Goal: Information Seeking & Learning: Compare options

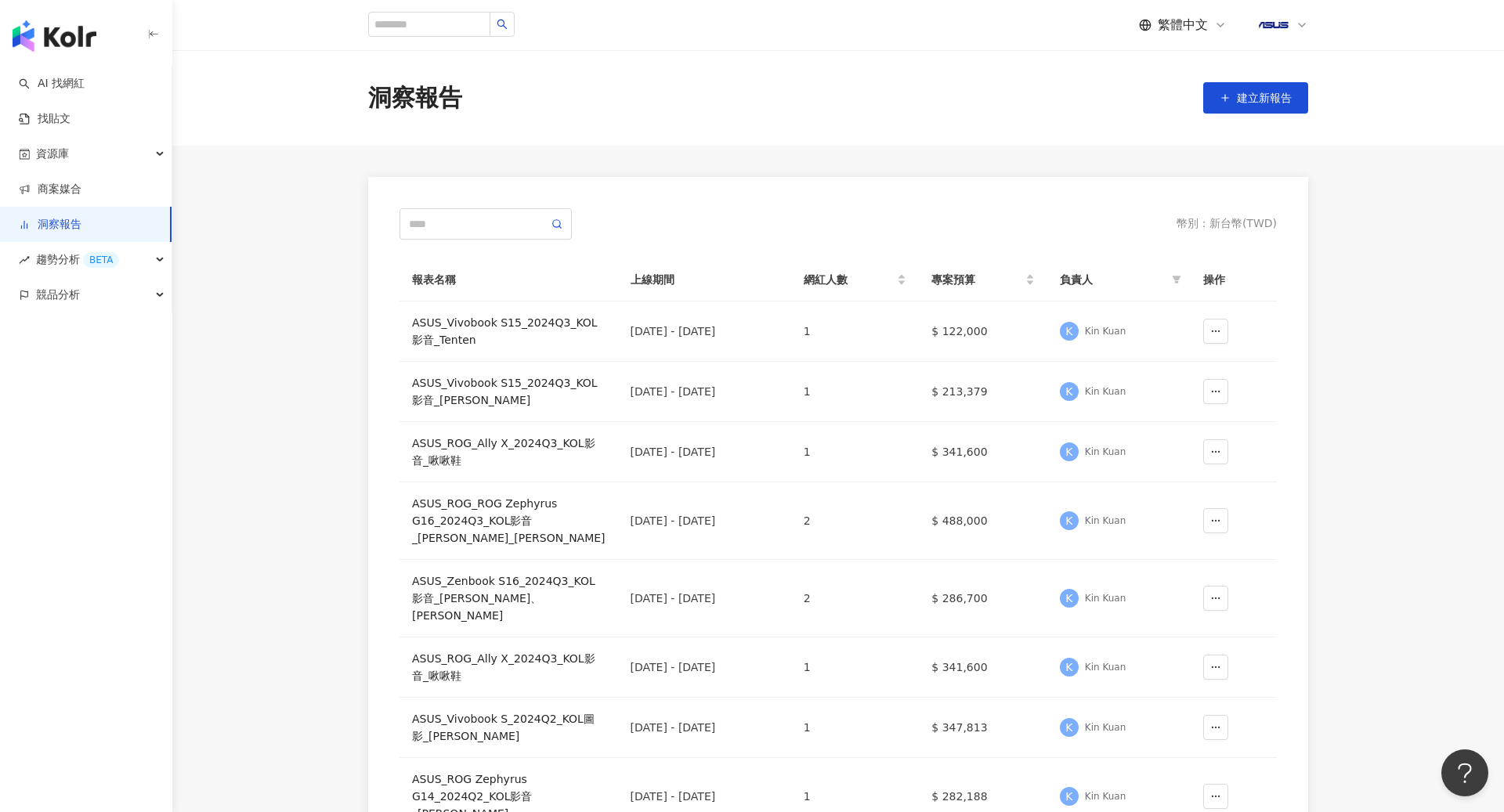
click at [1300, 29] on icon at bounding box center [1301, 25] width 13 height 13
click at [1322, 220] on div "切換工作區" at bounding box center [1329, 213] width 137 height 31
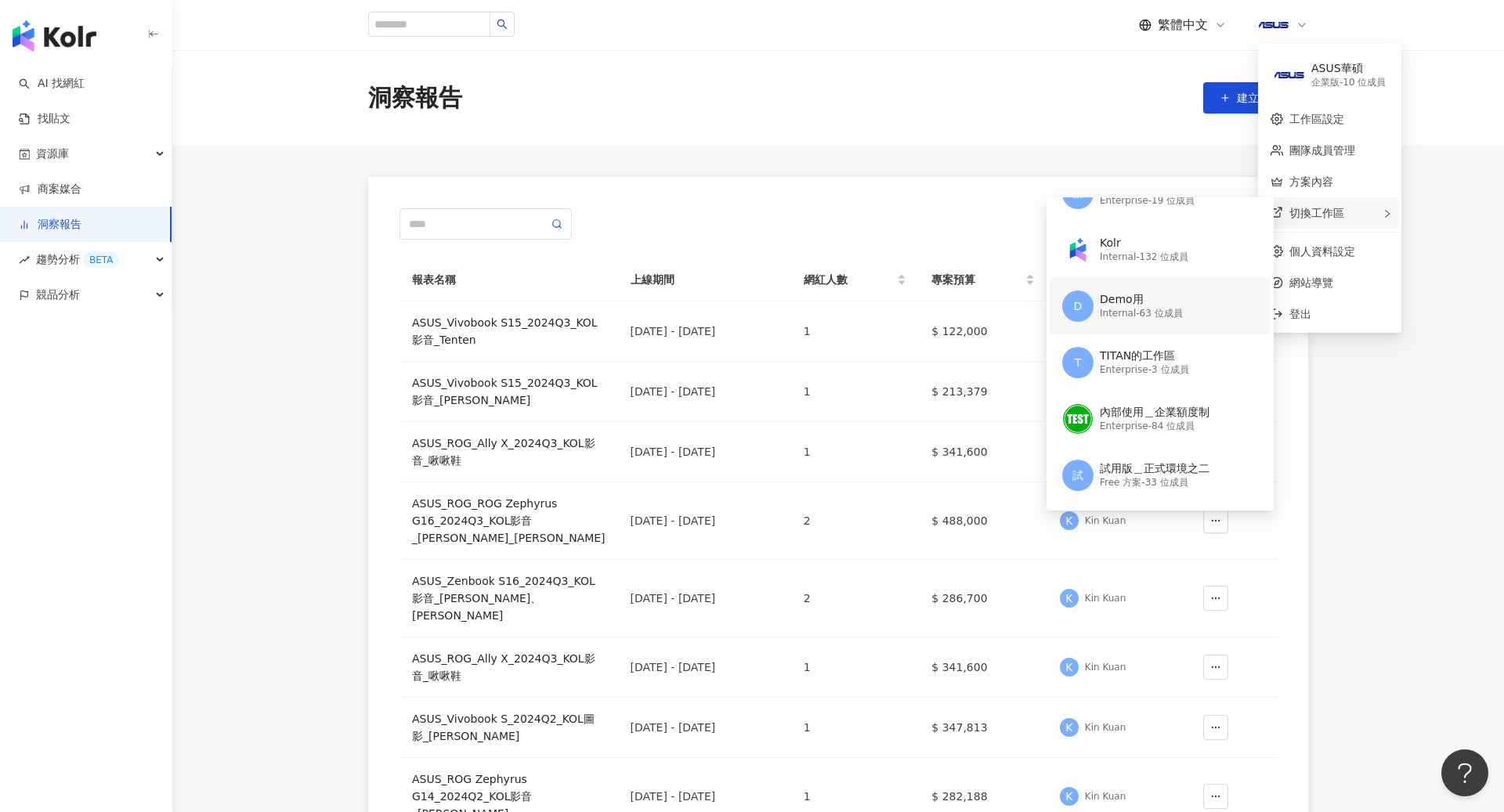
scroll to position [44, 0]
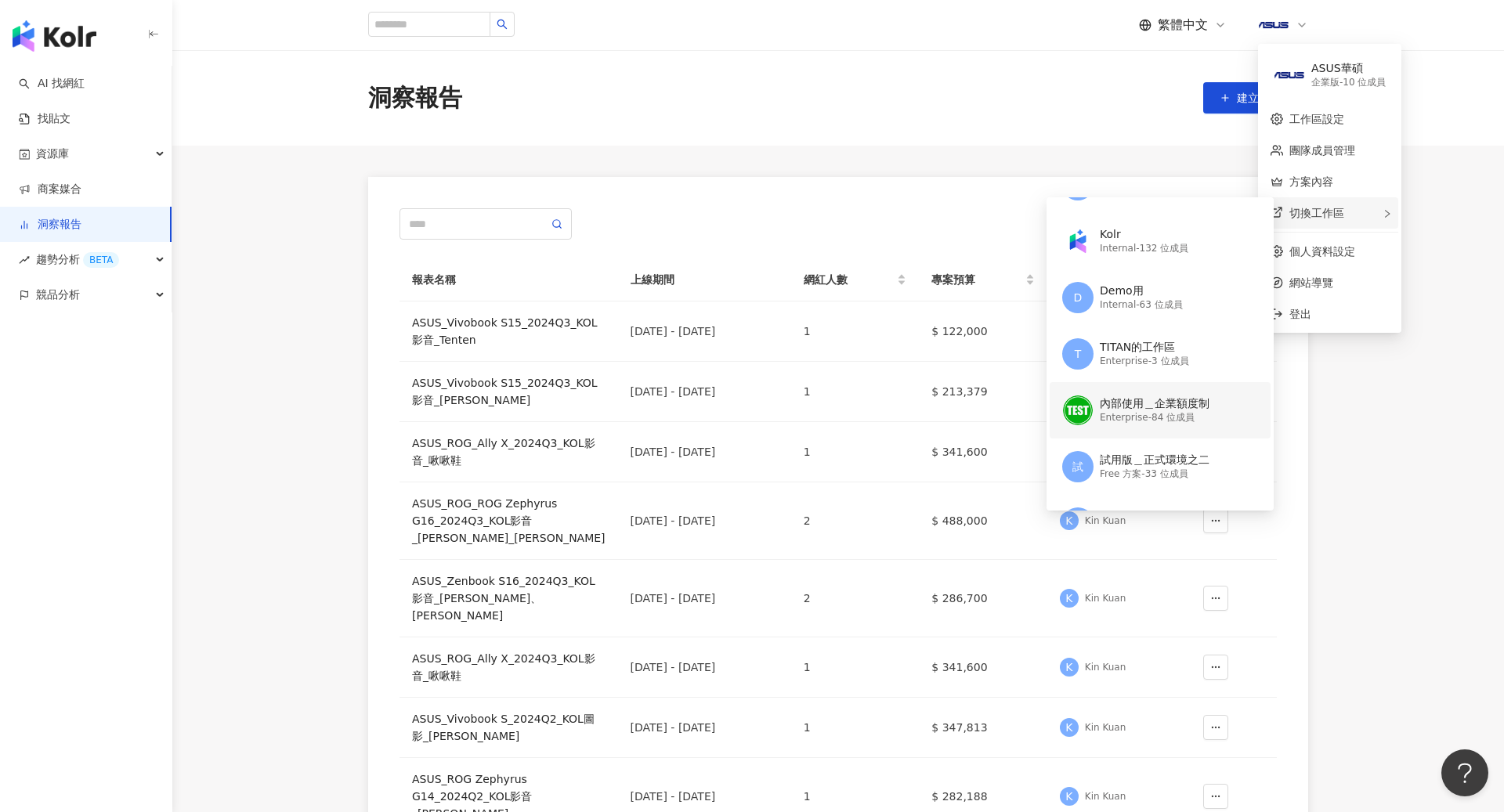
click at [1157, 396] on div "內部使用＿企業額度制" at bounding box center [1154, 404] width 110 height 16
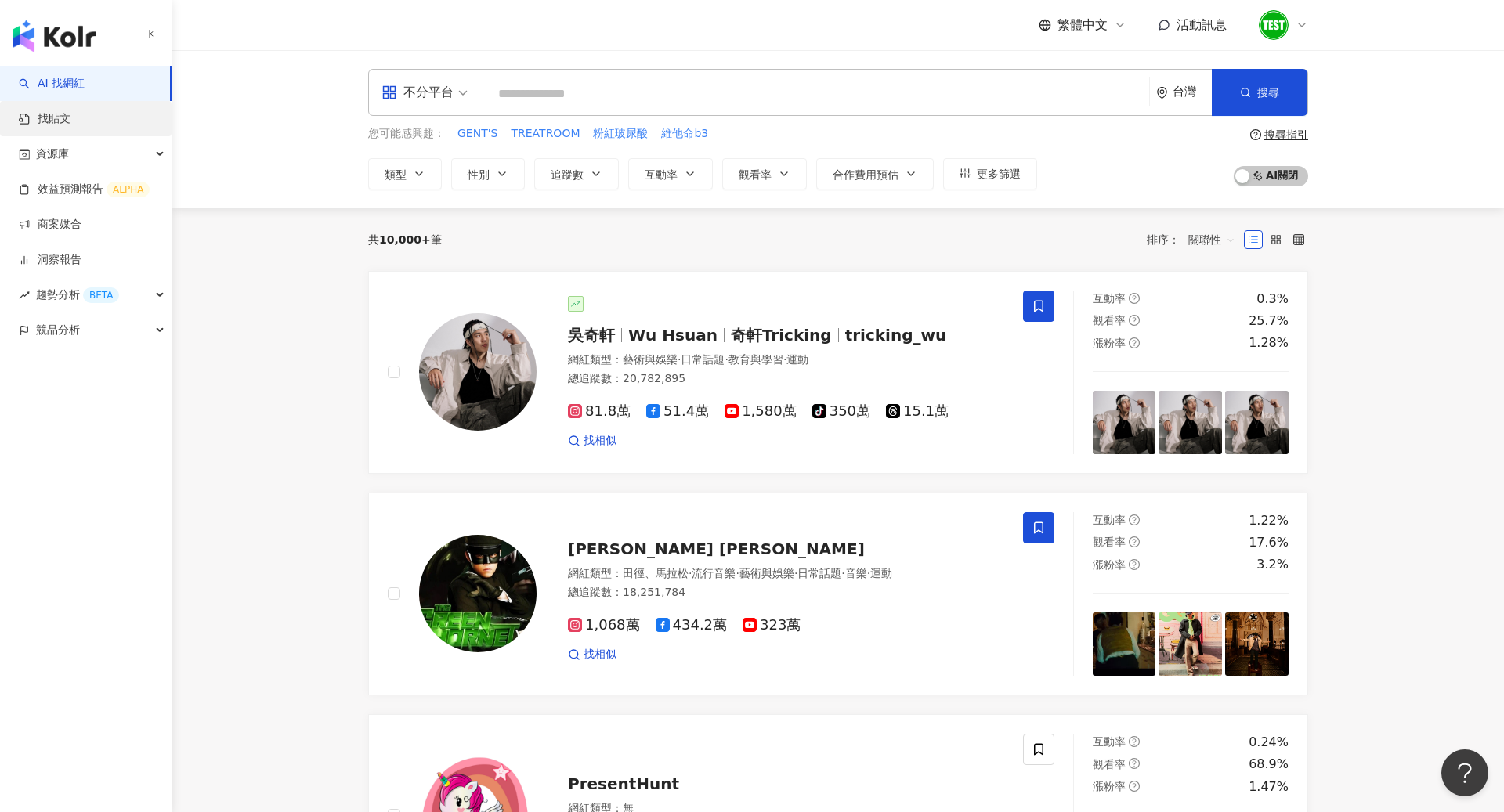
click at [70, 112] on link "找貼文" at bounding box center [44, 119] width 52 height 16
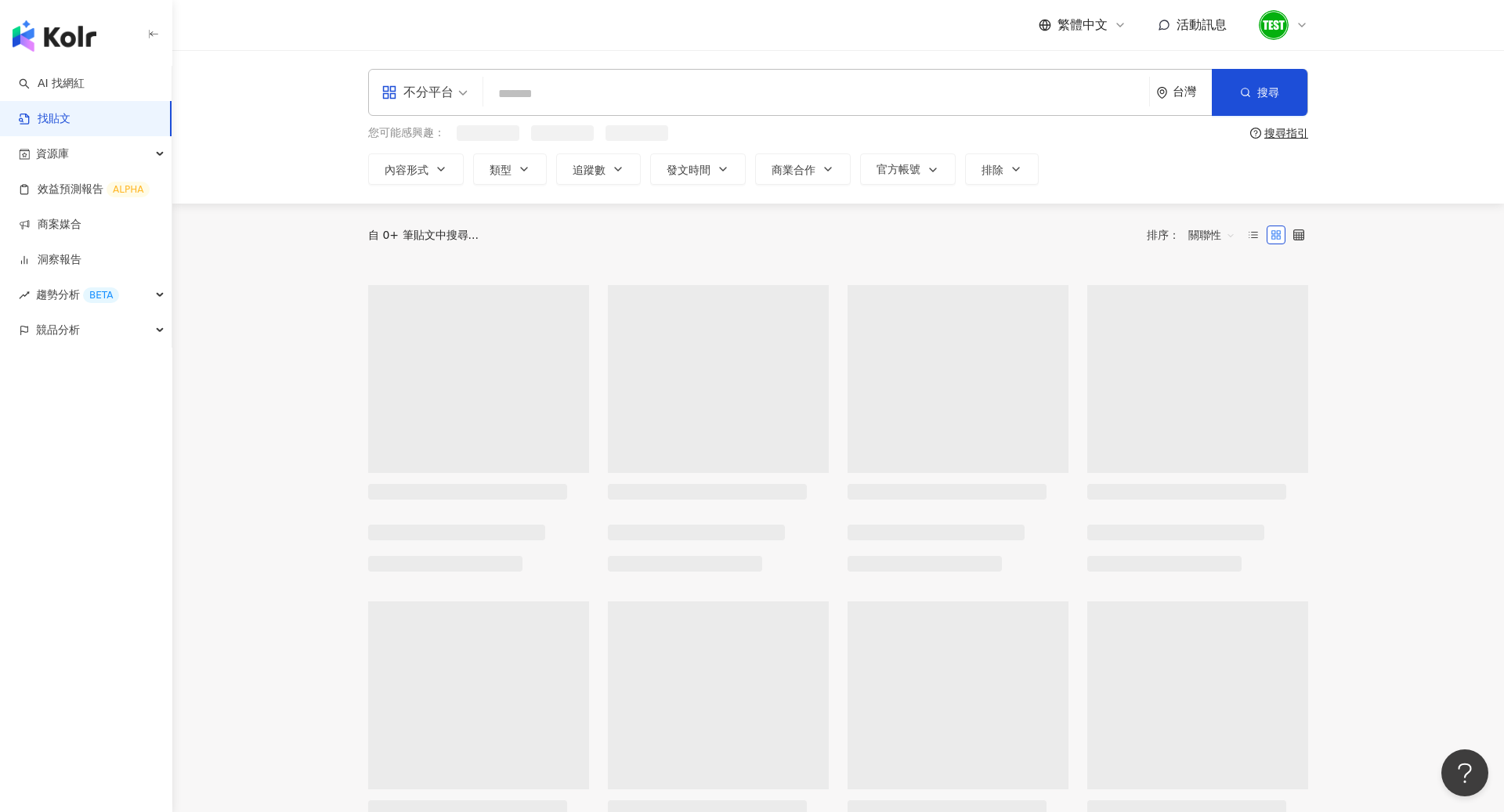
click at [591, 100] on input "search" at bounding box center [815, 94] width 653 height 34
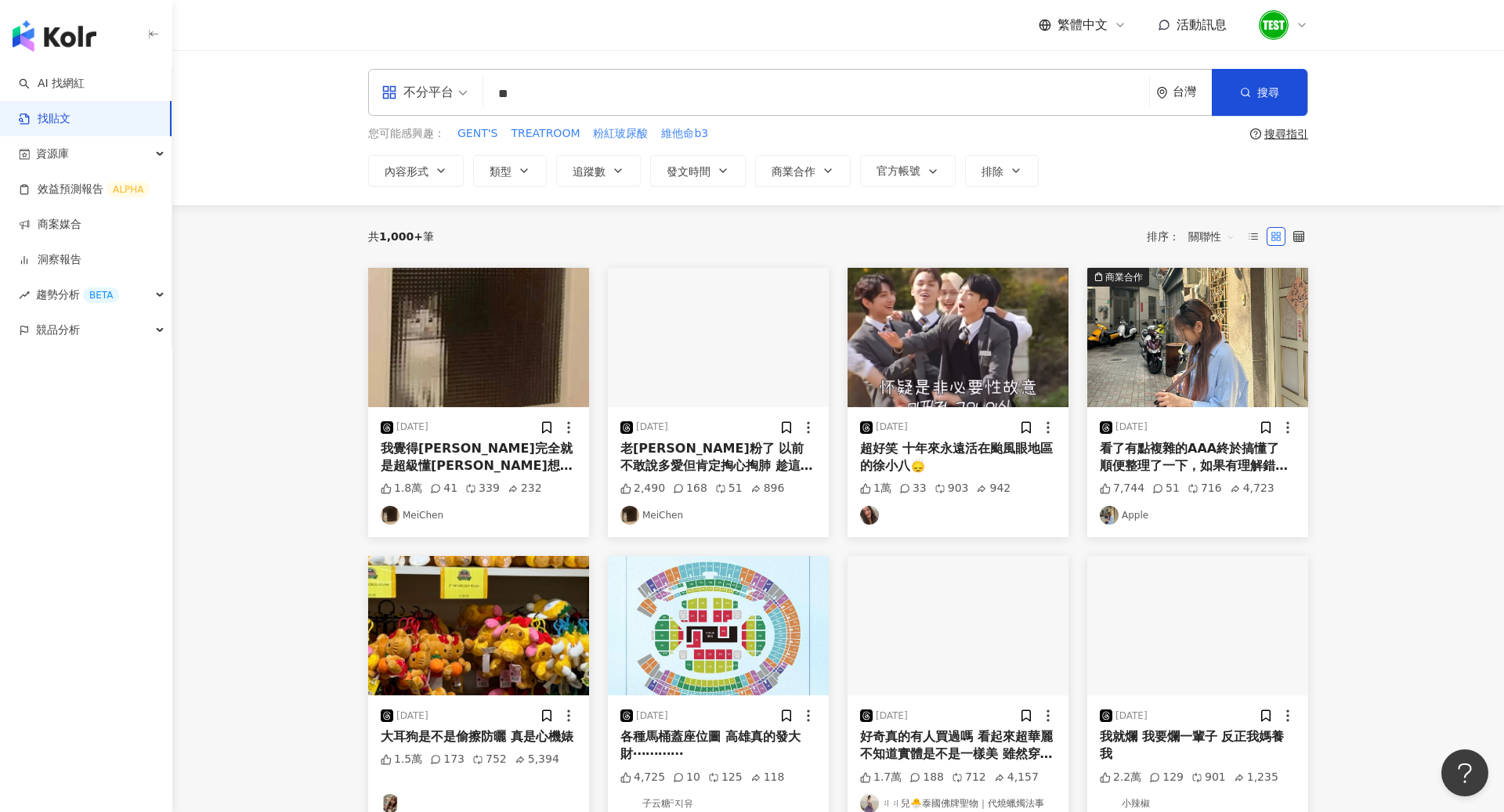
type input "*"
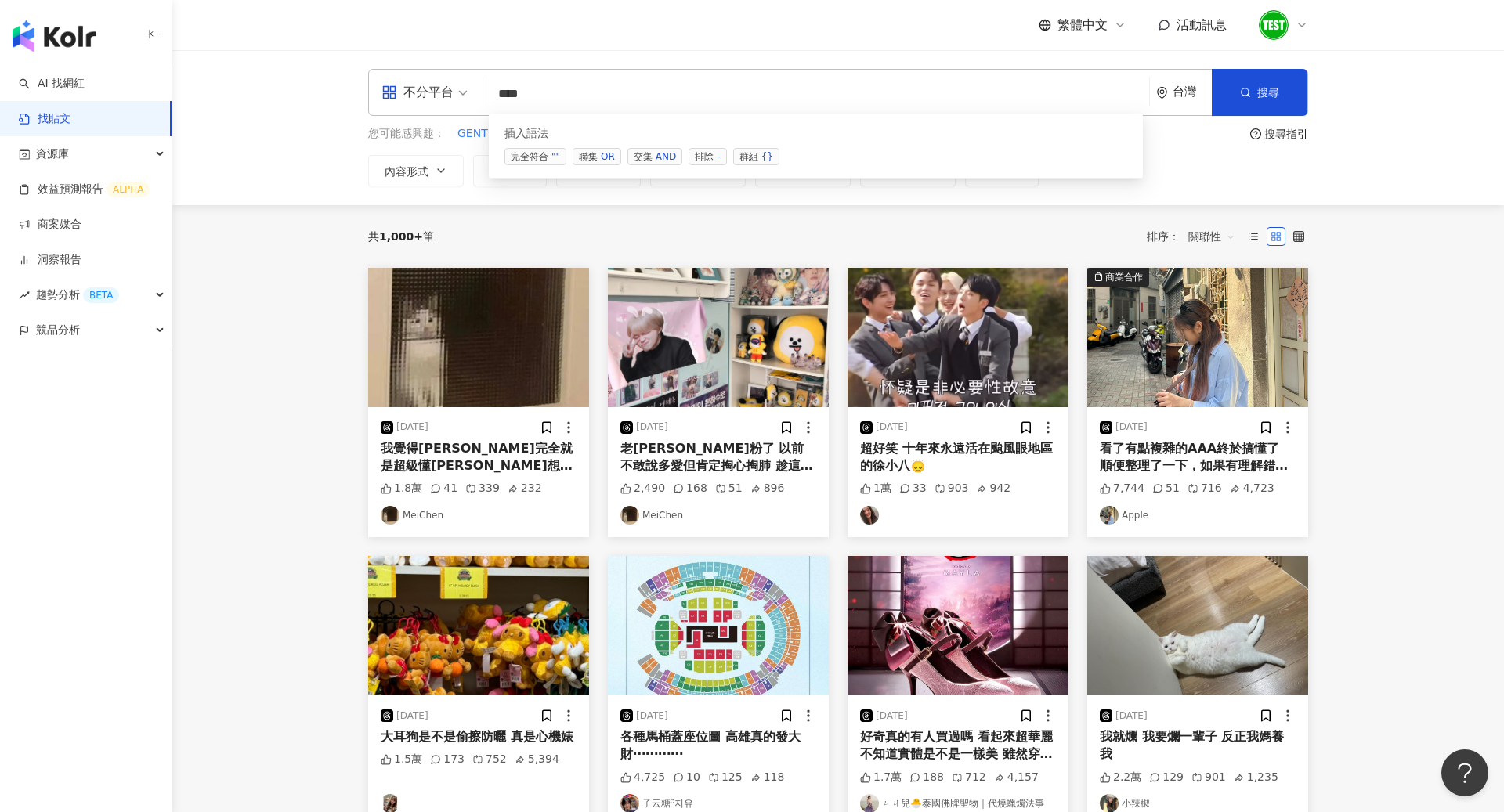
click at [656, 161] on div "AND" at bounding box center [666, 156] width 20 height 16
type input "**********"
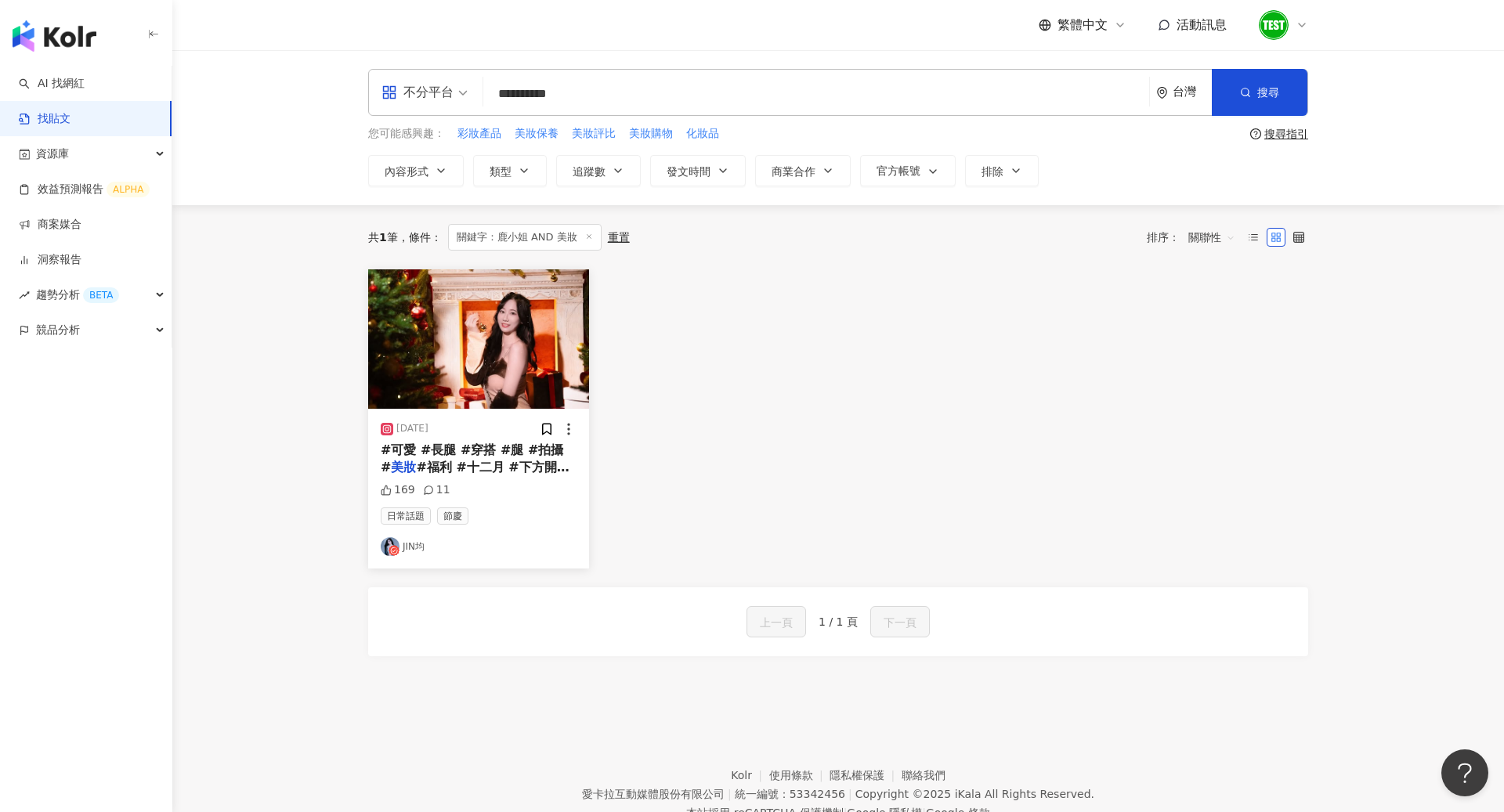
drag, startPoint x: 620, startPoint y: 90, endPoint x: 466, endPoint y: 90, distance: 154.0
click at [466, 90] on div "**********" at bounding box center [838, 93] width 940 height 47
click at [84, 76] on link "AI 找網紅" at bounding box center [52, 84] width 66 height 16
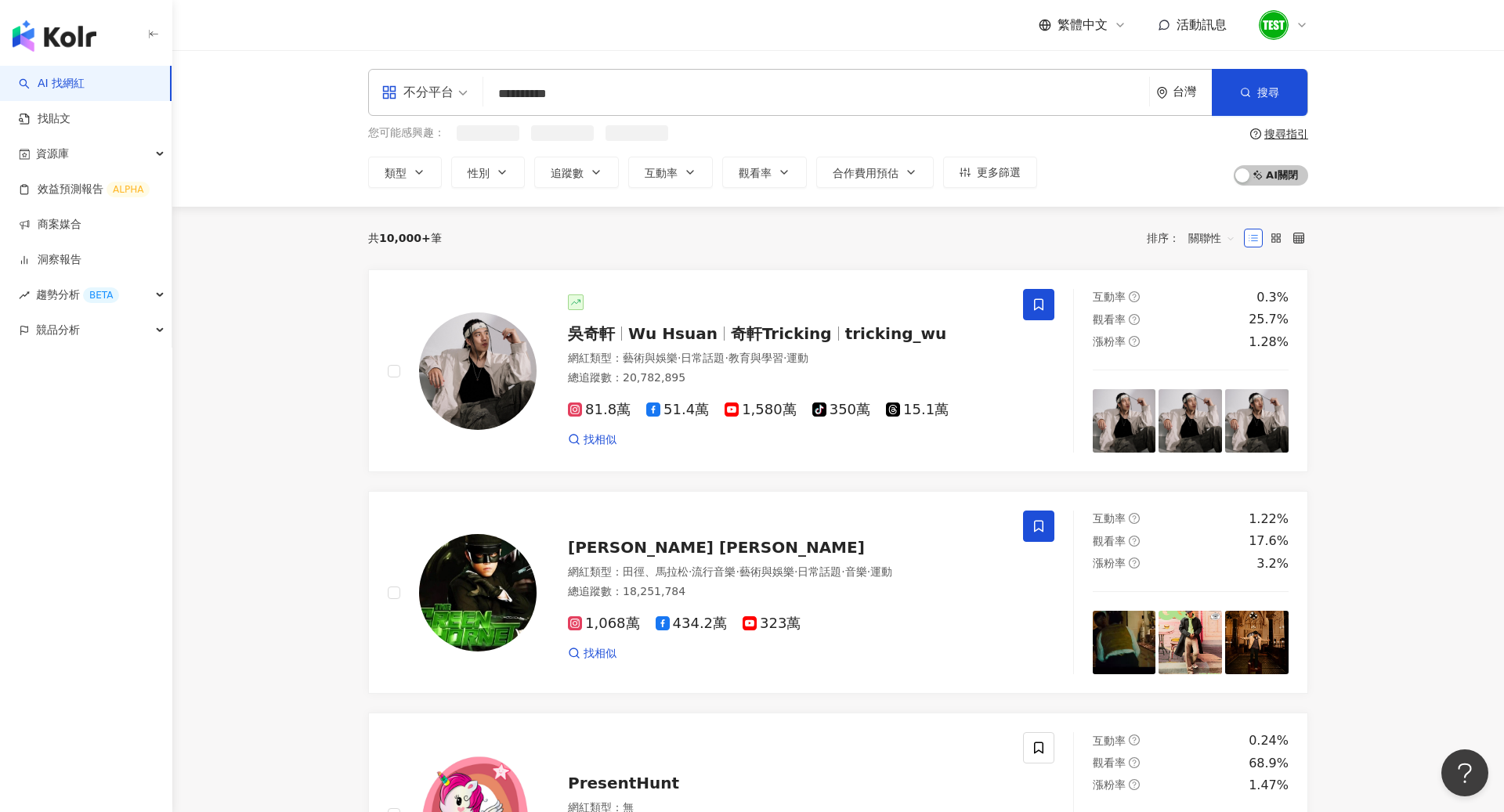
type input "**********"
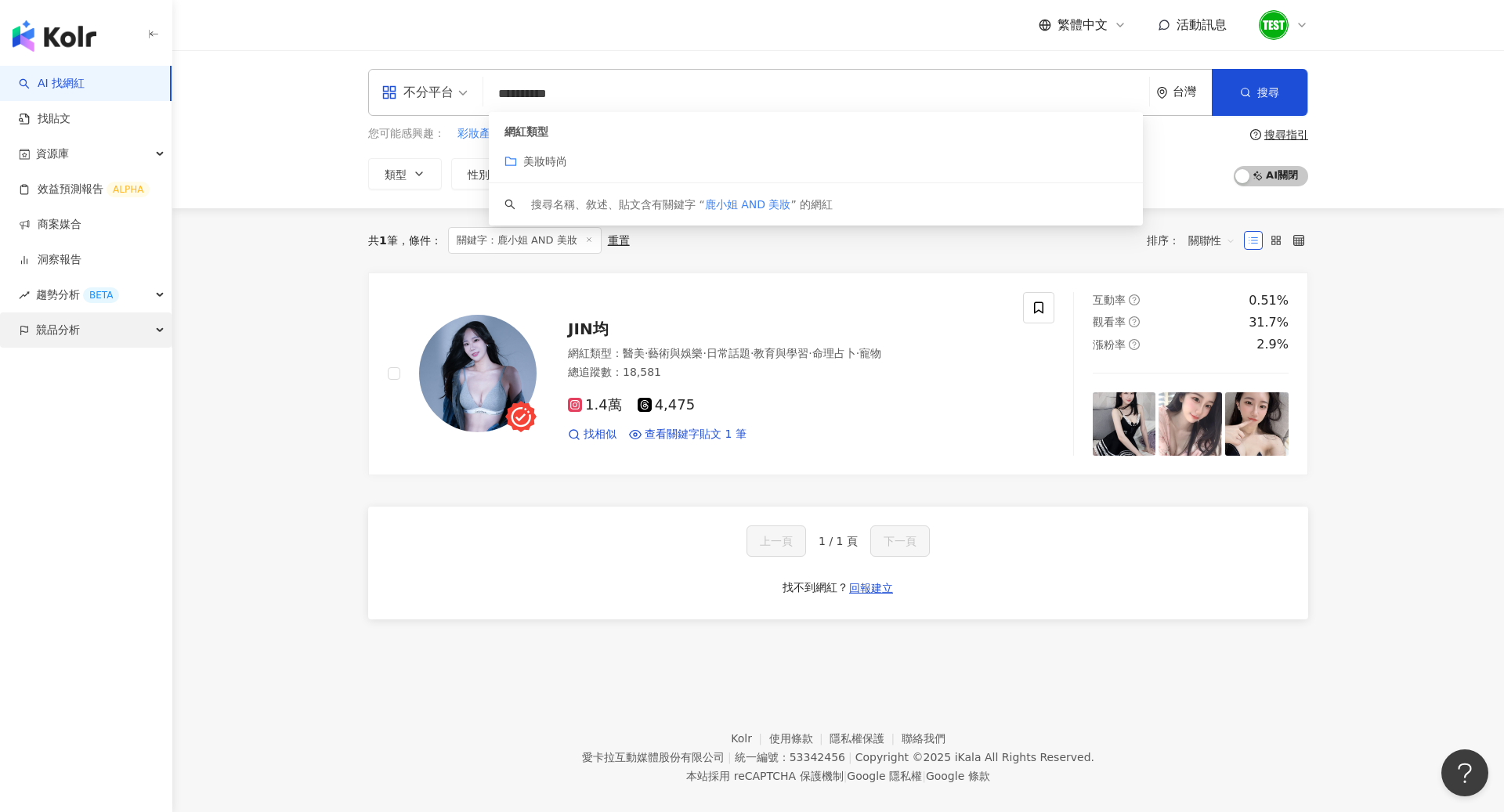
click at [97, 335] on div "競品分析" at bounding box center [85, 330] width 172 height 35
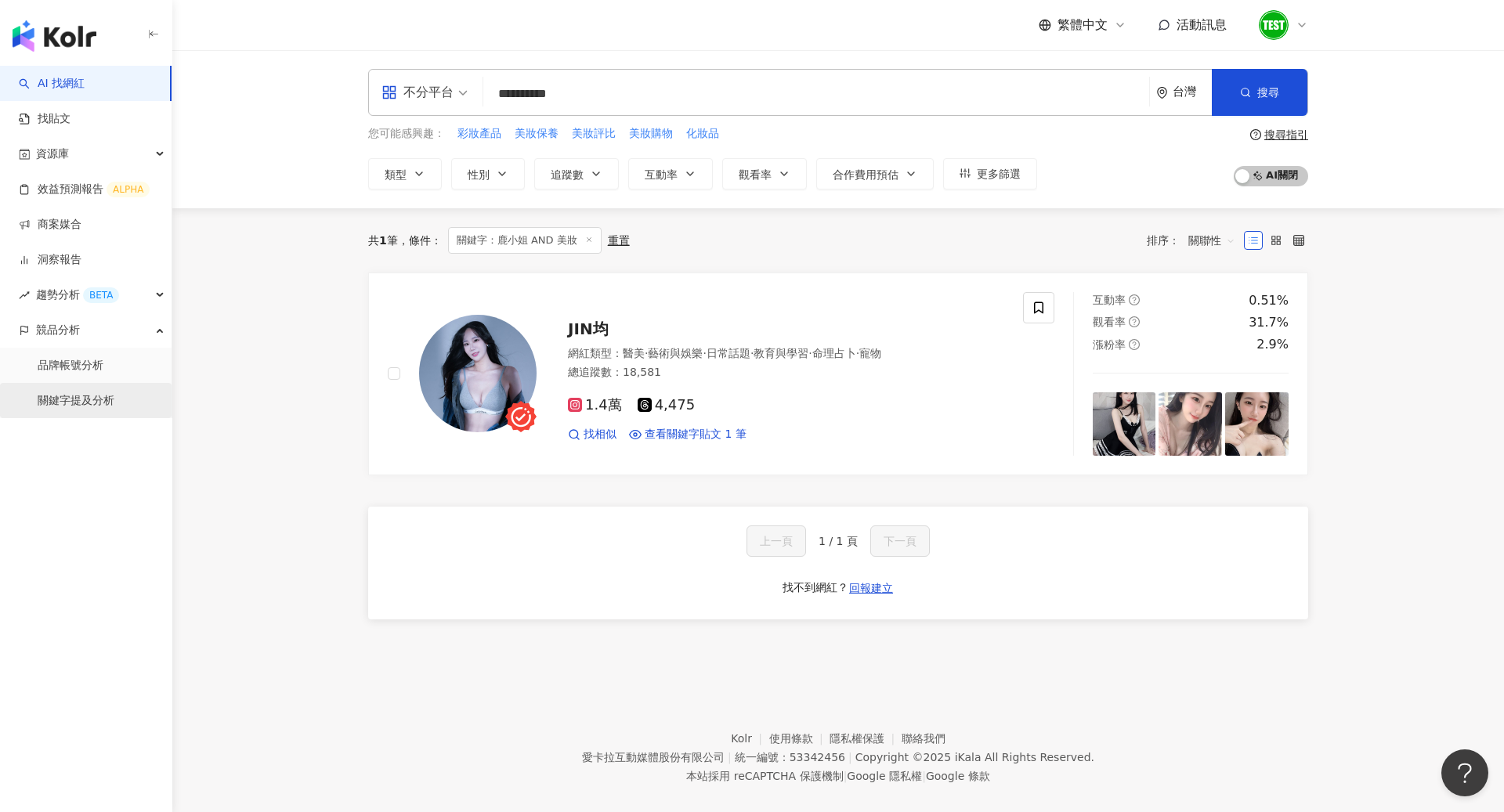
click at [101, 393] on link "關鍵字提及分析" at bounding box center [75, 401] width 77 height 16
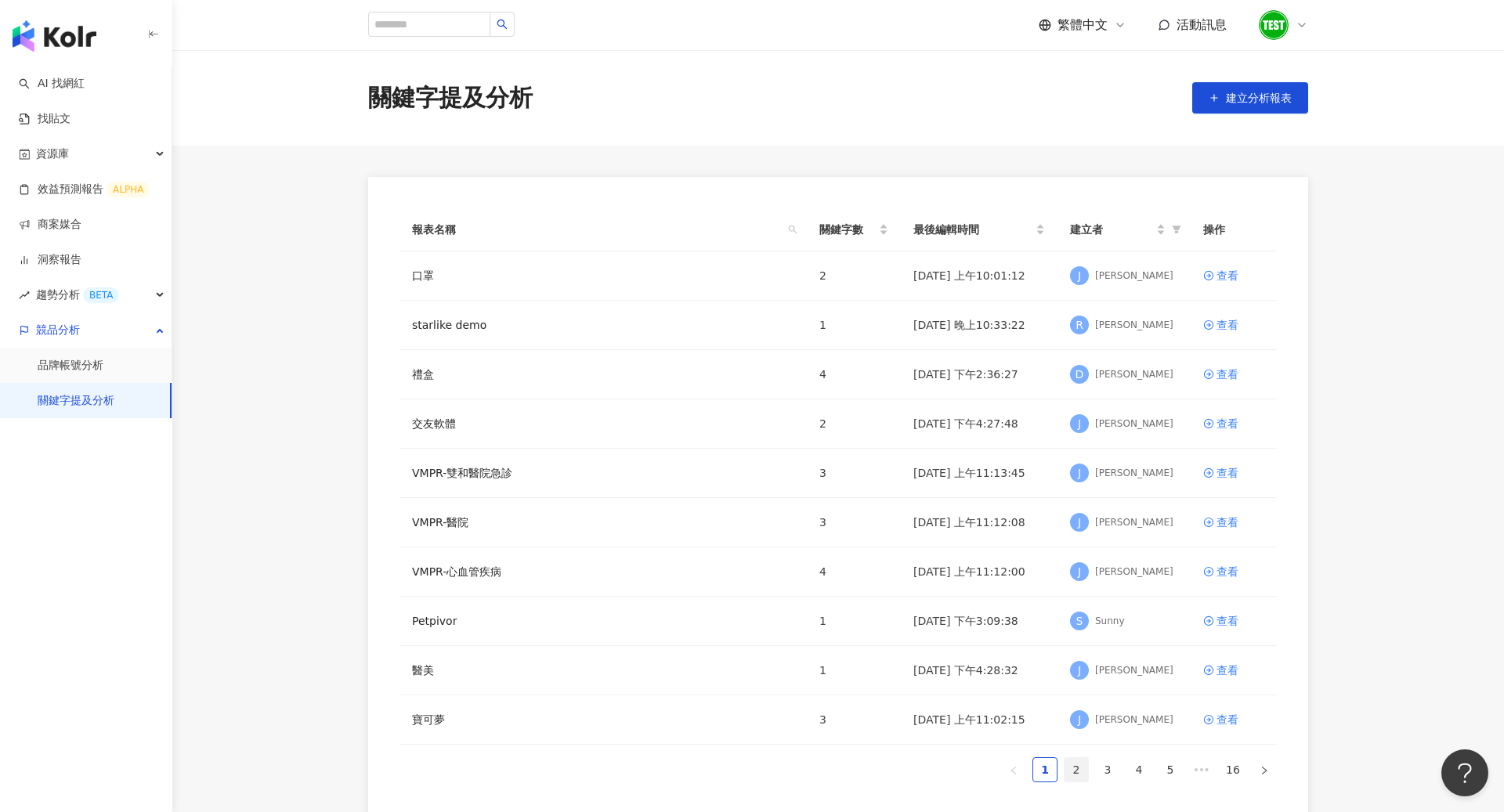
click at [1077, 771] on link "2" at bounding box center [1076, 770] width 24 height 24
click at [1228, 670] on div "查看" at bounding box center [1227, 670] width 22 height 17
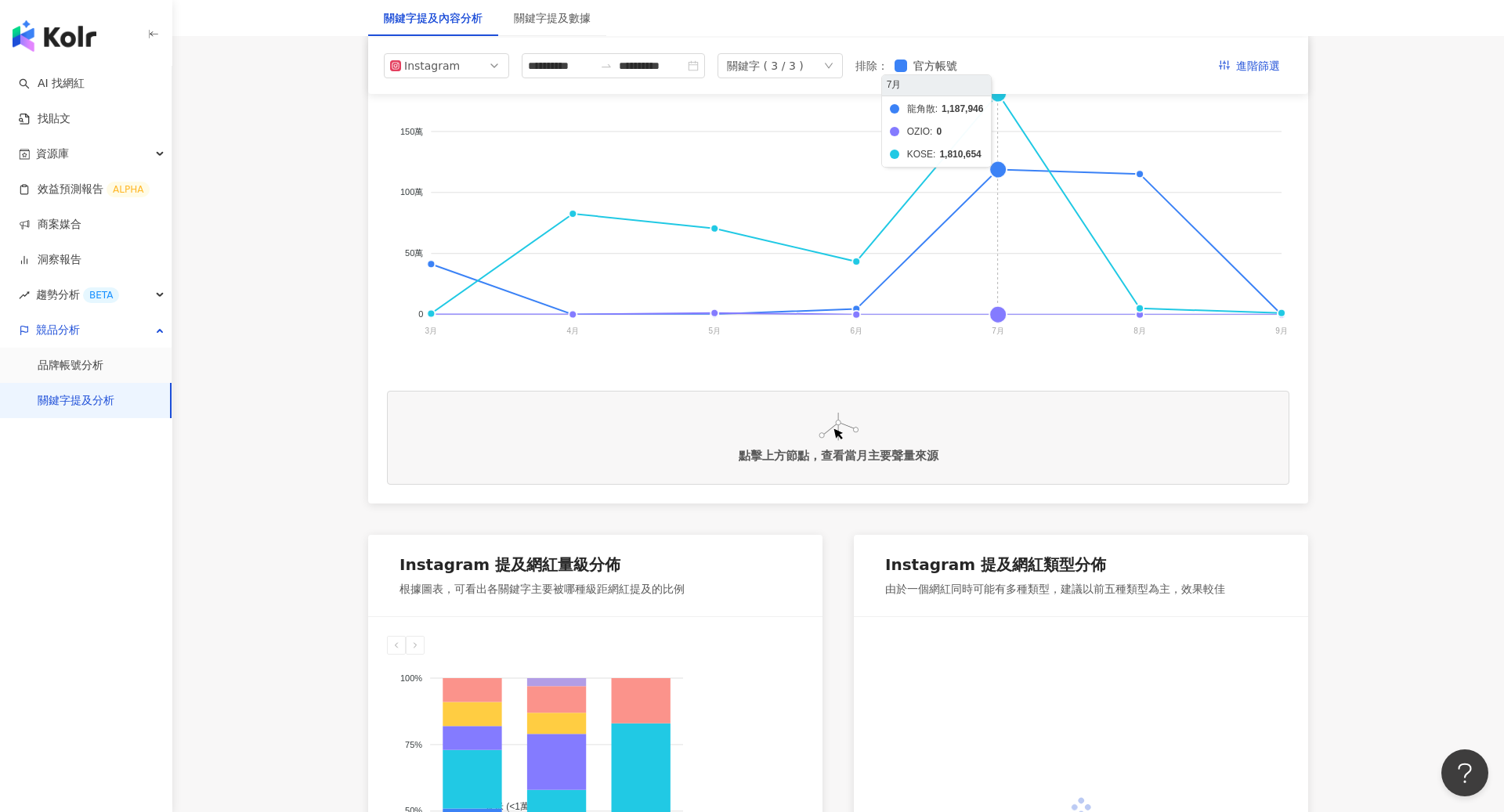
scroll to position [25, 0]
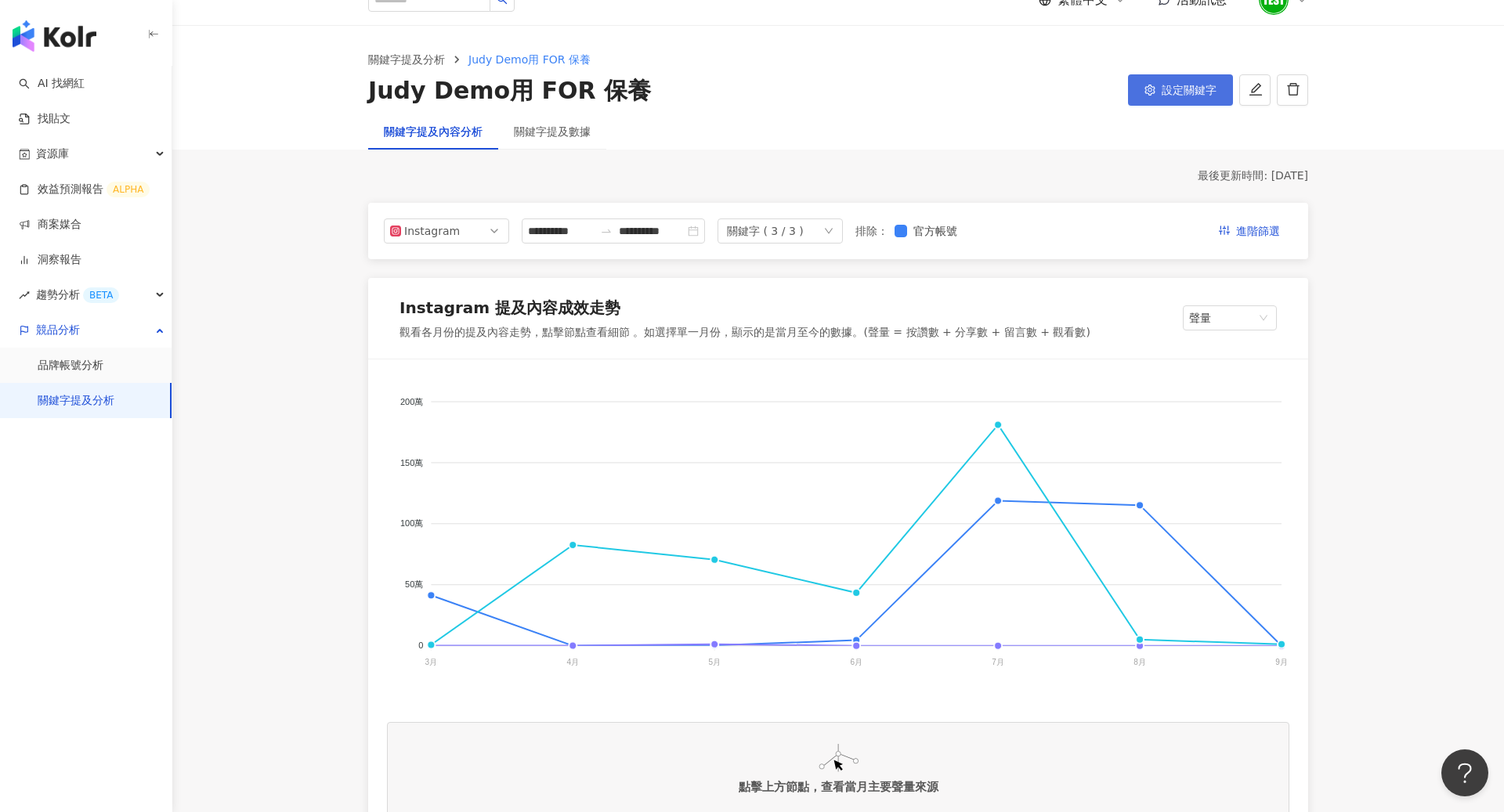
click at [1163, 96] on button "設定關鍵字" at bounding box center [1180, 90] width 105 height 31
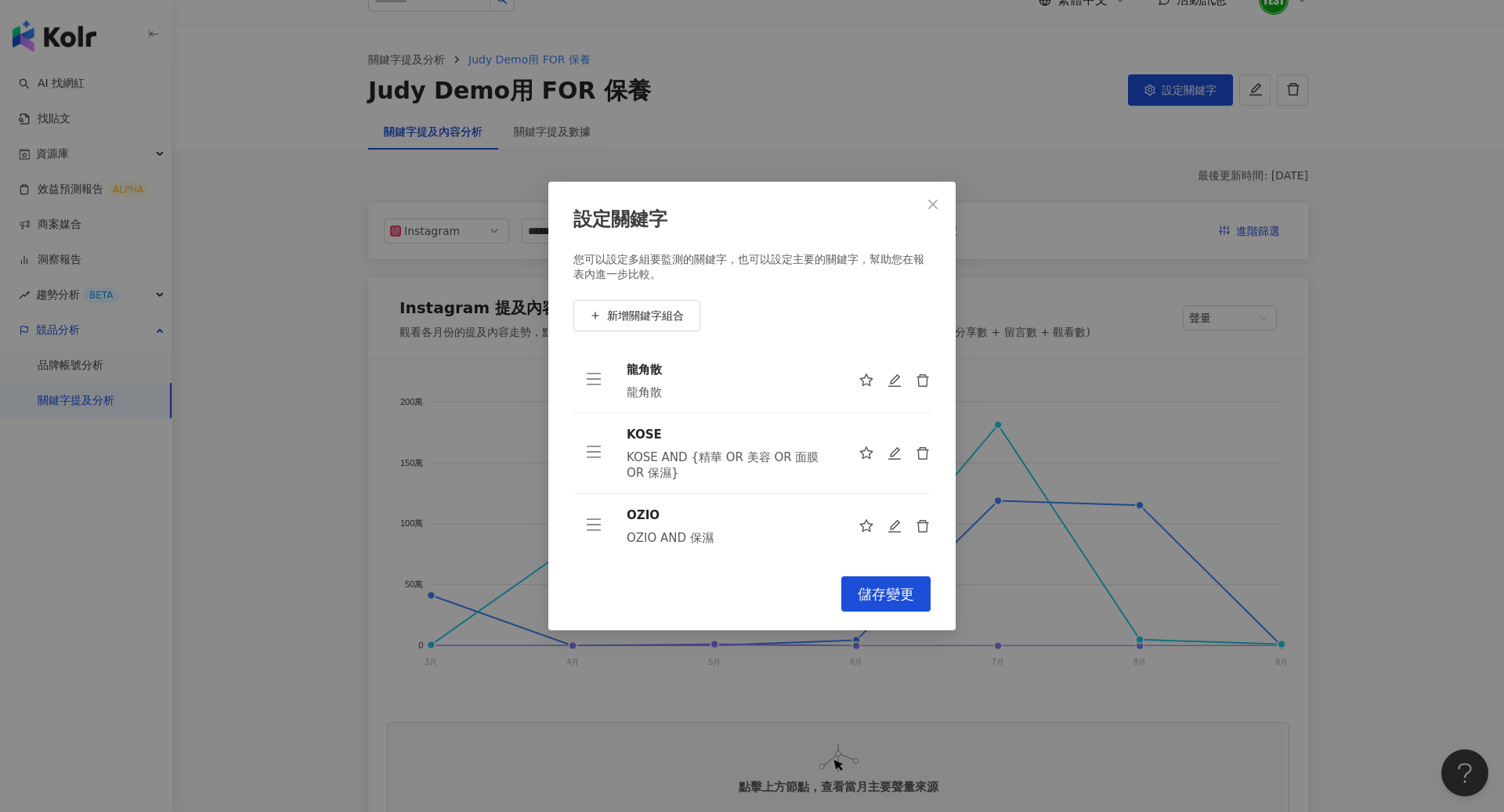
scroll to position [0, 0]
click at [931, 197] on button "Close" at bounding box center [932, 204] width 31 height 31
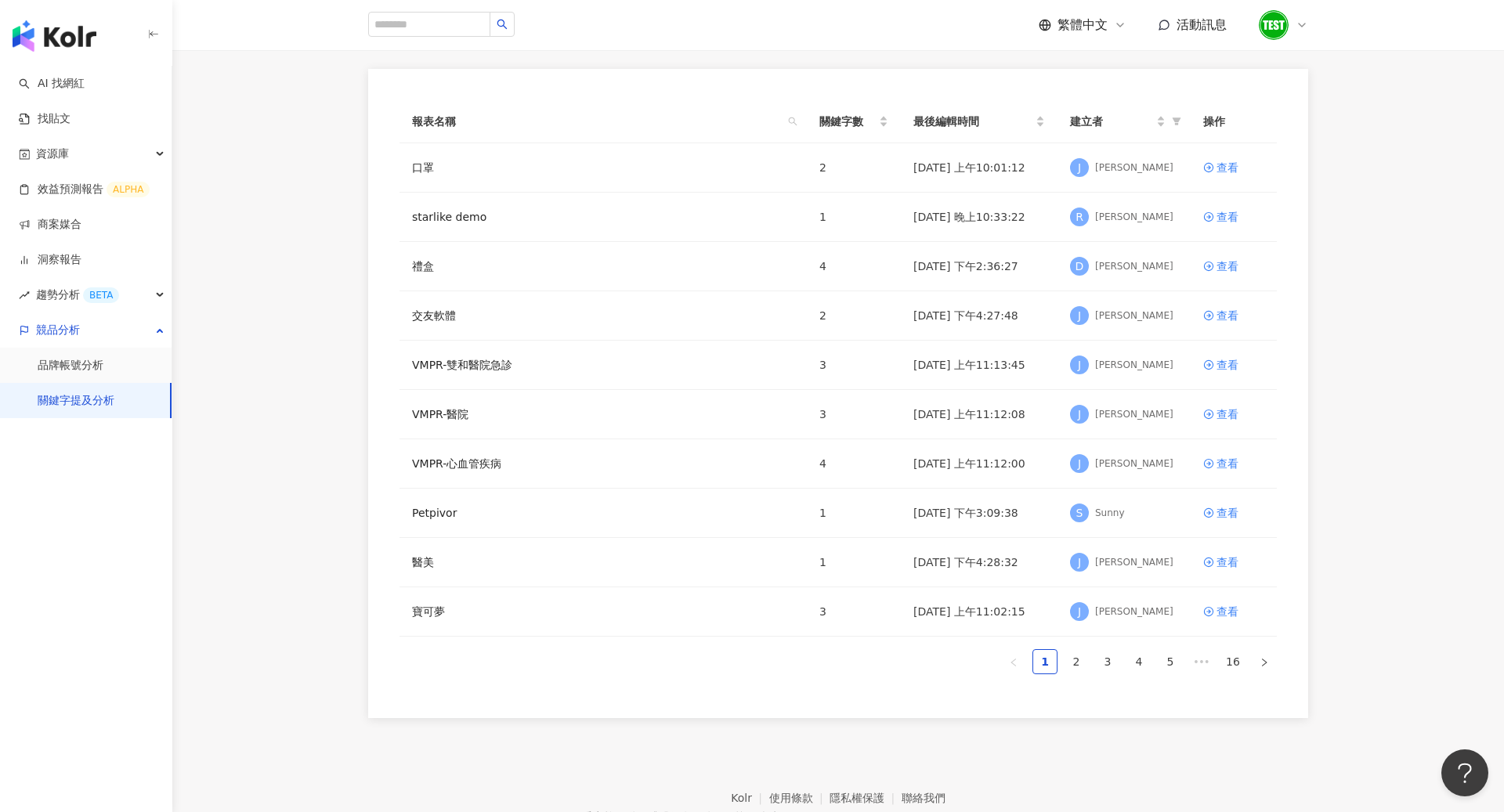
scroll to position [112, 0]
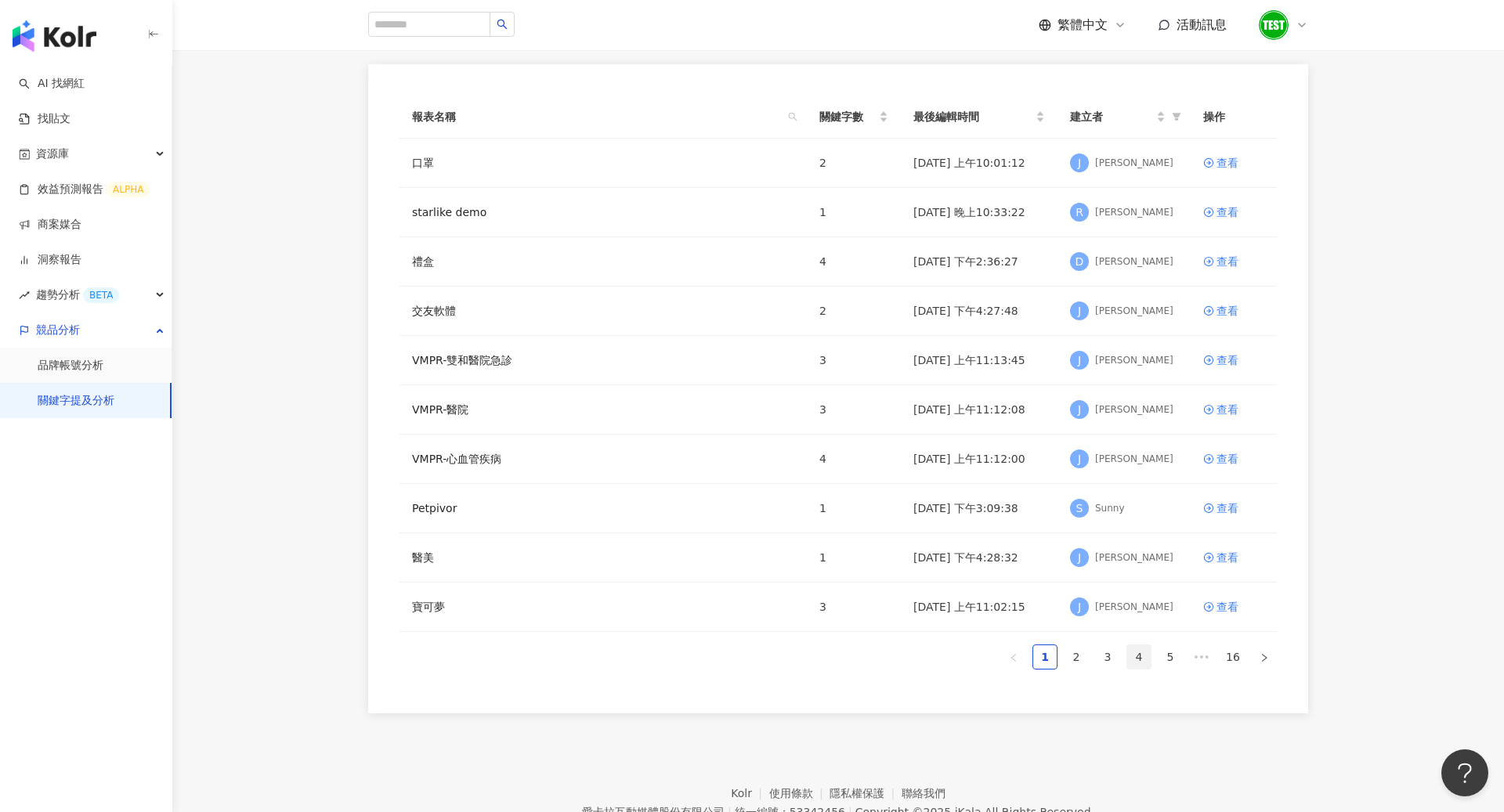
click at [1129, 656] on link "4" at bounding box center [1139, 657] width 24 height 24
click at [1142, 659] on link "5" at bounding box center [1139, 657] width 24 height 24
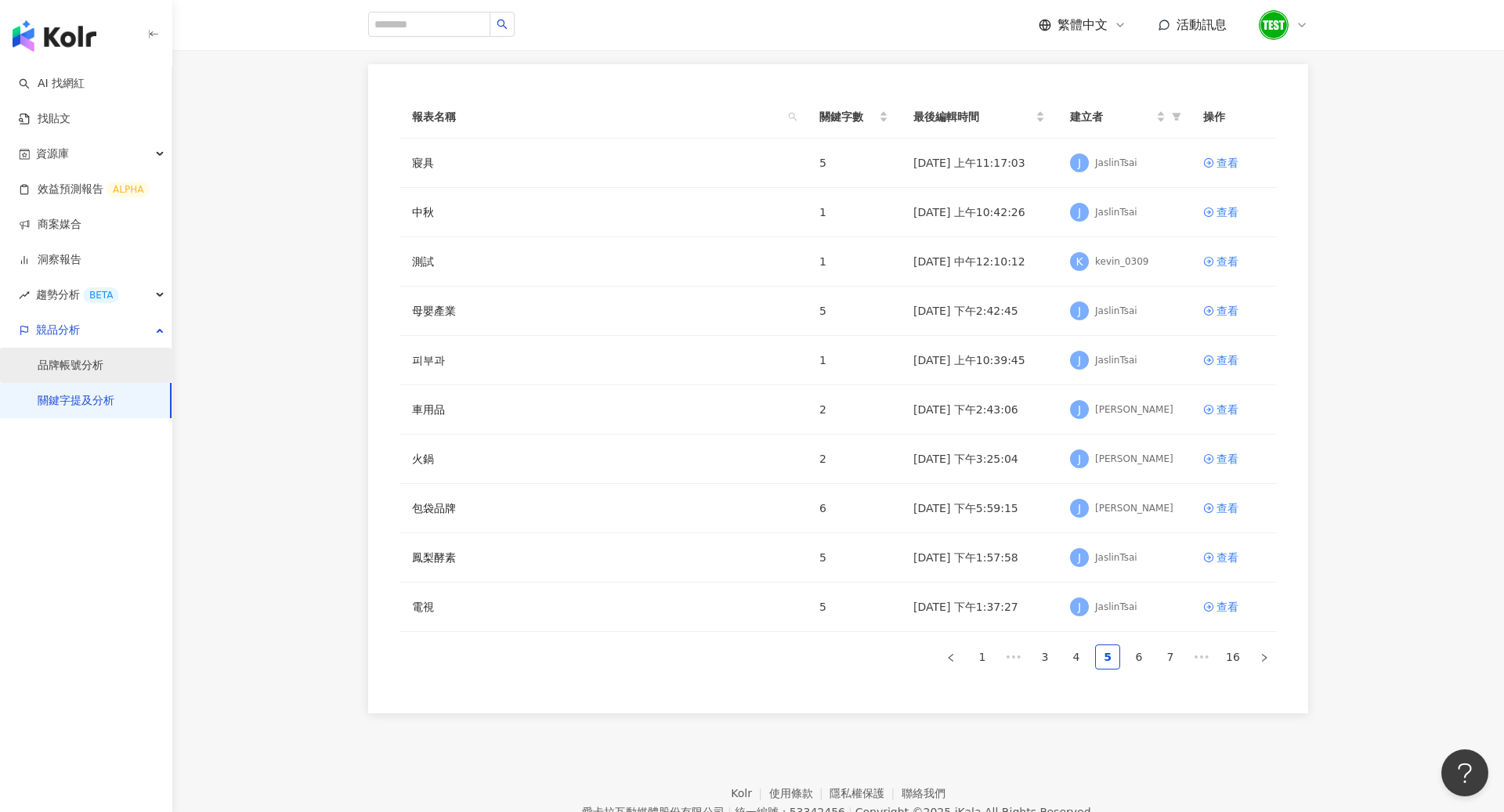
click at [103, 358] on link "品牌帳號分析" at bounding box center [70, 366] width 66 height 16
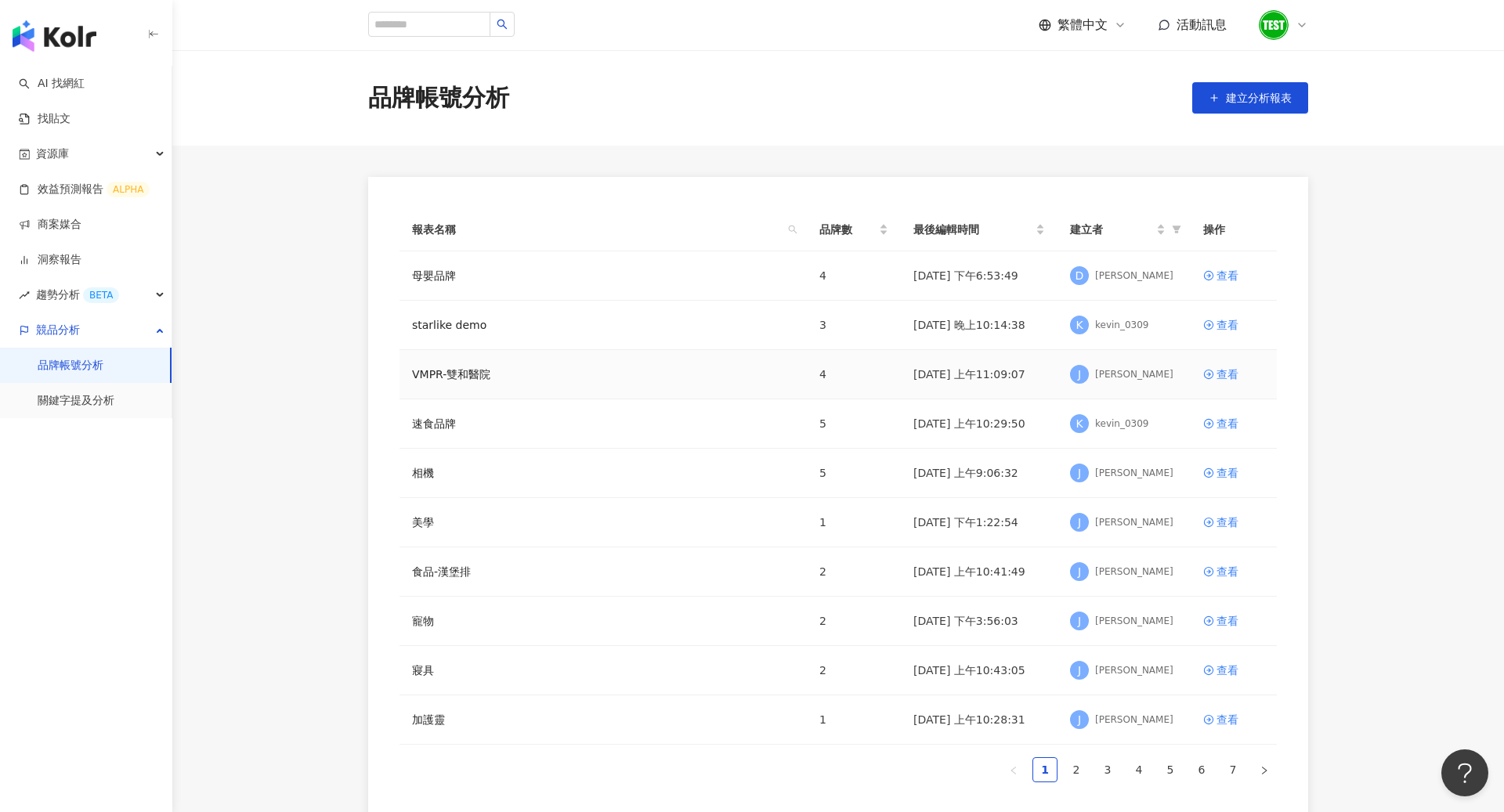
scroll to position [16, 0]
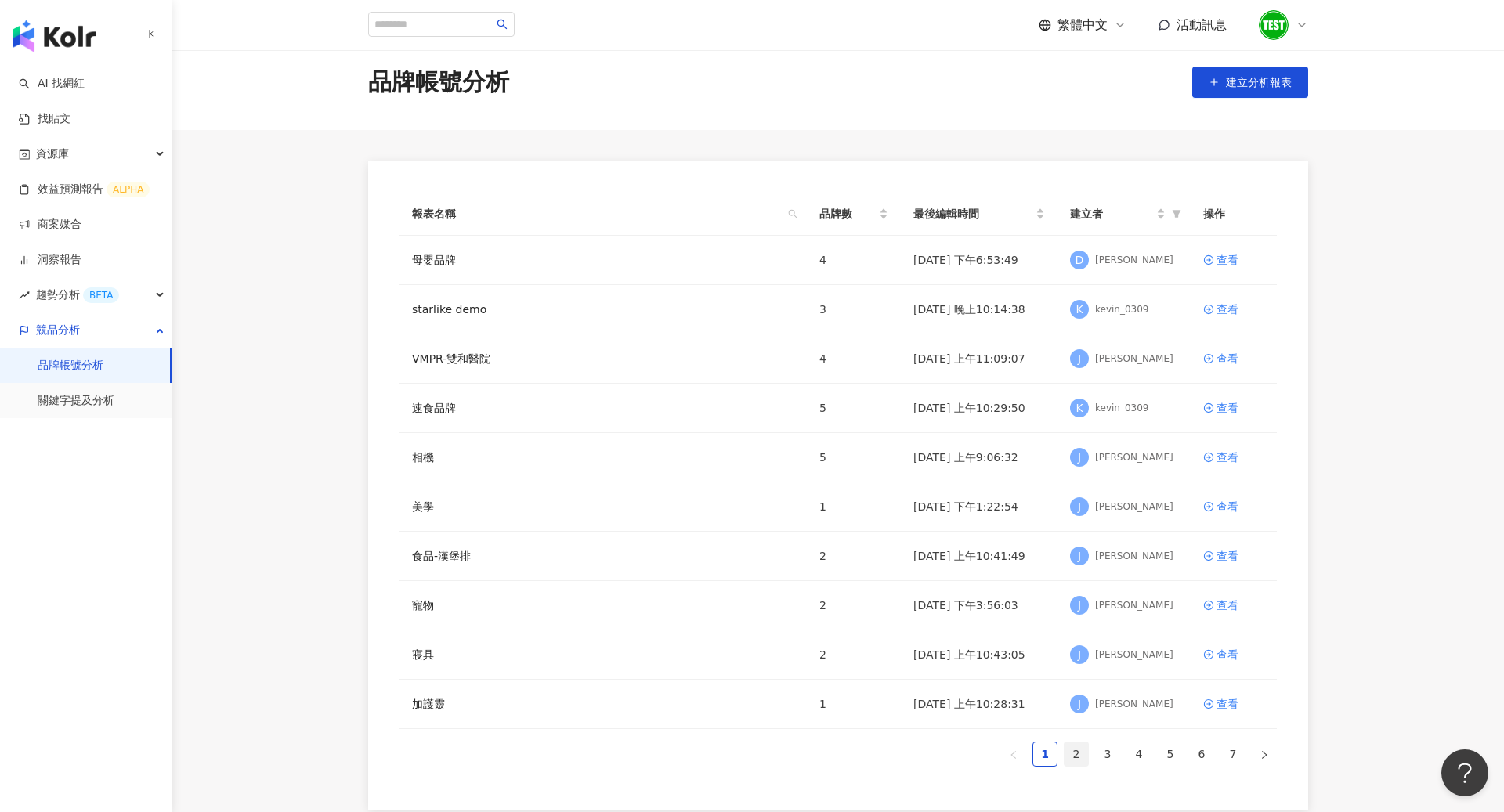
click at [1076, 749] on link "2" at bounding box center [1076, 755] width 24 height 24
click at [1226, 454] on div "查看" at bounding box center [1227, 457] width 22 height 17
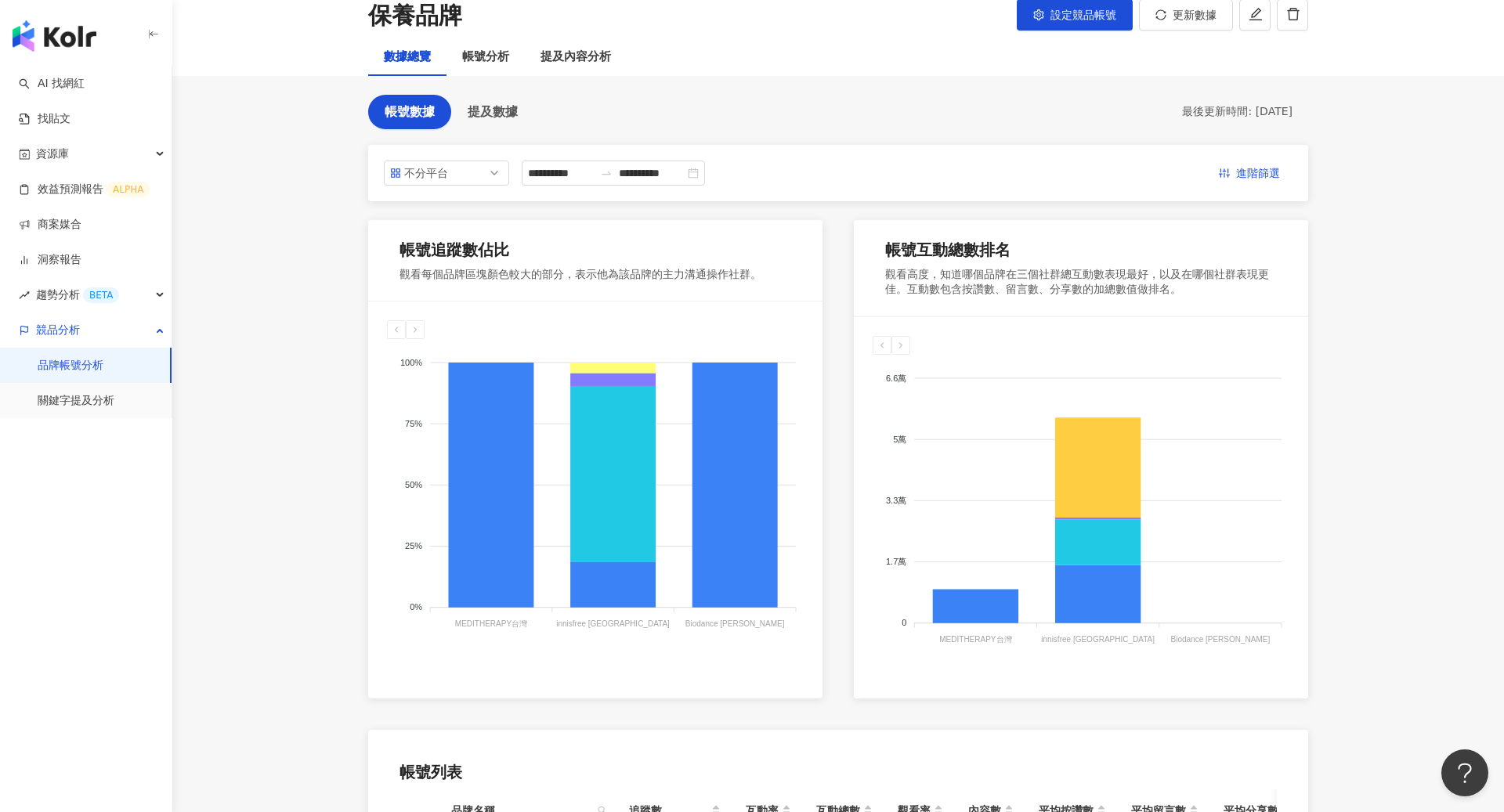
scroll to position [101, 0]
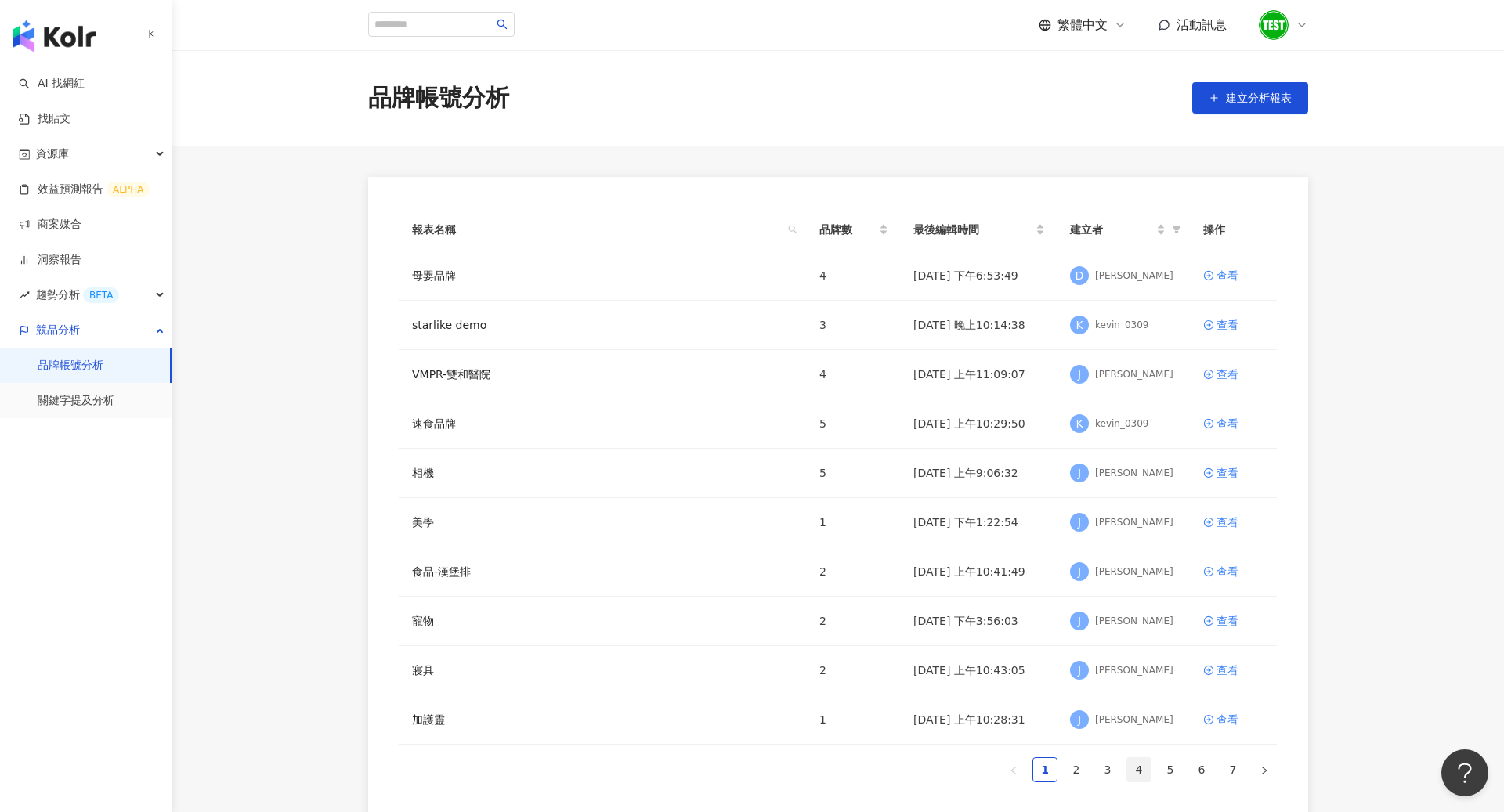
click at [1145, 766] on link "4" at bounding box center [1139, 770] width 24 height 24
click at [70, 41] on img "button" at bounding box center [54, 35] width 84 height 31
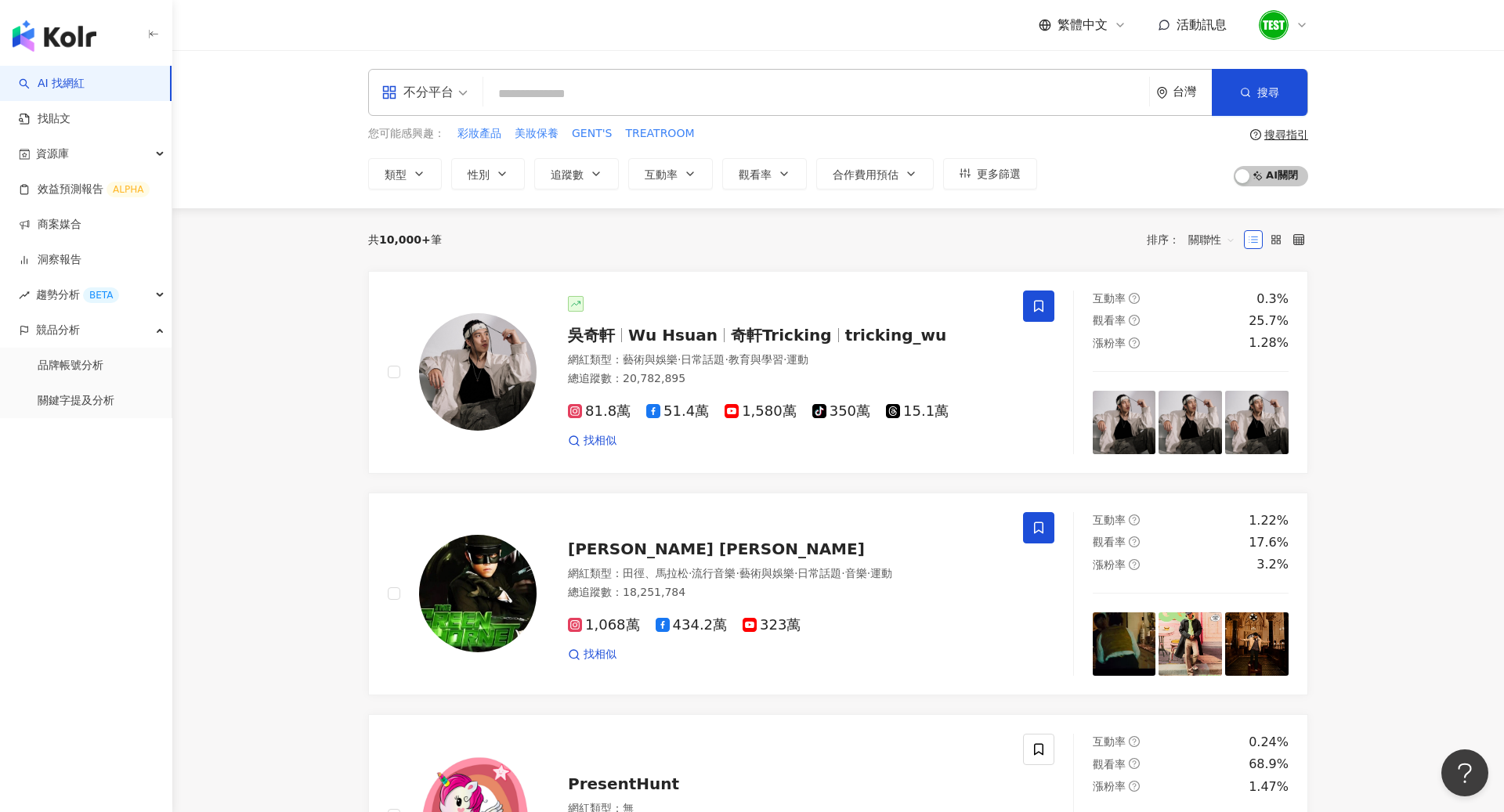
click at [651, 93] on input "search" at bounding box center [815, 94] width 653 height 30
type input "*"
type input "**"
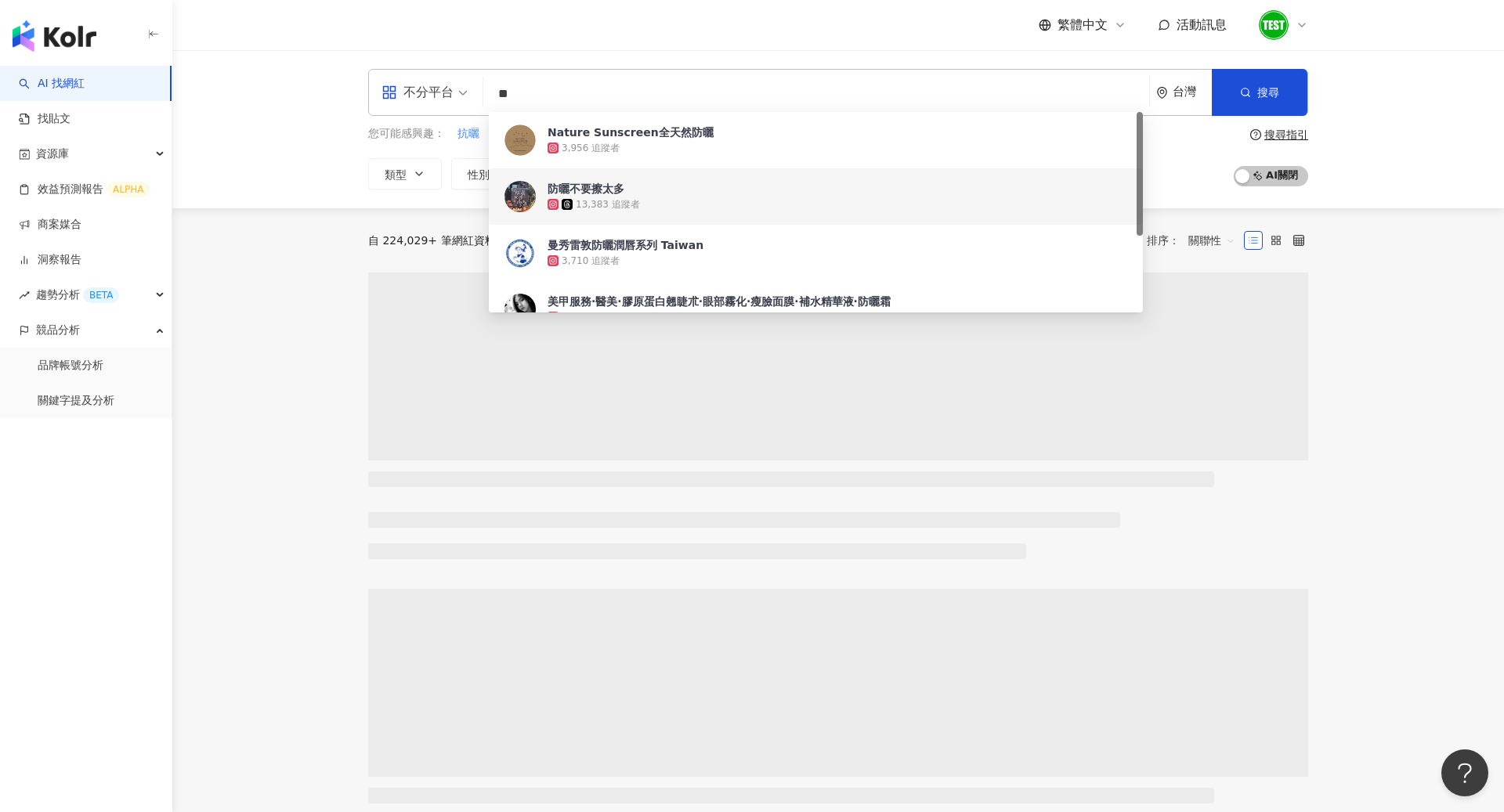
click at [1416, 151] on div "不分平台 ** 台灣 搜尋 9deb1977-2686-4ee2-8469-749ded18a38b 9b8ec541-2520-4235-a341-1a0f…" at bounding box center [838, 128] width 1332 height 158
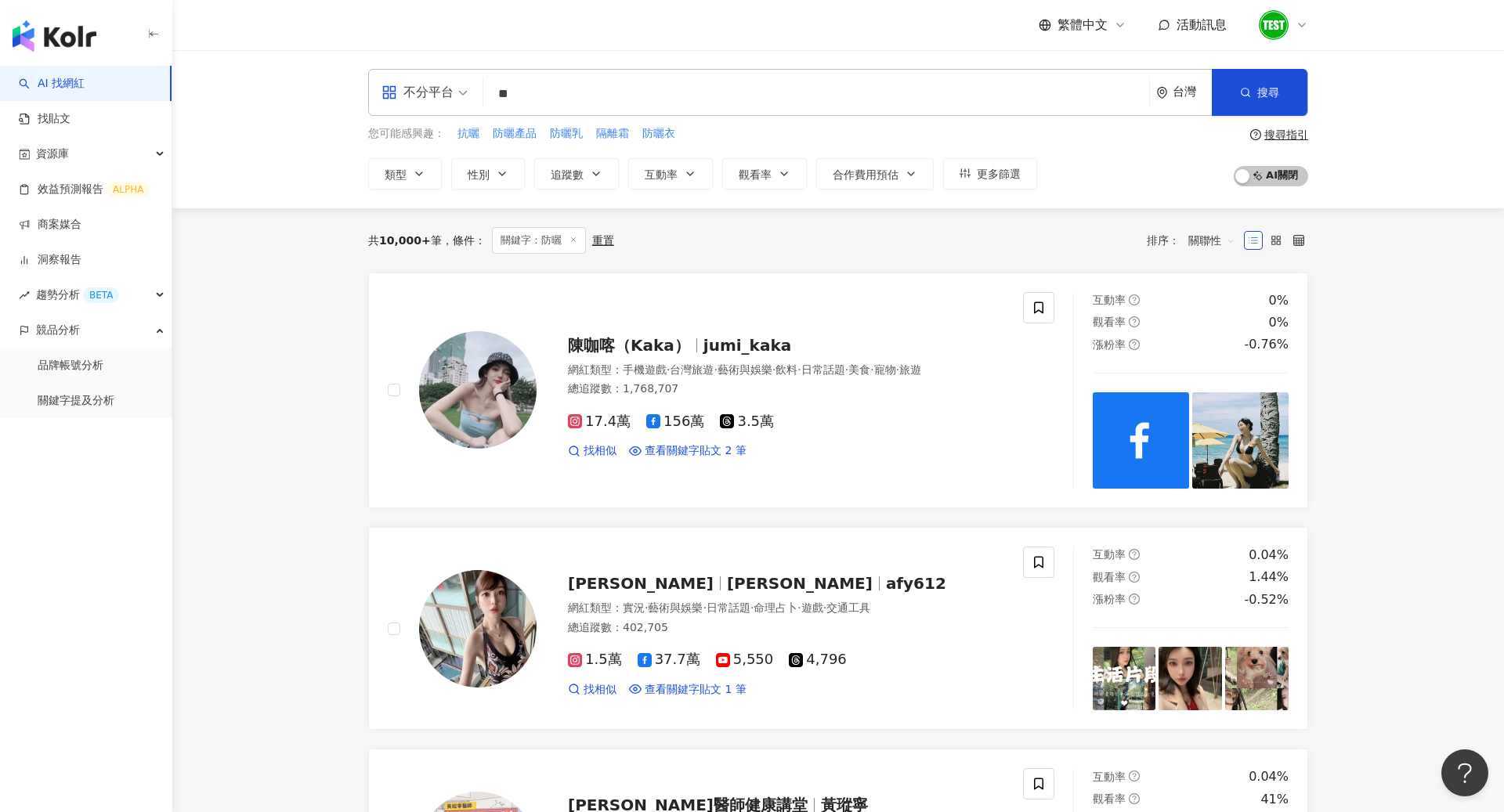
click at [1212, 231] on span "關聯性" at bounding box center [1212, 241] width 47 height 25
click at [1196, 409] on div "關鍵字" at bounding box center [1212, 405] width 39 height 17
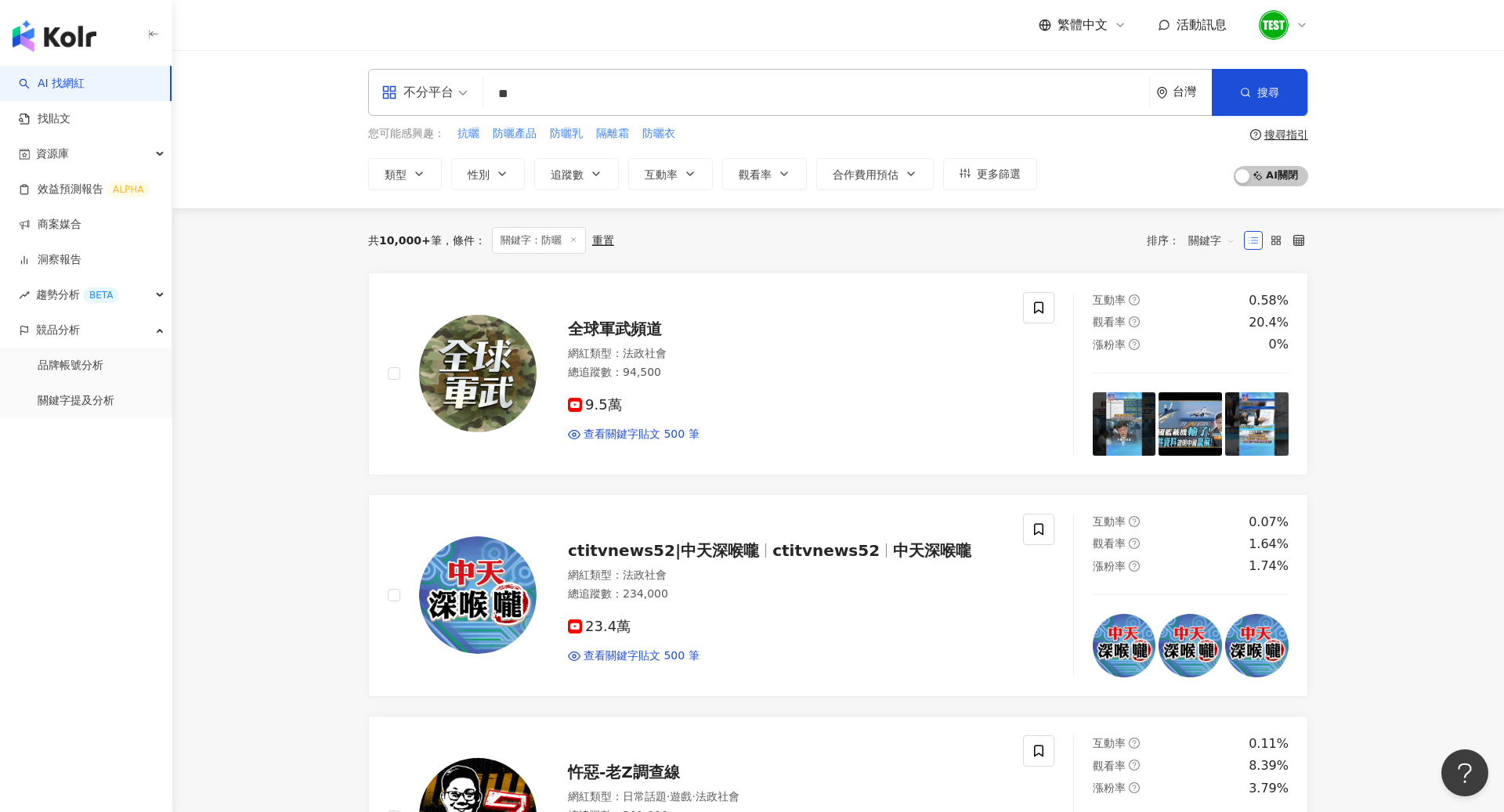
click at [1215, 243] on span "關鍵字" at bounding box center [1212, 241] width 47 height 25
click at [1216, 277] on div "關聯性" at bounding box center [1212, 271] width 39 height 17
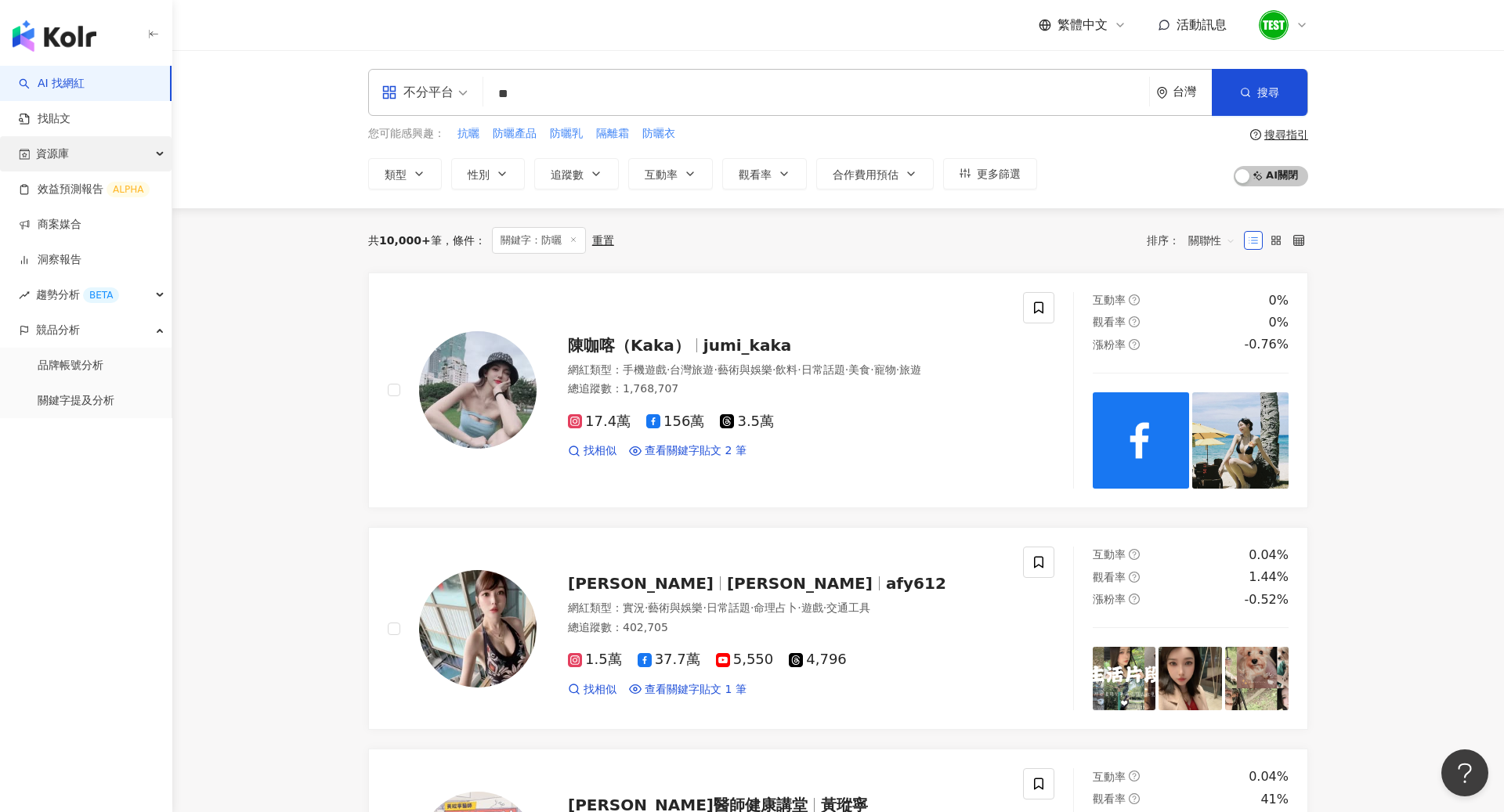
click at [112, 144] on div "資源庫" at bounding box center [85, 154] width 172 height 35
click at [133, 153] on div "資源庫" at bounding box center [85, 154] width 172 height 35
click at [70, 127] on link "找貼文" at bounding box center [44, 119] width 52 height 16
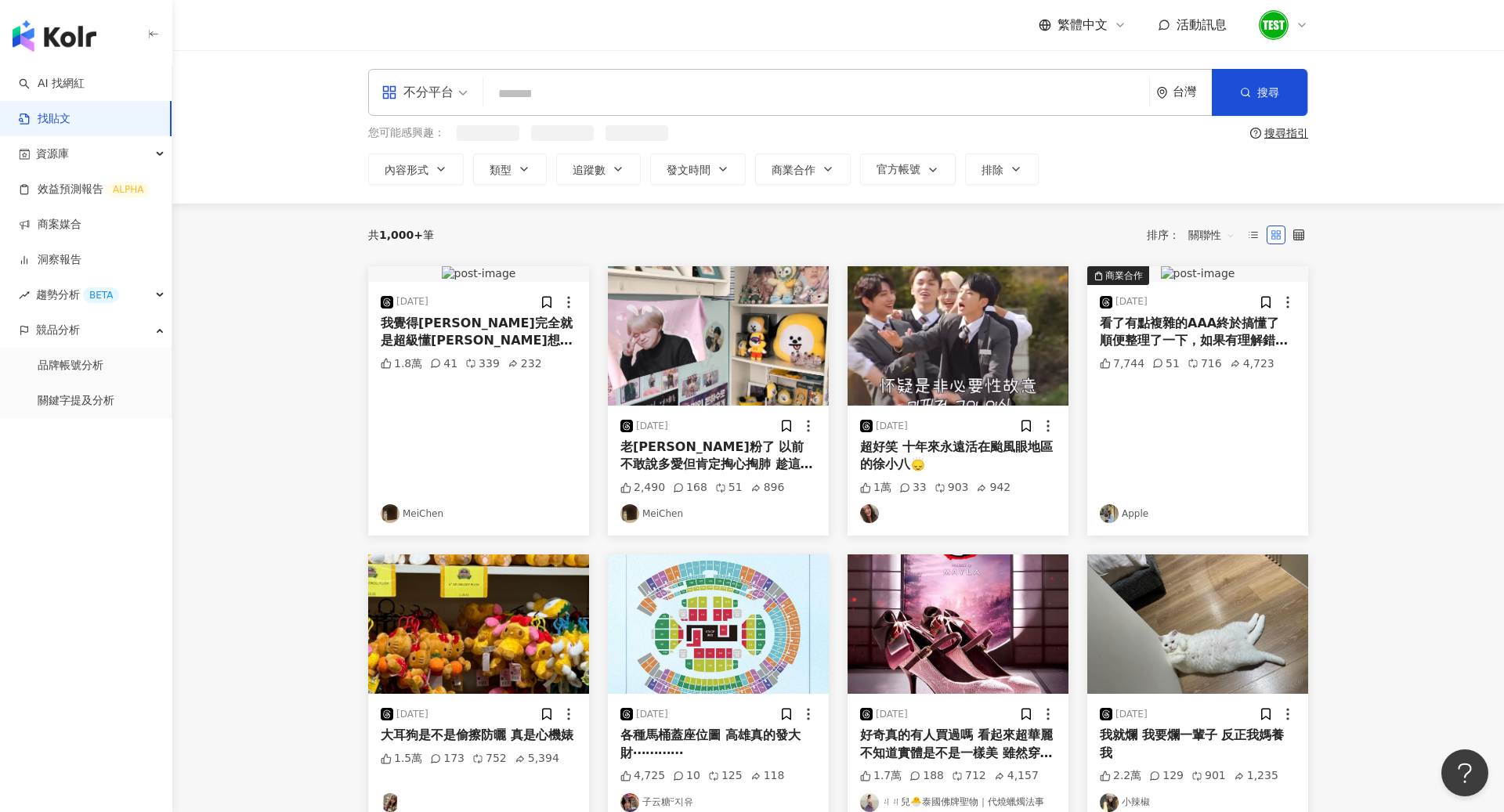
click at [546, 101] on input "search" at bounding box center [815, 94] width 653 height 34
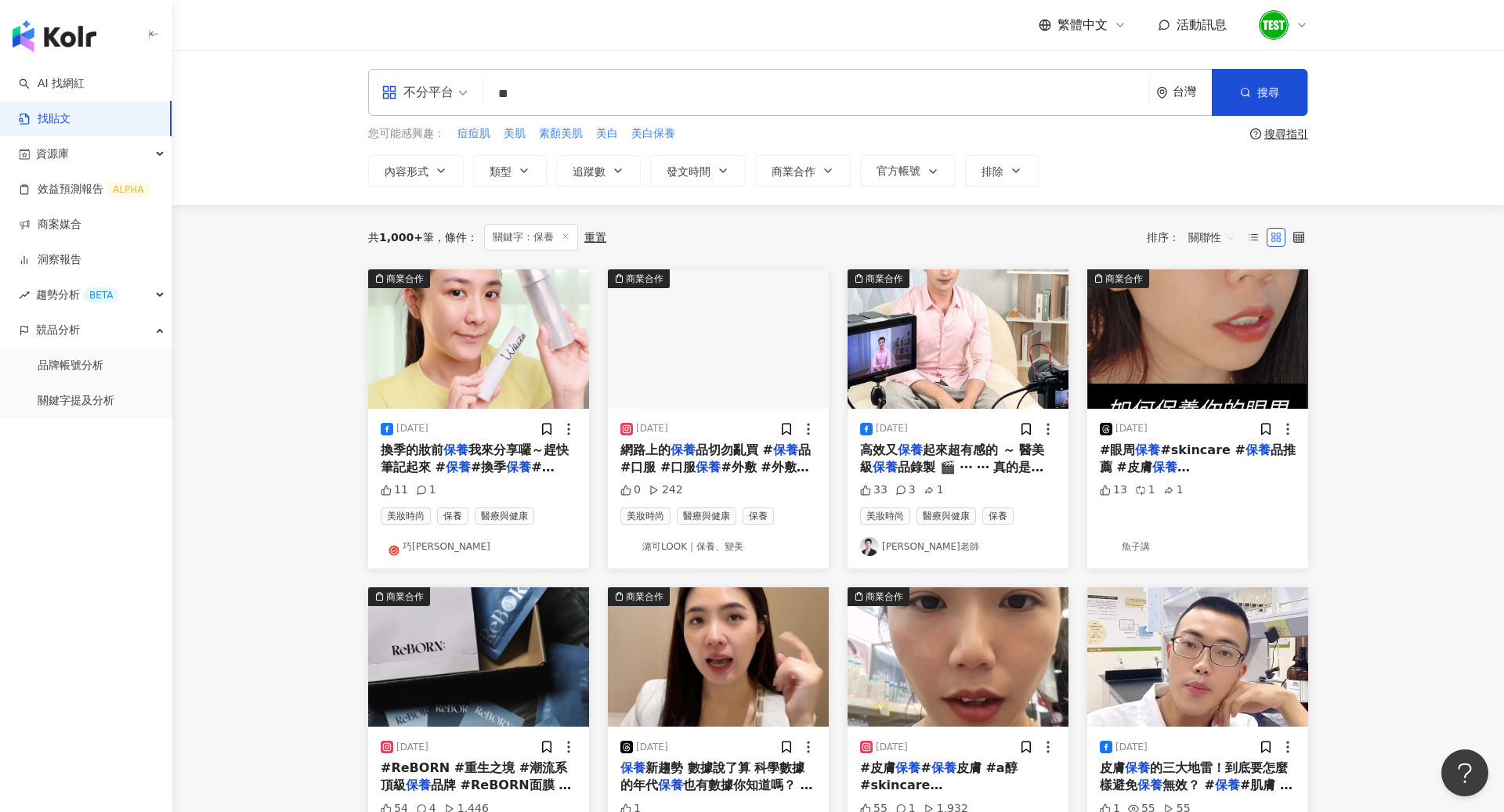
type input "*"
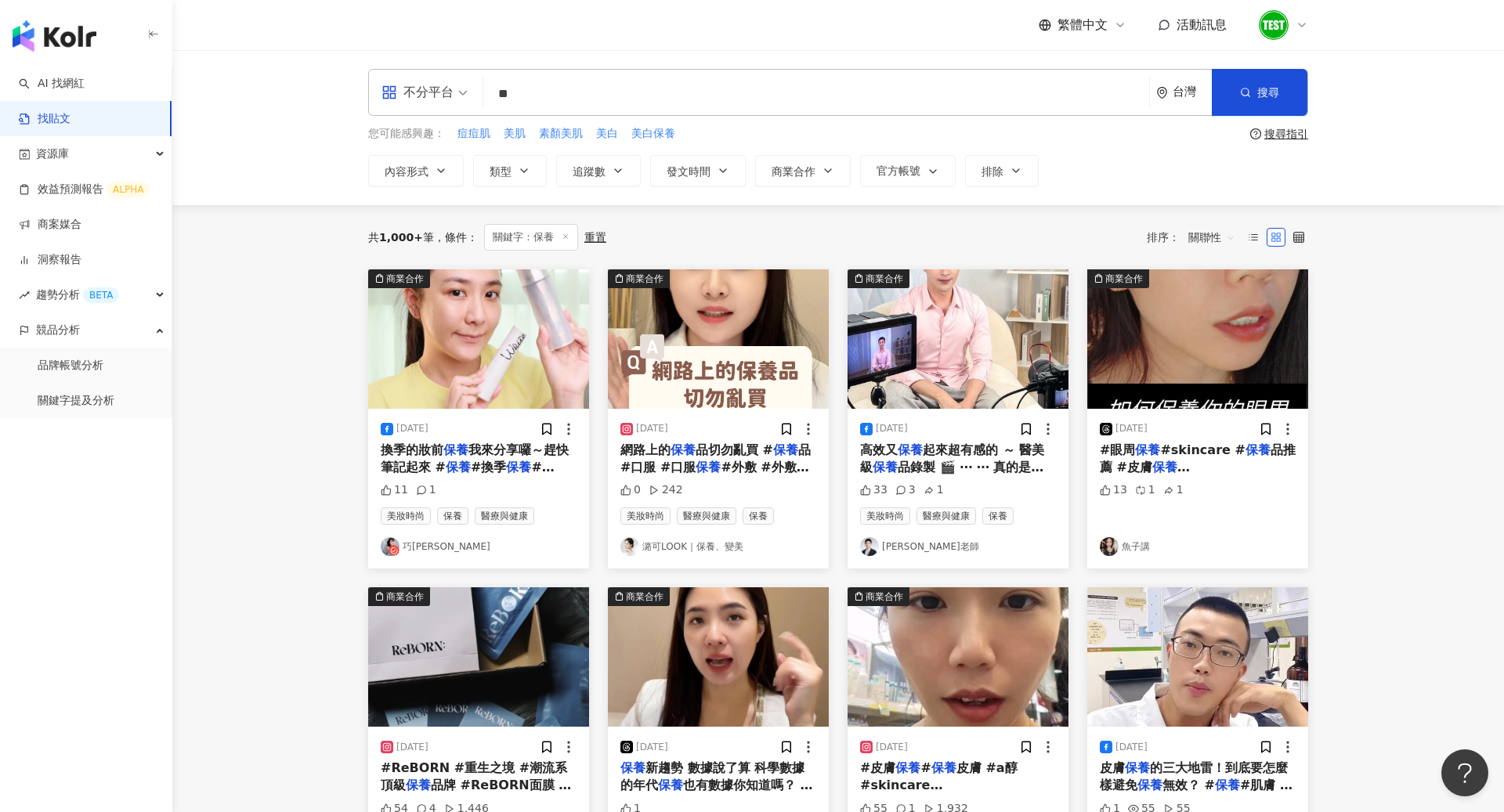
type input "**"
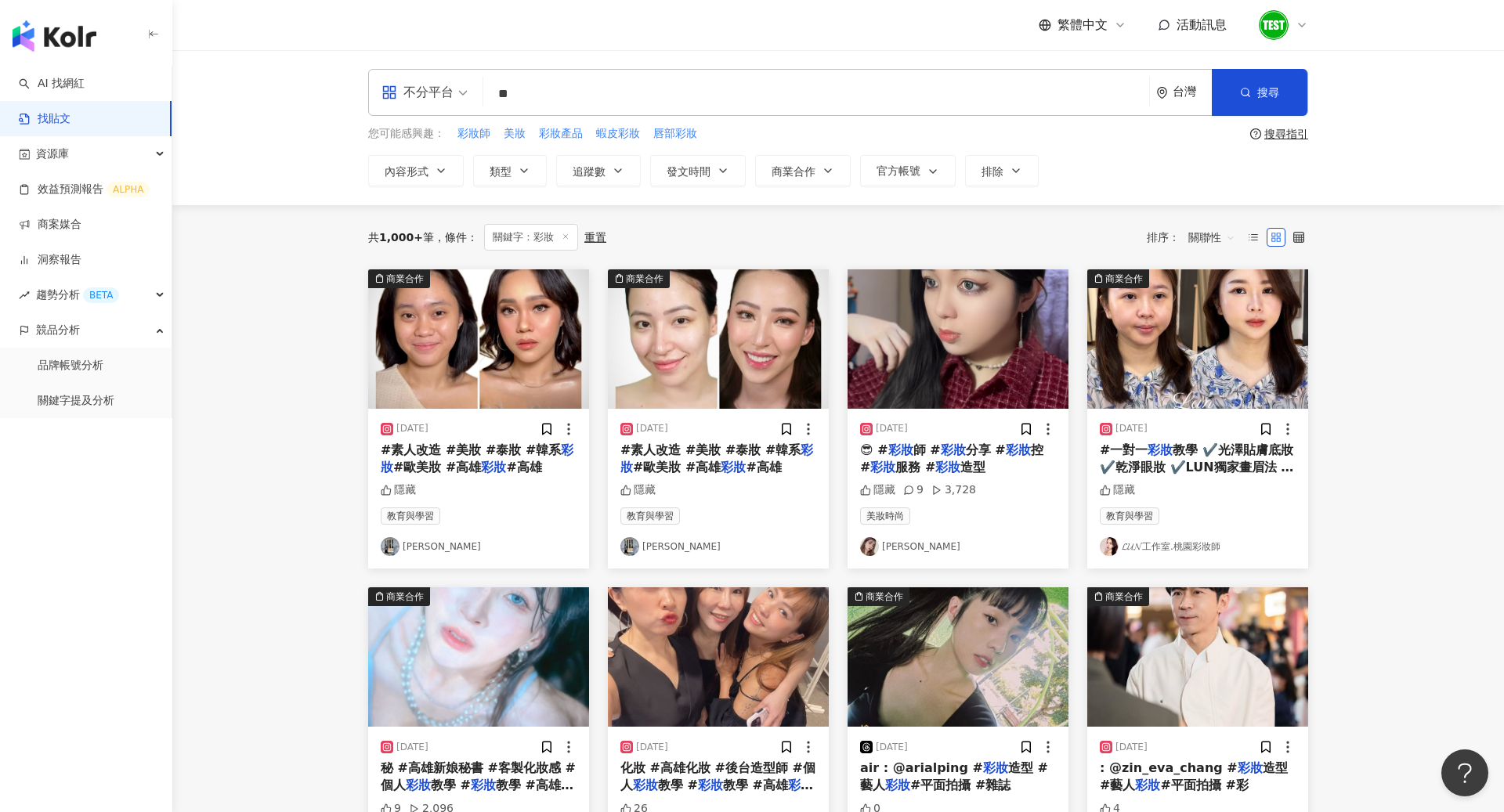
click at [1214, 231] on span "關聯性" at bounding box center [1212, 237] width 47 height 25
click at [1218, 399] on div "發文時間" at bounding box center [1214, 401] width 44 height 17
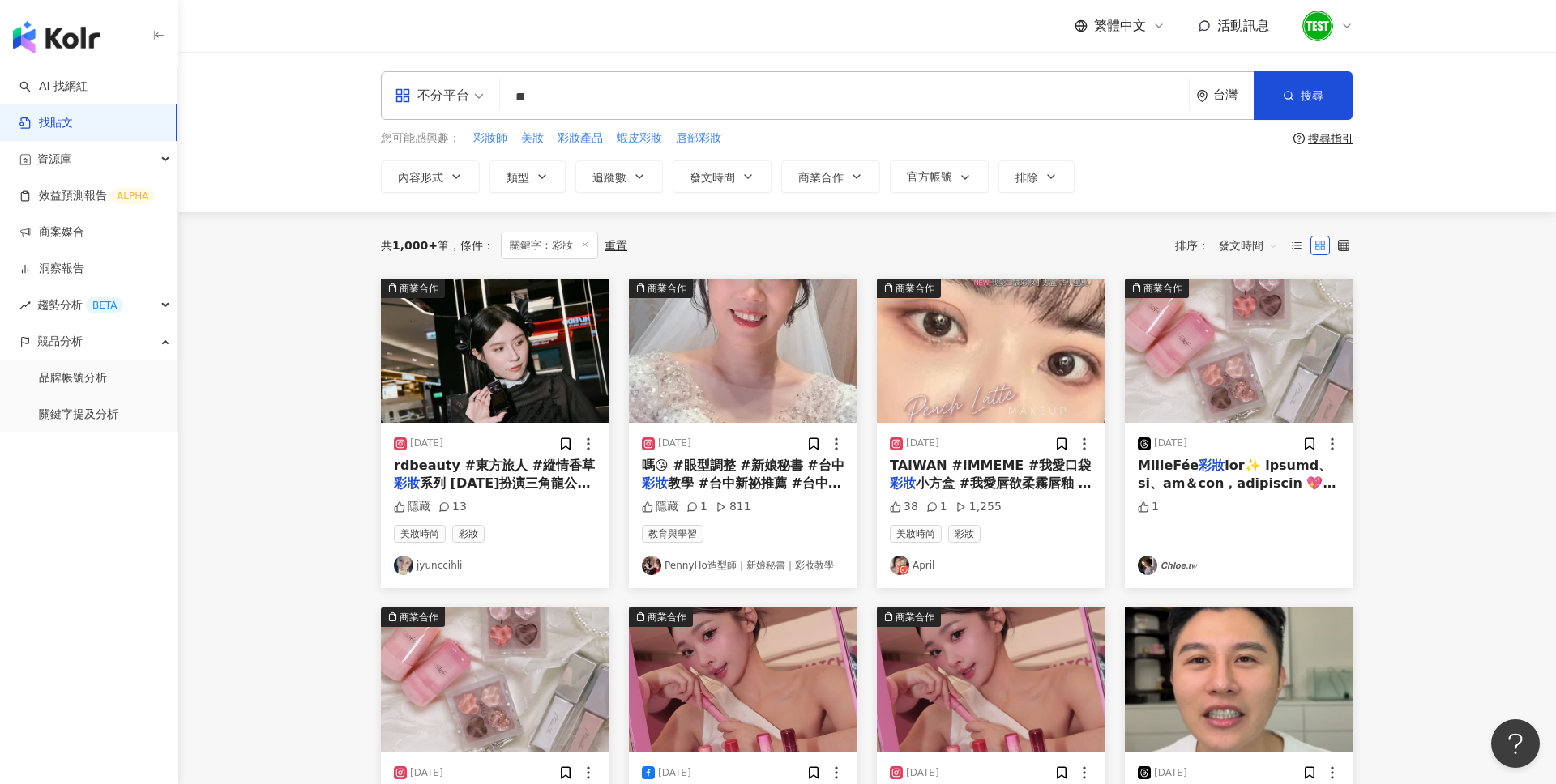
click at [82, 38] on img "button" at bounding box center [56, 37] width 87 height 32
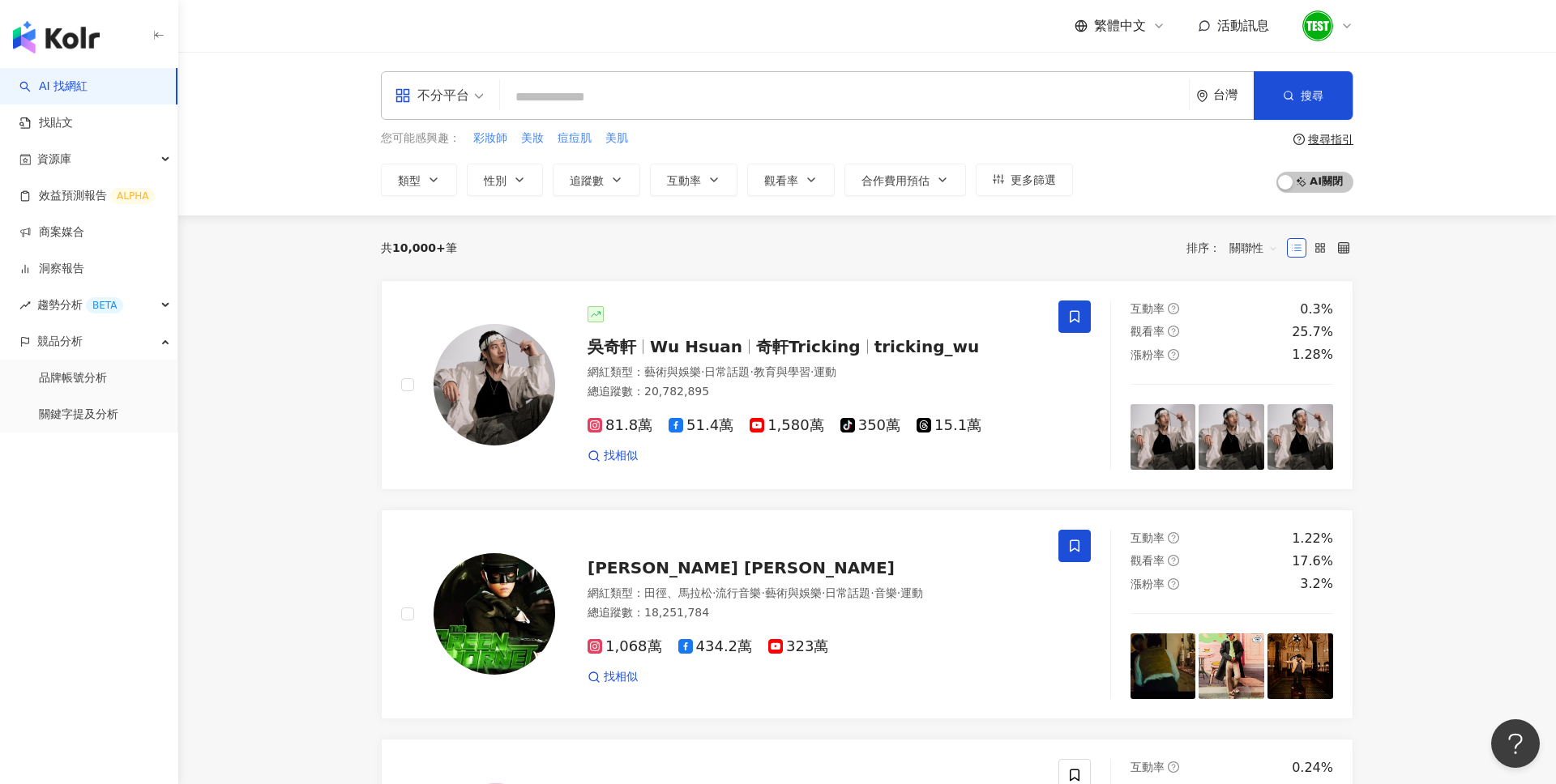
type input "*"
click at [470, 94] on span "不分平台" at bounding box center [439, 96] width 89 height 26
click at [1144, 151] on div "您可能感興趣： 彩妝師 美妝 痘痘肌 美肌 類型 性別 追蹤數 互動率 觀看率 合作費用預估 更多篩選 搜尋指引 AI 開啟 AI 關閉" at bounding box center [867, 163] width 972 height 66
click at [687, 92] on input "search" at bounding box center [844, 97] width 676 height 31
type input "*"
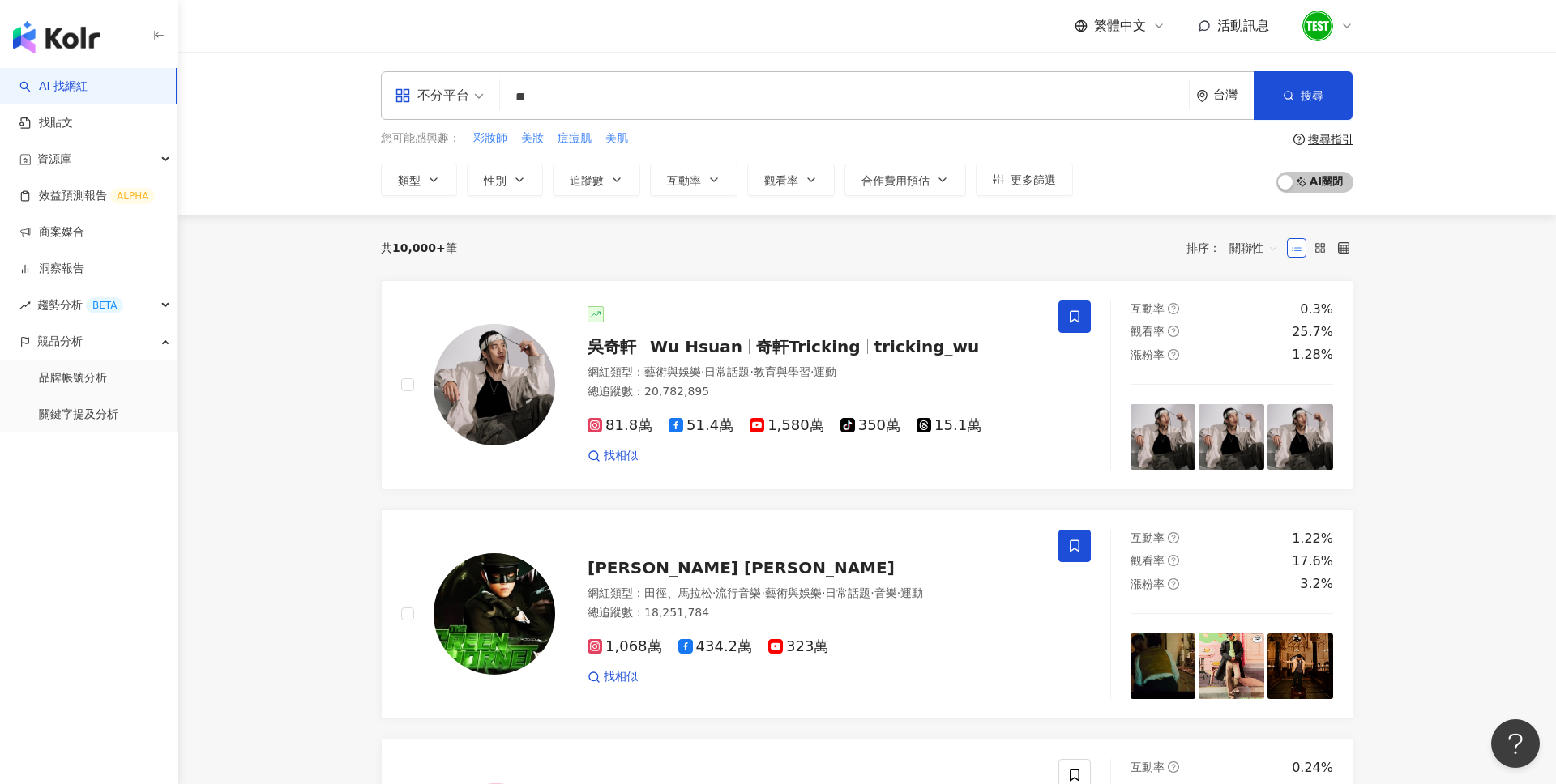
type input "*"
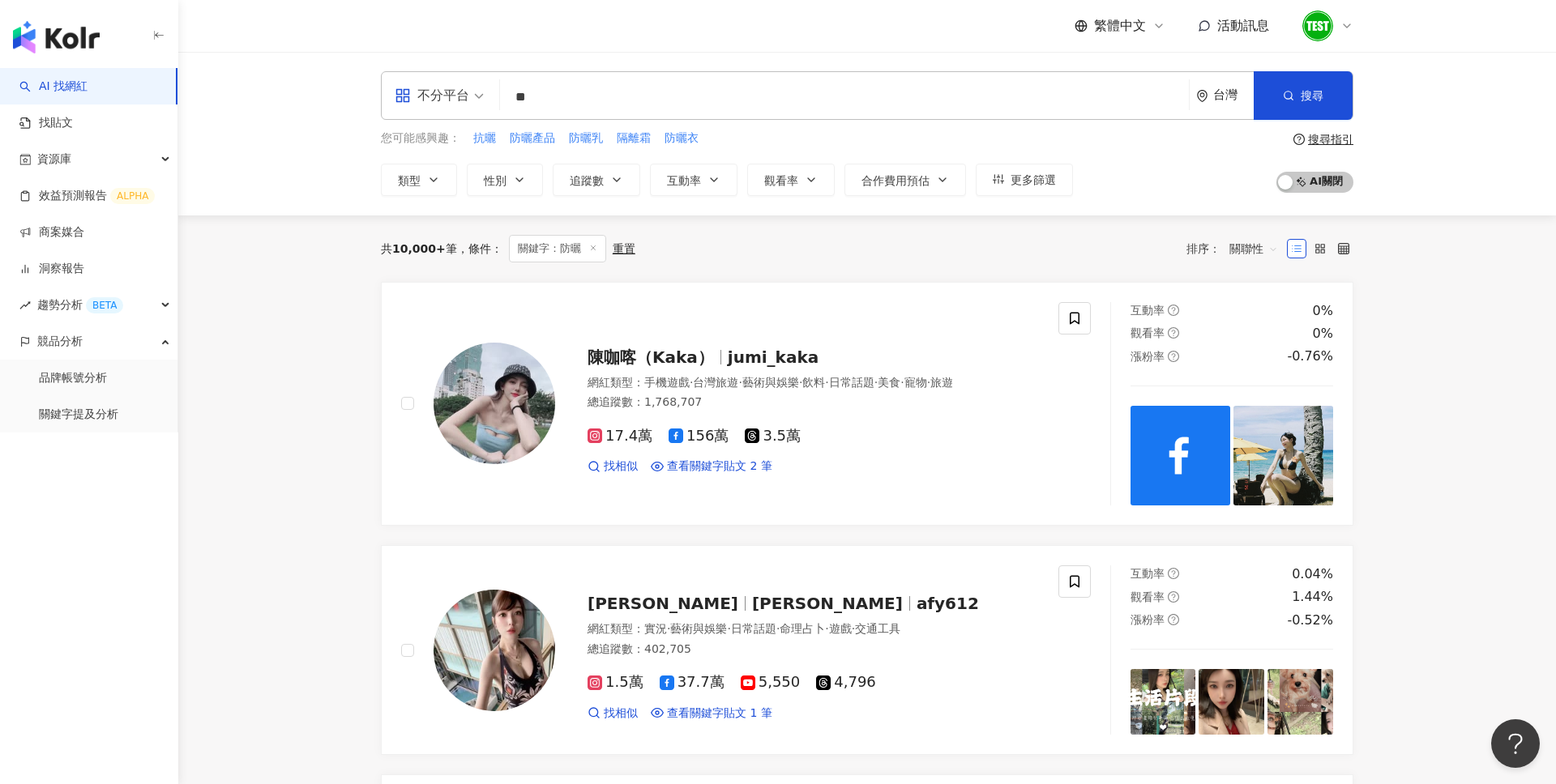
click at [638, 93] on input "**" at bounding box center [844, 97] width 676 height 31
type input "*"
click at [742, 83] on input "search" at bounding box center [844, 97] width 676 height 31
paste input "*********"
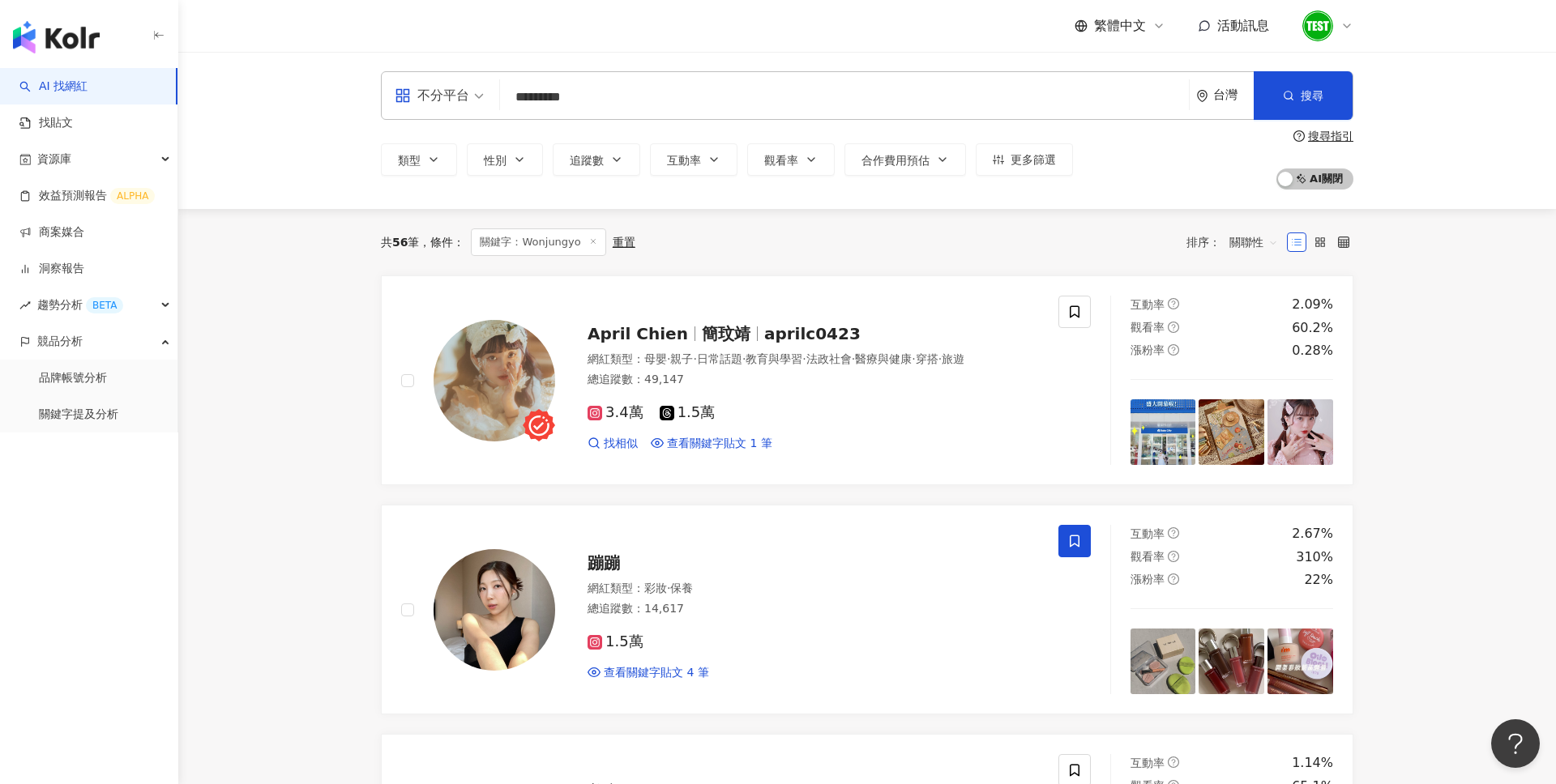
click at [1251, 239] on span "關聯性" at bounding box center [1254, 242] width 49 height 26
type input "*********"
click at [1261, 413] on div "關鍵字" at bounding box center [1254, 413] width 40 height 17
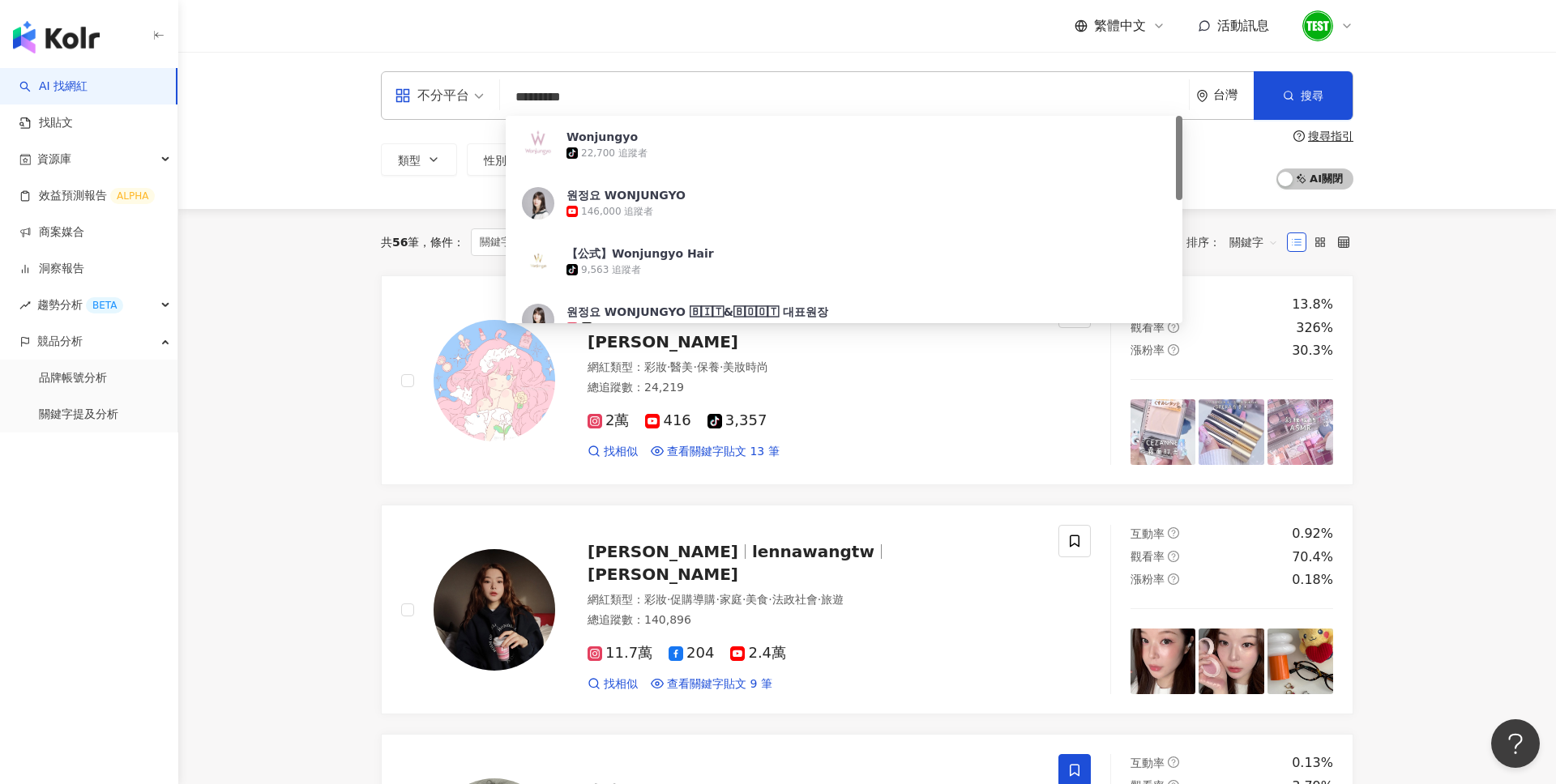
drag, startPoint x: 612, startPoint y: 94, endPoint x: 436, endPoint y: 93, distance: 176.0
click at [436, 93] on div "不分平台 ********* 台灣 搜尋 336e16df-6ae2-461c-b53e-60567d109a22 Wonjungyo tiktok-icon…" at bounding box center [867, 96] width 972 height 49
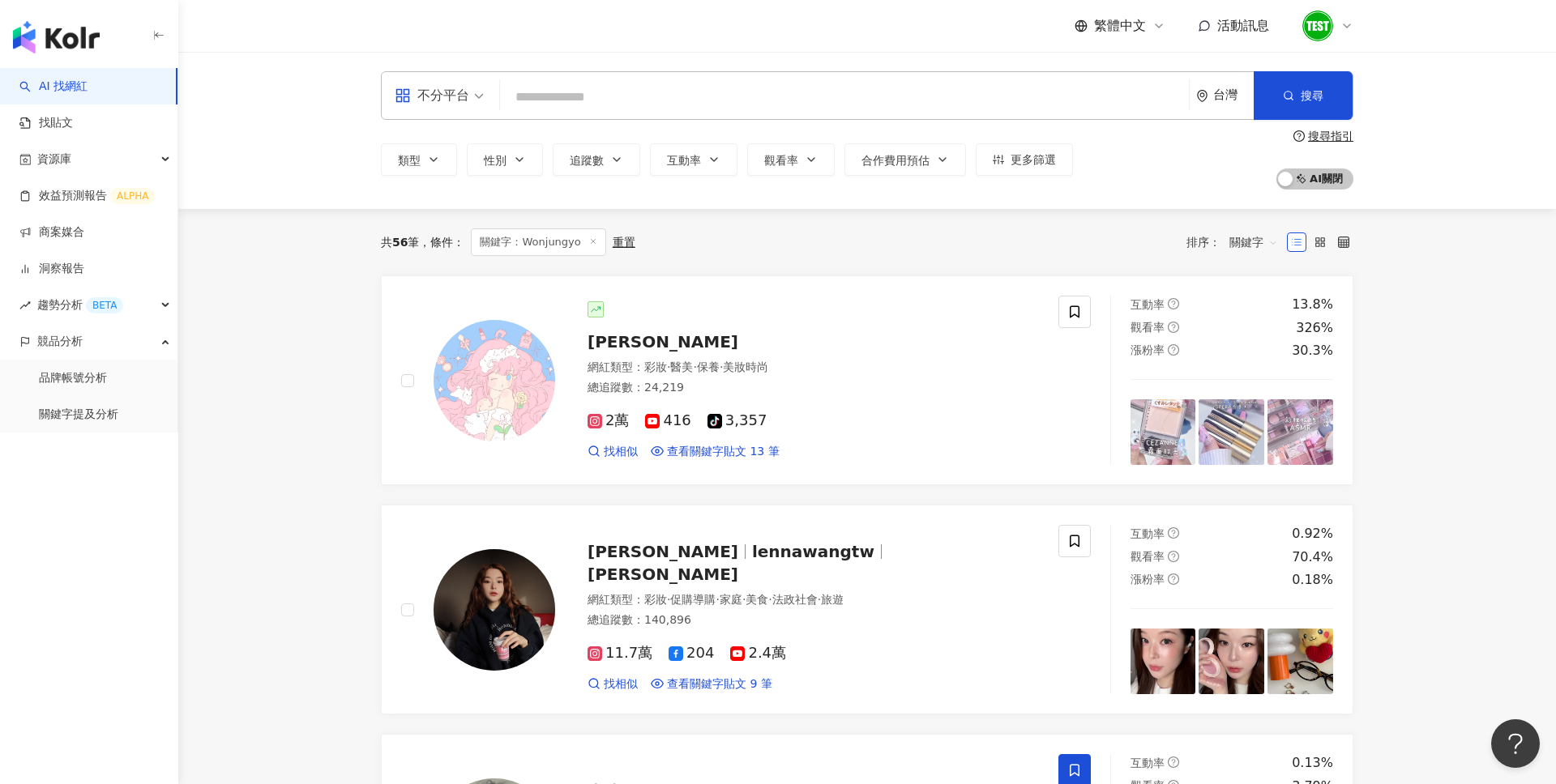
type input "*"
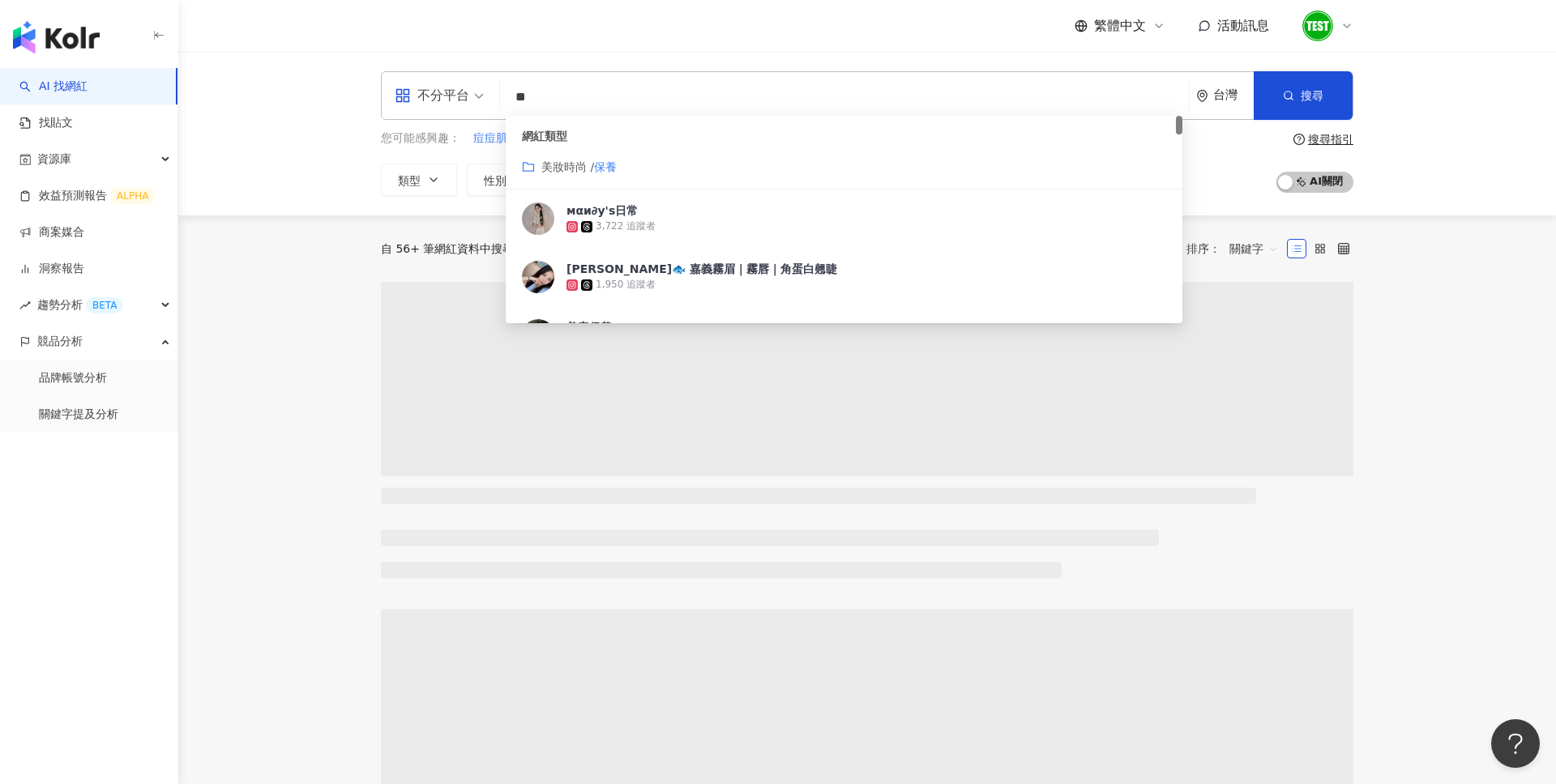
click at [632, 63] on div "不分平台 ** 台灣 搜尋 customizedTag 網紅類型 美妝時尚 / 保養 мαи∂у'ѕ日常 3,722 追蹤者 𝓒𝓵𝓪𝓲𝓻𝓮🐟 嘉義霧眉｜霧唇｜…" at bounding box center [867, 133] width 1378 height 163
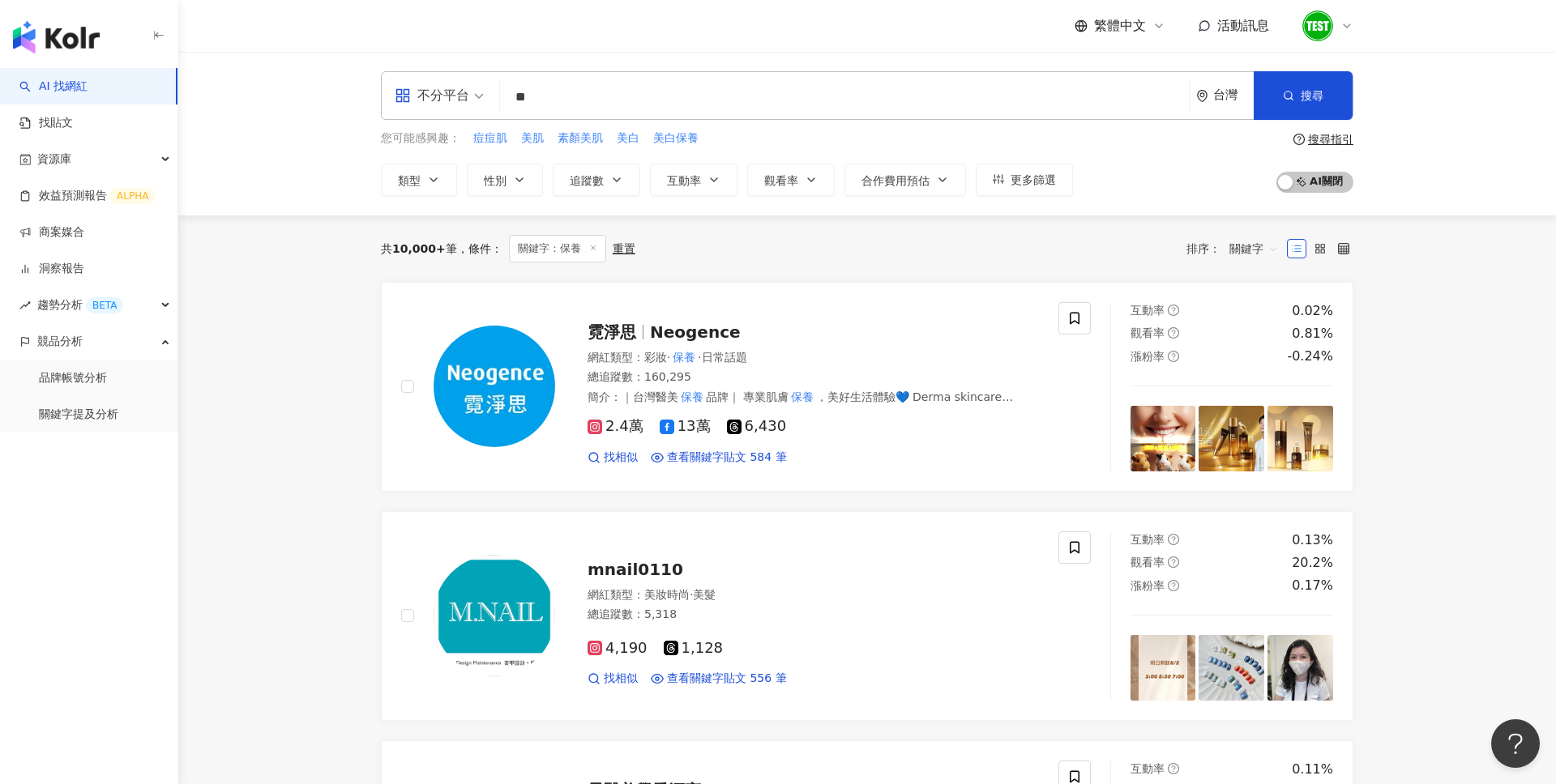
click at [608, 94] on input "**" at bounding box center [844, 97] width 676 height 31
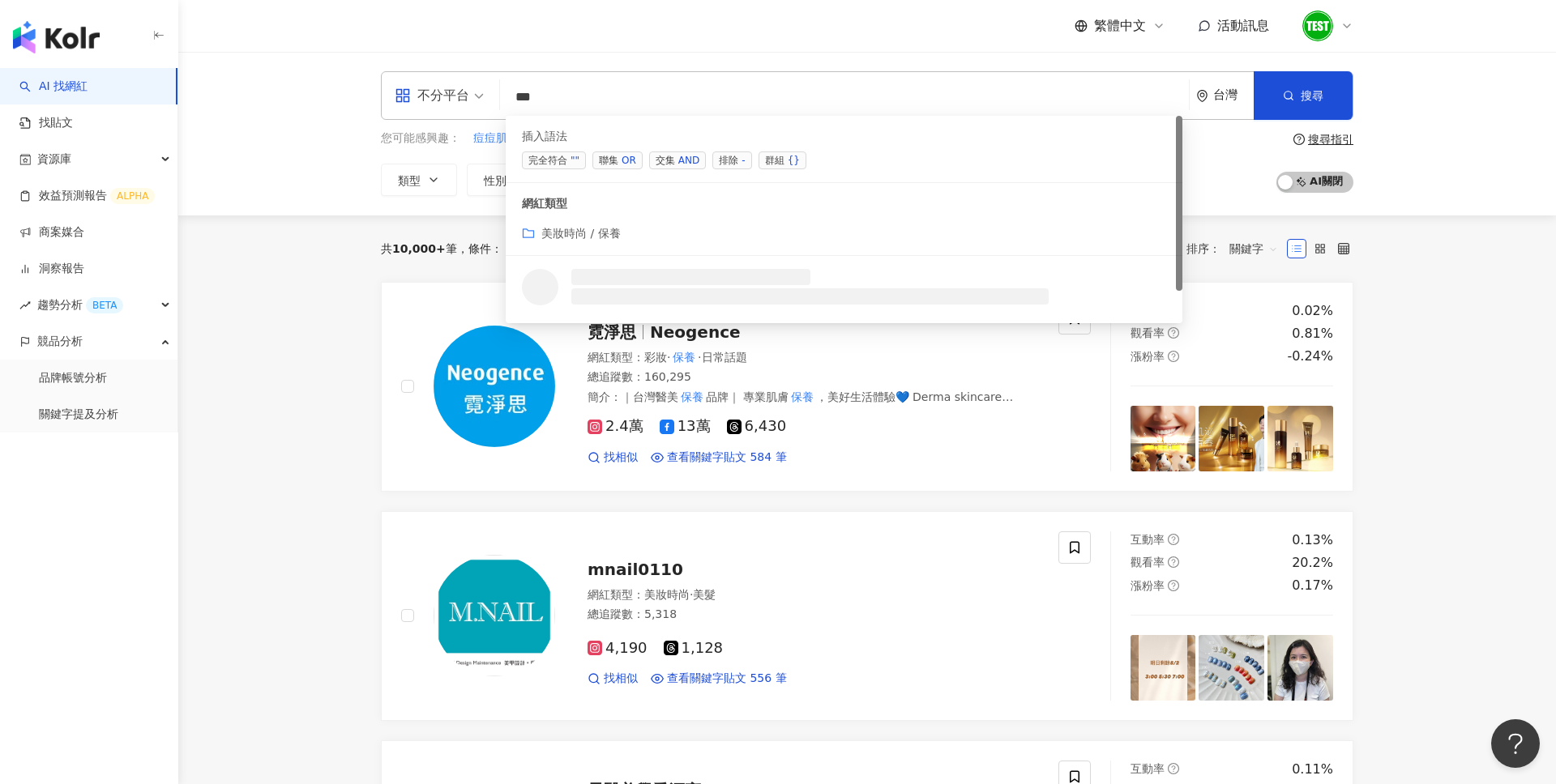
click at [678, 158] on div "AND" at bounding box center [689, 160] width 21 height 17
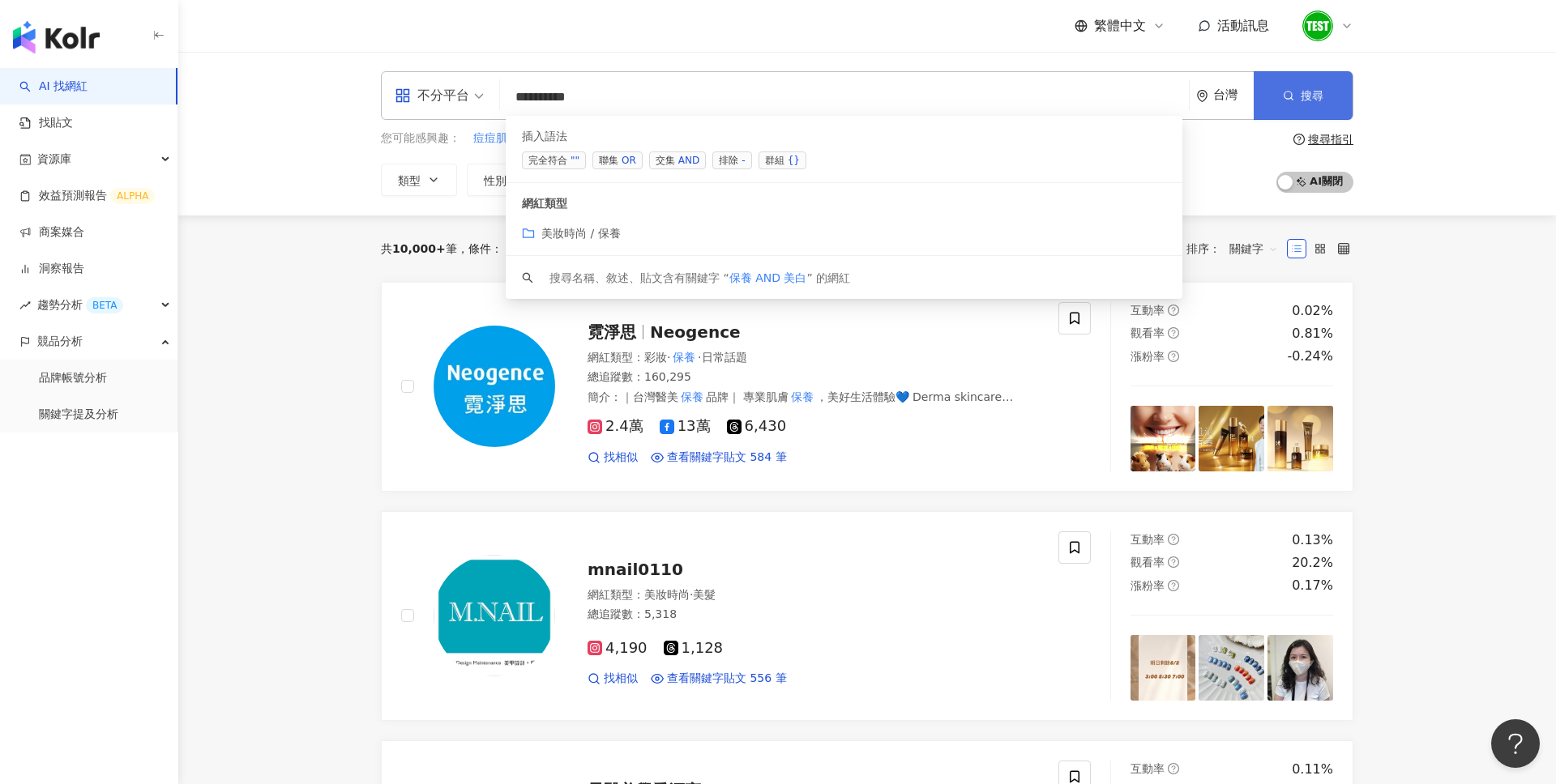
type input "*********"
click at [1338, 82] on button "搜尋" at bounding box center [1302, 96] width 99 height 49
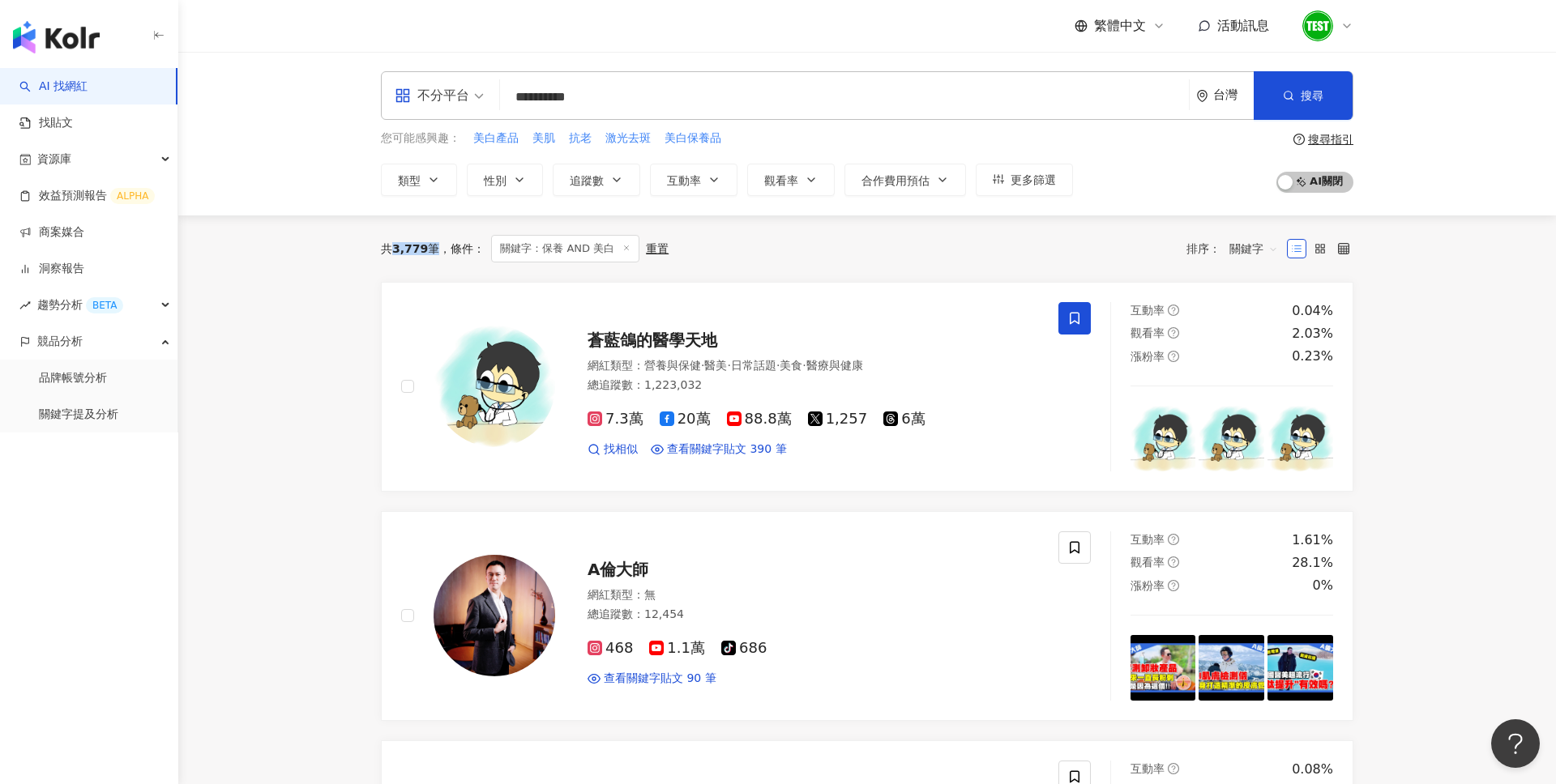
drag, startPoint x: 392, startPoint y: 244, endPoint x: 430, endPoint y: 246, distance: 38.1
click at [430, 246] on div "共 3,779 筆" at bounding box center [410, 248] width 59 height 13
click at [435, 178] on icon "button" at bounding box center [433, 180] width 6 height 3
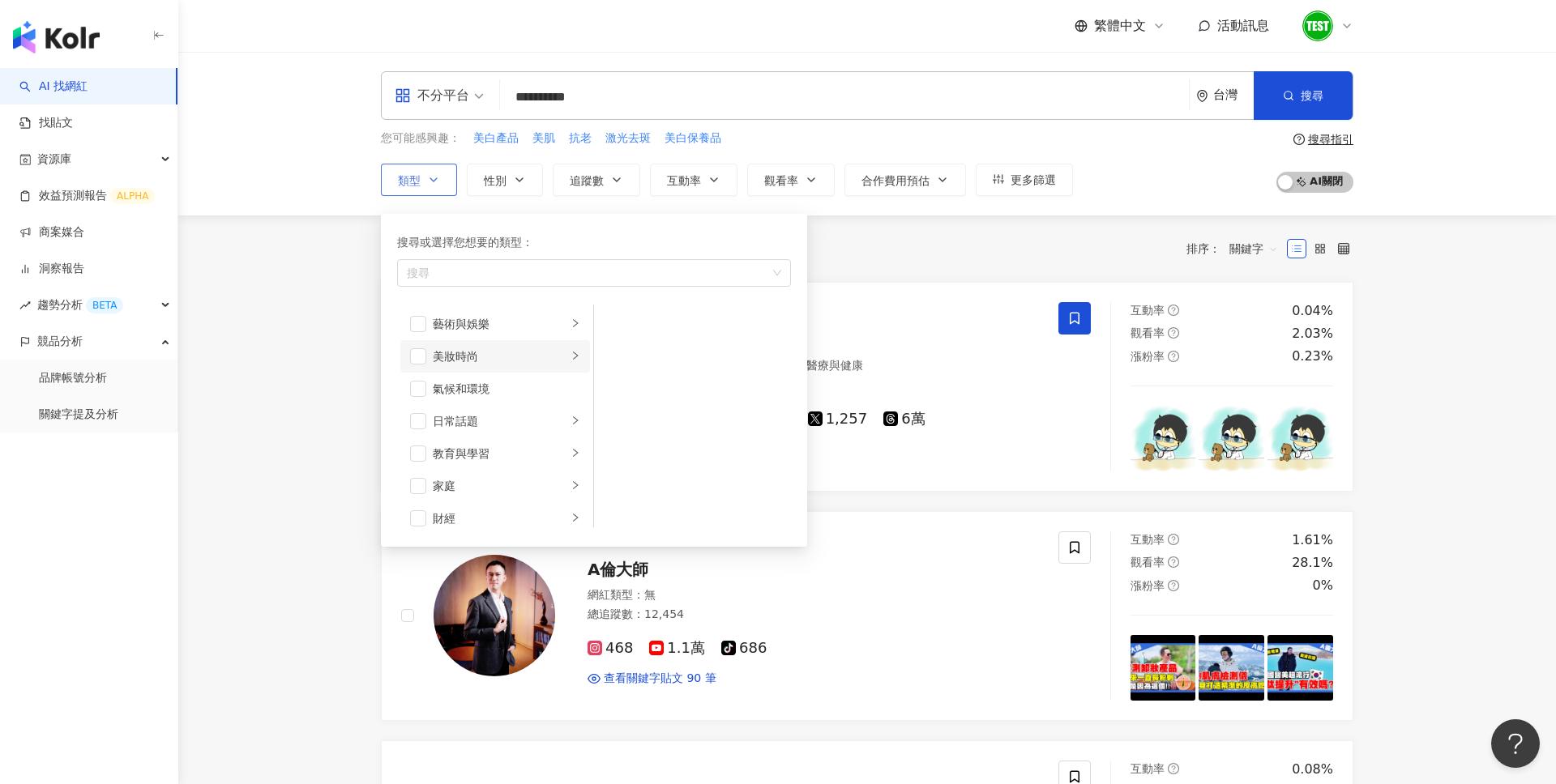
click at [515, 344] on li "美妝時尚" at bounding box center [495, 356] width 190 height 32
click at [505, 176] on button "性別" at bounding box center [504, 179] width 76 height 32
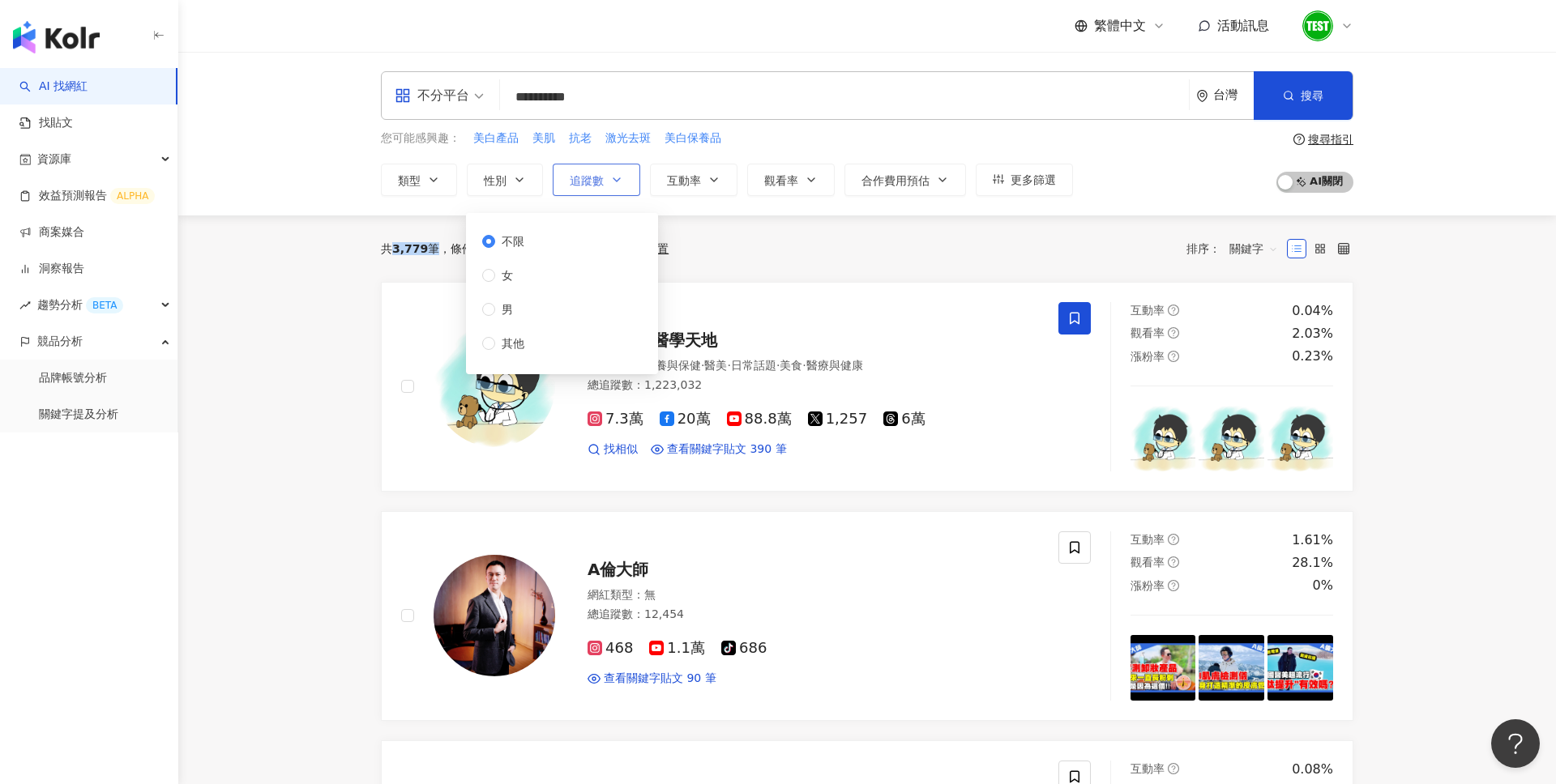
click at [606, 188] on button "追蹤數" at bounding box center [596, 179] width 87 height 32
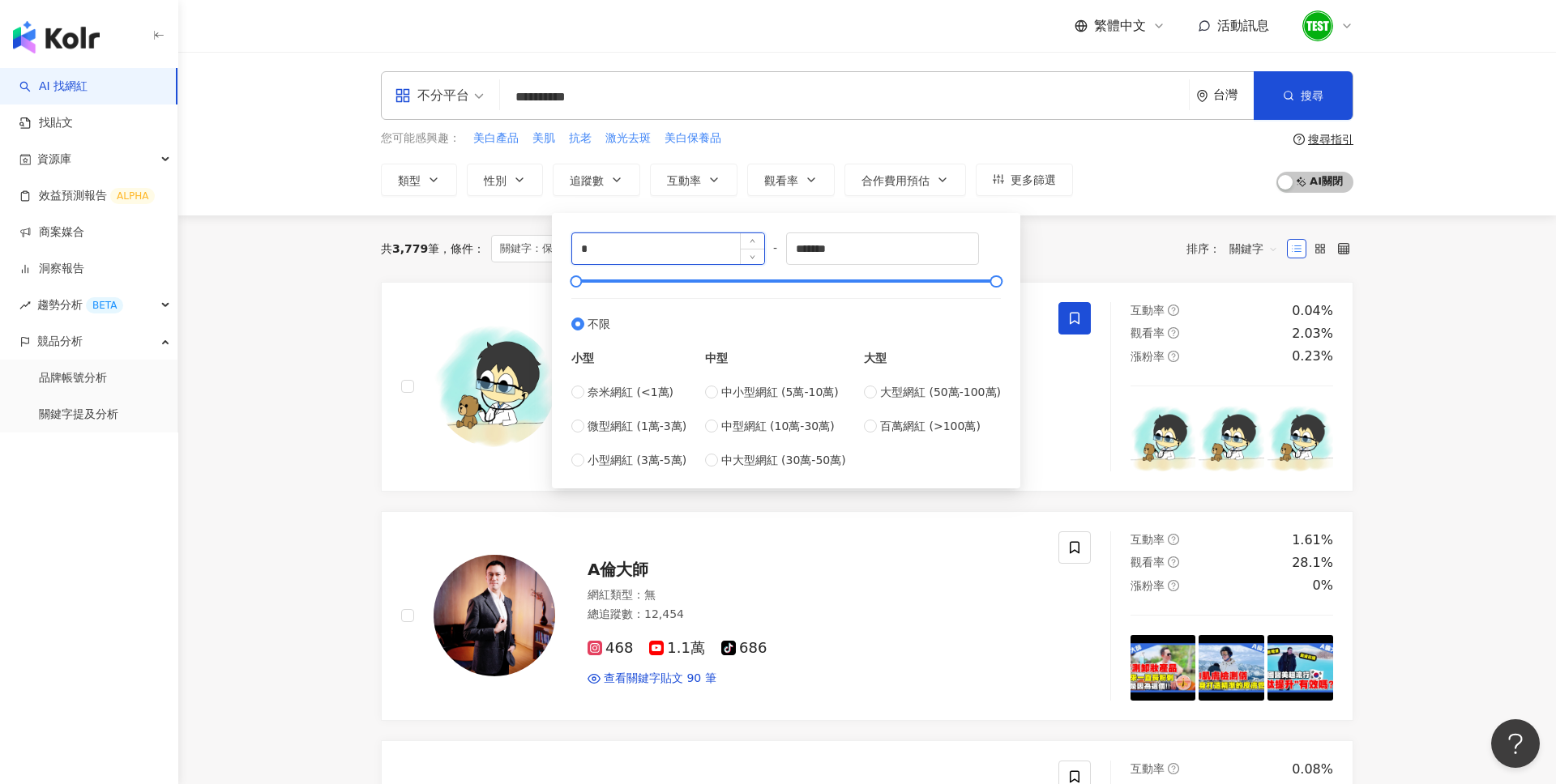
click at [634, 255] on input "*" at bounding box center [668, 248] width 192 height 31
type input "****"
click at [876, 248] on input "*******" at bounding box center [883, 248] width 192 height 31
type input "******"
click at [1059, 250] on div "共 3,779 筆 條件 ： 關鍵字：保養 AND 美白 重置 排序： 關鍵字" at bounding box center [867, 249] width 972 height 28
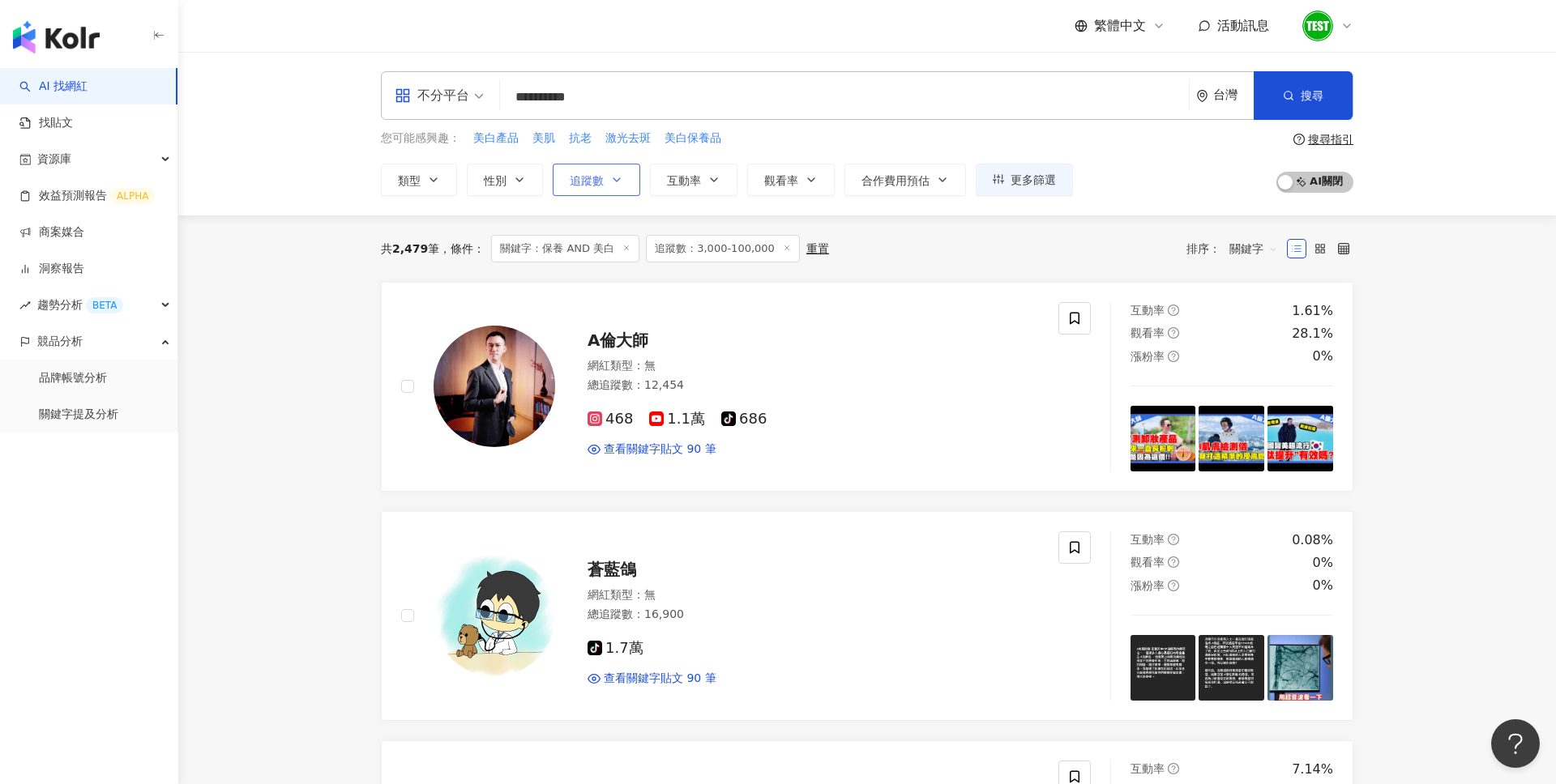
click at [624, 177] on button "追蹤數" at bounding box center [596, 179] width 87 height 32
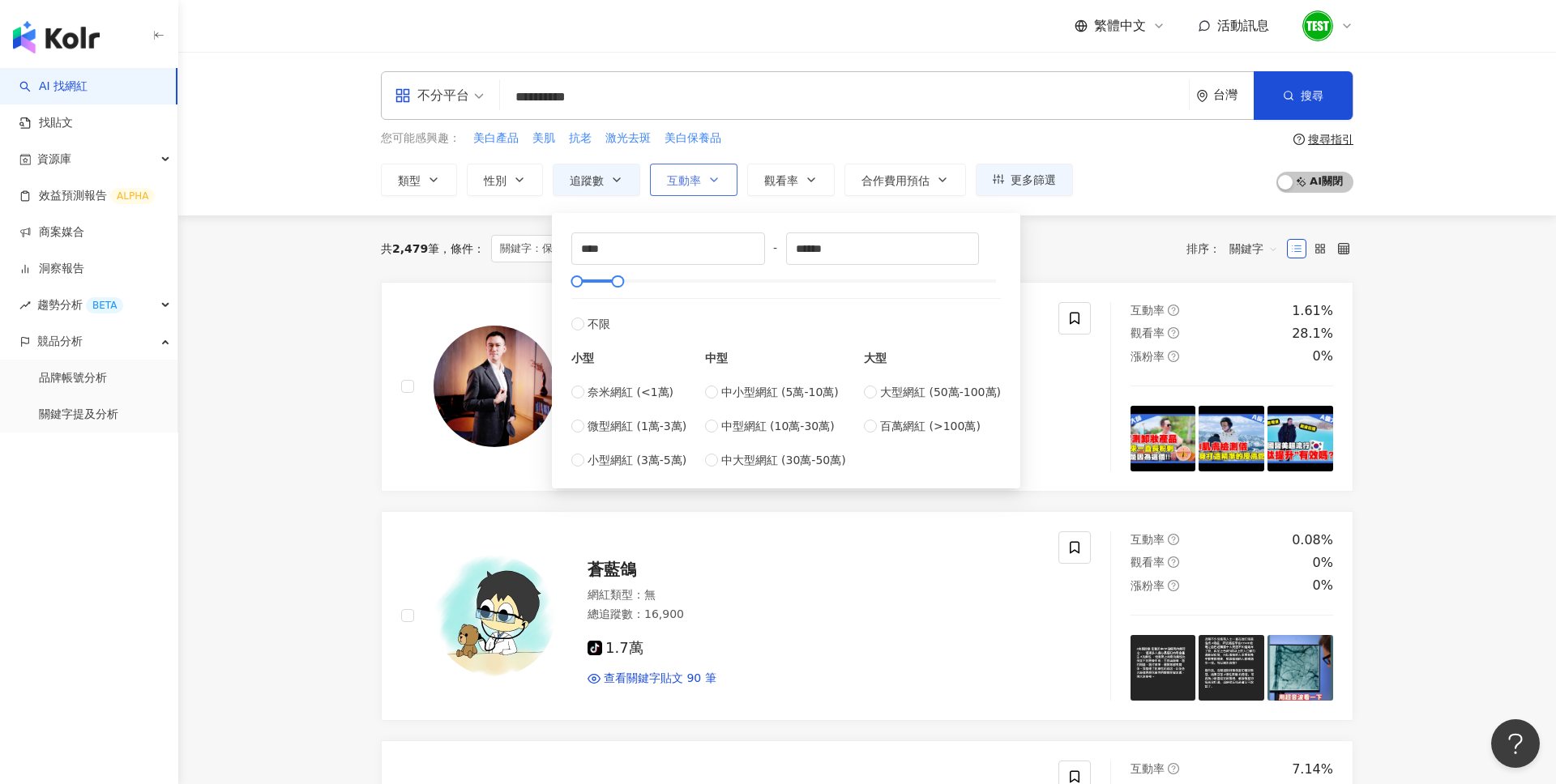
click at [689, 177] on span "互動率" at bounding box center [684, 180] width 34 height 13
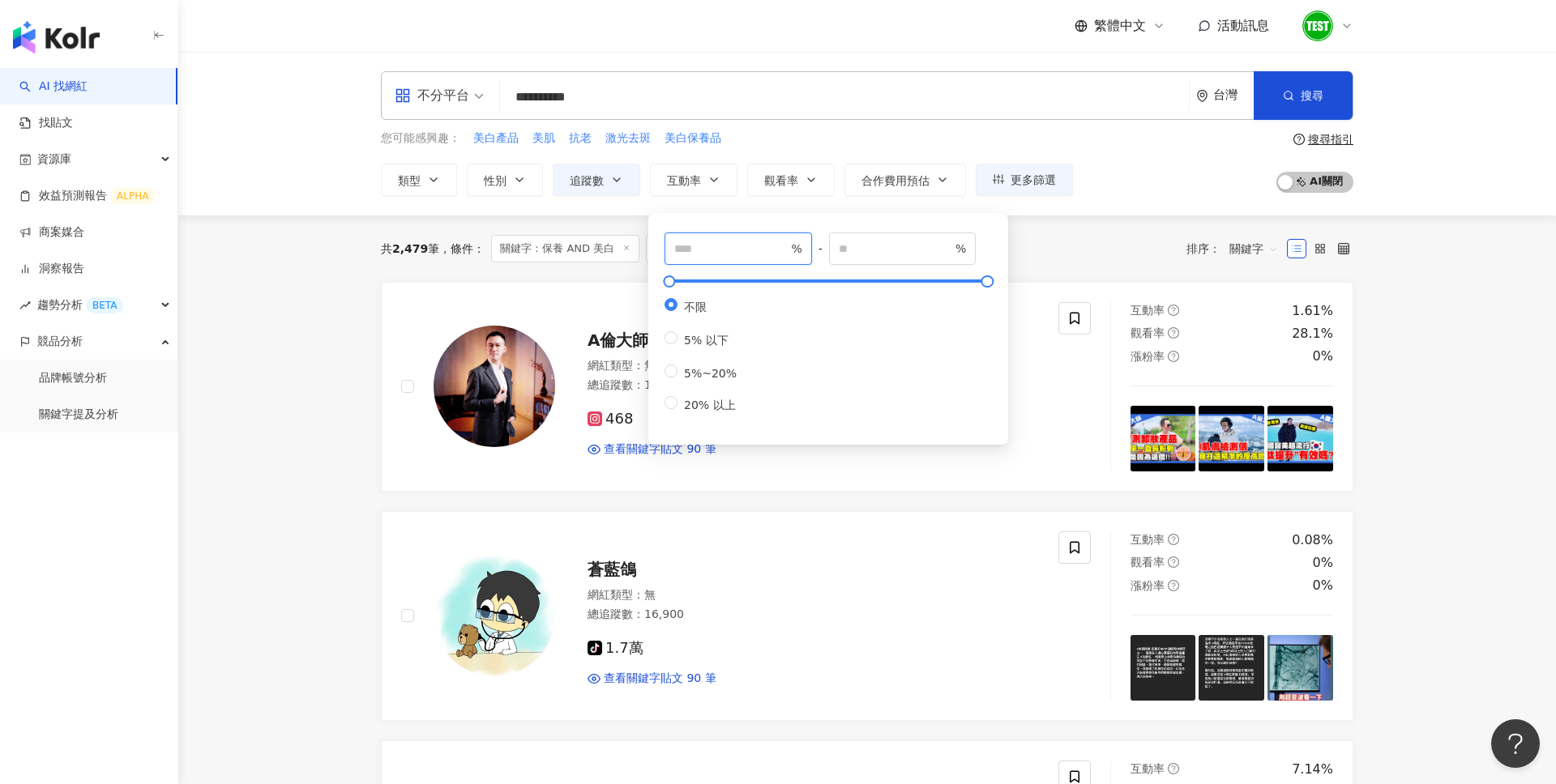
click at [734, 250] on input "number" at bounding box center [731, 248] width 114 height 17
type input "*"
click at [1122, 197] on div "不分平台 ********* 台灣 搜尋 searchOperator customizedTag 插入語法 完全符合 "" 聯集 OR 交集 AND 排除 …" at bounding box center [867, 133] width 1378 height 163
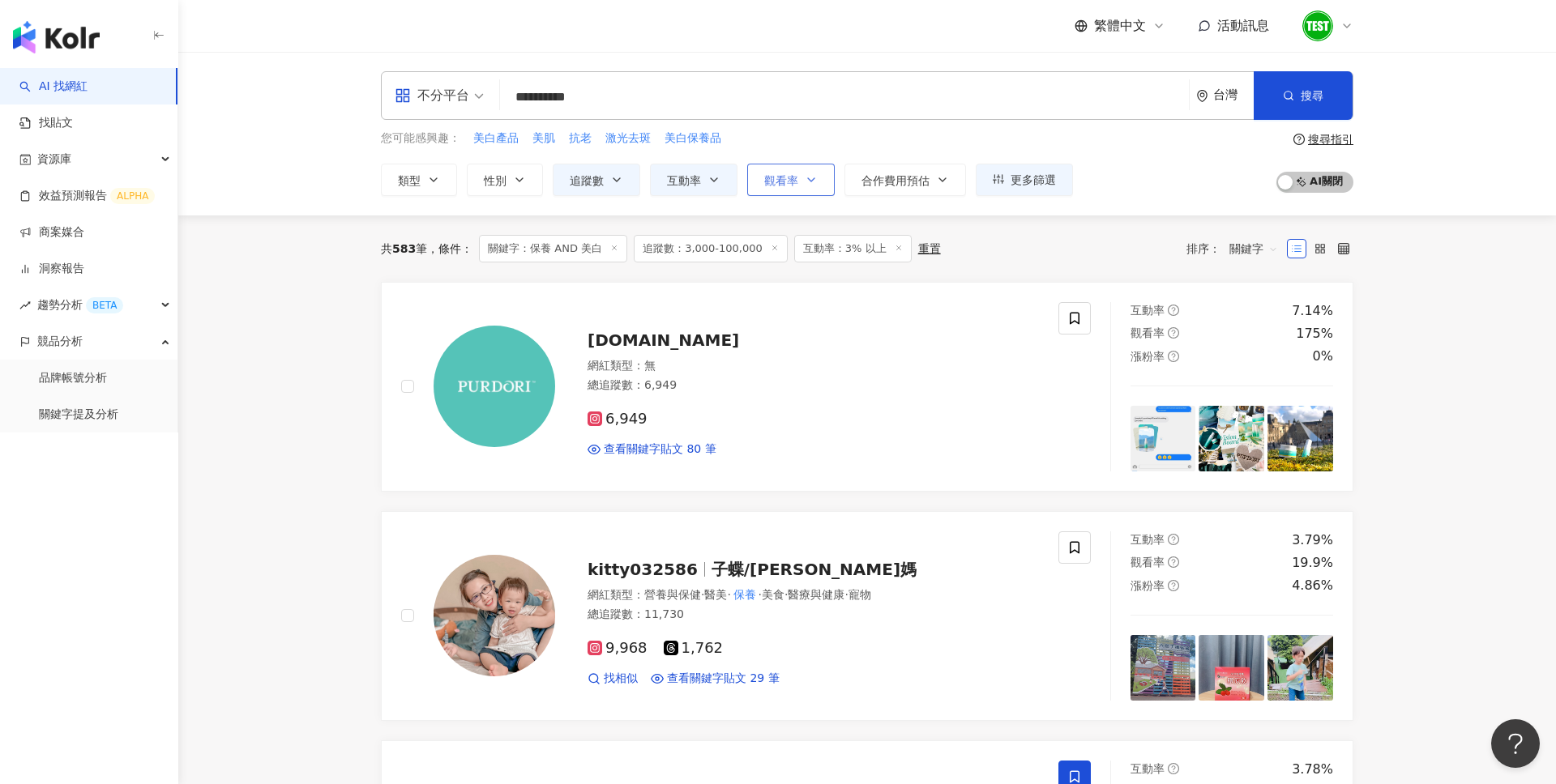
click at [801, 168] on button "觀看率" at bounding box center [791, 179] width 87 height 32
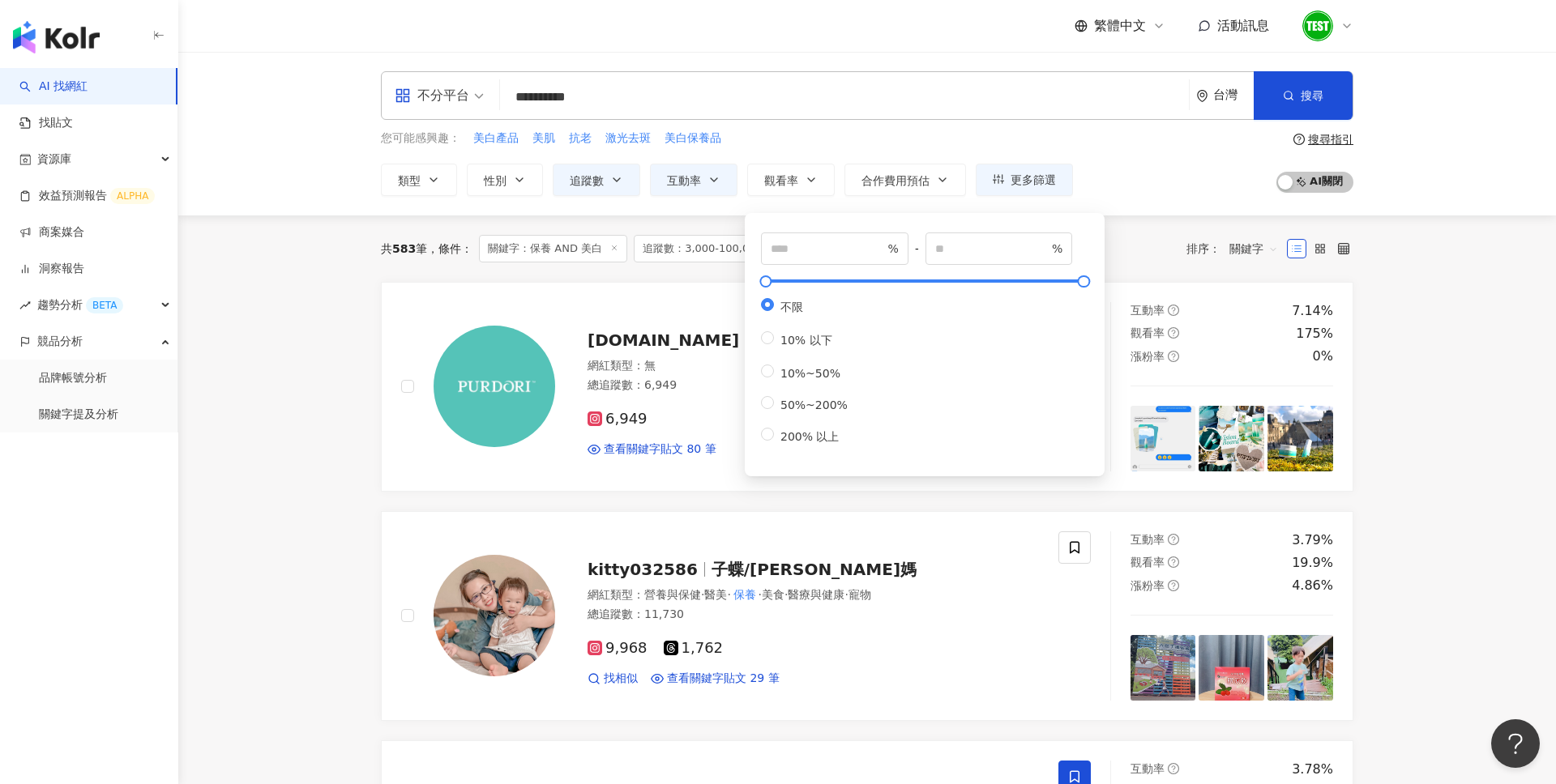
click at [1146, 164] on div "您可能感興趣： 美白產品 美肌 抗老 激光去斑 美白保養品 類型 性別 追蹤數 互動率 觀看率 合作費用預估 更多篩選 不限 女 男 其他 **** - **…" at bounding box center [867, 163] width 972 height 66
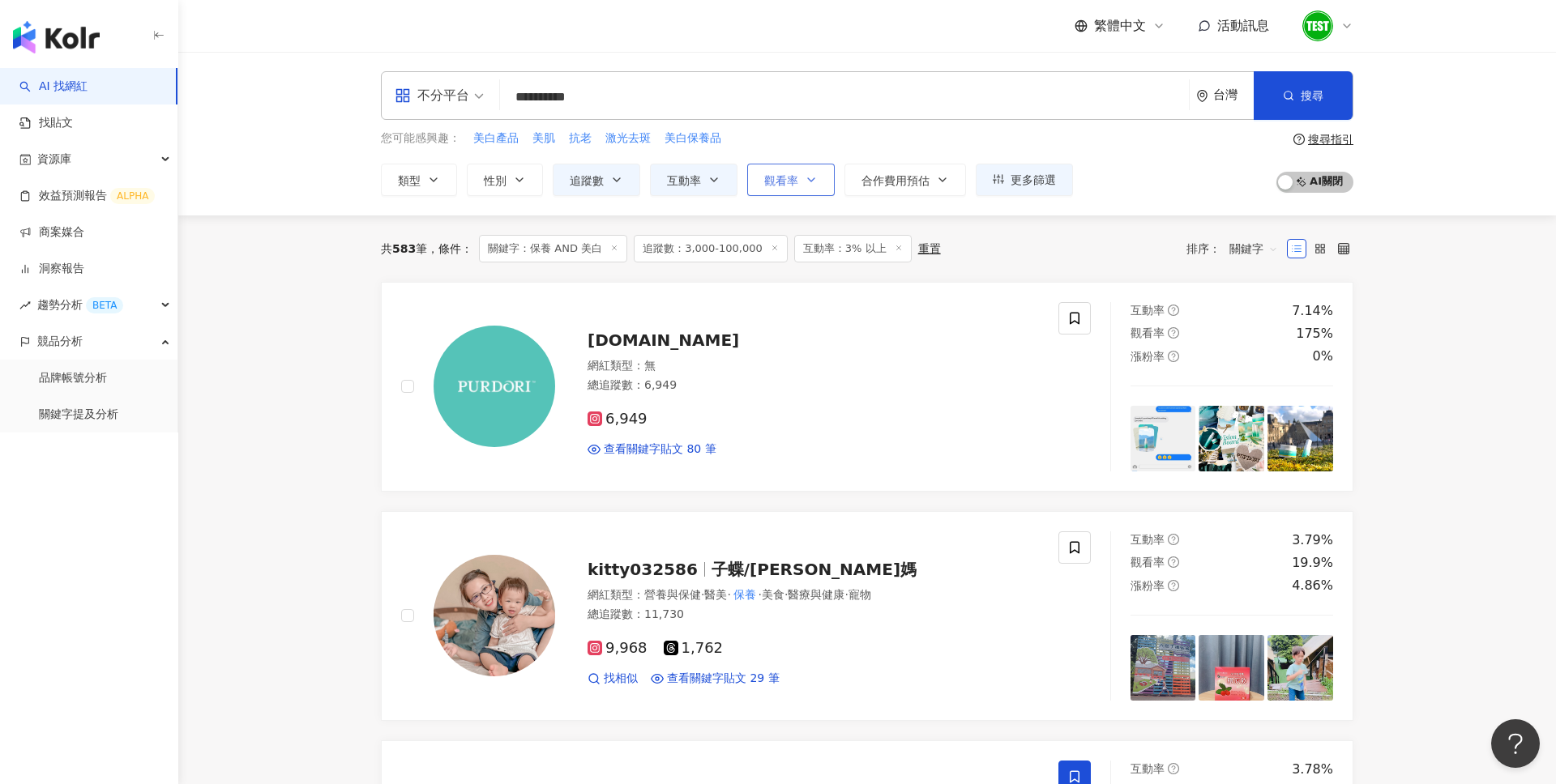
click at [807, 183] on icon "button" at bounding box center [810, 179] width 13 height 13
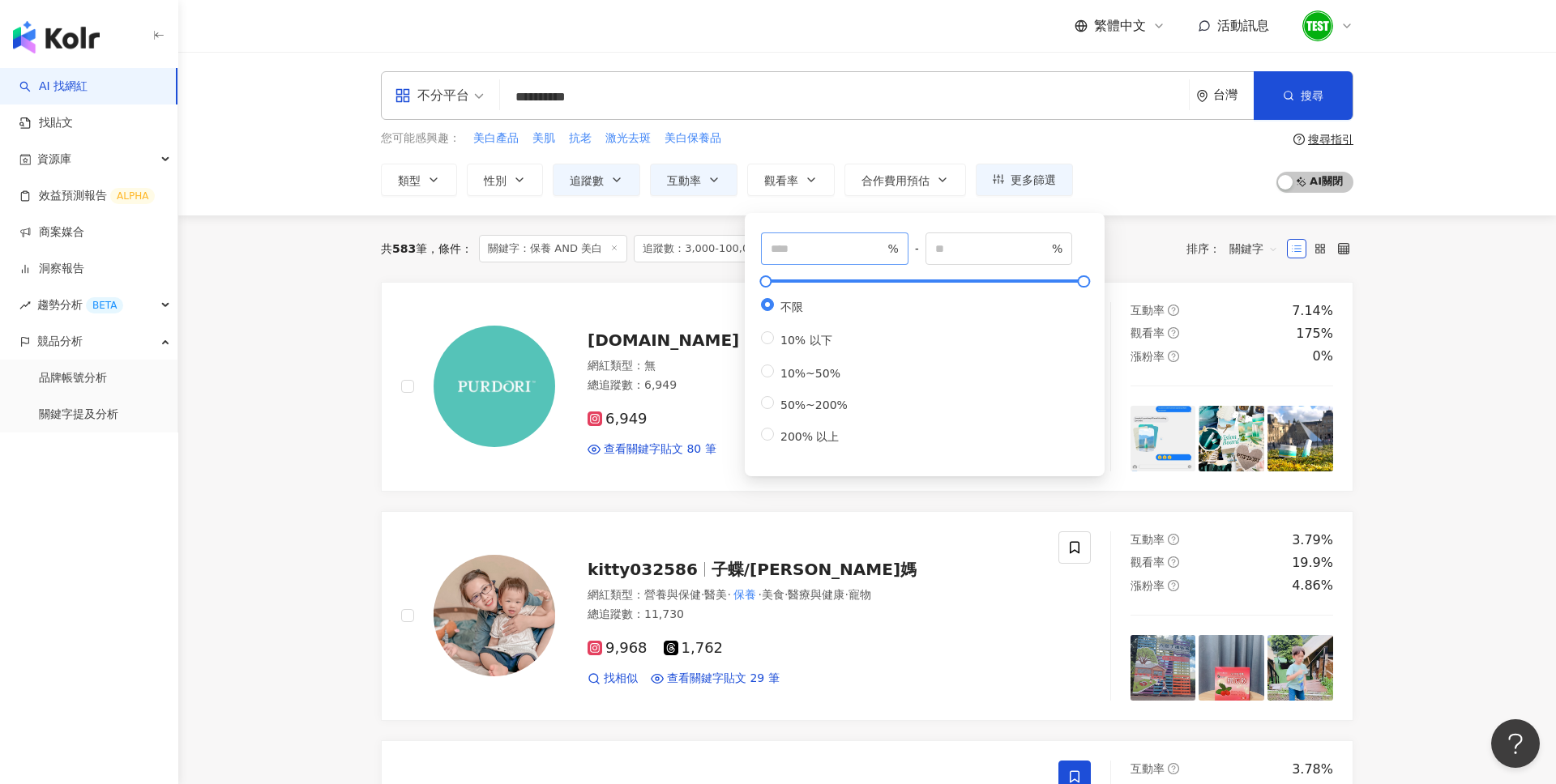
click at [813, 260] on span "%" at bounding box center [834, 248] width 148 height 32
type input "**"
click at [1166, 144] on div "您可能感興趣： 美白產品 美肌 抗老 激光去斑 美白保養品 類型 性別 追蹤數 互動率 觀看率 合作費用預估 更多篩選 不限 女 男 其他 **** - **…" at bounding box center [867, 163] width 972 height 66
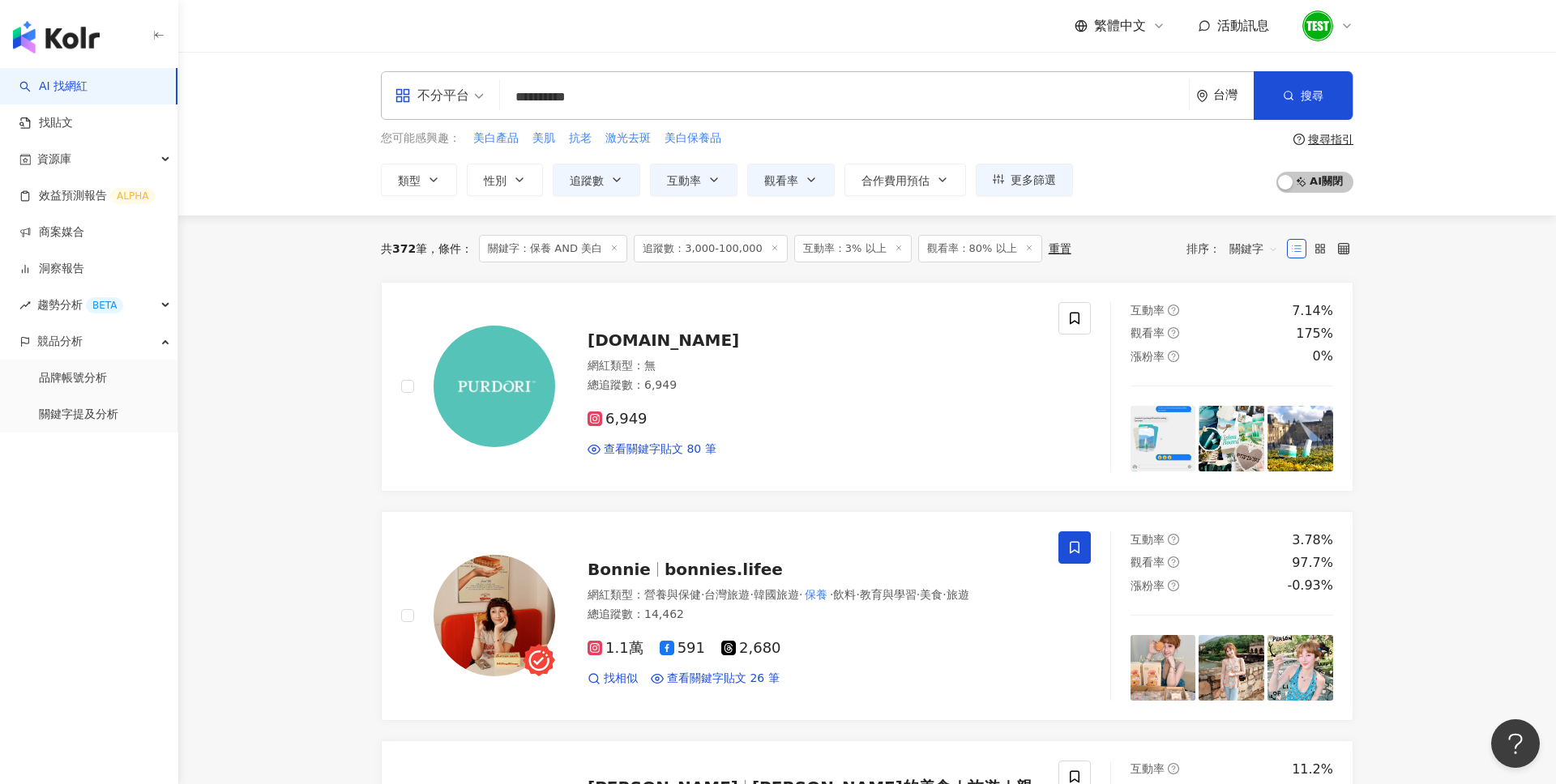
click at [1216, 89] on div "台灣" at bounding box center [1233, 95] width 40 height 14
click at [1130, 235] on div "日本" at bounding box center [1164, 241] width 159 height 29
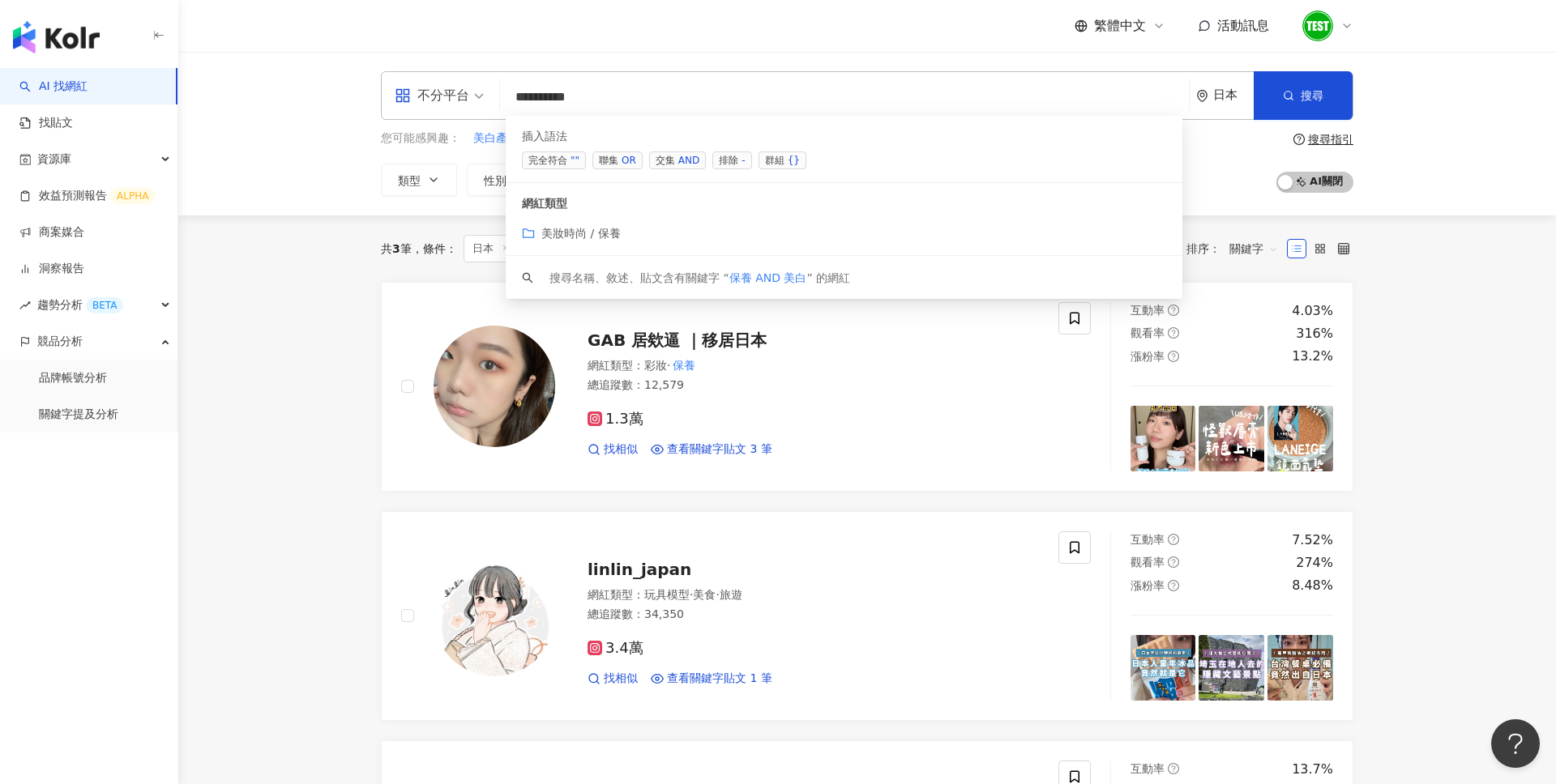
click at [1445, 192] on div "不分平台 ********* 日本 搜尋 searchOperator customizedTag keyword 插入語法 完全符合 "" 聯集 OR 交集…" at bounding box center [867, 133] width 1378 height 163
drag, startPoint x: 660, startPoint y: 94, endPoint x: 424, endPoint y: 105, distance: 236.3
click at [424, 105] on div "不分平台 ********* 日本 搜尋 searchOperator customizedTag keyword 插入語法 完全符合 "" 聯集 OR 交集…" at bounding box center [867, 96] width 972 height 49
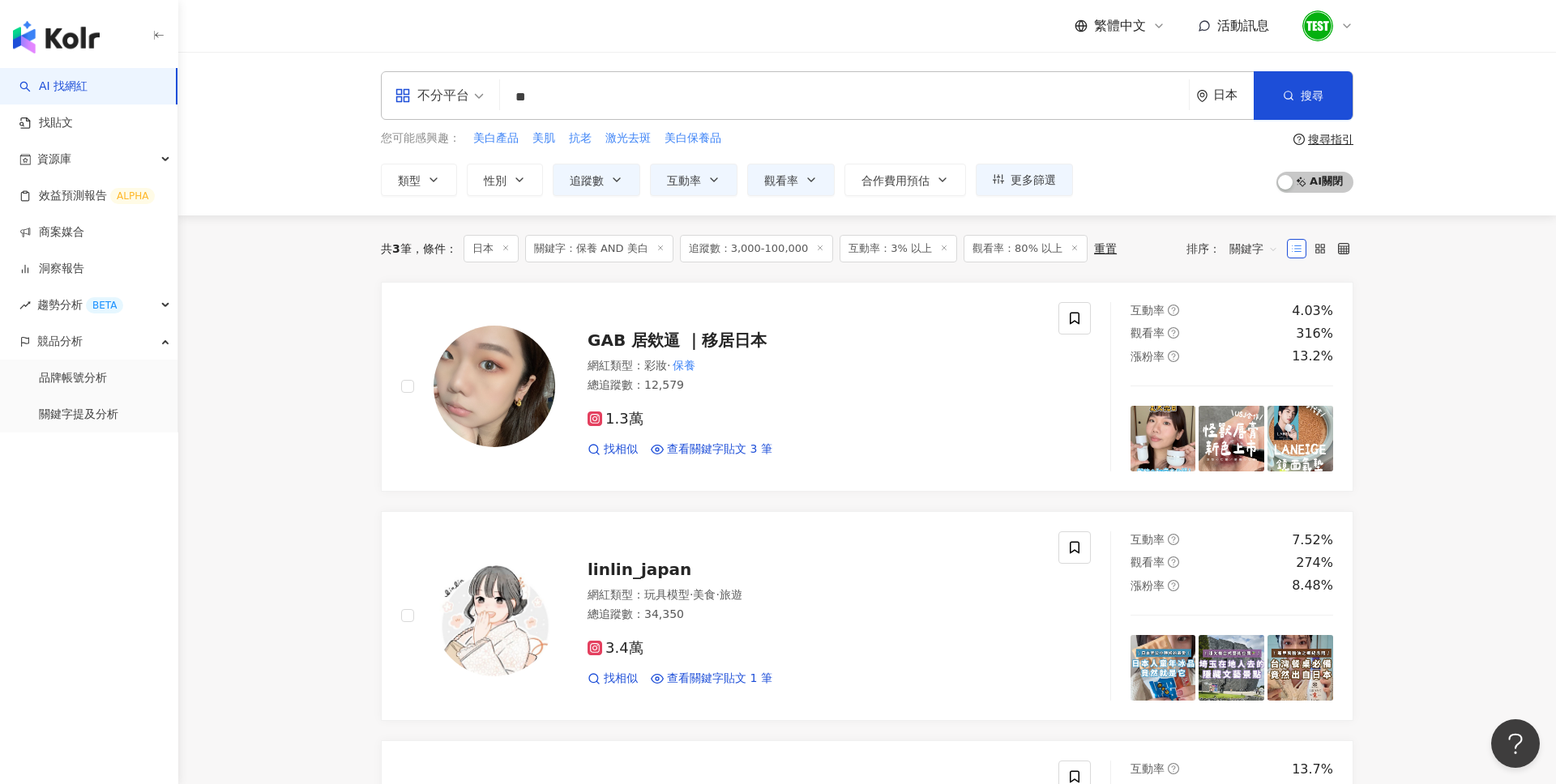
type input "*"
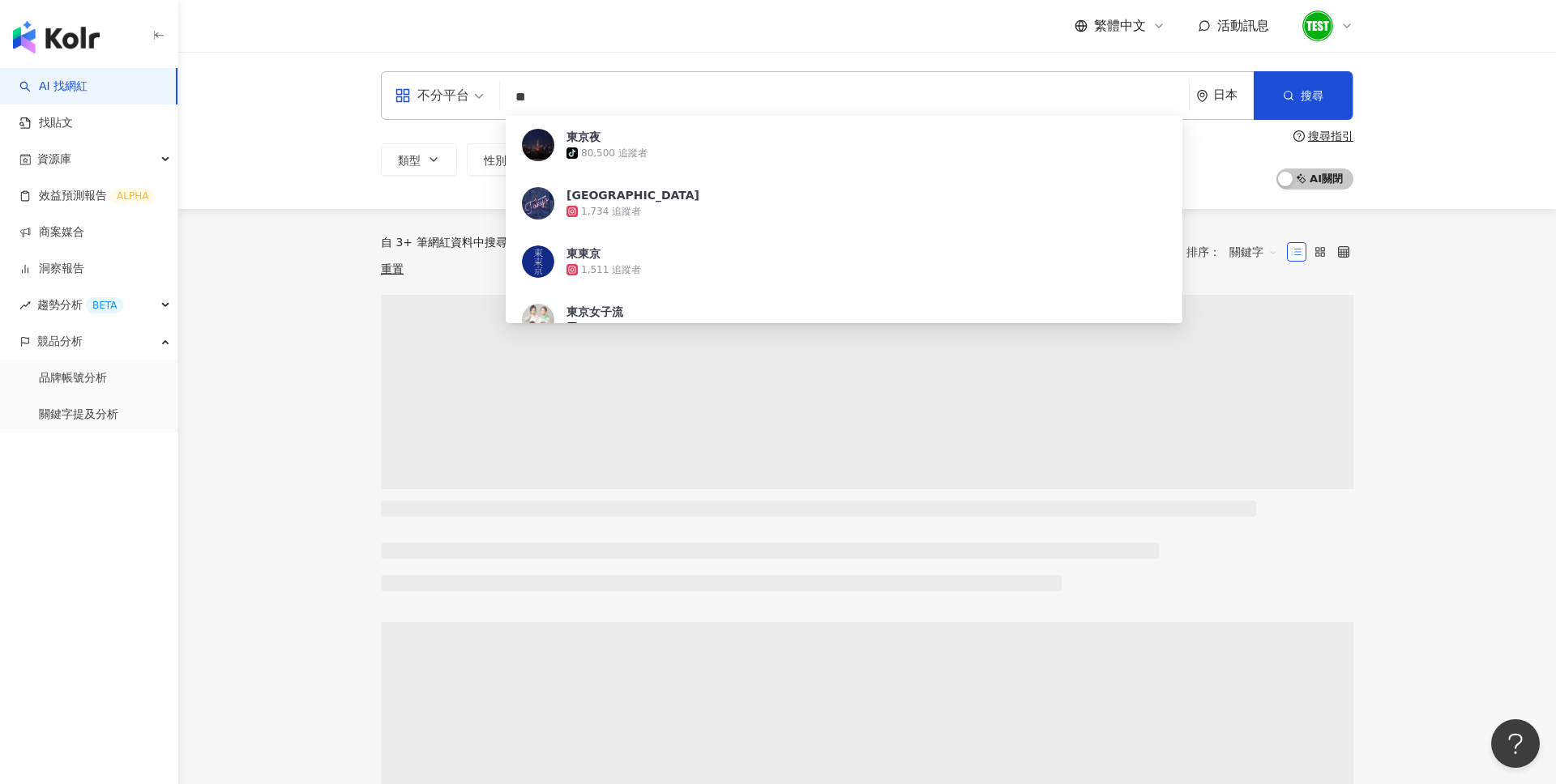
click at [1511, 101] on div "不分平台 ** 日本 搜尋 7c43551e-f195-4e51-b946-0cdab0de4f7a 東京夜 tiktok-icon 80,500 追蹤者 T…" at bounding box center [867, 130] width 1378 height 157
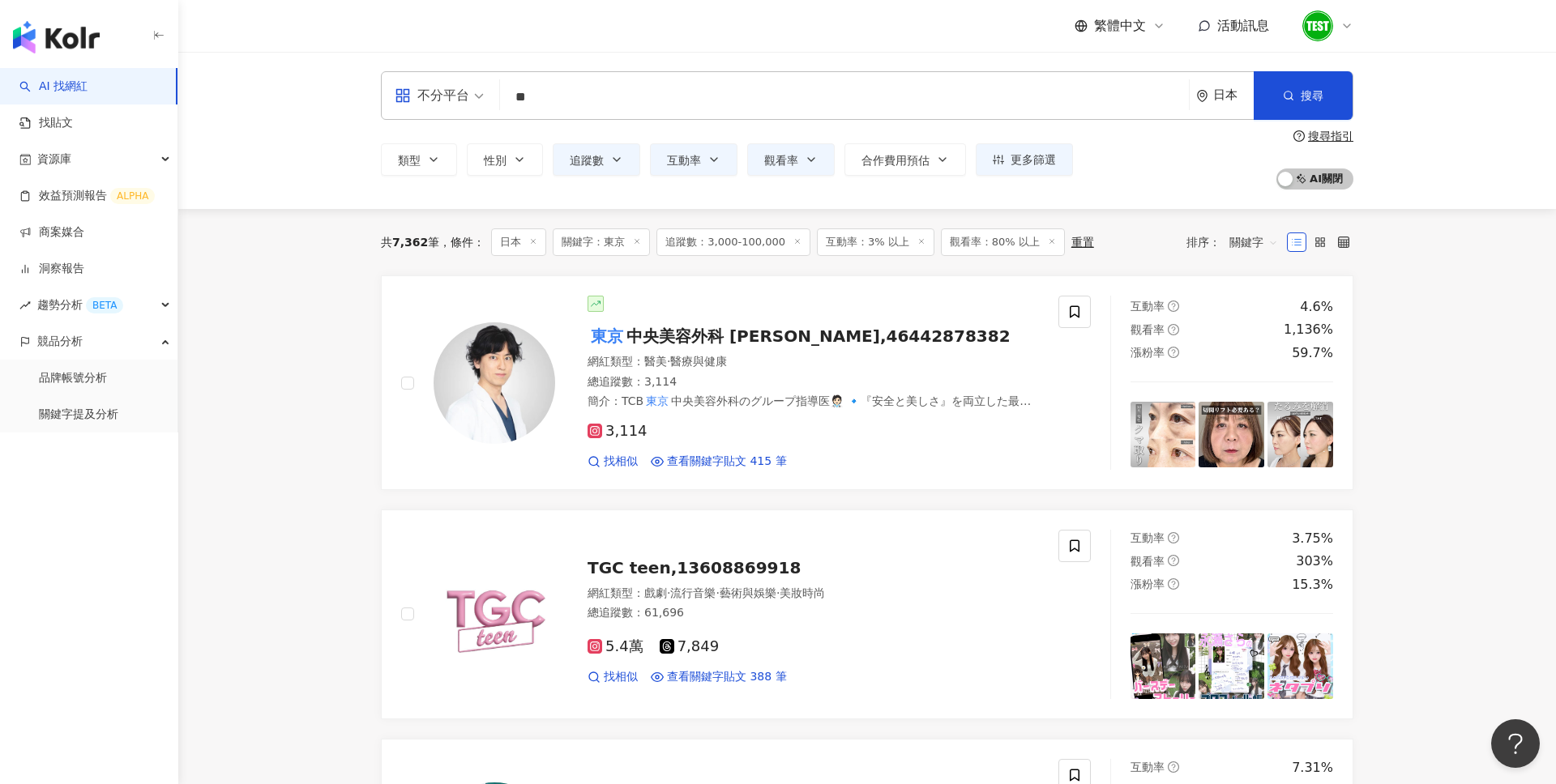
click at [1228, 101] on div "日本" at bounding box center [1233, 95] width 40 height 14
click at [1155, 221] on div "台灣" at bounding box center [1164, 212] width 159 height 29
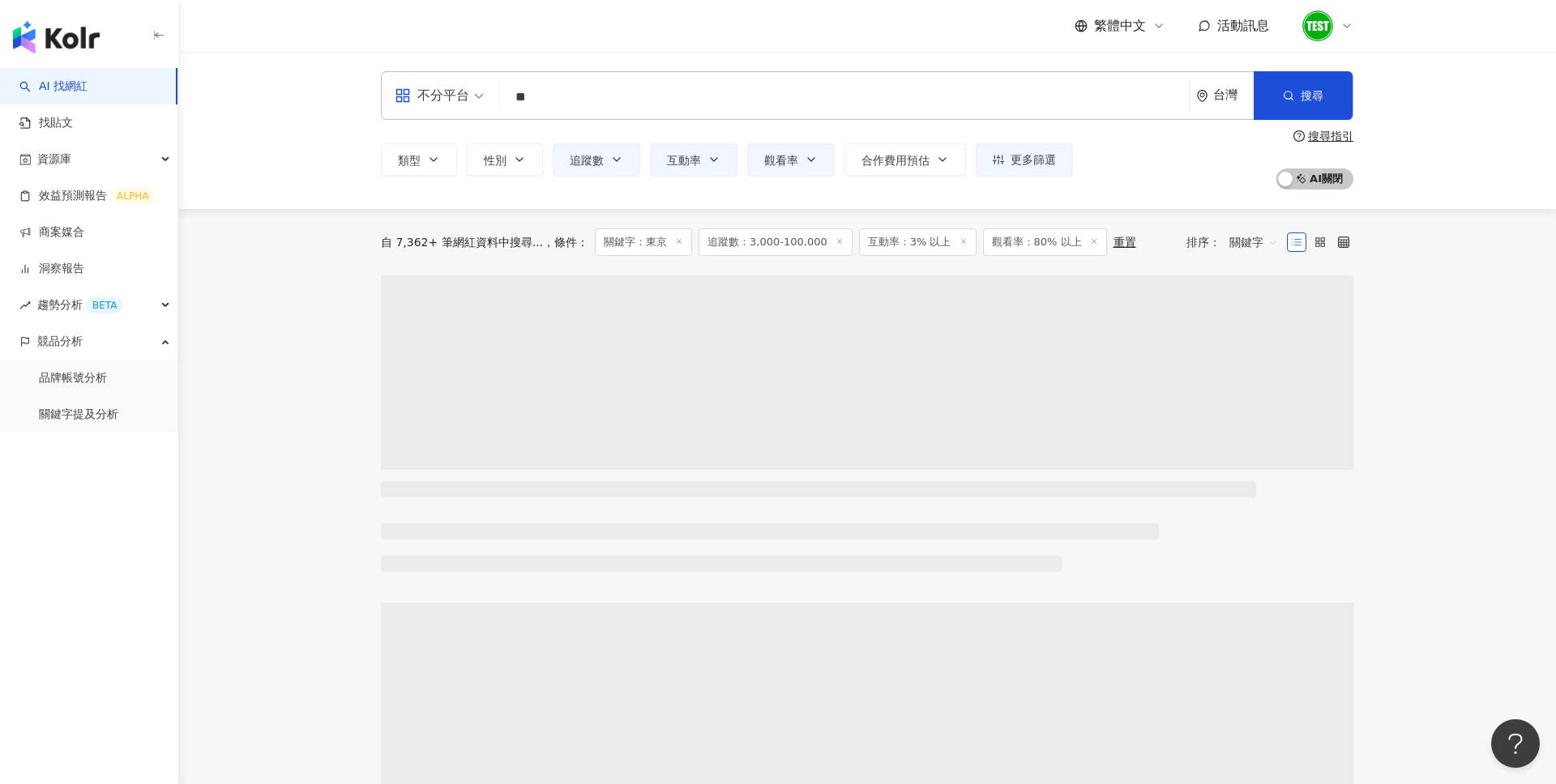
click at [505, 116] on div at bounding box center [505, 116] width 0 height 0
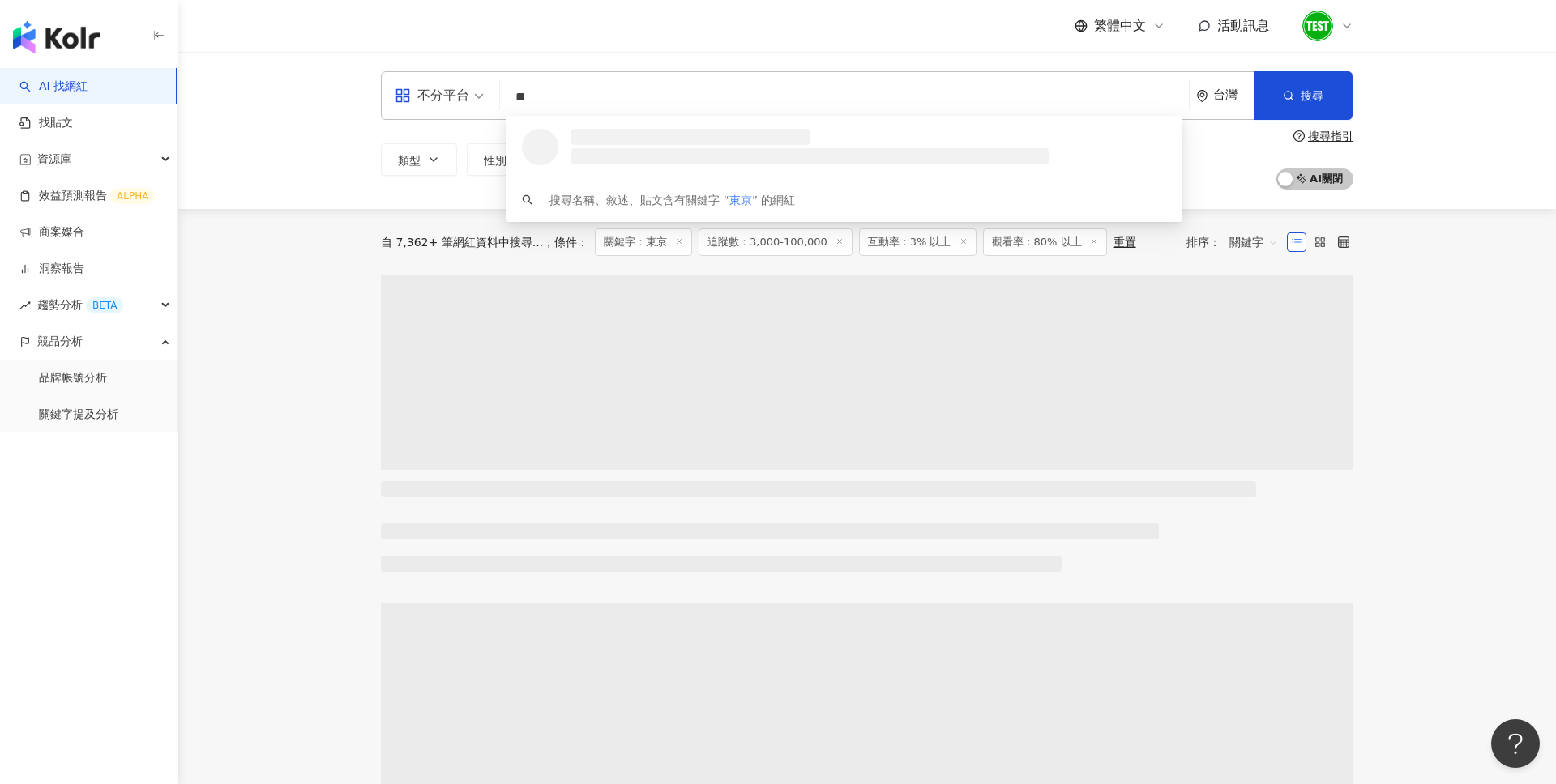
type input "*"
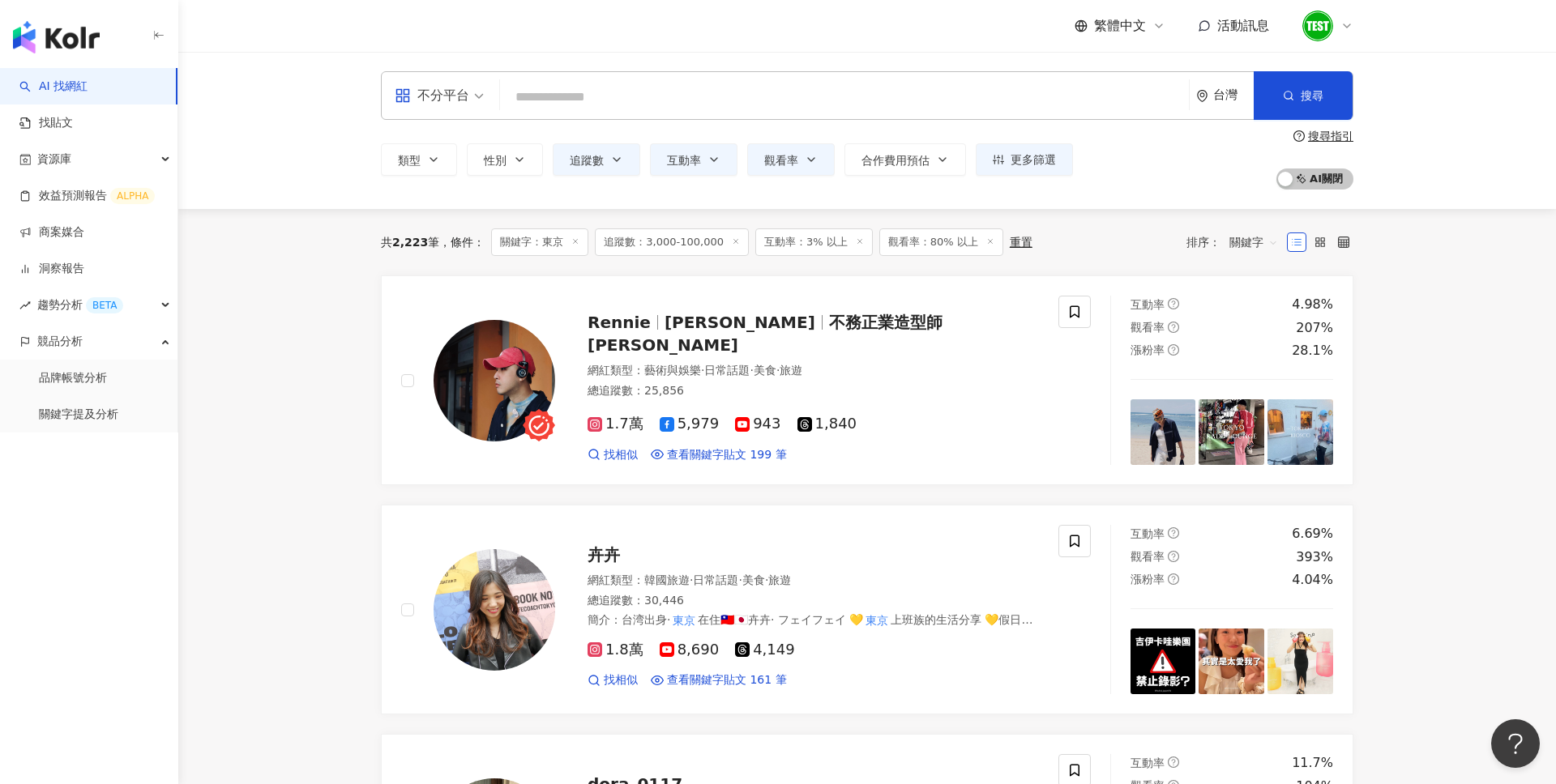
click at [1010, 243] on div "重置" at bounding box center [1021, 242] width 23 height 13
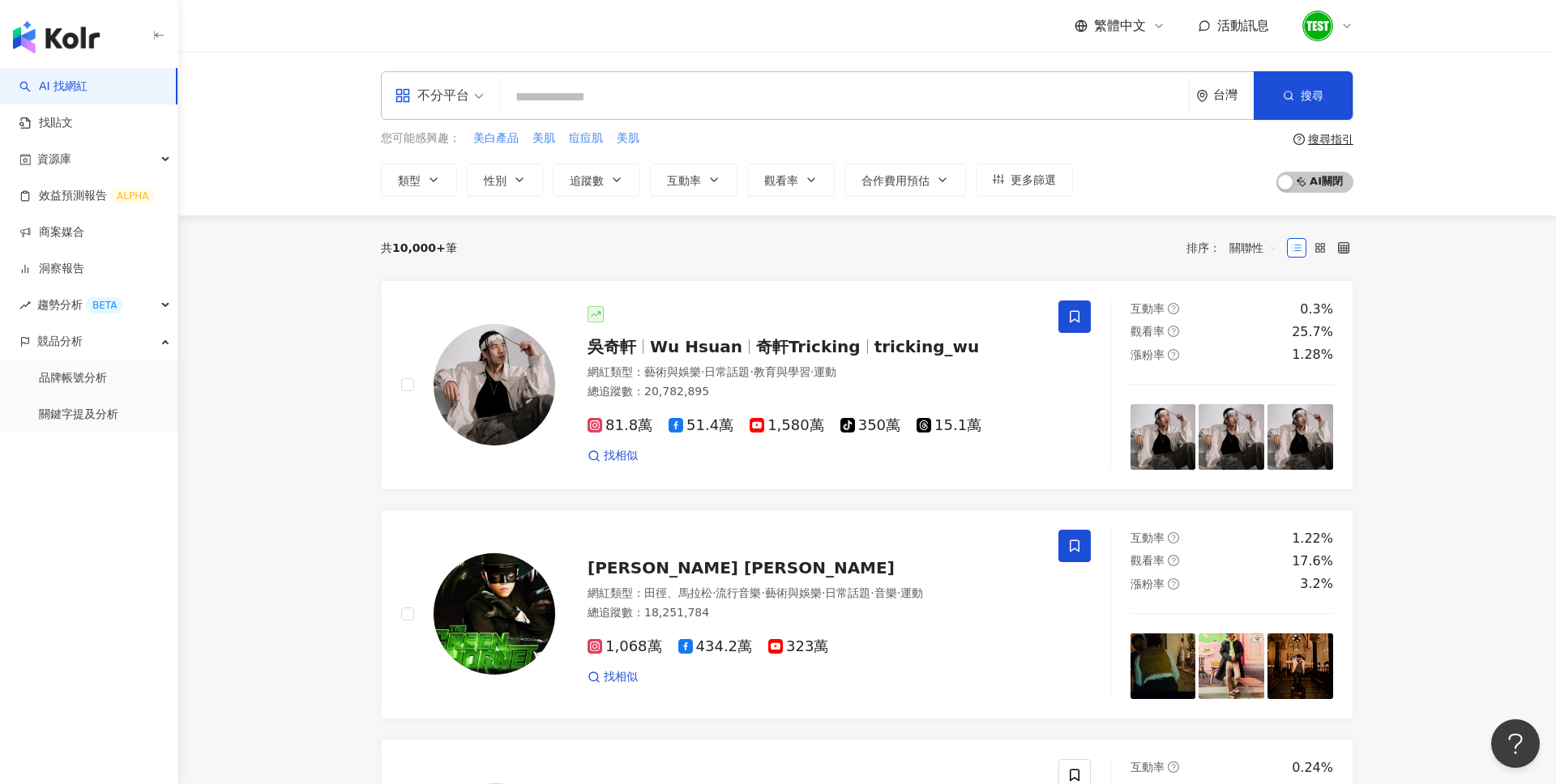
click at [821, 110] on input "search" at bounding box center [844, 97] width 676 height 31
paste input "**********"
type input "**********"
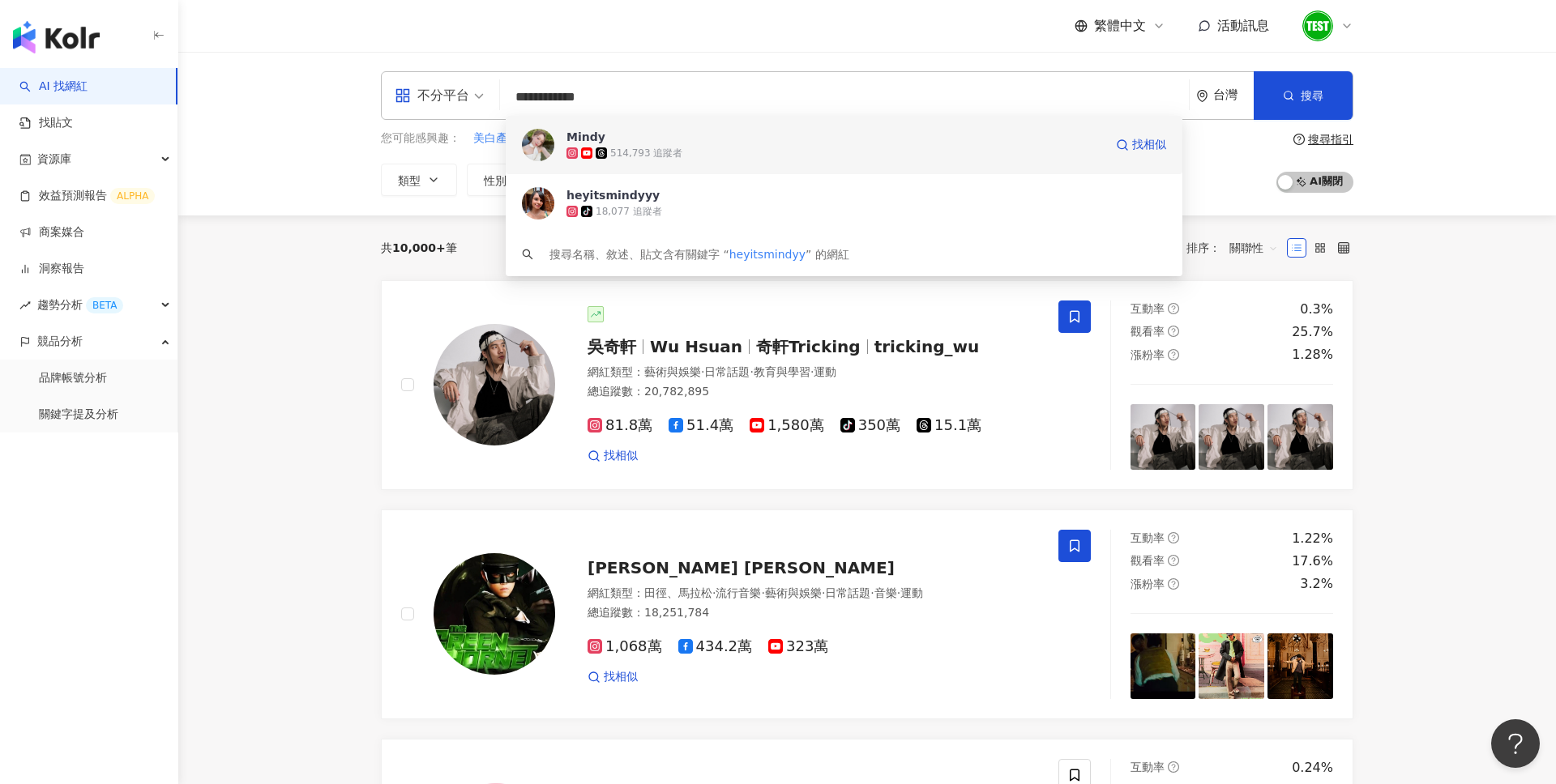
click at [660, 149] on div "514,793 追蹤者" at bounding box center [646, 154] width 72 height 14
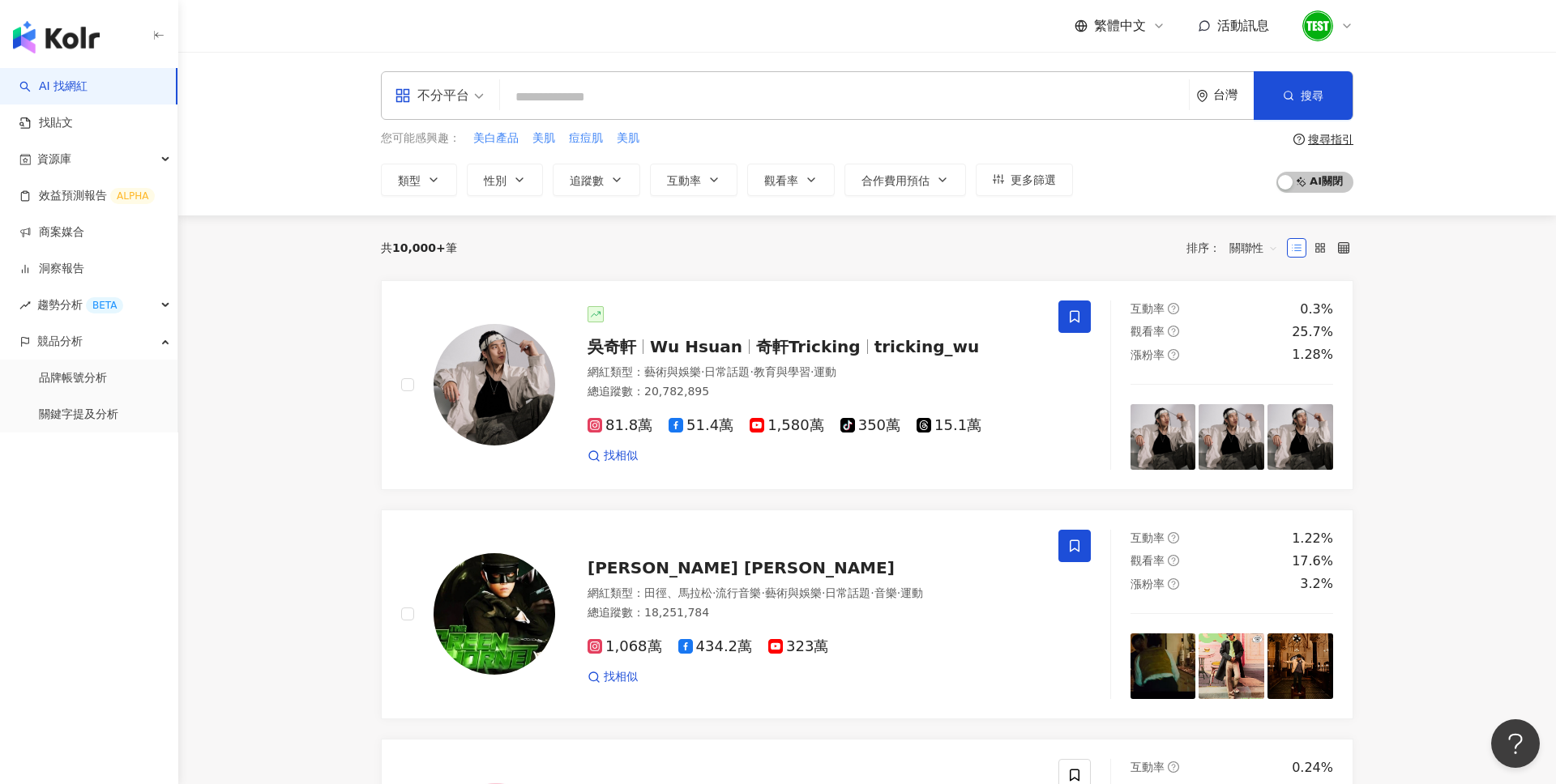
click at [649, 108] on input "search" at bounding box center [844, 97] width 676 height 31
paste input "**********"
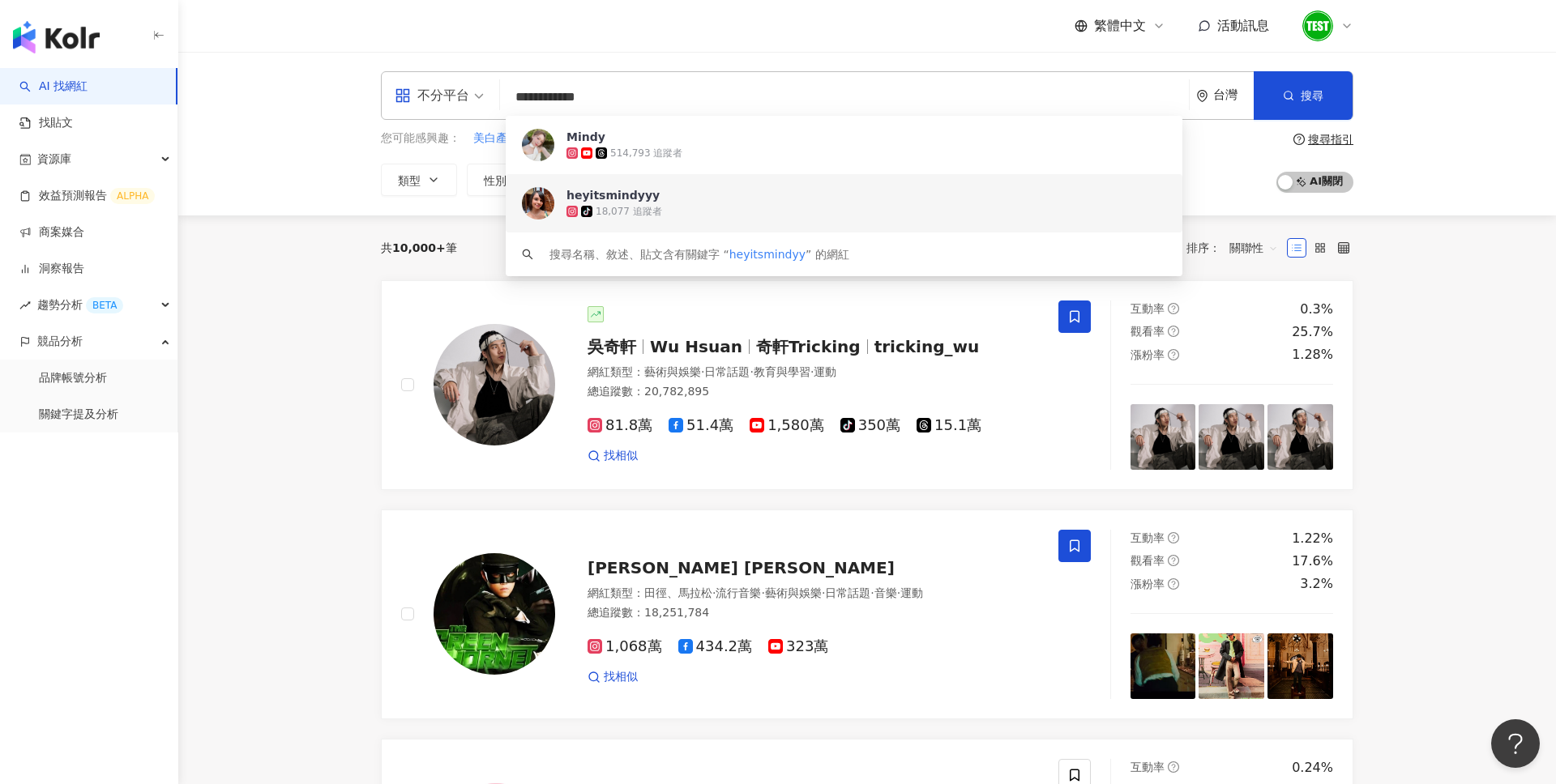
click at [316, 194] on div "**********" at bounding box center [867, 133] width 1378 height 163
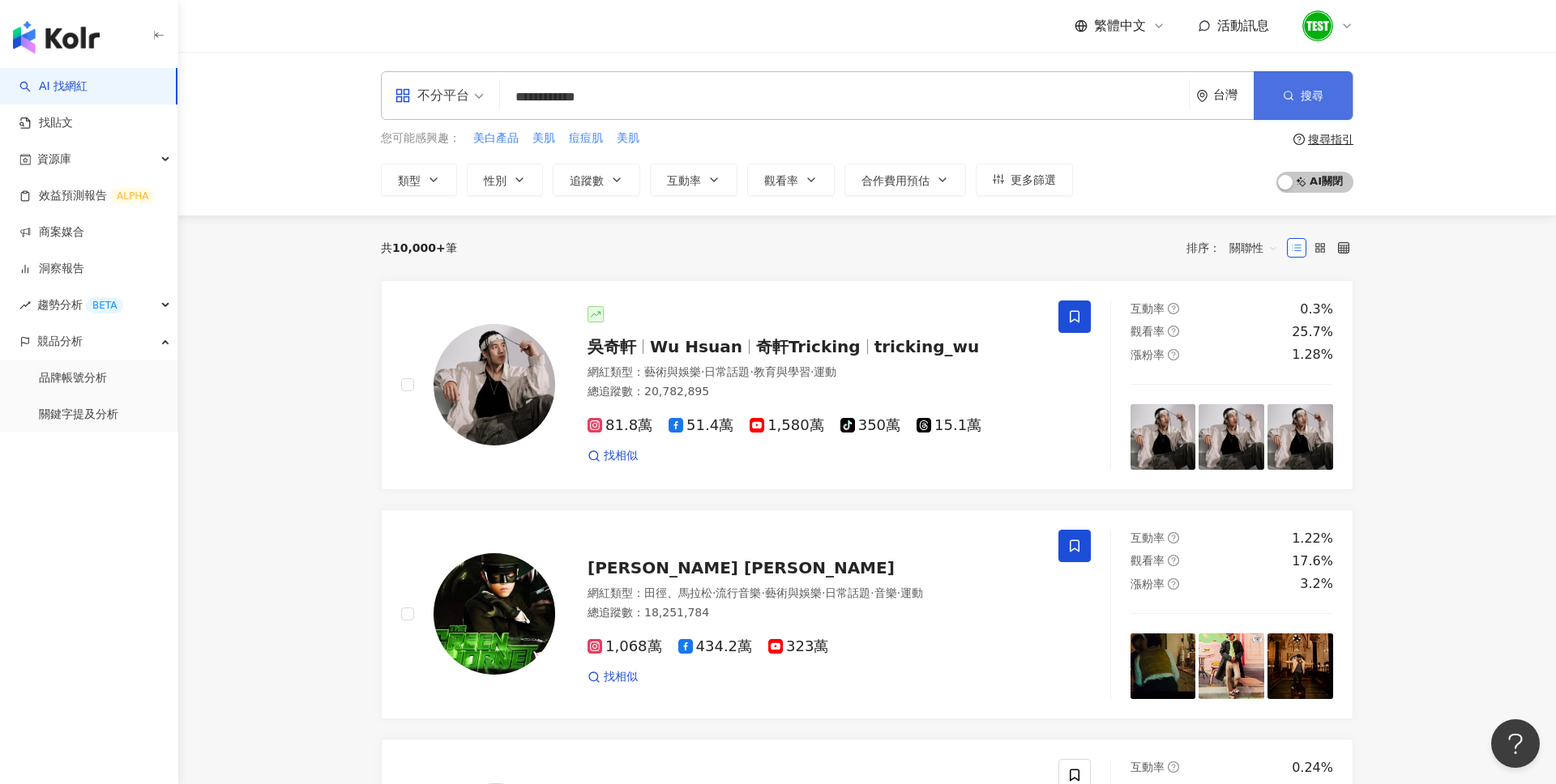
click at [1319, 73] on button "搜尋" at bounding box center [1302, 96] width 99 height 49
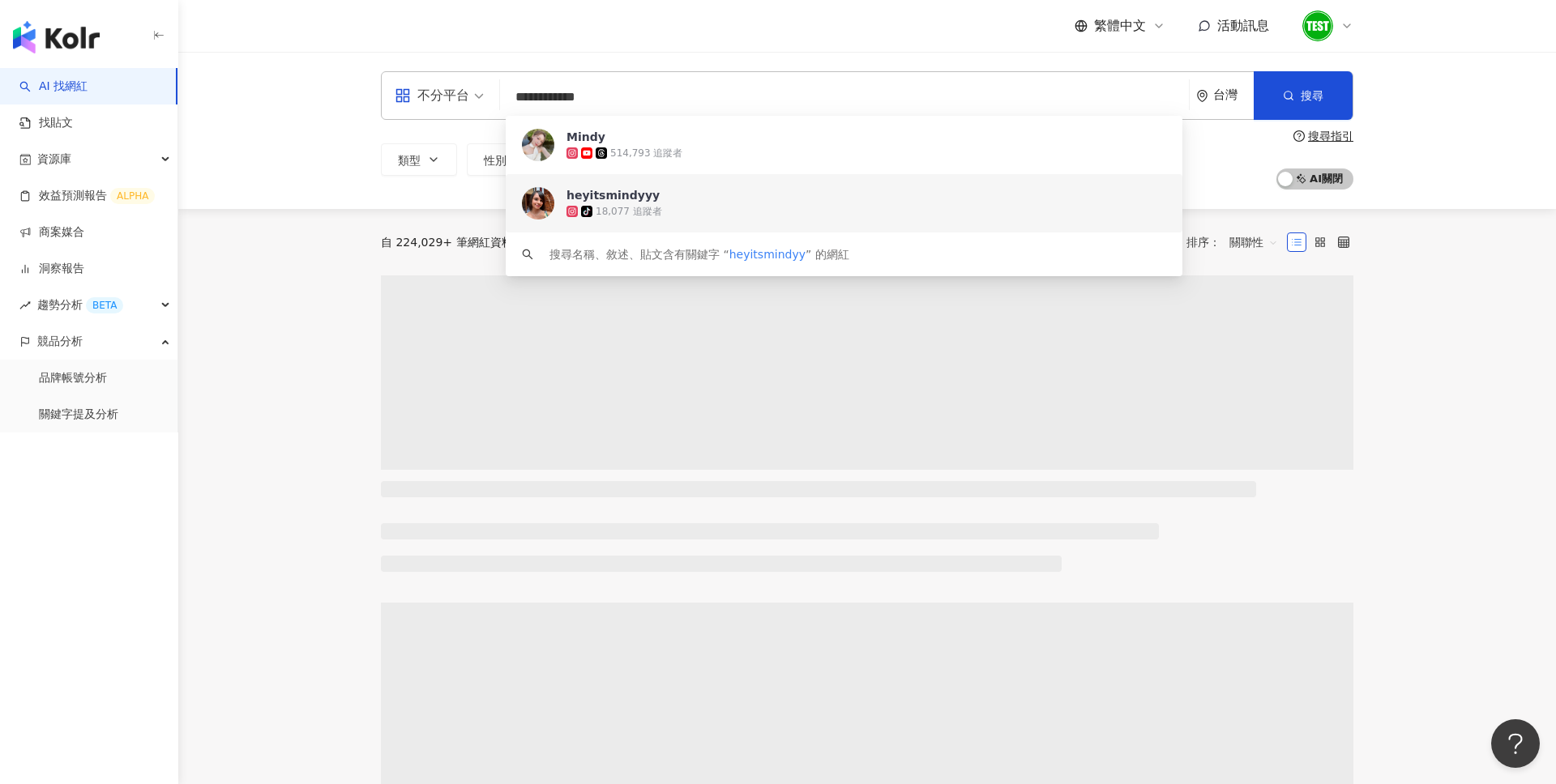
drag, startPoint x: 646, startPoint y: 100, endPoint x: 426, endPoint y: 97, distance: 220.0
click at [426, 97] on div "**********" at bounding box center [867, 96] width 972 height 49
paste input "search"
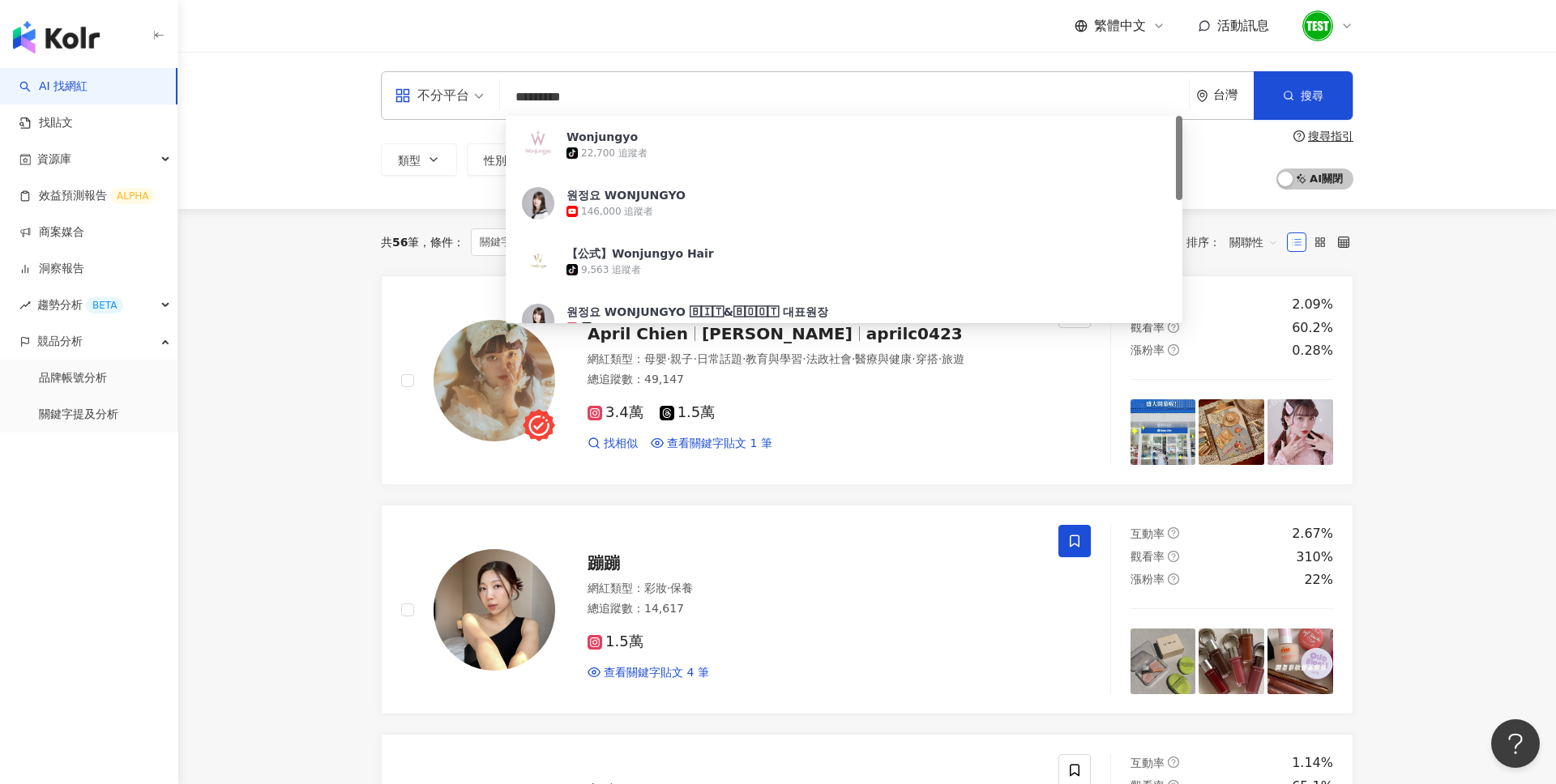
type input "*********"
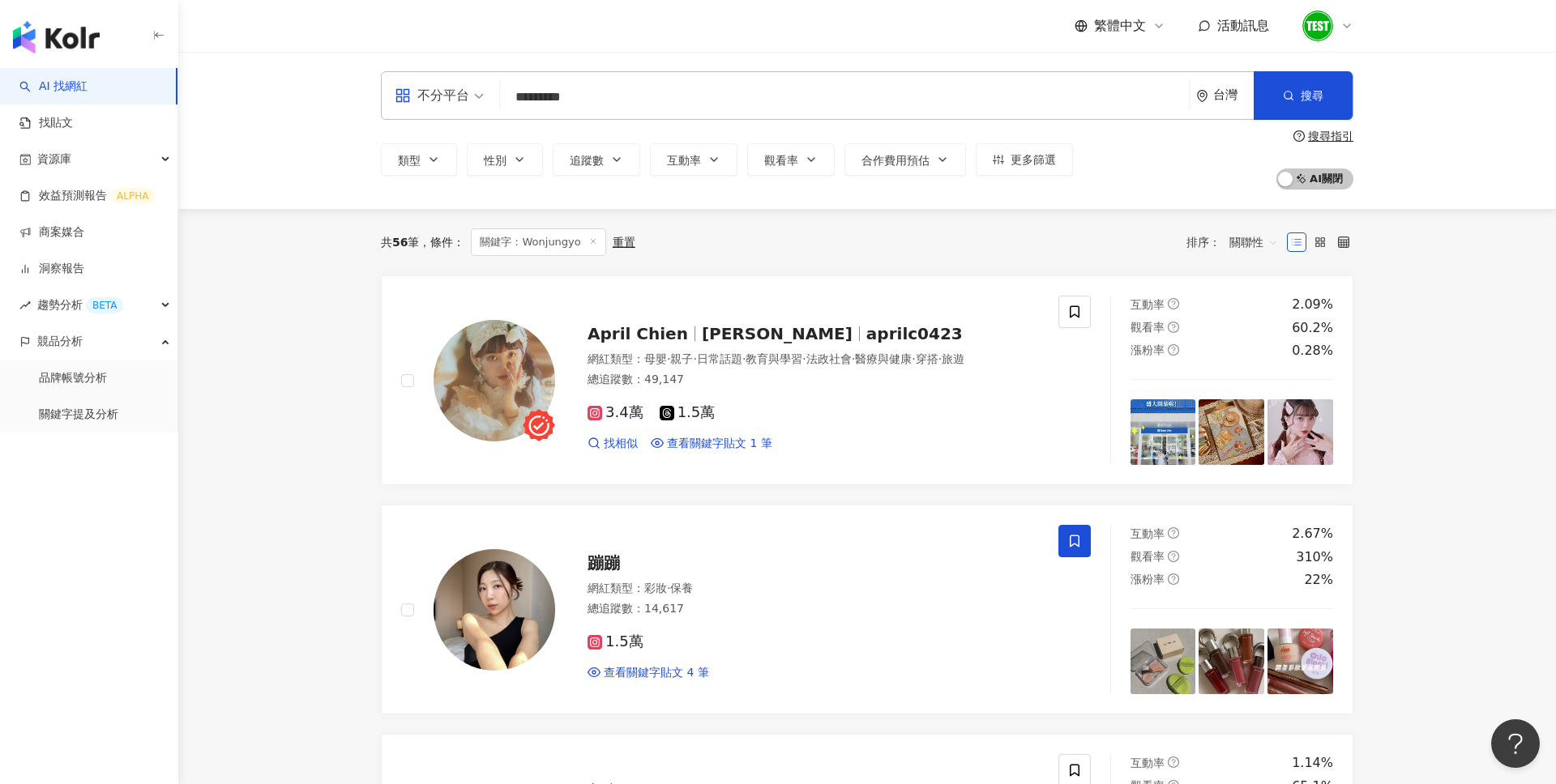
click at [1523, 80] on div "不分平台 ********* 台灣 搜尋 336e16df-6ae2-461c-b53e-60567d109a22 Wonjungyo tiktok-icon…" at bounding box center [867, 130] width 1378 height 157
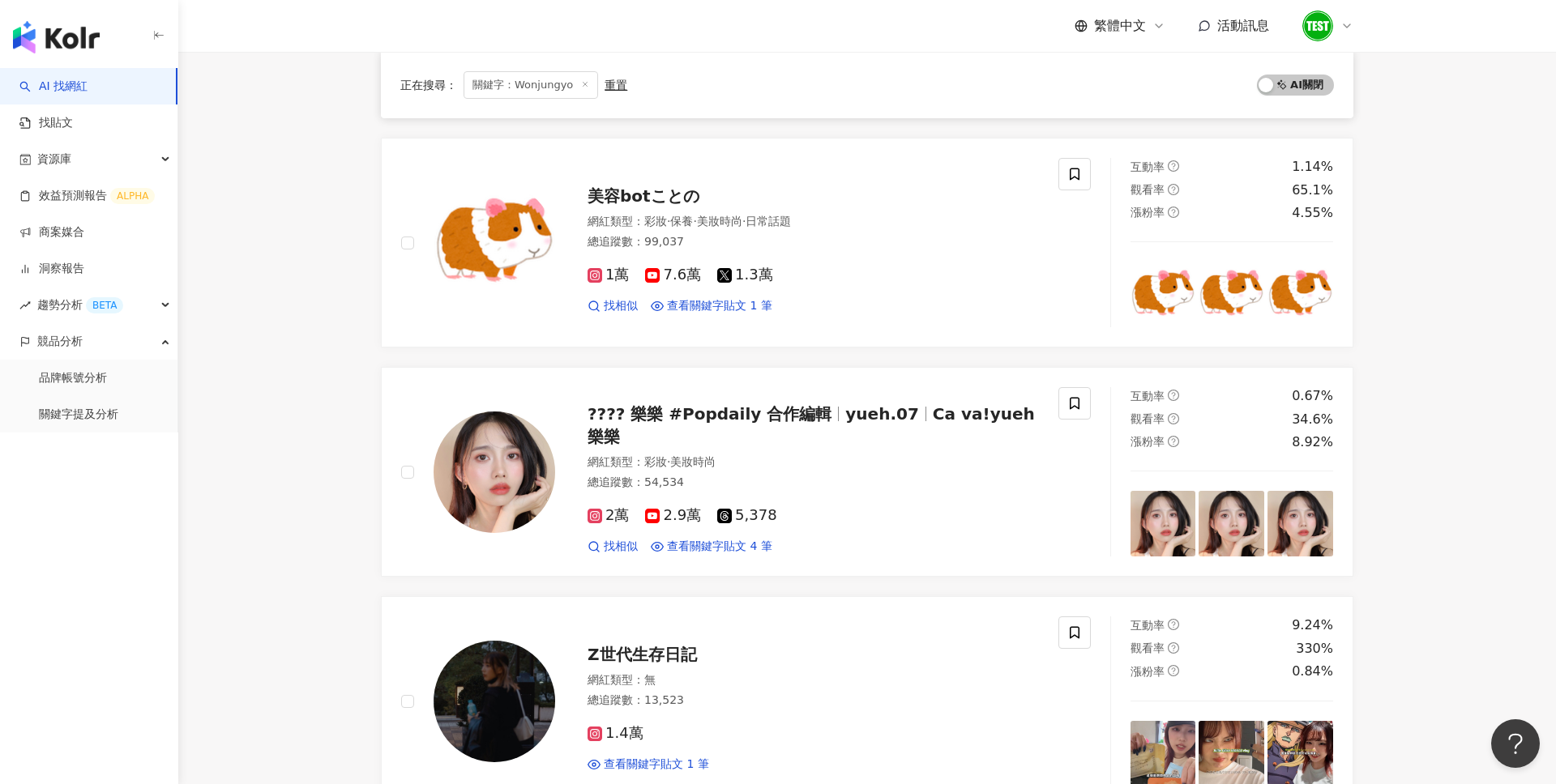
scroll to position [598, 0]
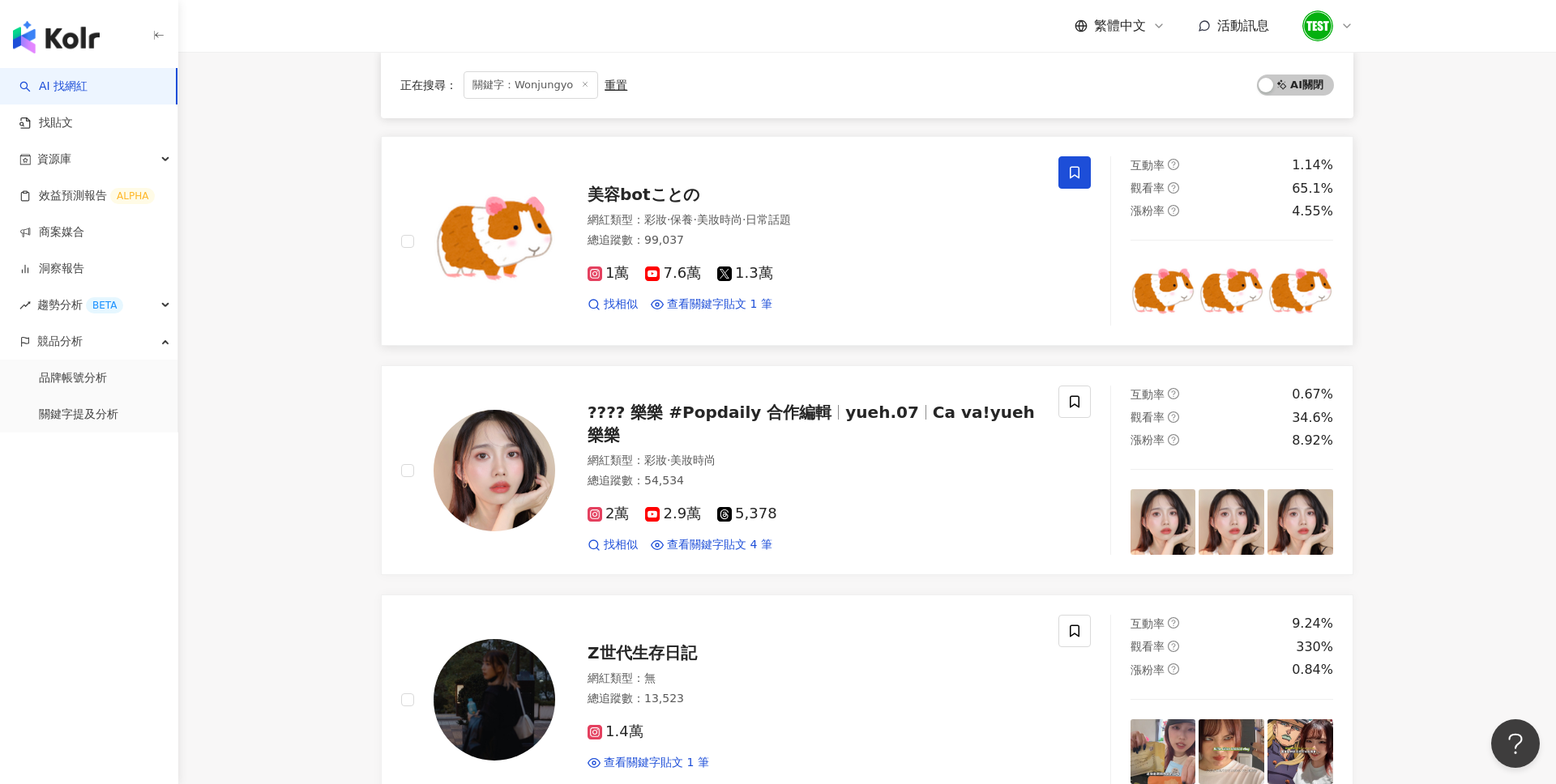
click at [1079, 167] on icon at bounding box center [1074, 173] width 10 height 12
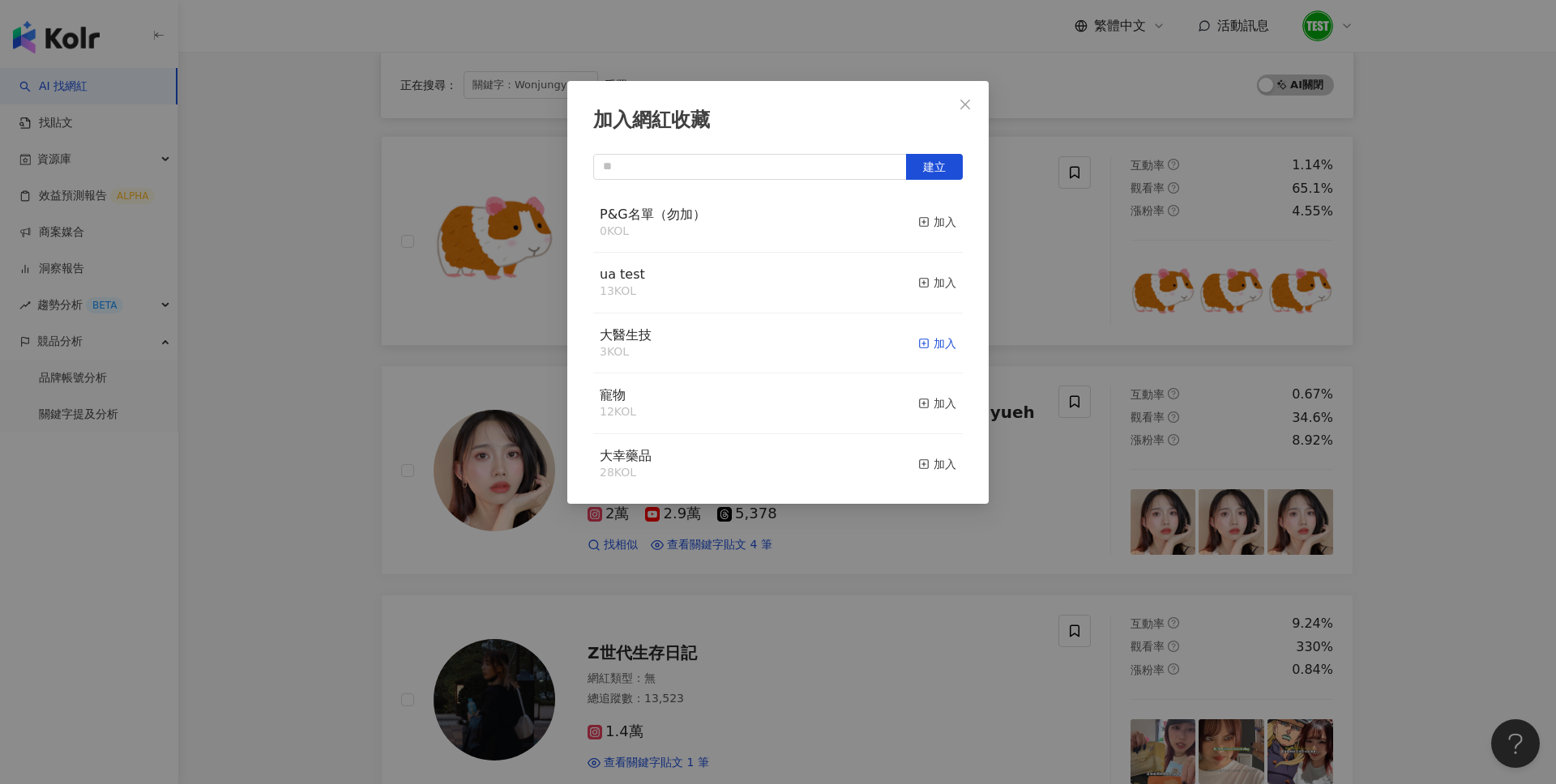
click at [937, 339] on div "加入" at bounding box center [937, 343] width 38 height 17
click at [968, 101] on icon "close" at bounding box center [964, 103] width 10 height 10
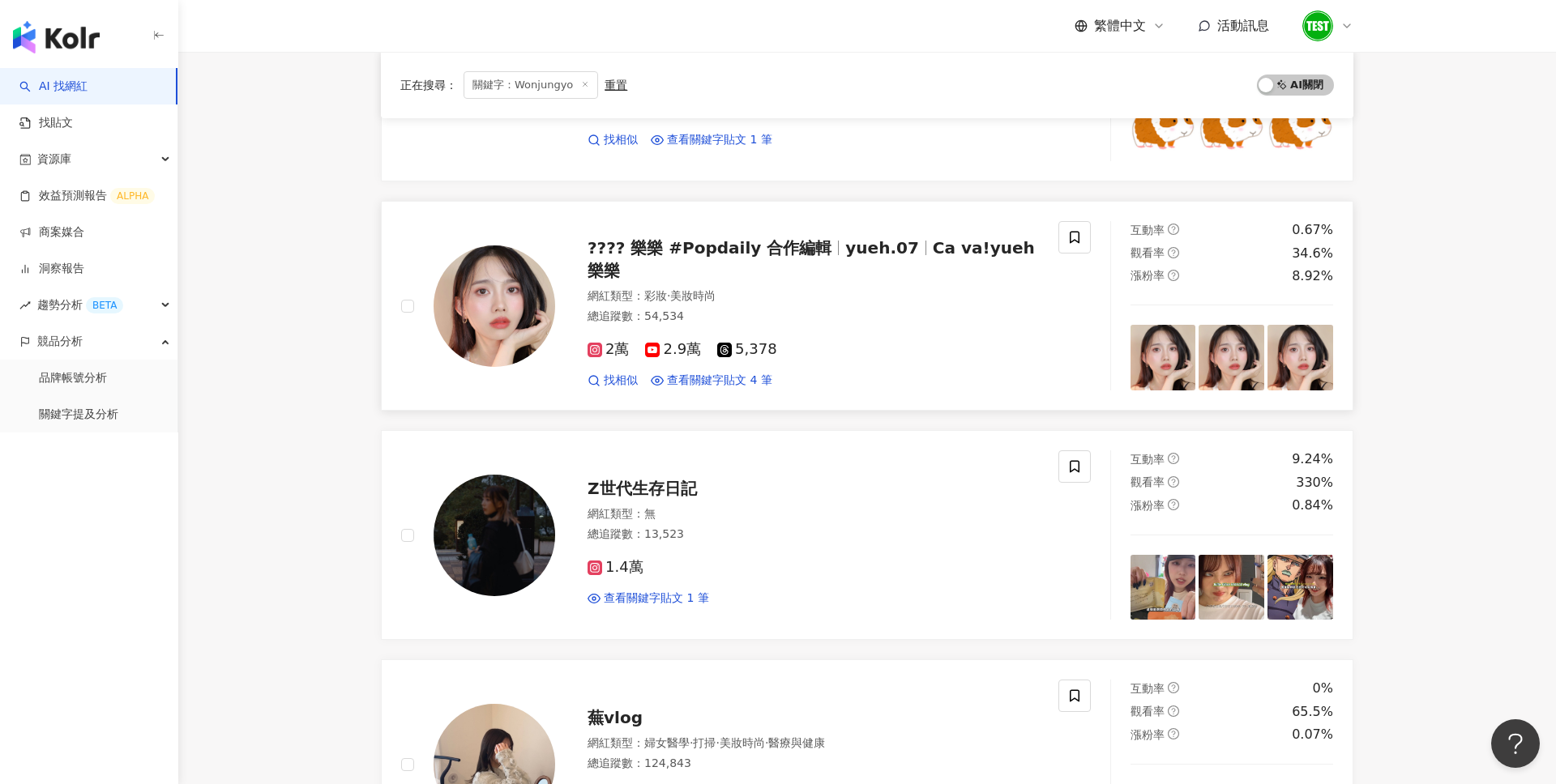
scroll to position [850, 0]
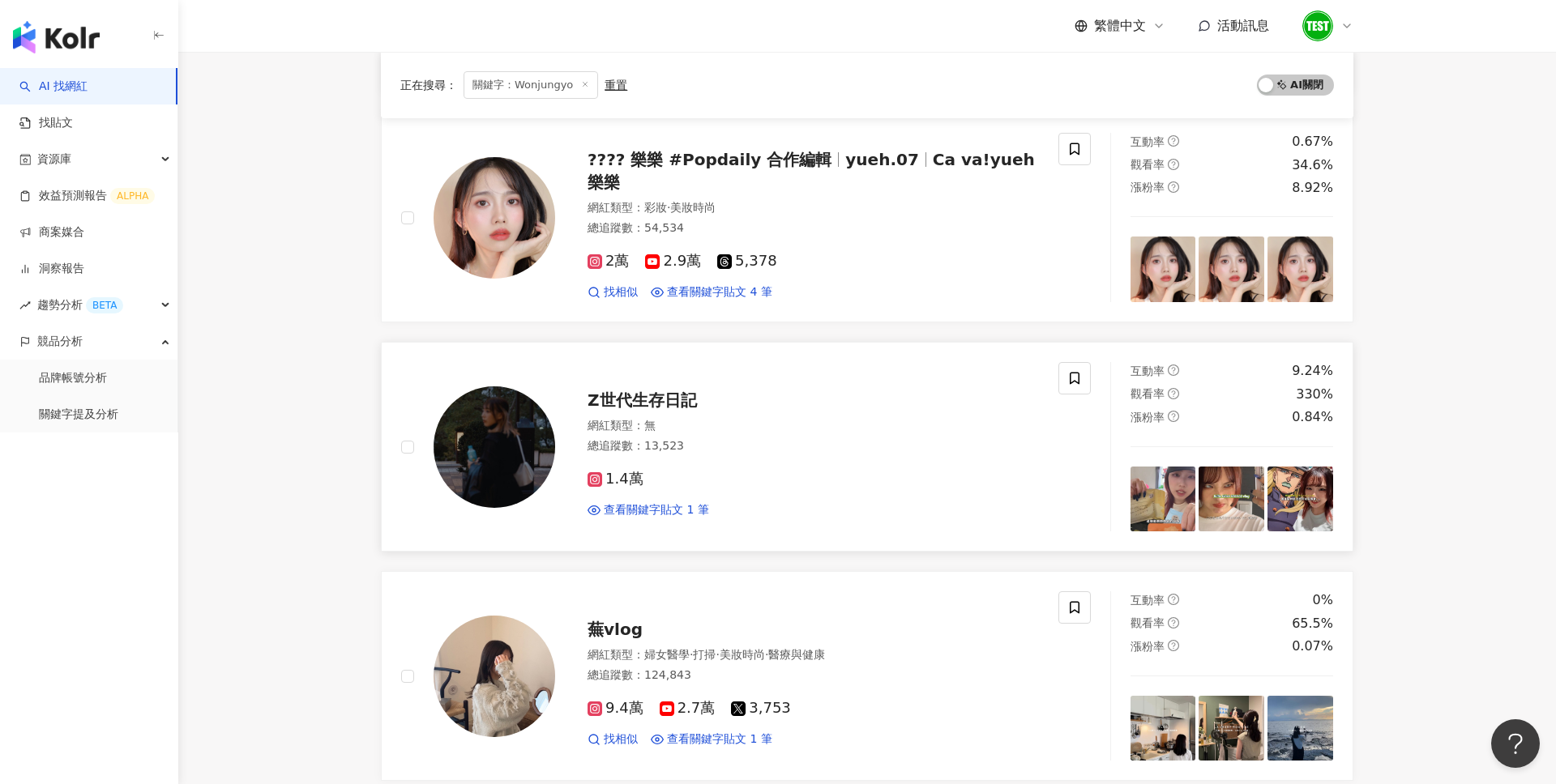
click at [1156, 504] on img at bounding box center [1163, 499] width 66 height 66
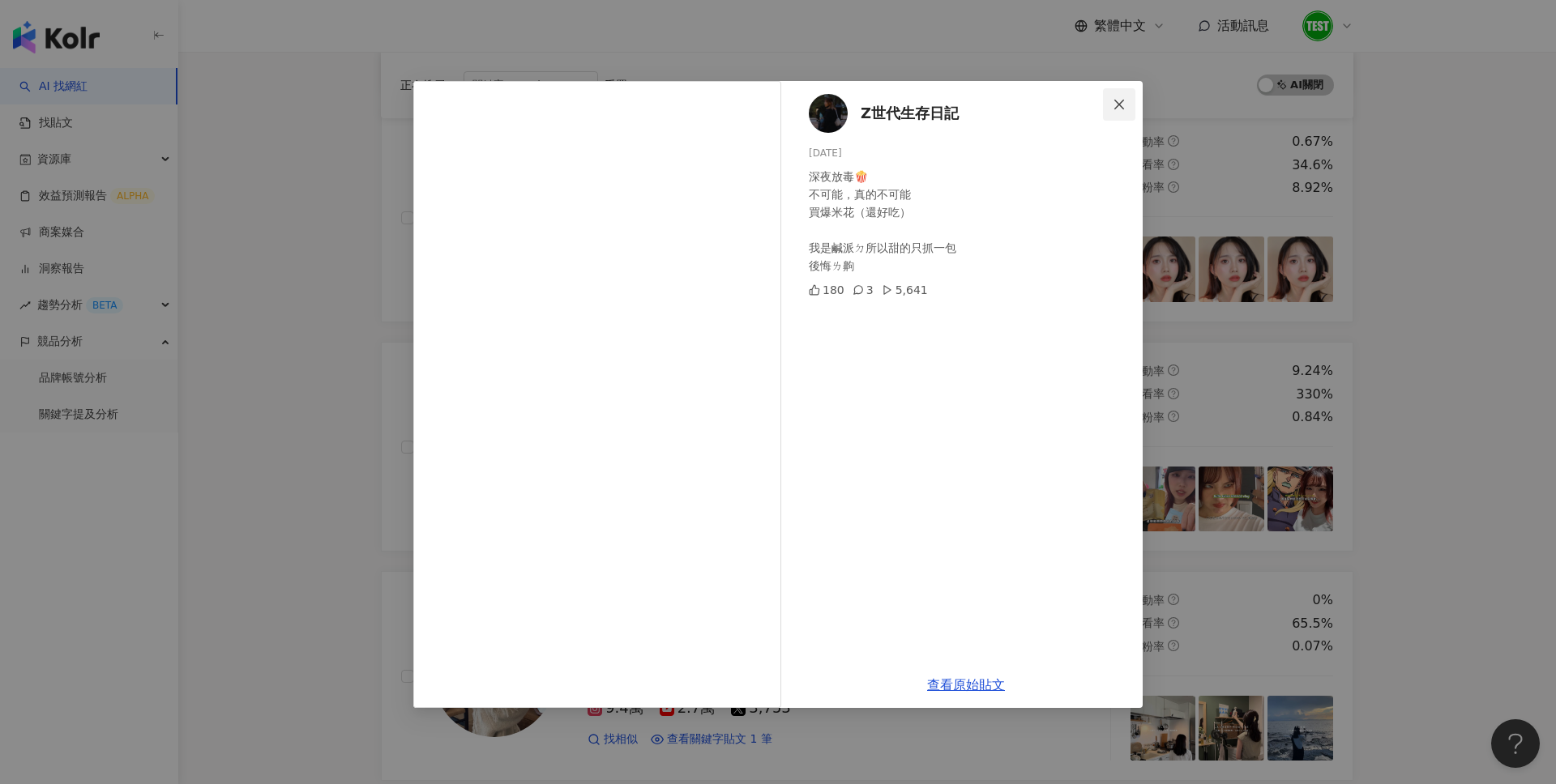
click at [1120, 115] on button "Close" at bounding box center [1119, 104] width 32 height 32
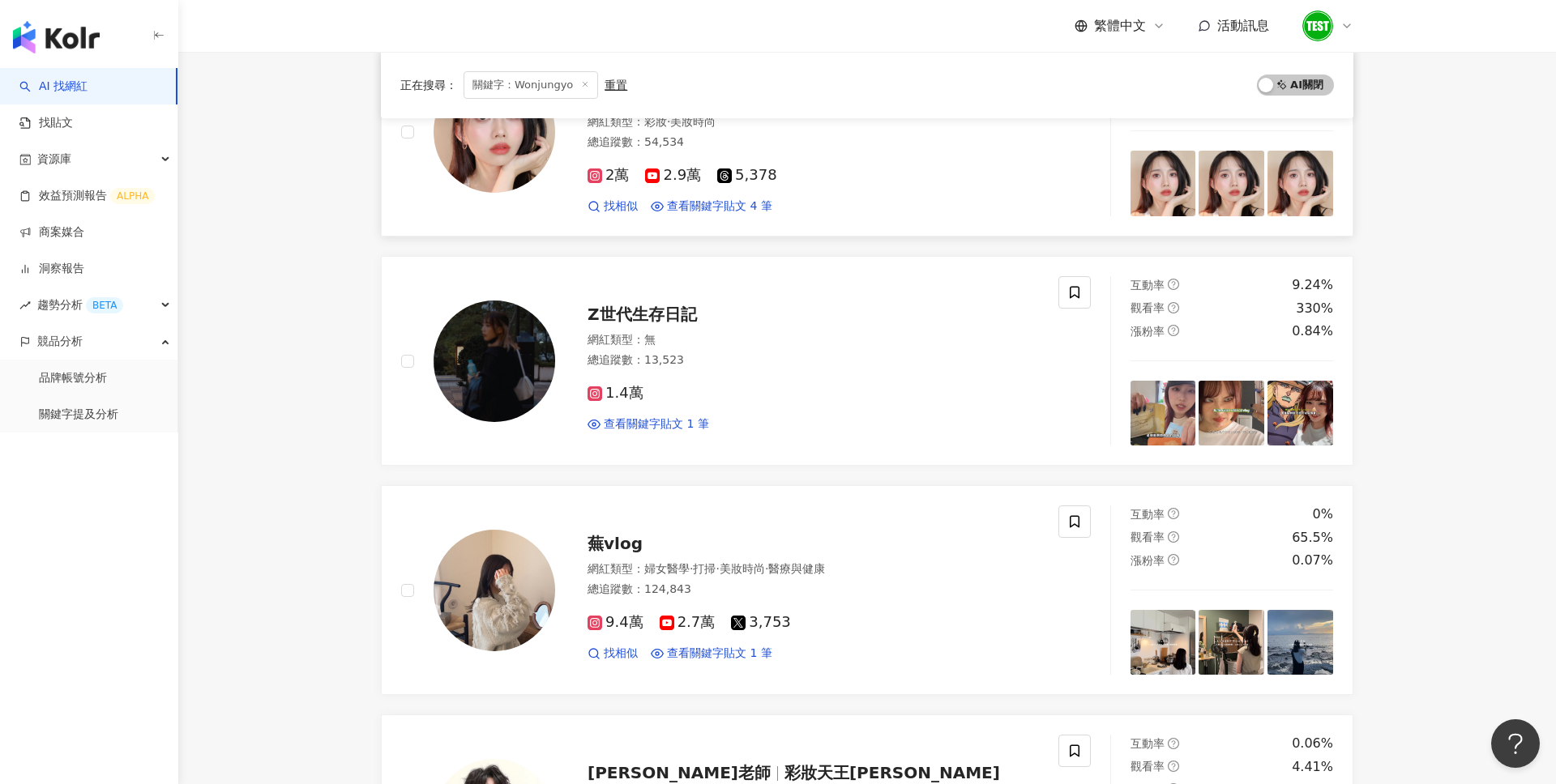
scroll to position [941, 0]
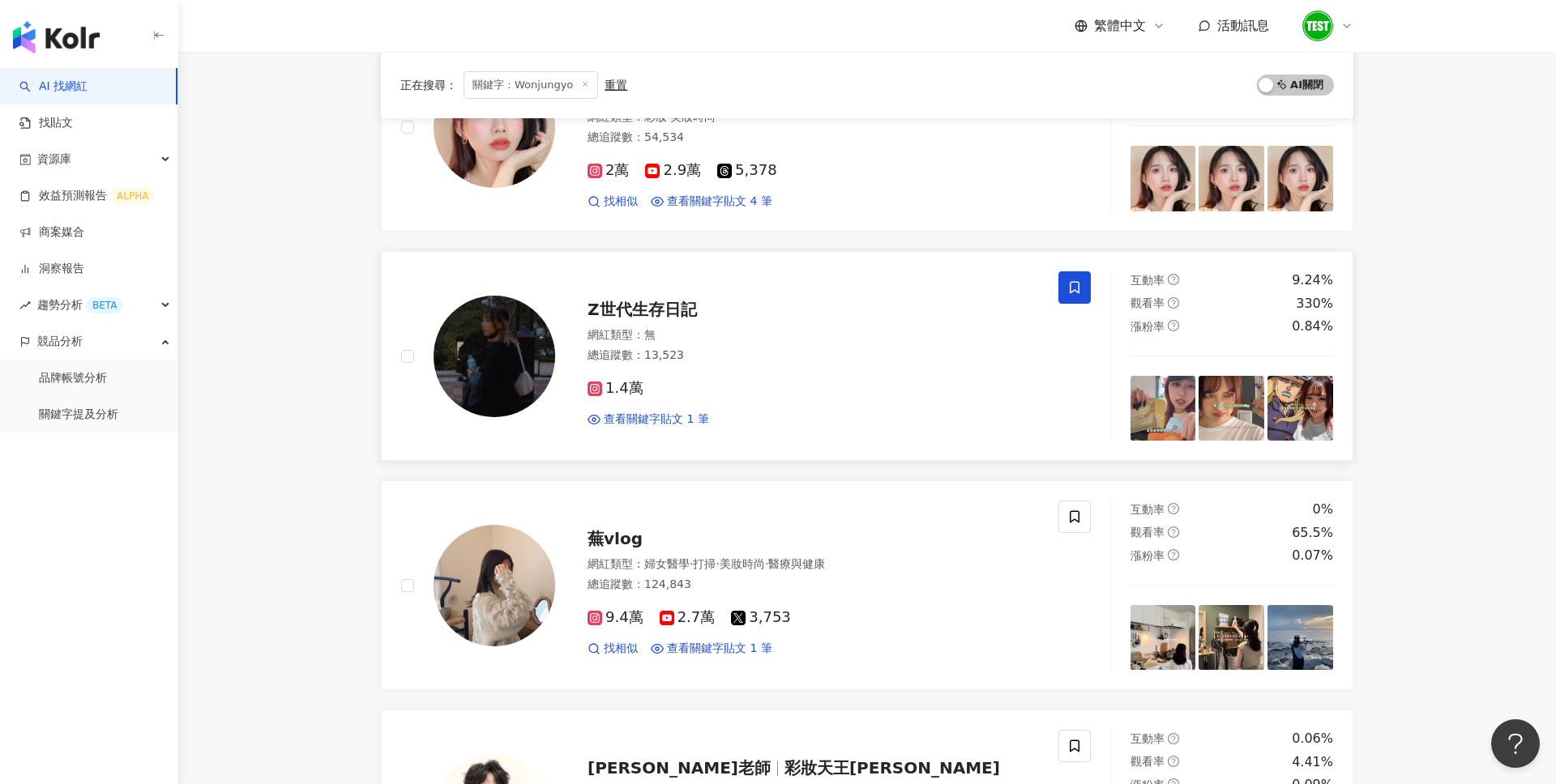
click at [1073, 275] on span at bounding box center [1074, 288] width 32 height 32
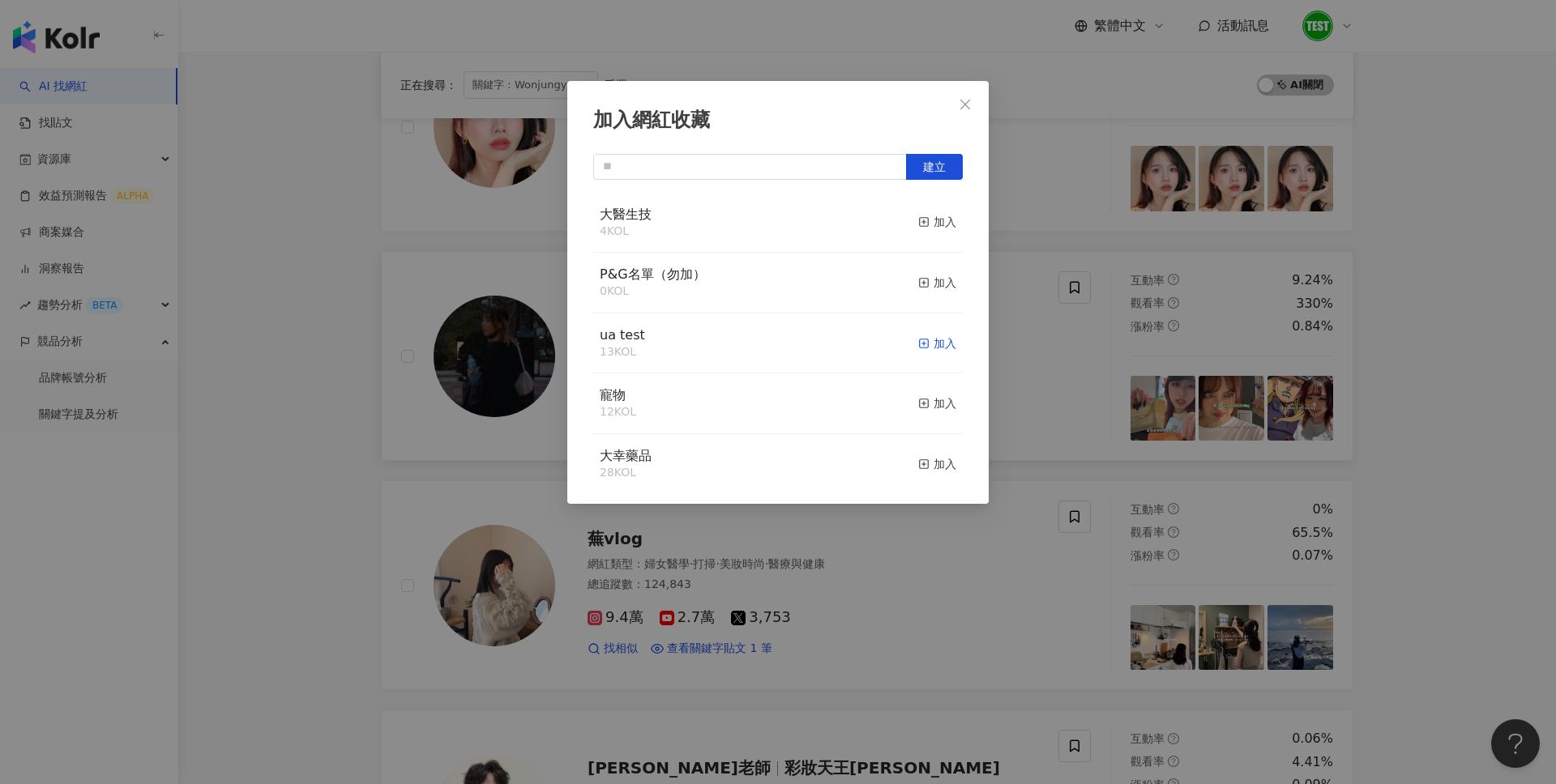
click at [943, 338] on div "加入" at bounding box center [937, 343] width 38 height 17
click at [967, 98] on icon "close" at bounding box center [965, 104] width 13 height 13
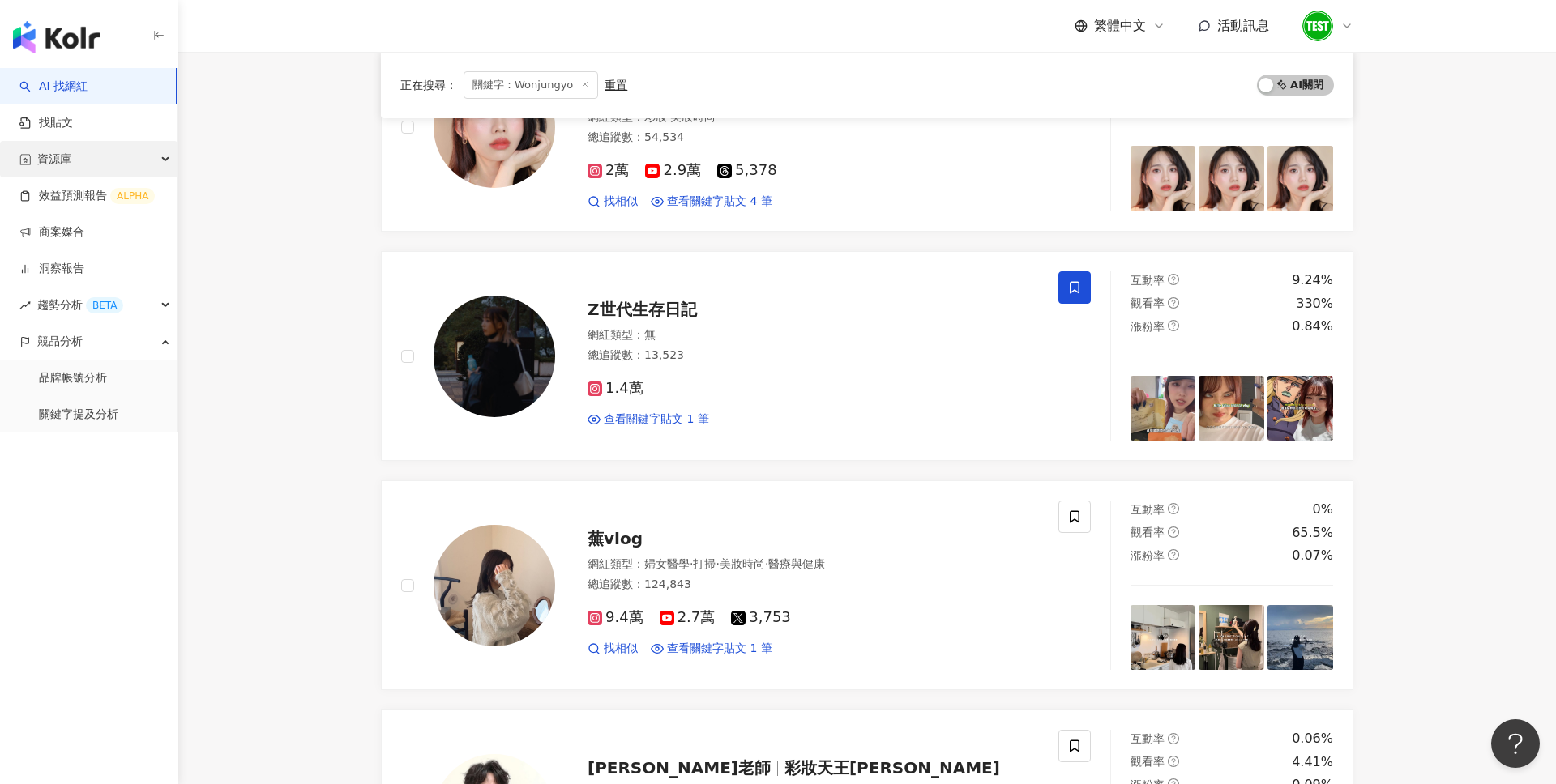
click at [128, 149] on div "資源庫" at bounding box center [88, 159] width 177 height 37
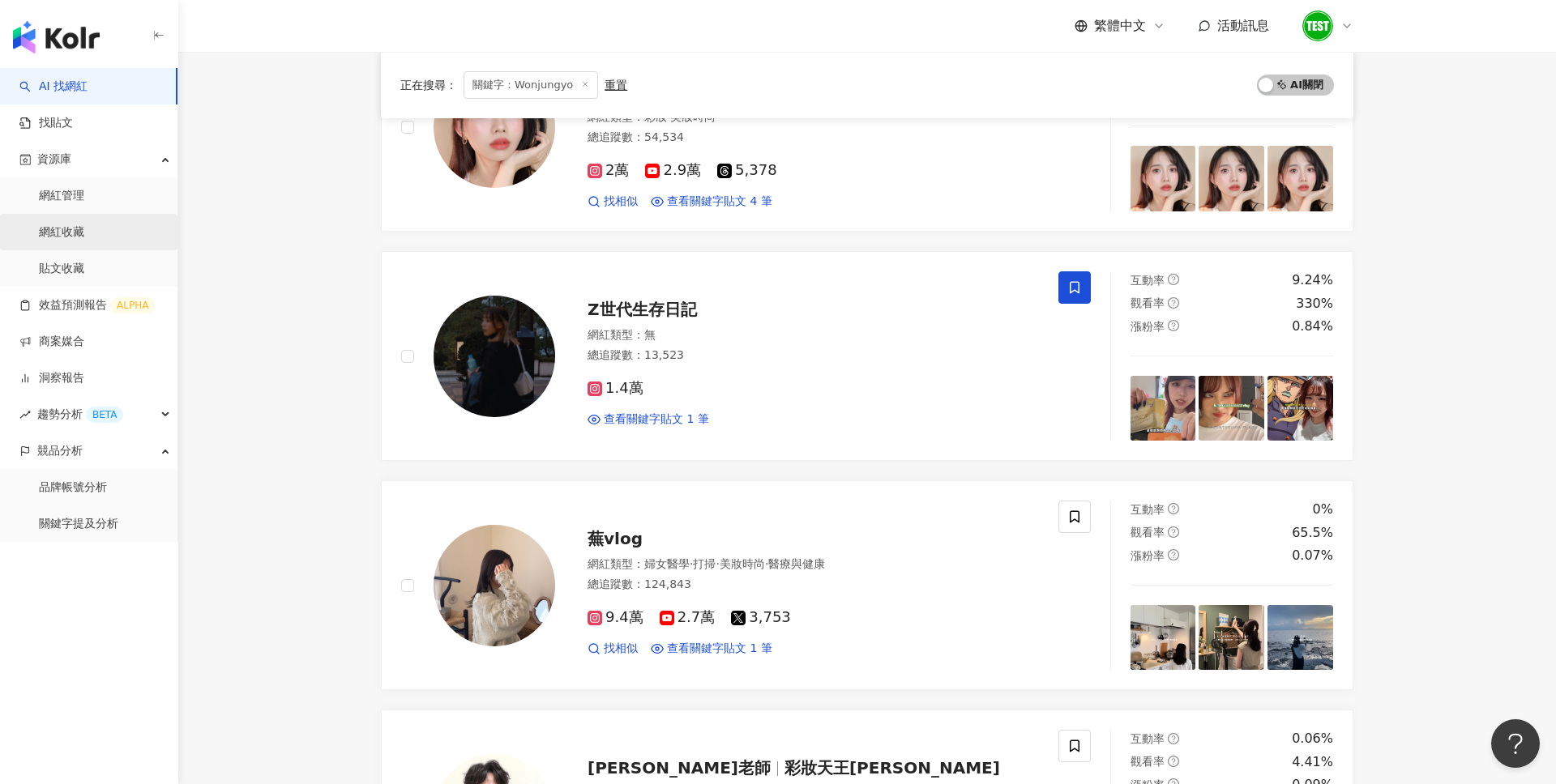
click at [84, 232] on link "網紅收藏" at bounding box center [61, 232] width 45 height 17
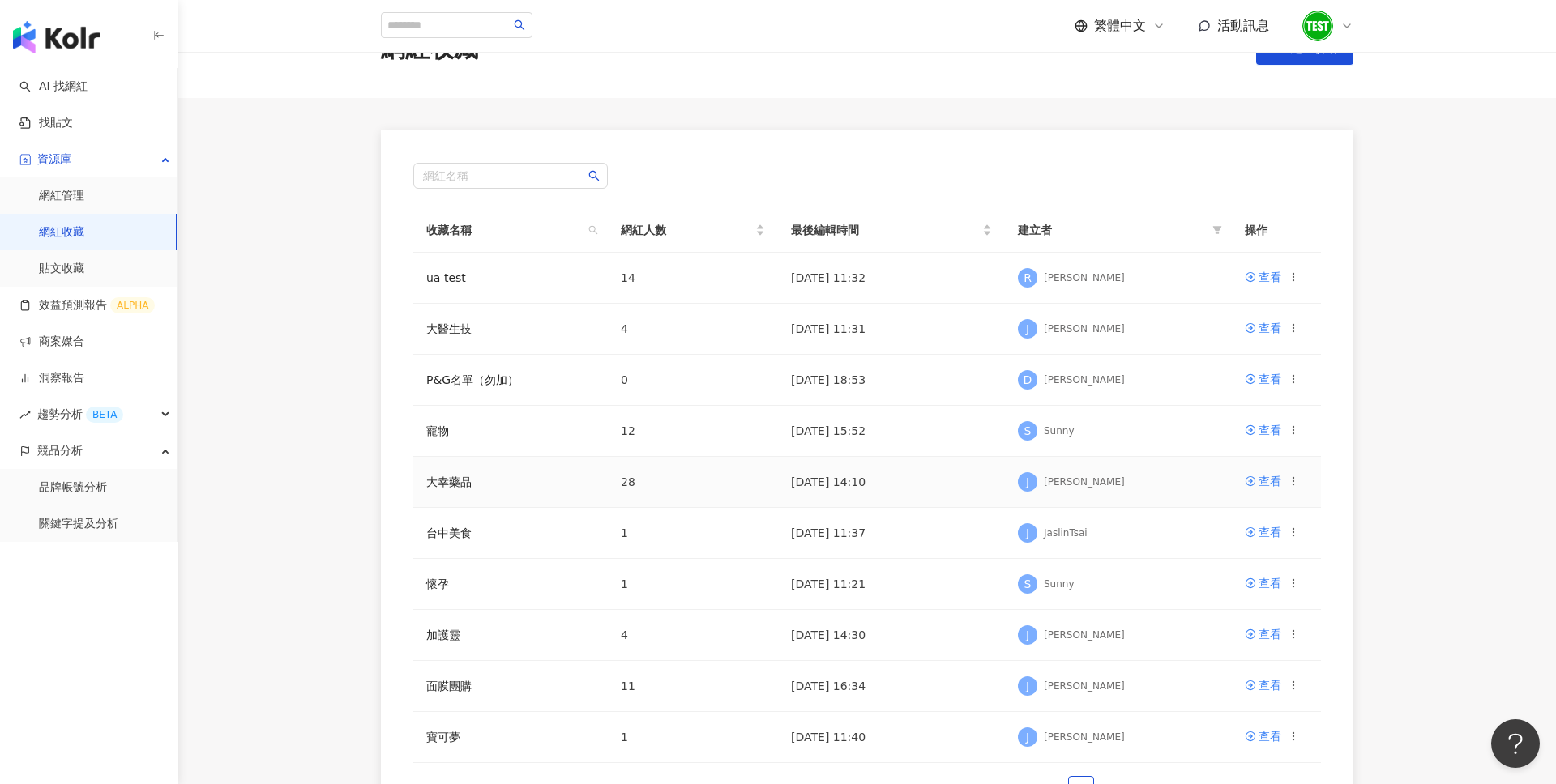
scroll to position [60, 0]
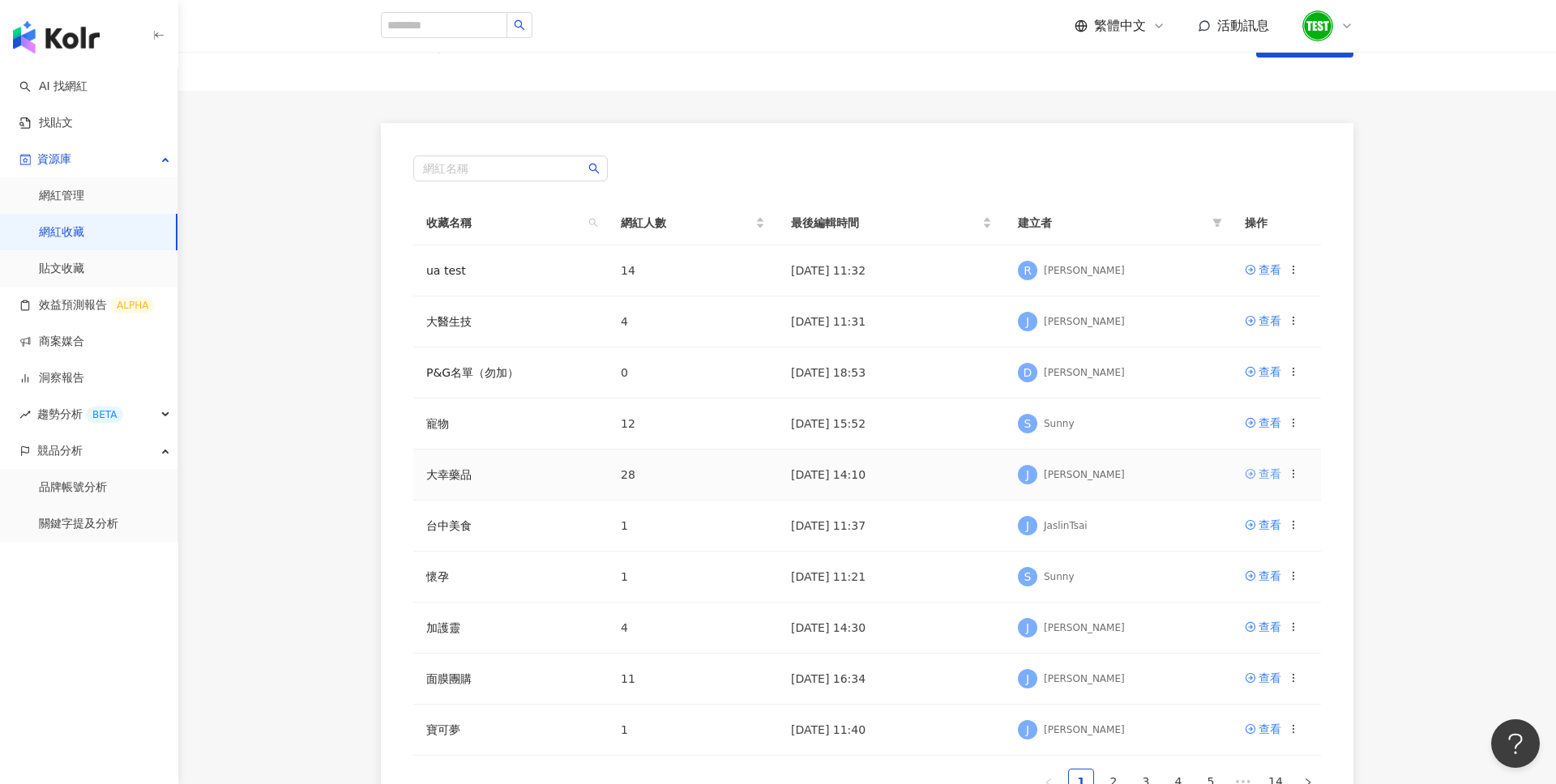
click at [1262, 475] on div "查看" at bounding box center [1269, 474] width 23 height 17
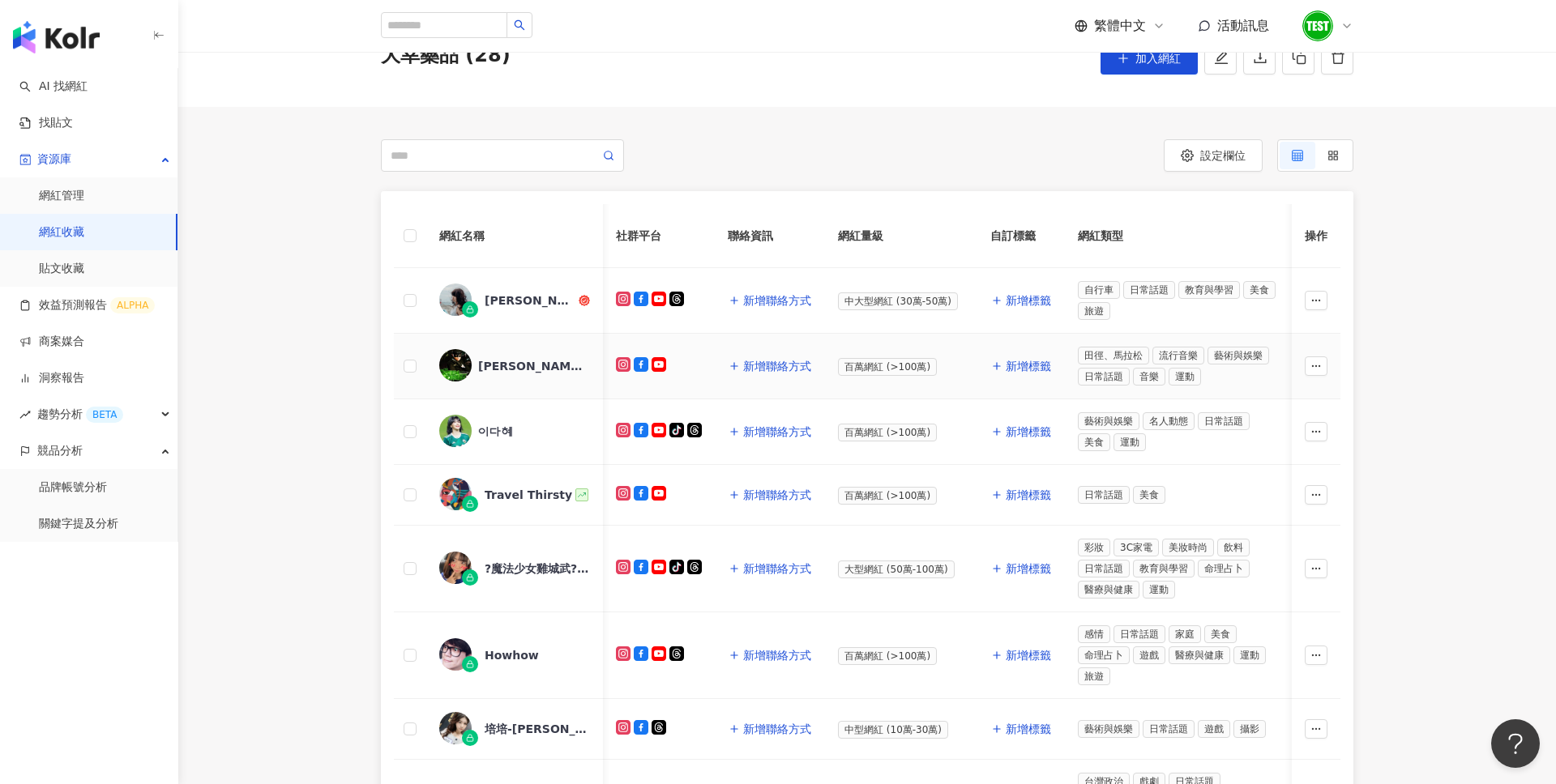
scroll to position [0, 24]
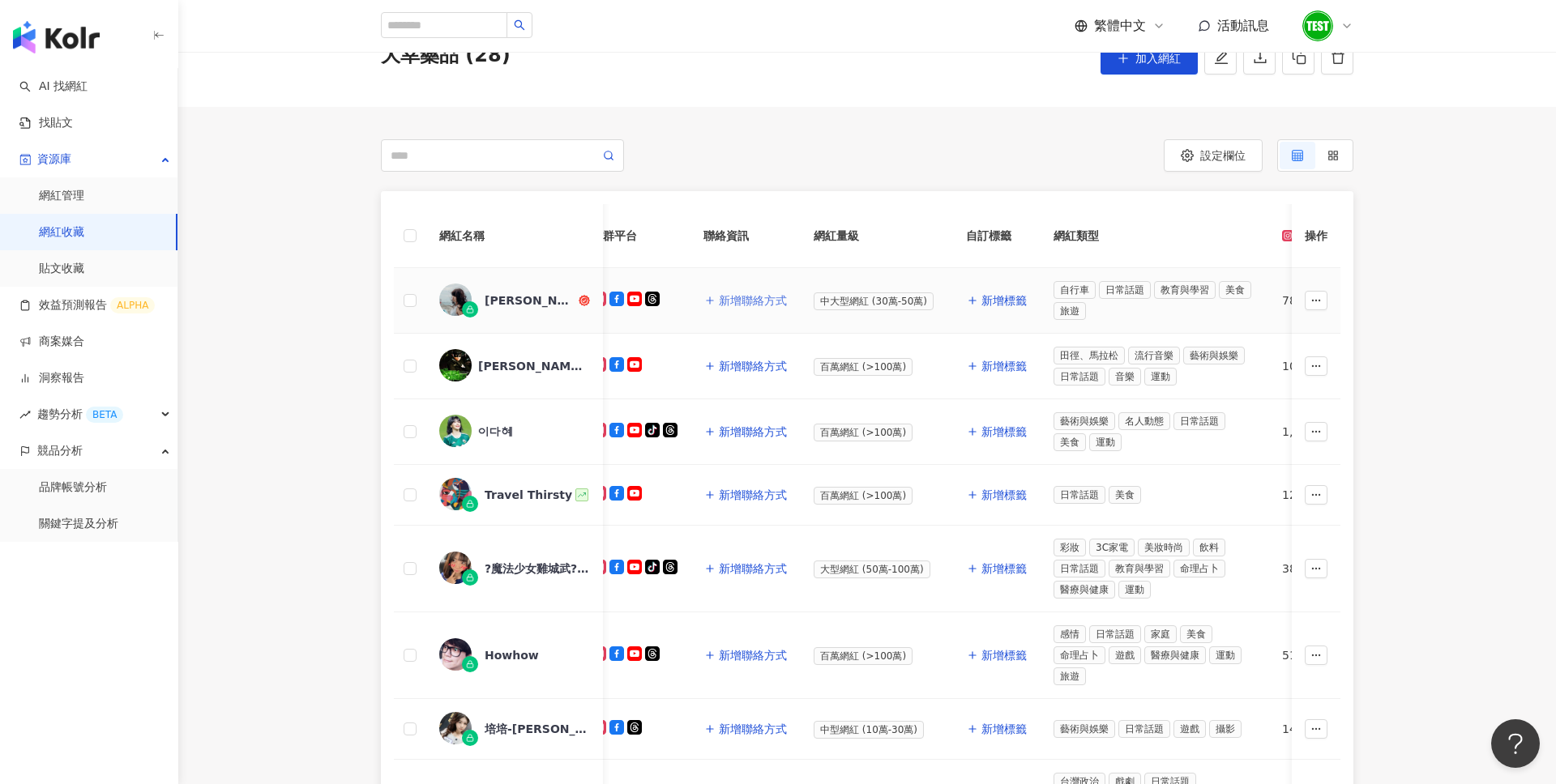
click at [759, 294] on span "新增聯絡方式" at bounding box center [753, 300] width 68 height 13
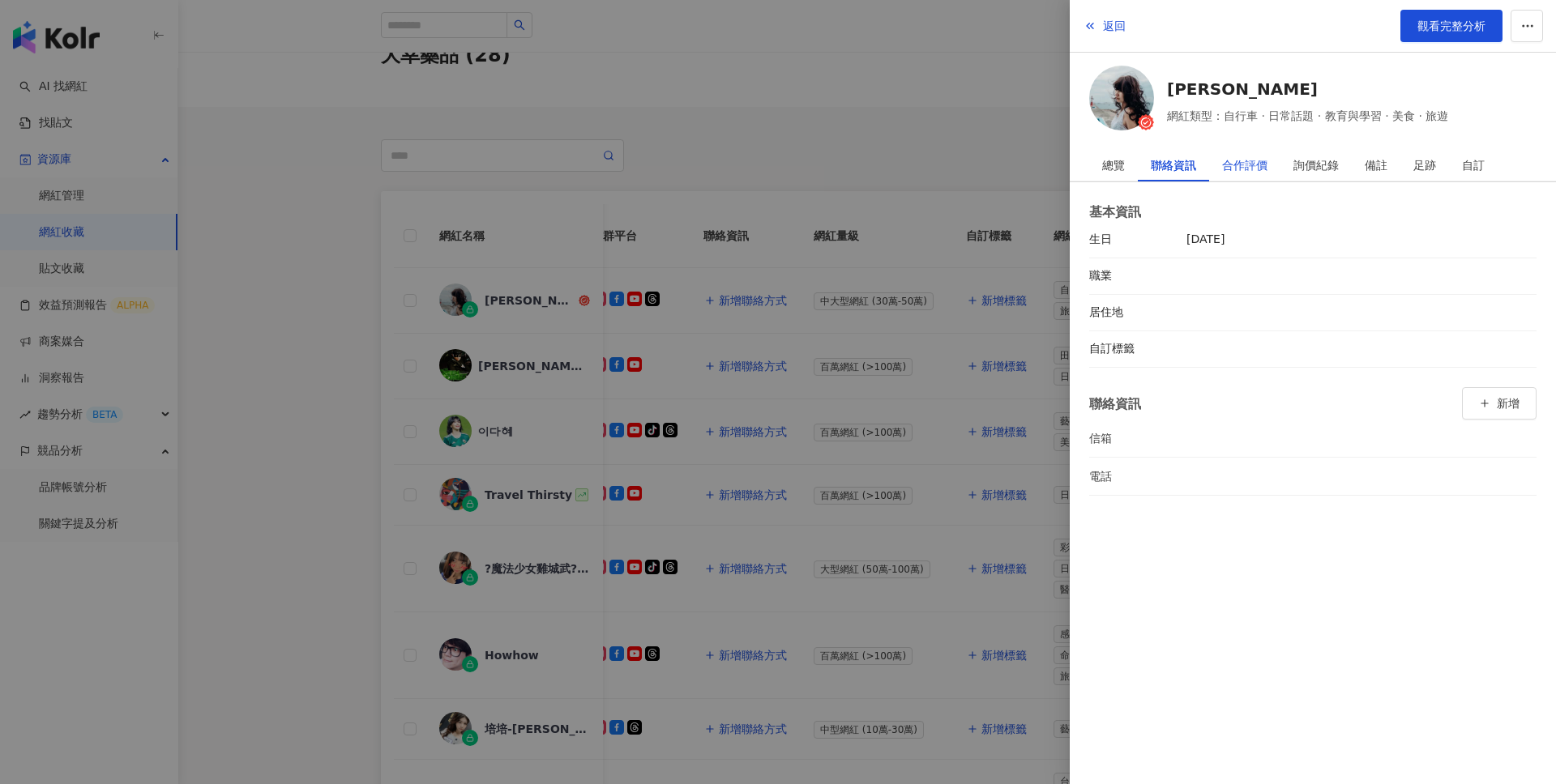
click at [1249, 154] on div "合作評價" at bounding box center [1245, 165] width 45 height 32
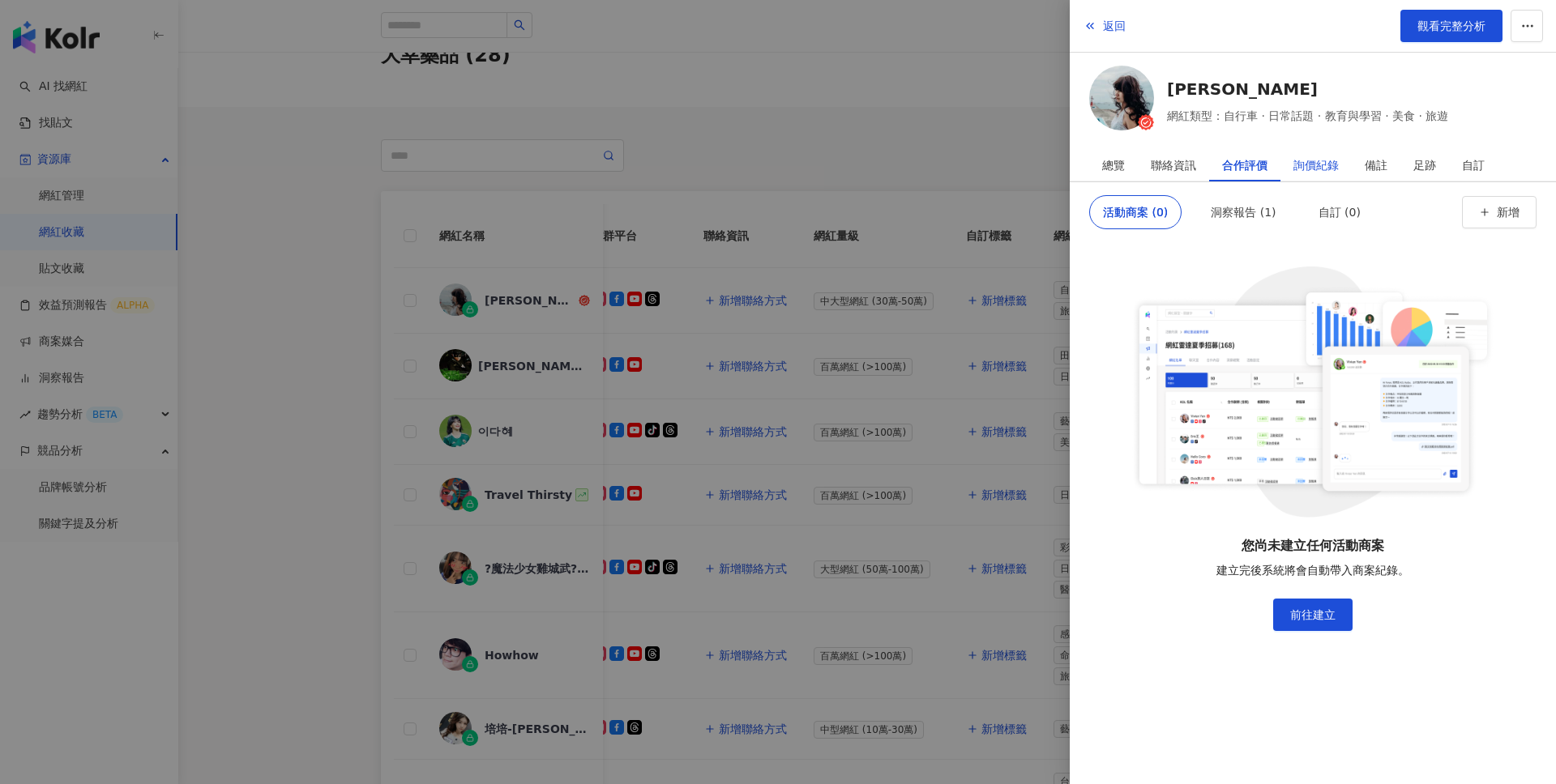
click at [1302, 161] on div "詢價紀錄" at bounding box center [1316, 165] width 45 height 32
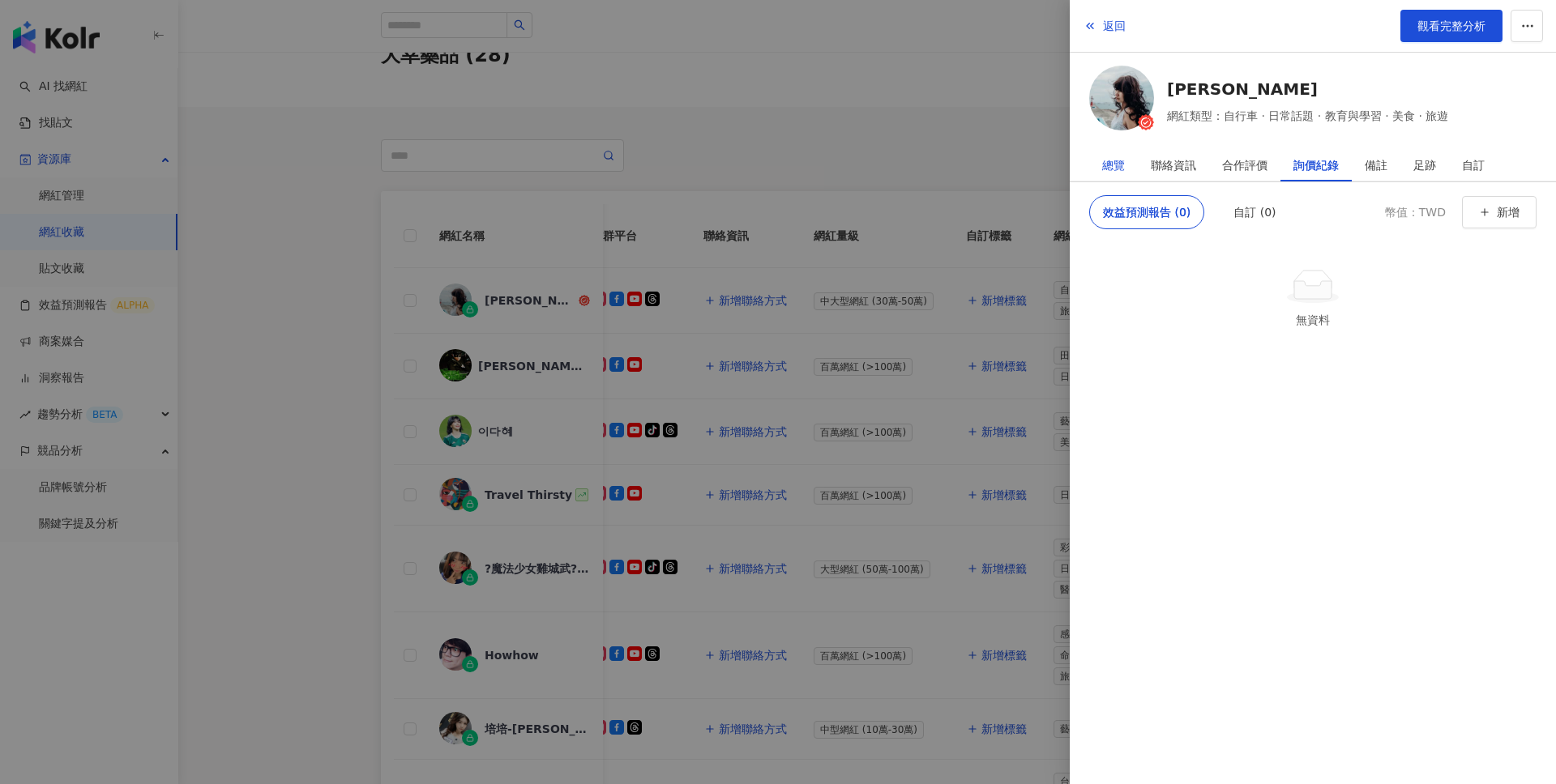
click at [1118, 161] on div "總覽" at bounding box center [1114, 165] width 23 height 32
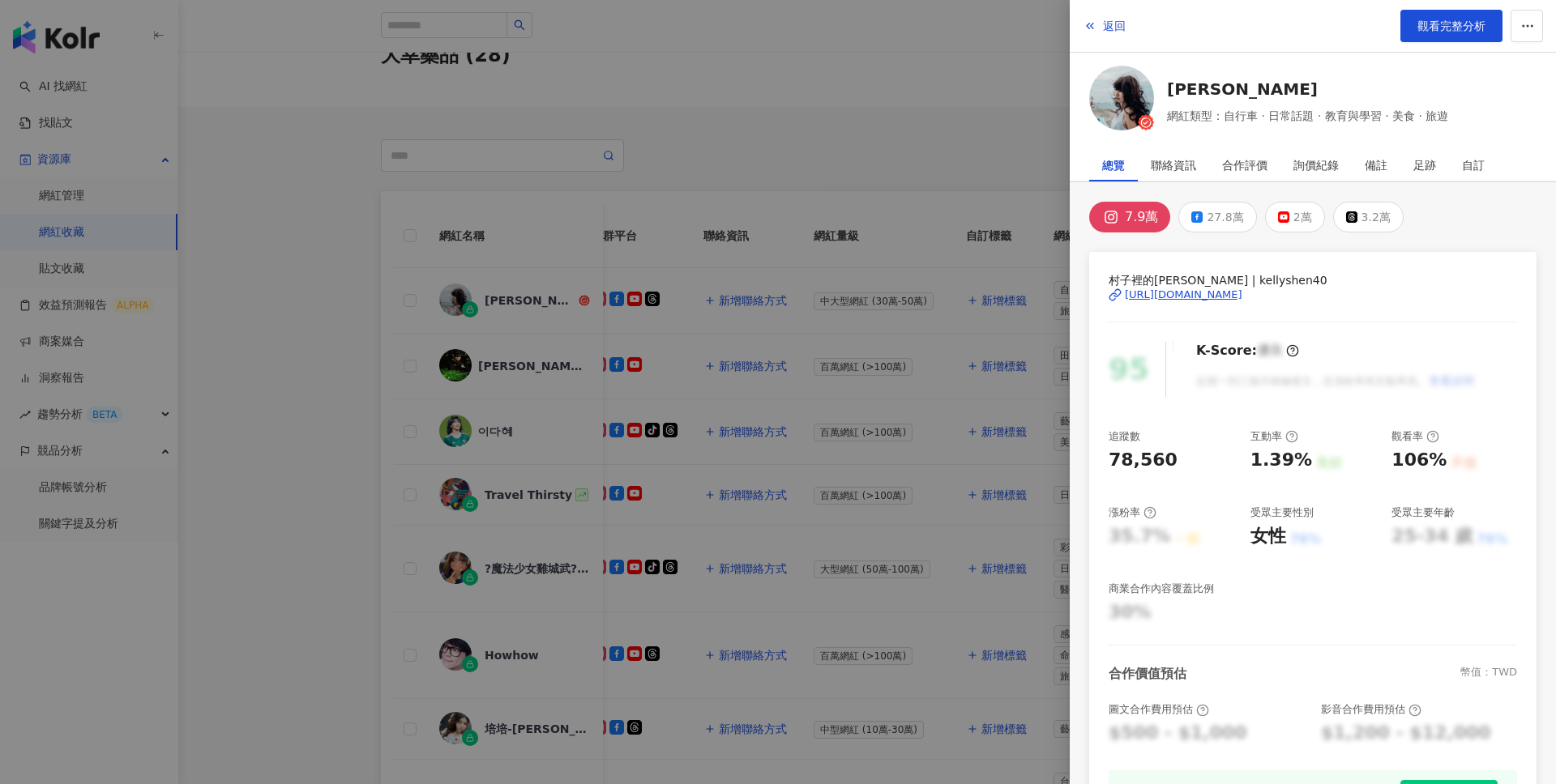
click at [990, 158] on div at bounding box center [778, 392] width 1556 height 784
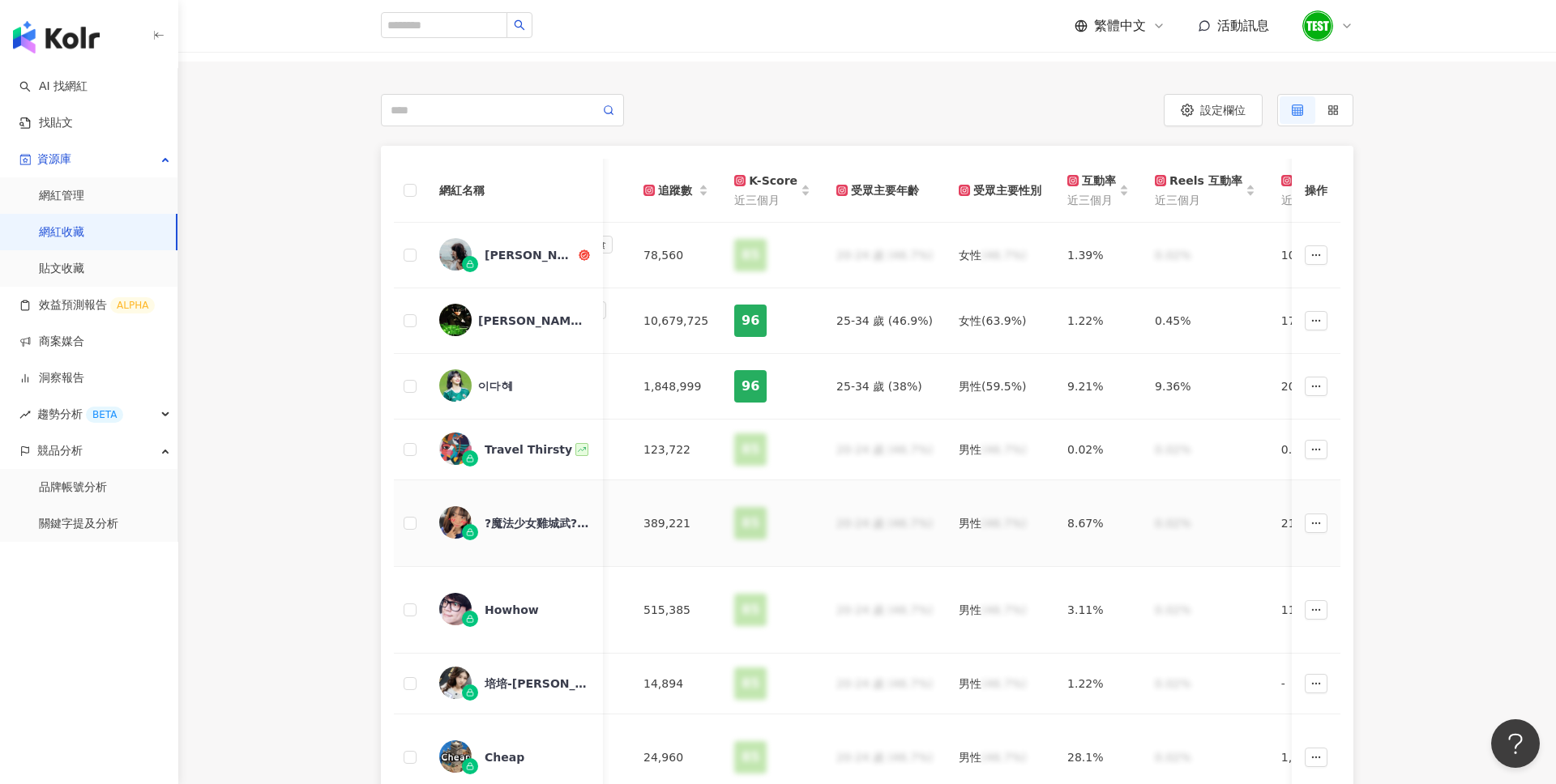
scroll to position [0, 918]
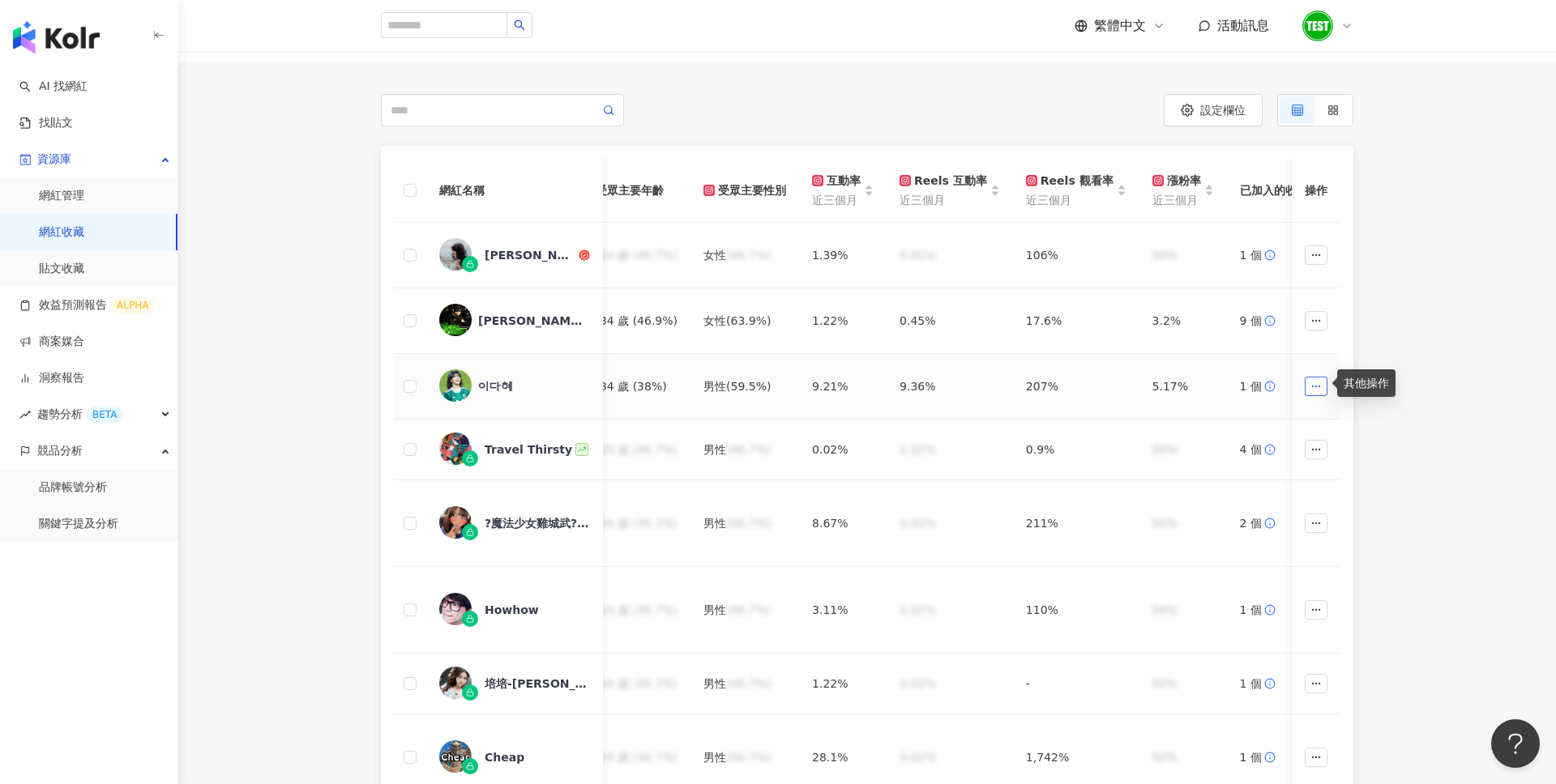
click at [1316, 388] on button "button" at bounding box center [1316, 386] width 23 height 19
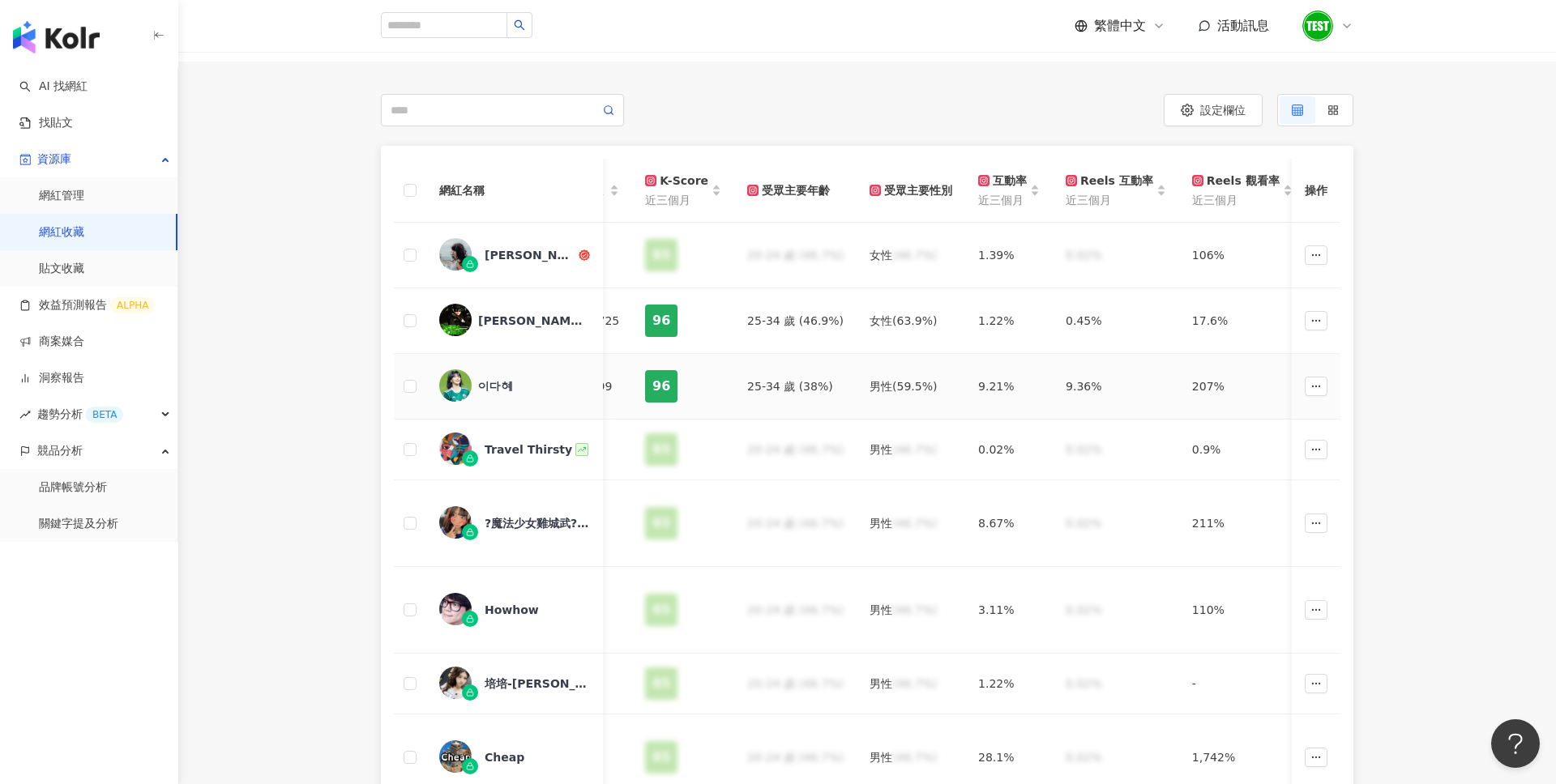
scroll to position [0, 786]
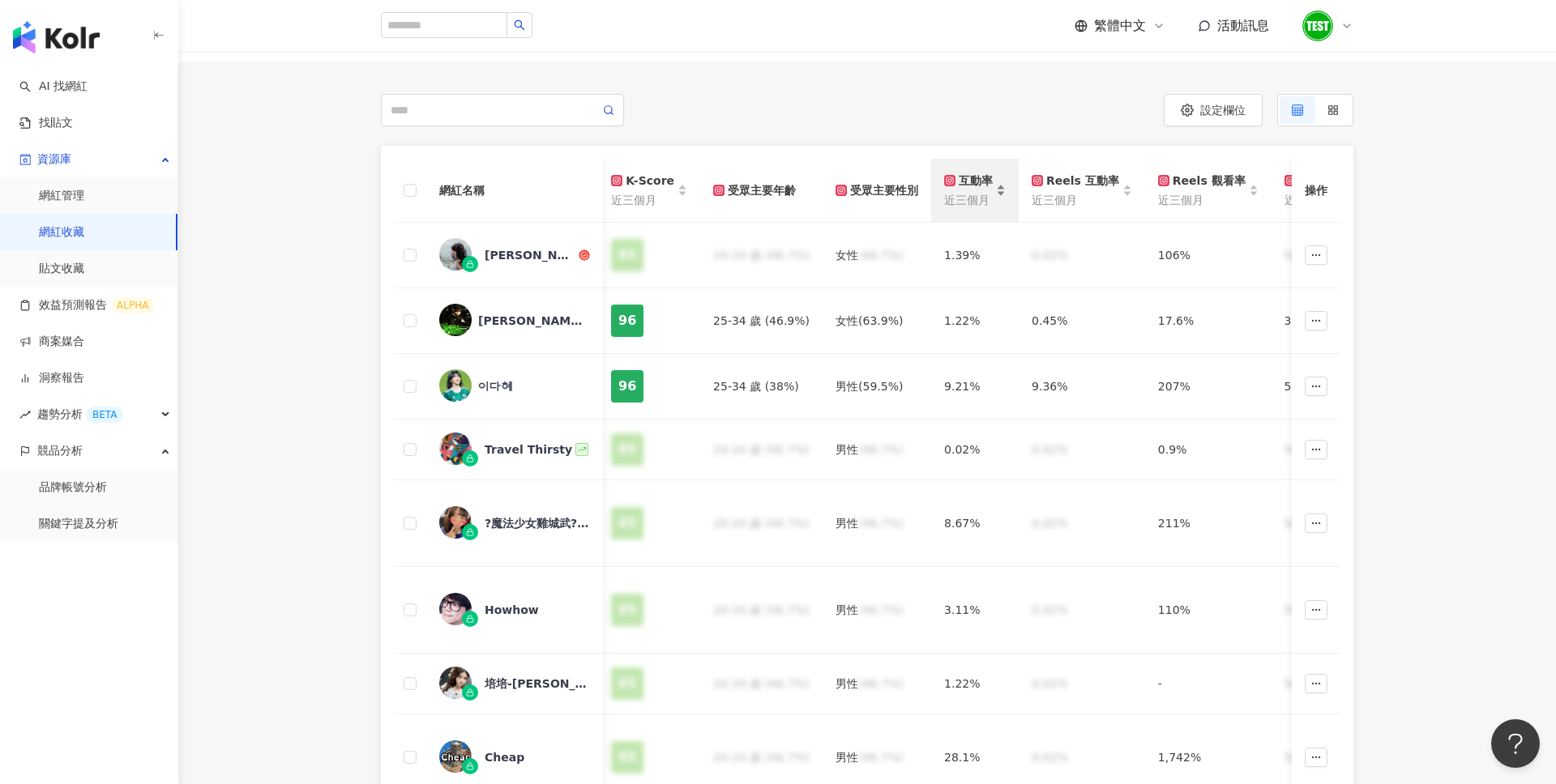
click at [980, 194] on div "互動率 近三個月" at bounding box center [975, 191] width 61 height 38
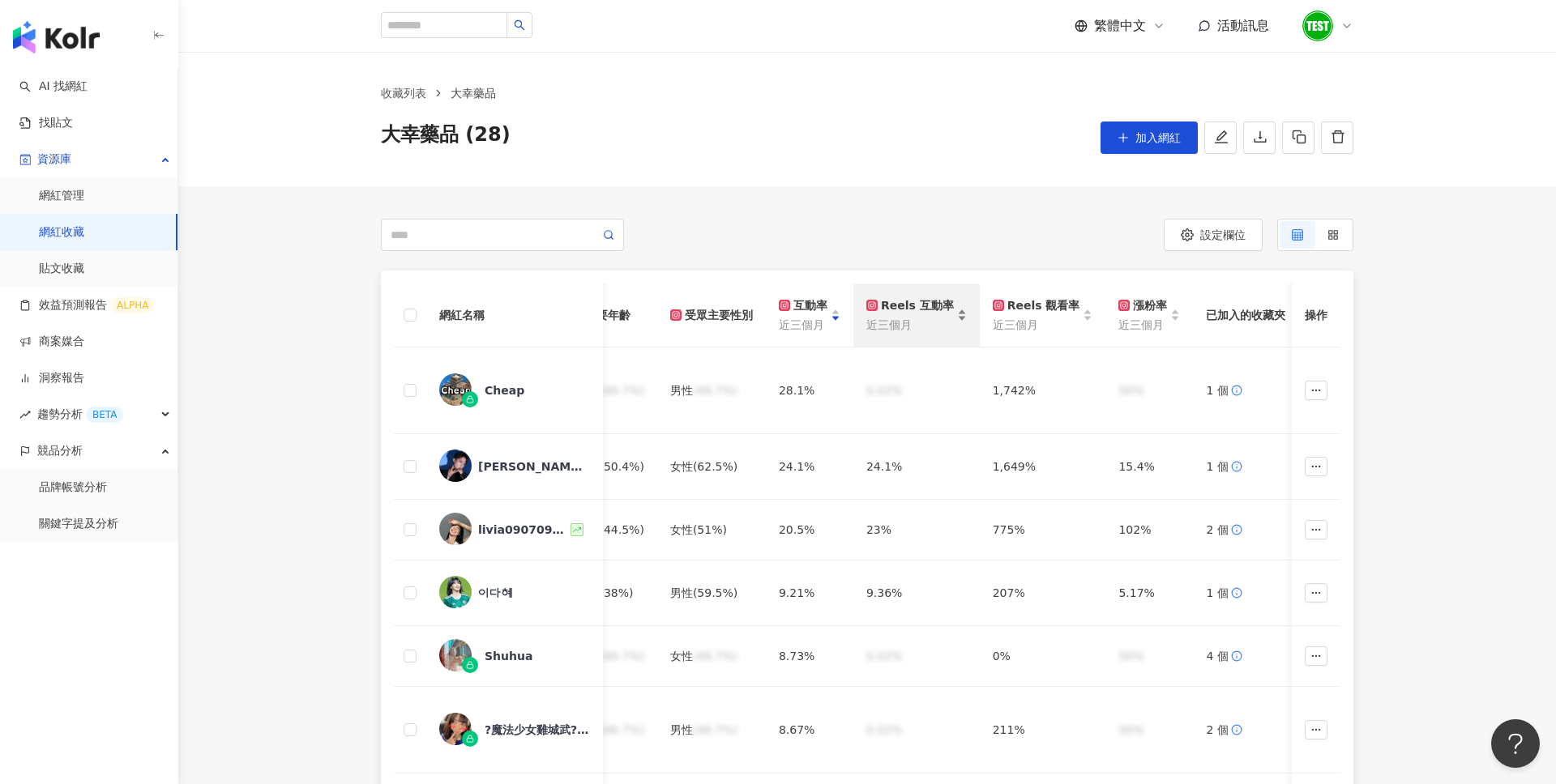
scroll to position [0, 1196]
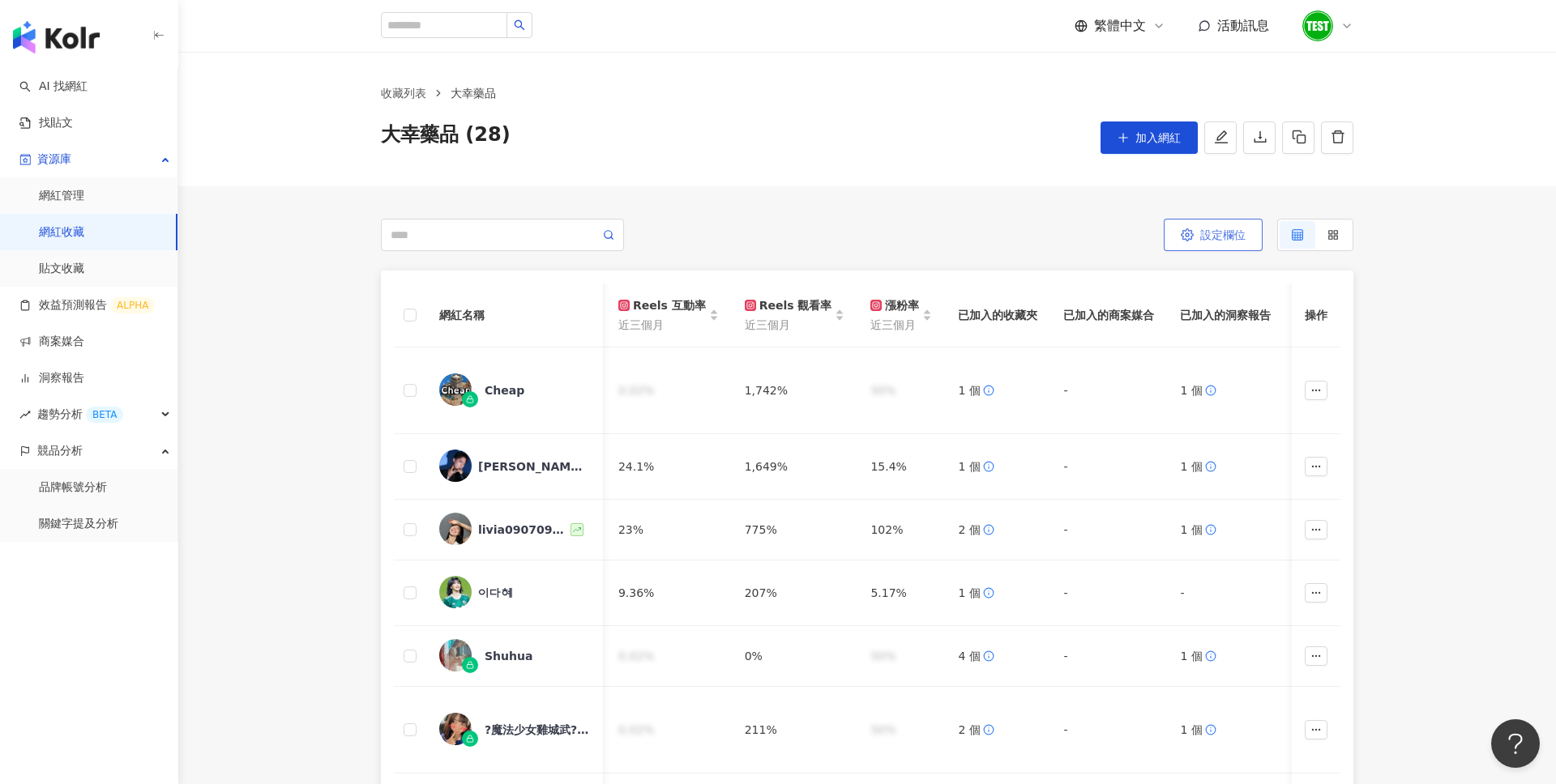
click at [1213, 247] on button "設定欄位" at bounding box center [1212, 234] width 99 height 32
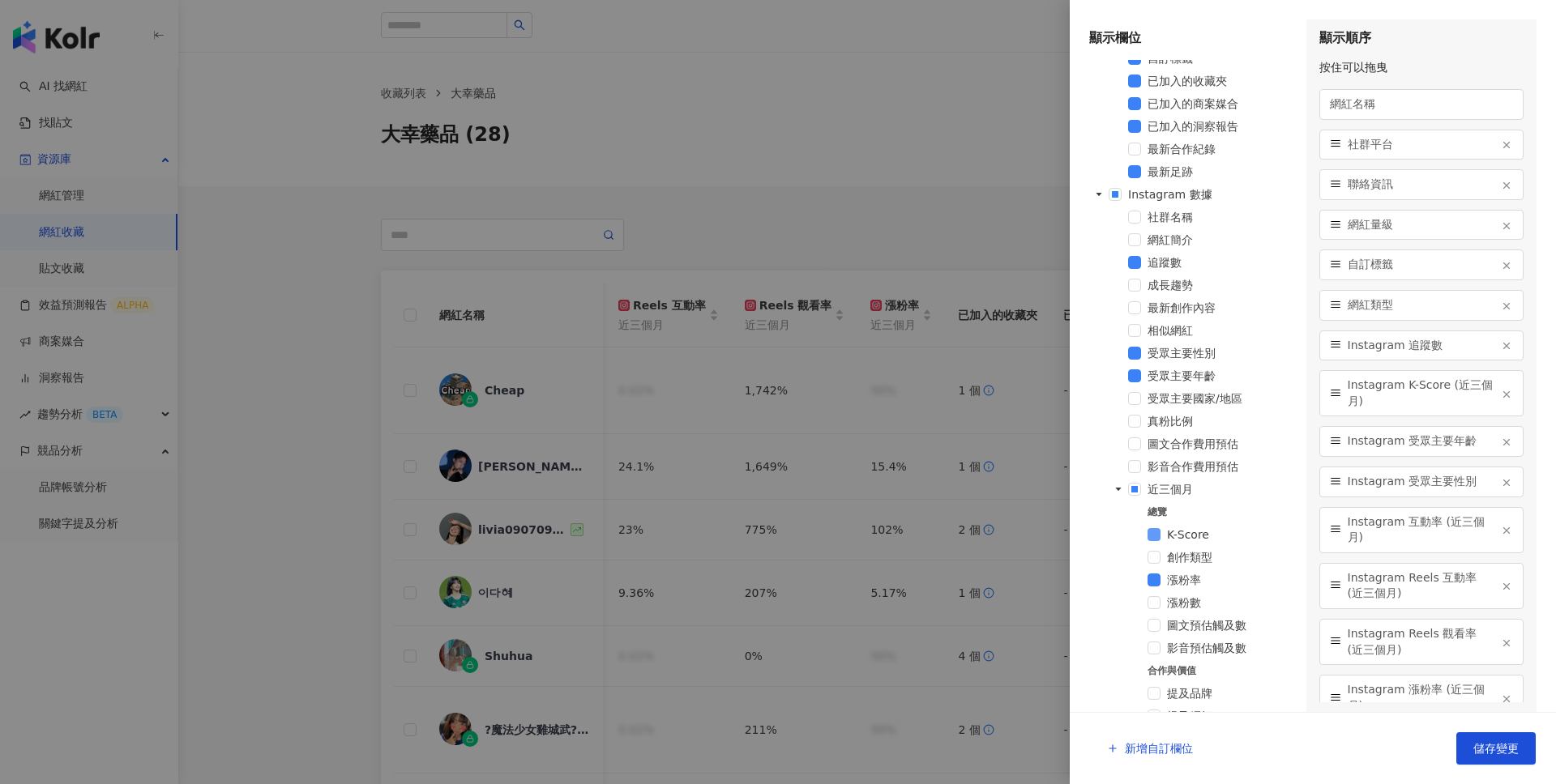
scroll to position [415, 0]
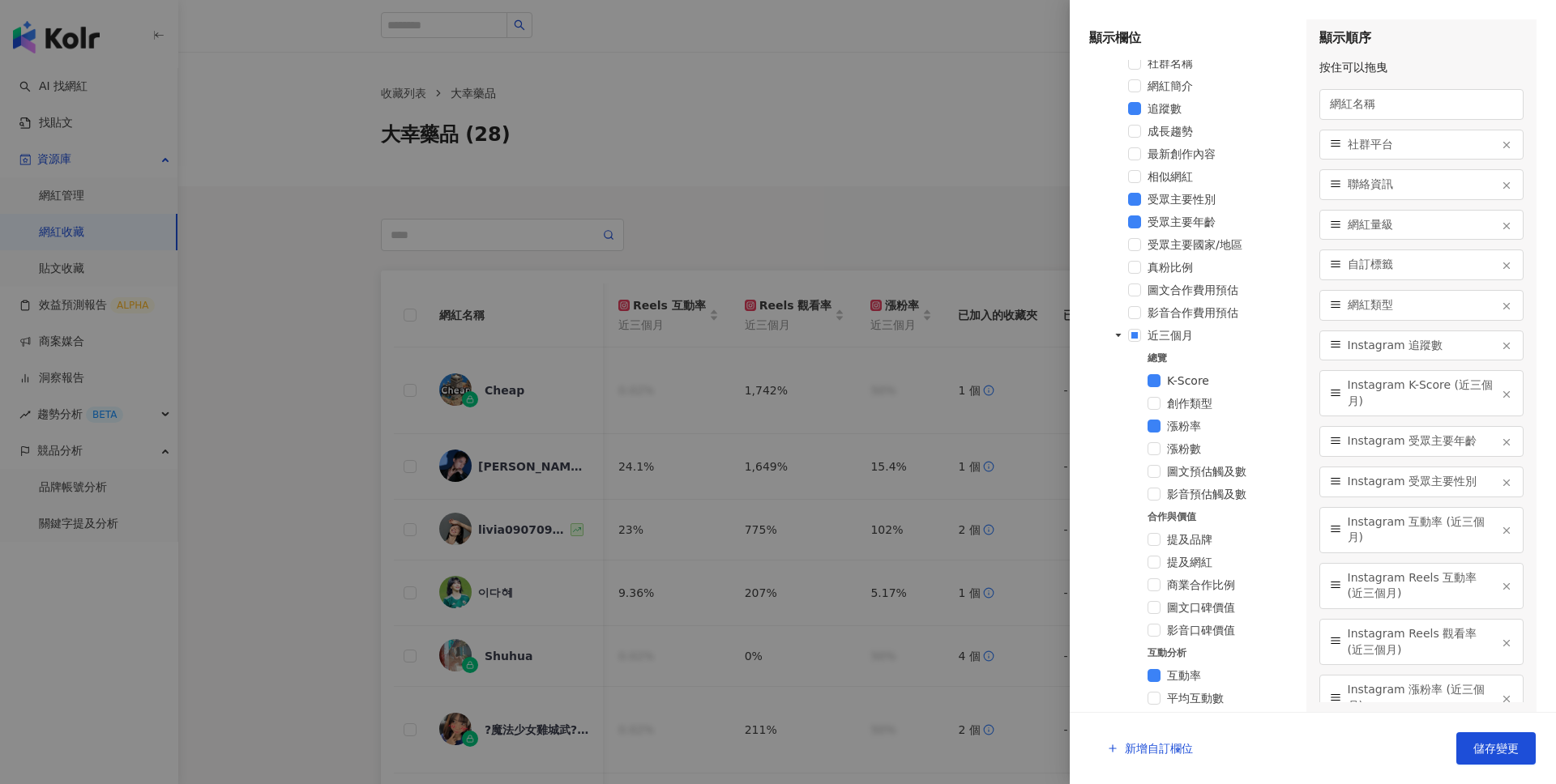
click at [974, 236] on div at bounding box center [778, 392] width 1556 height 784
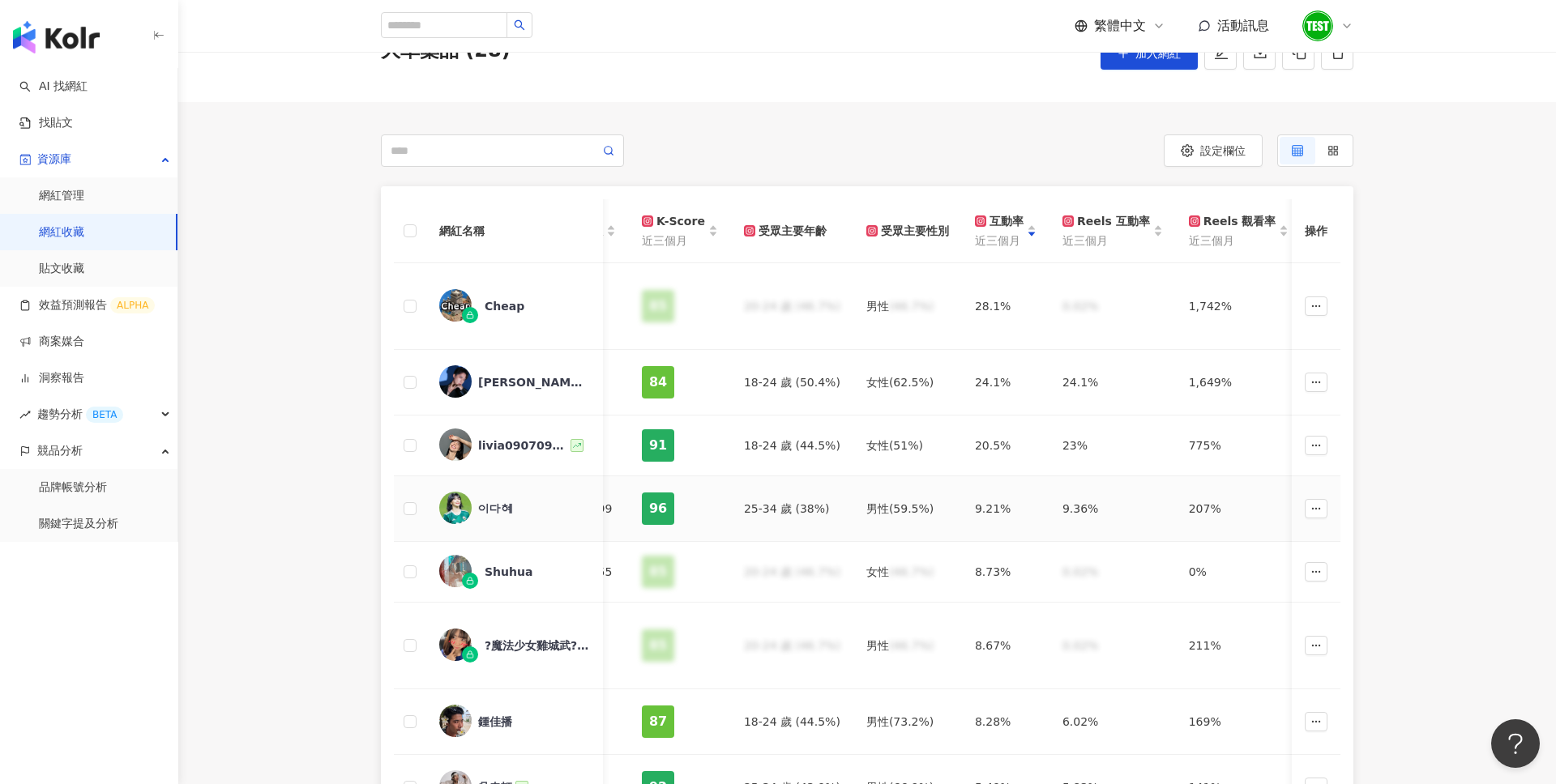
scroll to position [0, 0]
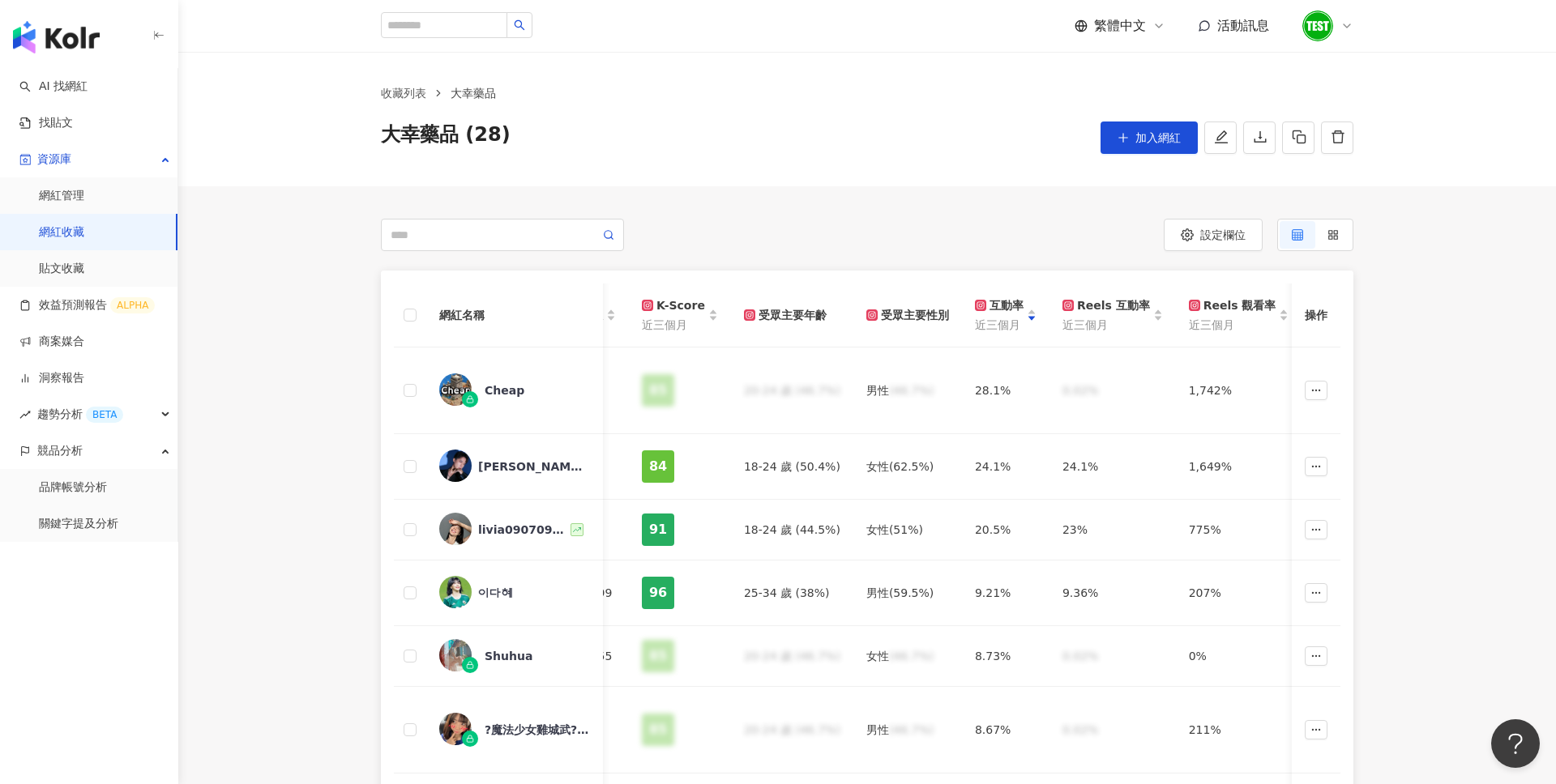
click at [69, 40] on img "button" at bounding box center [56, 37] width 87 height 32
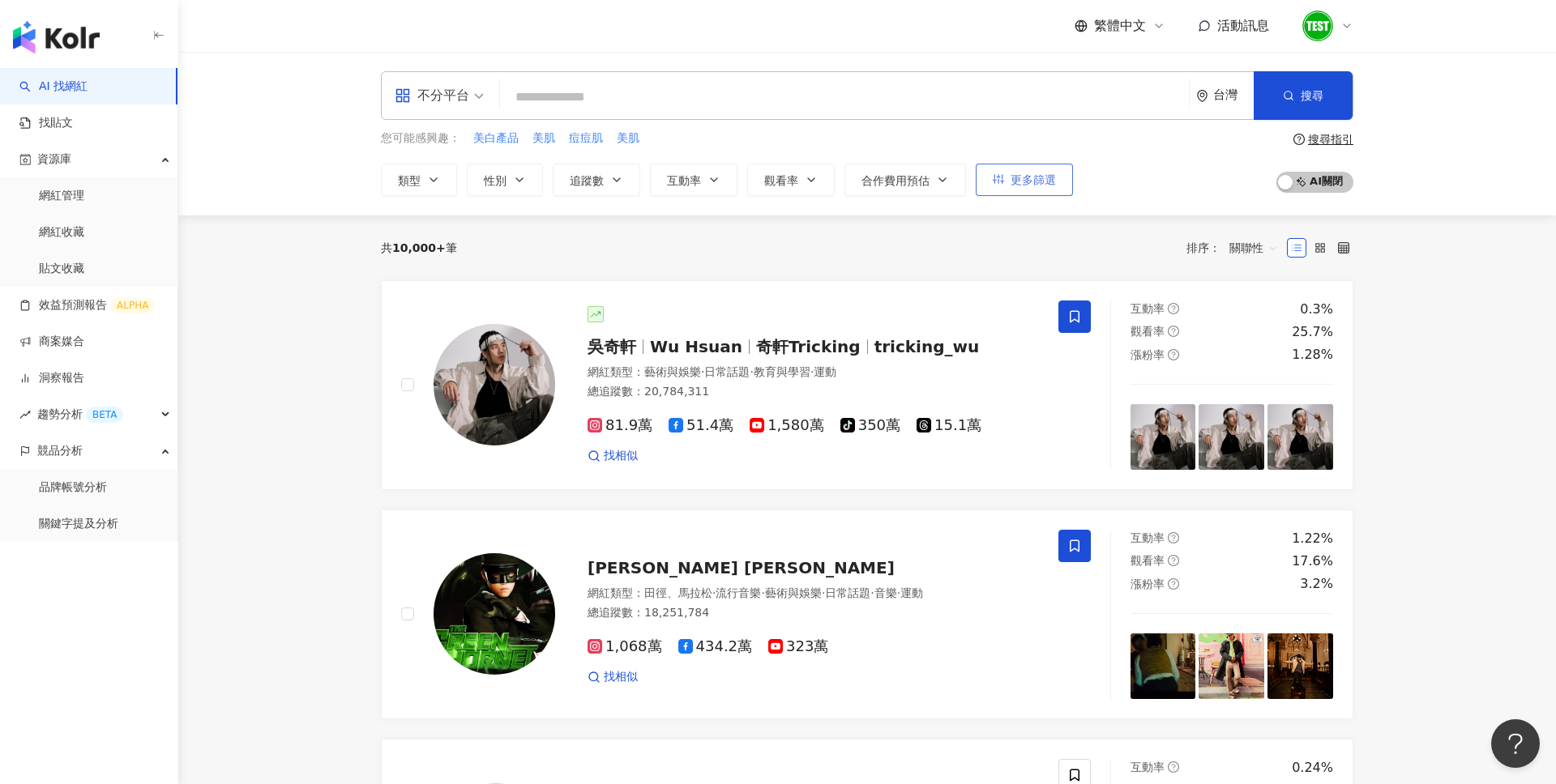
click at [1036, 184] on span "更多篩選" at bounding box center [1033, 179] width 45 height 13
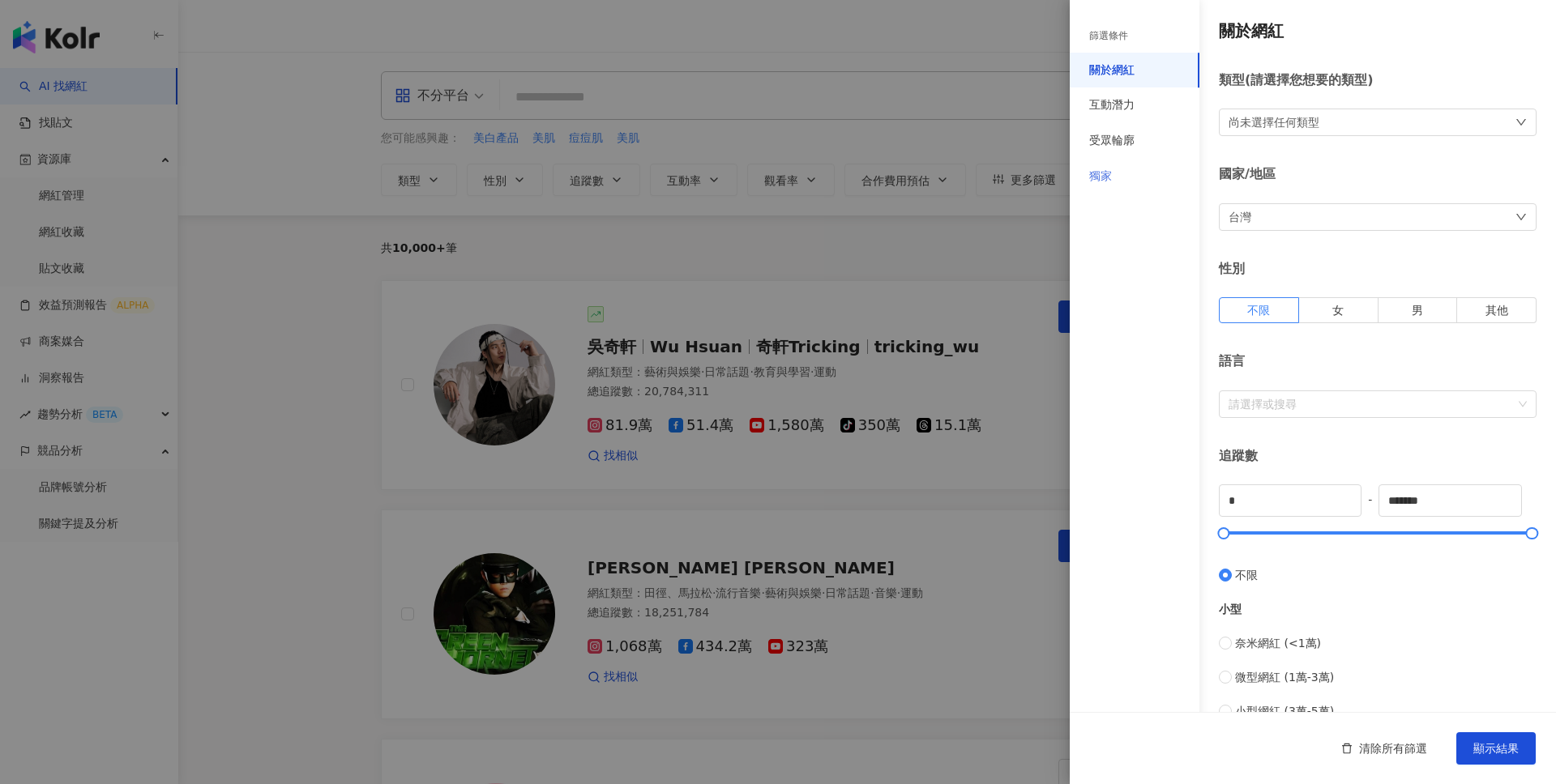
click at [1165, 162] on div "獨家" at bounding box center [1135, 177] width 129 height 36
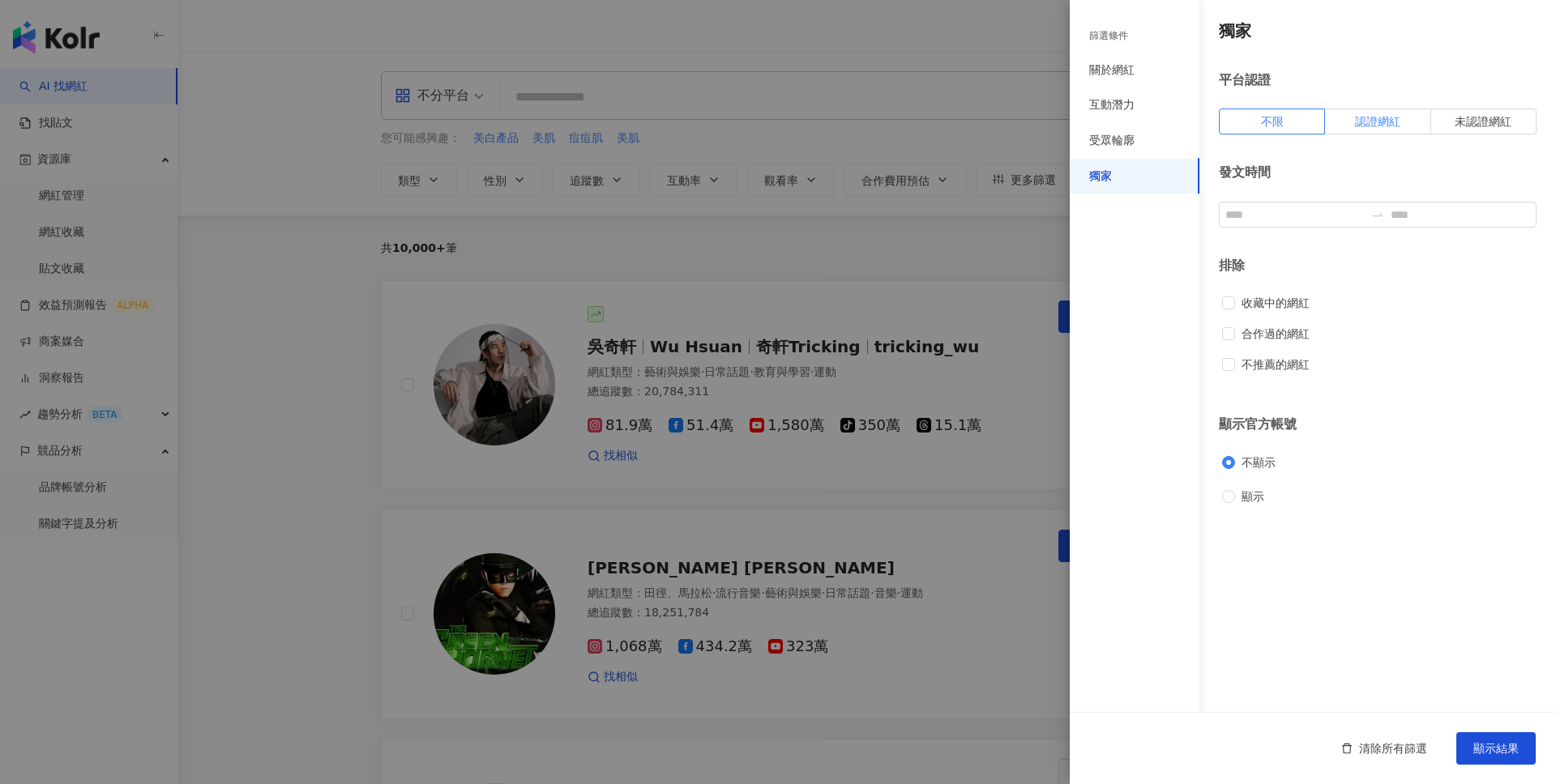
click at [1345, 128] on label "認證網紅" at bounding box center [1377, 121] width 105 height 26
click at [1492, 753] on span "顯示結果" at bounding box center [1496, 748] width 45 height 13
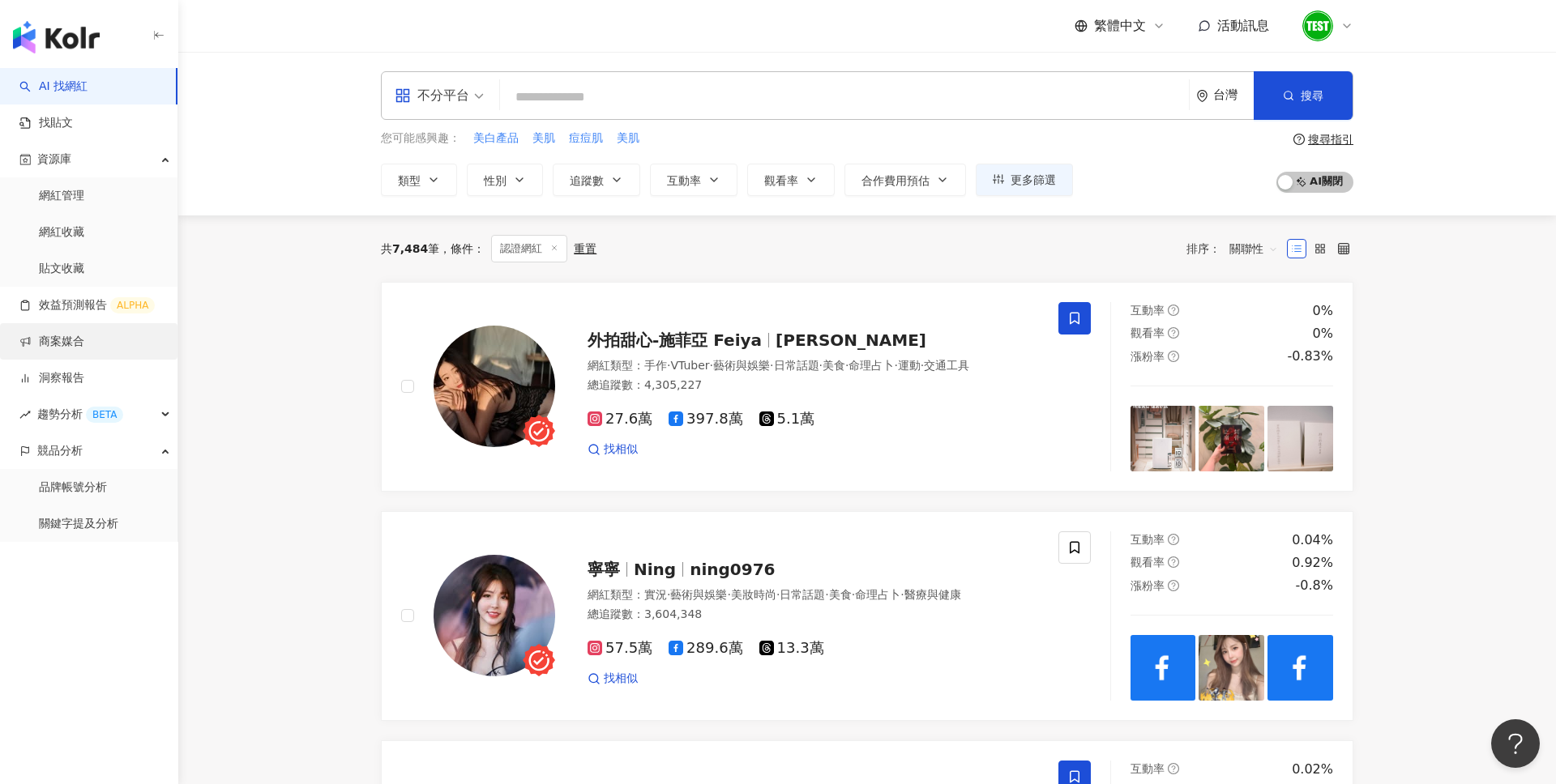
click at [83, 350] on link "商案媒合" at bounding box center [52, 342] width 65 height 17
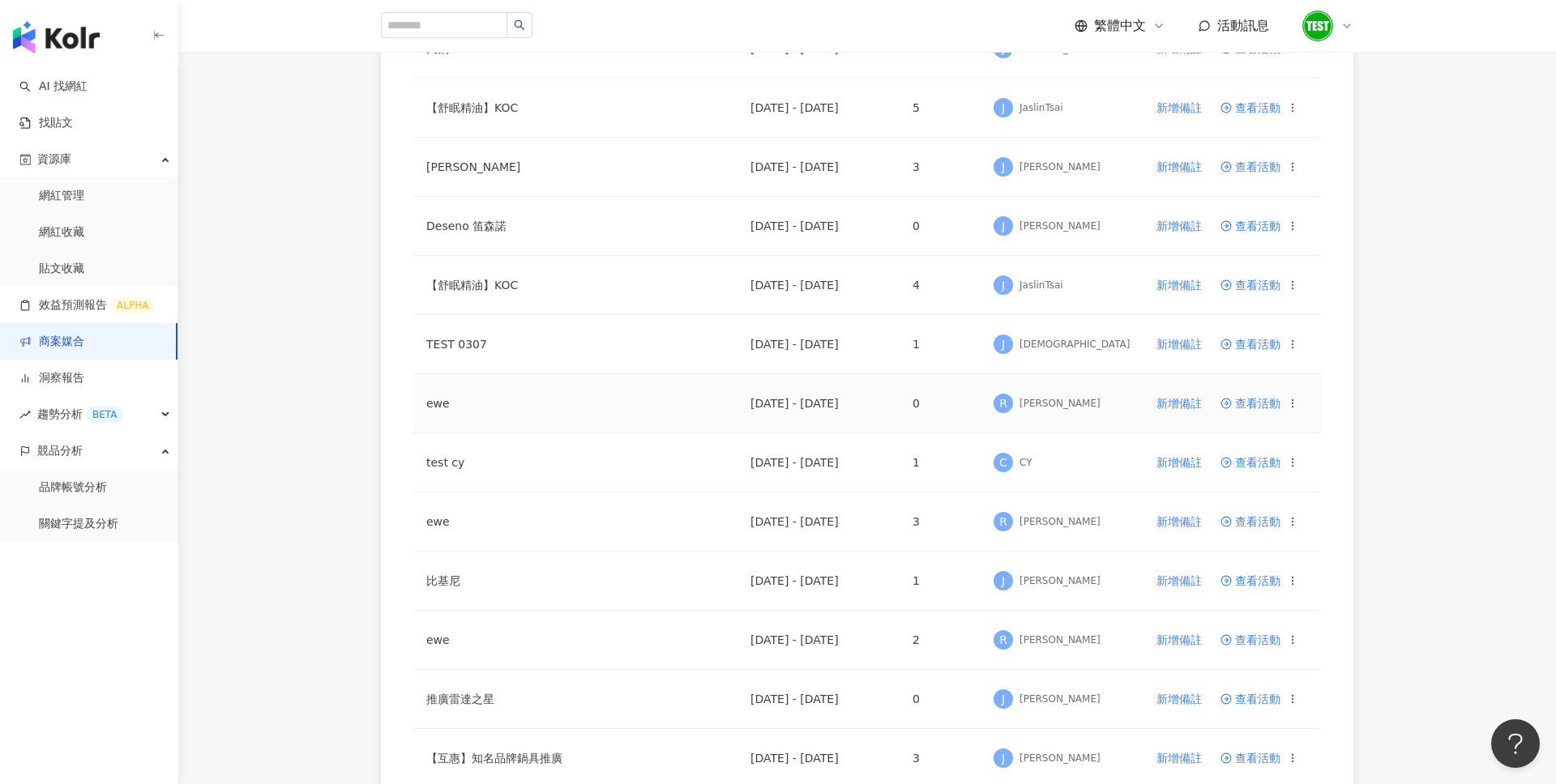
scroll to position [497, 0]
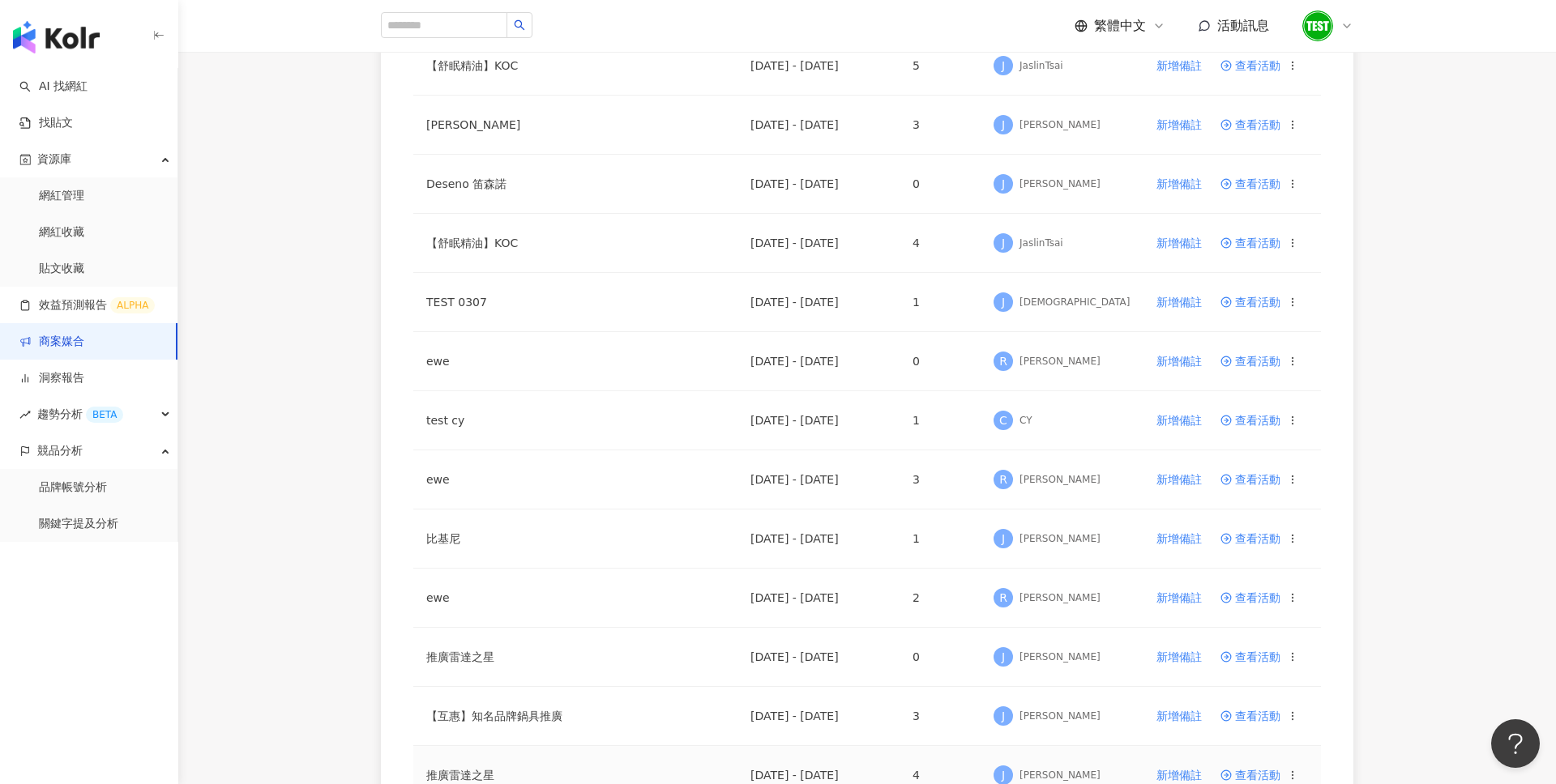
click at [1242, 770] on span "查看活動" at bounding box center [1250, 775] width 60 height 11
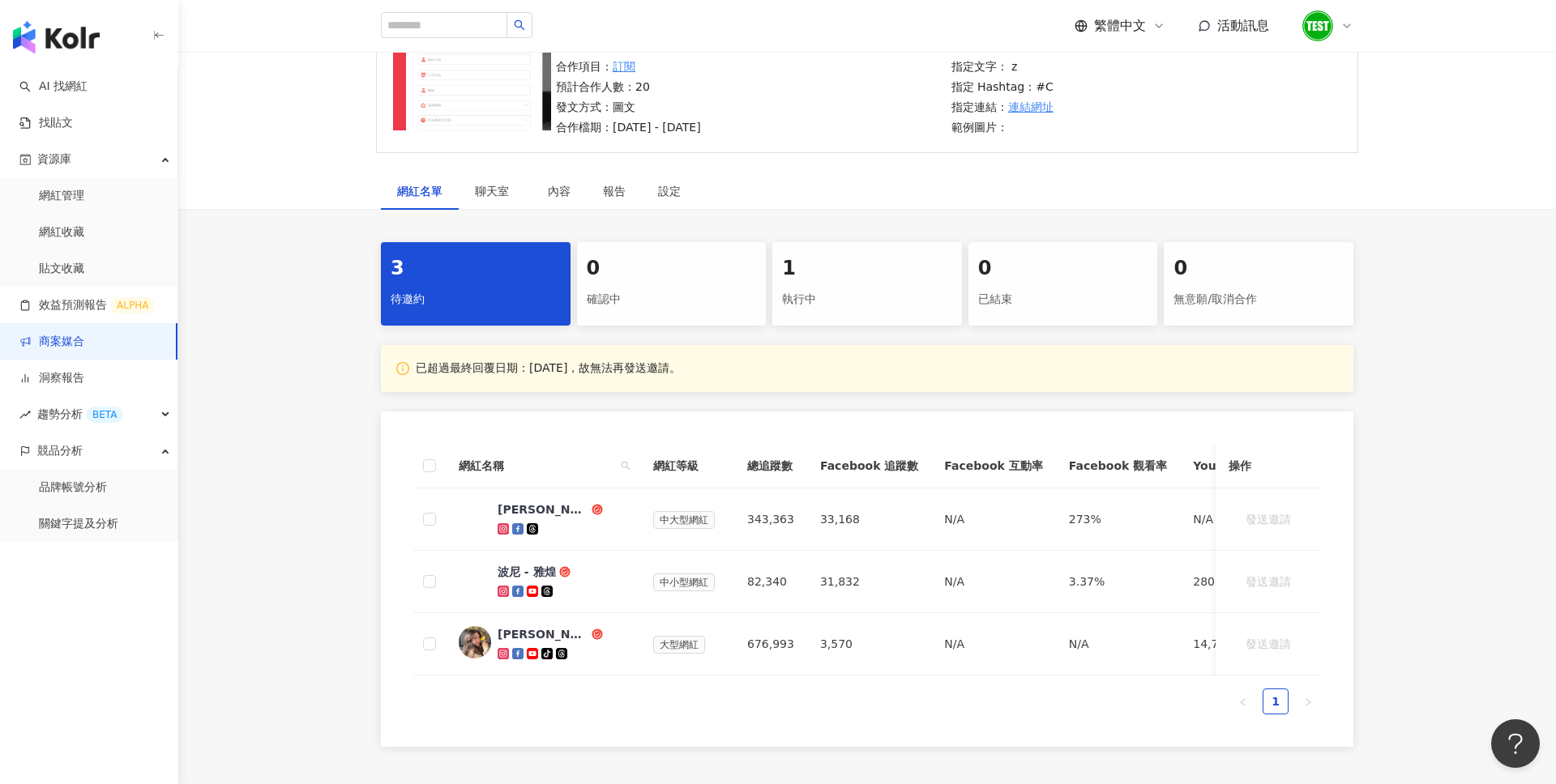
scroll to position [175, 0]
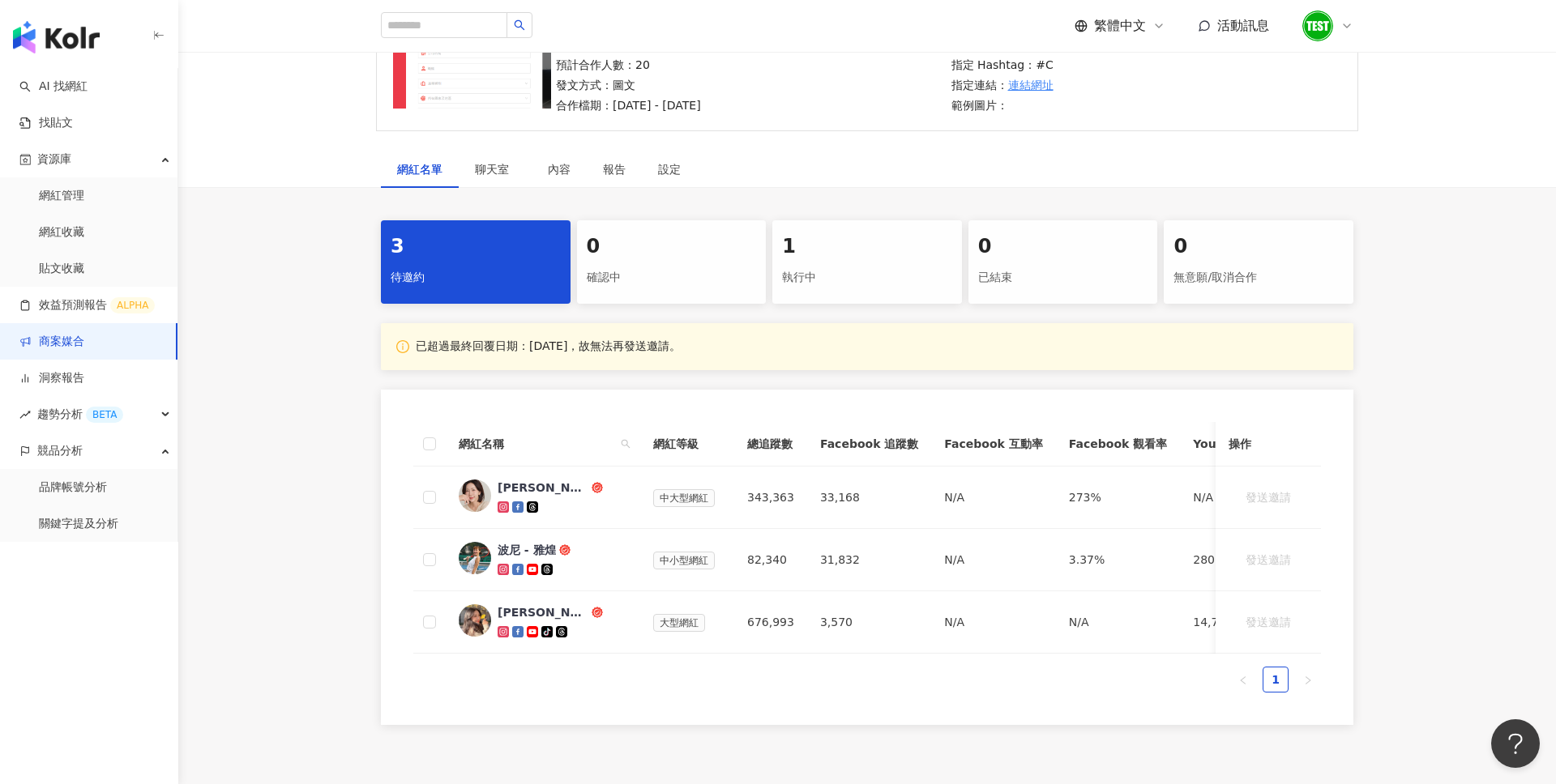
click at [683, 279] on div "確認中" at bounding box center [671, 278] width 170 height 28
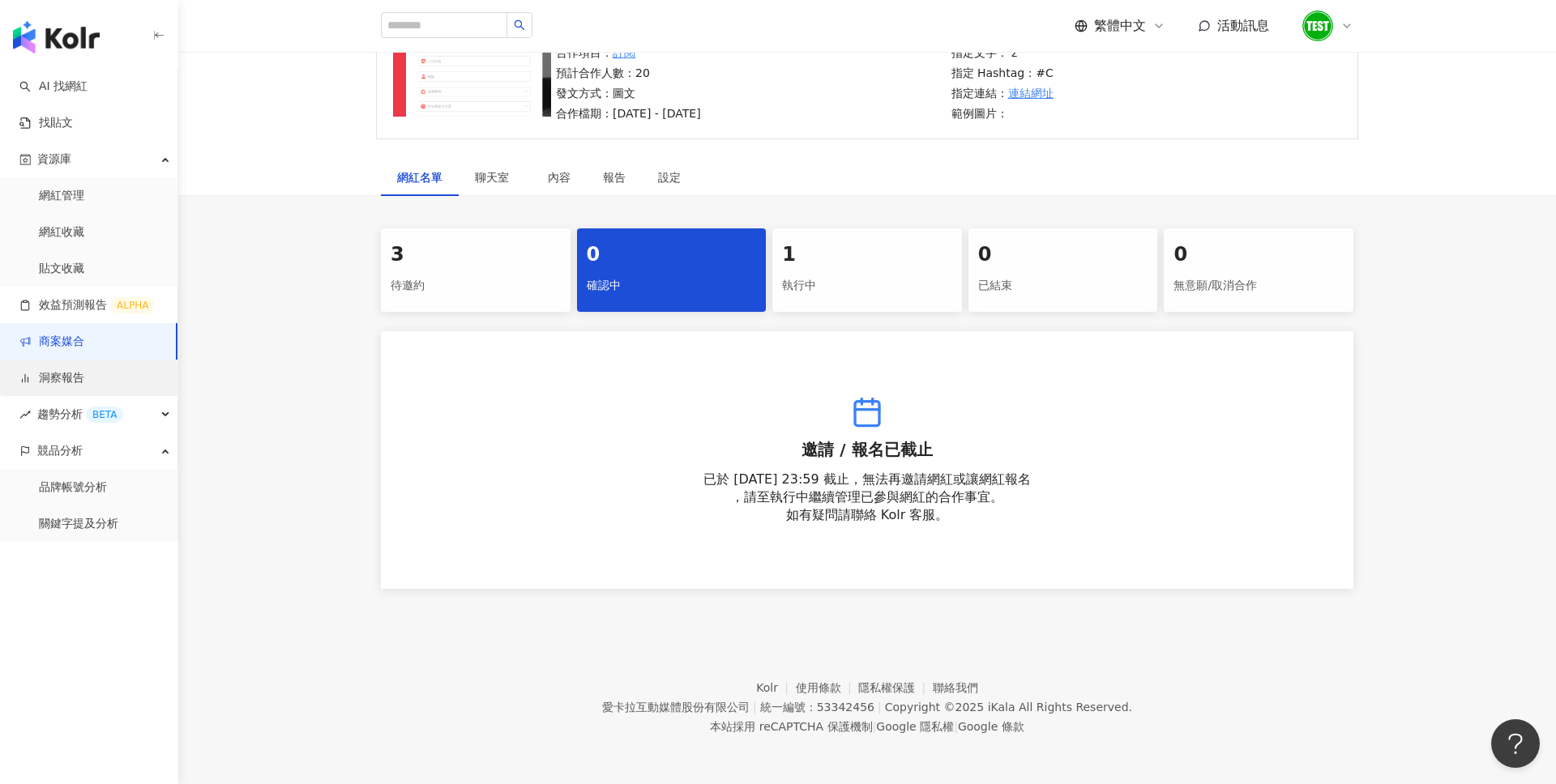
click at [84, 374] on link "洞察報告" at bounding box center [52, 378] width 65 height 17
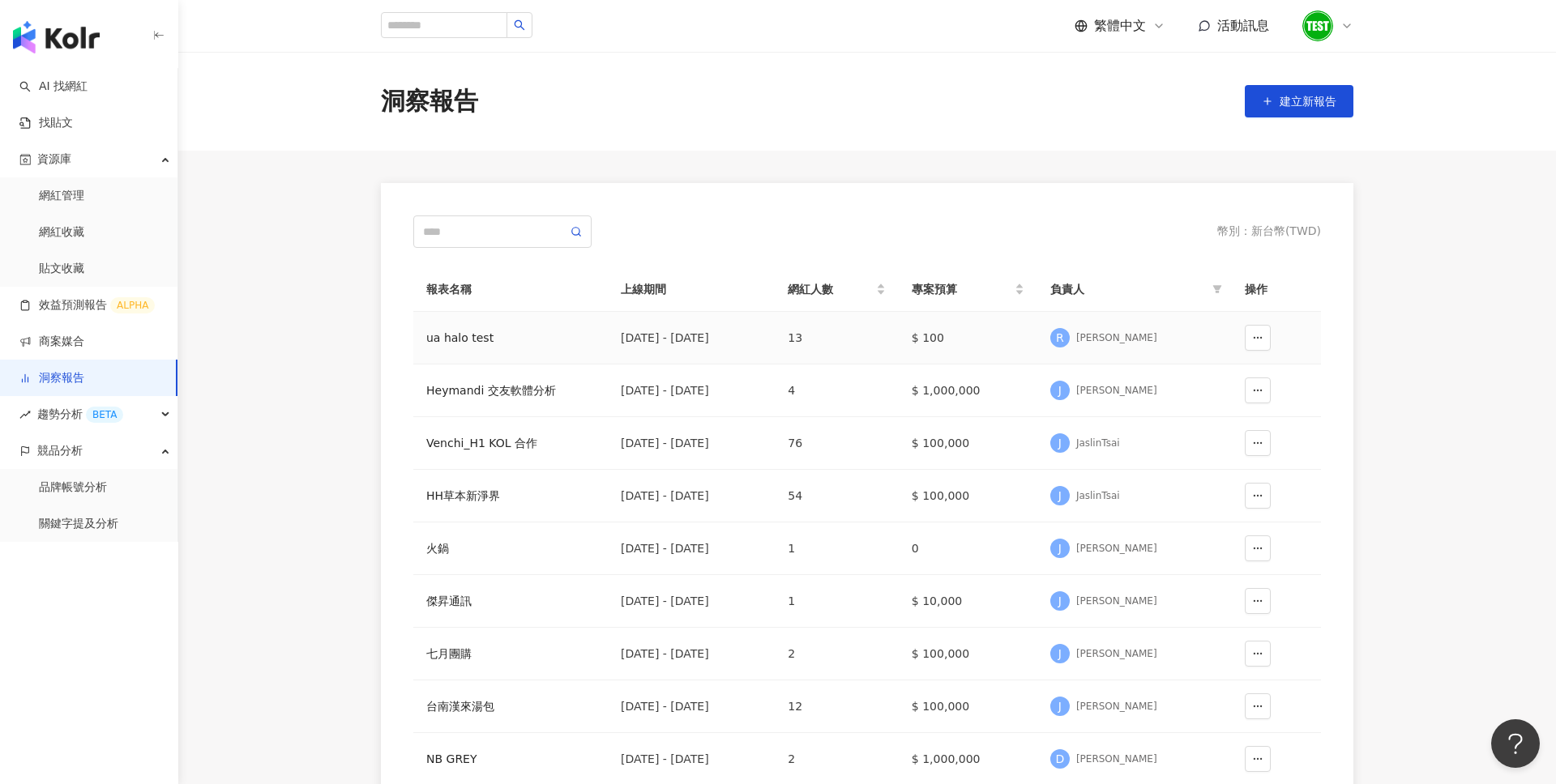
click at [499, 331] on div "ua halo test" at bounding box center [511, 337] width 169 height 17
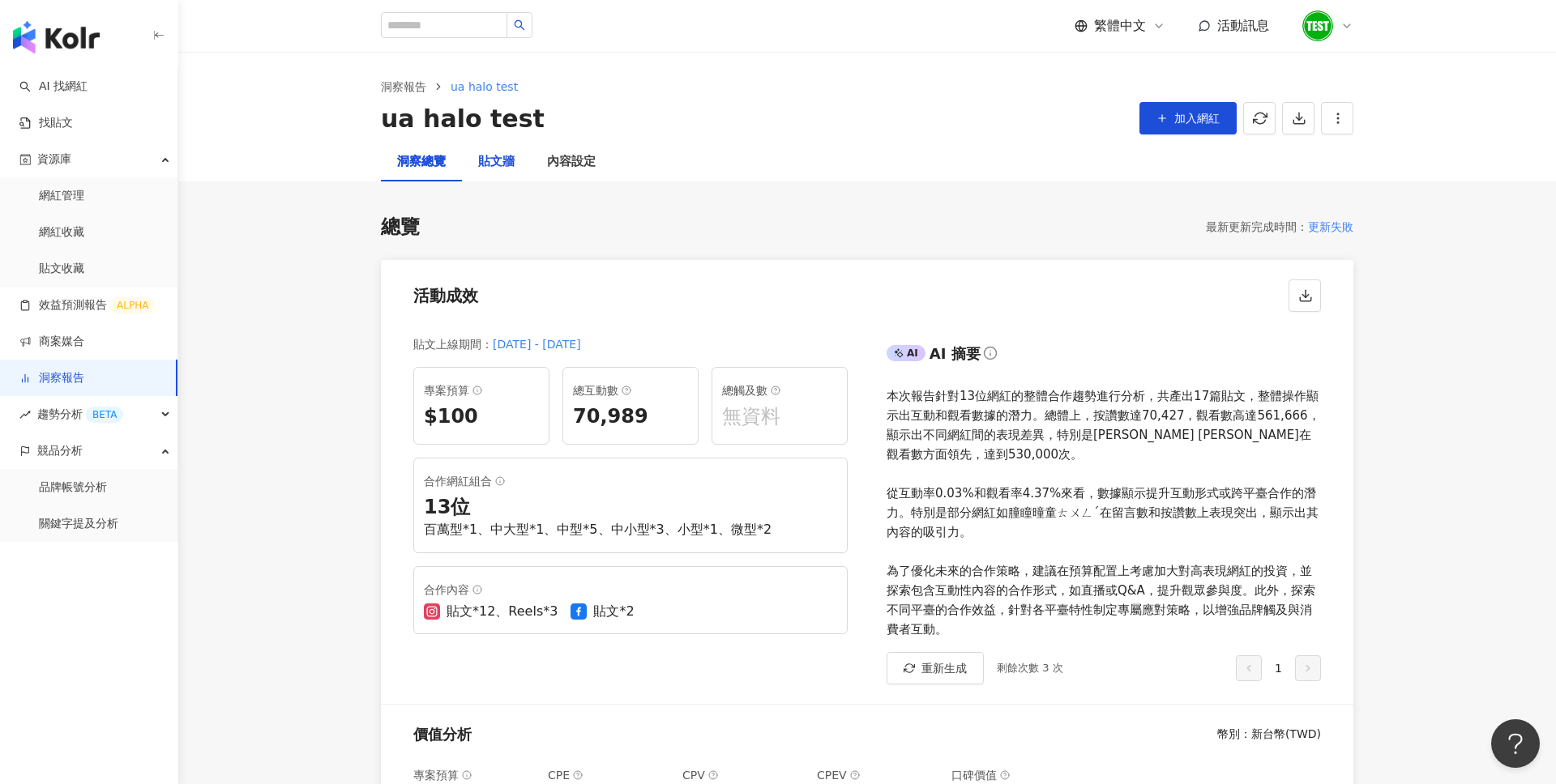
click at [511, 166] on div "貼文牆" at bounding box center [497, 162] width 37 height 19
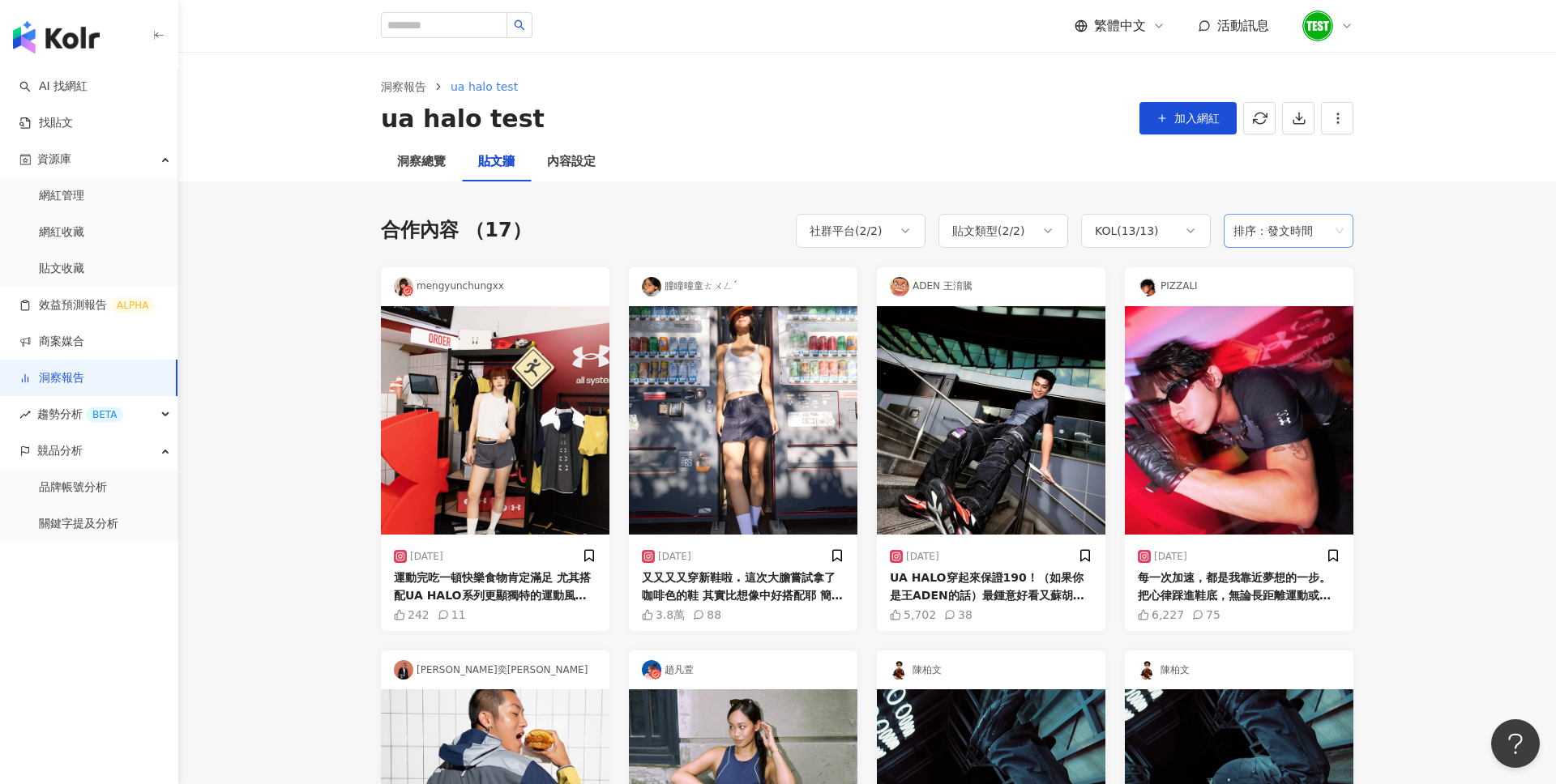
click at [1321, 231] on span "排序：發文時間" at bounding box center [1289, 231] width 110 height 31
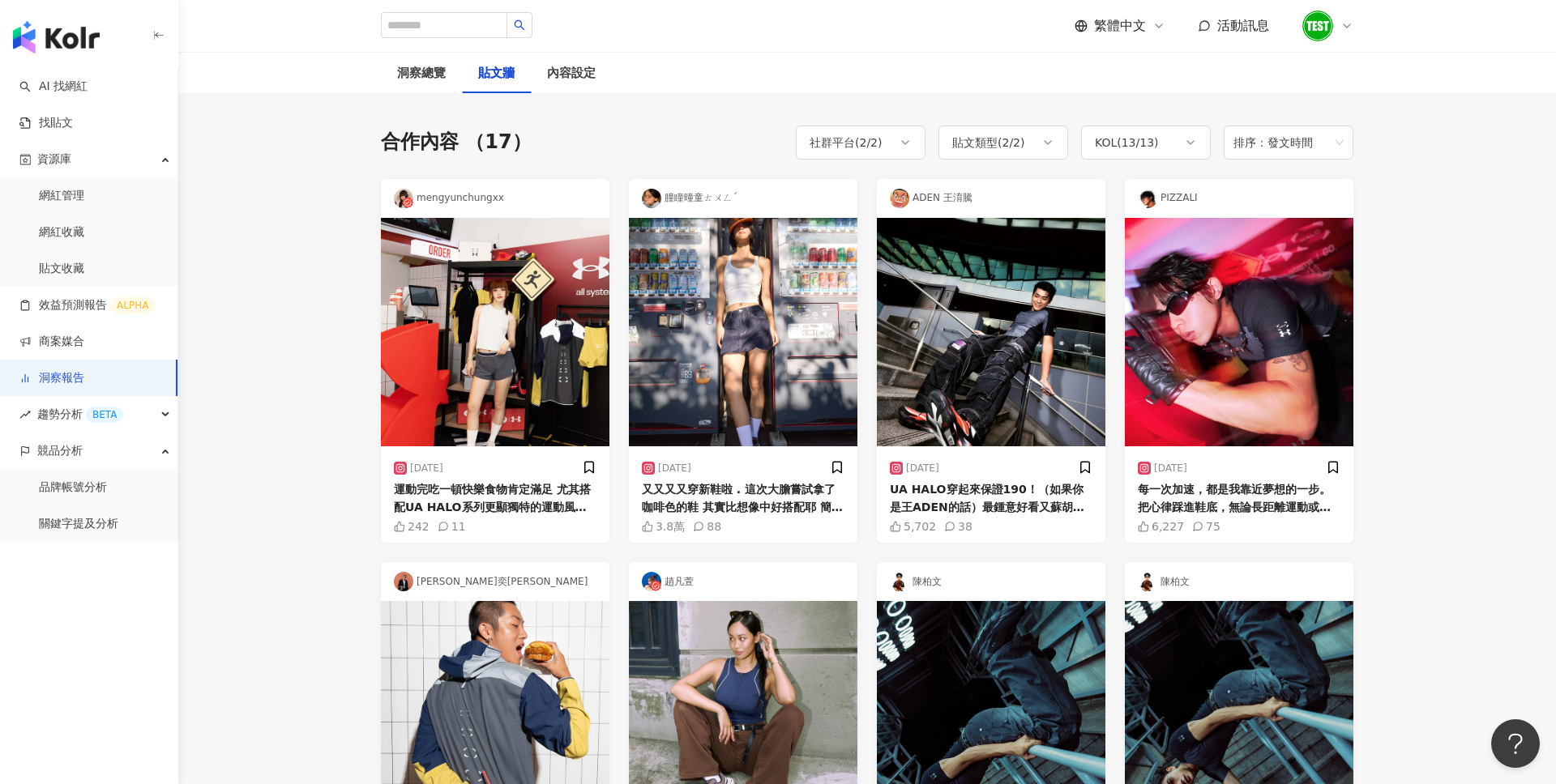
scroll to position [102, 0]
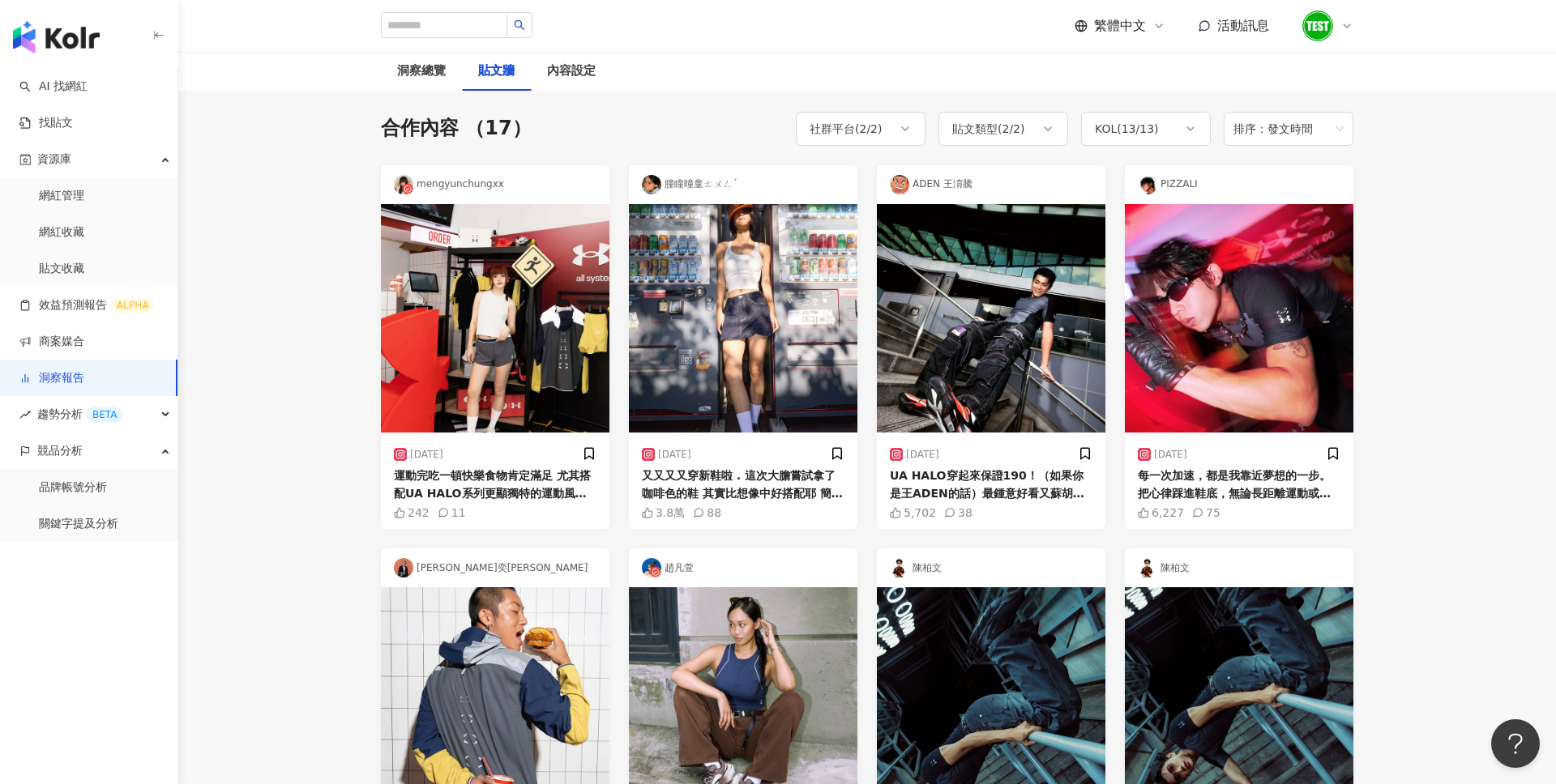
click at [1025, 467] on div "UA HALO穿起來保證190！（如果你是王ADEN的話）最鍾意好看又蘇胡的運動鞋超帥compression T配這雙紅黑HALO要短褲長褲都可以帥，太合我！…" at bounding box center [991, 485] width 203 height 37
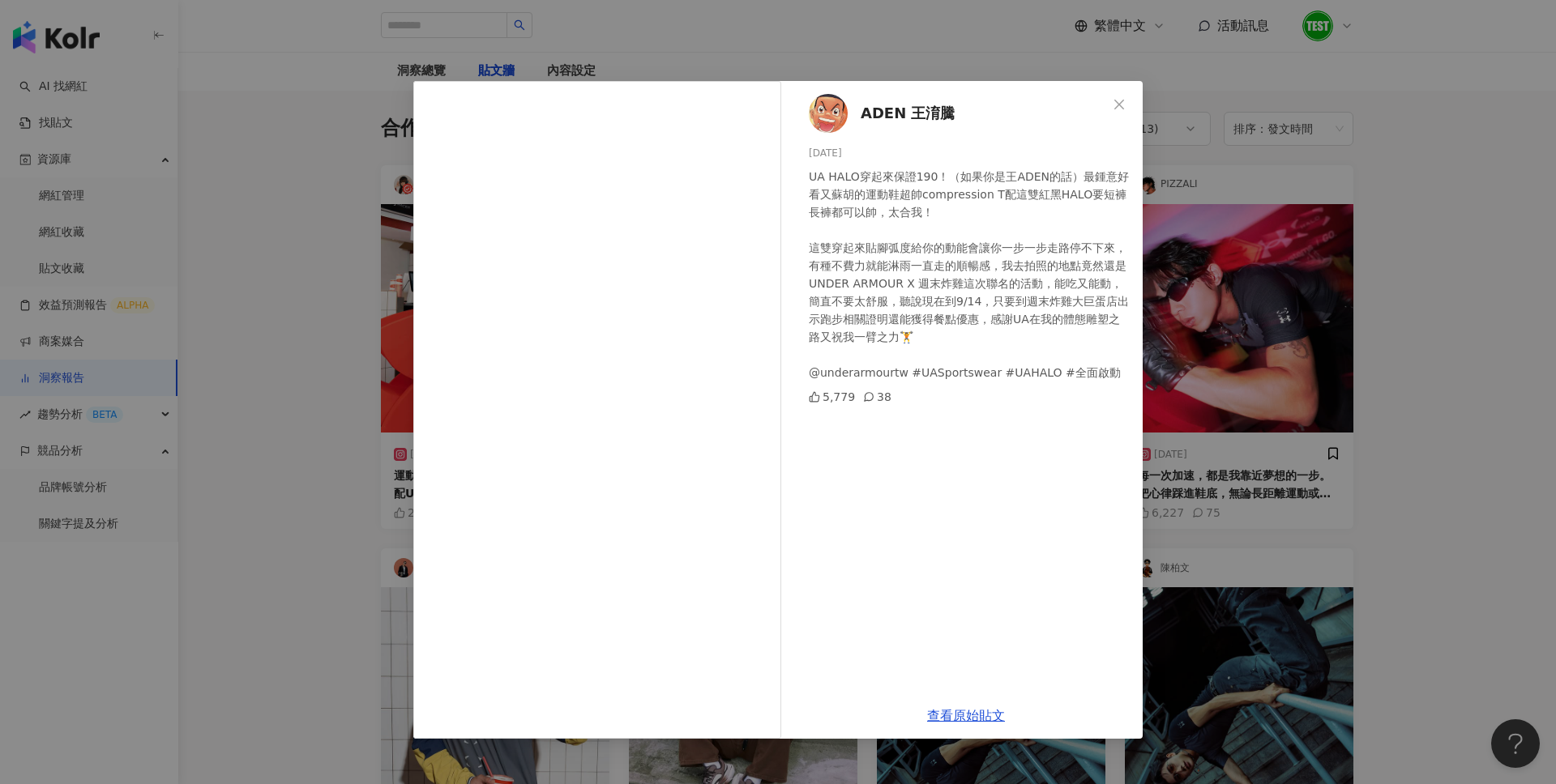
click at [1476, 336] on div "ADEN 王淯騰 2025/8/26 UA HALO穿起來保證190！（如果你是王ADEN的話）最鍾意好看又蘇胡的運動鞋超帥compression T配這雙紅…" at bounding box center [778, 392] width 1556 height 784
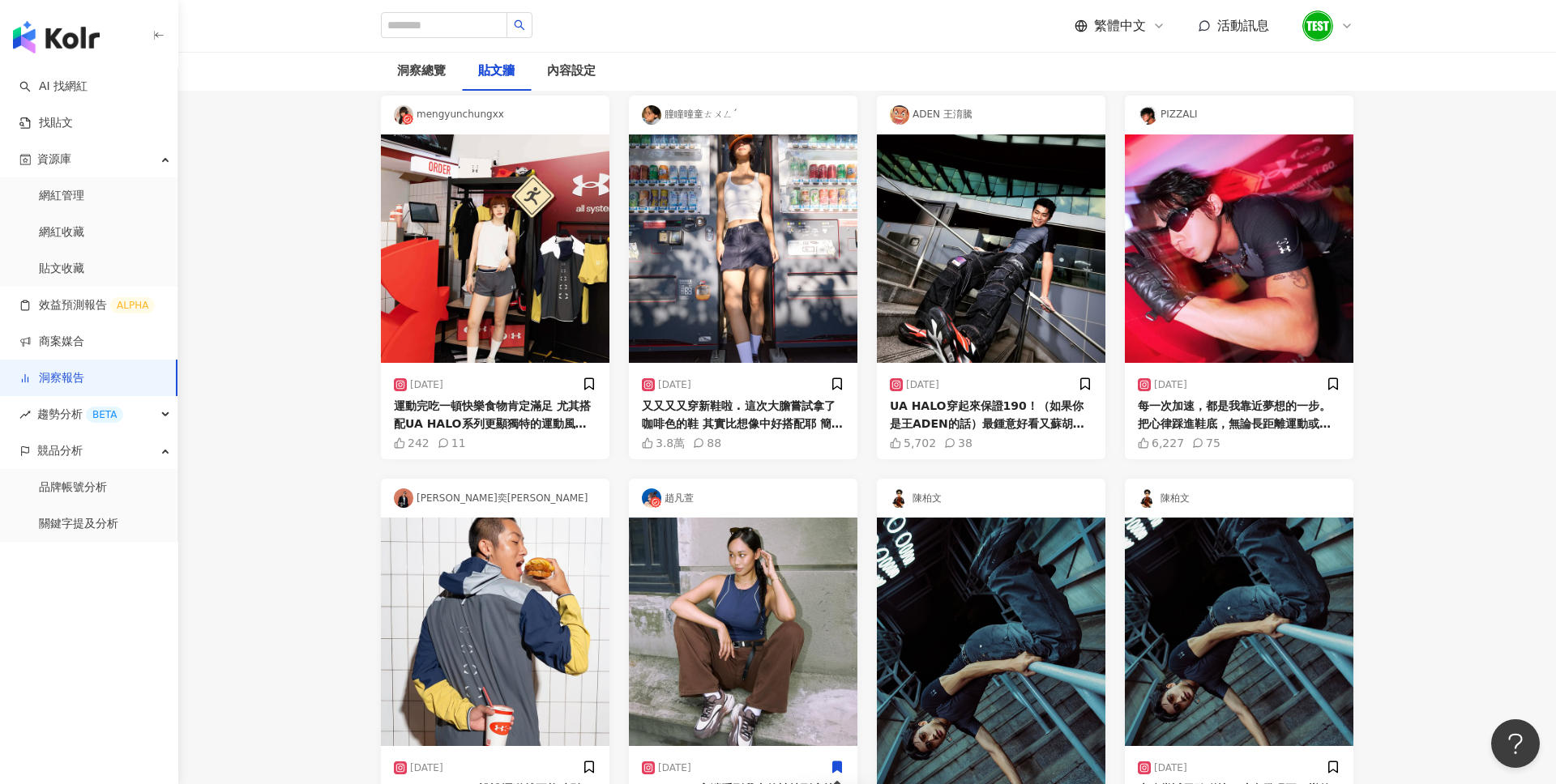
scroll to position [0, 0]
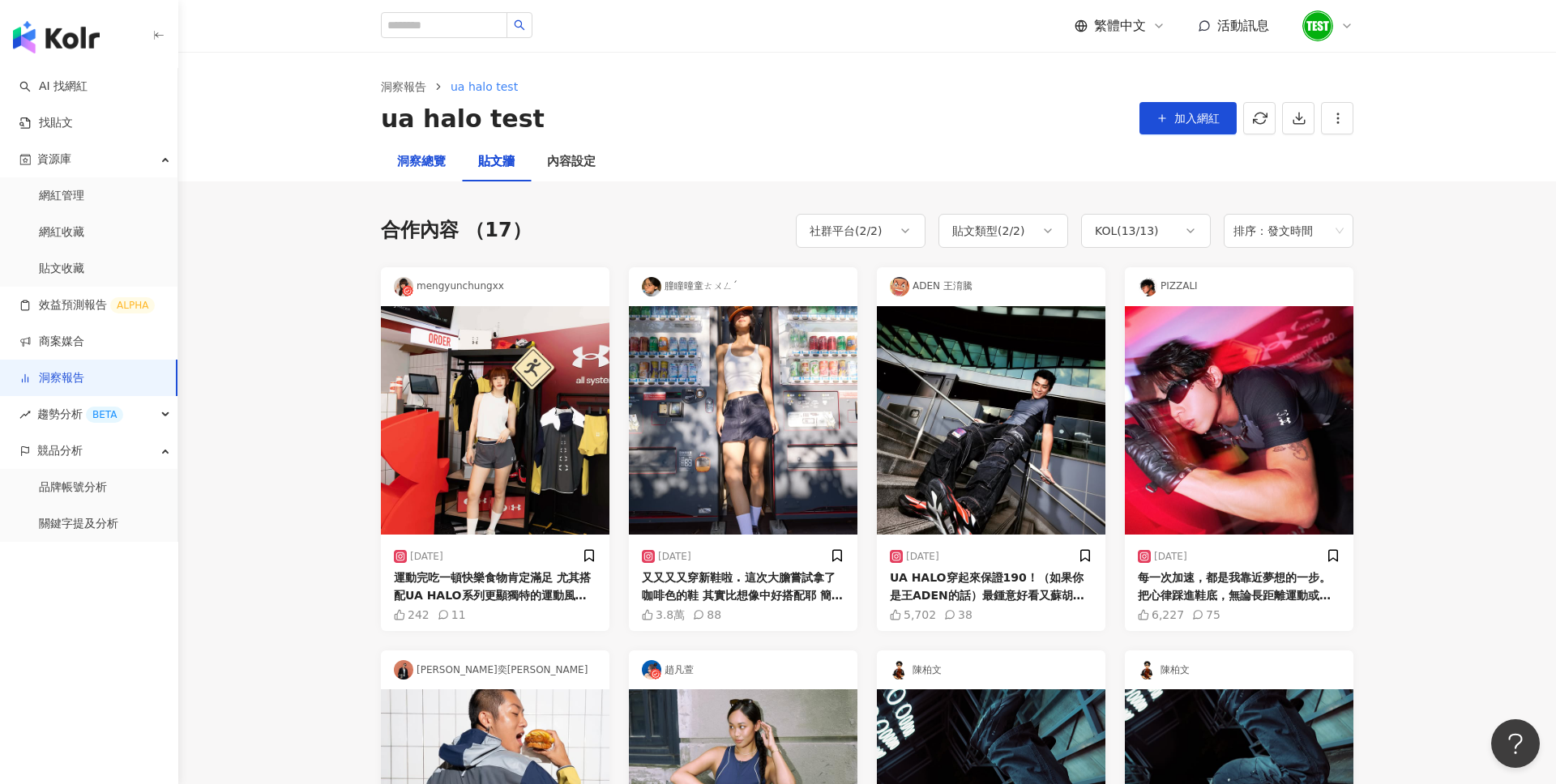
click at [434, 161] on div "洞察總覽" at bounding box center [421, 162] width 49 height 19
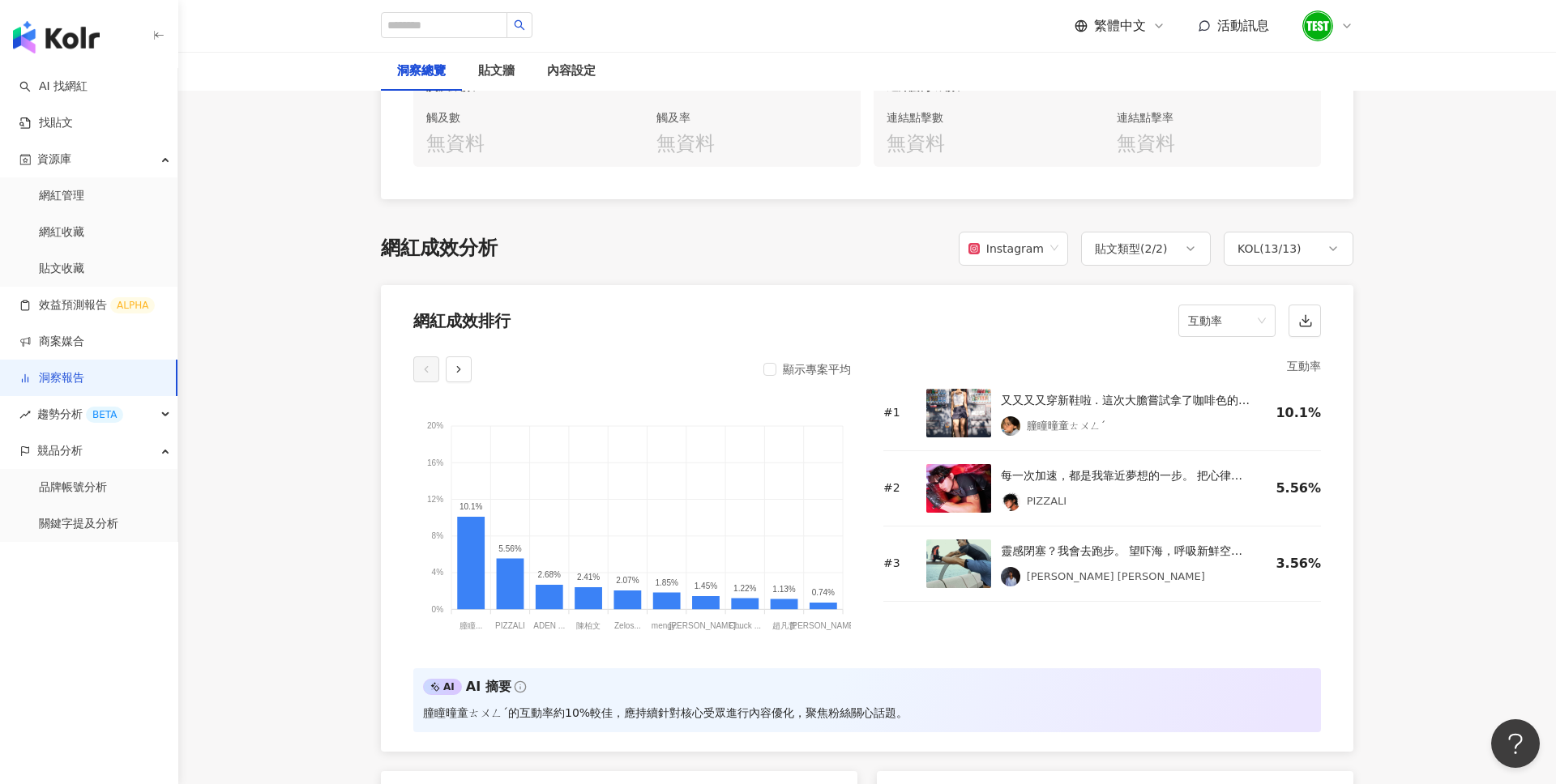
scroll to position [1223, 0]
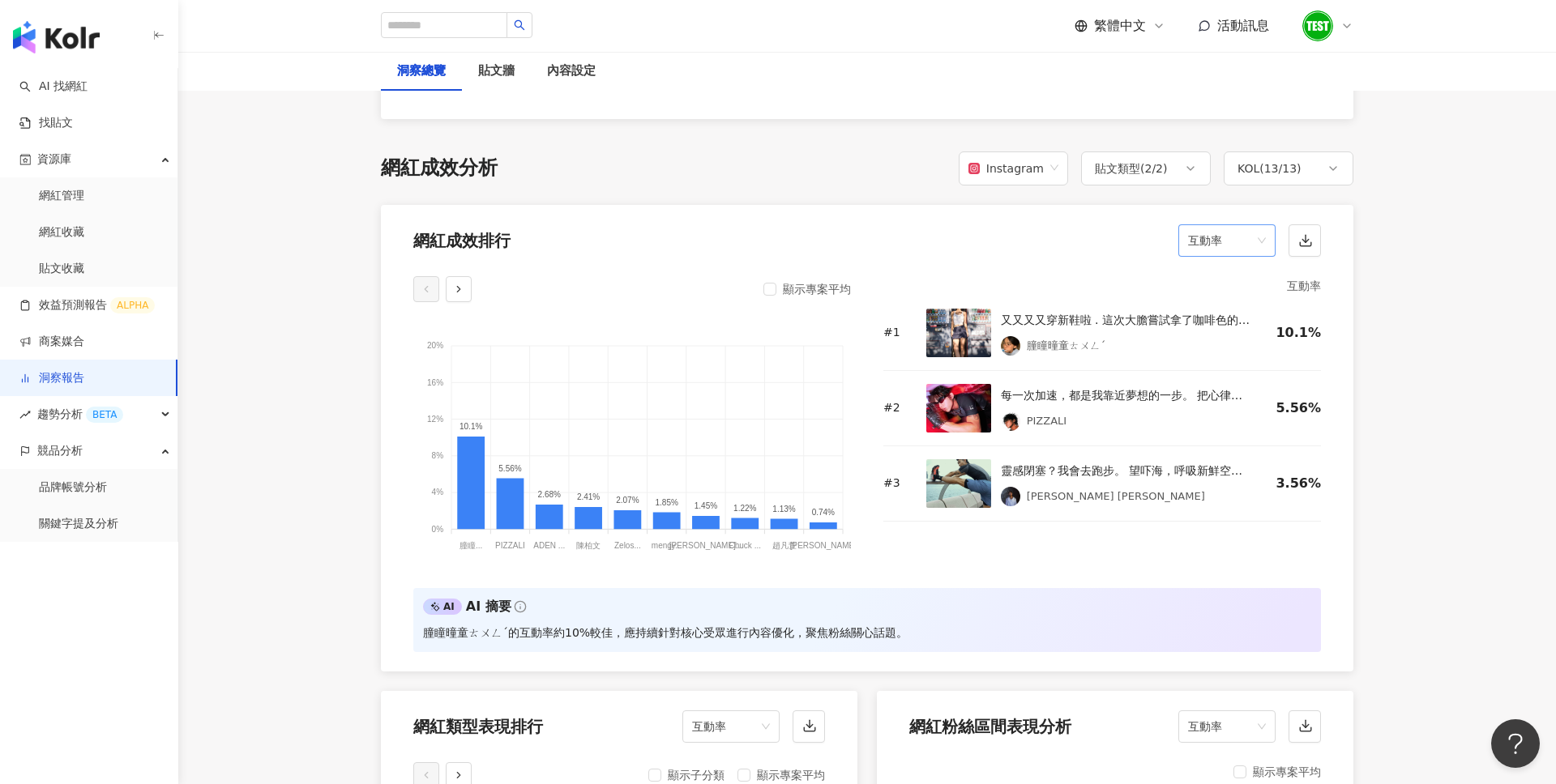
click at [1235, 249] on span "互動率" at bounding box center [1226, 240] width 78 height 31
click at [1230, 270] on div "按讚數" at bounding box center [1227, 275] width 72 height 17
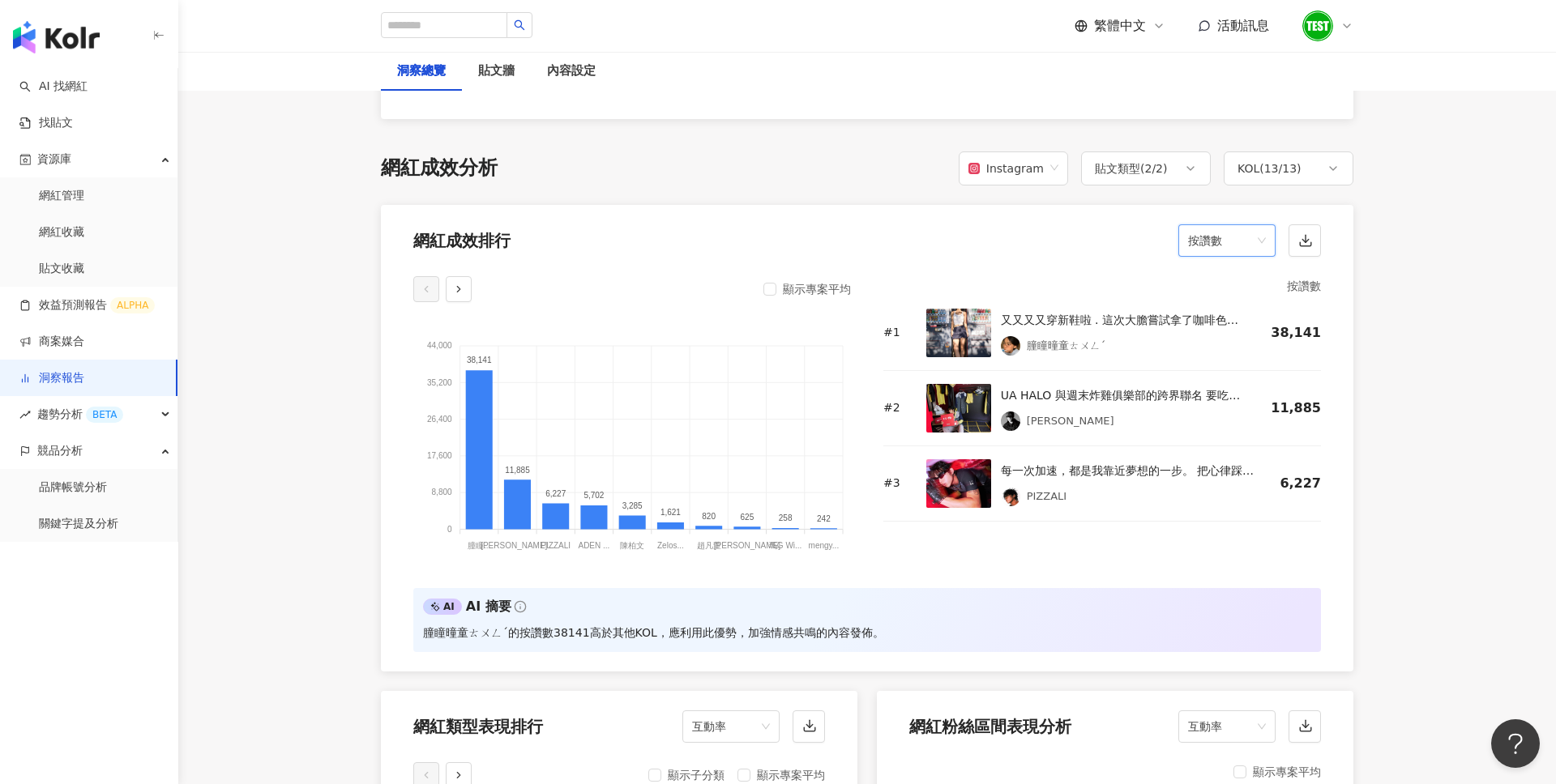
click at [1249, 246] on span "按讚數" at bounding box center [1226, 240] width 78 height 31
click at [1226, 383] on div "觀看數" at bounding box center [1227, 385] width 72 height 17
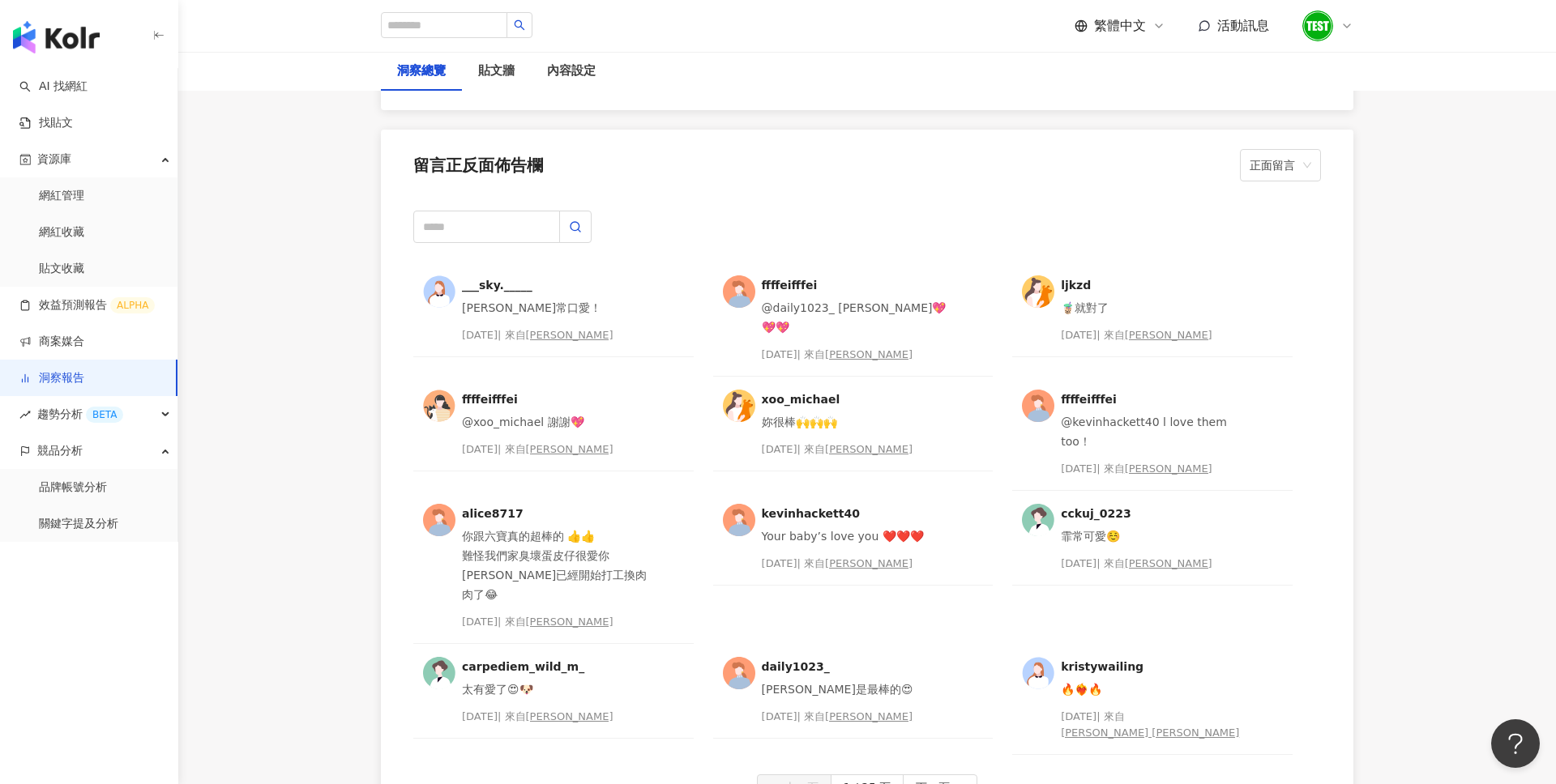
scroll to position [4110, 0]
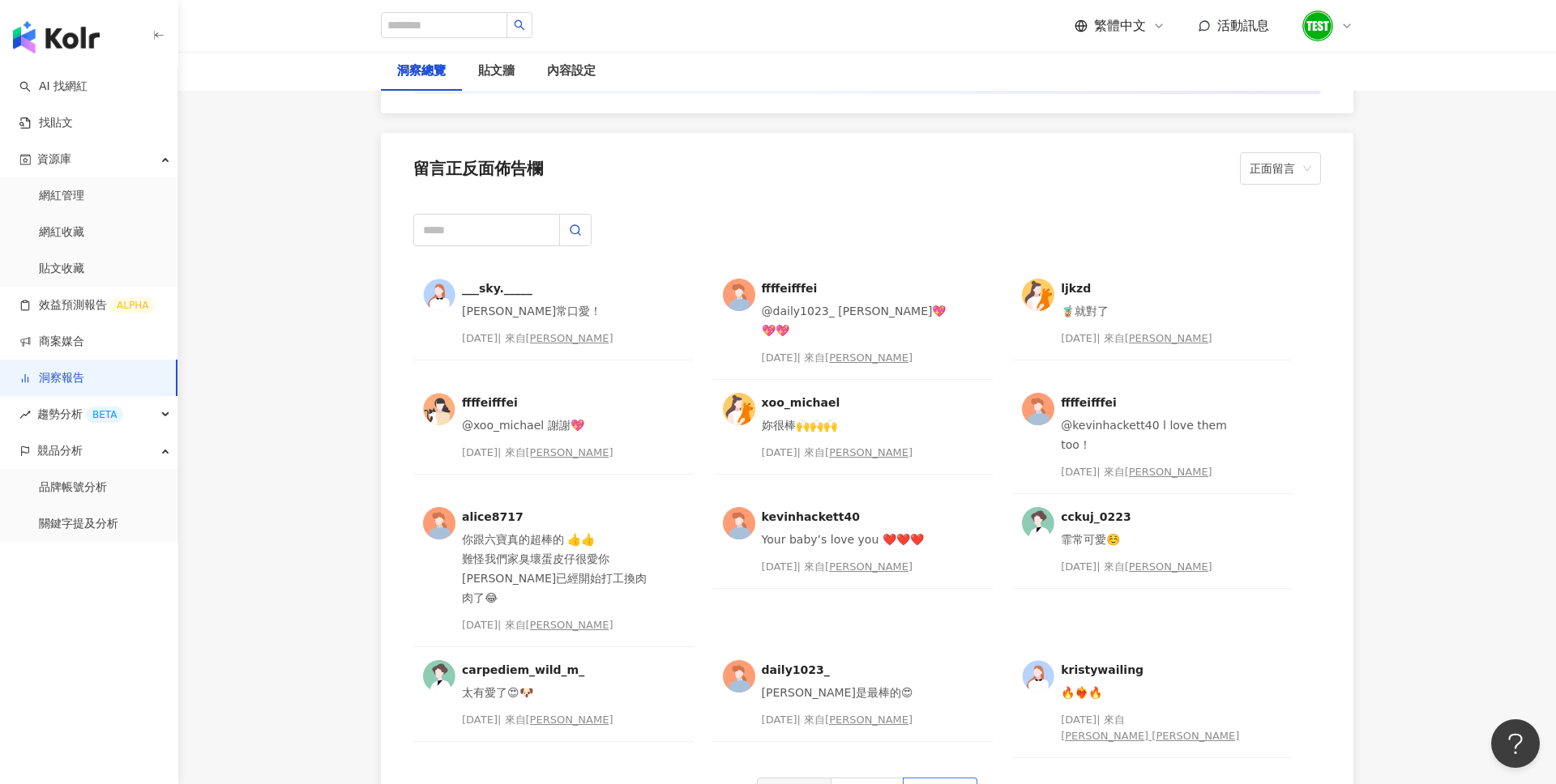
click at [926, 779] on span "下一頁" at bounding box center [932, 792] width 34 height 26
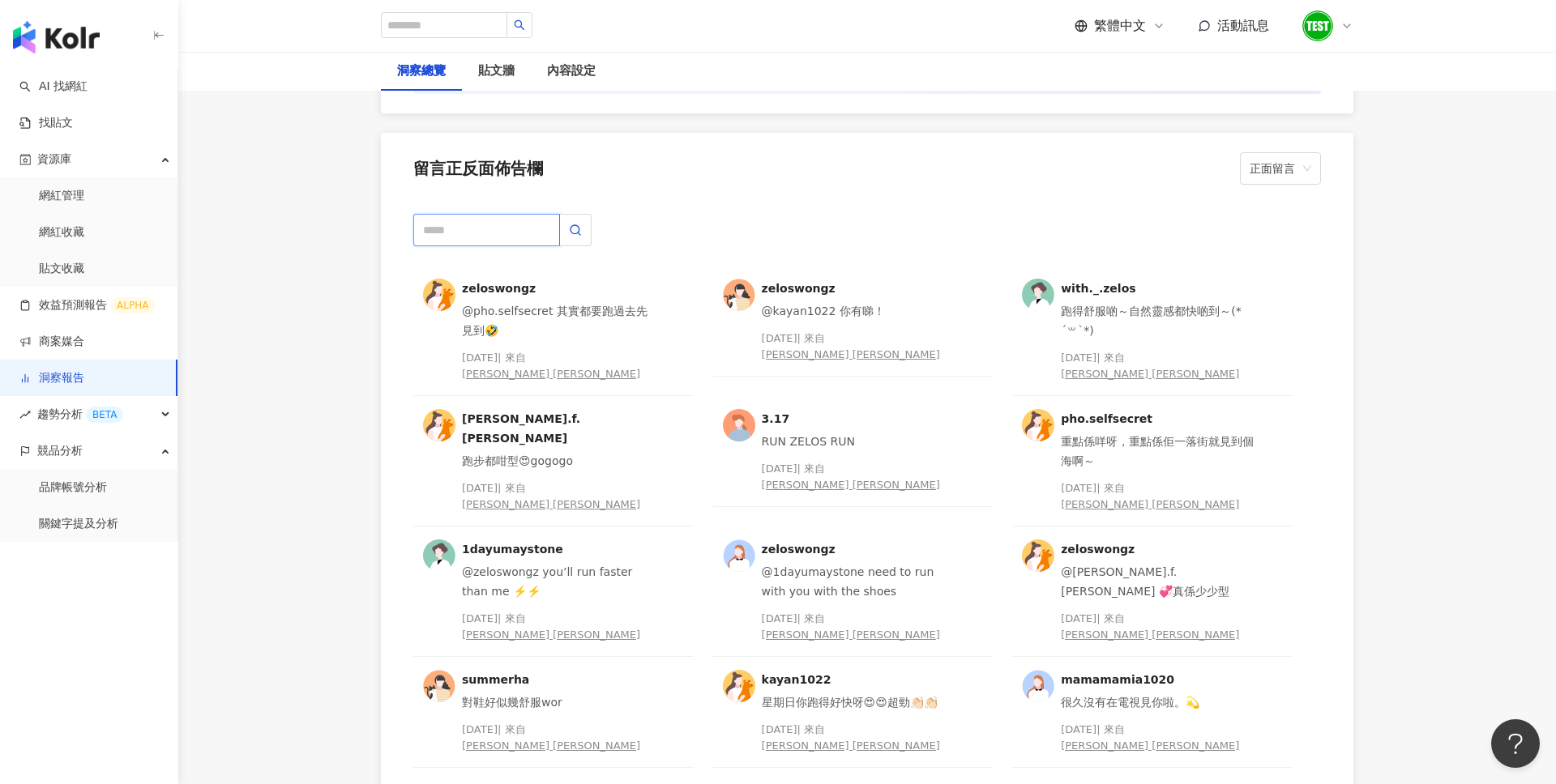
click at [471, 233] on input "text" at bounding box center [487, 230] width 147 height 32
type input "*"
click at [1292, 169] on span "正面留言" at bounding box center [1280, 168] width 61 height 31
click at [1285, 238] on div "負面留言" at bounding box center [1280, 229] width 74 height 28
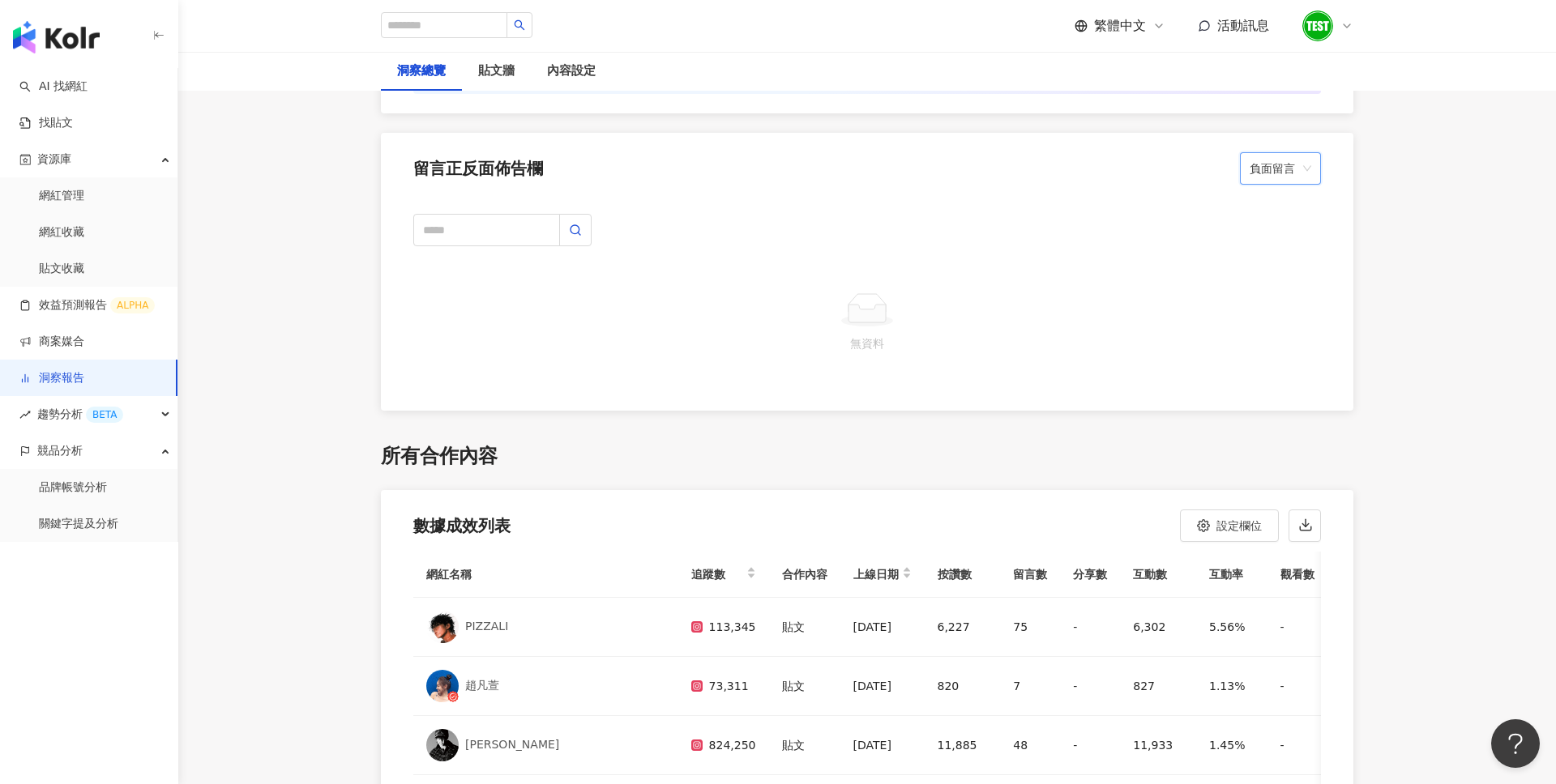
click at [1301, 178] on span "負面留言" at bounding box center [1280, 168] width 61 height 31
click at [1284, 210] on div "正面留言" at bounding box center [1280, 201] width 74 height 28
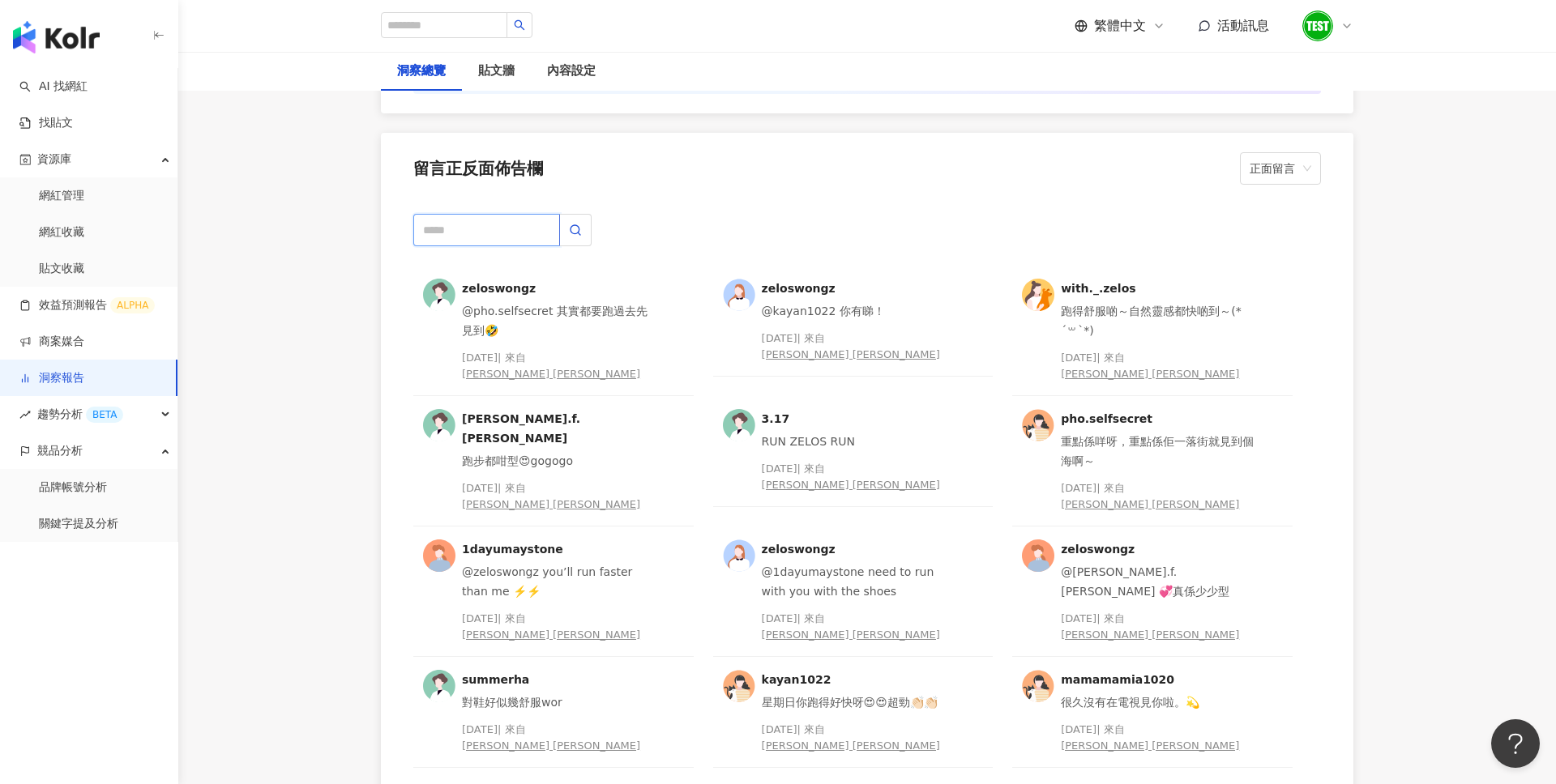
click at [504, 229] on input "text" at bounding box center [487, 230] width 147 height 32
type input "**"
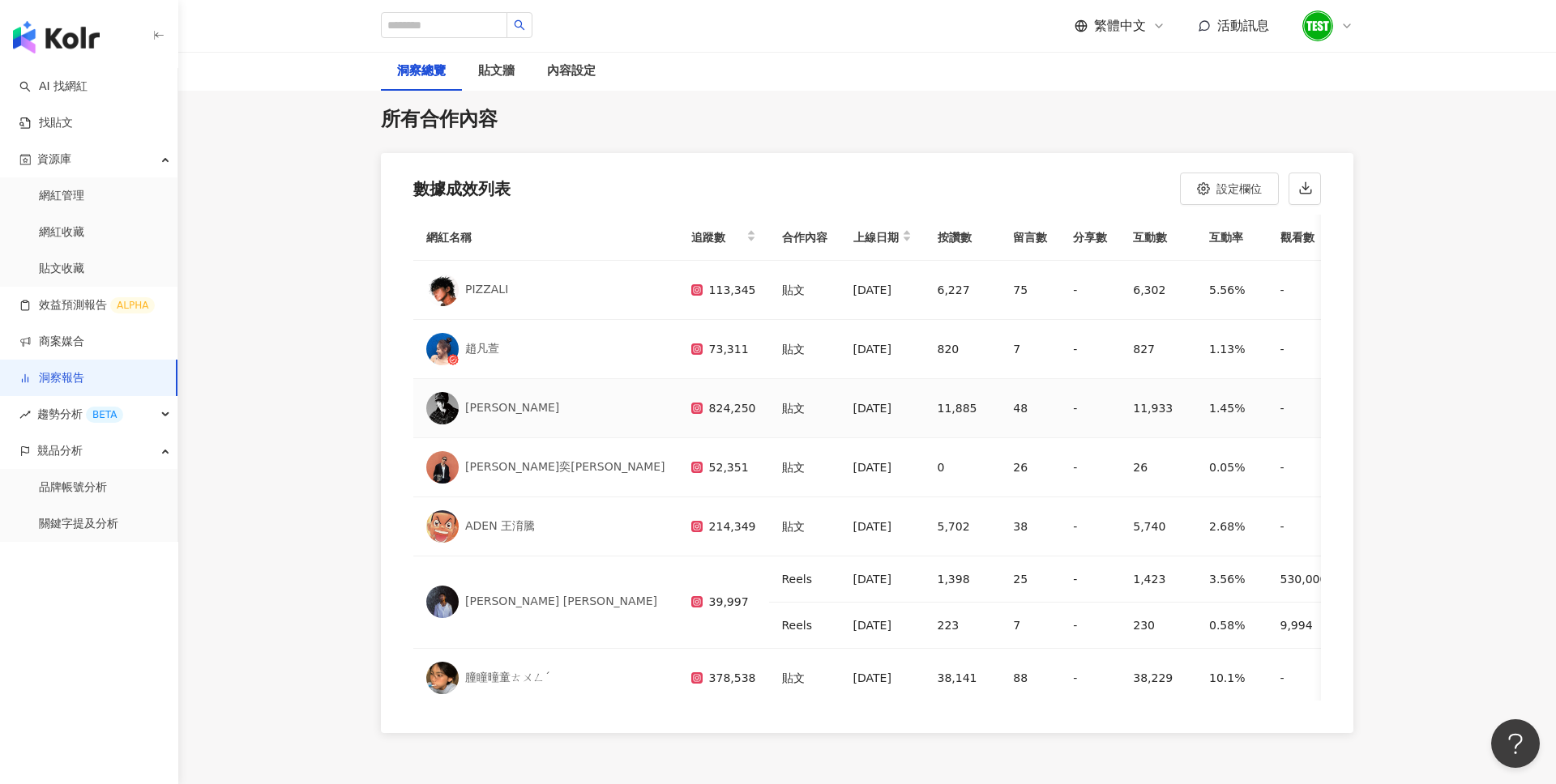
scroll to position [4796, 0]
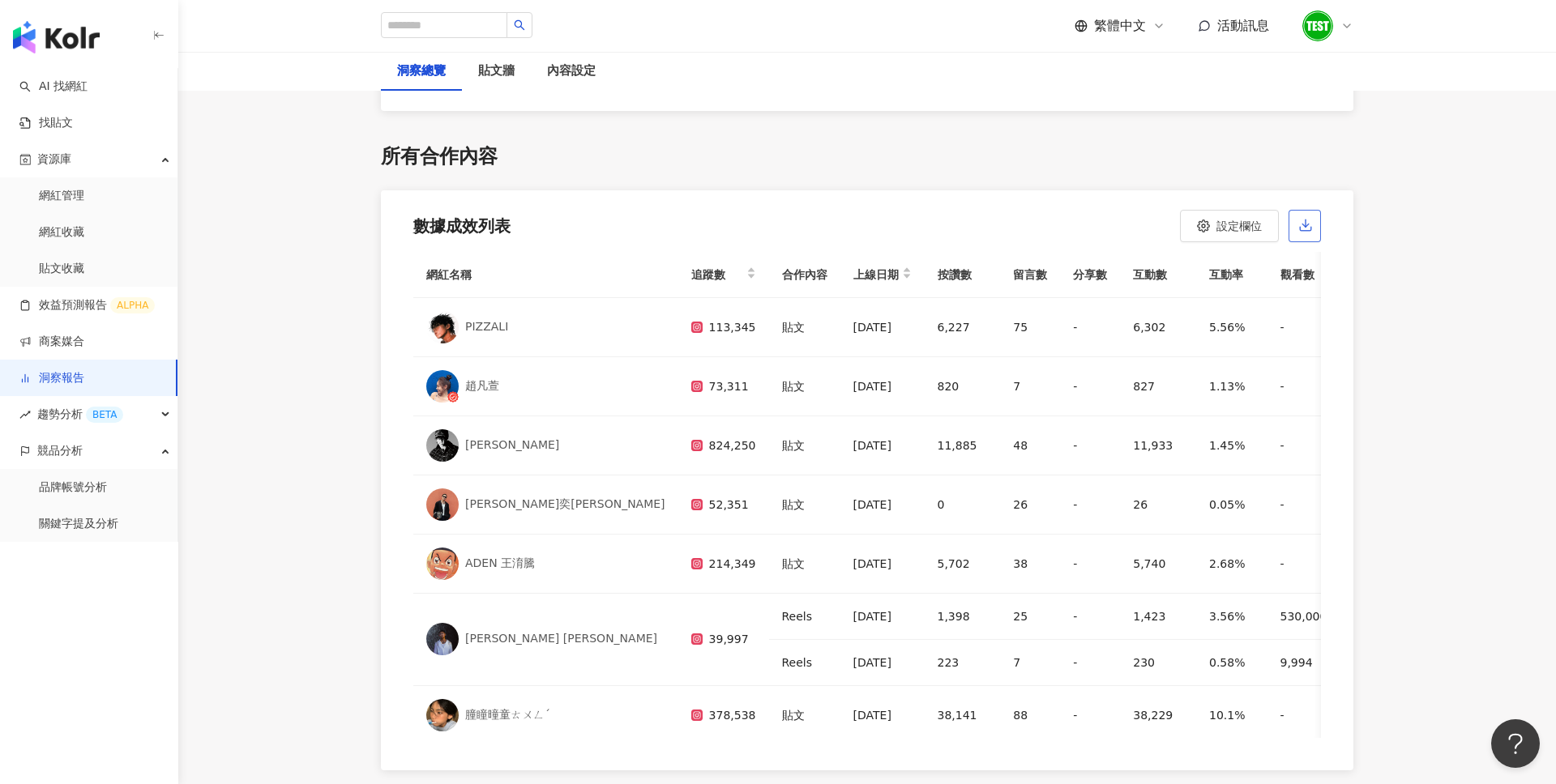
click at [1309, 227] on icon "button" at bounding box center [1305, 229] width 11 height 4
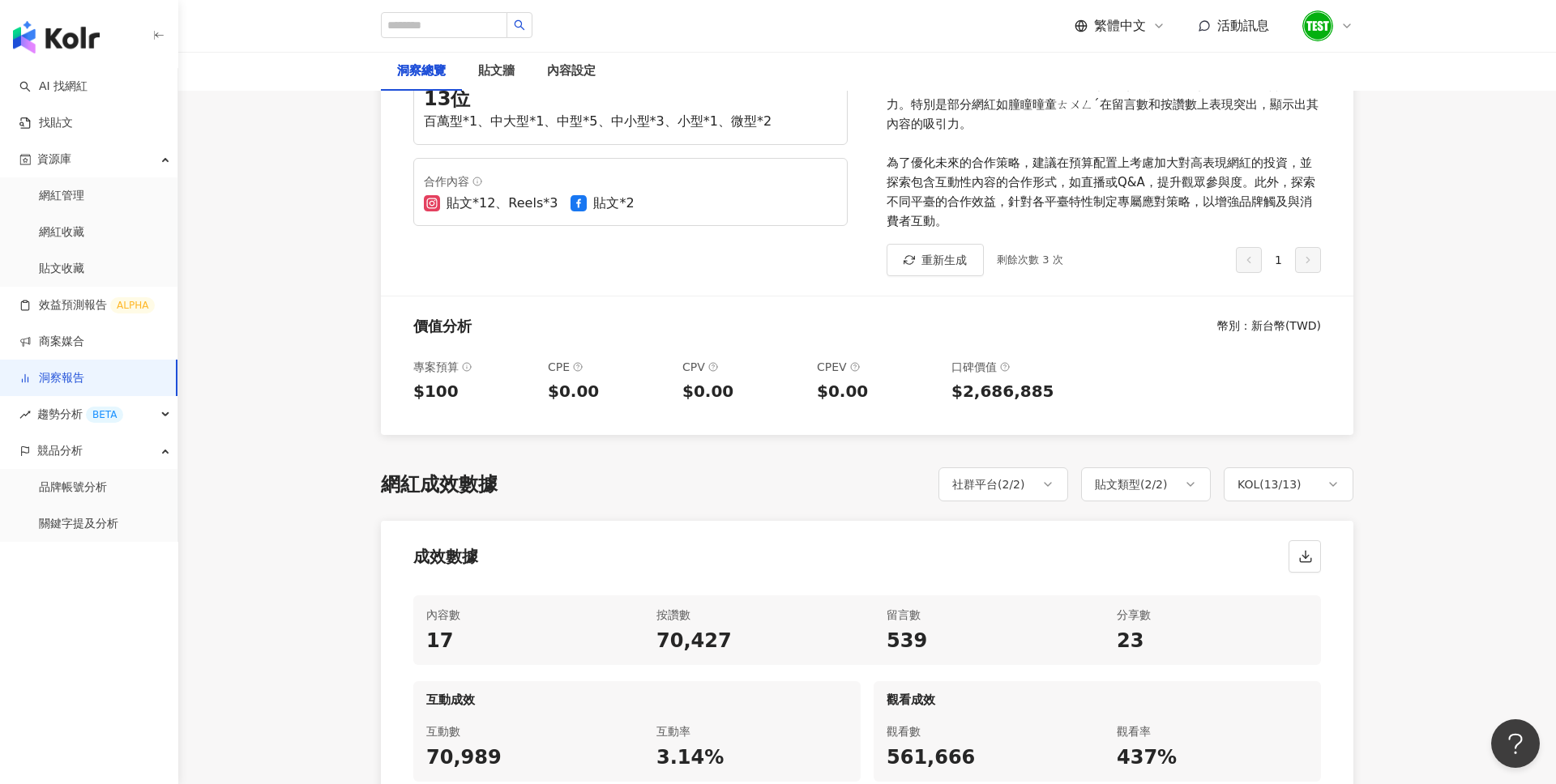
scroll to position [341, 0]
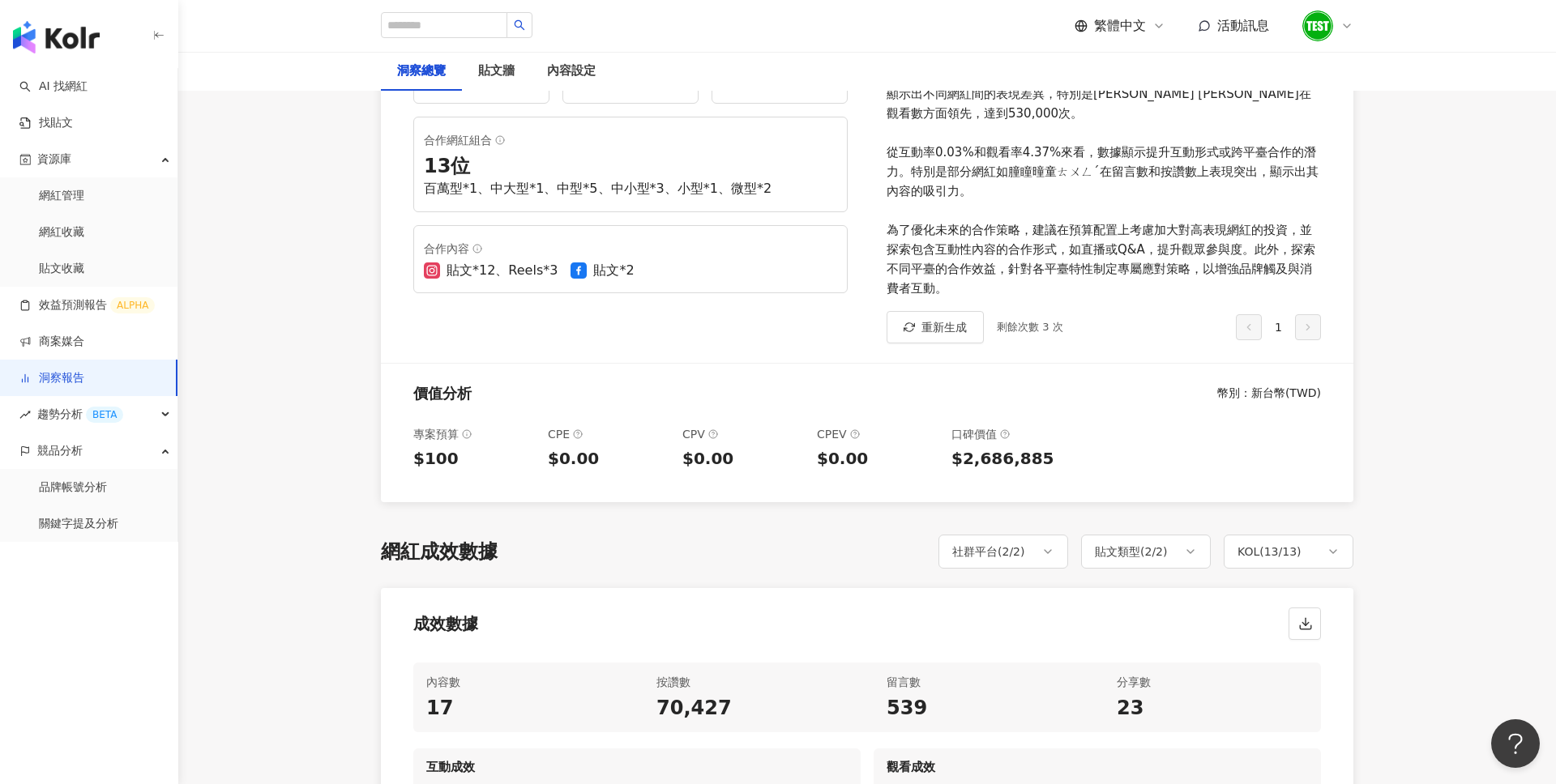
click at [1208, 143] on div "本次報告針對13位網紅的整體合作趨勢進行分析，共產出17篇貼文，整體操作顯示出互動和觀看數據的潛力。總體上，按讚數達70,427，觀看數高達561,666，顯…" at bounding box center [1103, 171] width 434 height 253
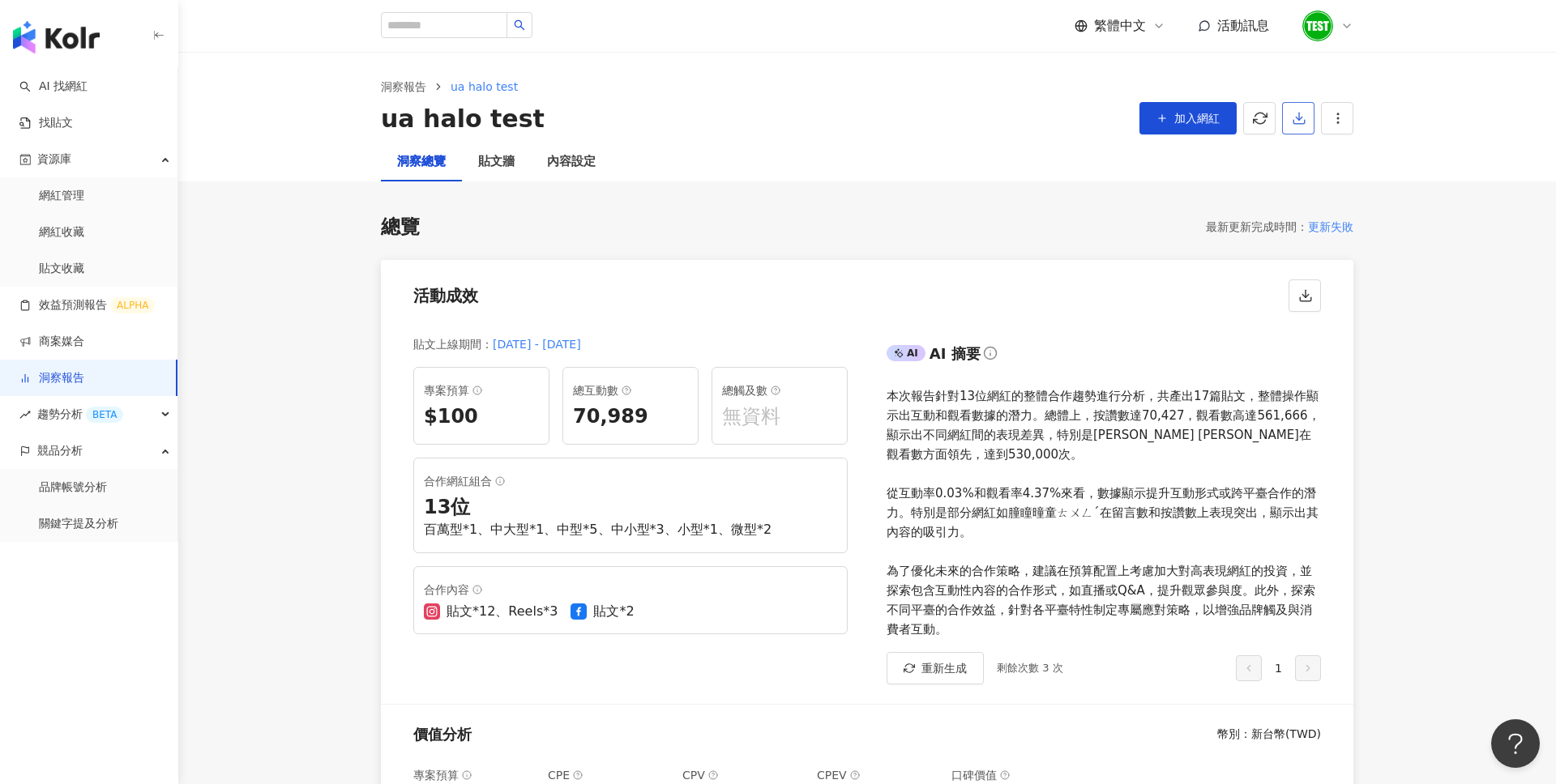
click at [1297, 127] on button "button" at bounding box center [1297, 118] width 32 height 32
click at [1334, 160] on span "匯出 PPT" at bounding box center [1323, 157] width 57 height 17
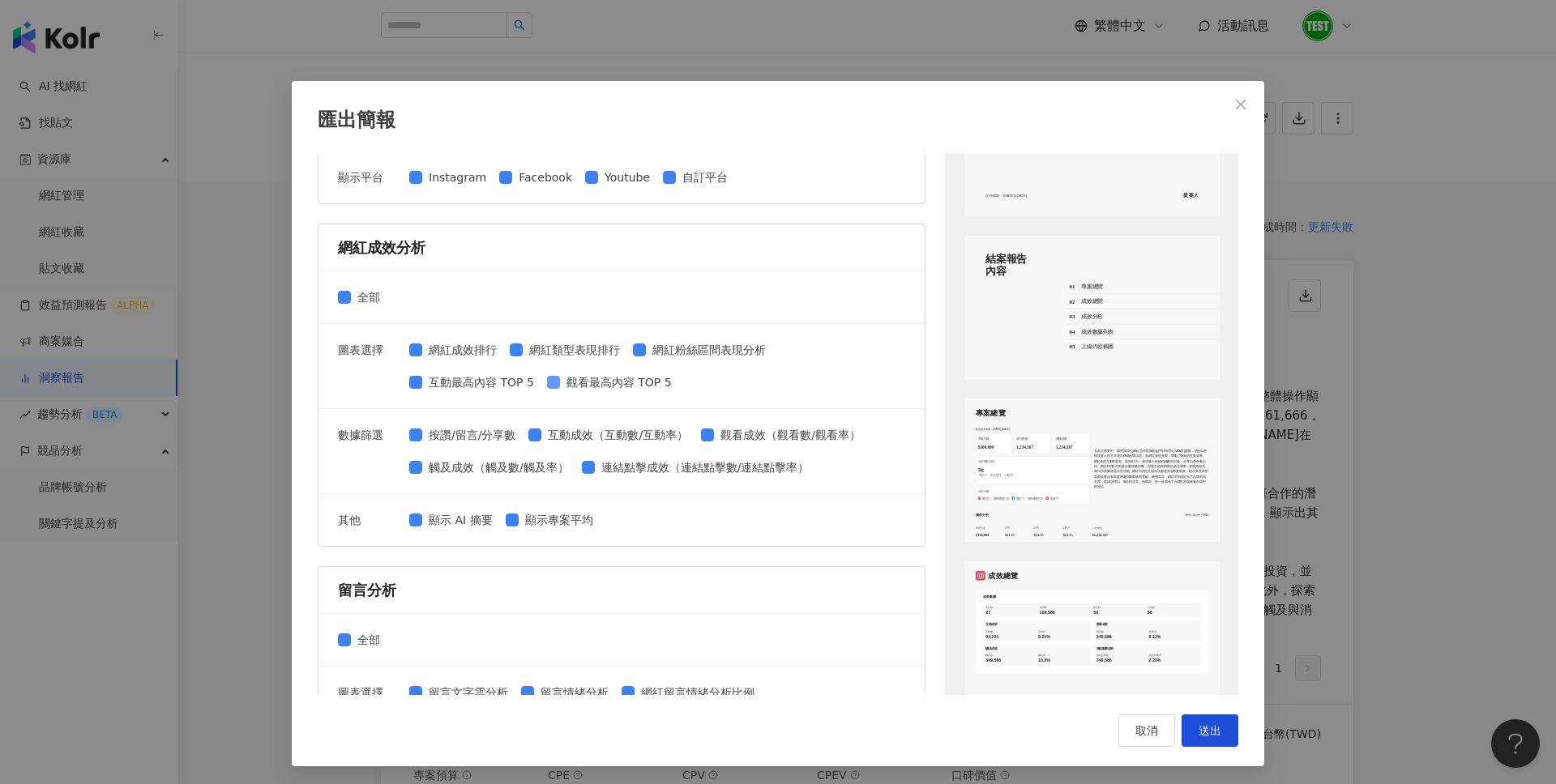
scroll to position [182, 0]
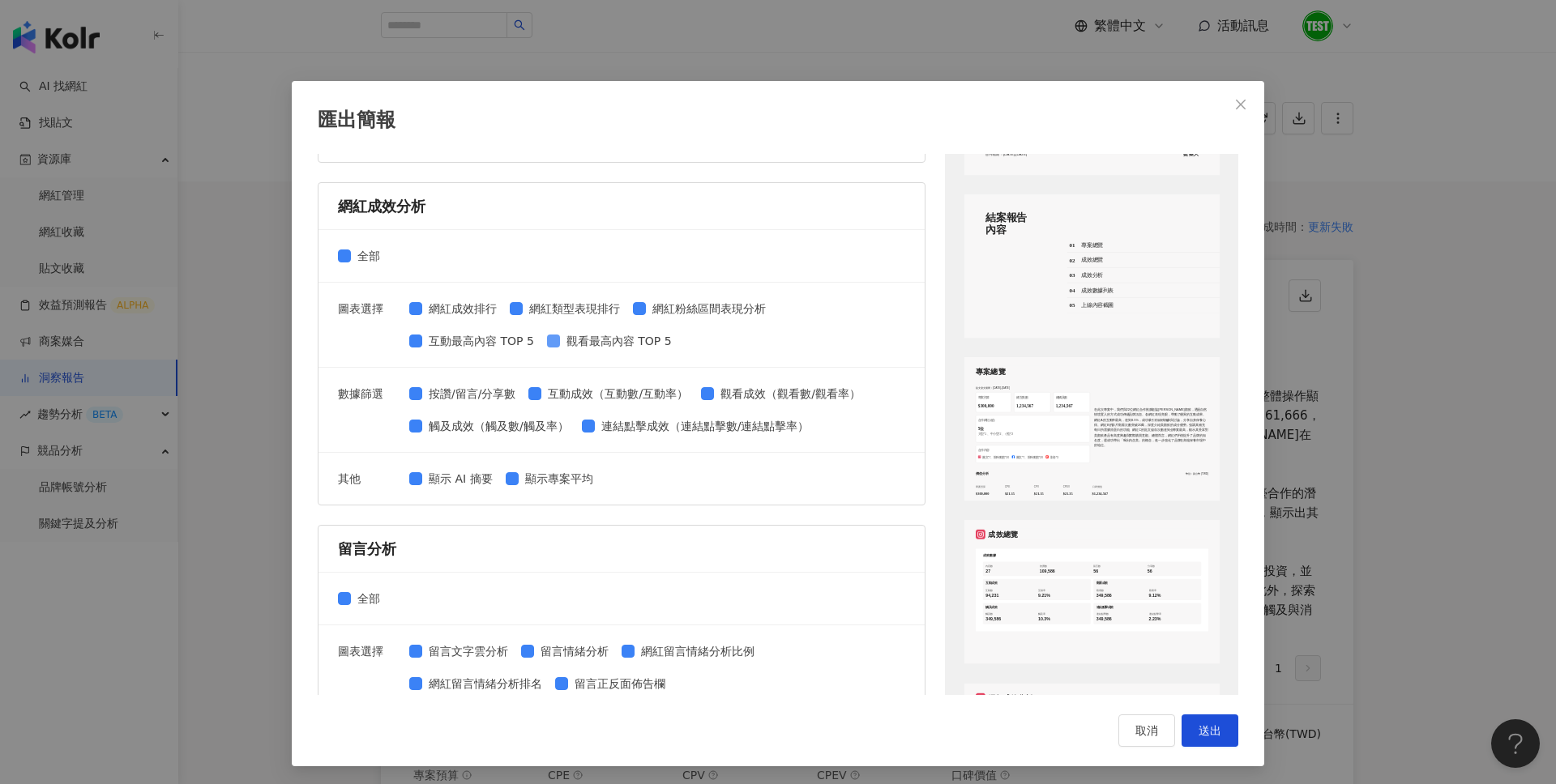
click at [588, 343] on span "觀看最高內容 TOP 5" at bounding box center [618, 341] width 118 height 17
click at [652, 300] on span "網紅粉絲區間表現分析" at bounding box center [709, 309] width 127 height 17
click at [585, 337] on span "觀看最高內容 TOP 5" at bounding box center [618, 341] width 118 height 17
click at [670, 300] on span "網紅粉絲區間表現分析" at bounding box center [709, 309] width 127 height 17
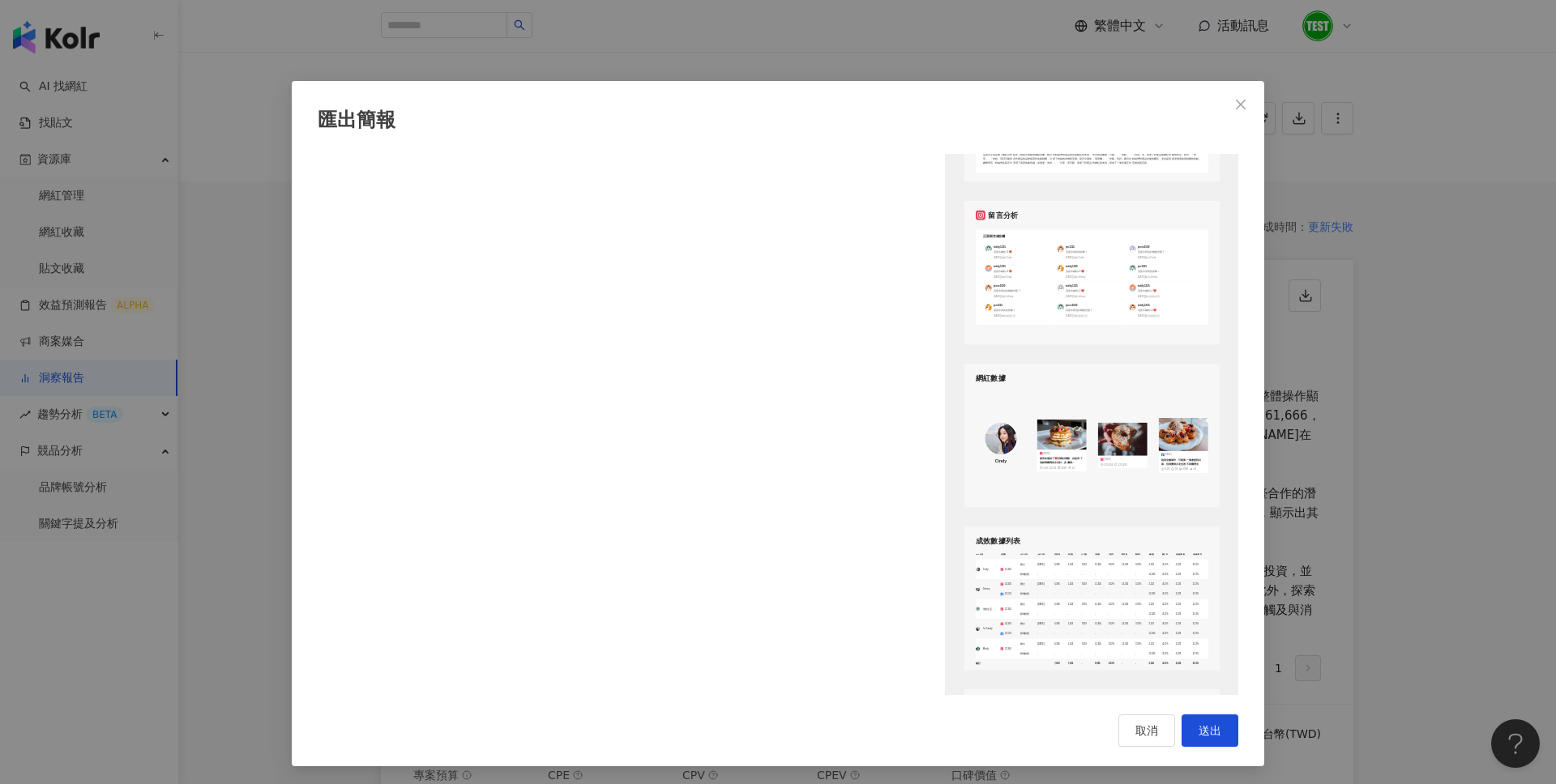
scroll to position [1963, 0]
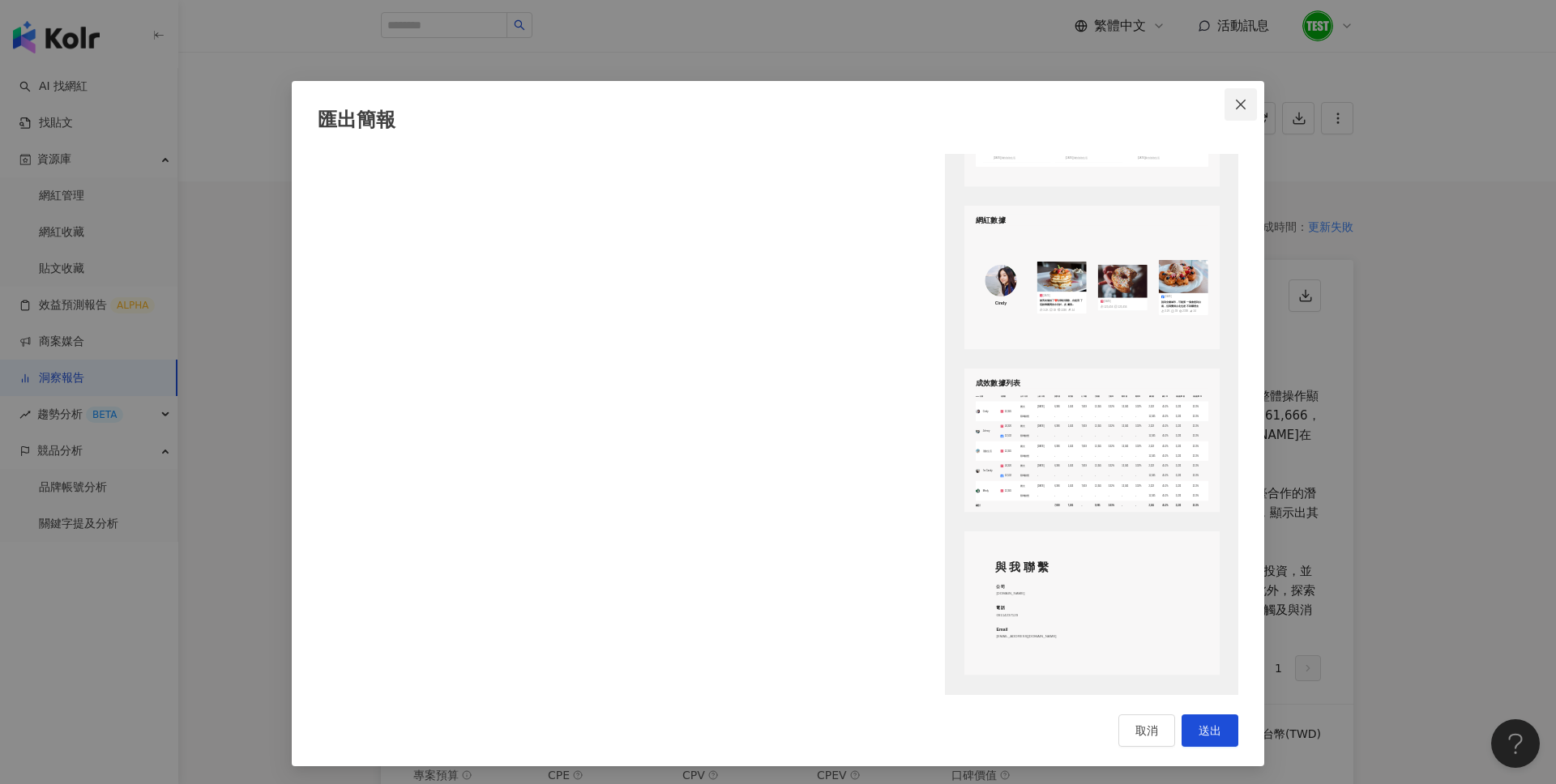
click at [1237, 114] on button "Close" at bounding box center [1240, 104] width 32 height 32
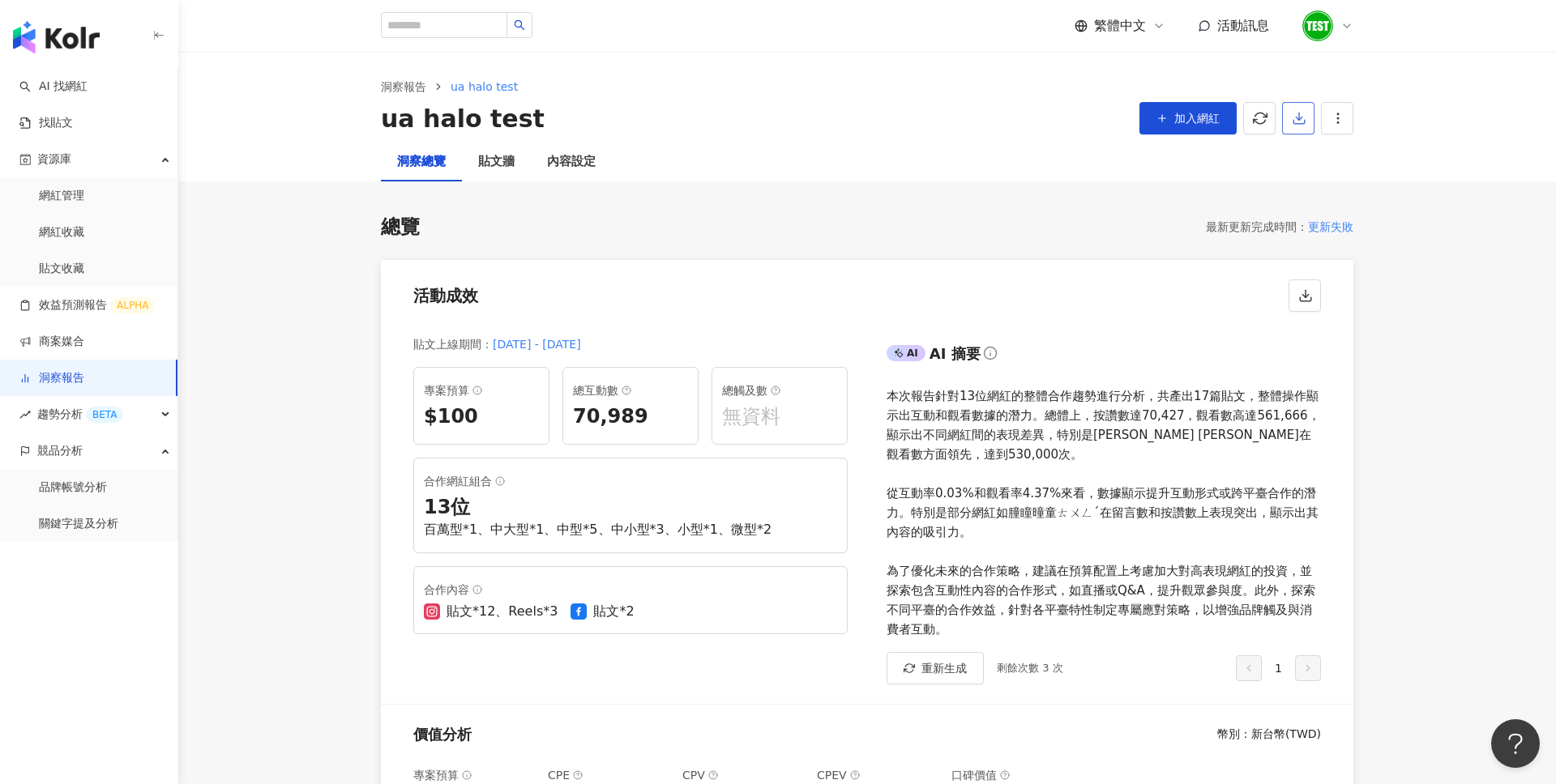
click at [1288, 116] on button "button" at bounding box center [1297, 118] width 32 height 32
click at [1314, 195] on span "匯出 Excel" at bounding box center [1323, 190] width 57 height 17
click at [80, 457] on span "競品分析" at bounding box center [60, 451] width 45 height 37
click at [94, 456] on div "競品分析" at bounding box center [88, 451] width 177 height 37
click at [107, 480] on link "品牌帳號分析" at bounding box center [73, 488] width 68 height 17
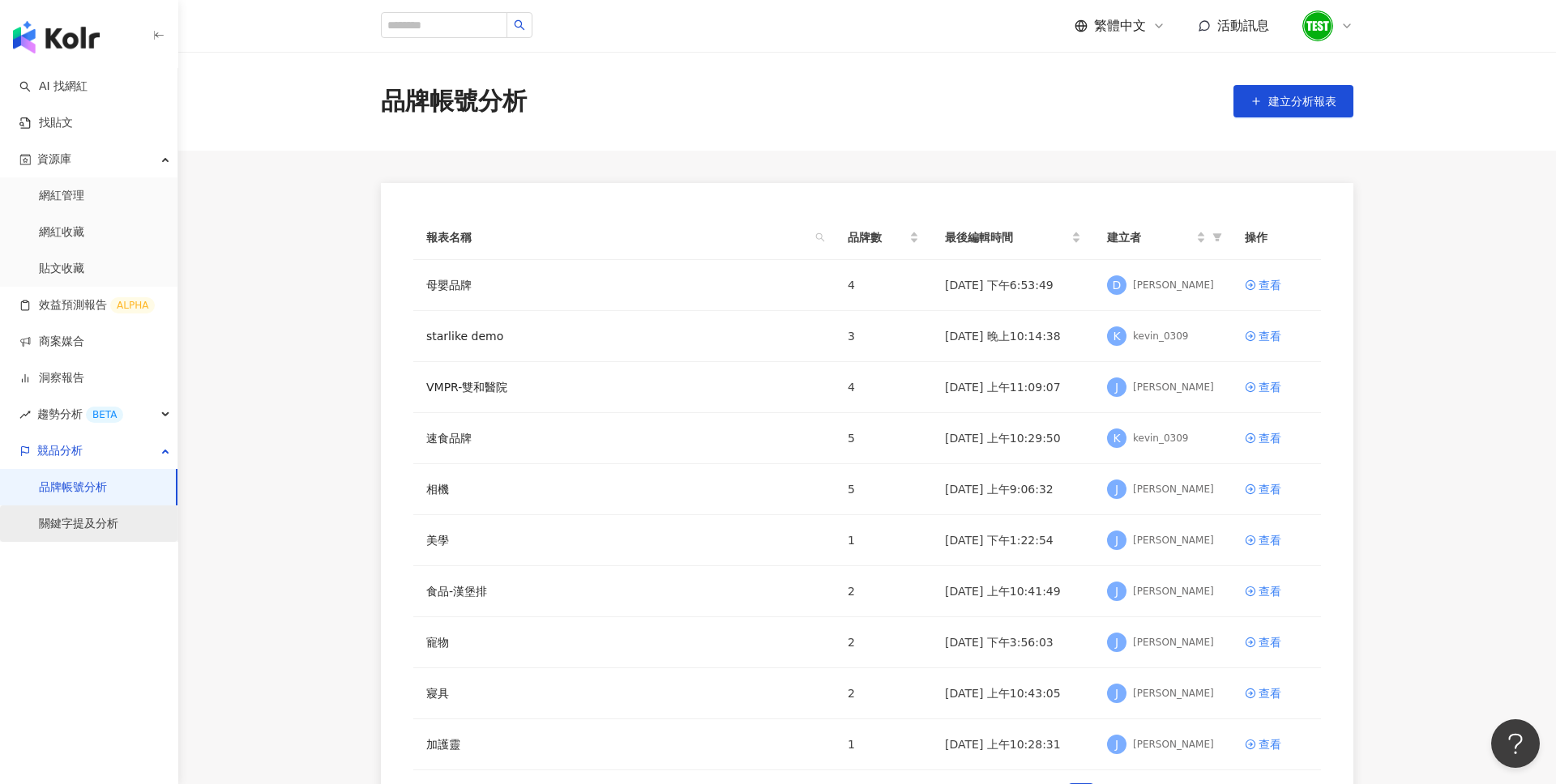
click at [94, 522] on link "關鍵字提及分析" at bounding box center [78, 524] width 80 height 17
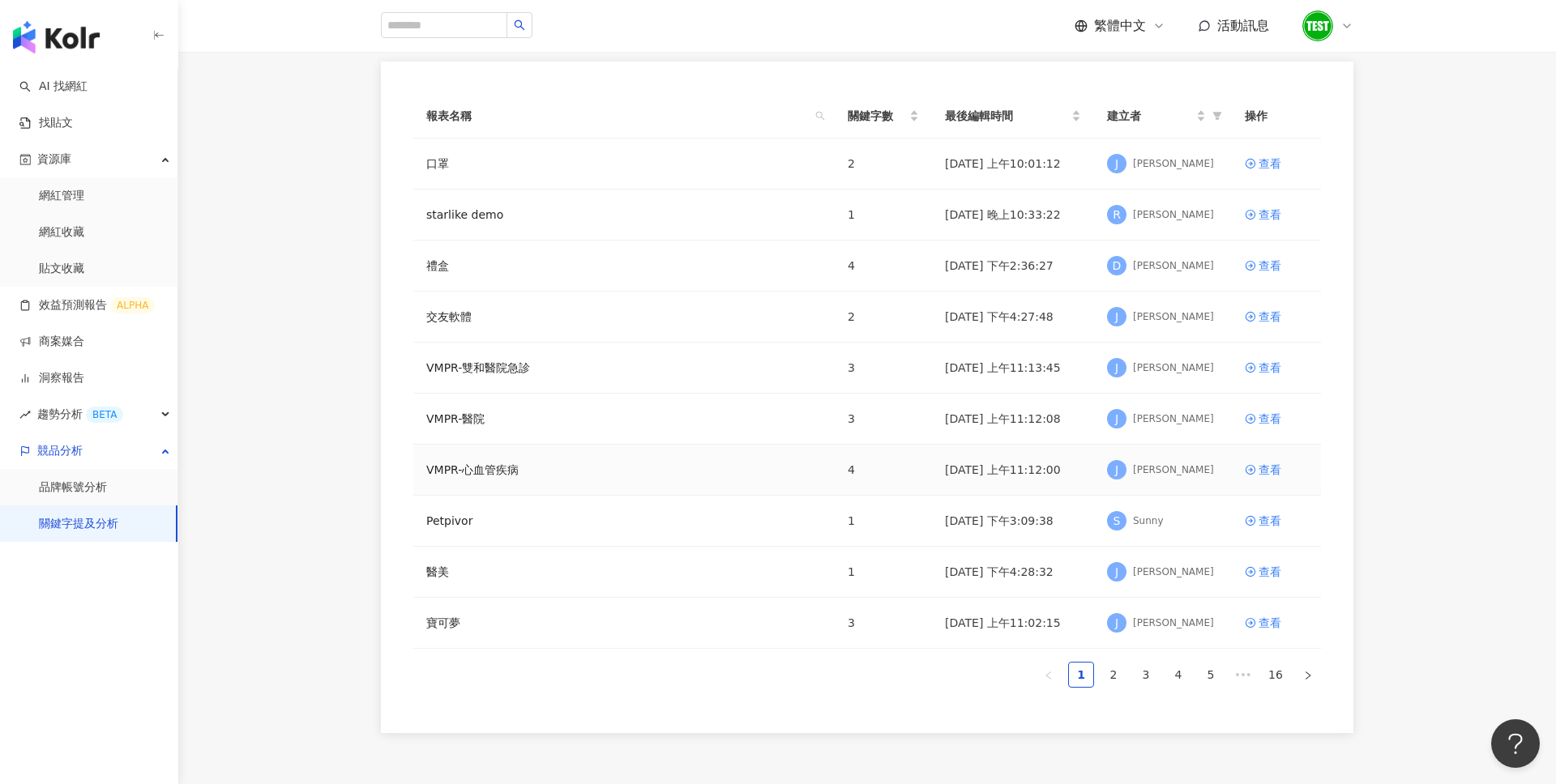
scroll to position [125, 0]
click at [1110, 660] on link "2" at bounding box center [1114, 672] width 24 height 24
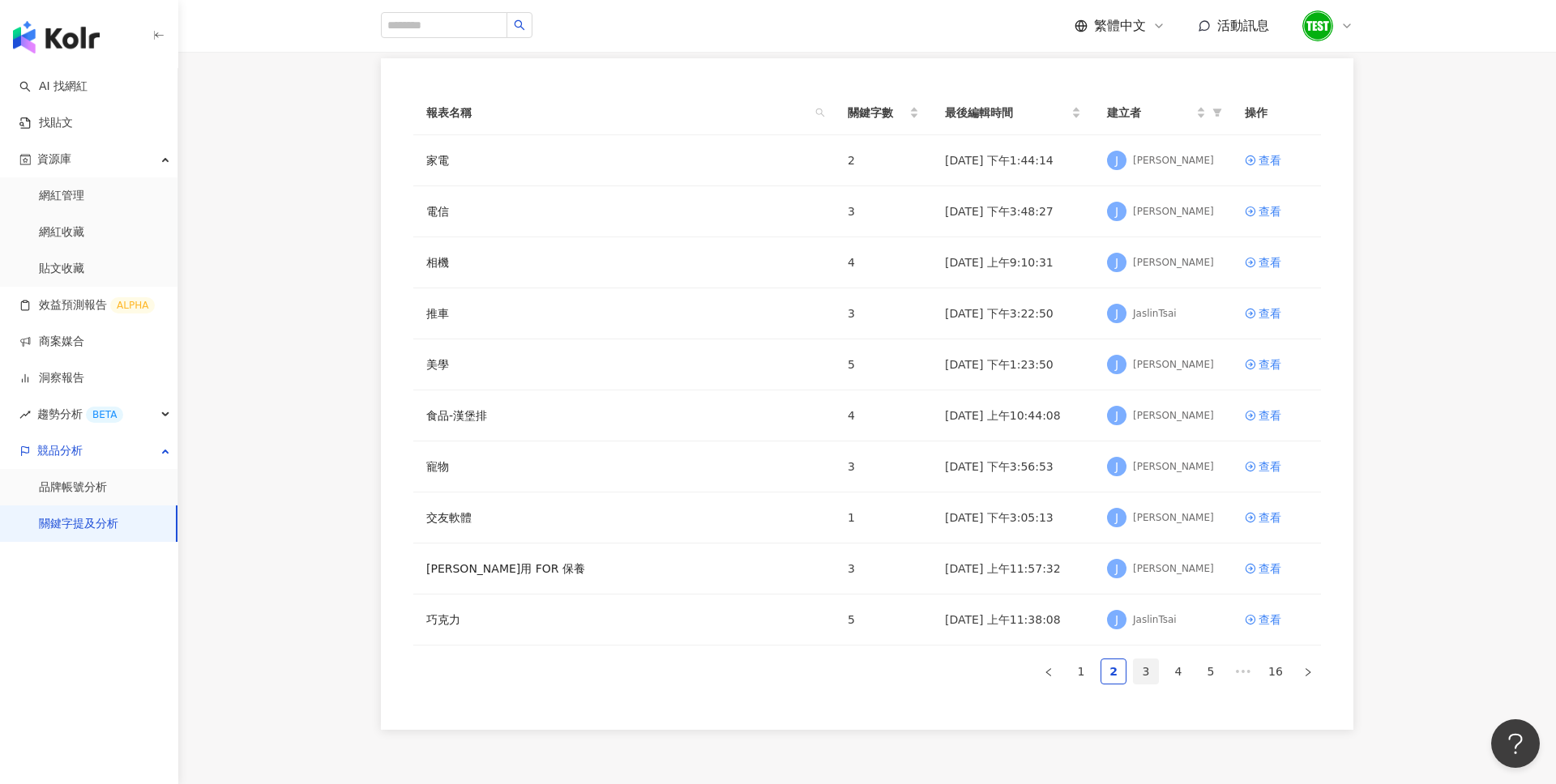
click at [1143, 668] on link "3" at bounding box center [1146, 672] width 24 height 24
click at [1276, 565] on div "查看" at bounding box center [1269, 568] width 23 height 17
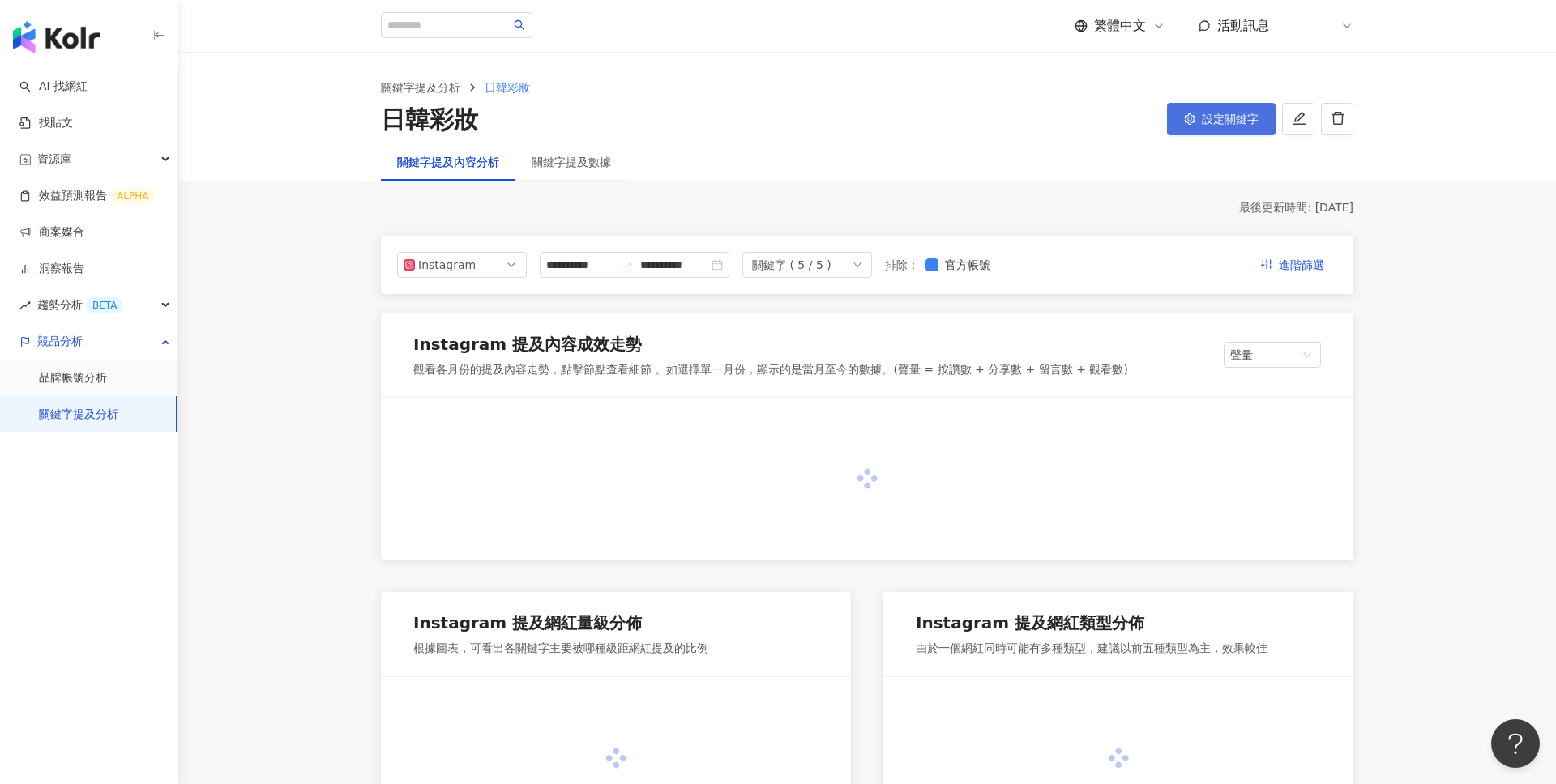
click at [1212, 114] on span "設定關鍵字" at bounding box center [1230, 119] width 57 height 13
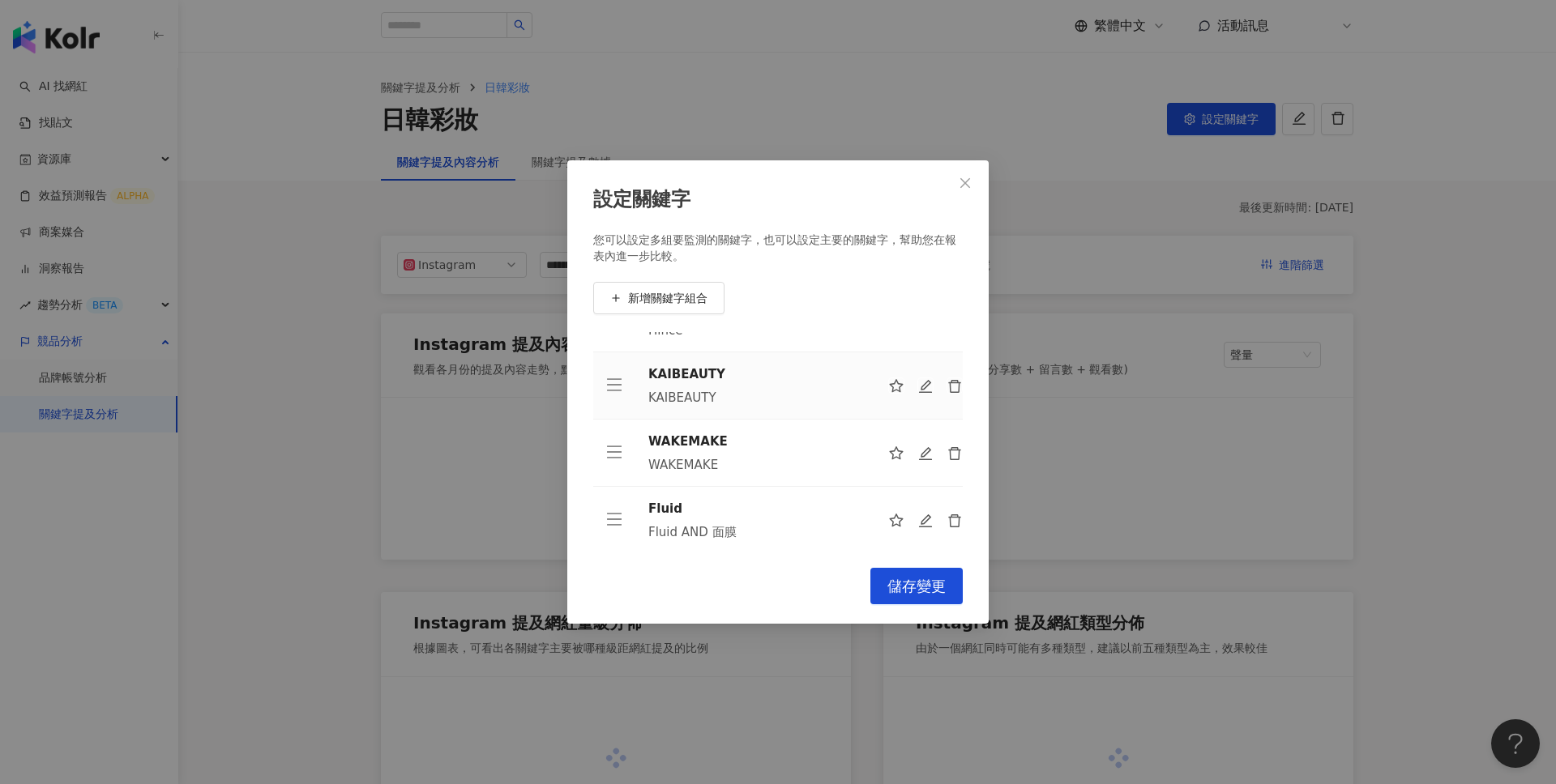
scroll to position [118, 0]
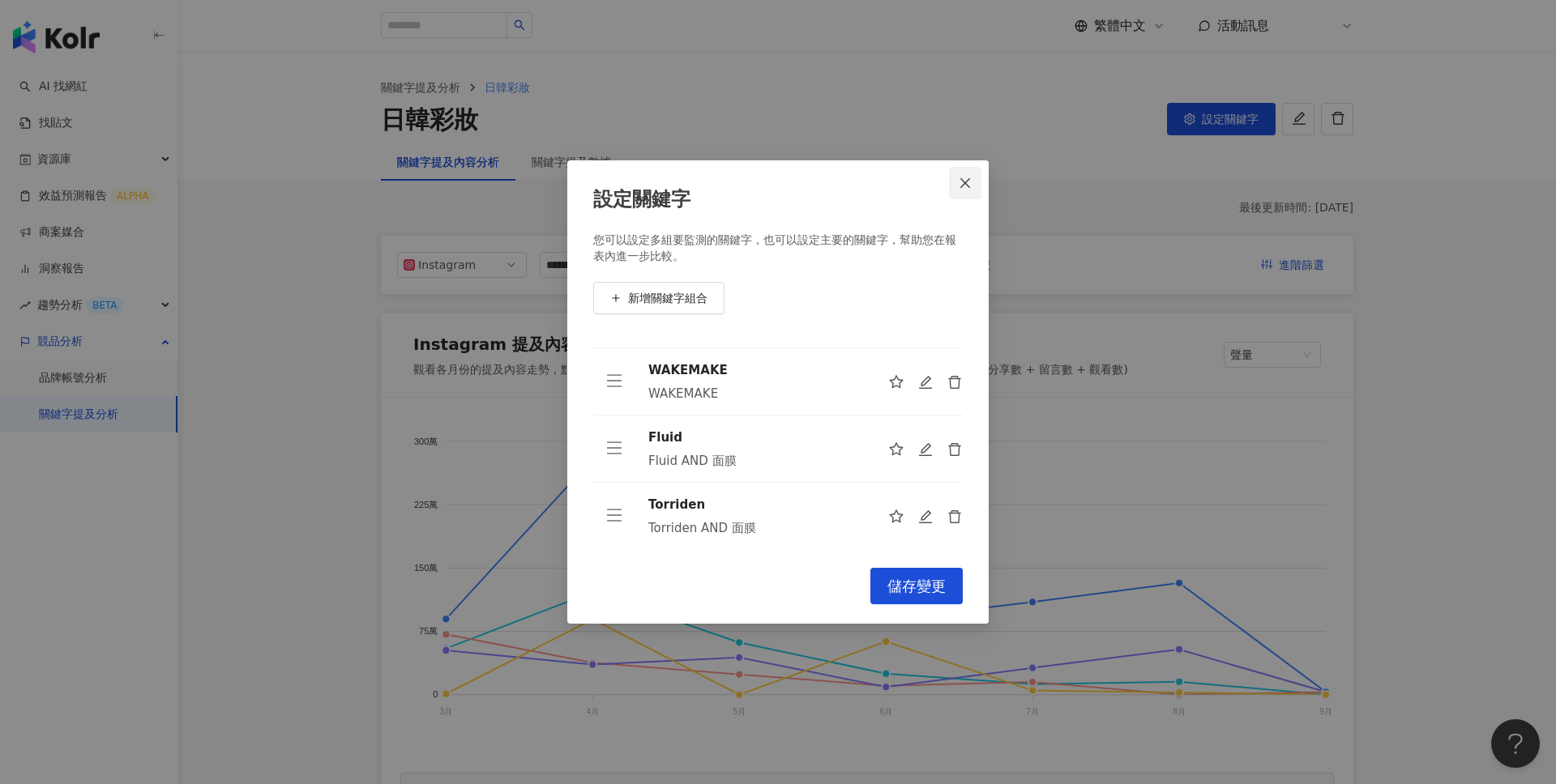
click at [959, 190] on button "Close" at bounding box center [964, 183] width 32 height 32
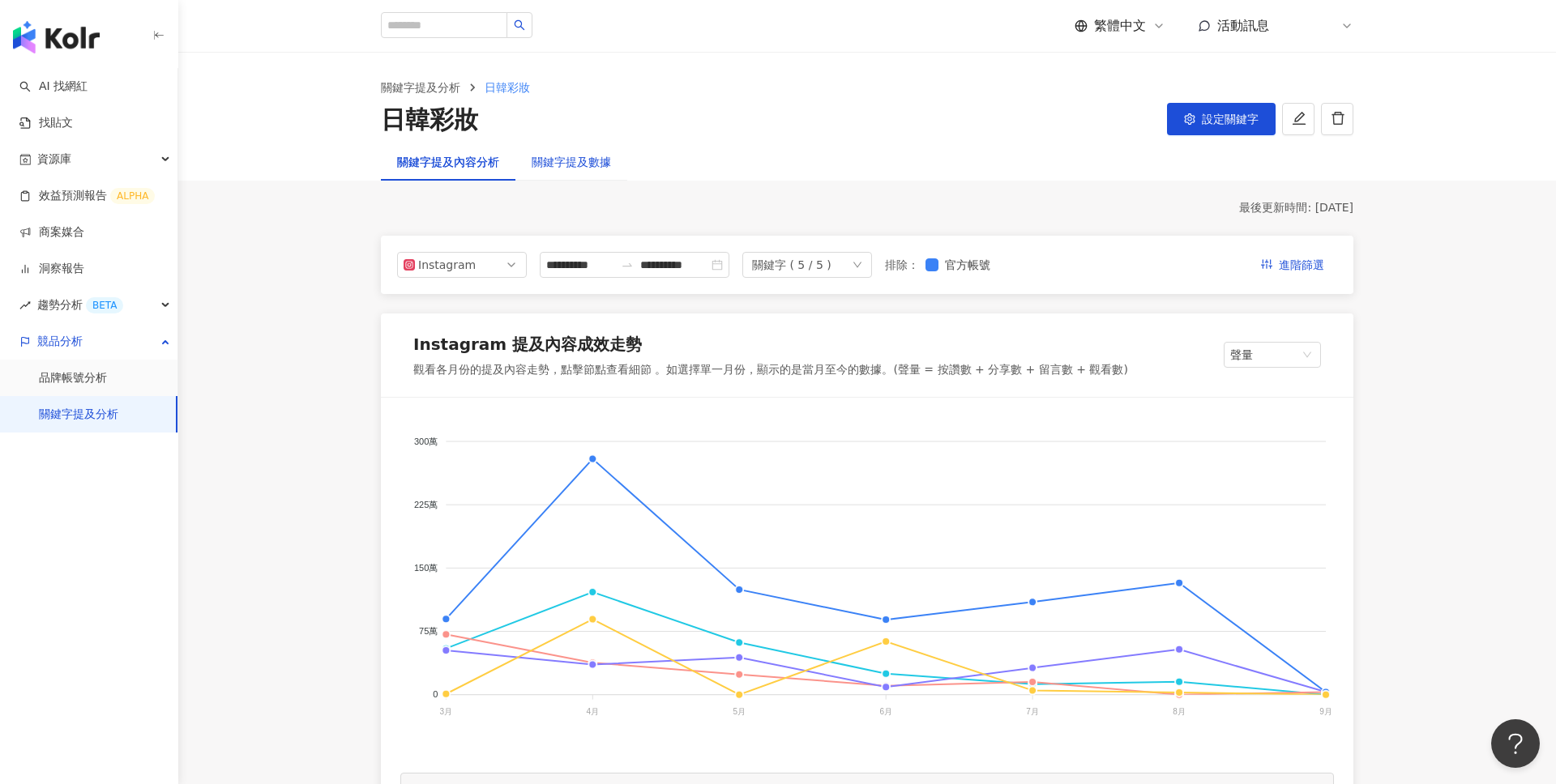
click at [575, 164] on div "關鍵字提及數據" at bounding box center [571, 162] width 80 height 17
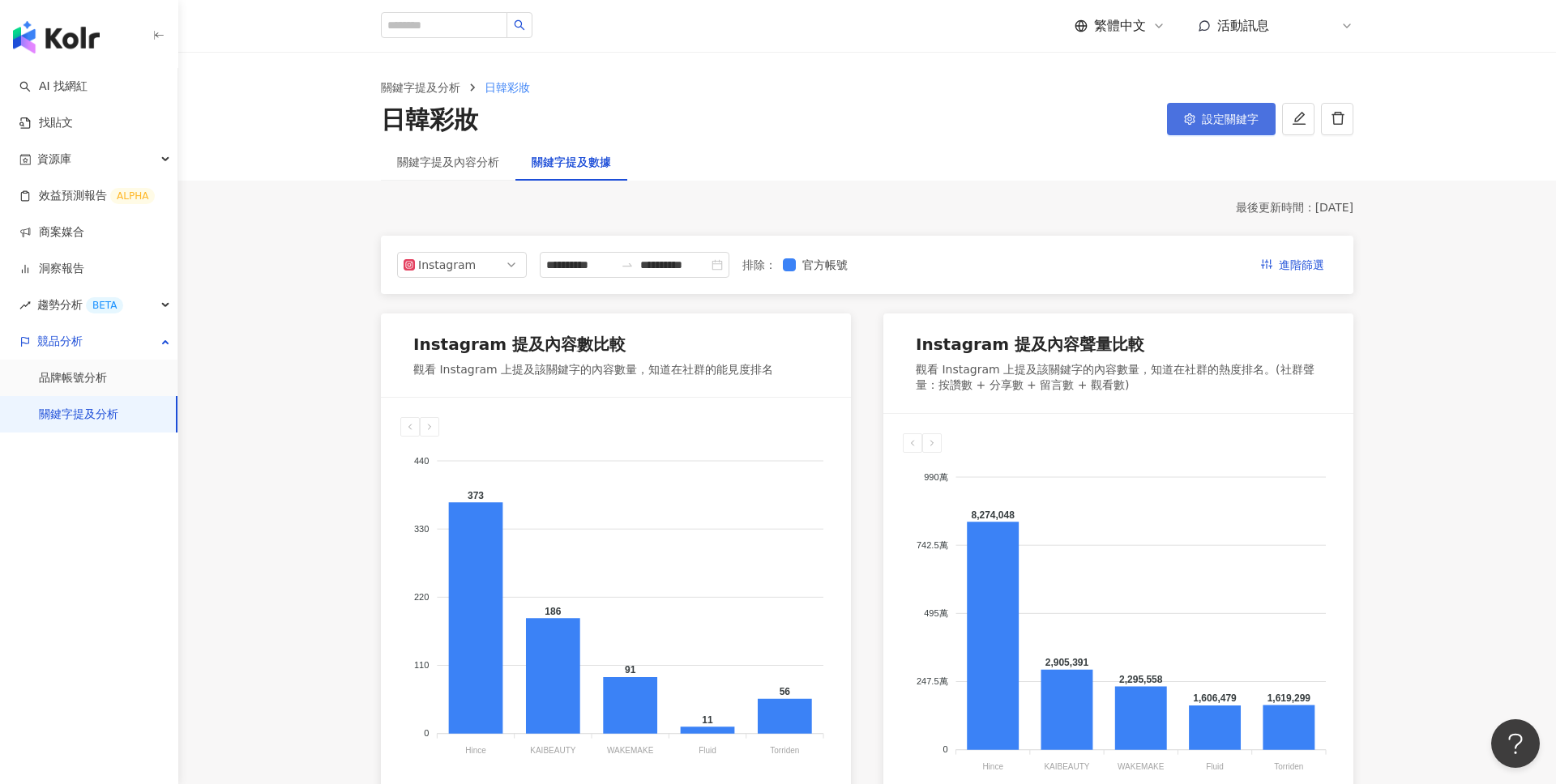
click at [1222, 131] on button "設定關鍵字" at bounding box center [1221, 119] width 108 height 32
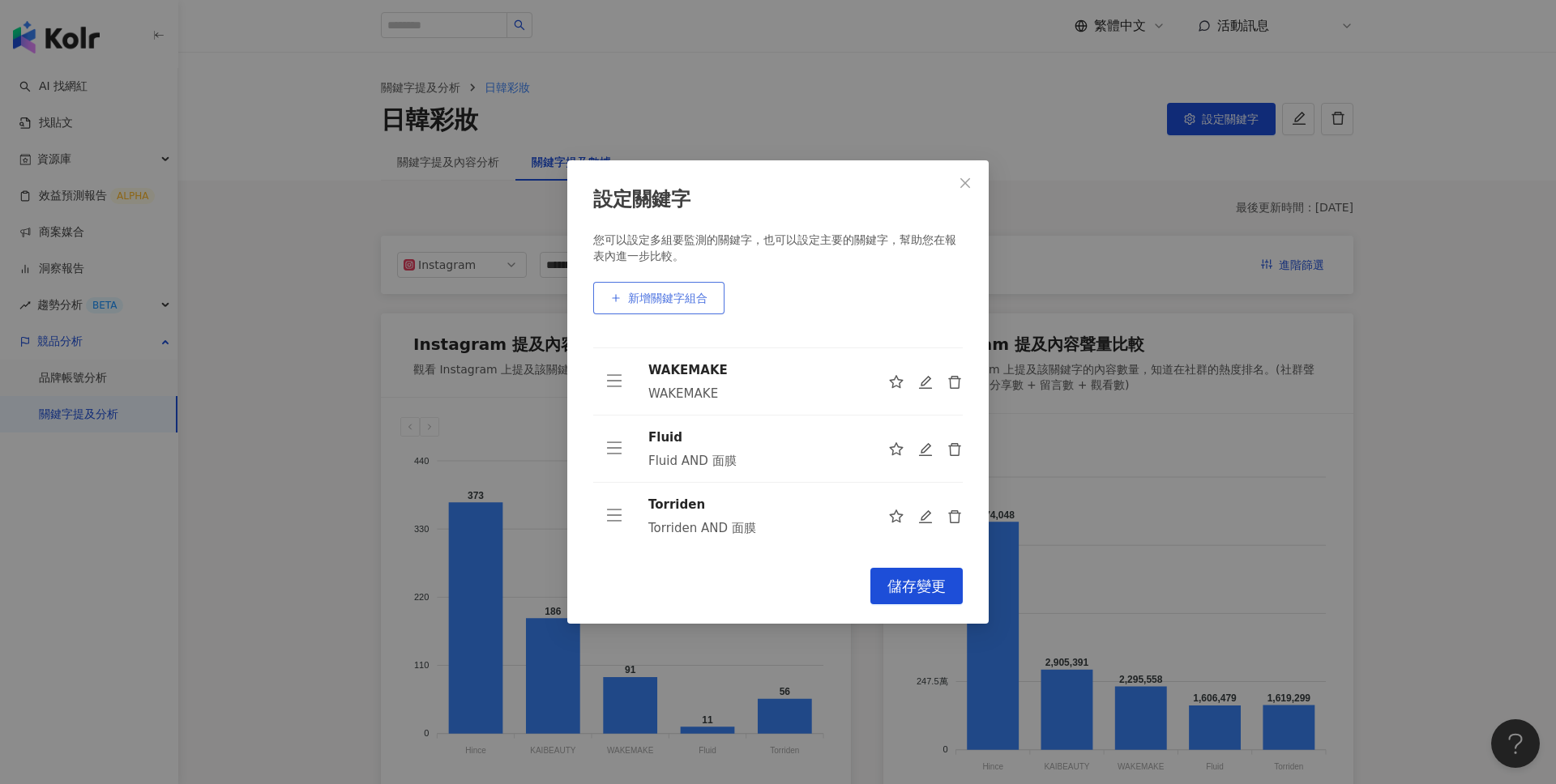
click at [692, 300] on span "新增關鍵字組合" at bounding box center [667, 298] width 80 height 13
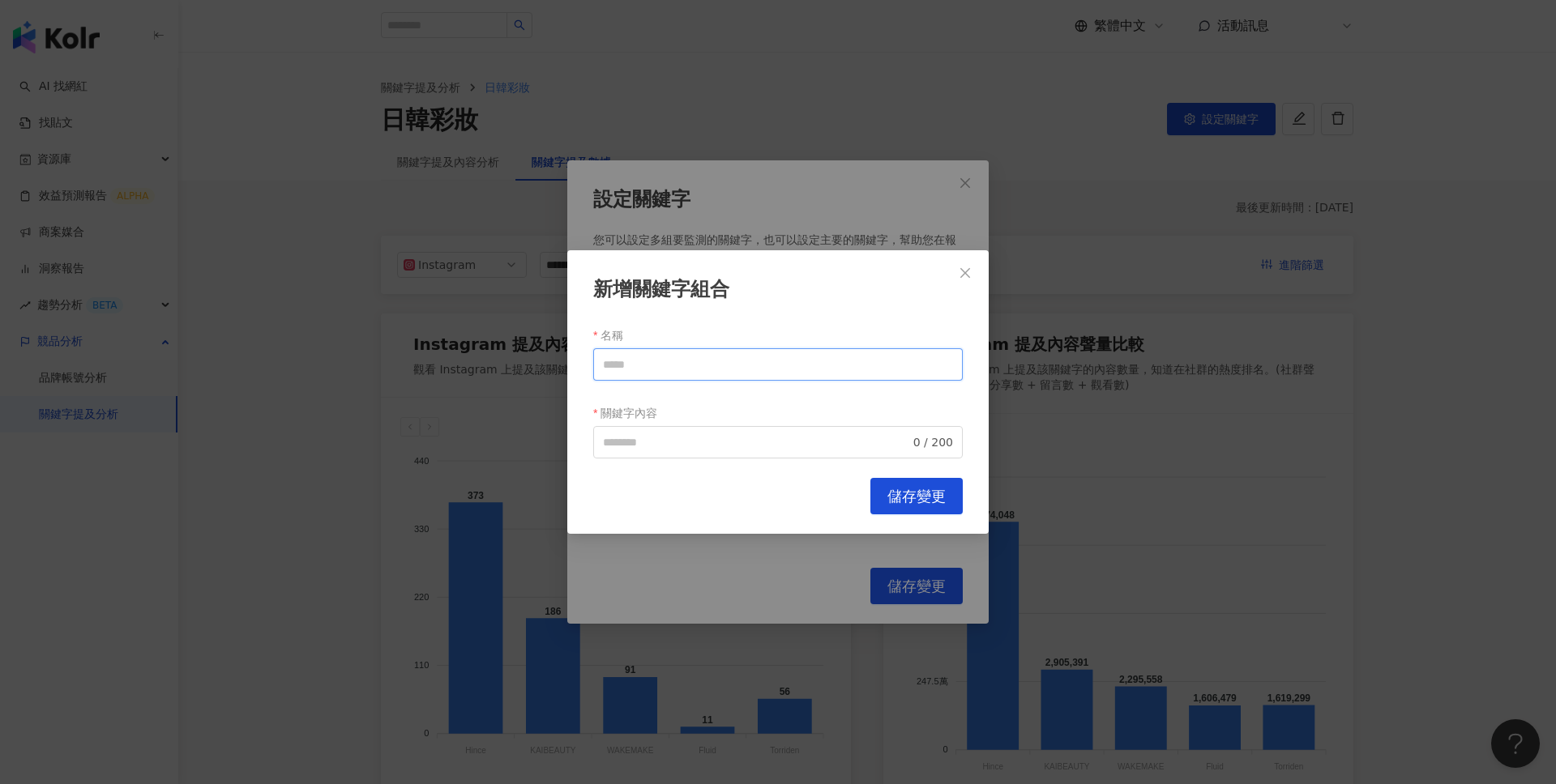
click at [669, 364] on input "名稱" at bounding box center [777, 364] width 370 height 32
paste input "*********"
type input "*********"
click at [671, 447] on input "關鍵字內容" at bounding box center [756, 442] width 307 height 17
paste input "*********"
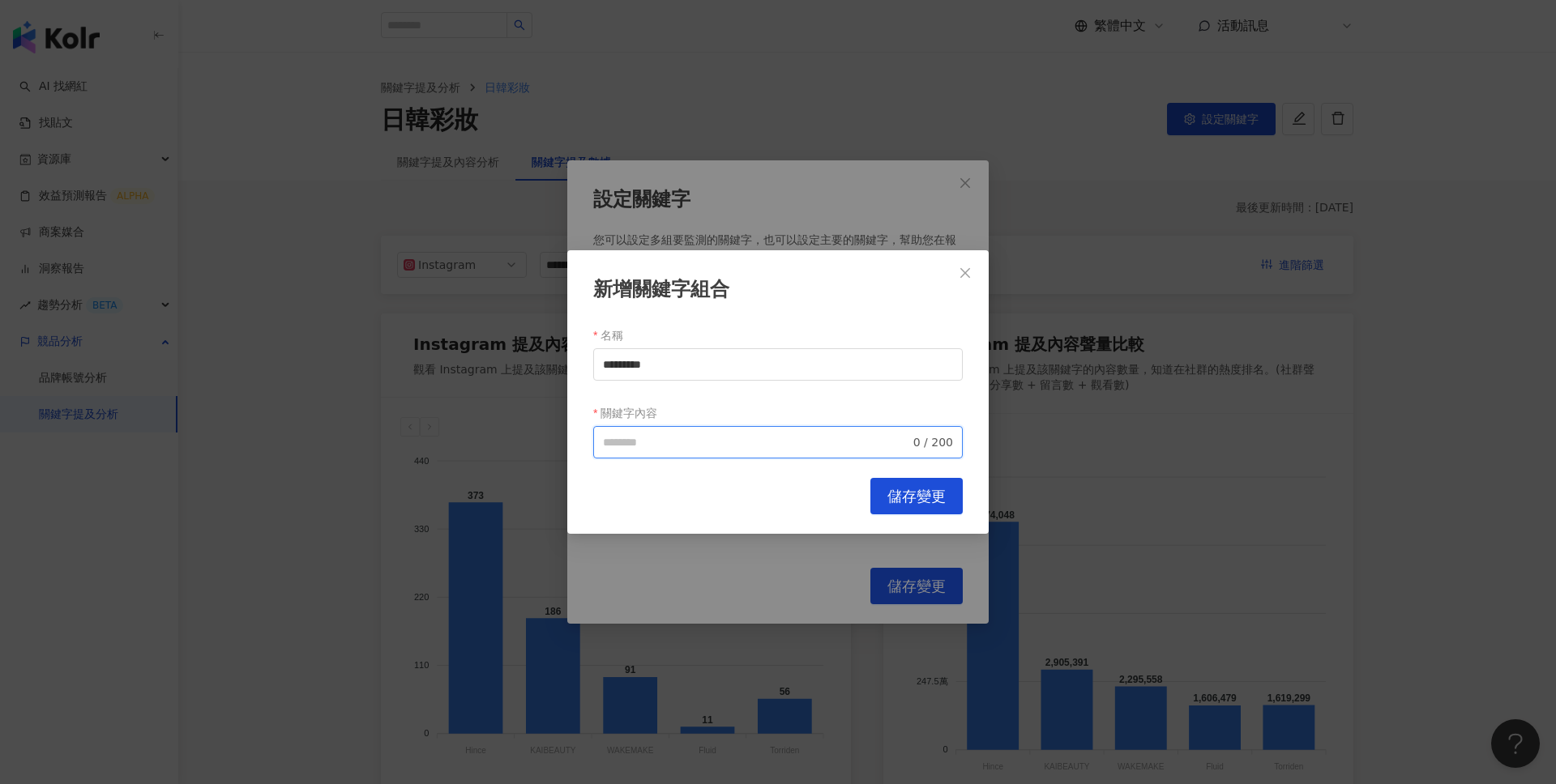
type input "*********"
click at [891, 489] on span "儲存變更" at bounding box center [916, 496] width 59 height 17
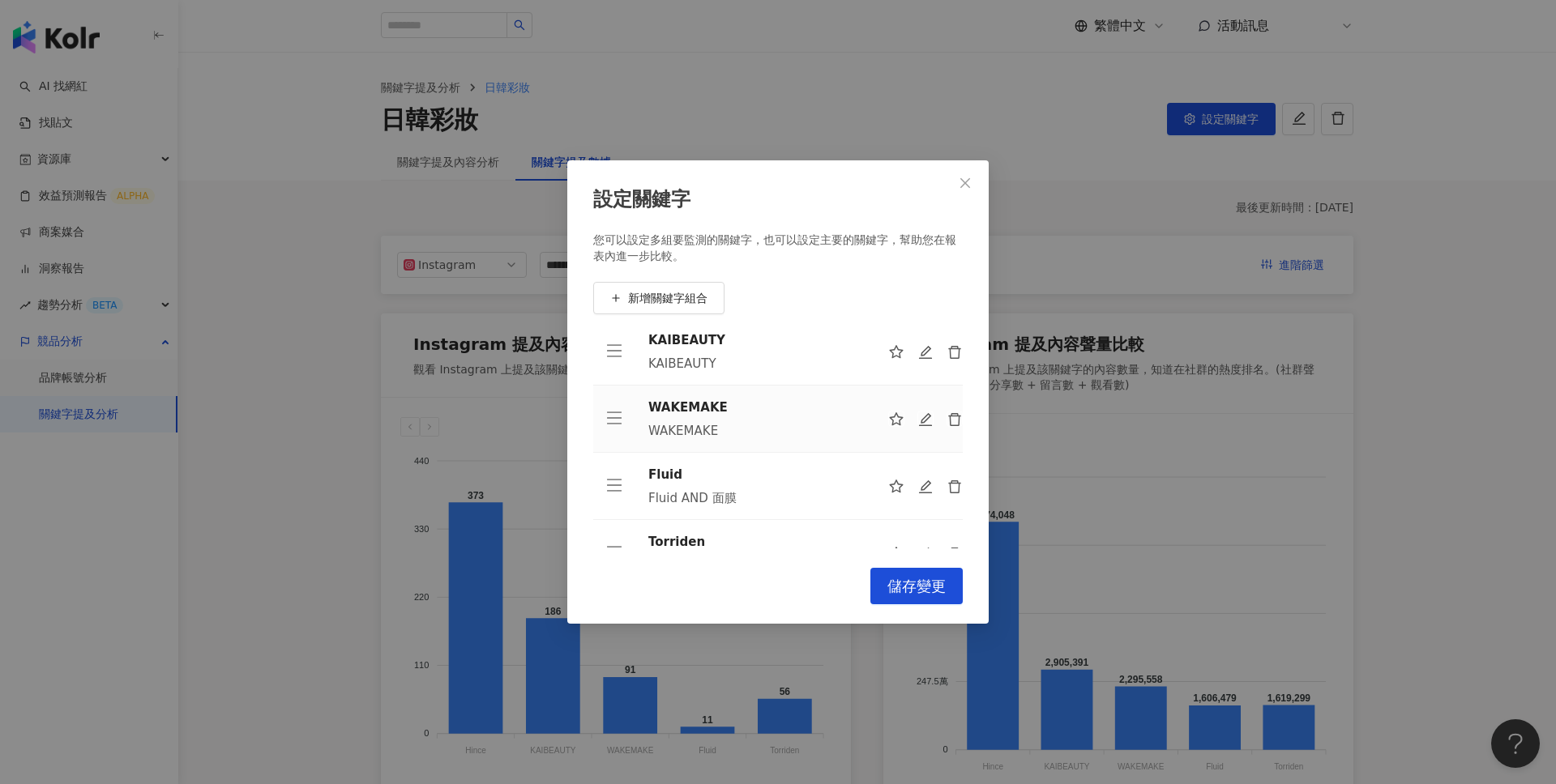
scroll to position [115, 0]
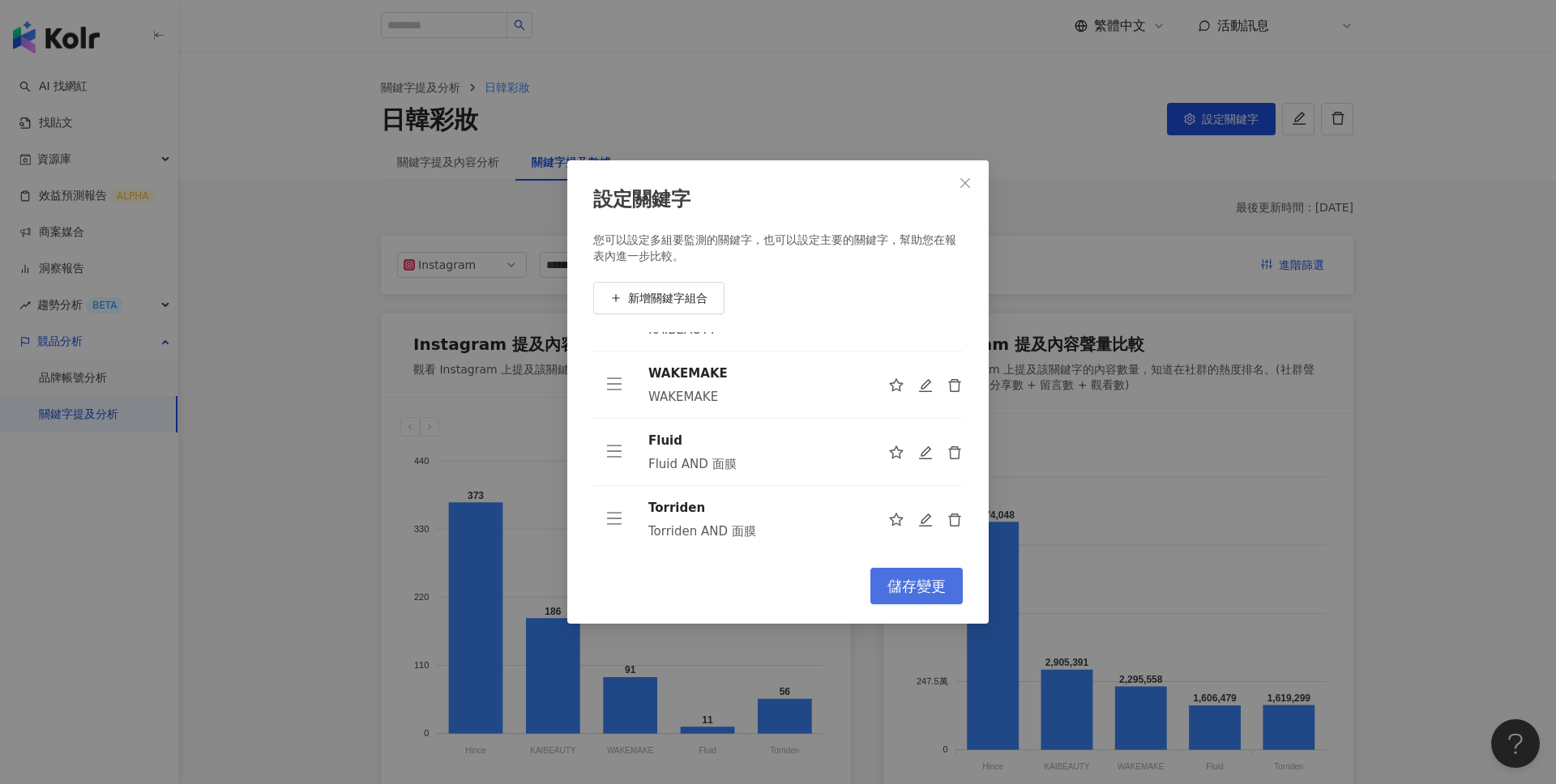
click at [912, 592] on span "儲存變更" at bounding box center [916, 586] width 59 height 17
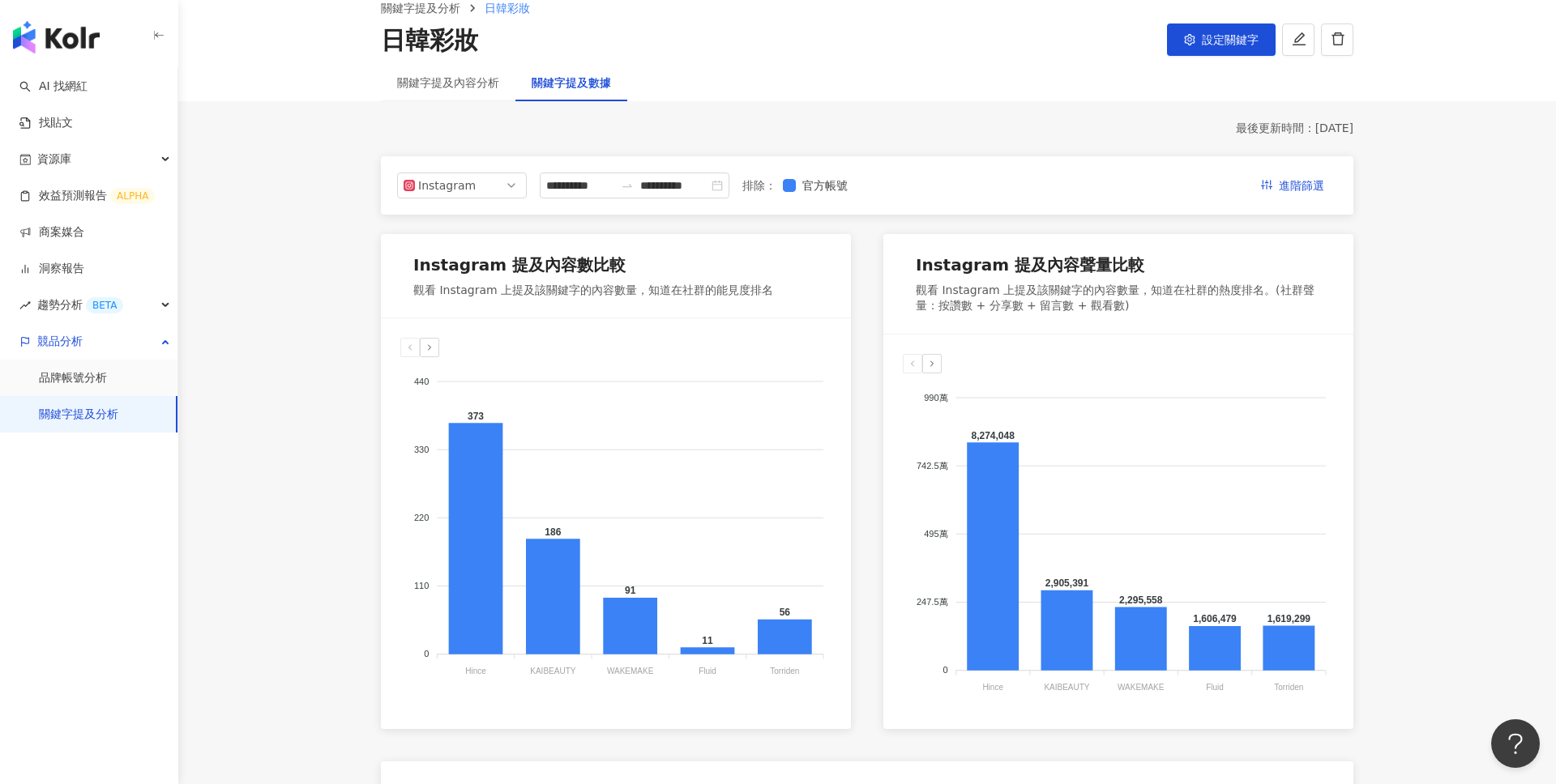
scroll to position [99, 0]
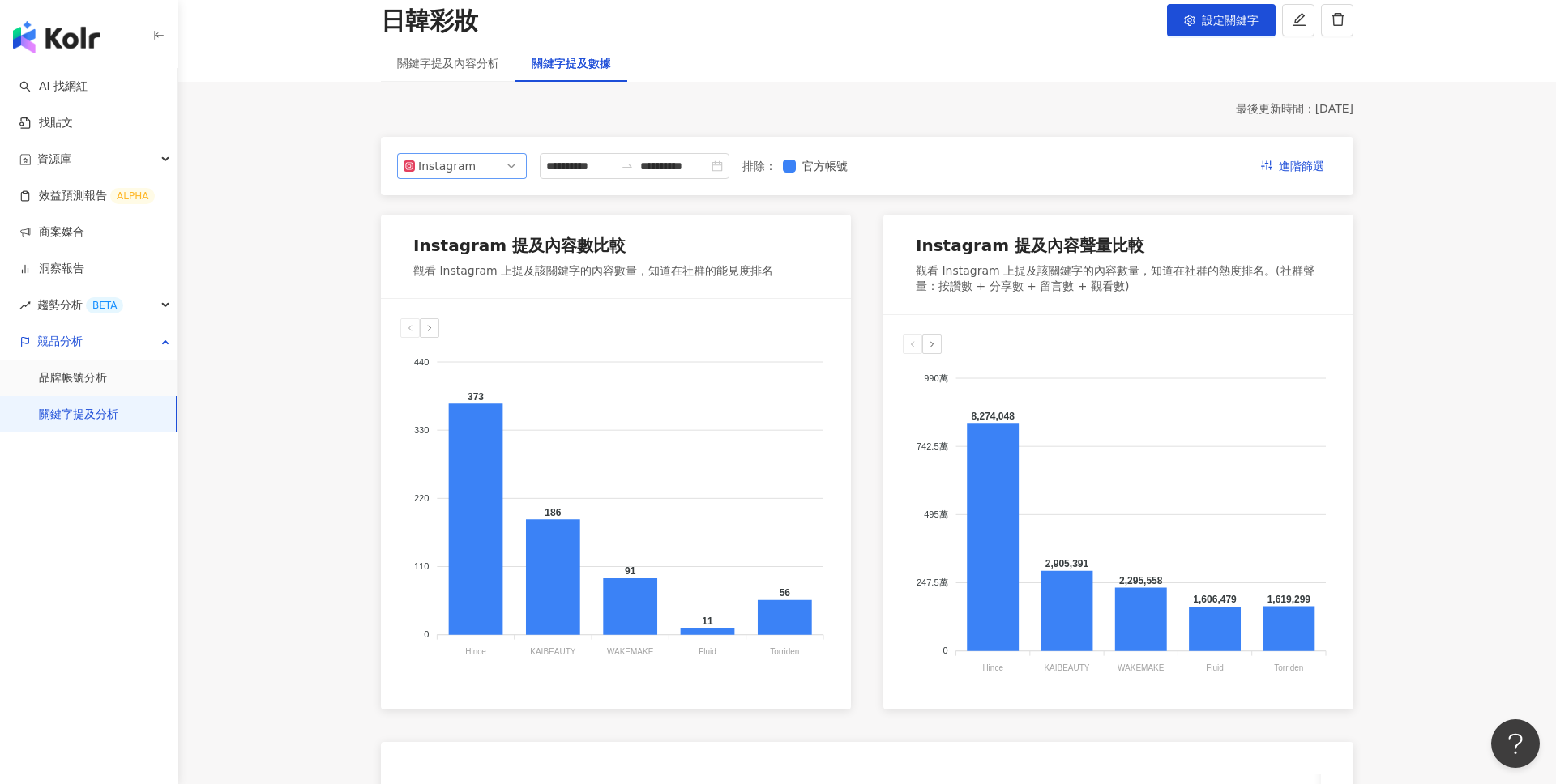
click at [501, 162] on span "Instagram" at bounding box center [462, 166] width 116 height 24
click at [627, 205] on div "**********" at bounding box center [867, 760] width 972 height 1245
click at [607, 171] on input "**********" at bounding box center [580, 166] width 68 height 17
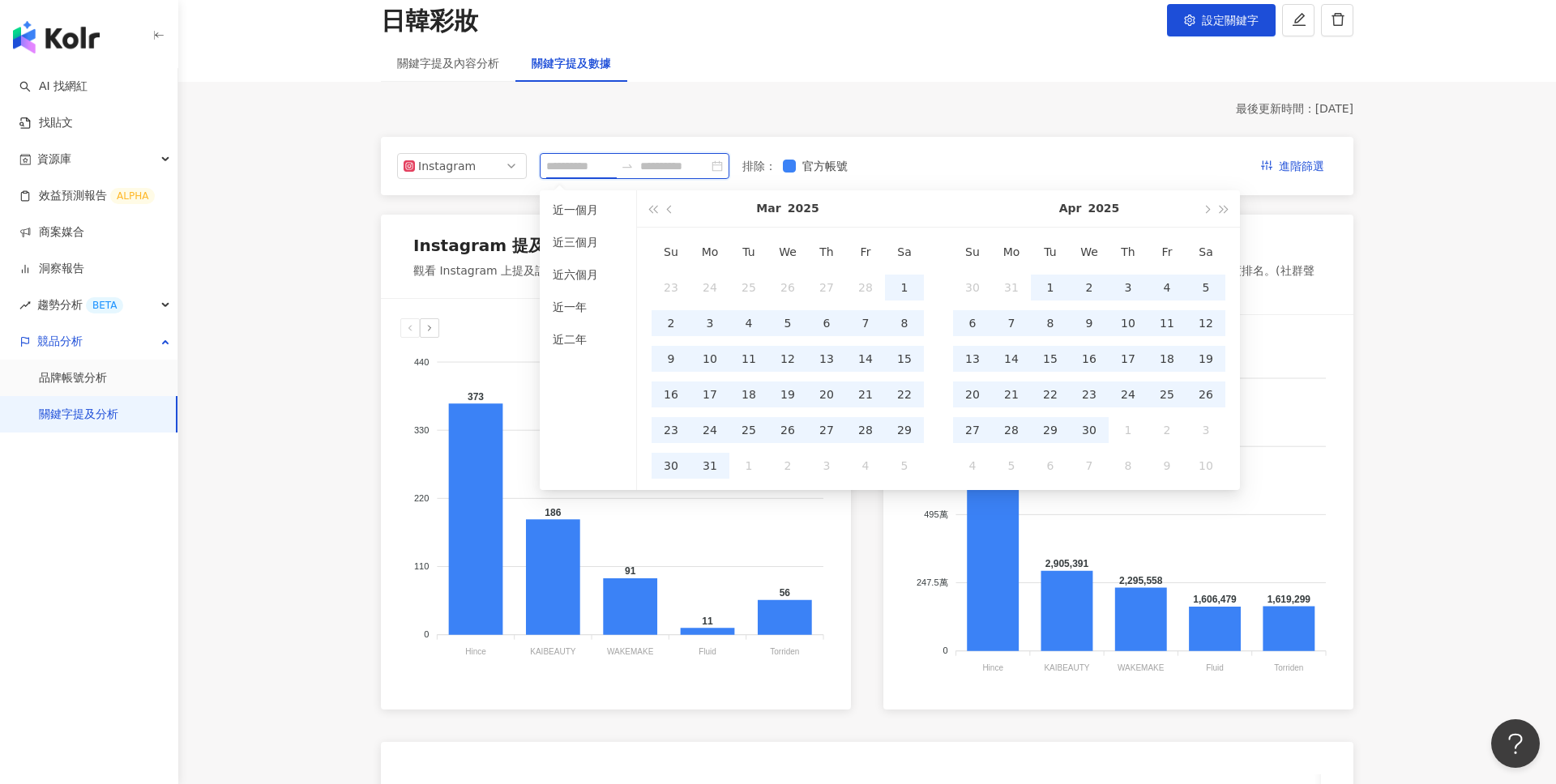
type input "**********"
click at [918, 146] on div "**********" at bounding box center [867, 166] width 972 height 59
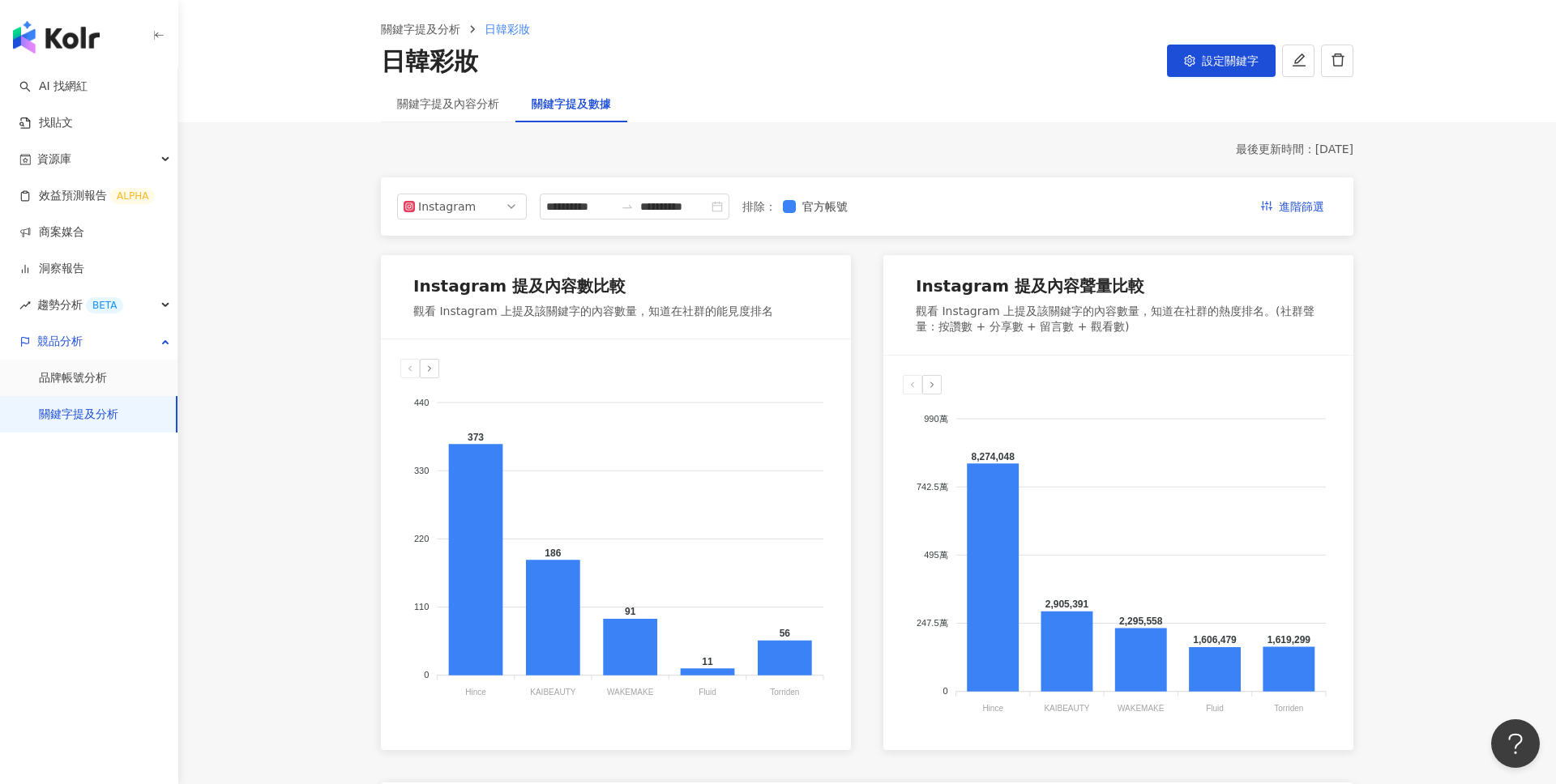
scroll to position [0, 0]
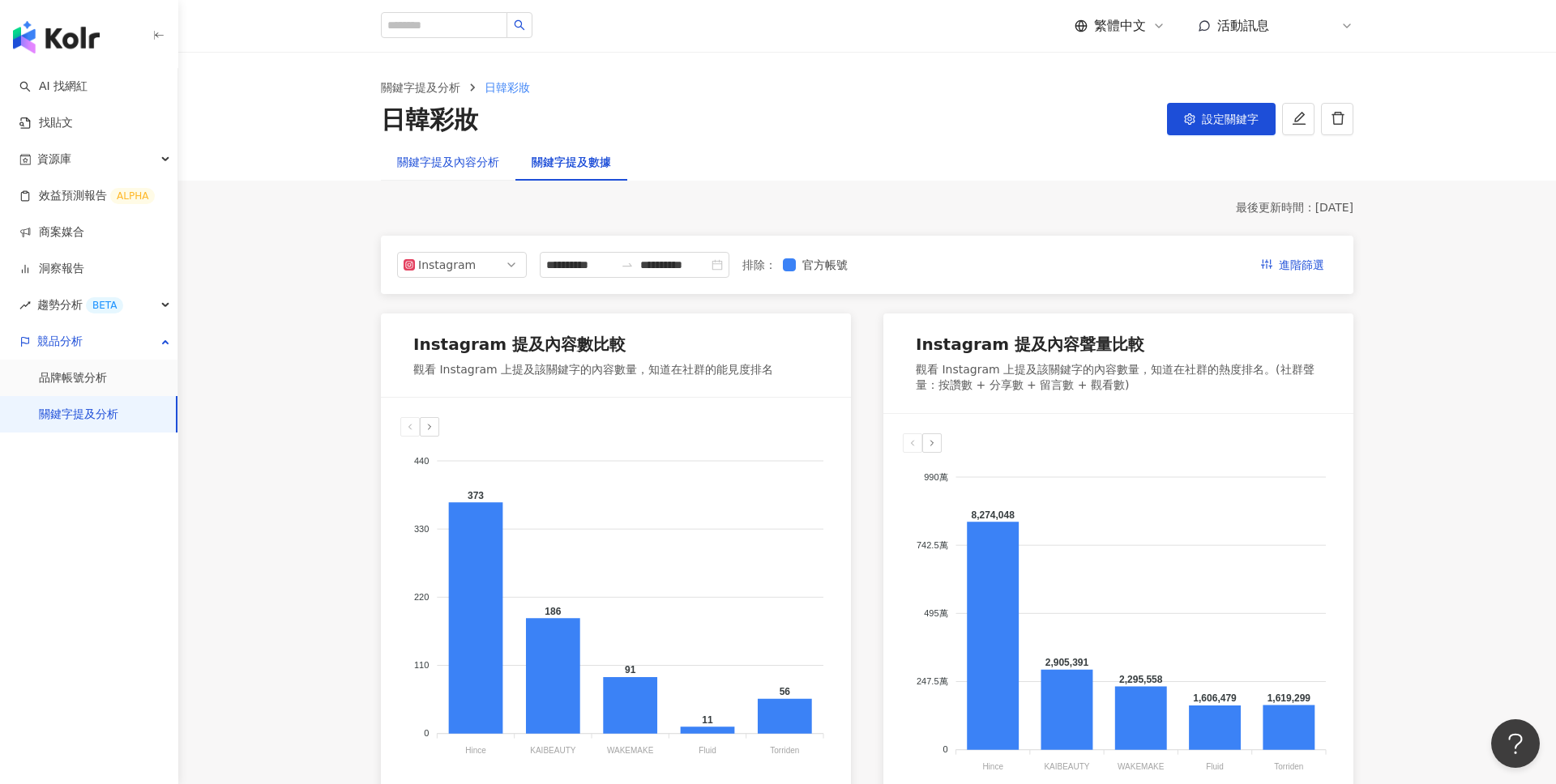
click at [464, 163] on div "關鍵字提及內容分析" at bounding box center [448, 162] width 102 height 17
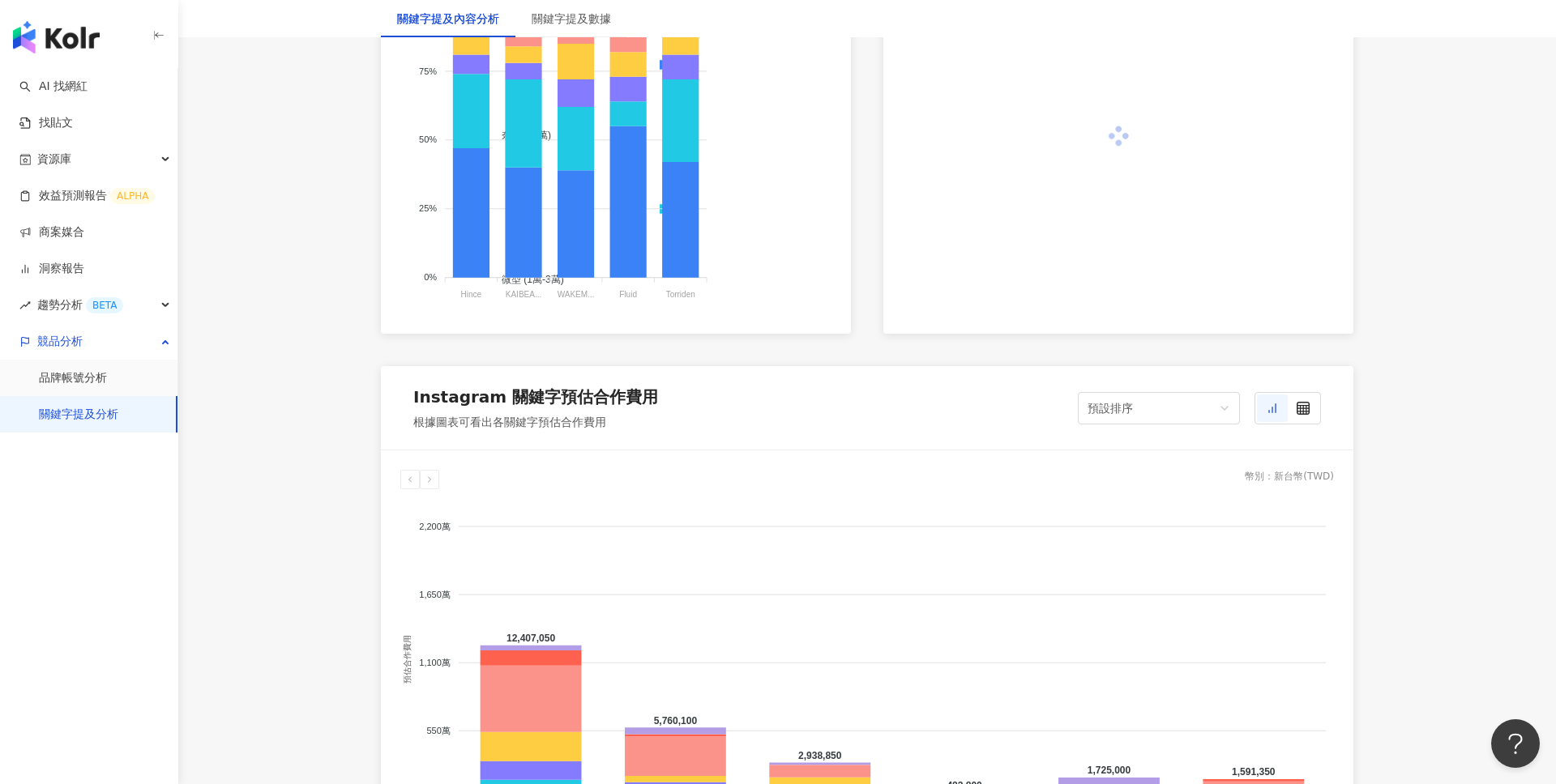
scroll to position [1106, 0]
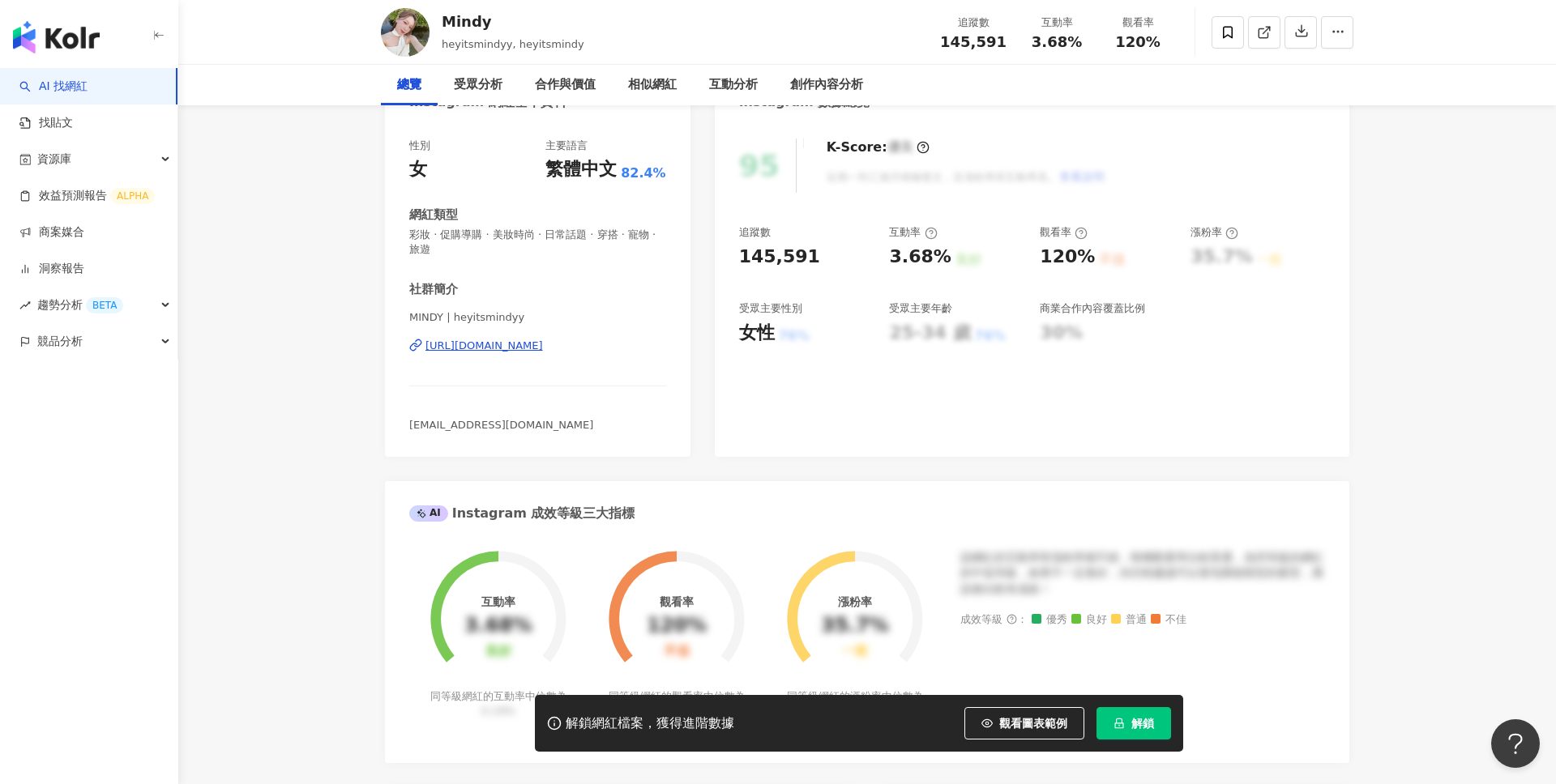
scroll to position [207, 0]
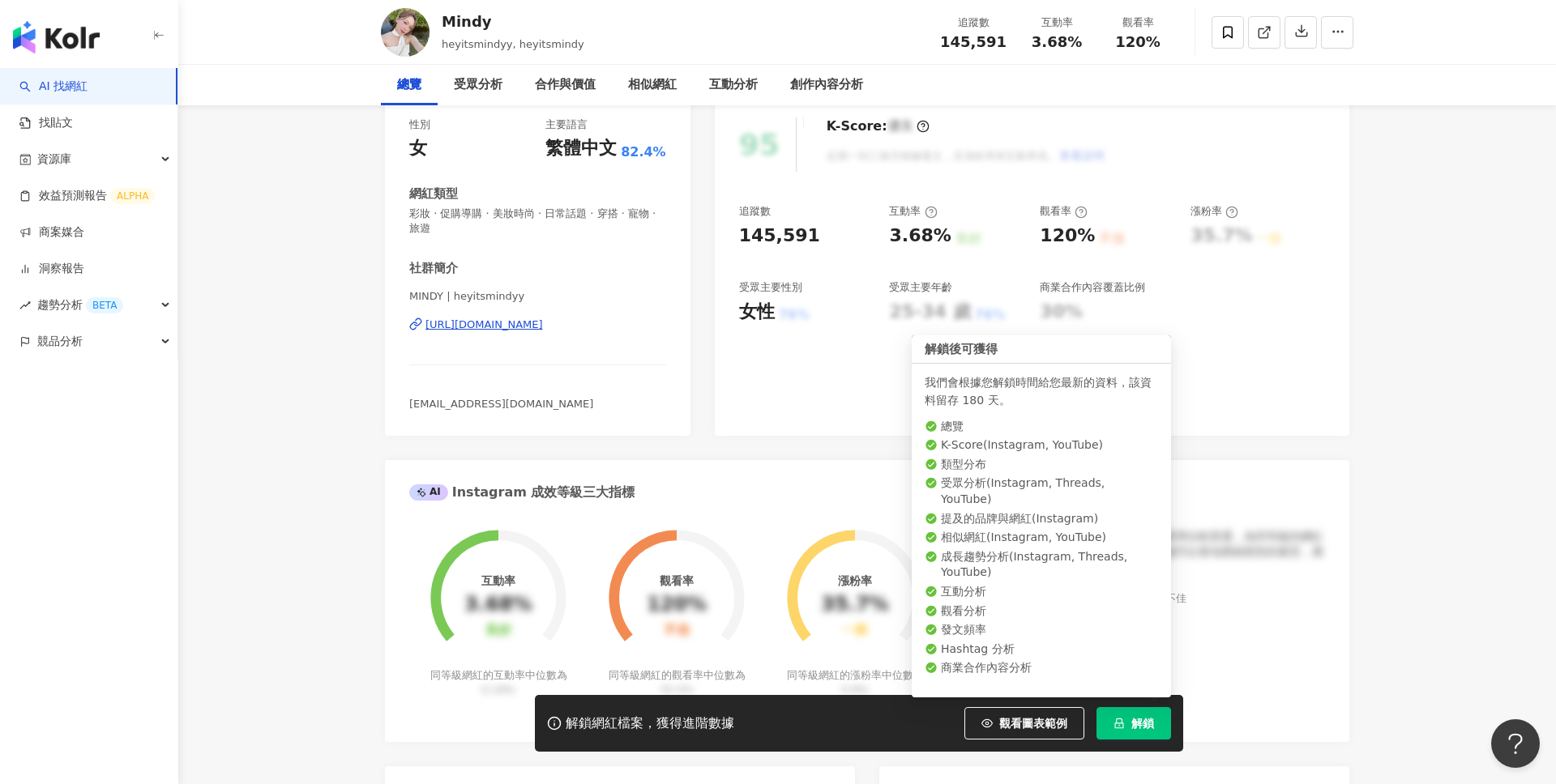
click at [1150, 723] on span "解鎖" at bounding box center [1143, 723] width 23 height 13
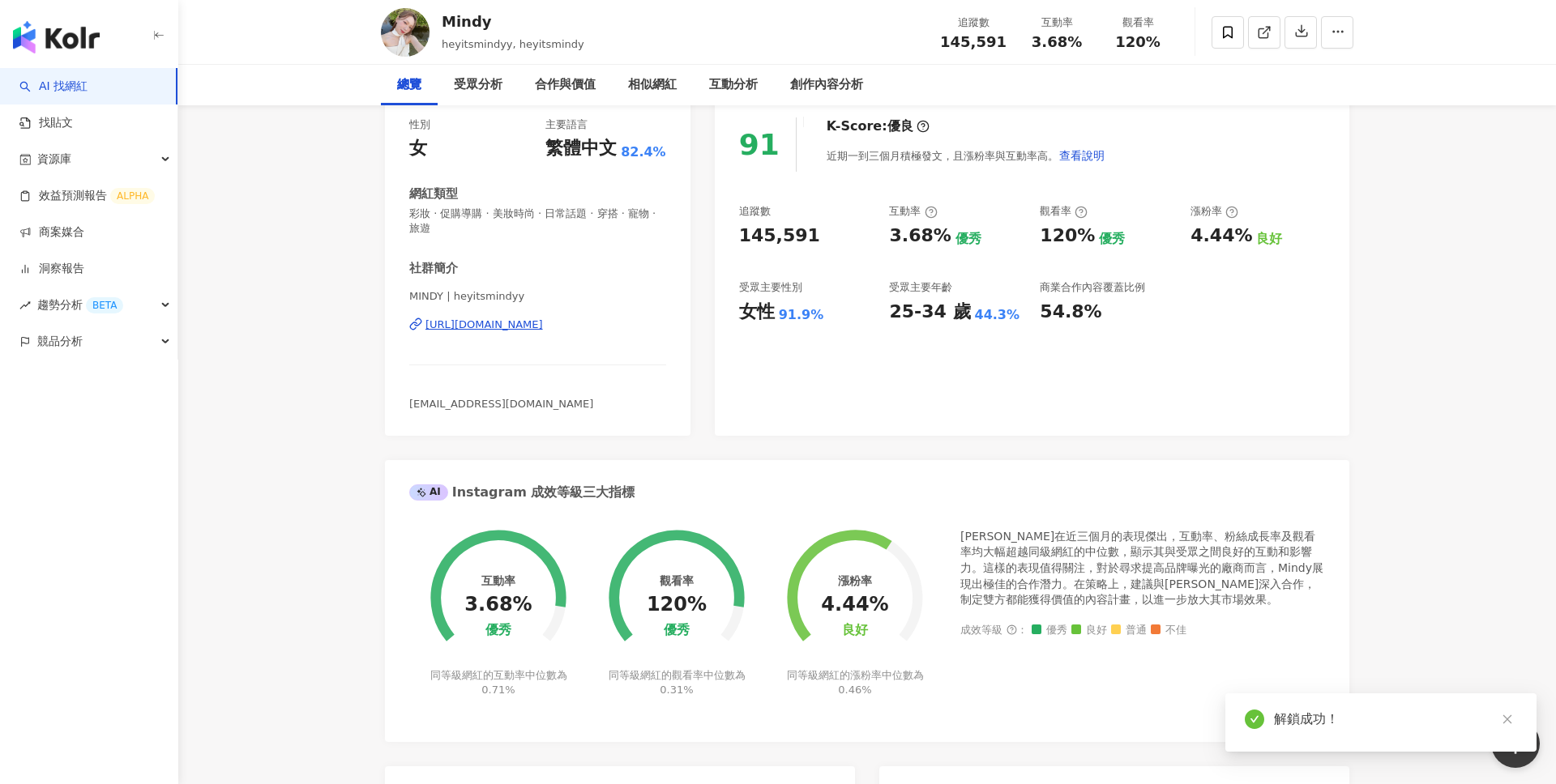
scroll to position [99, 0]
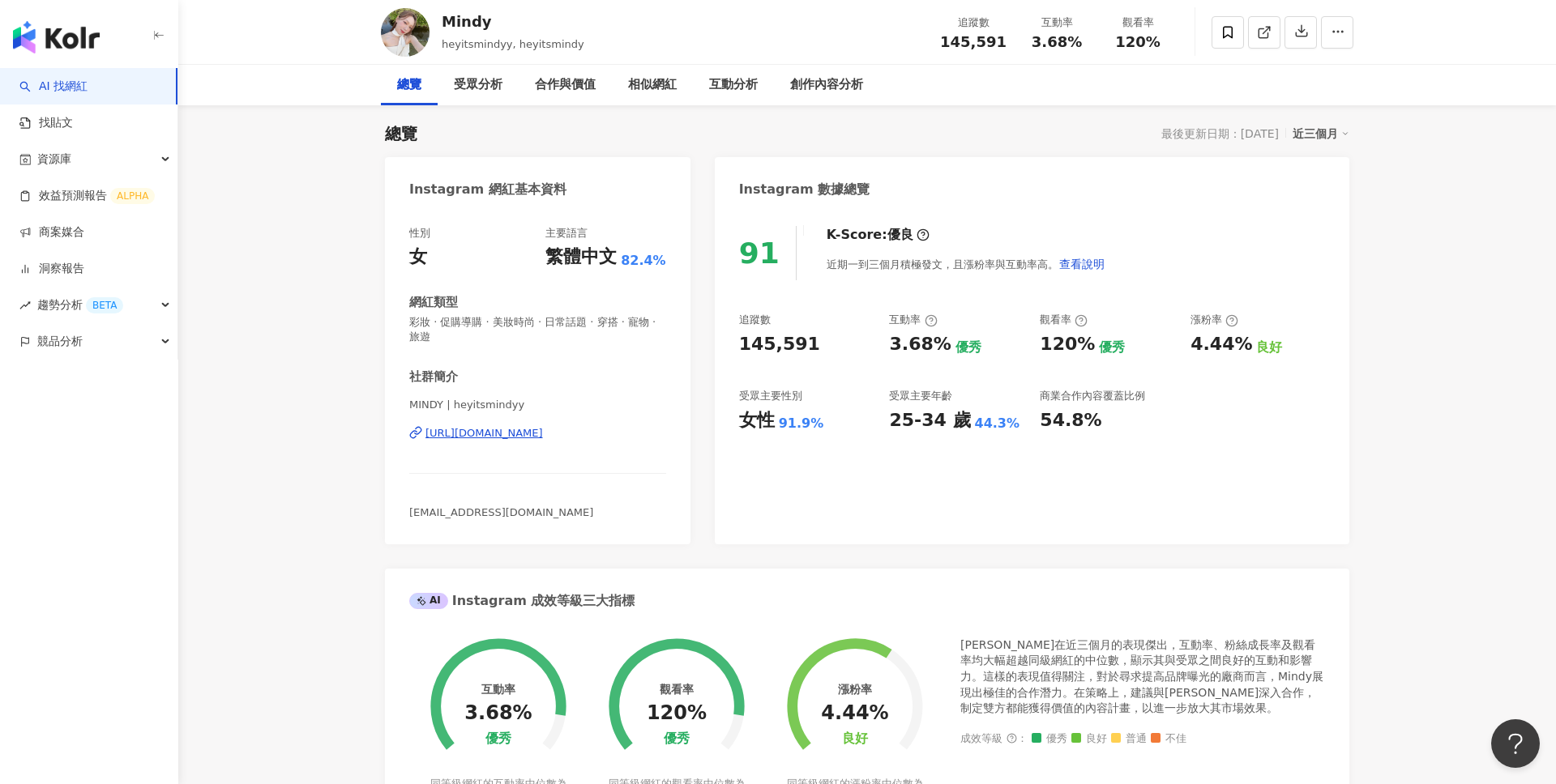
drag, startPoint x: 1156, startPoint y: 657, endPoint x: 1156, endPoint y: 580, distance: 77.0
click at [1156, 657] on div "Mindy在近三個月的表現傑出，互動率、粉絲成長率及觀看率均大幅超越同級網紅的中位數，顯示其與受眾之間良好的互動和影響力。這樣的表現值得關注，對於尋求提高品牌…" at bounding box center [1142, 676] width 365 height 80
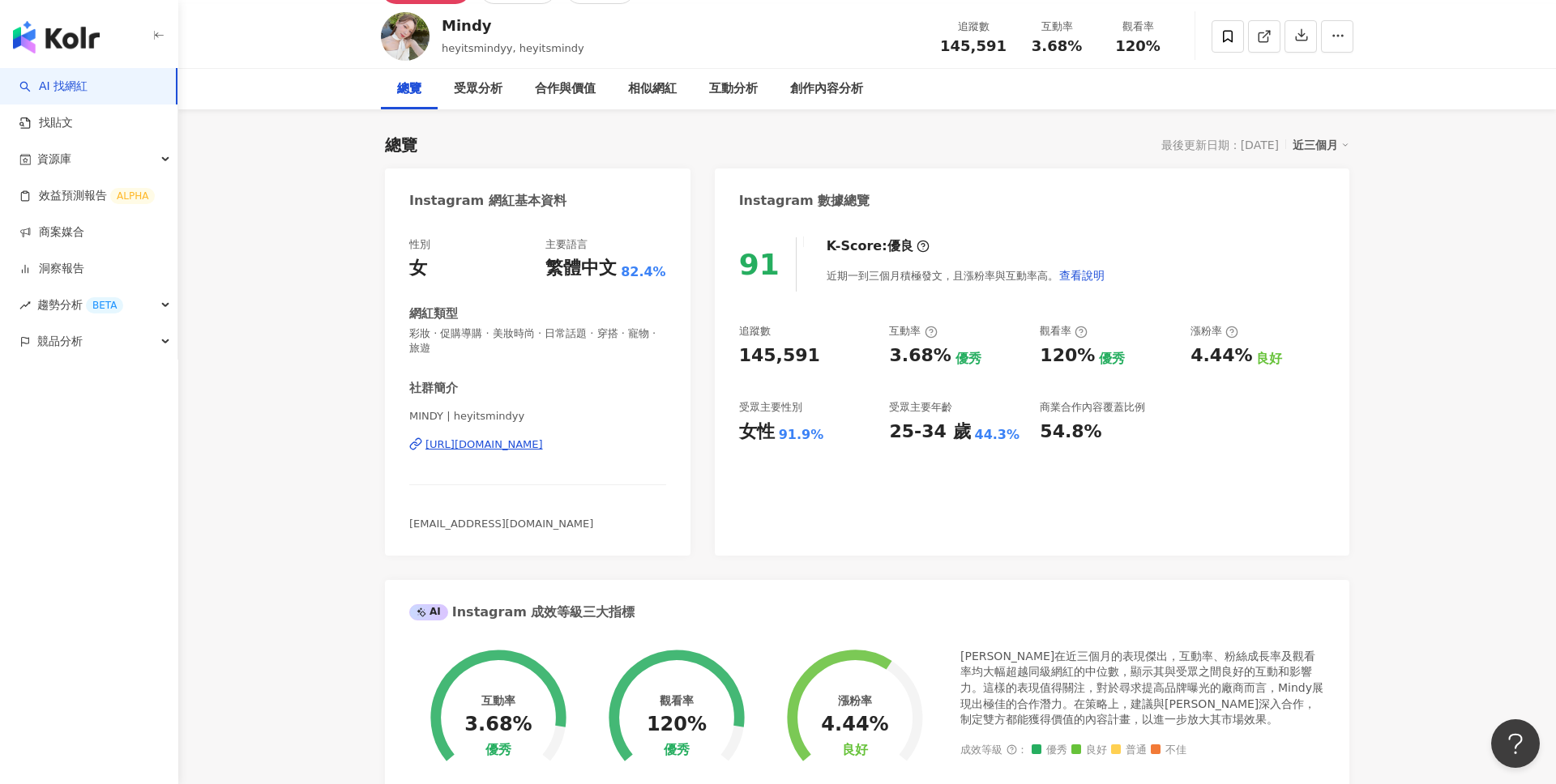
scroll to position [0, 0]
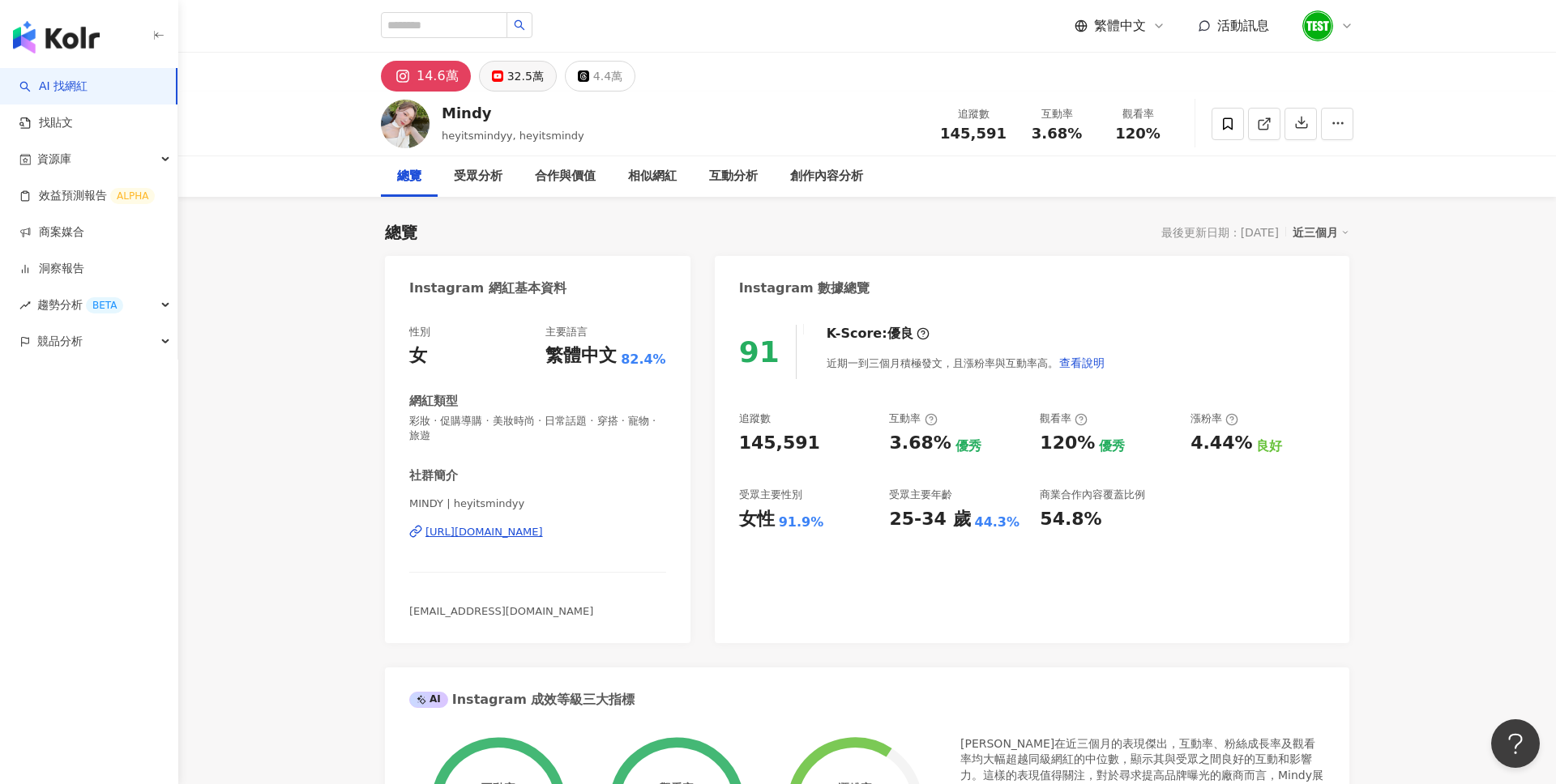
click at [519, 80] on div "32.5萬" at bounding box center [525, 76] width 37 height 23
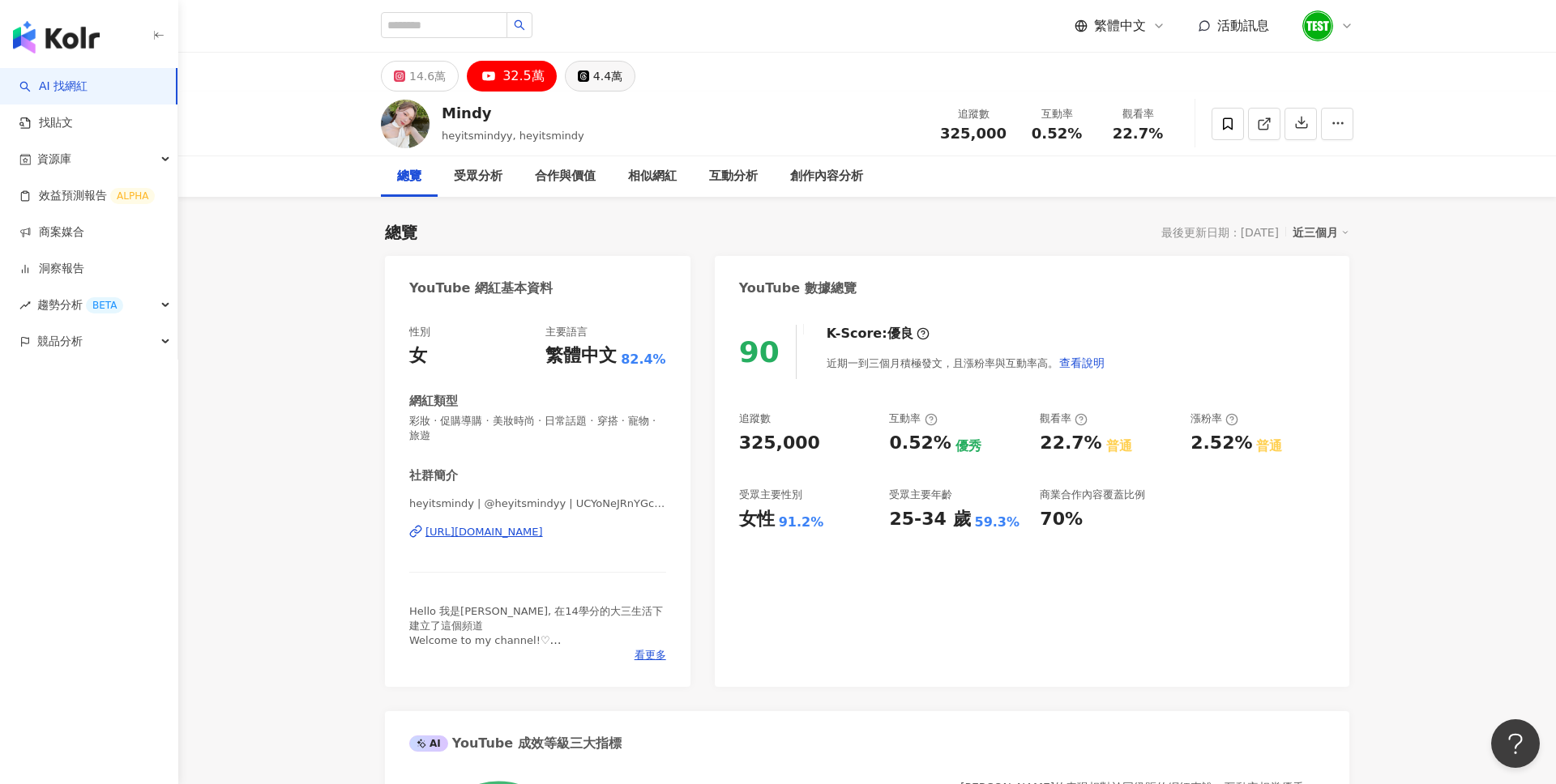
click at [599, 75] on div "4.4萬" at bounding box center [607, 76] width 29 height 23
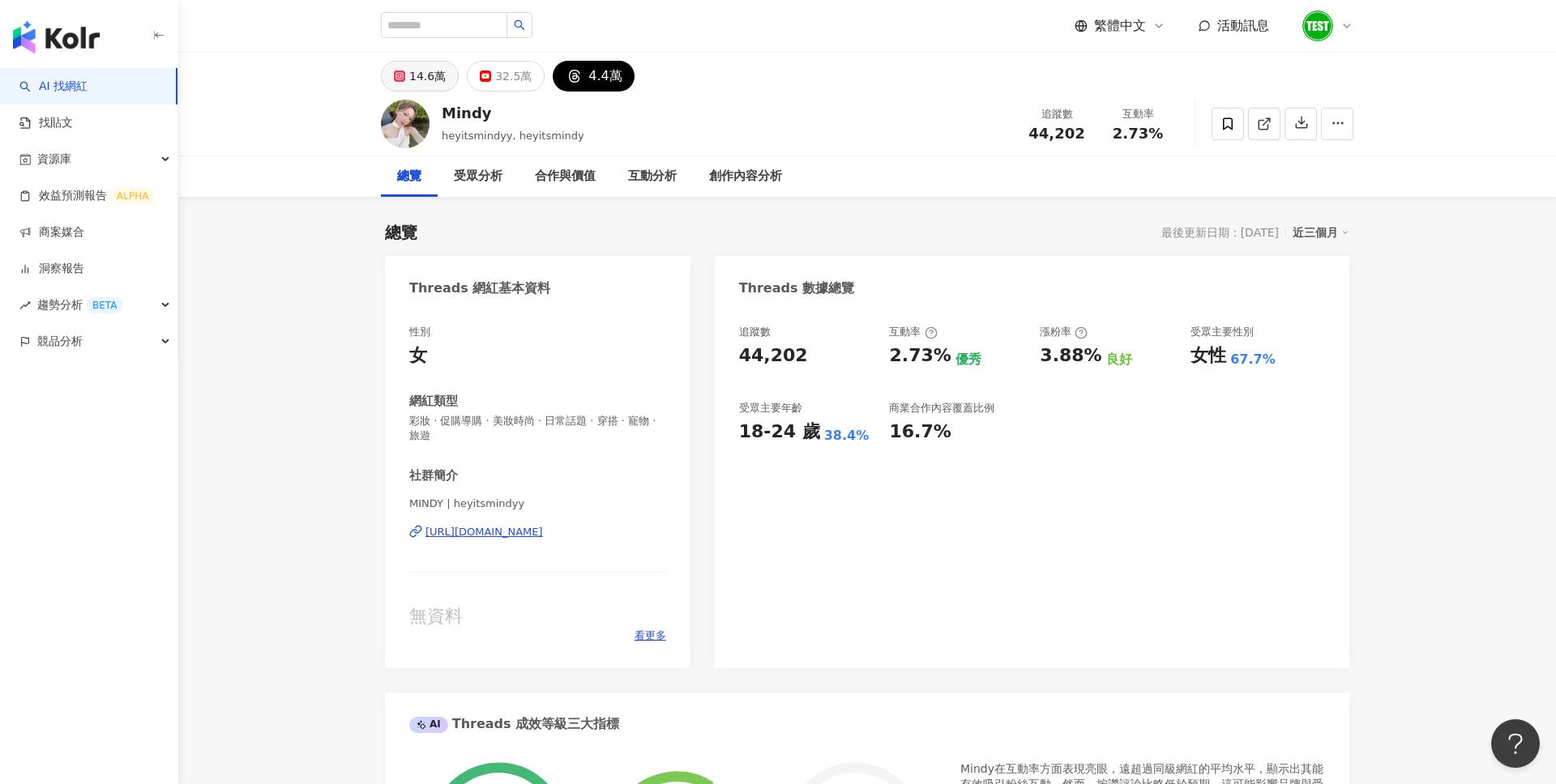
click at [416, 73] on div "14.6萬" at bounding box center [427, 76] width 37 height 23
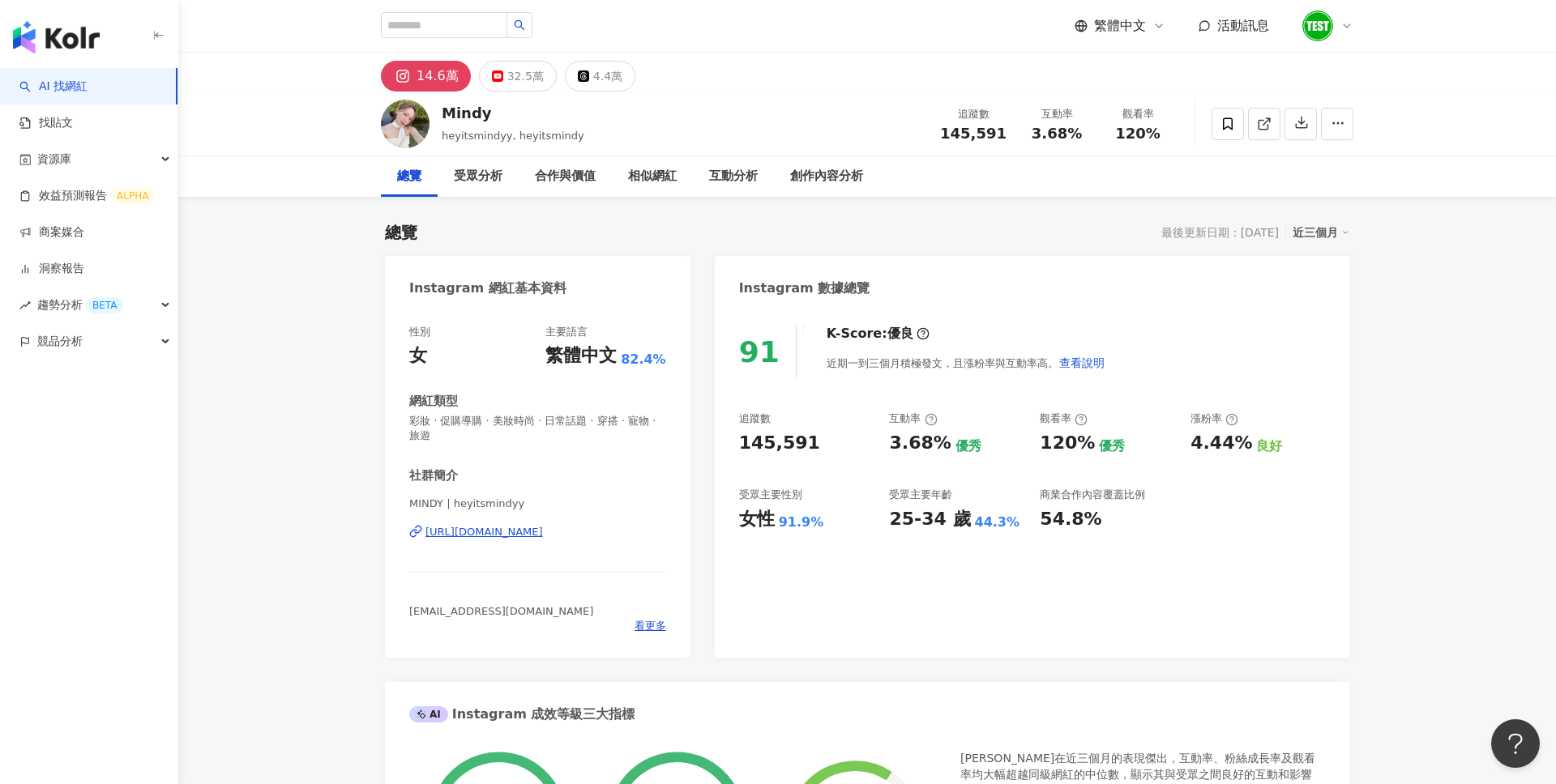
click at [1336, 239] on div "近三個月" at bounding box center [1320, 232] width 57 height 21
click at [1324, 293] on link "近六個月" at bounding box center [1328, 298] width 45 height 17
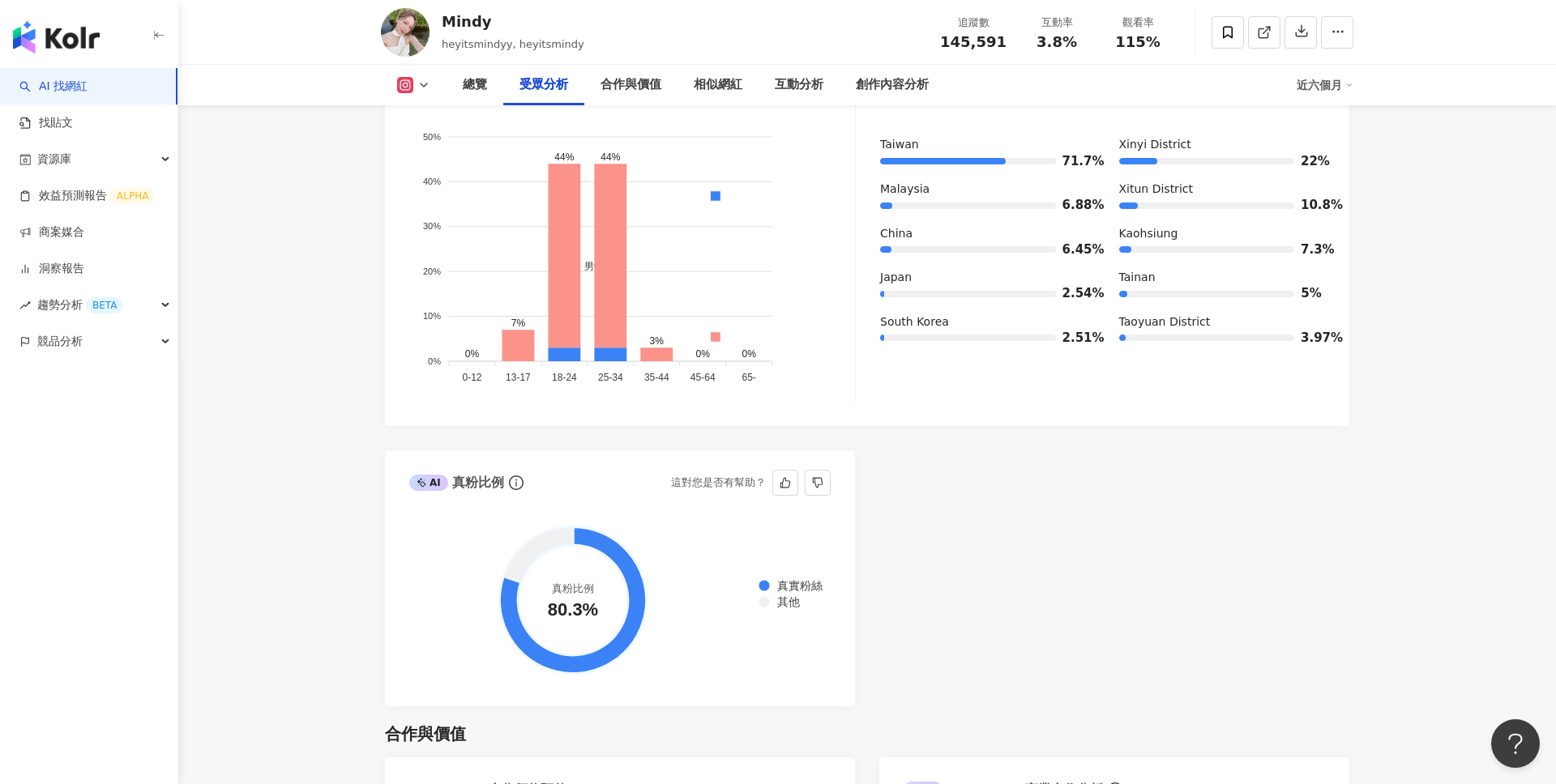
scroll to position [1665, 0]
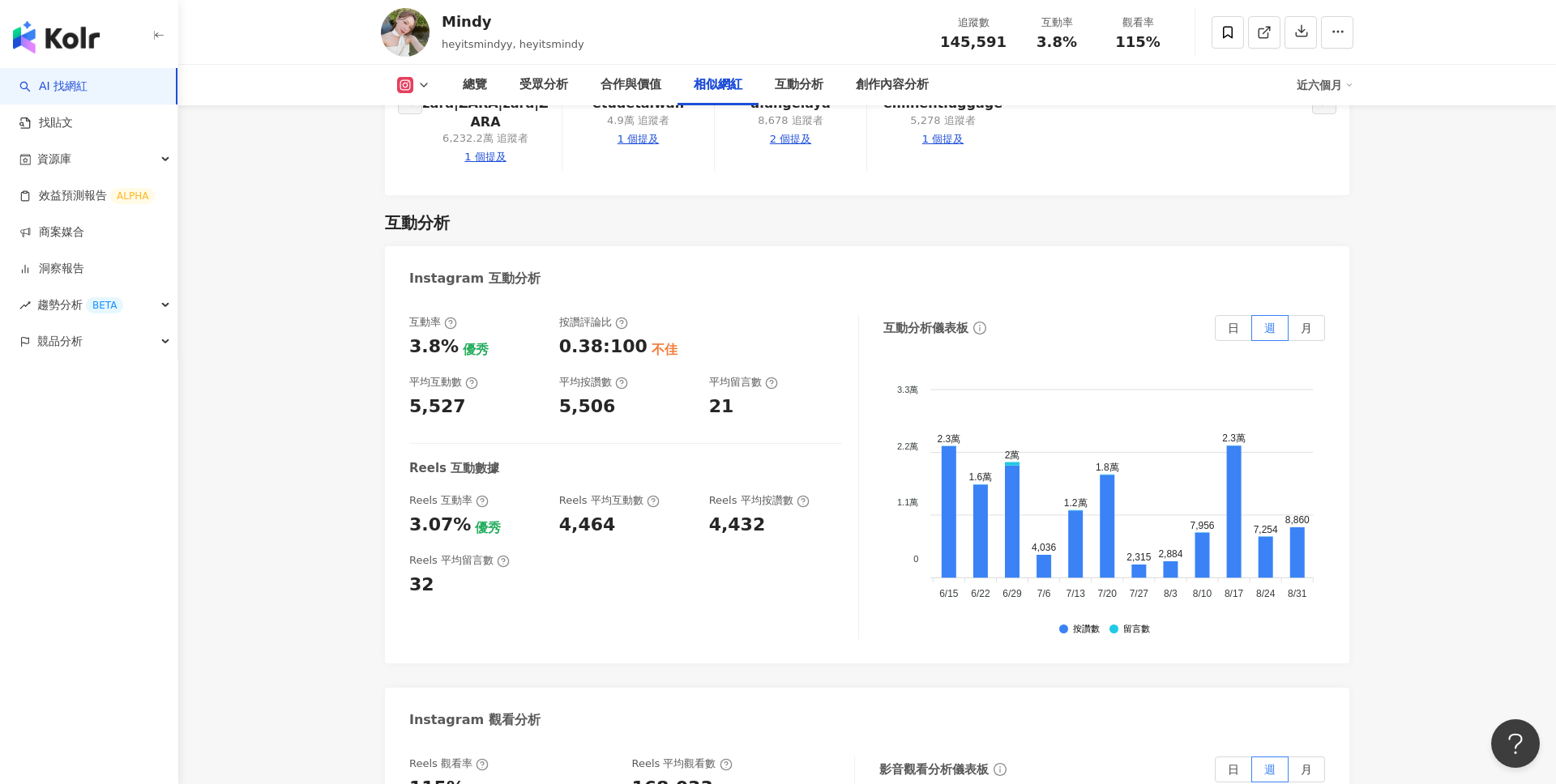
scroll to position [0, 491]
click at [1239, 316] on label "日" at bounding box center [1233, 329] width 38 height 26
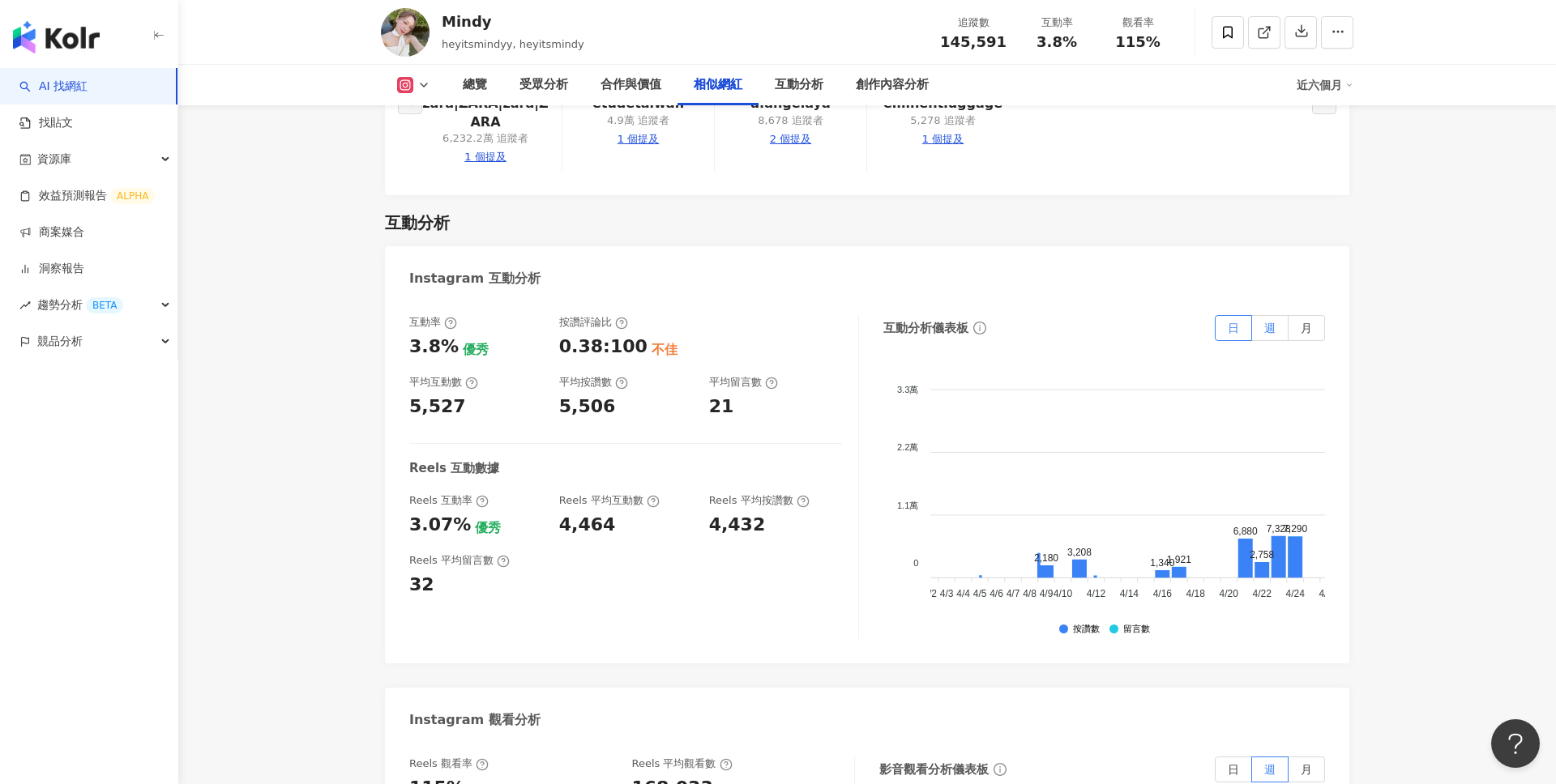
click at [1275, 322] on span "週" at bounding box center [1269, 328] width 11 height 13
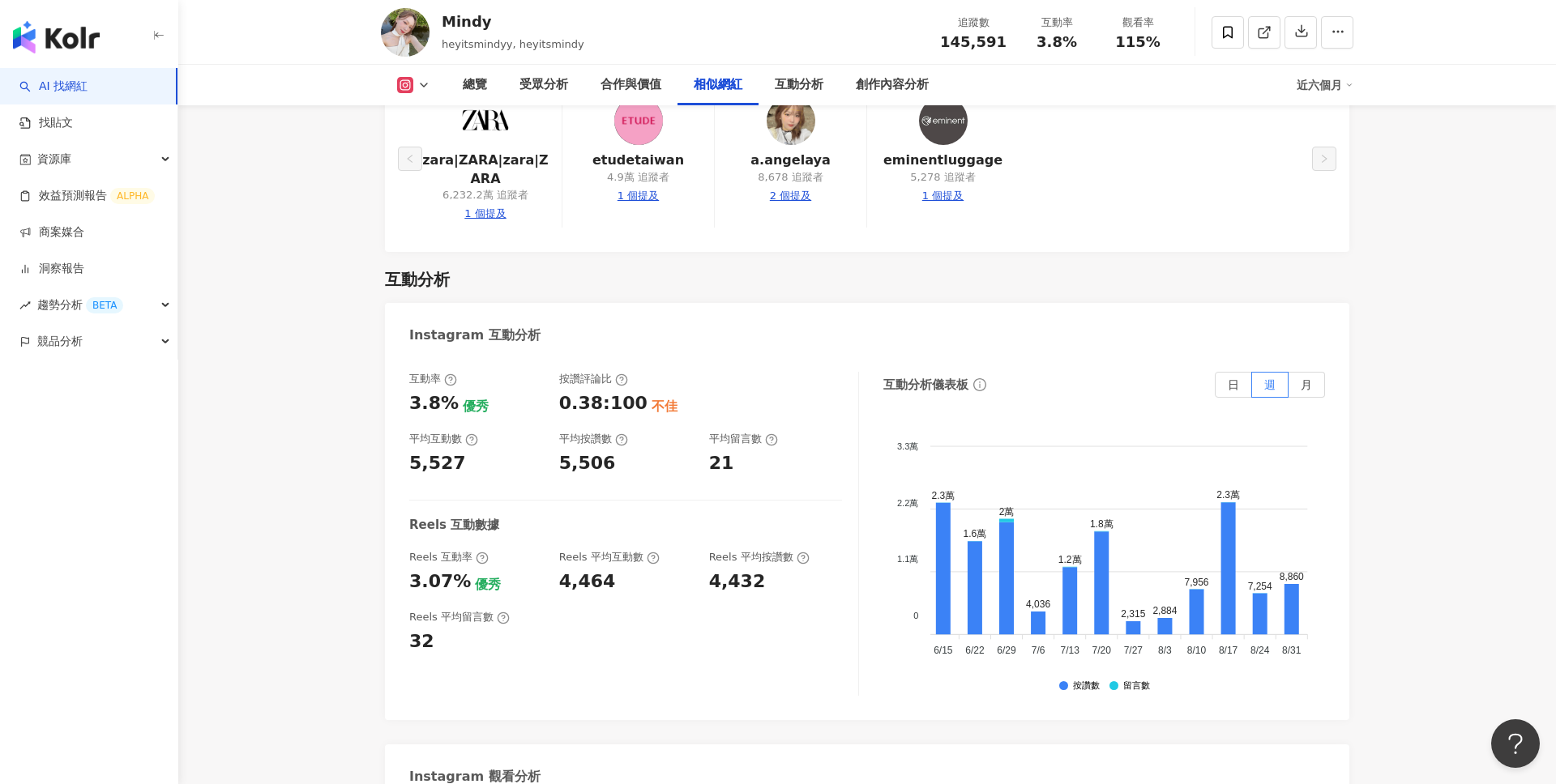
scroll to position [0, 495]
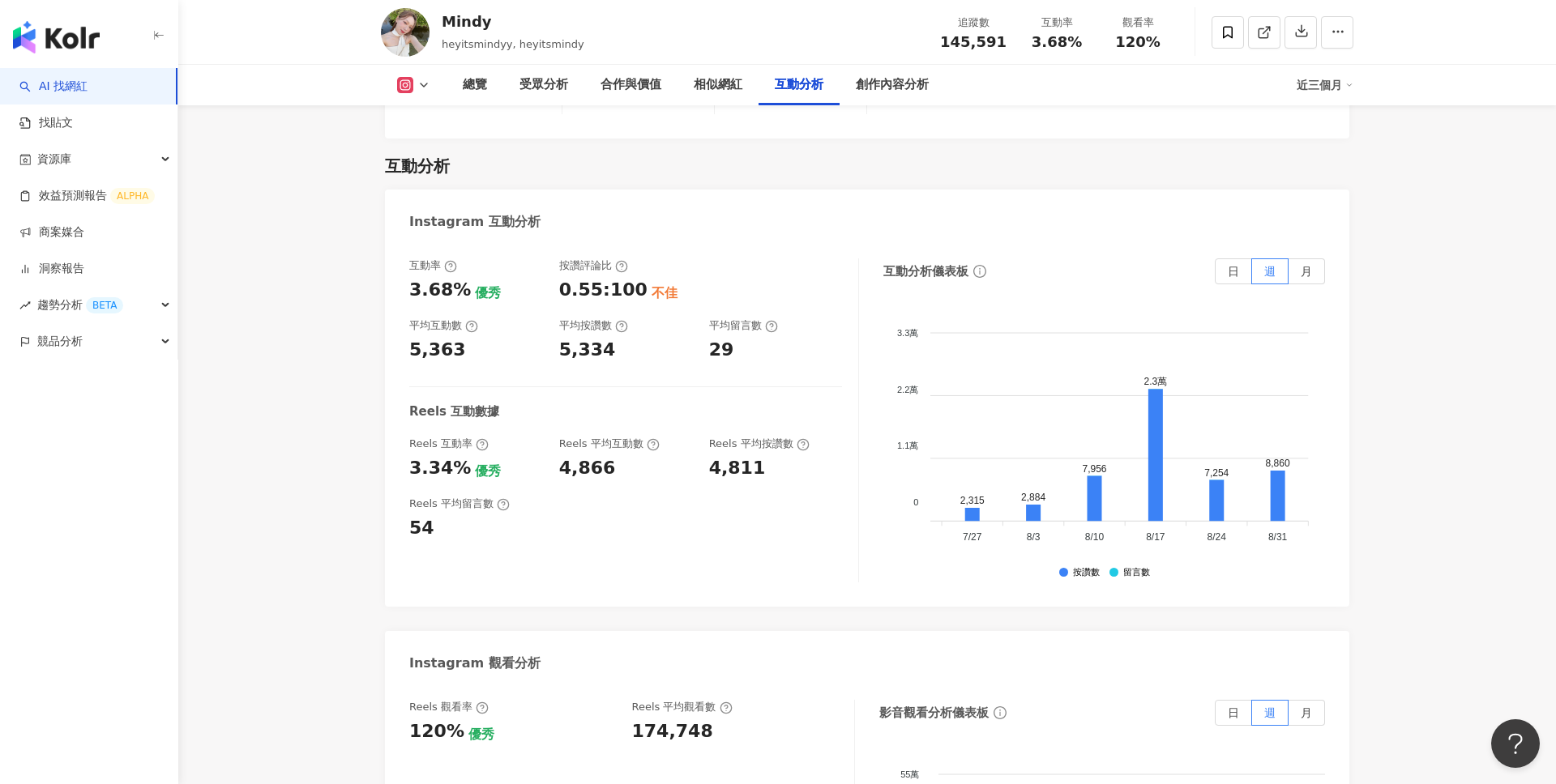
scroll to position [3099, 0]
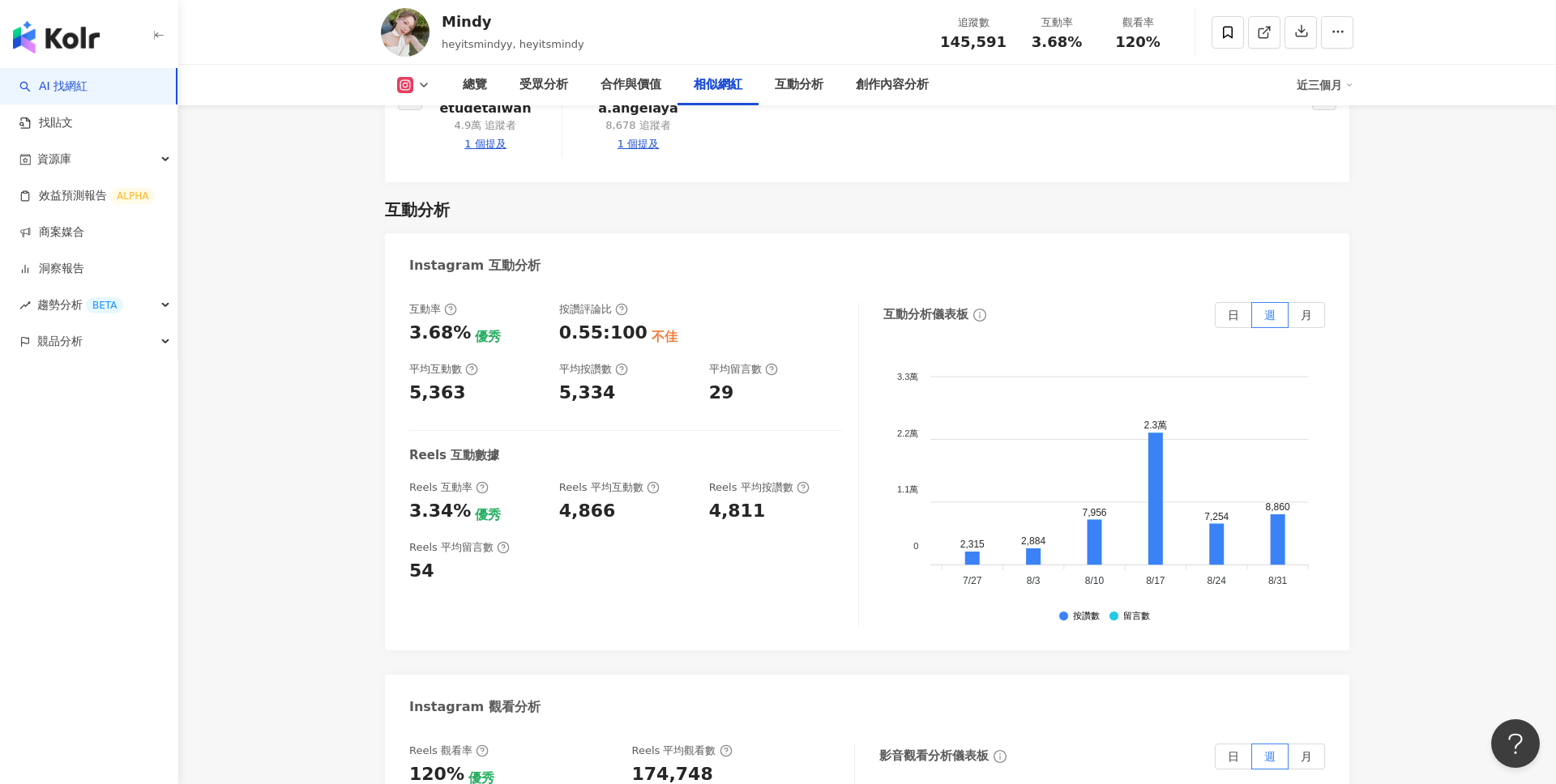
click at [1079, 449] on foreignobject at bounding box center [881, 474] width 892 height 243
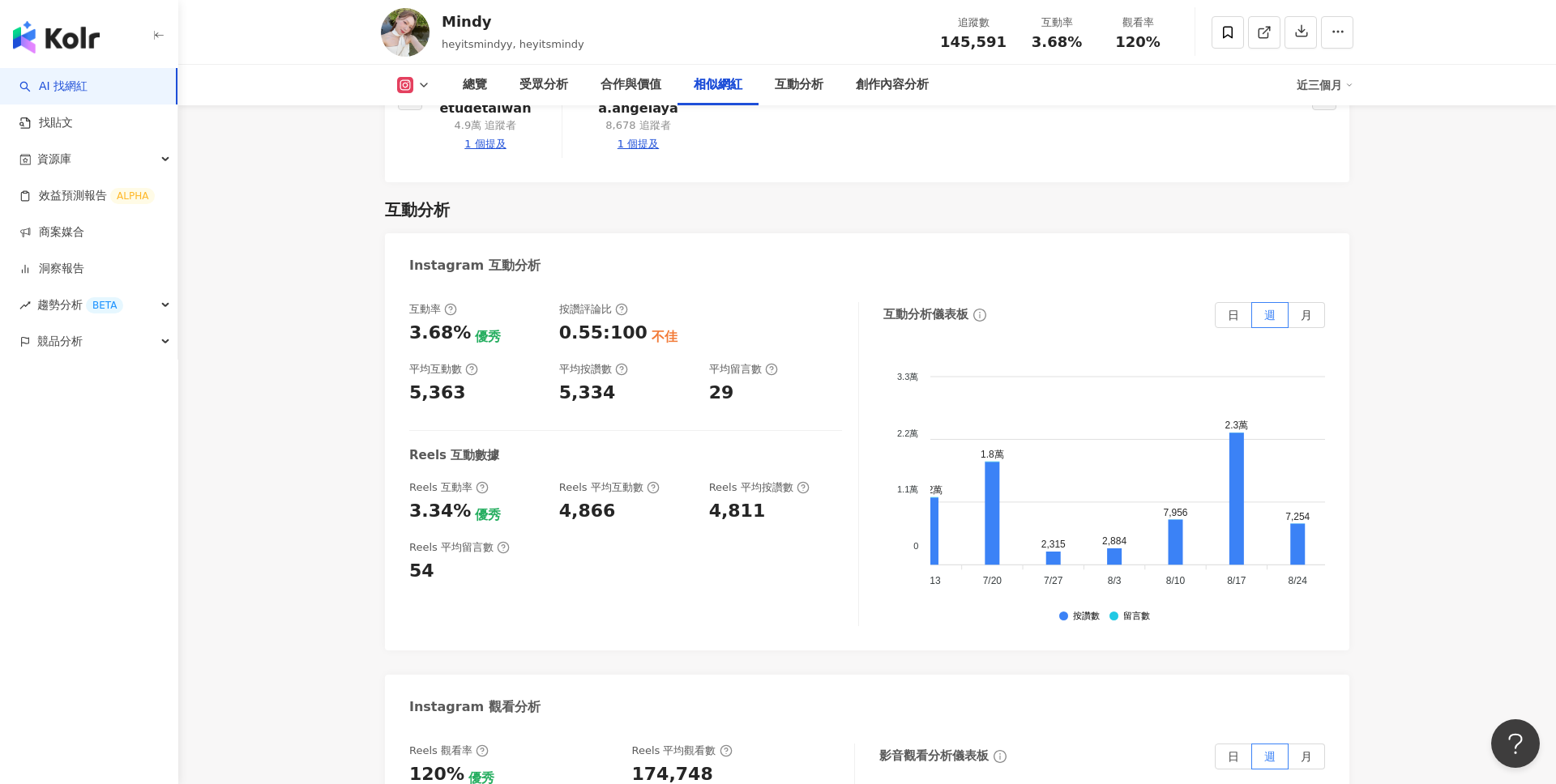
scroll to position [0, 496]
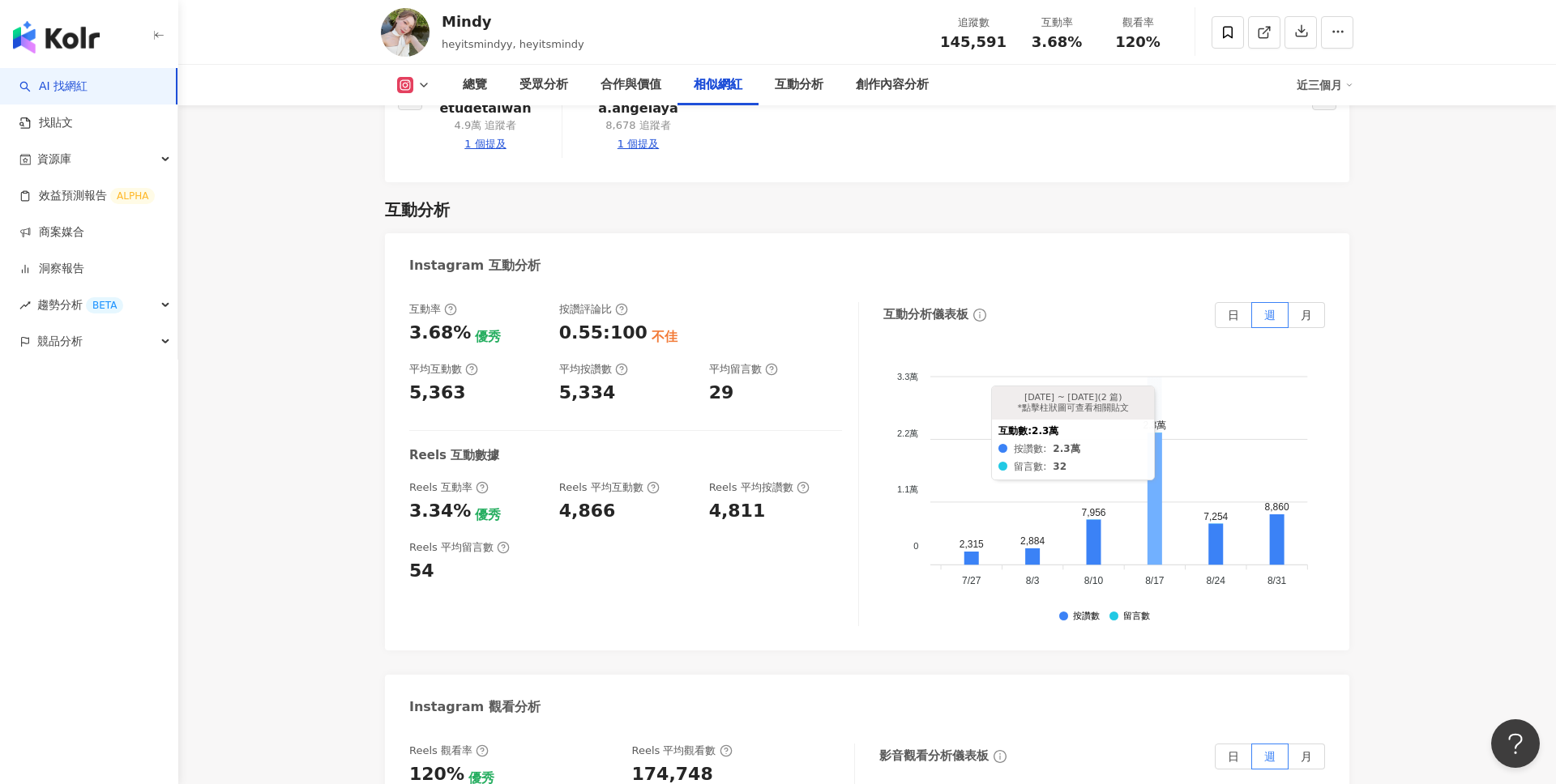
click at [1156, 475] on icon at bounding box center [1155, 498] width 15 height 132
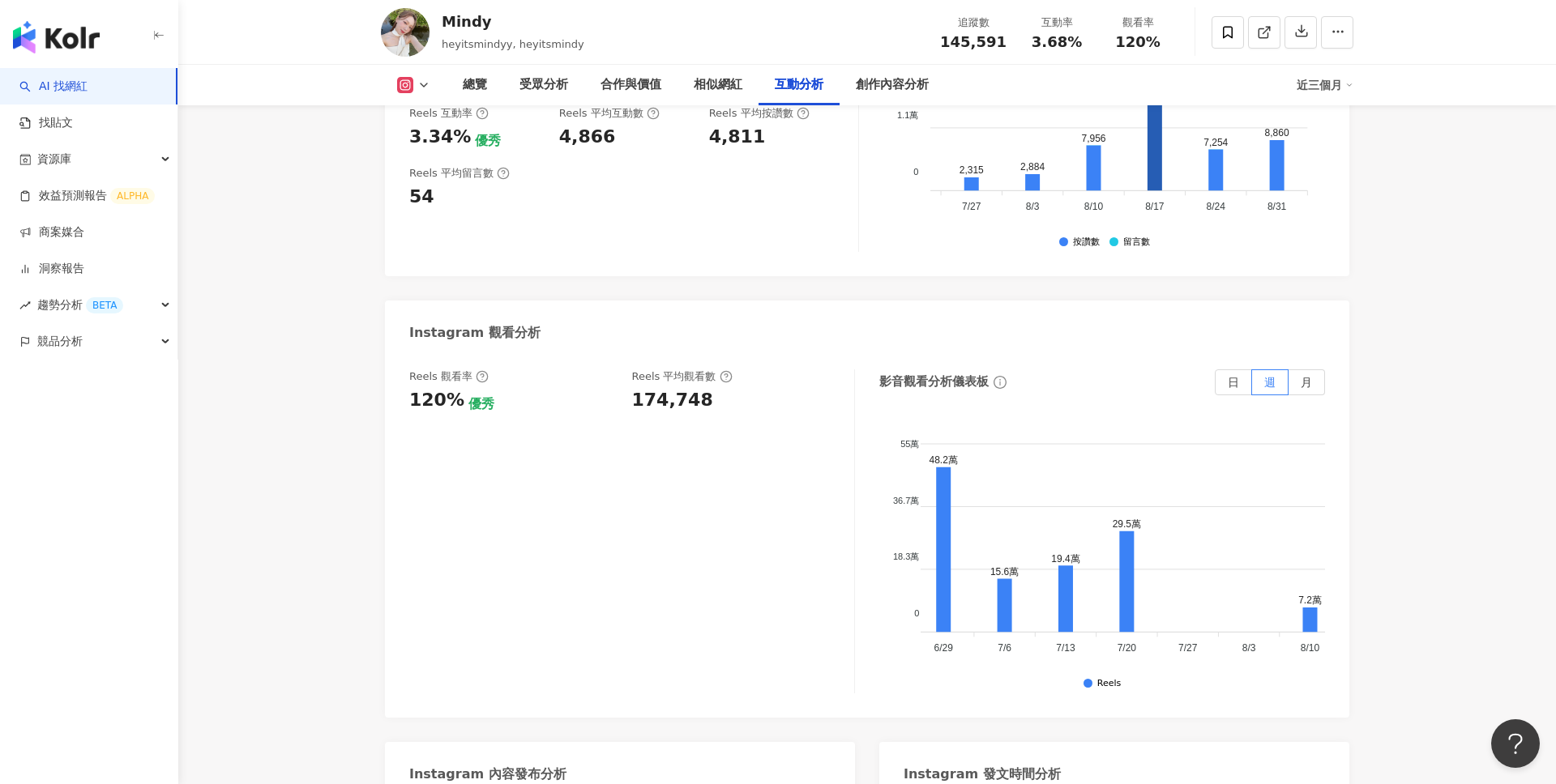
scroll to position [0, 244]
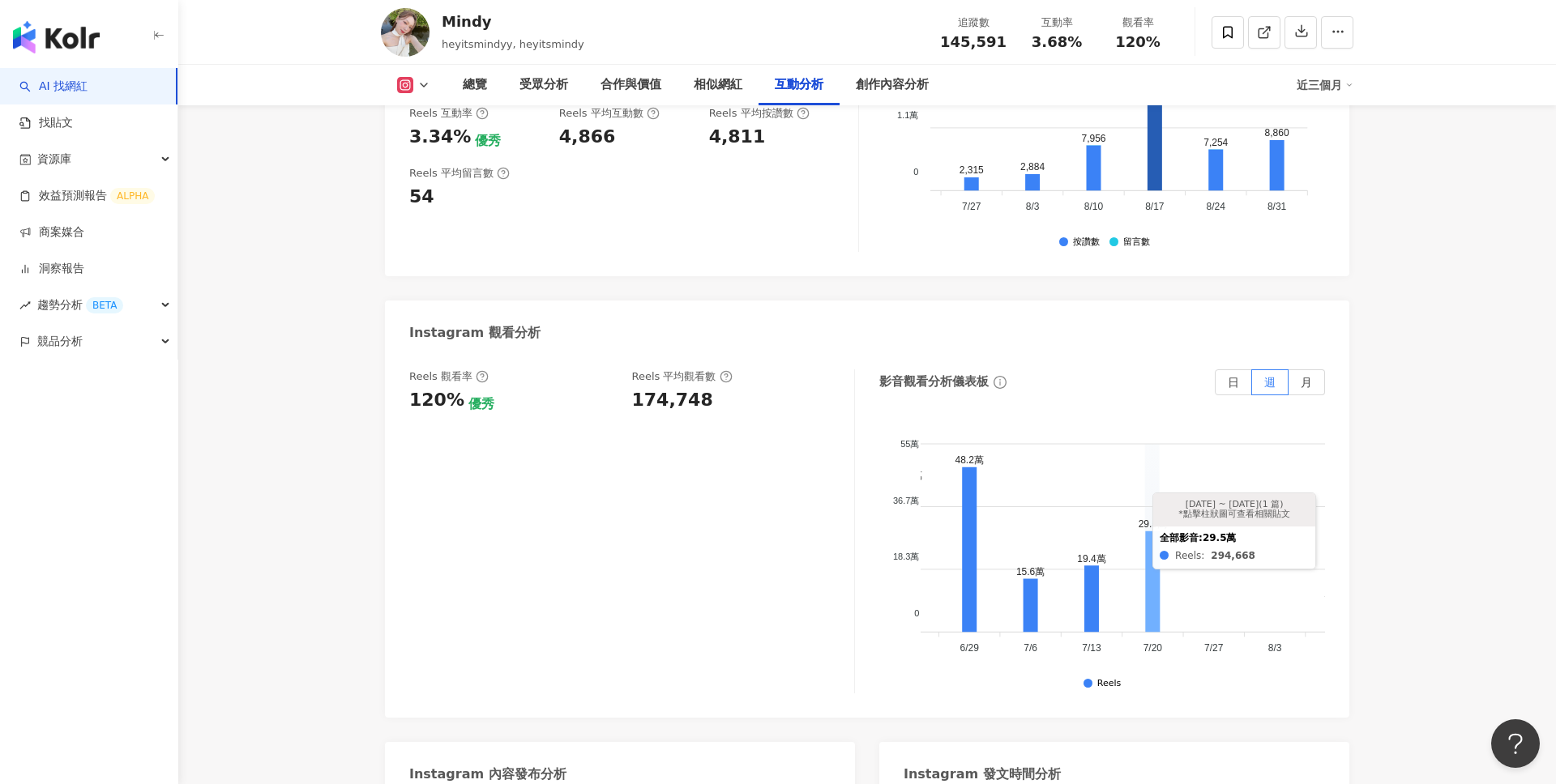
click at [1149, 592] on icon at bounding box center [1153, 581] width 15 height 101
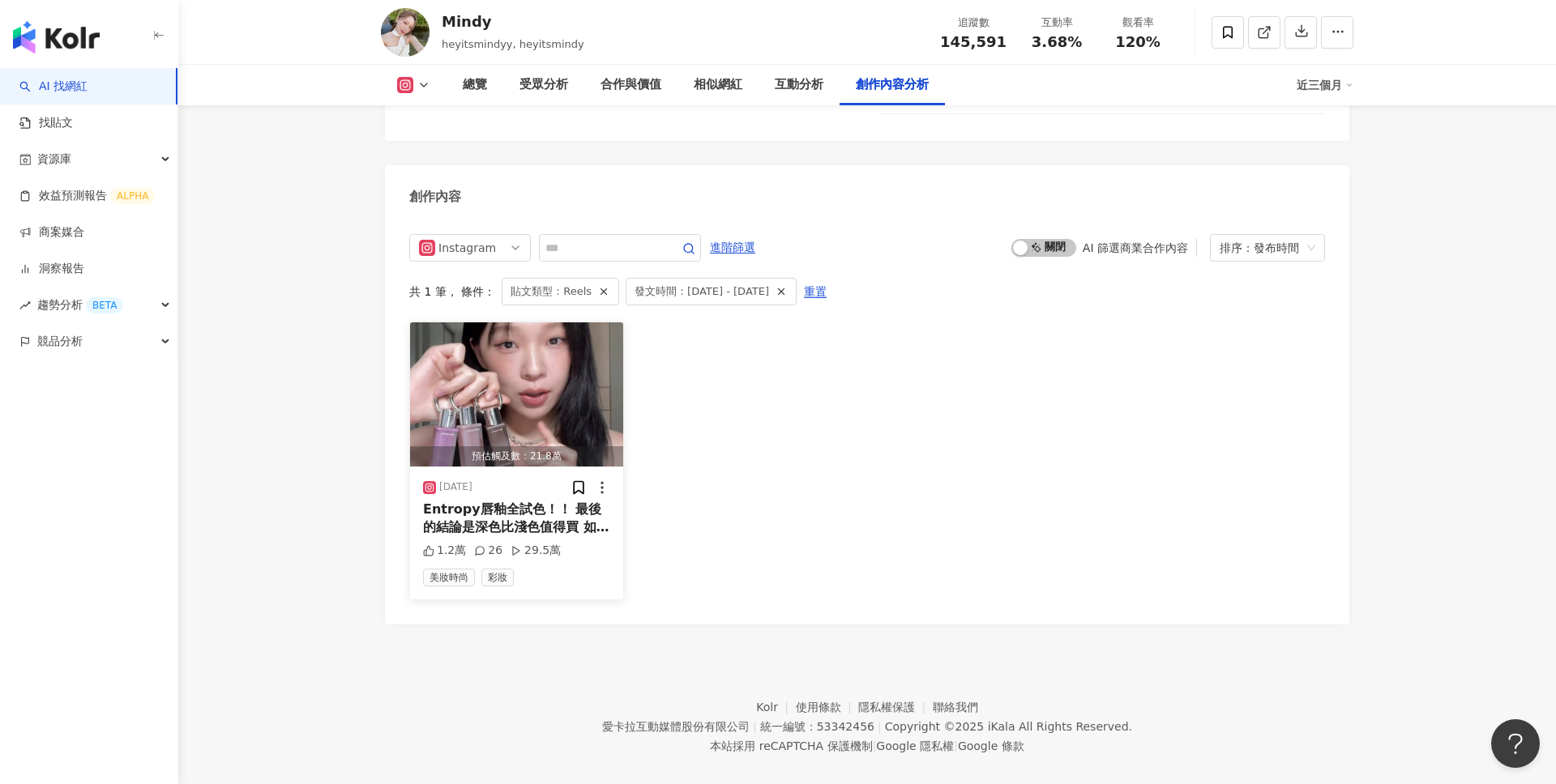
click at [554, 501] on div "Entropy唇釉全試色！！ 最後的結論是深色比淺色值得買 如果已經買了淺色注意不要擦太厚～ 我最喜歡的色號是C1跟C7🤓" at bounding box center [517, 519] width 187 height 37
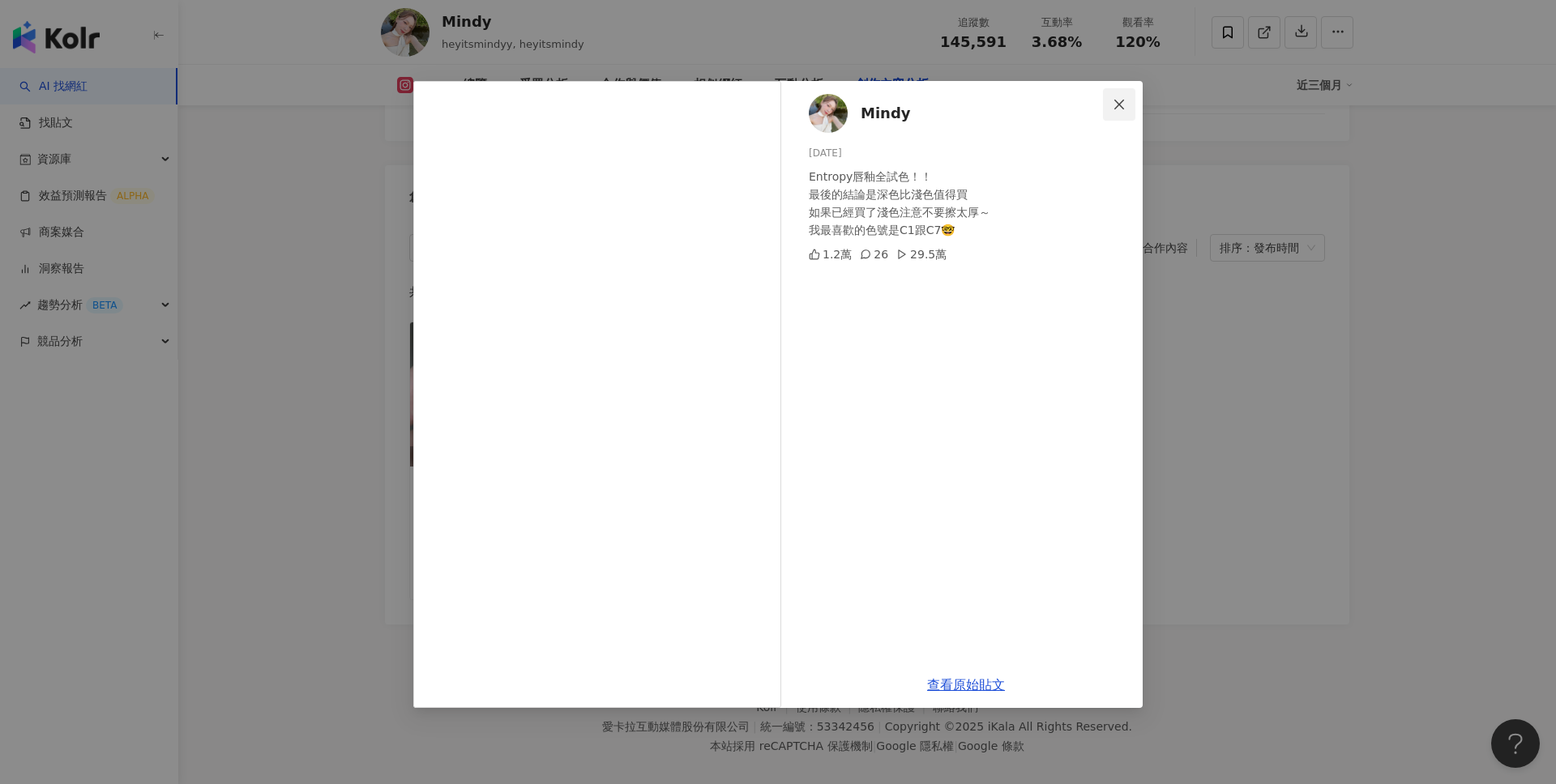
click at [1119, 101] on icon "close" at bounding box center [1119, 104] width 13 height 13
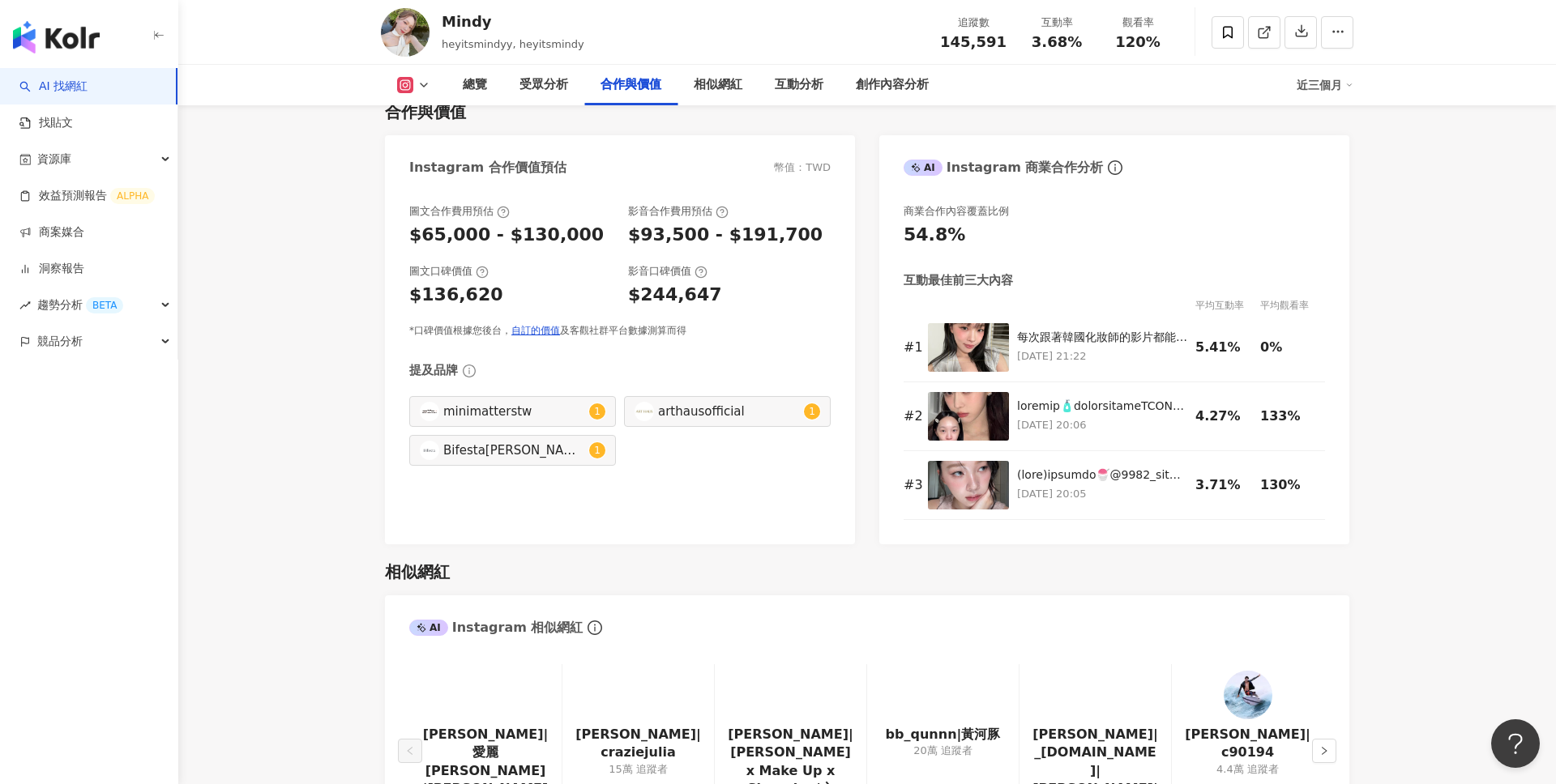
scroll to position [2169, 0]
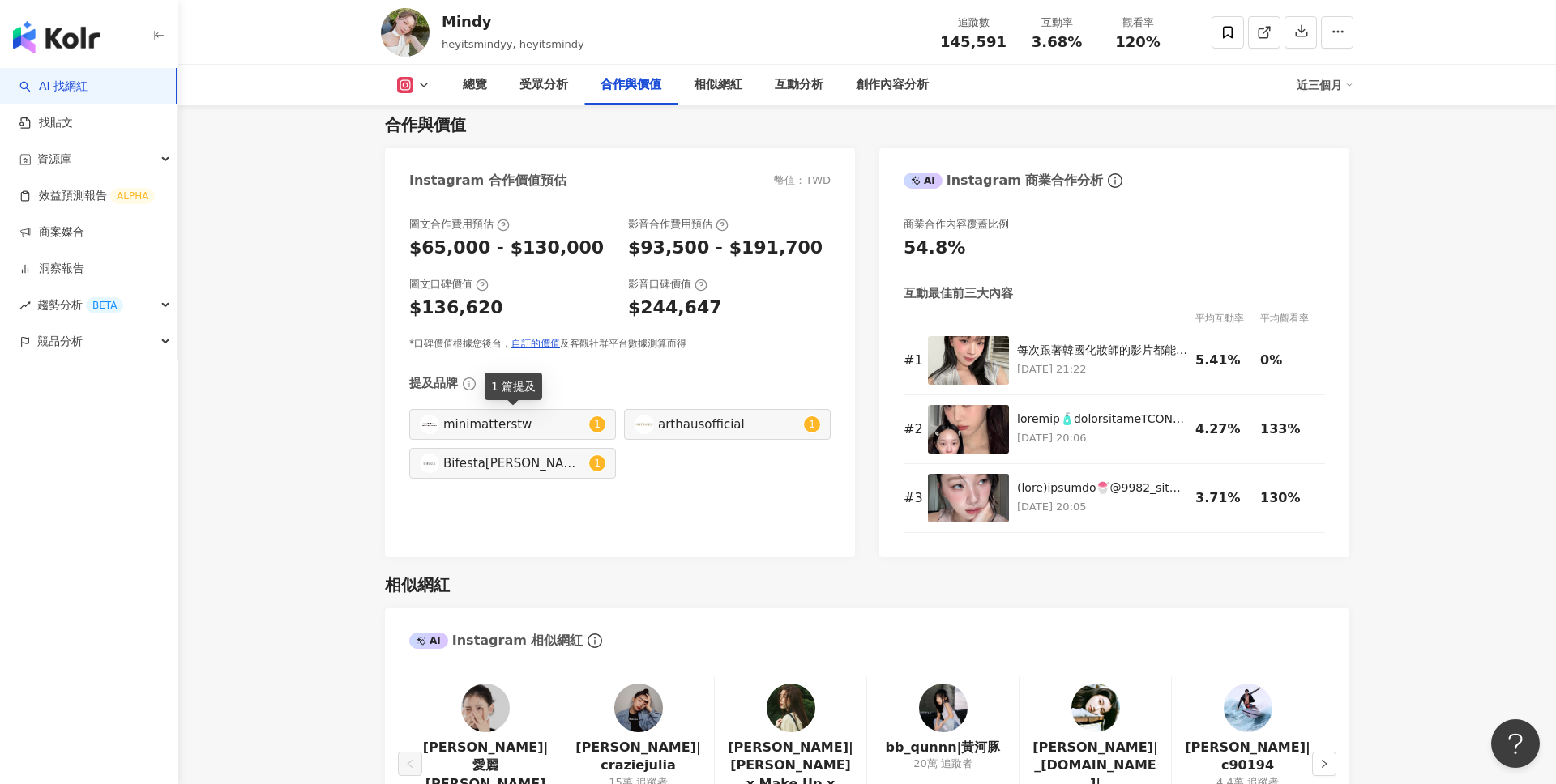
click at [545, 421] on div "minimatterstw" at bounding box center [514, 425] width 142 height 17
type input "**********"
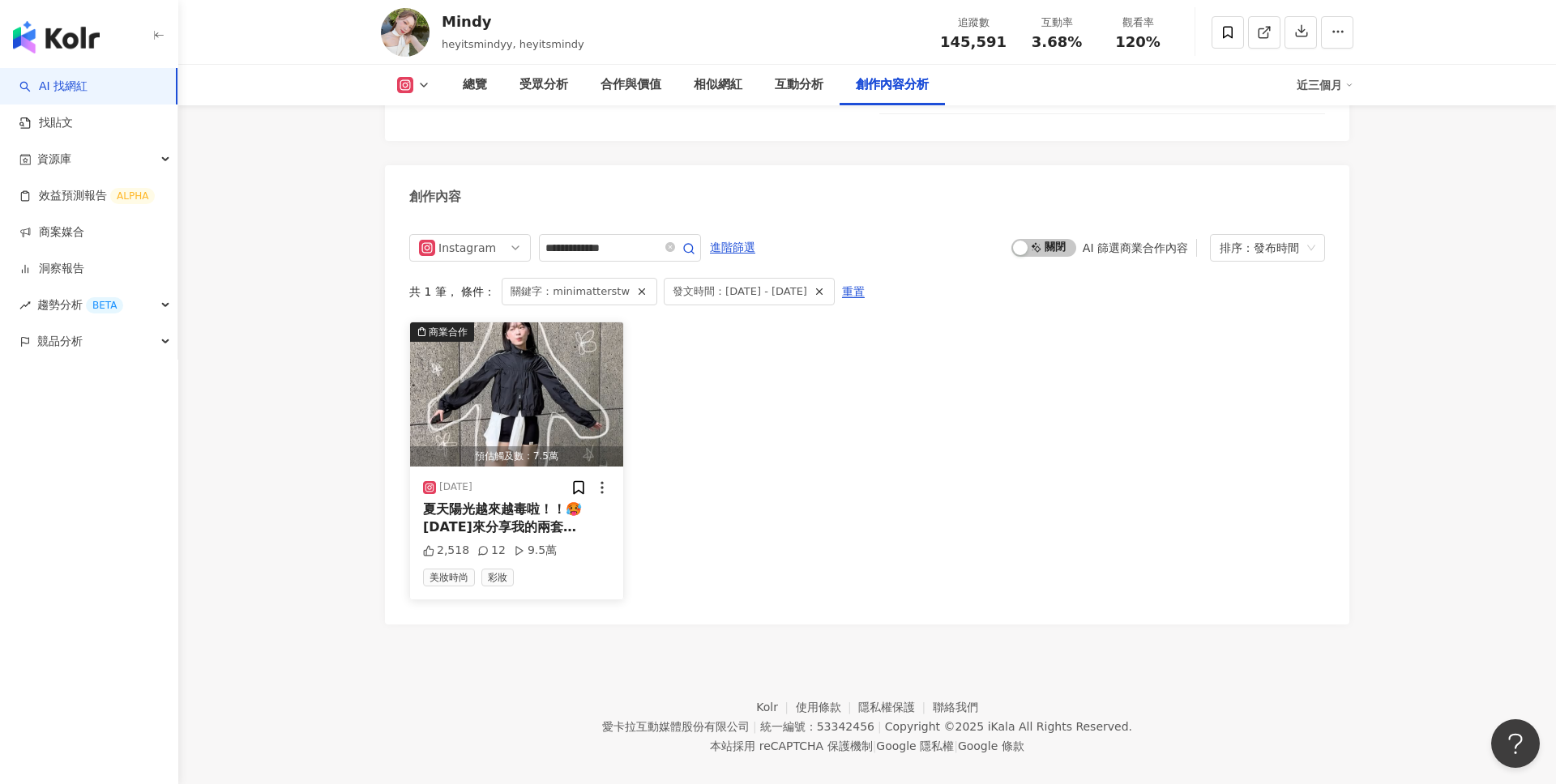
click at [512, 502] on span "夏天陽光越來越毒啦！！🥵今天來分享我的兩套 @" at bounding box center [503, 527] width 159 height 52
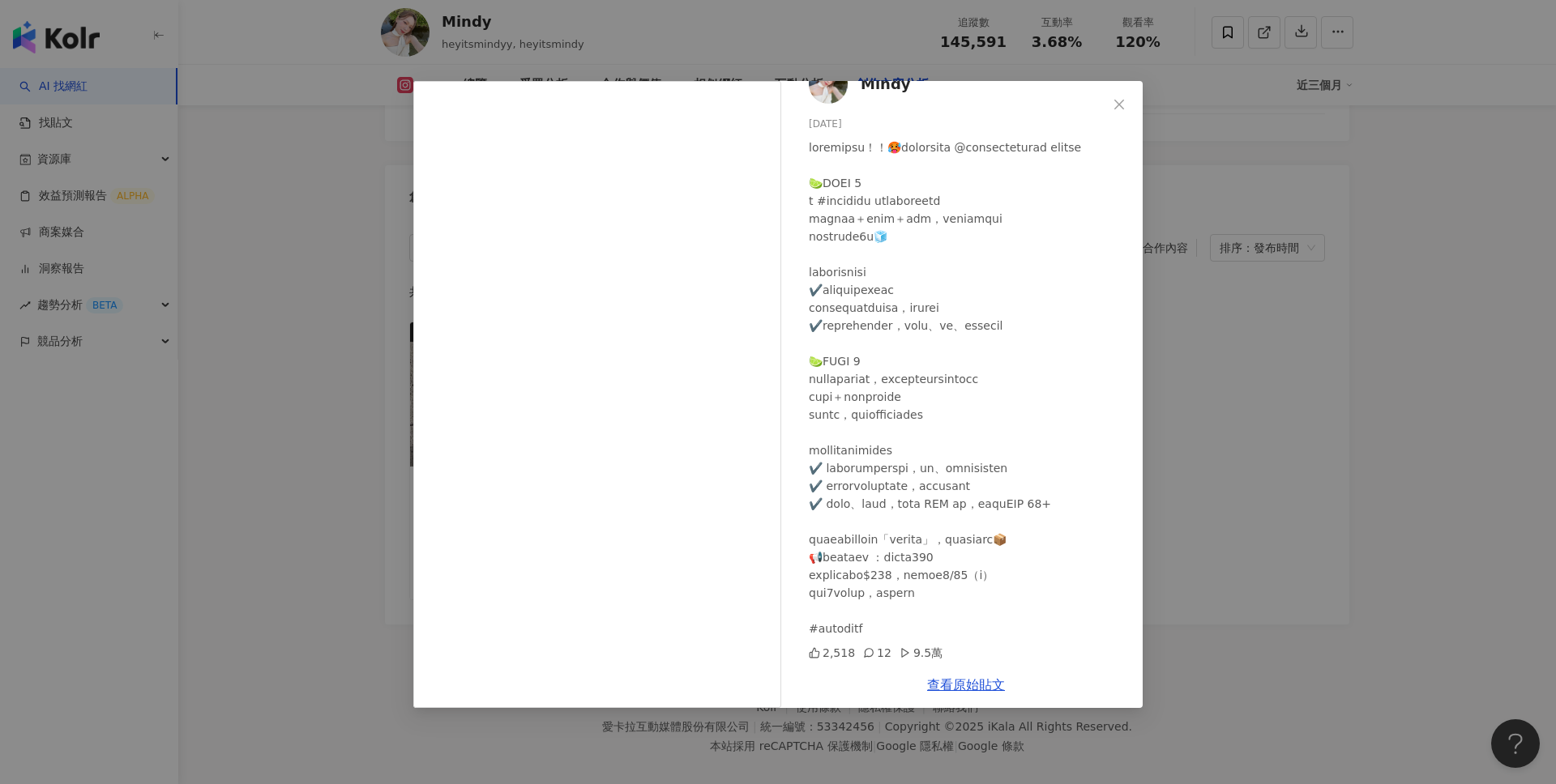
scroll to position [0, 0]
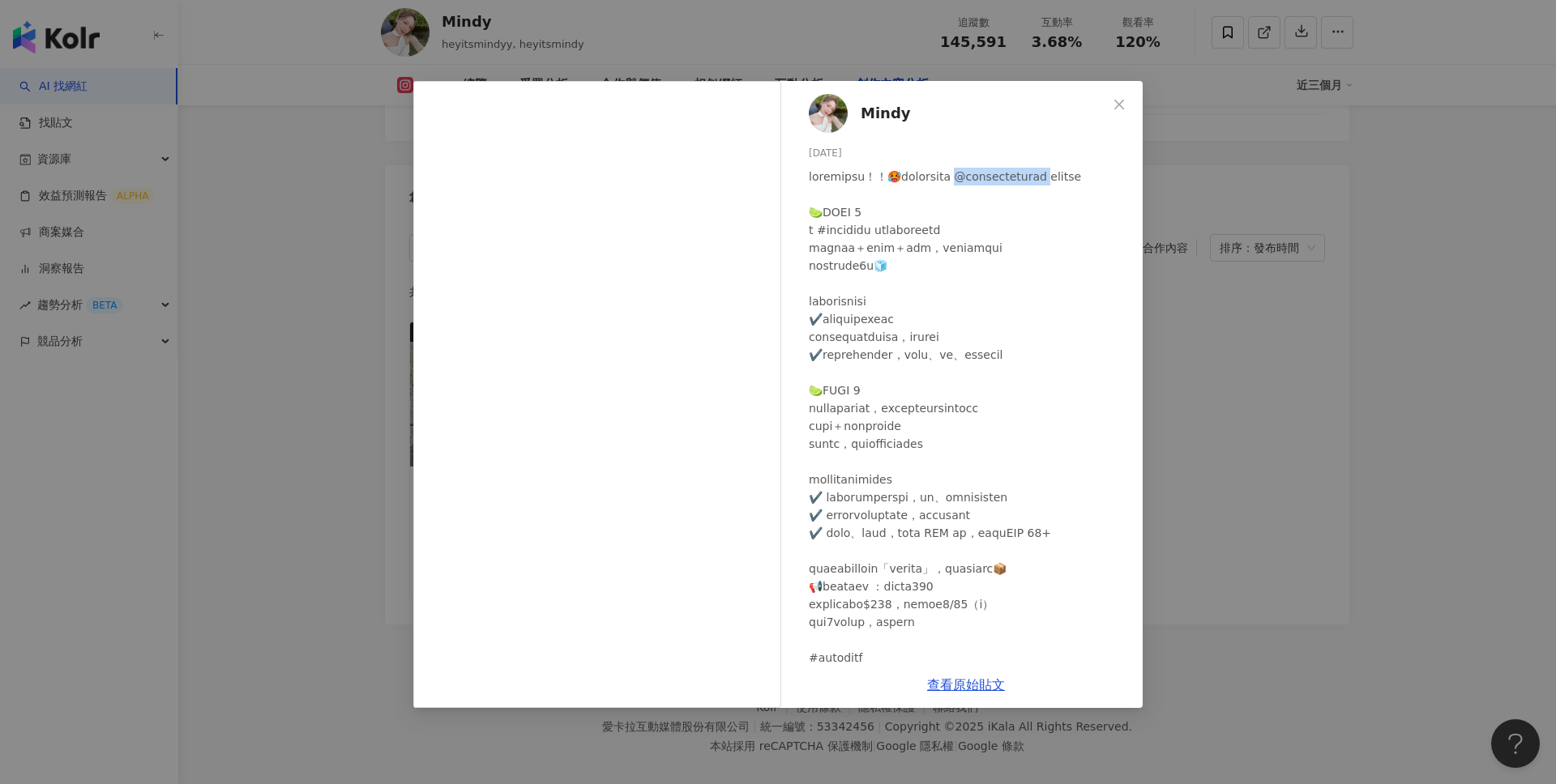
drag, startPoint x: 811, startPoint y: 192, endPoint x: 899, endPoint y: 192, distance: 88.0
click at [899, 192] on div at bounding box center [969, 417] width 321 height 499
click at [1131, 102] on span "Close" at bounding box center [1119, 104] width 32 height 13
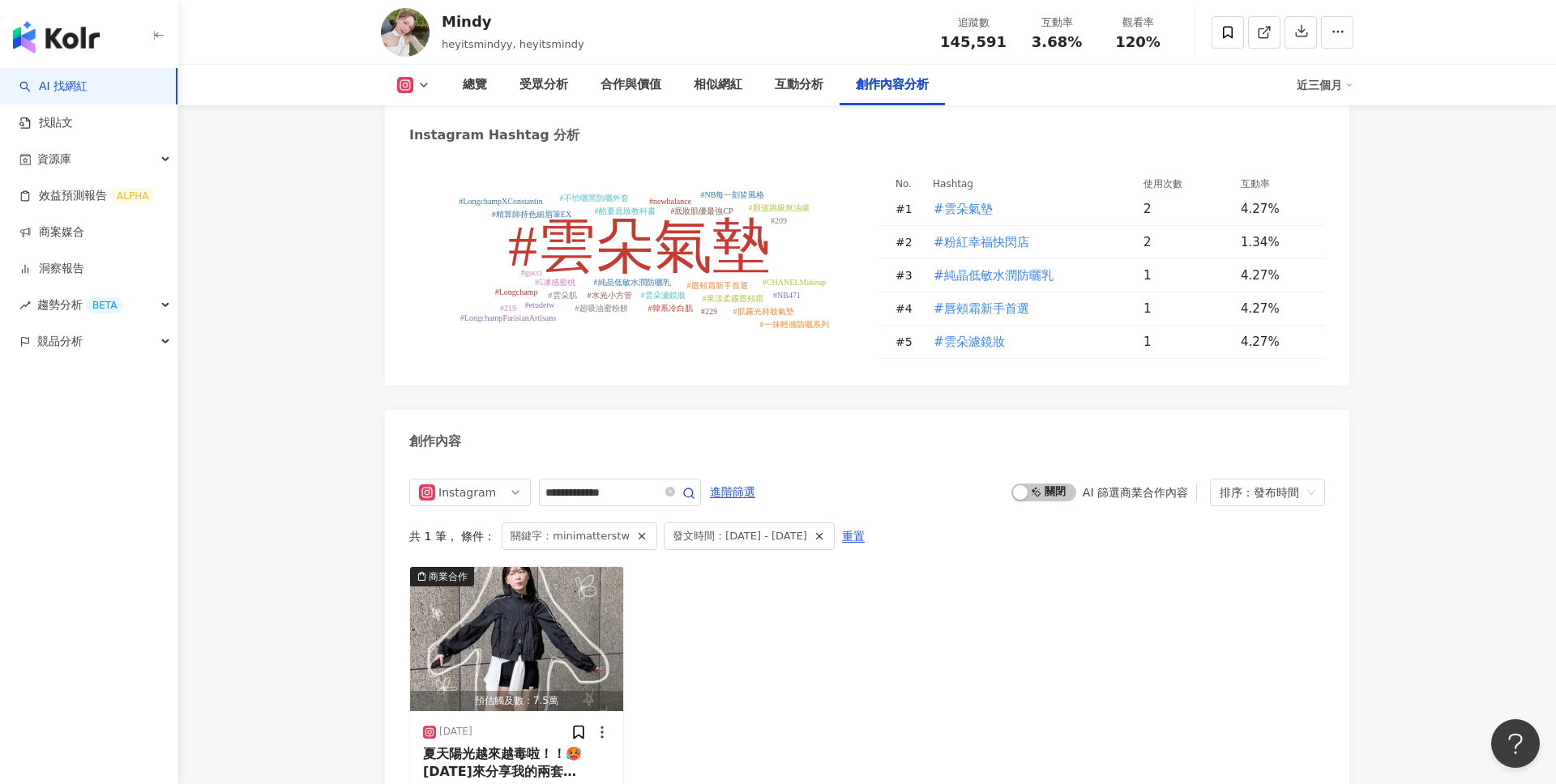
scroll to position [4633, 0]
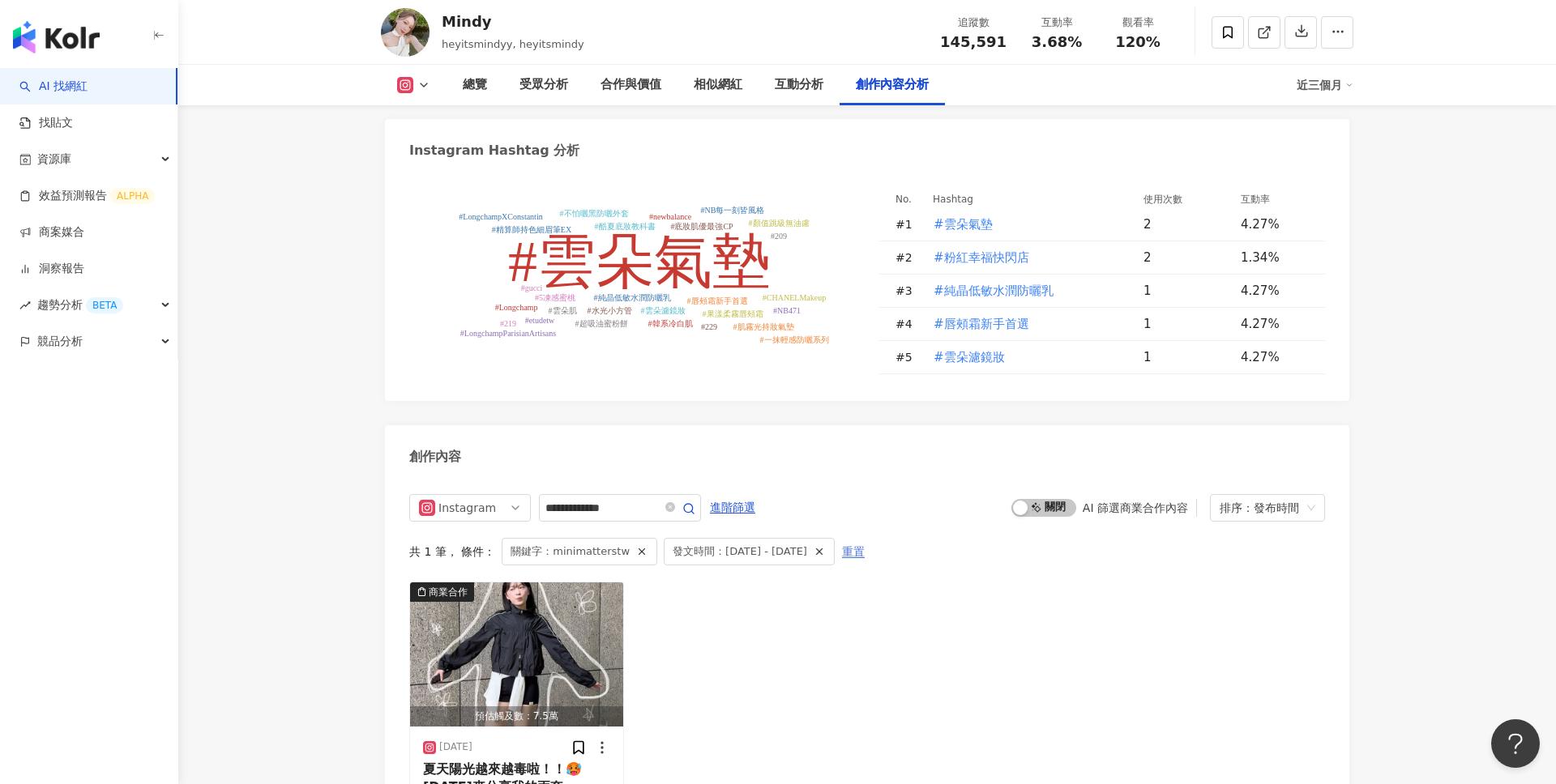
click at [861, 539] on span "重置" at bounding box center [853, 552] width 23 height 26
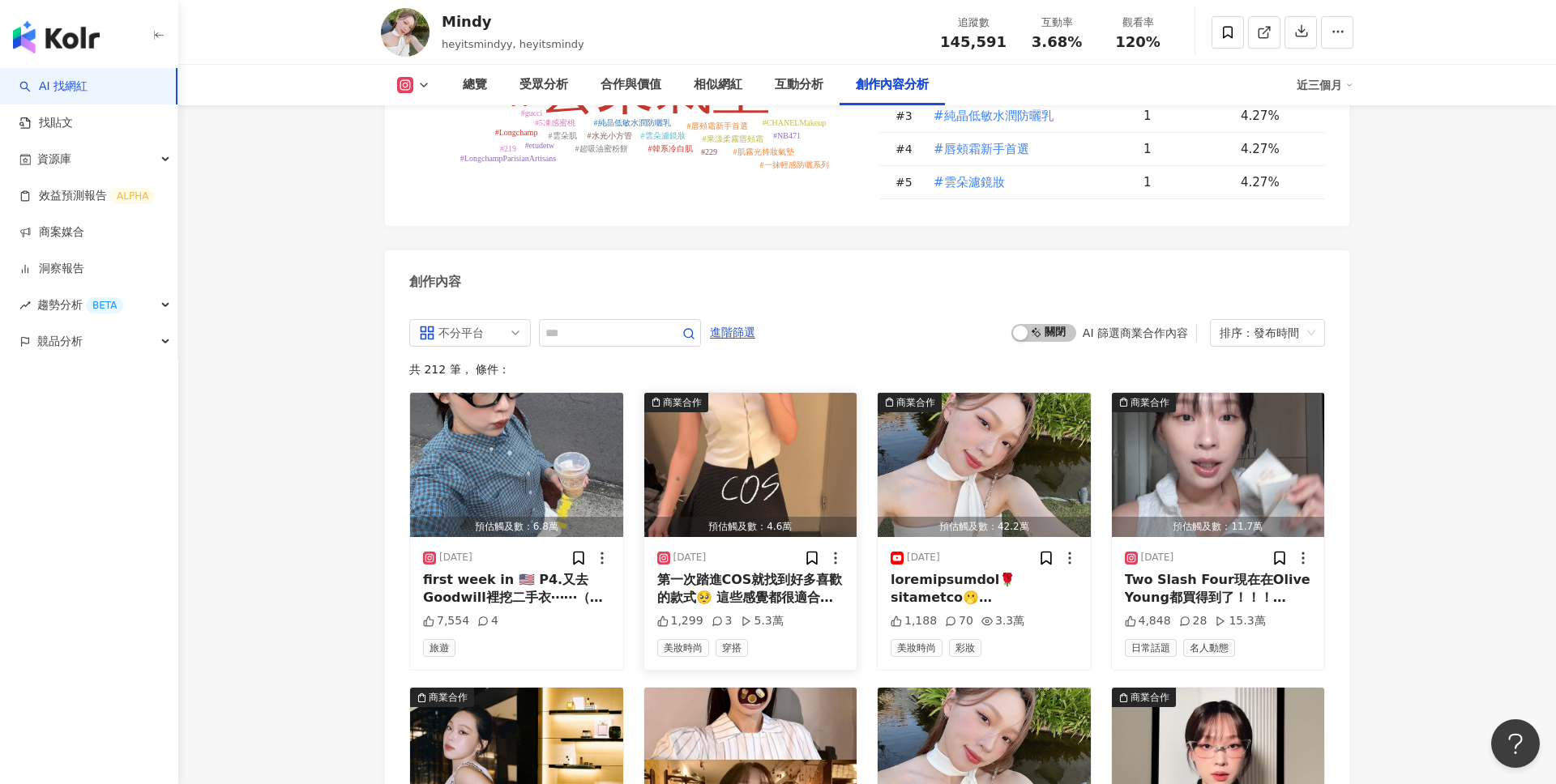
scroll to position [4801, 0]
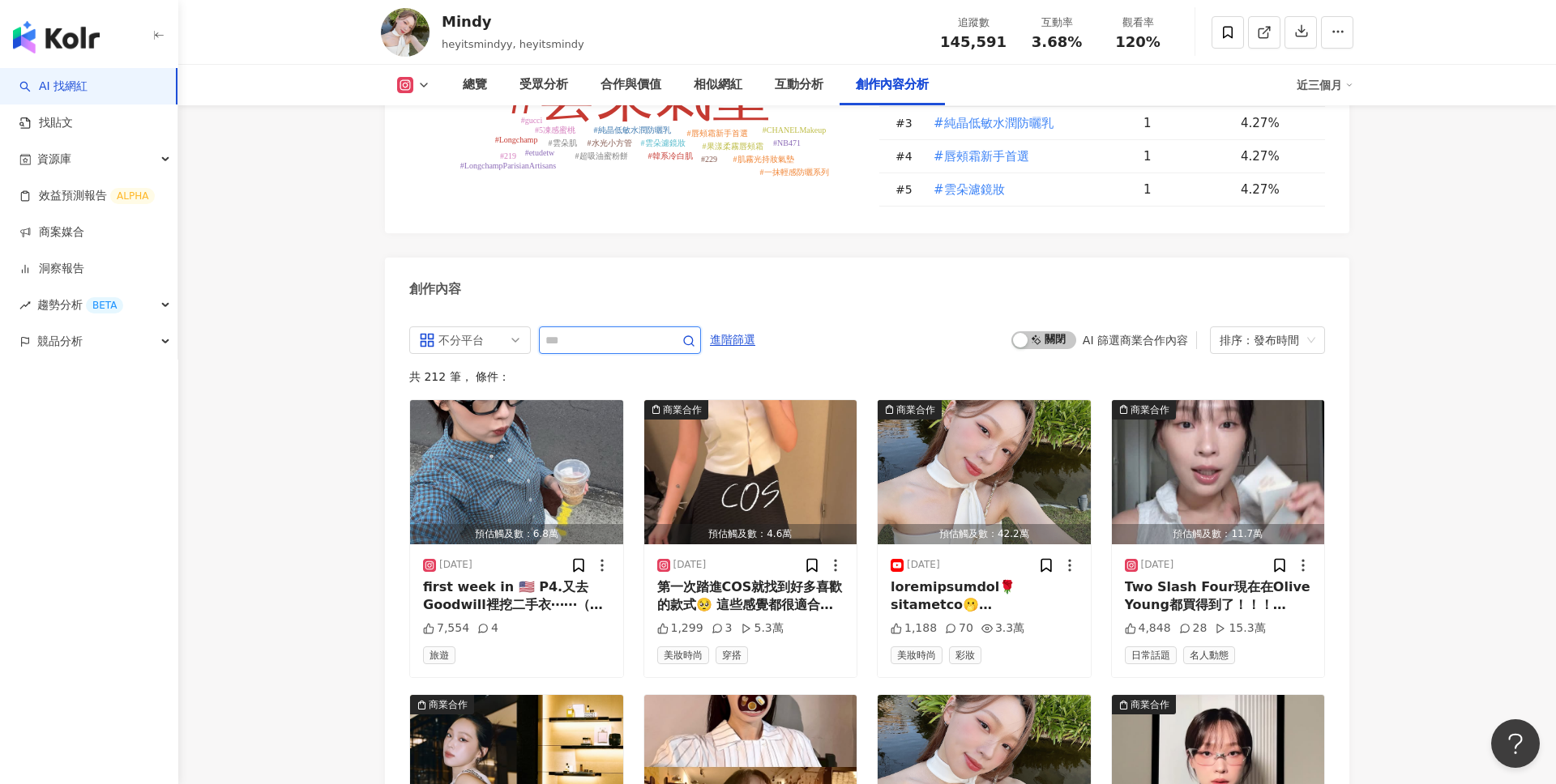
click at [601, 330] on input "text" at bounding box center [602, 340] width 114 height 19
paste input "*********"
click at [687, 335] on icon "button" at bounding box center [688, 341] width 13 height 13
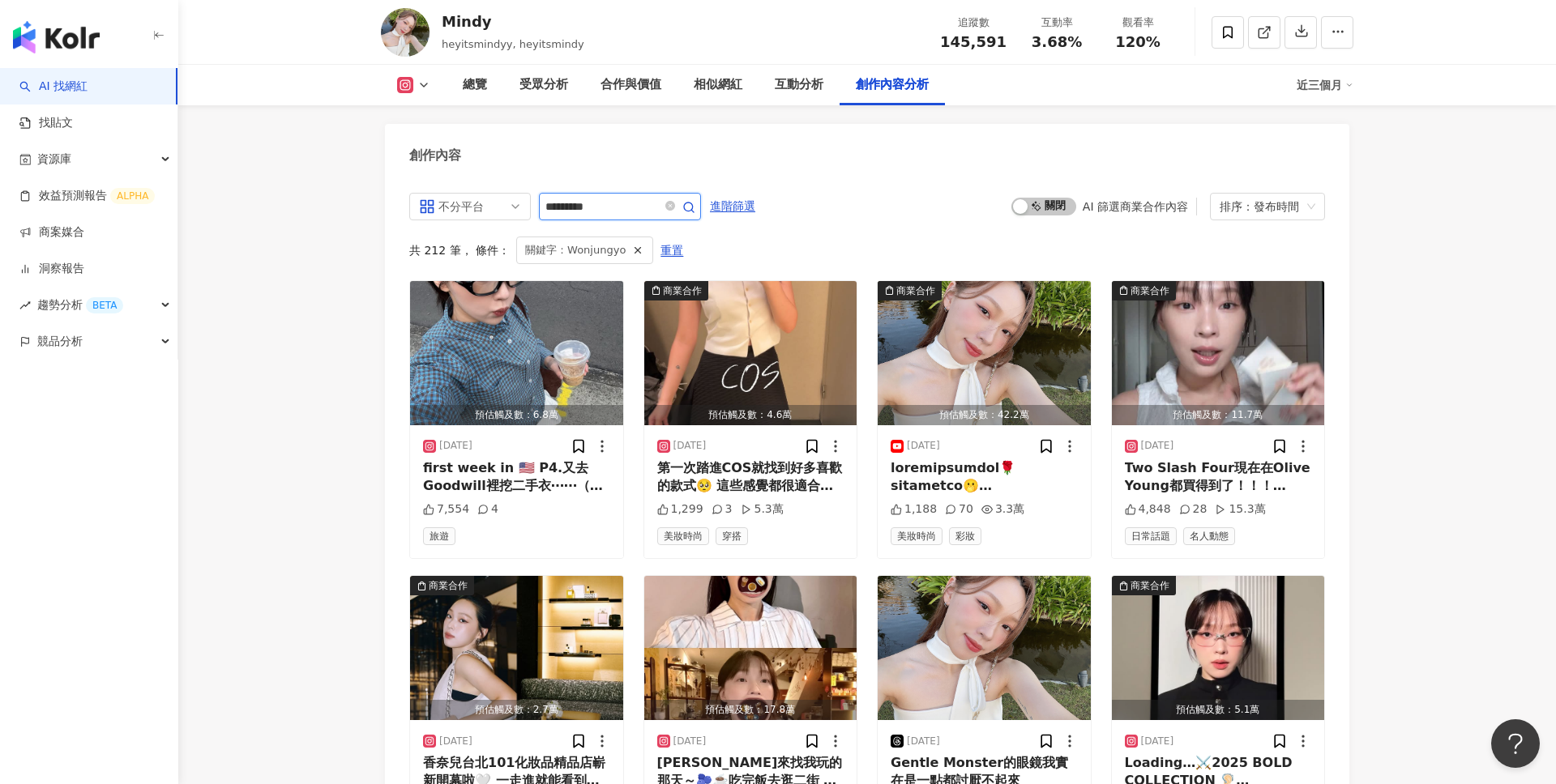
scroll to position [4728, 0]
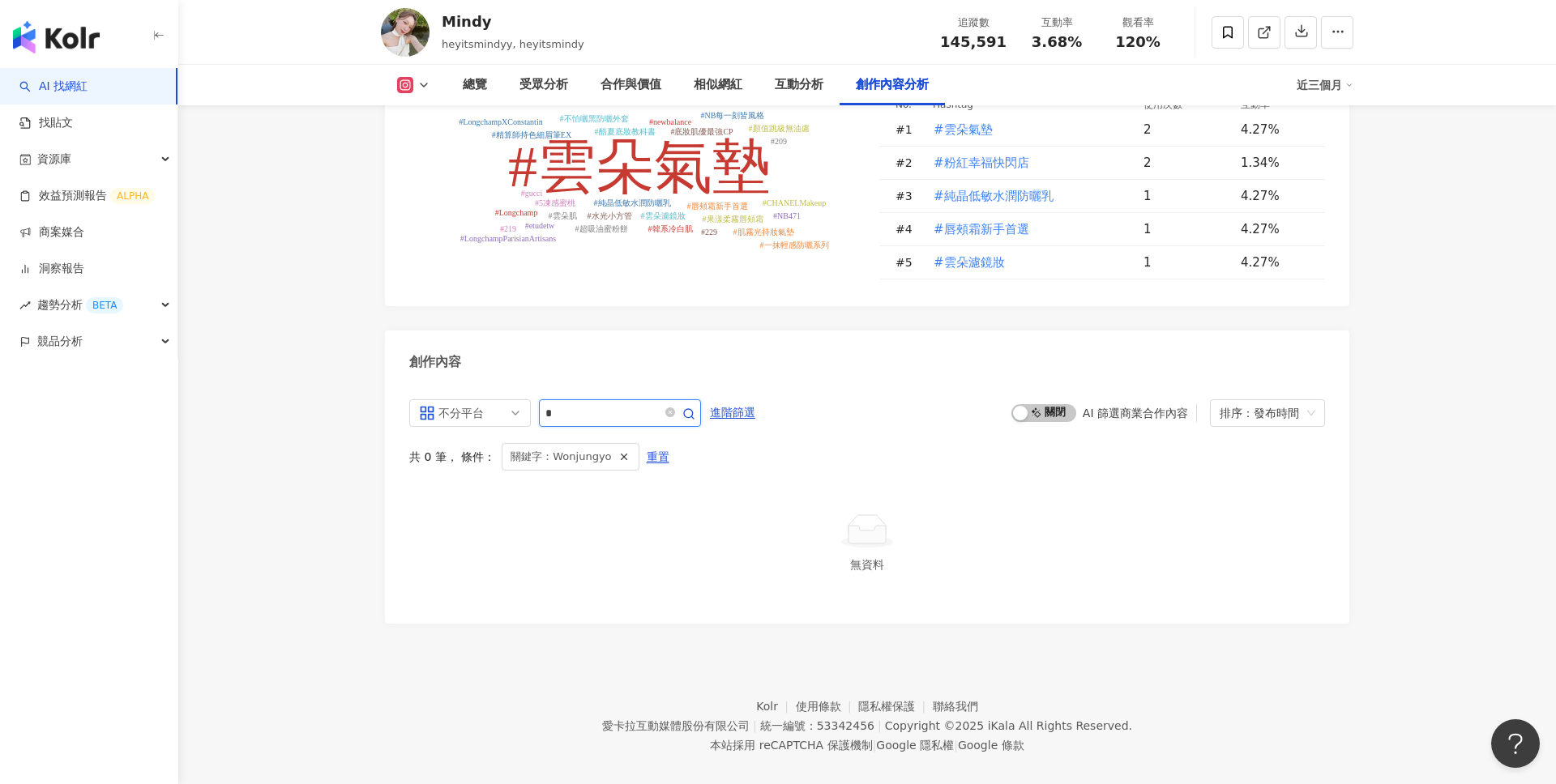
type input "*"
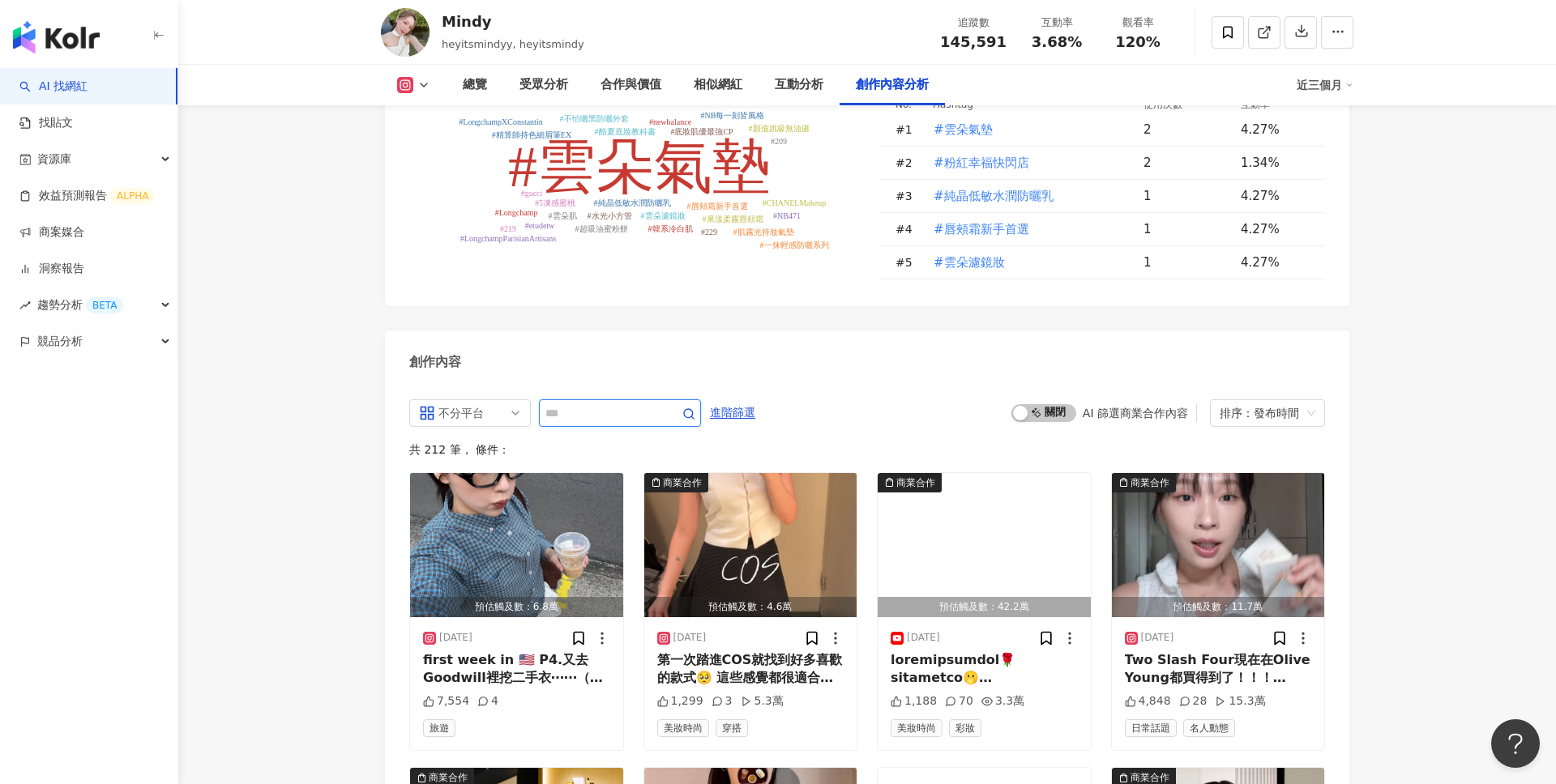
scroll to position [4935, 0]
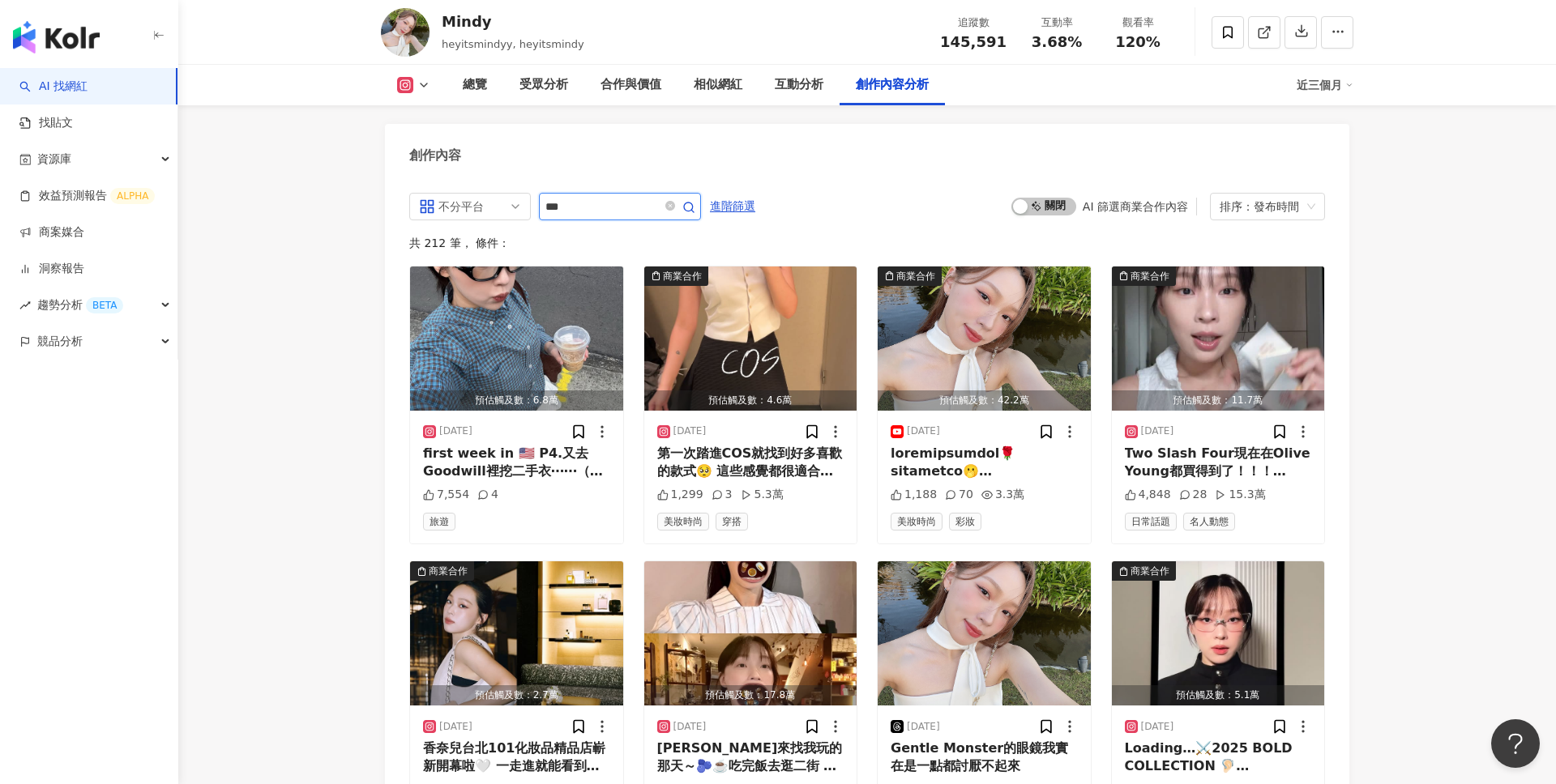
type input "*"
type input "**"
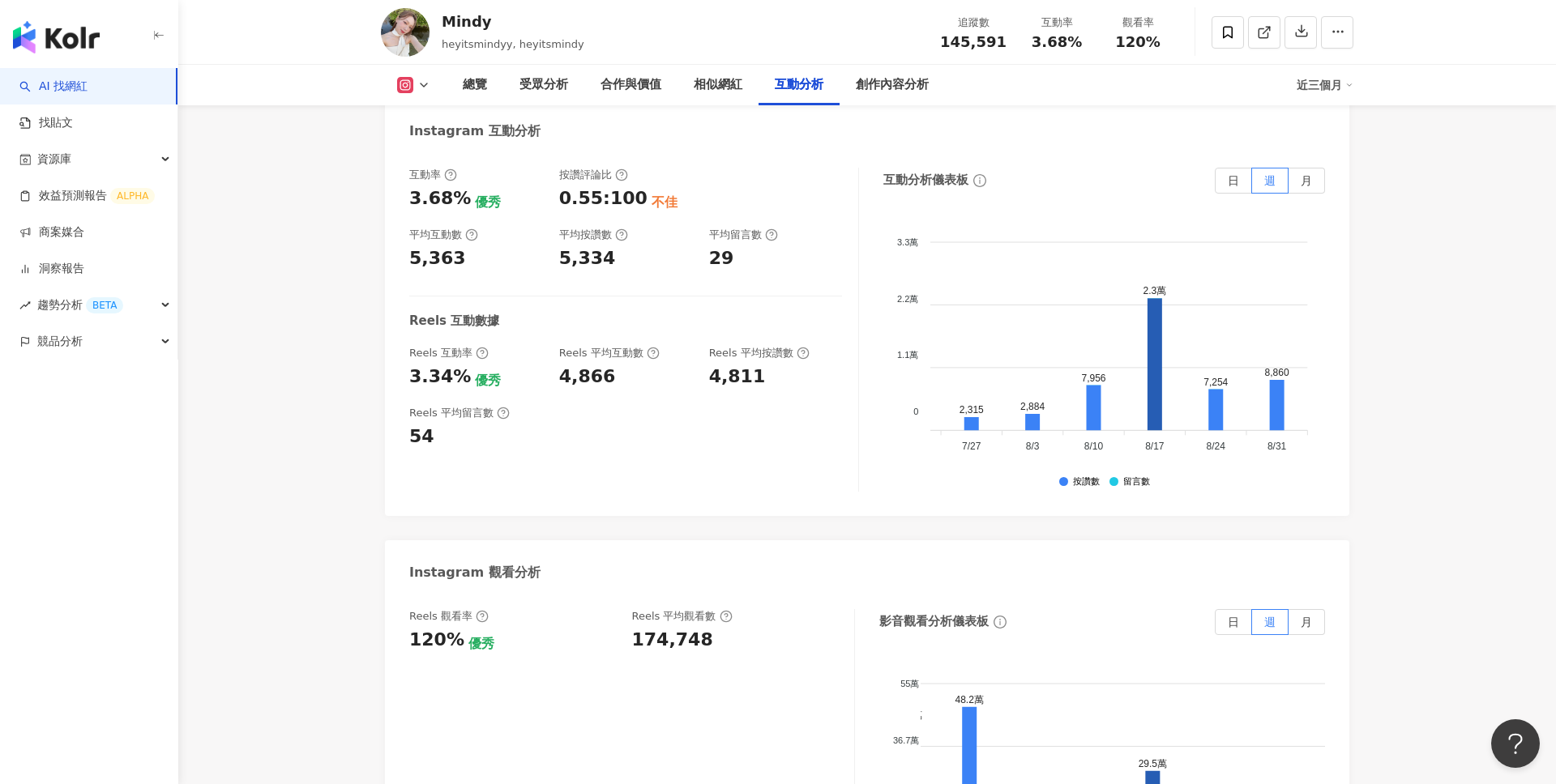
scroll to position [3242, 0]
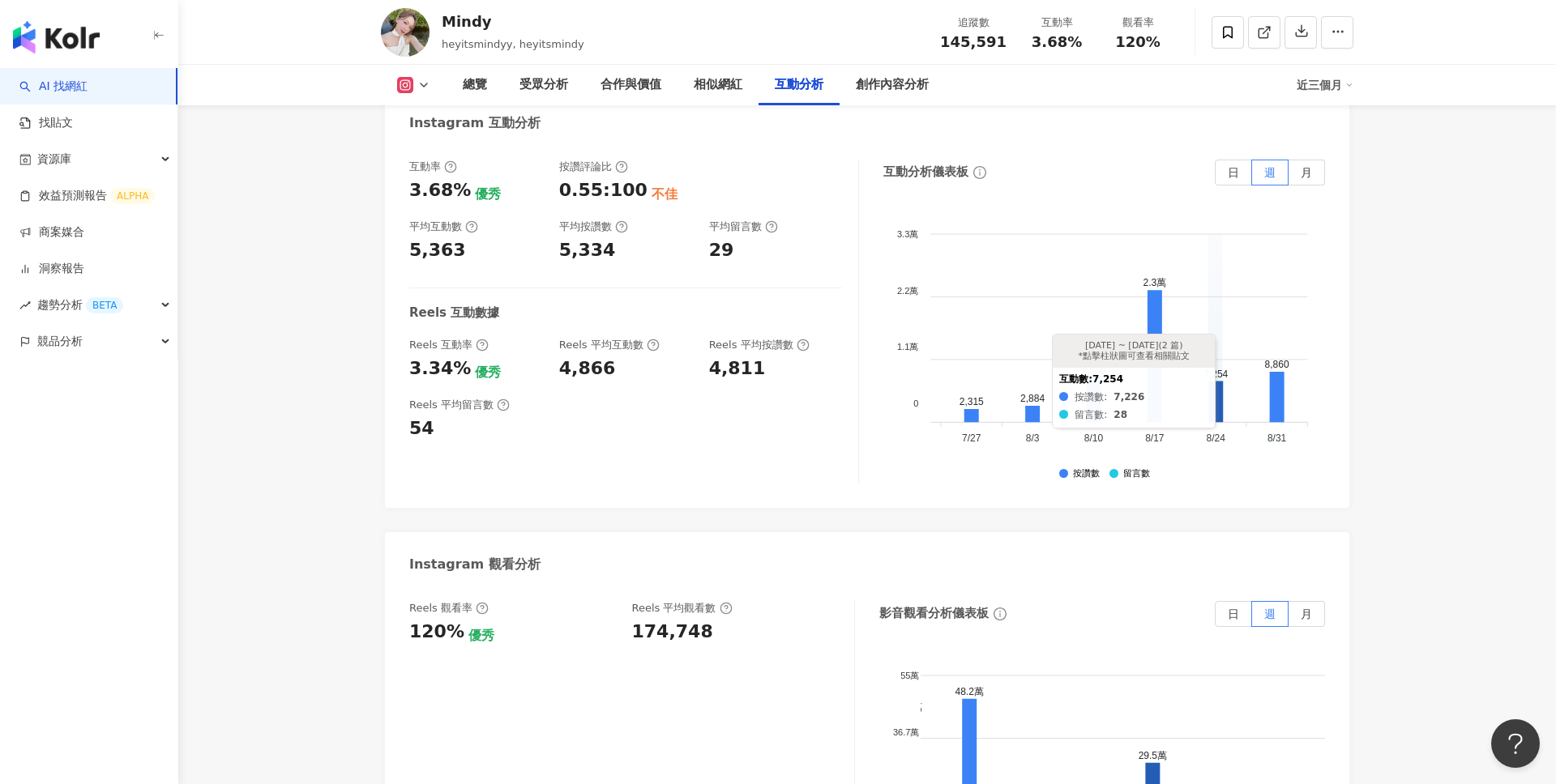
click at [1219, 383] on icon at bounding box center [1215, 401] width 15 height 41
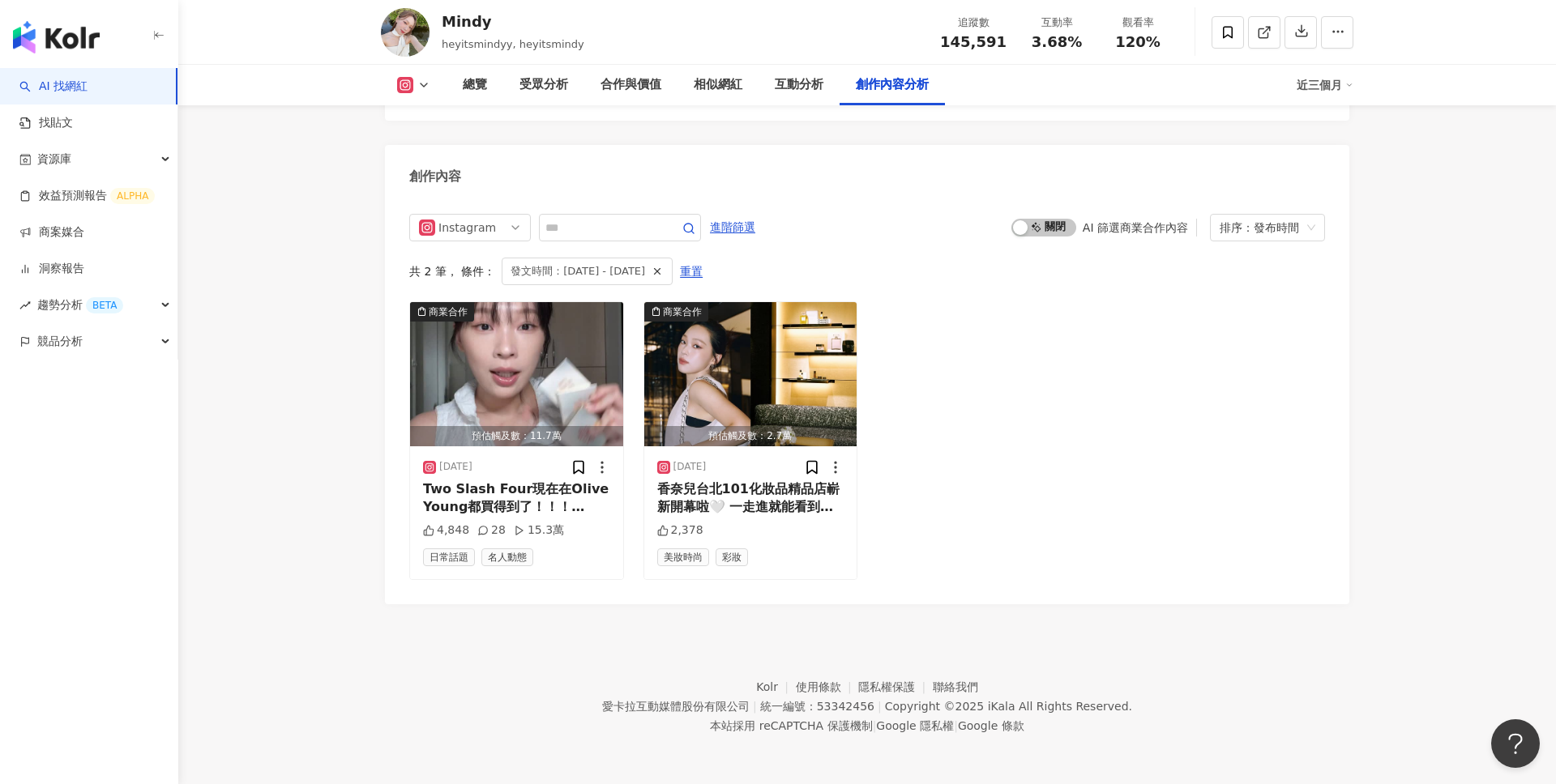
scroll to position [4894, 0]
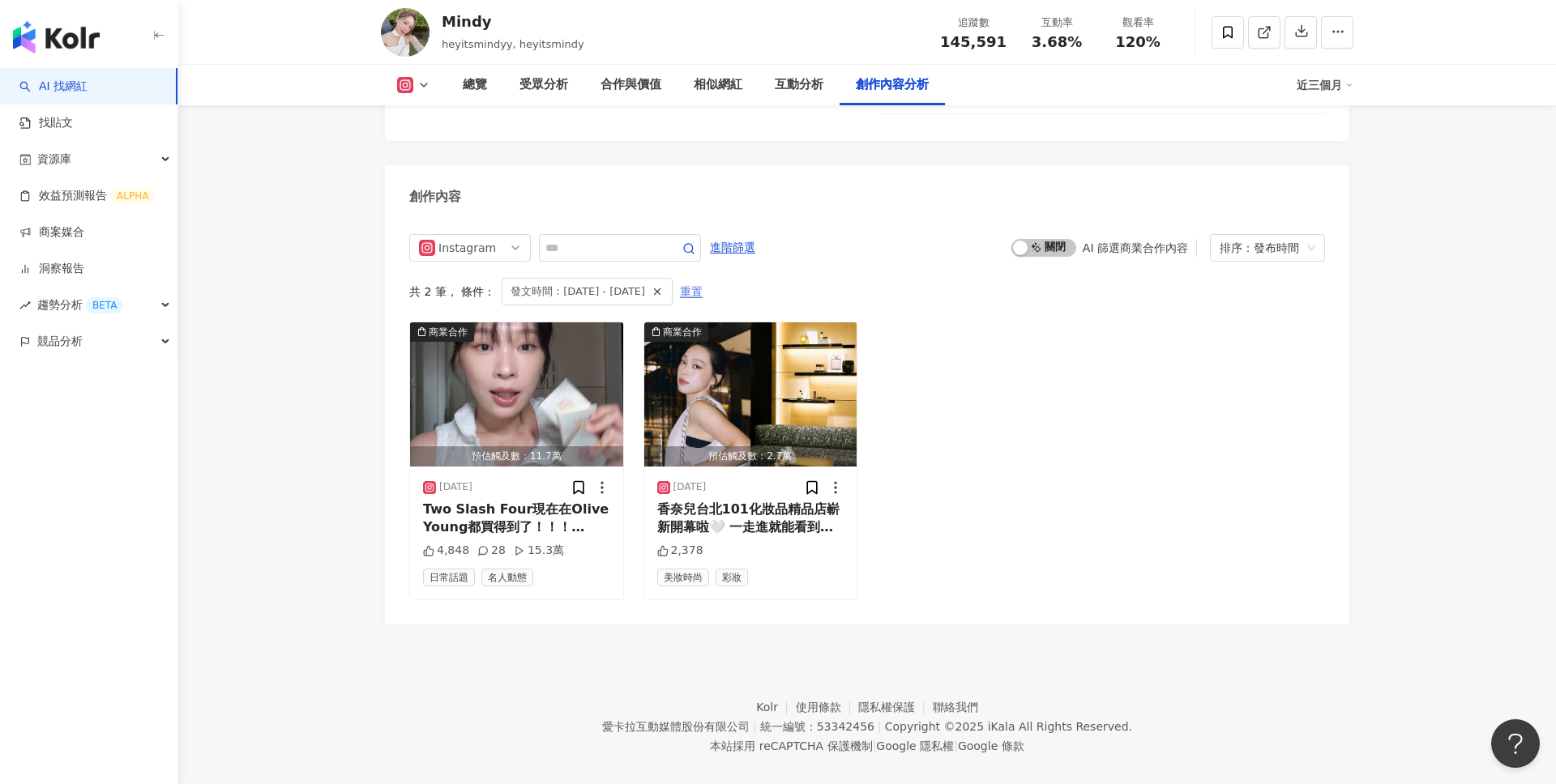
click at [703, 280] on span "重置" at bounding box center [691, 293] width 23 height 26
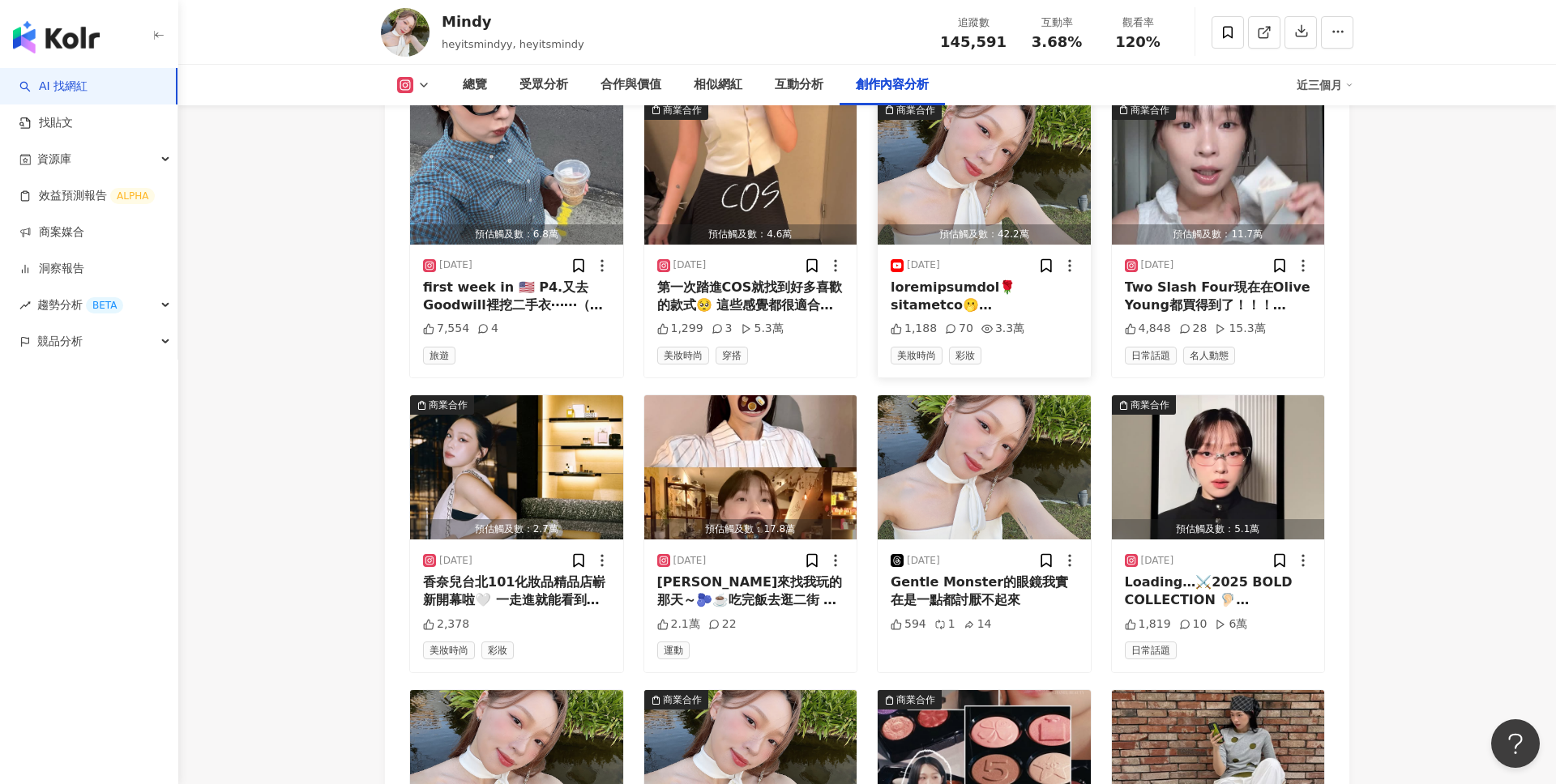
scroll to position [5120, 0]
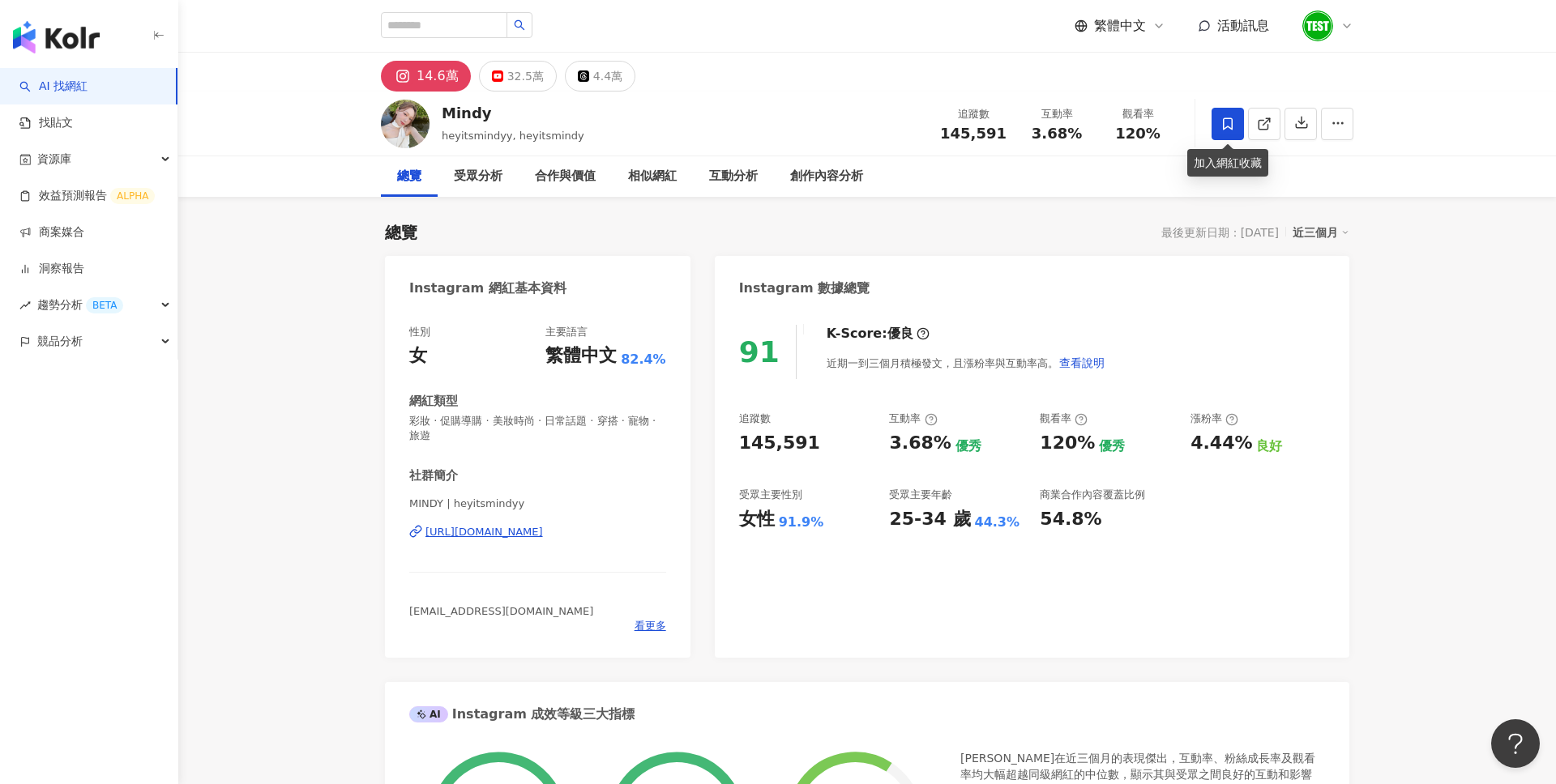
click at [1230, 129] on icon at bounding box center [1227, 123] width 15 height 15
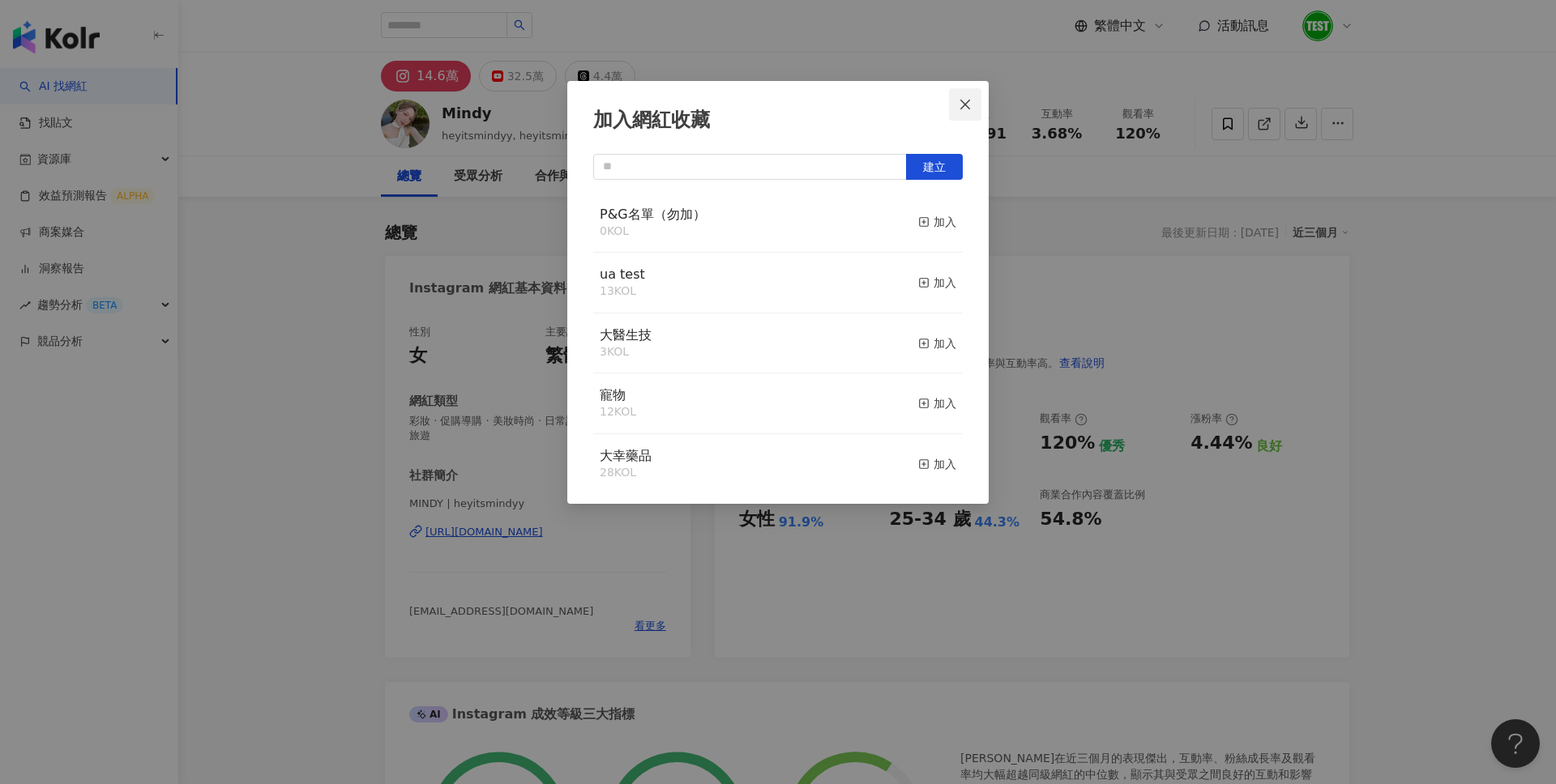
click at [961, 113] on button "Close" at bounding box center [964, 104] width 32 height 32
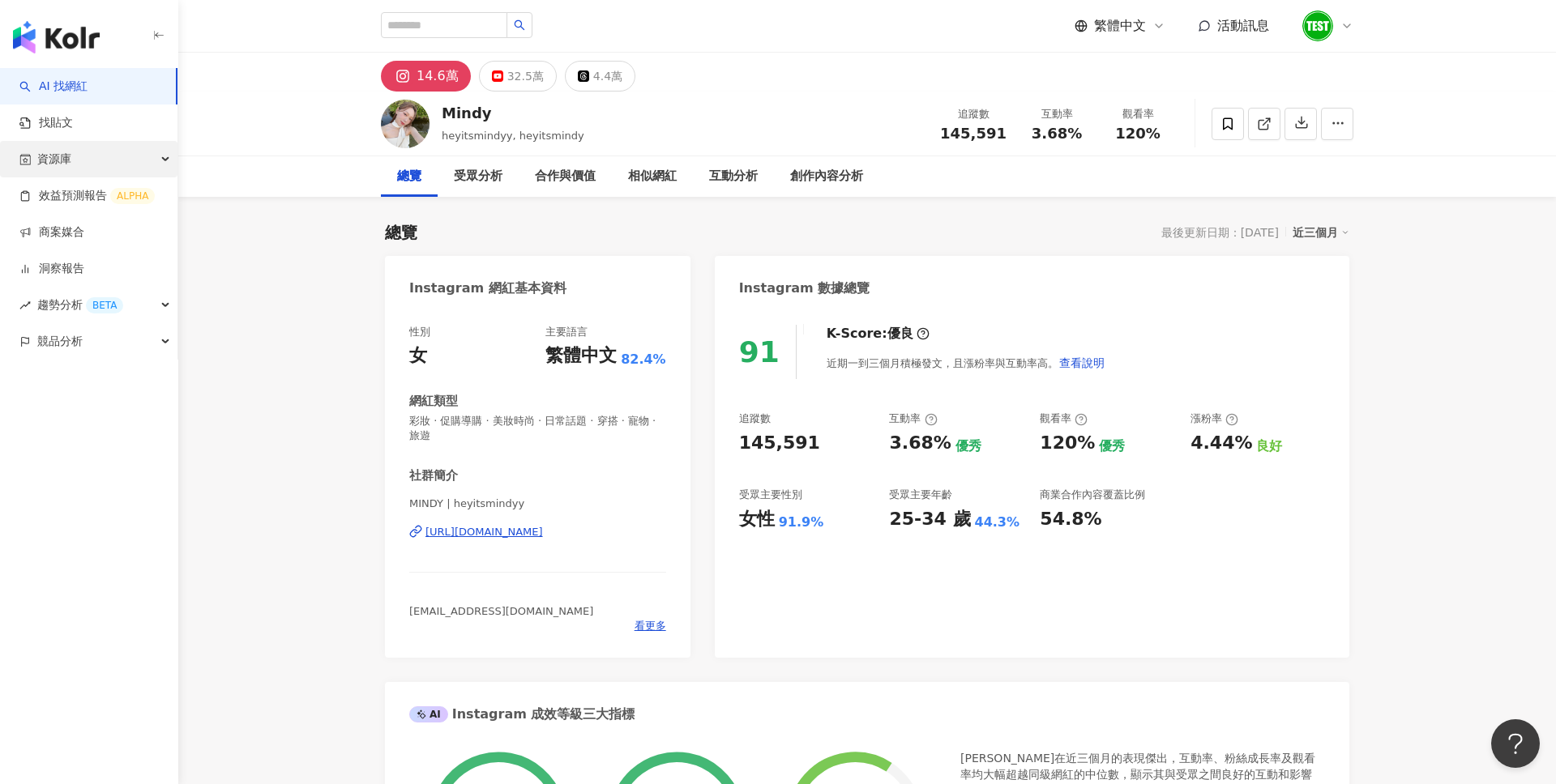
click at [98, 161] on div "資源庫" at bounding box center [88, 159] width 177 height 37
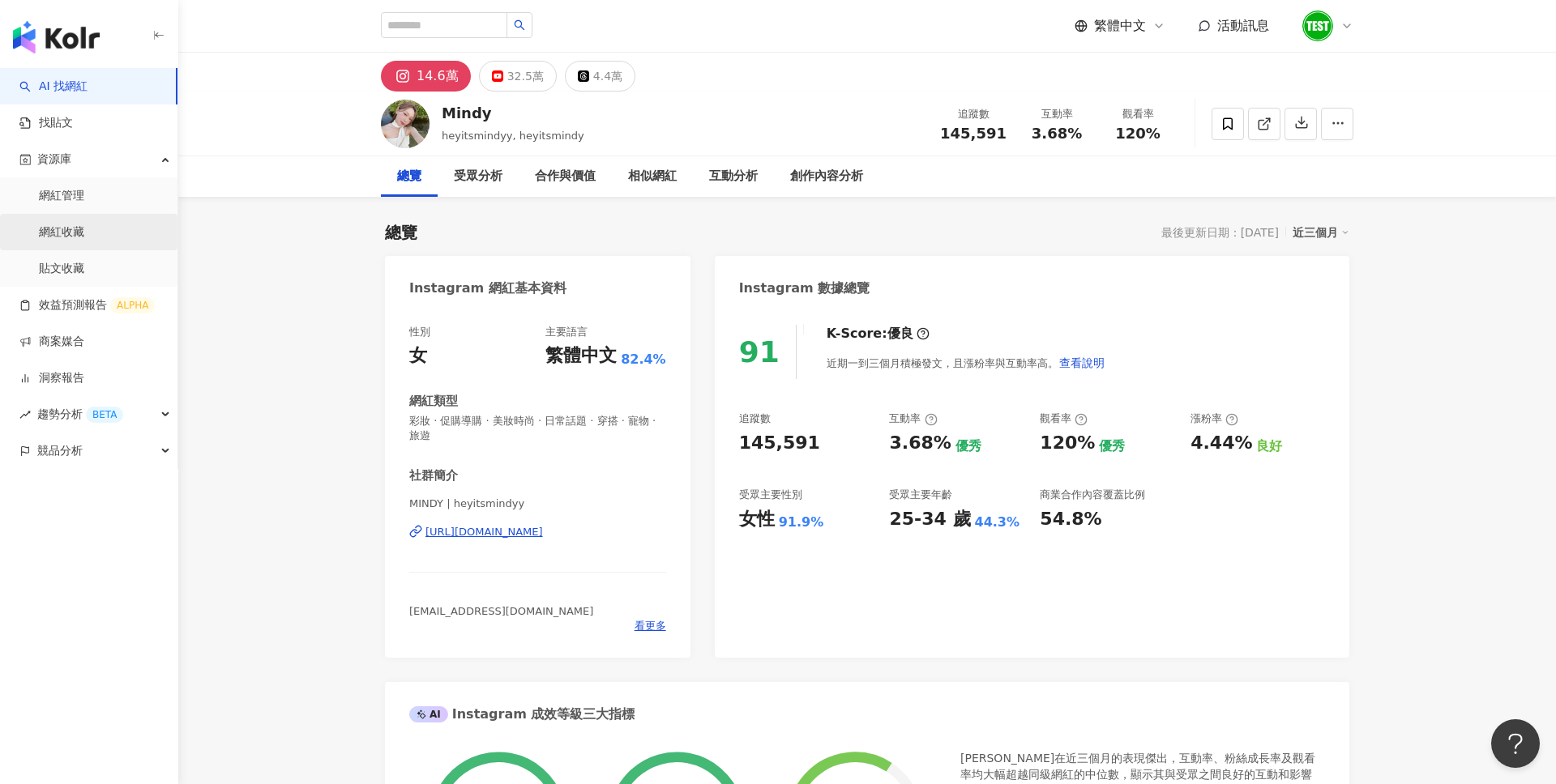
click at [84, 234] on link "網紅收藏" at bounding box center [61, 232] width 45 height 17
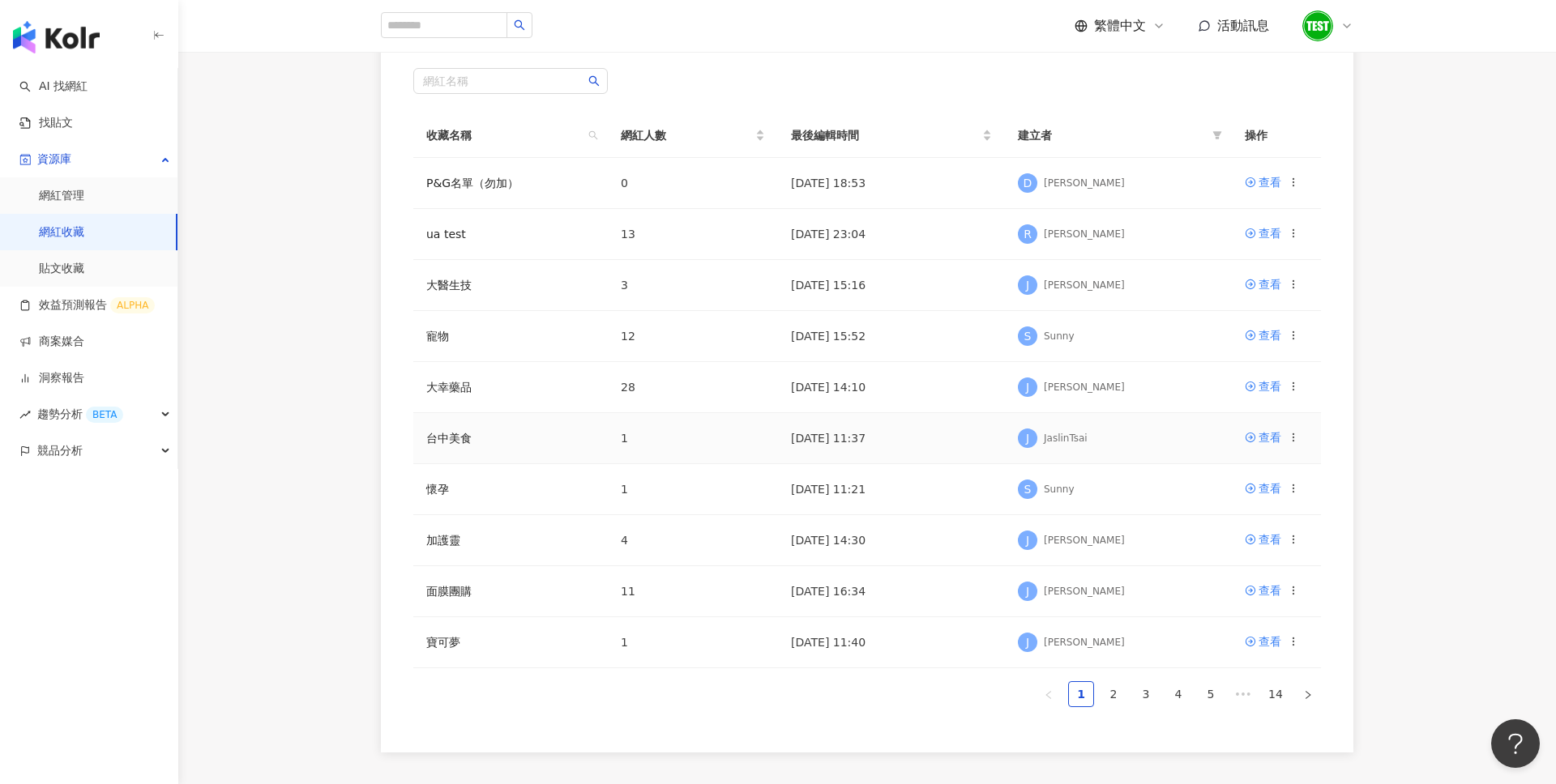
scroll to position [143, 0]
click at [73, 48] on img "button" at bounding box center [56, 37] width 87 height 32
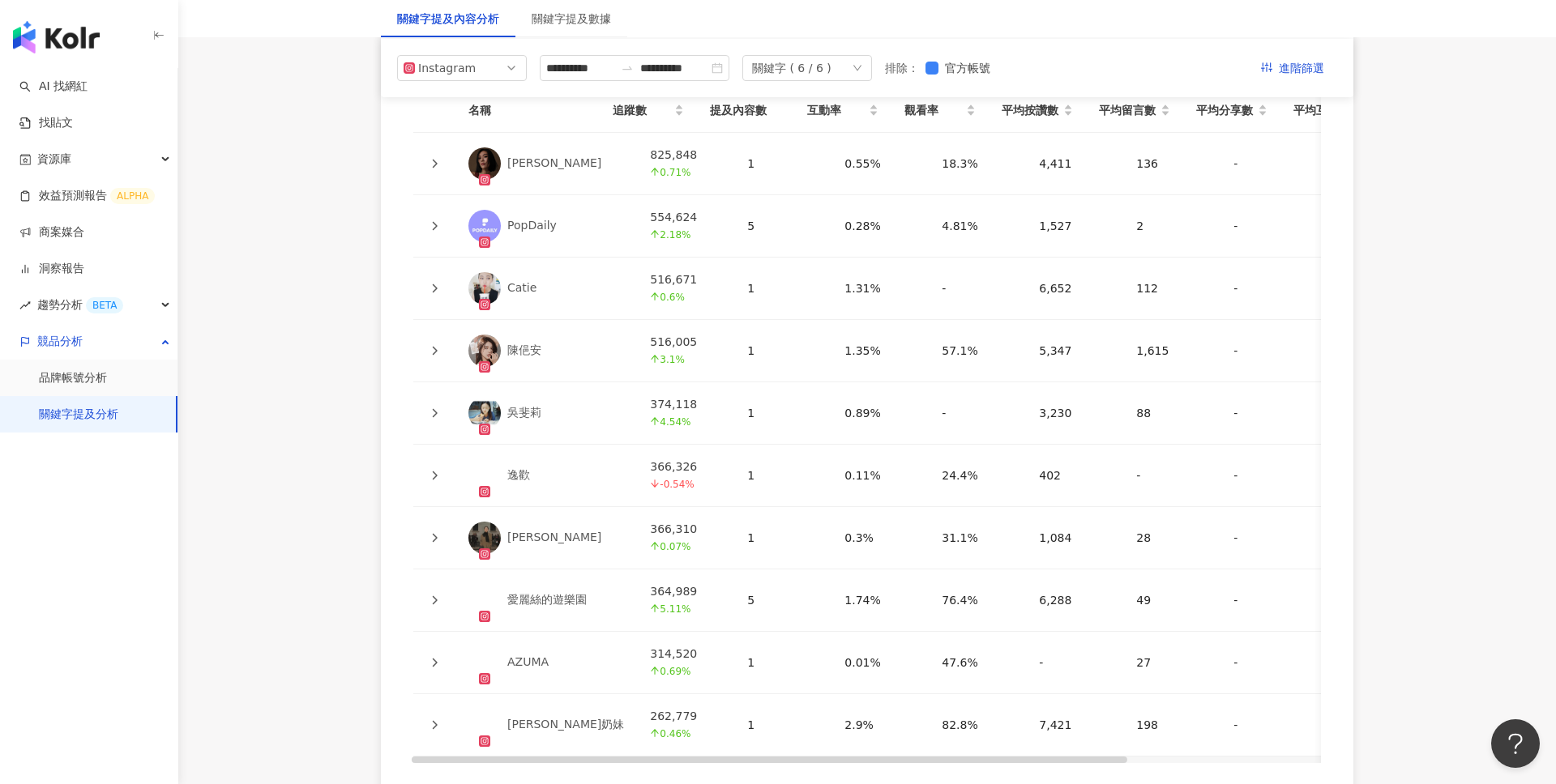
scroll to position [3564, 0]
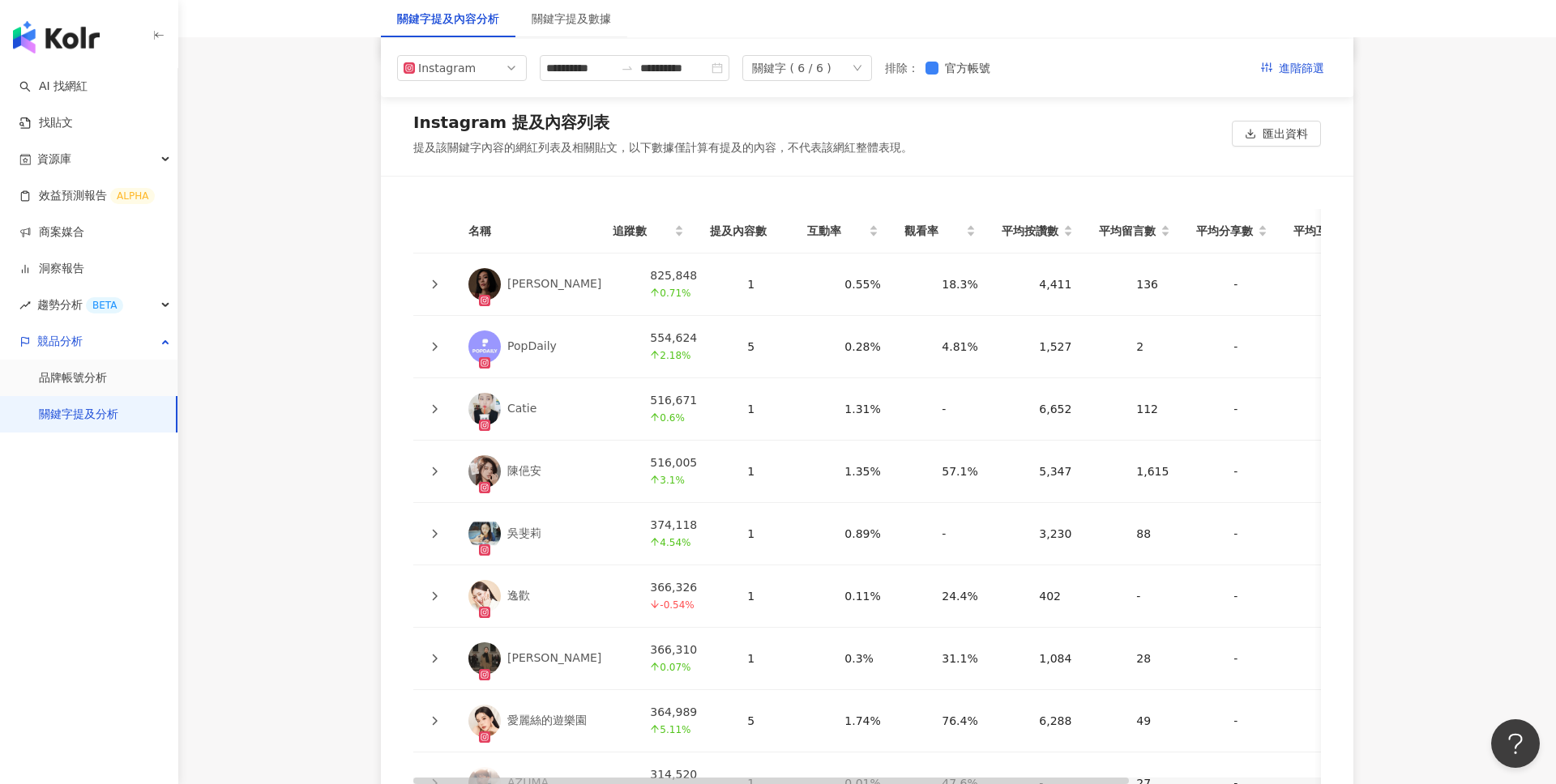
click at [435, 281] on icon at bounding box center [435, 285] width 5 height 9
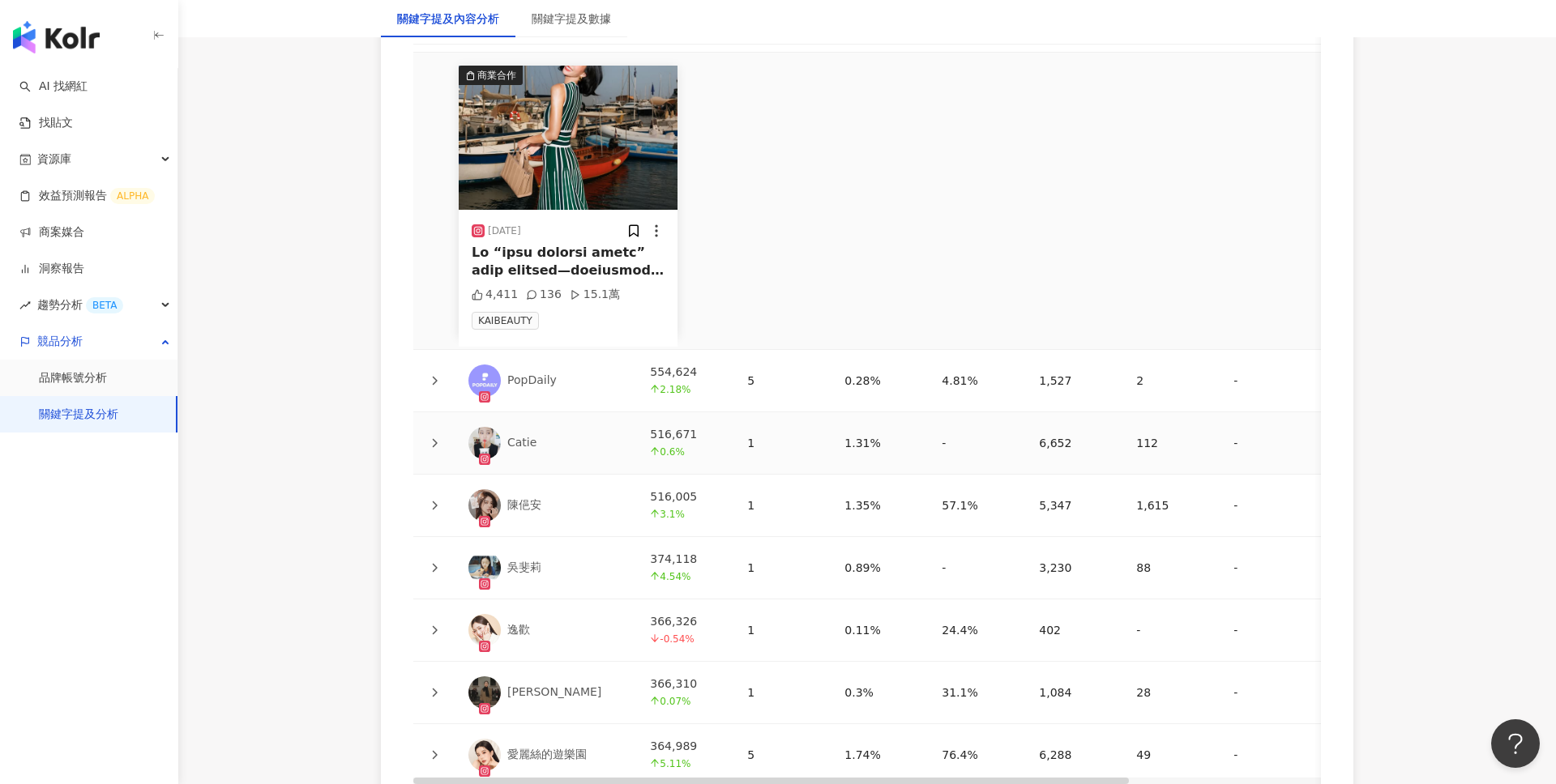
scroll to position [3923, 0]
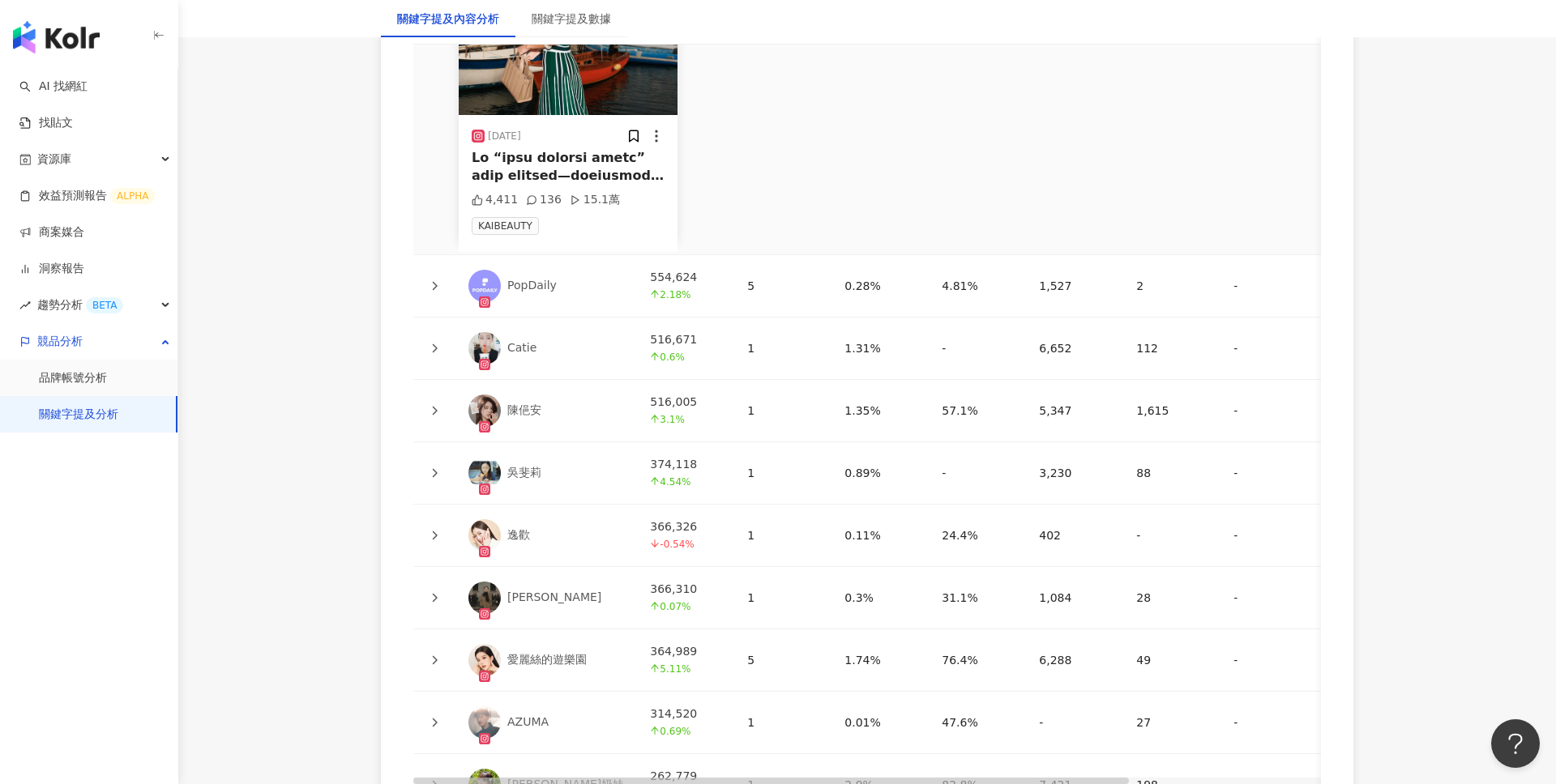
click at [434, 406] on icon at bounding box center [435, 411] width 5 height 9
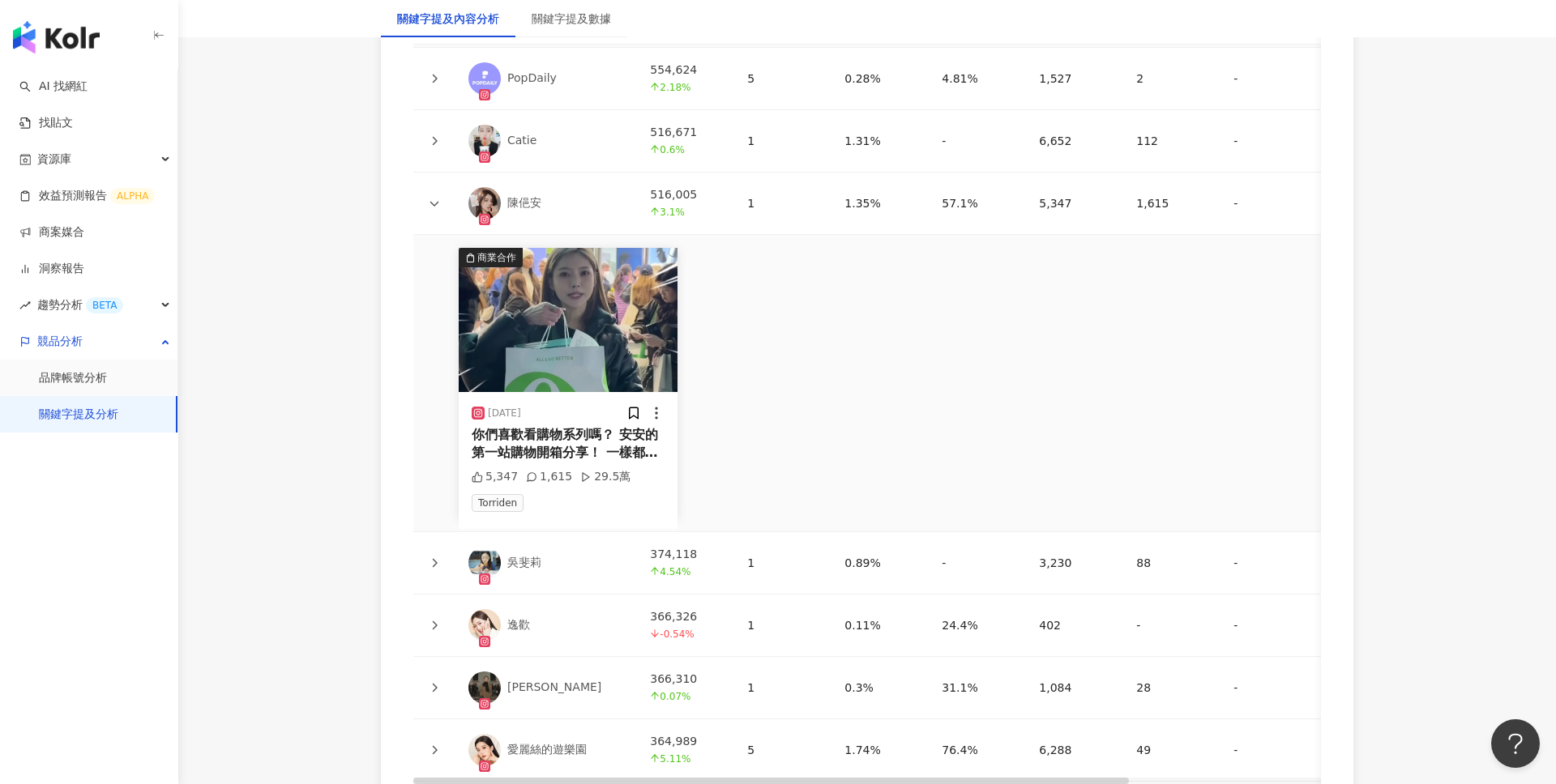
scroll to position [4239, 0]
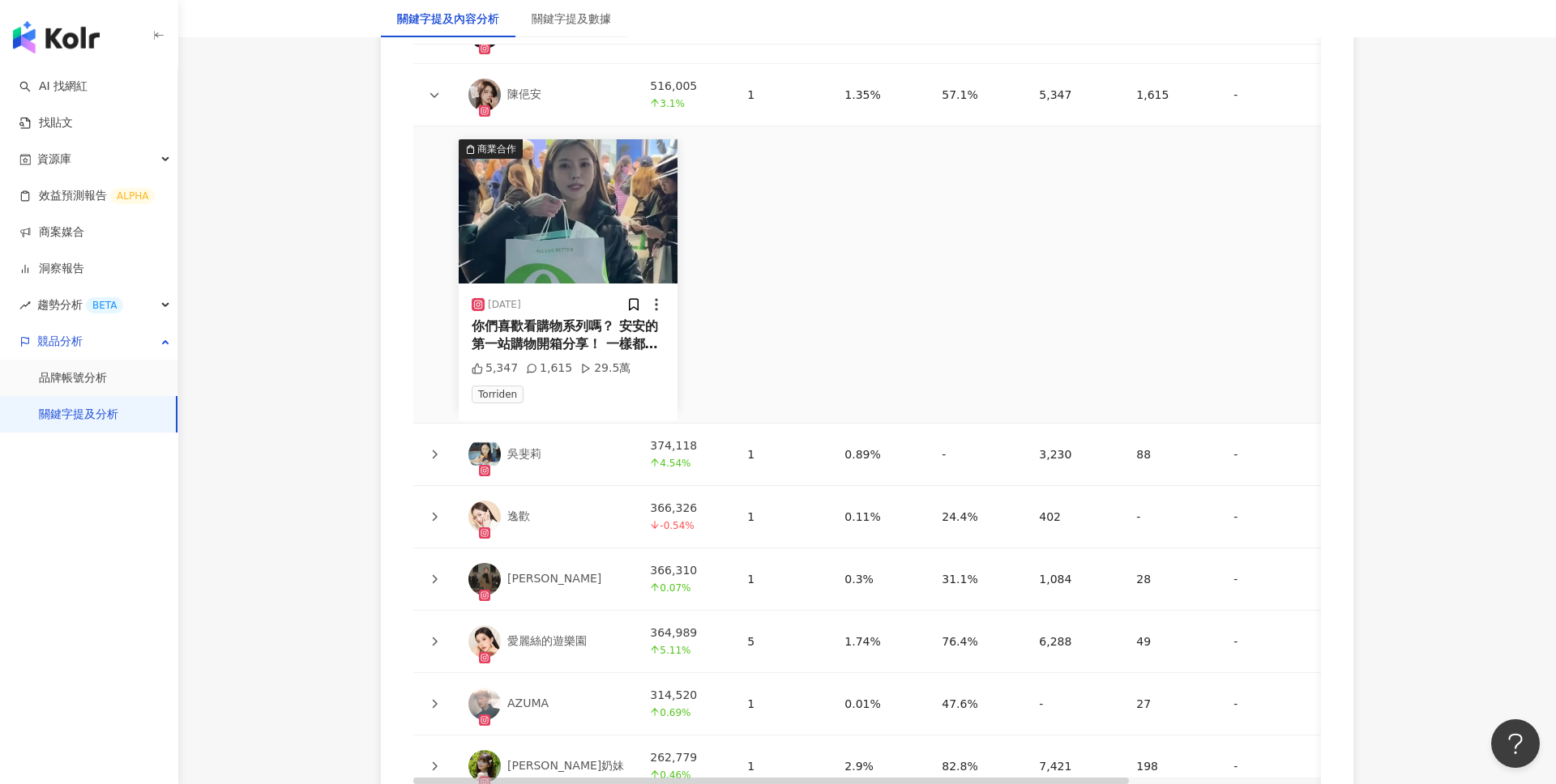
click at [583, 317] on div "你們喜歡看購物系列嗎？ 安安的第一站購物開箱分享！ 一樣都是買2份一組寶寶們的！！ 這裡抽5位寶寶！（禮物隨機配喔） MEDIHEAL 積雪草*1 MARSH…" at bounding box center [567, 336] width 193 height 37
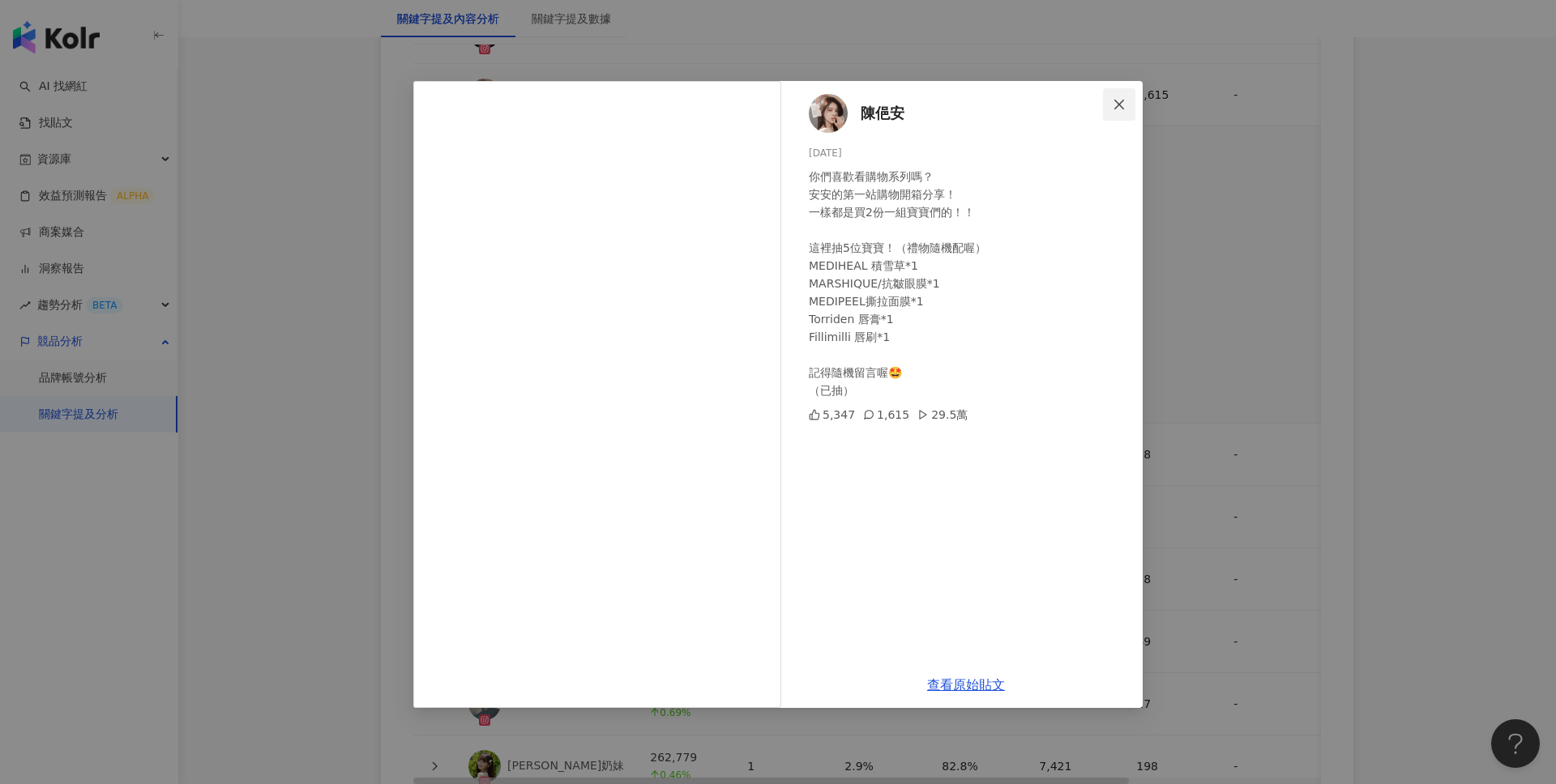
click at [1122, 114] on button "Close" at bounding box center [1119, 104] width 32 height 32
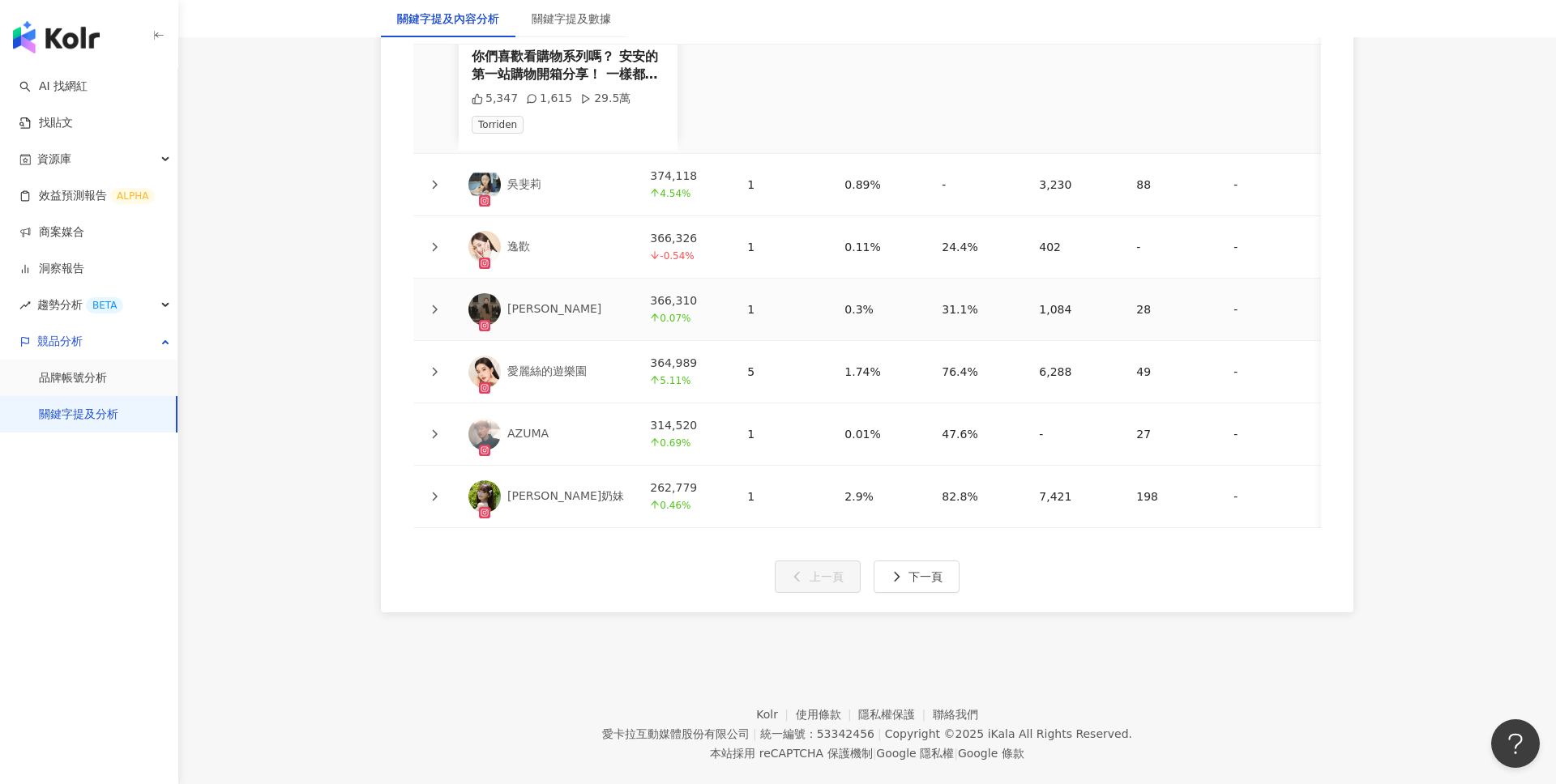
scroll to position [4527, 0]
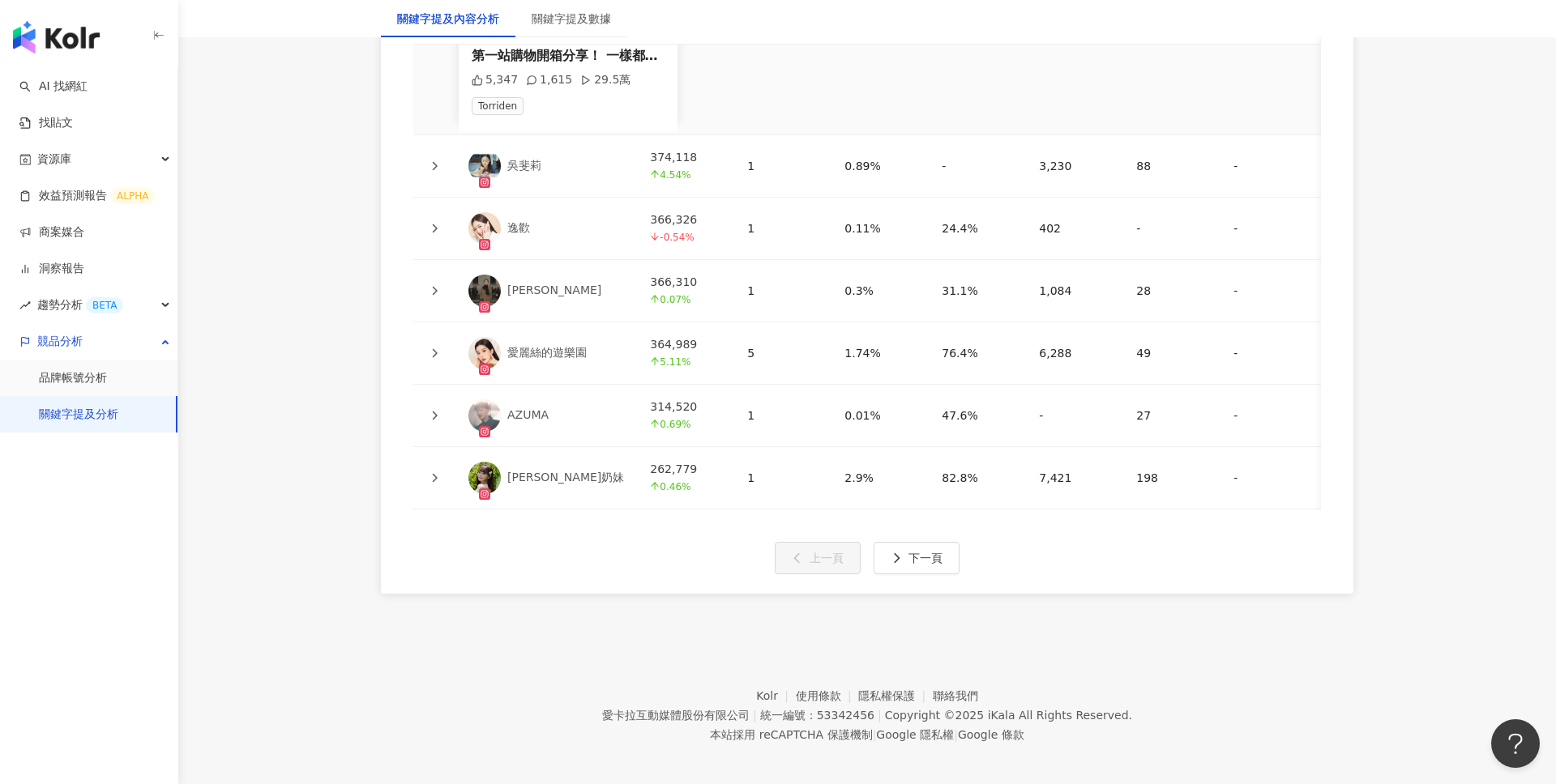
click at [434, 287] on icon at bounding box center [435, 291] width 5 height 9
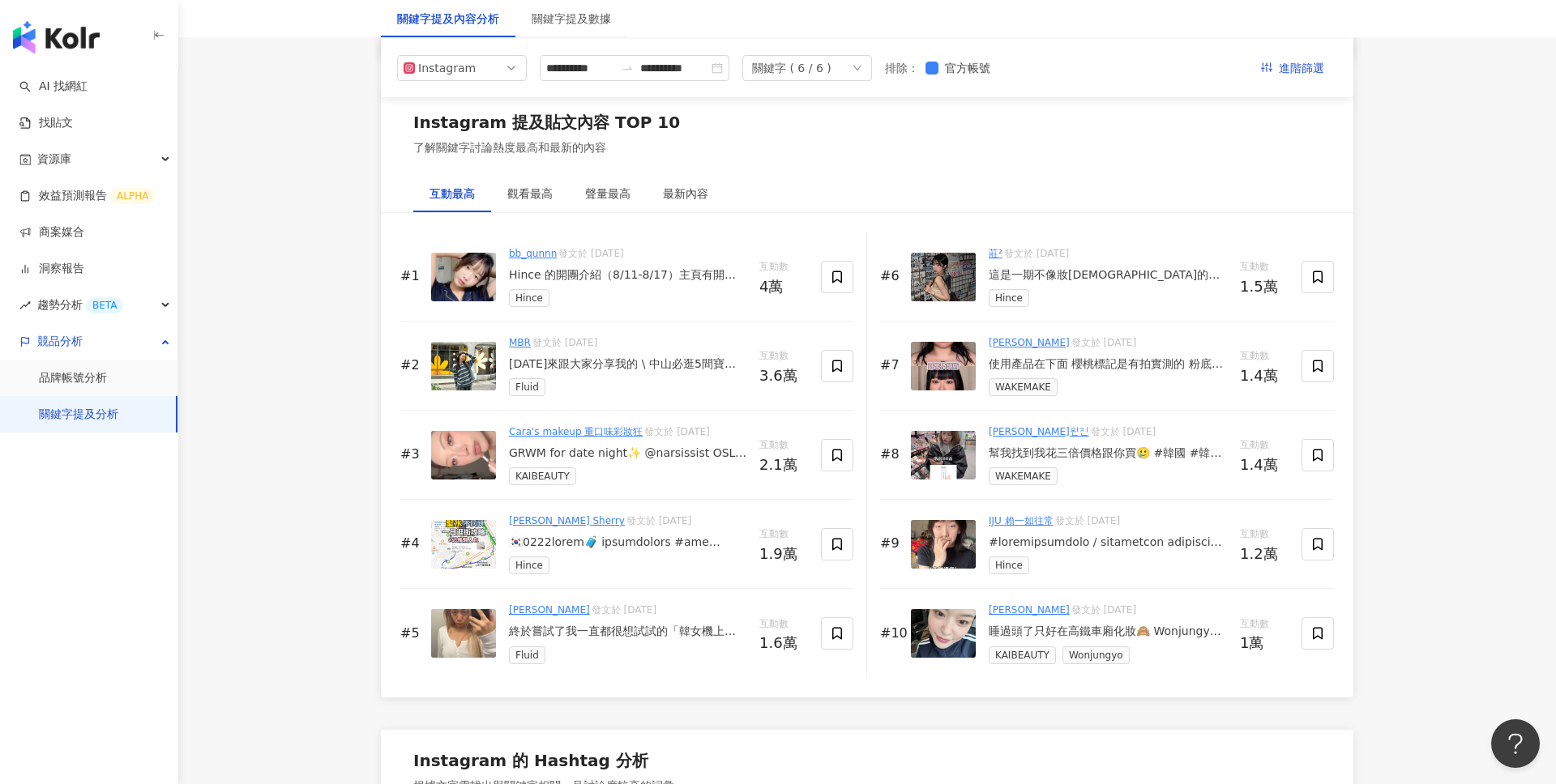
scroll to position [2362, 0]
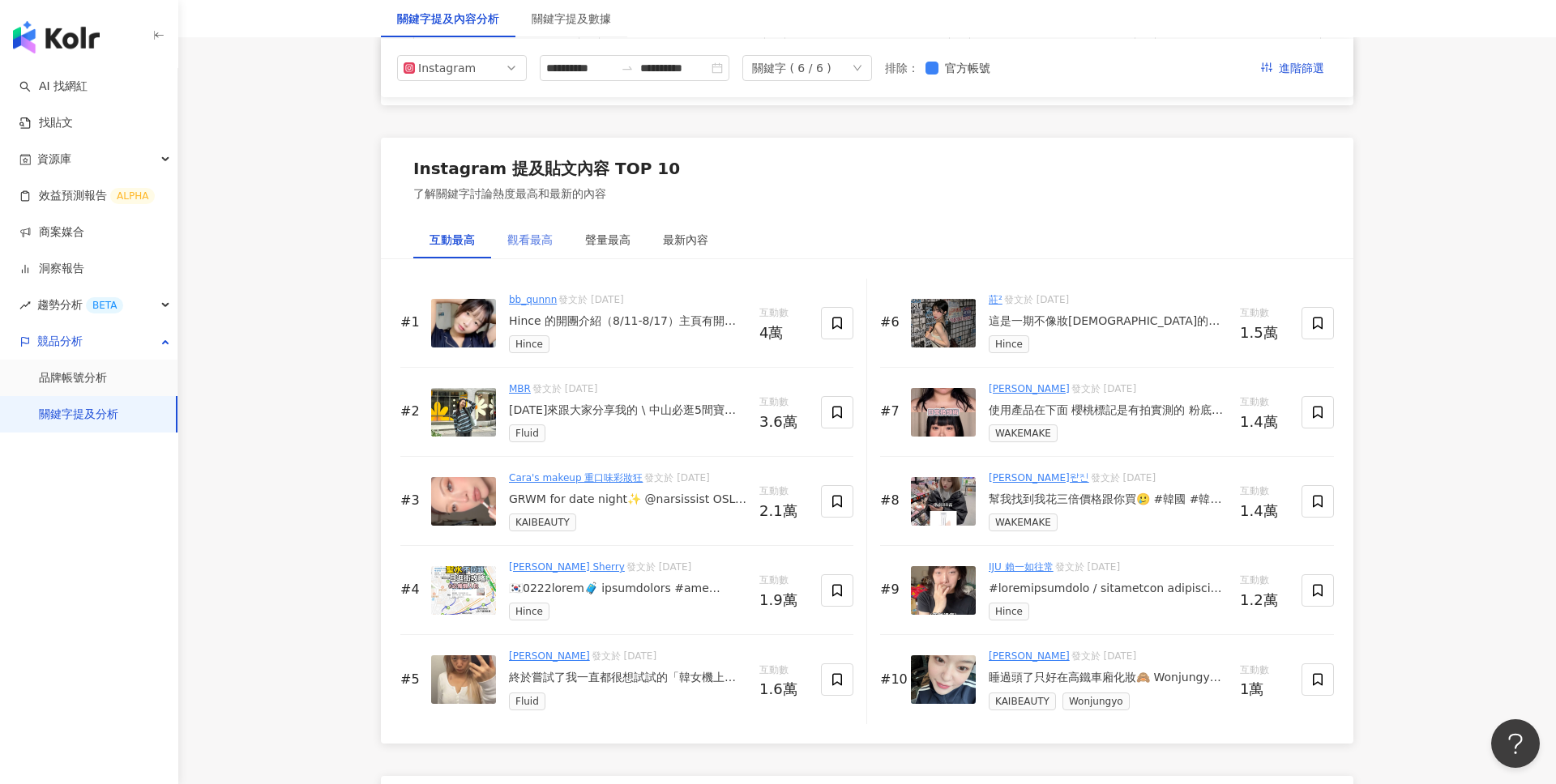
click at [528, 222] on div "觀看最高" at bounding box center [530, 239] width 78 height 38
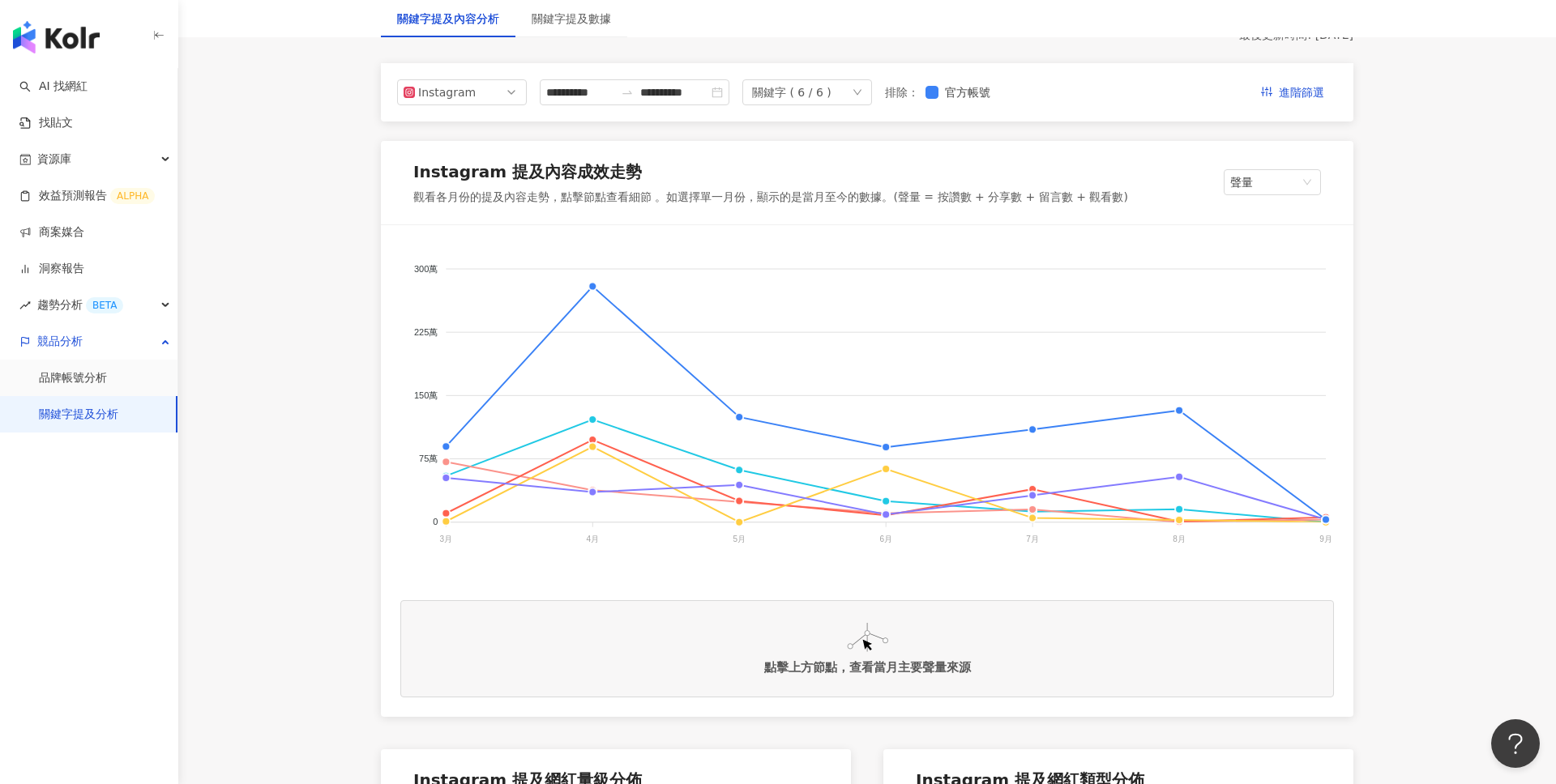
scroll to position [167, 0]
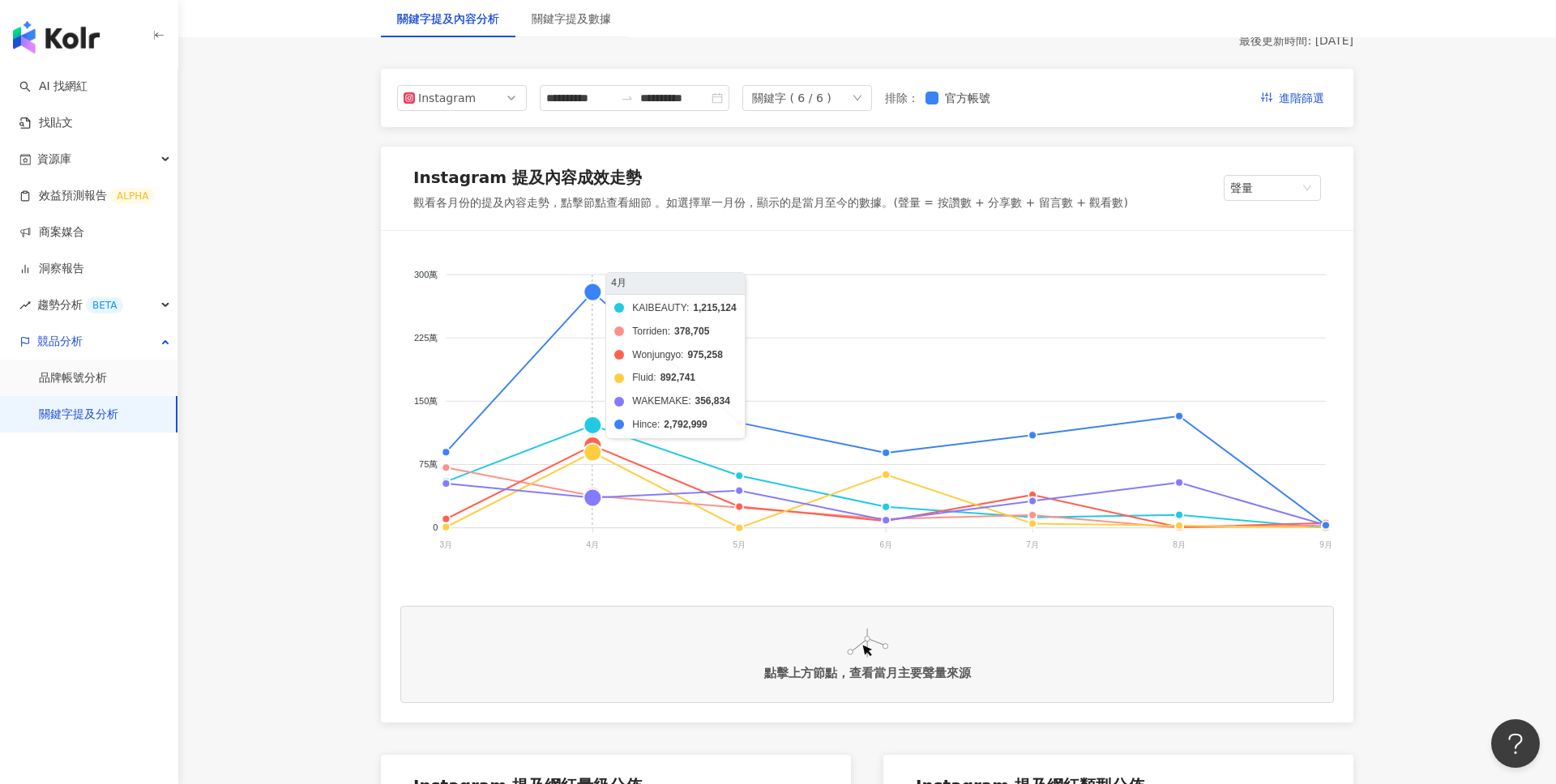
click at [594, 299] on foreignobject "KAIBEAUTY Torriden Wonjungyo Fluid WAKEMAKE Hince" at bounding box center [867, 412] width 934 height 324
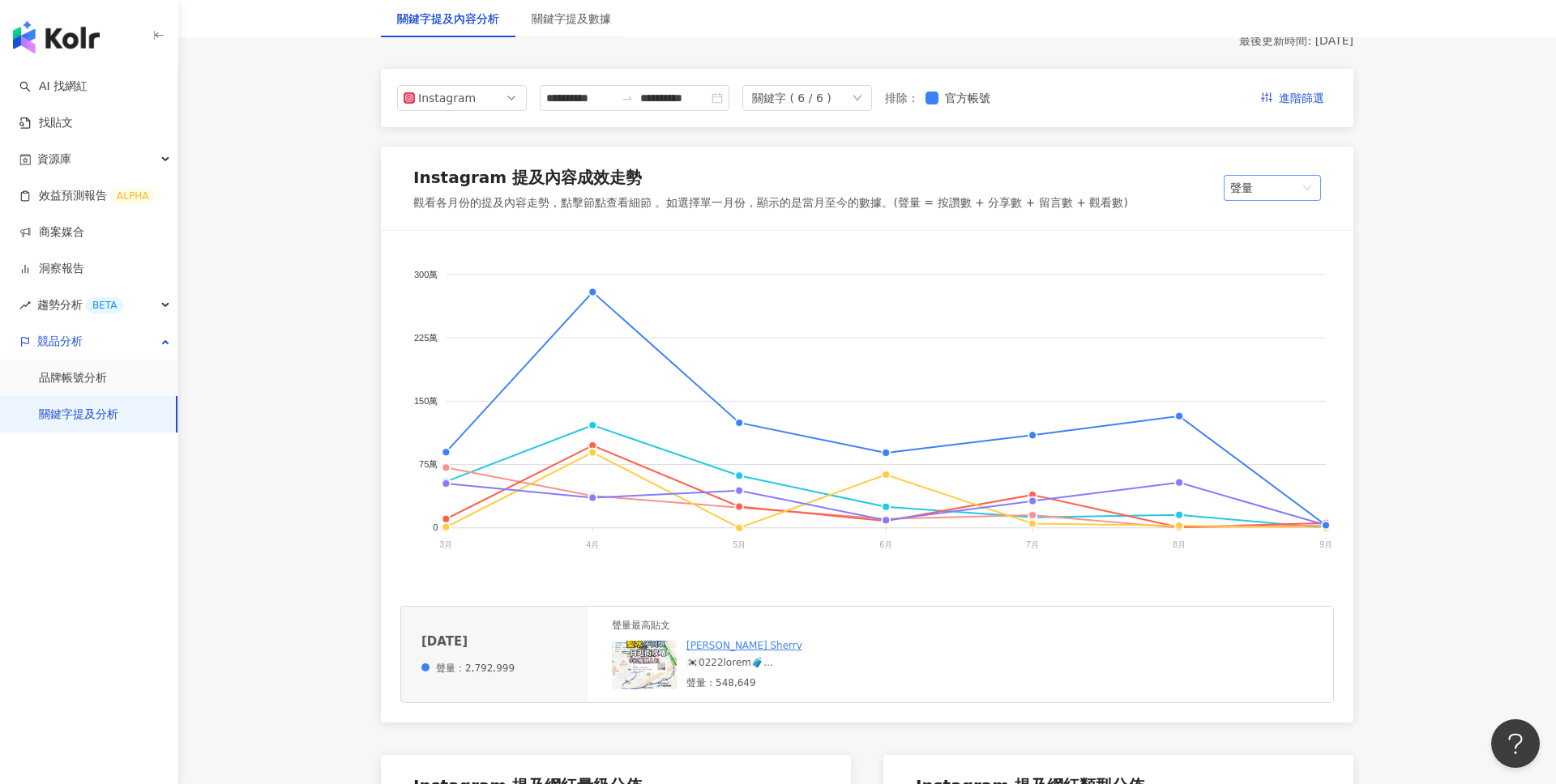
click at [1296, 182] on span "聲量" at bounding box center [1272, 188] width 84 height 24
click at [1277, 223] on div "聲量" at bounding box center [1287, 221] width 102 height 17
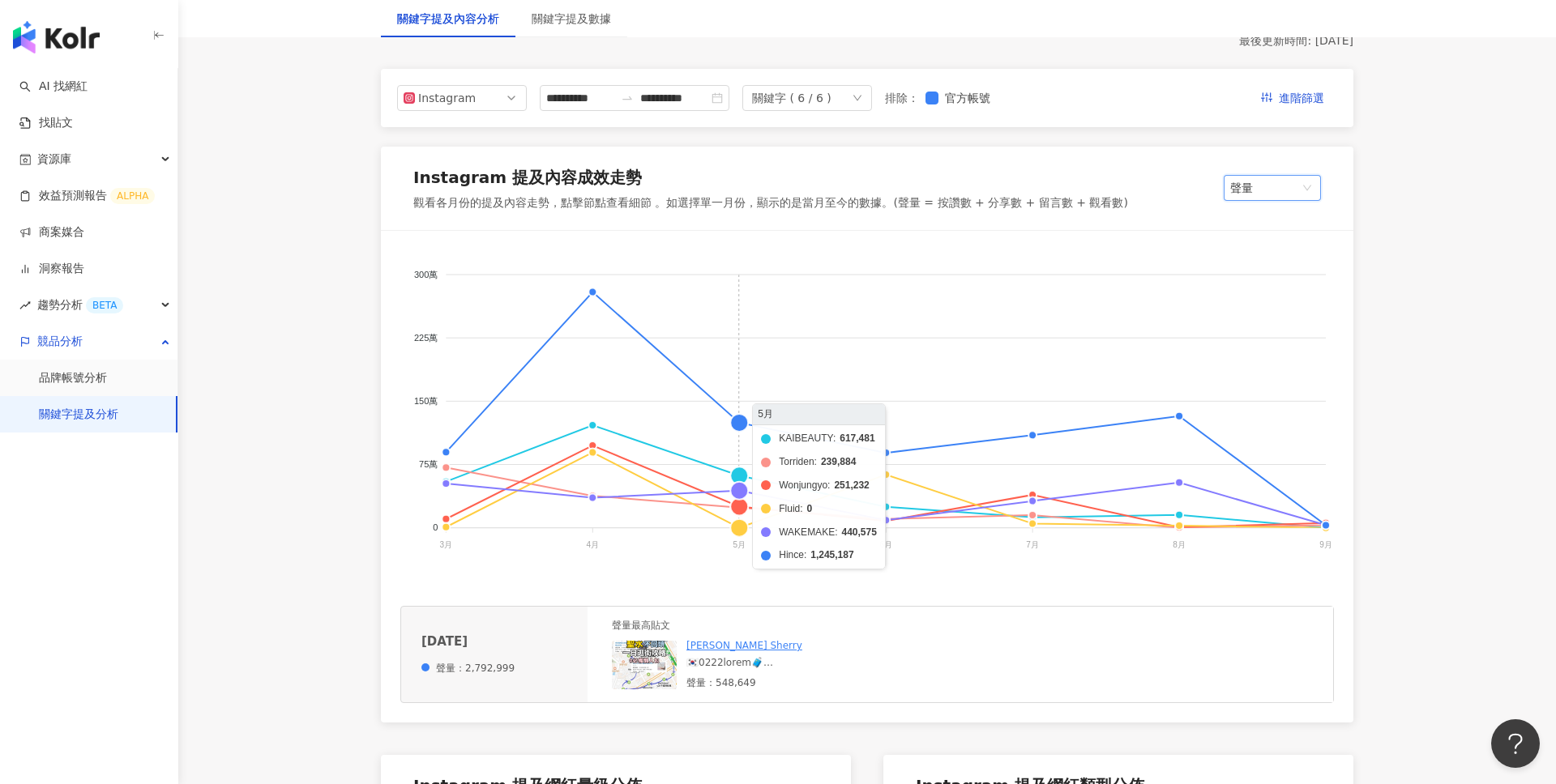
click at [744, 427] on foreignobject "KAIBEAUTY Torriden Wonjungyo Fluid WAKEMAKE Hince" at bounding box center [867, 412] width 934 height 324
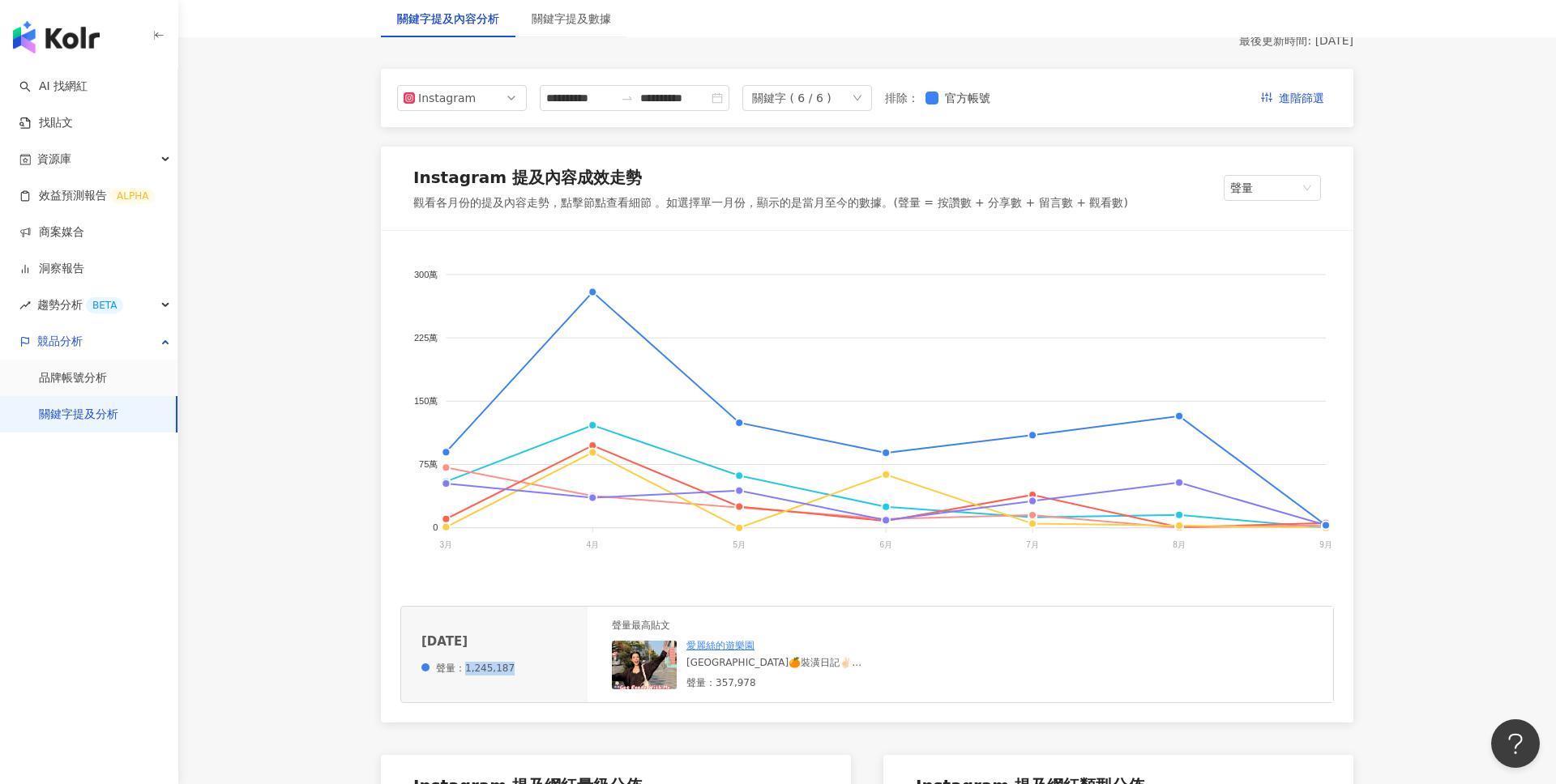
drag, startPoint x: 462, startPoint y: 668, endPoint x: 540, endPoint y: 668, distance: 78.0
click at [540, 668] on div "[DATE] 聲量：1,245,187" at bounding box center [494, 656] width 186 height 61
click at [761, 667] on div "[GEOGRAPHIC_DATA]🍊裝潢日記✌🏻 🫧妝前乳 @elixirtw 小金管 🫧遮瑕 @the same.official 🫧粉底液 @narsta…" at bounding box center [805, 663] width 238 height 14
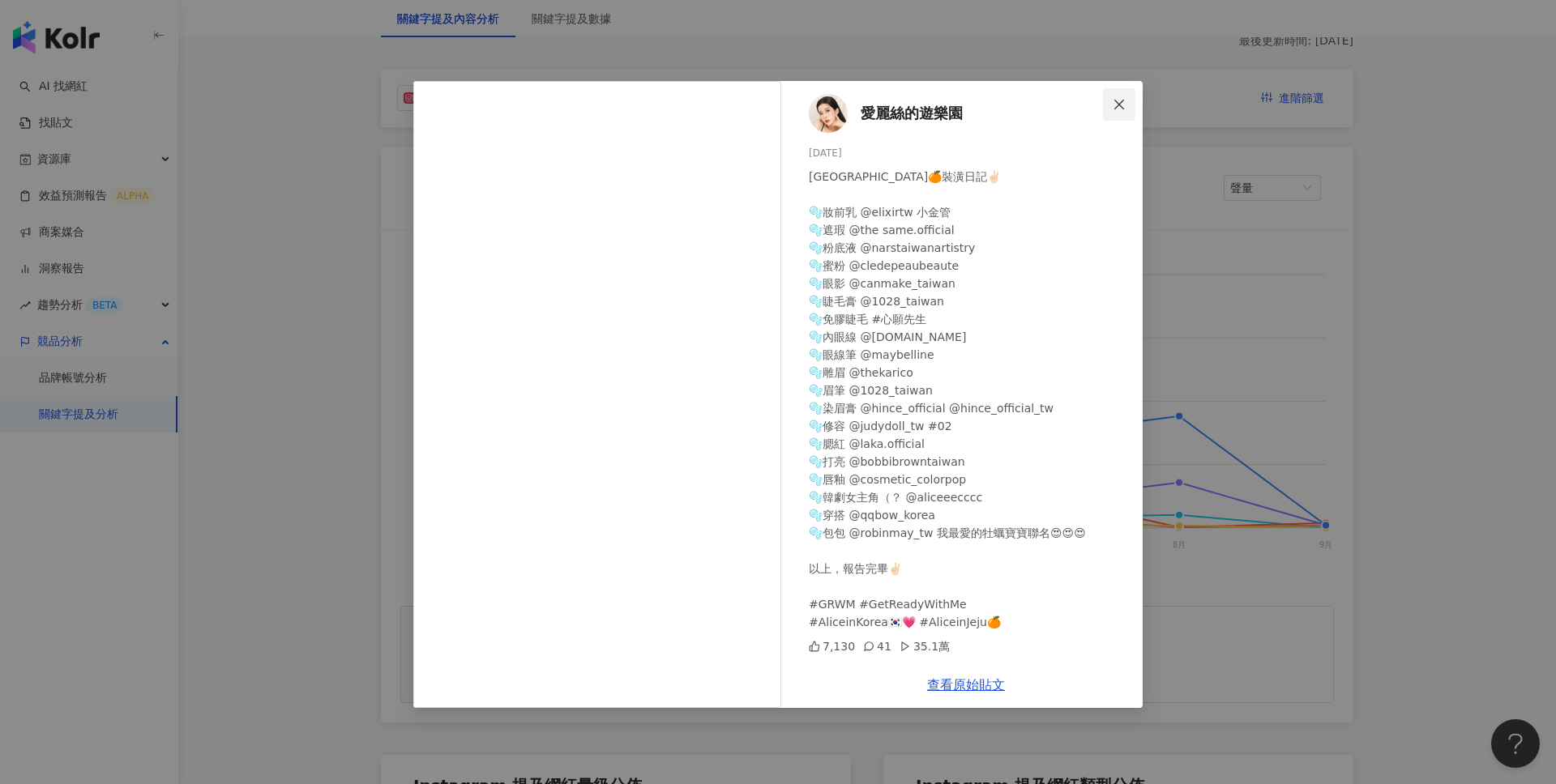
click at [1115, 108] on icon "close" at bounding box center [1118, 103] width 10 height 10
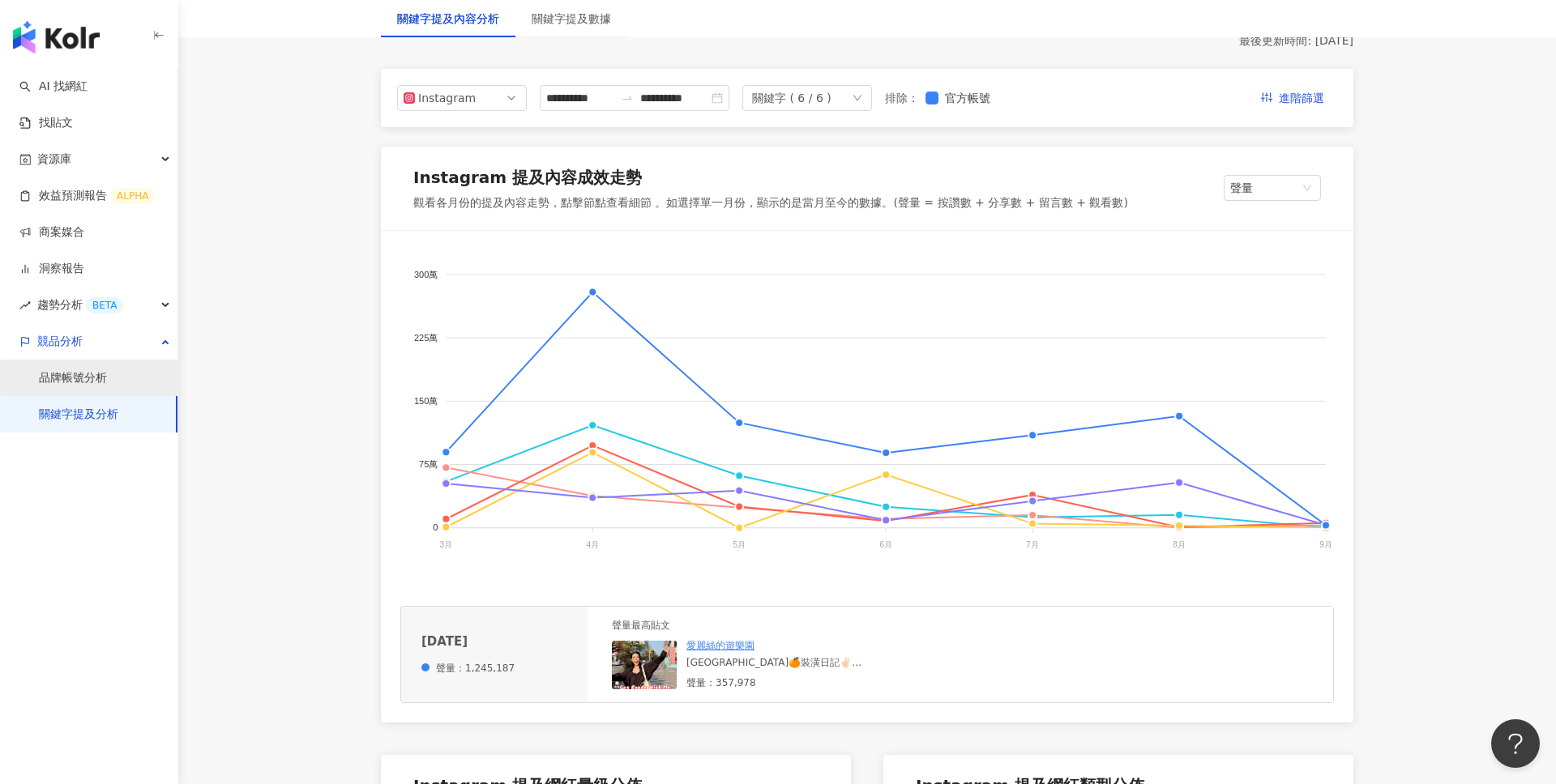
click at [66, 371] on link "品牌帳號分析" at bounding box center [73, 378] width 68 height 17
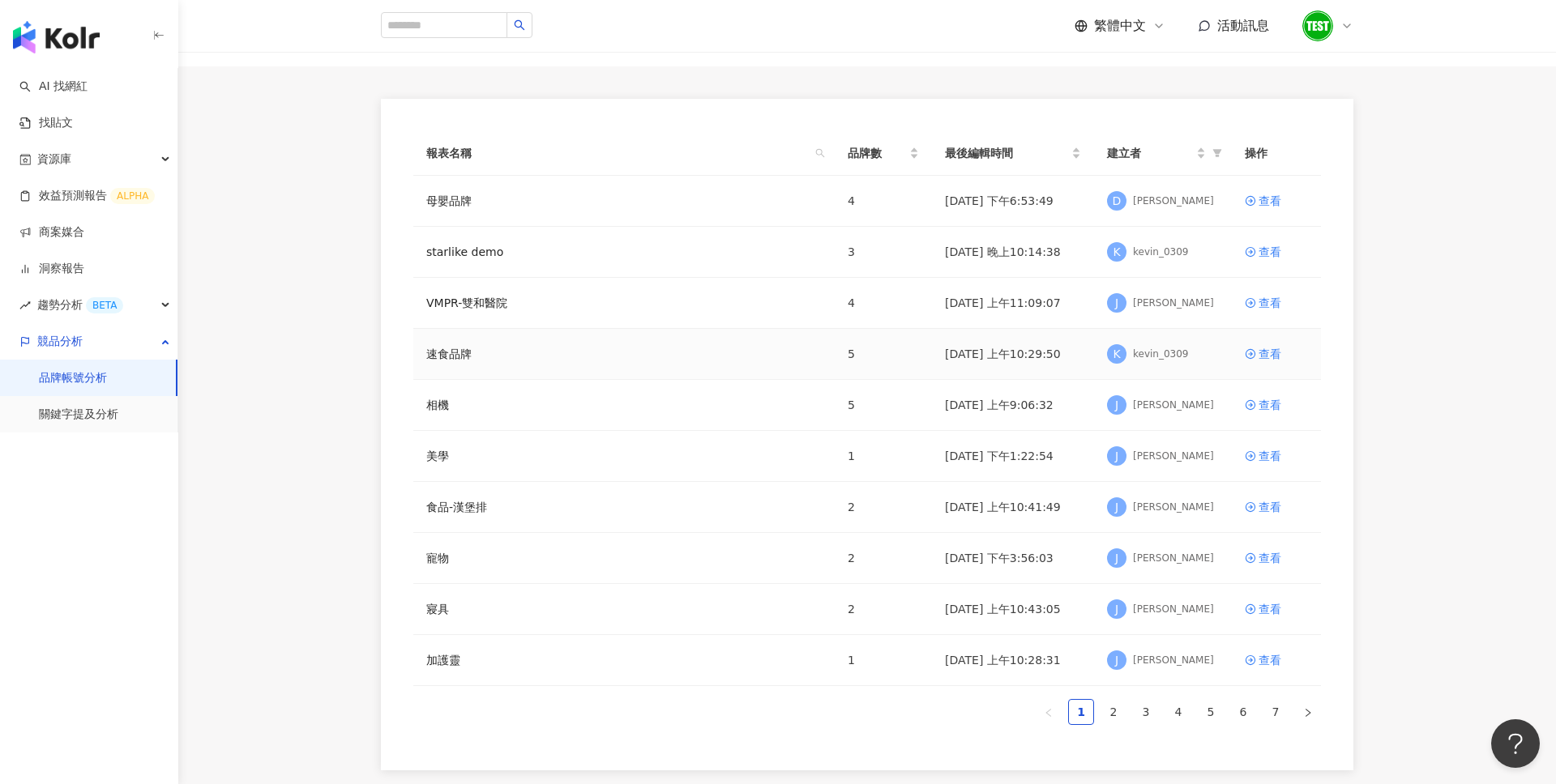
scroll to position [97, 0]
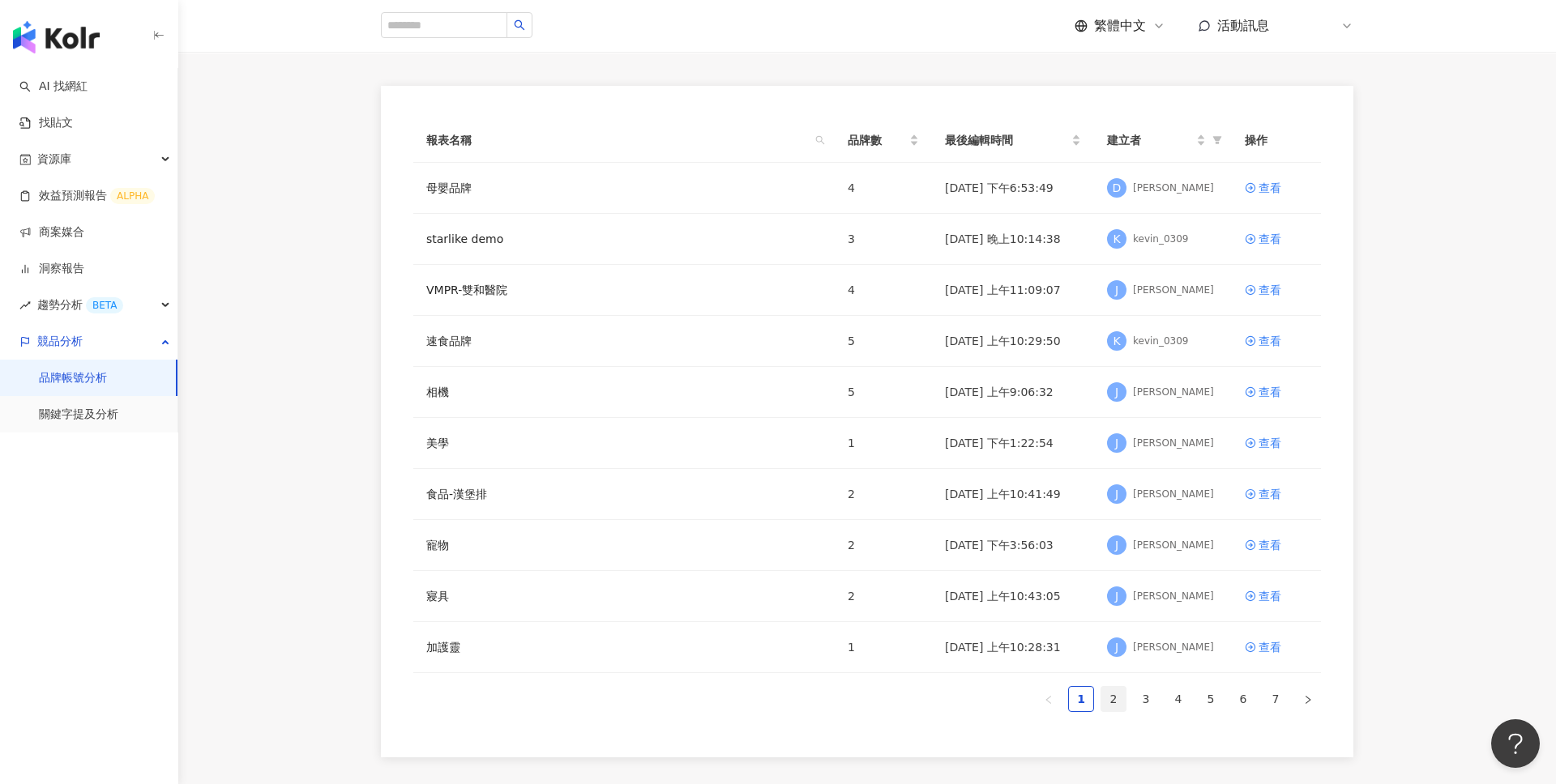
click at [1106, 692] on link "2" at bounding box center [1114, 699] width 24 height 24
click at [1271, 392] on div "查看" at bounding box center [1269, 392] width 23 height 17
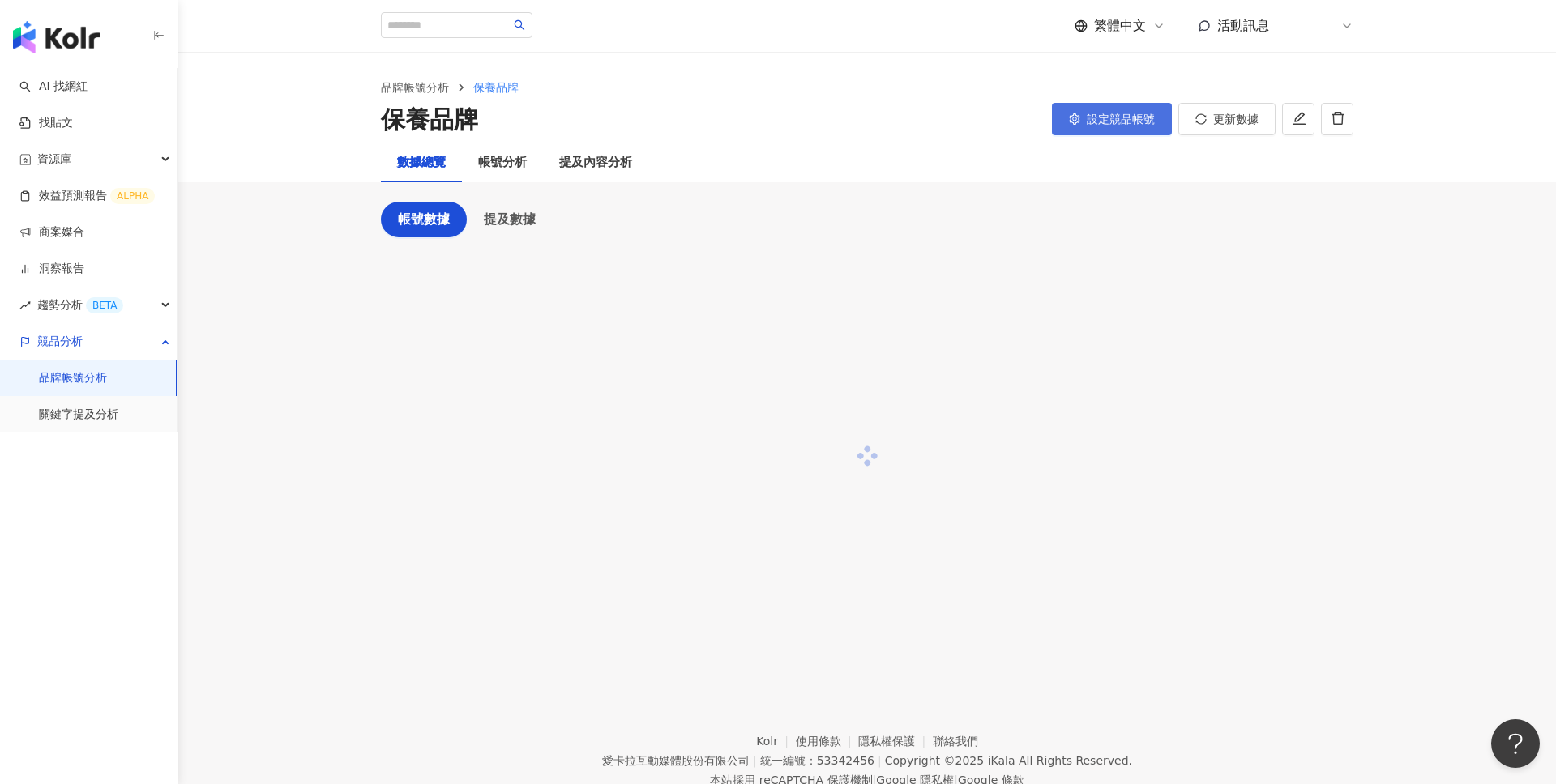
click at [1126, 121] on span "設定競品帳號" at bounding box center [1121, 119] width 68 height 13
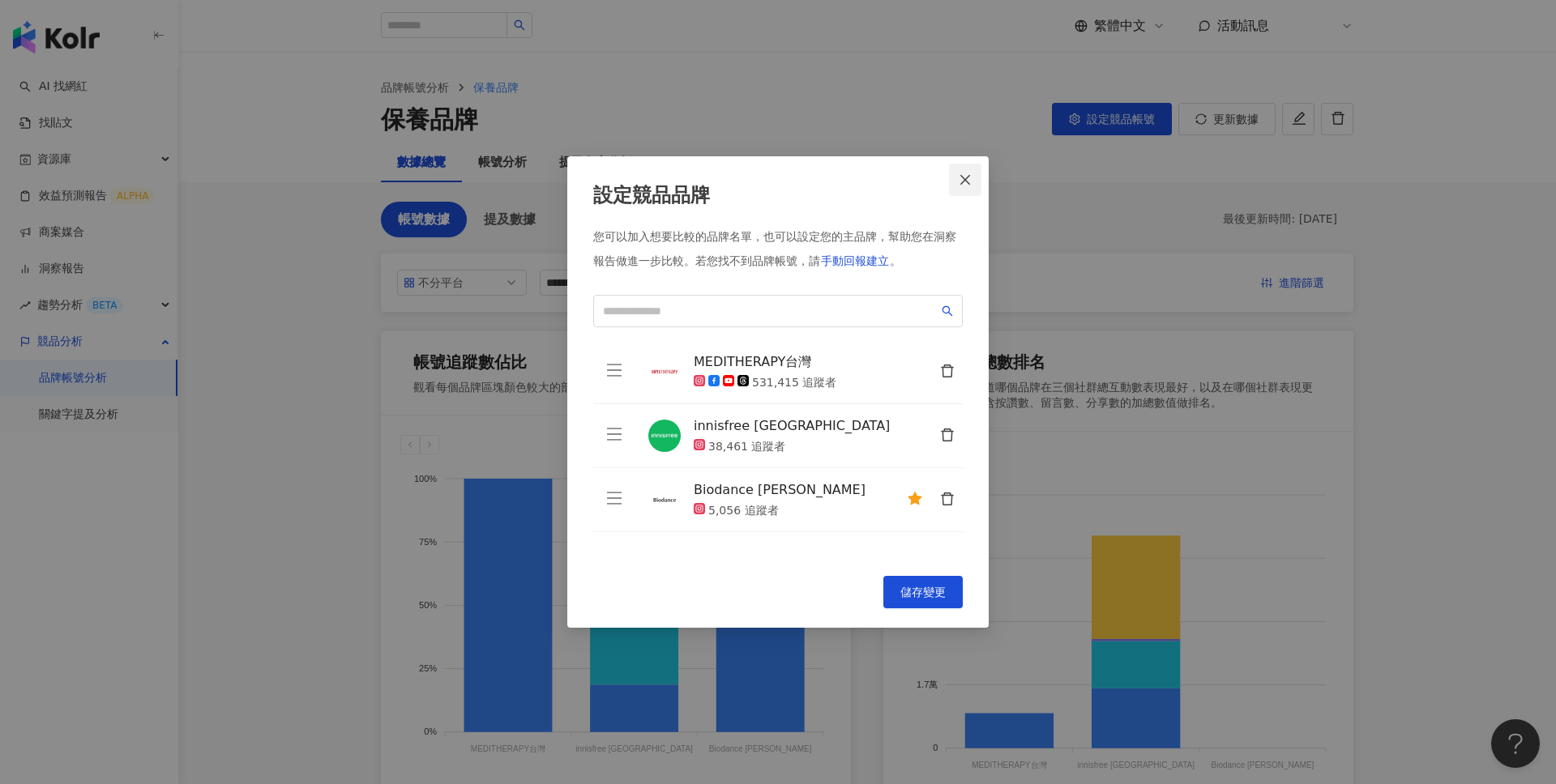
click at [973, 174] on span "Close" at bounding box center [964, 179] width 32 height 13
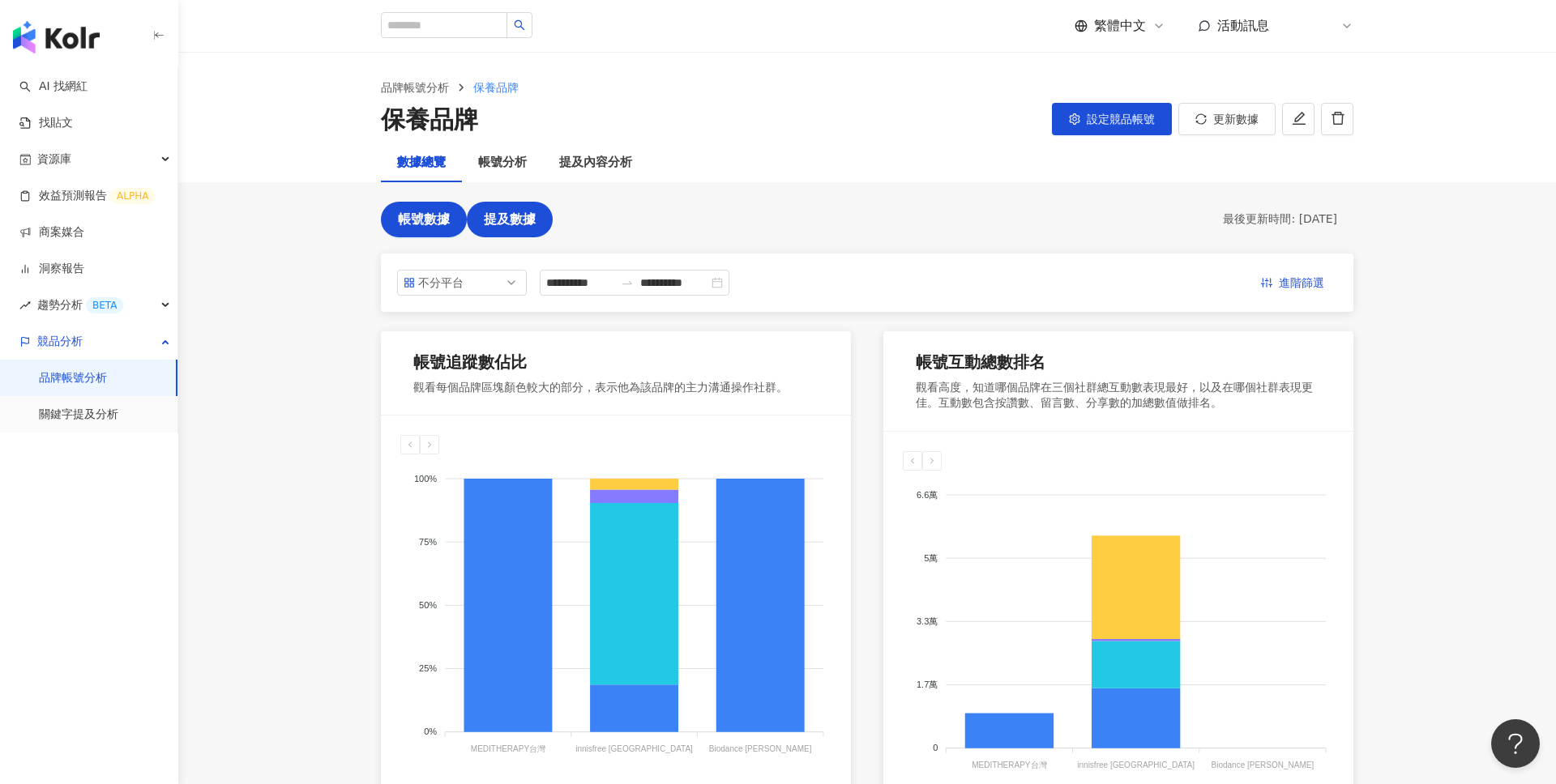
click at [531, 216] on span "提及數據" at bounding box center [509, 219] width 52 height 15
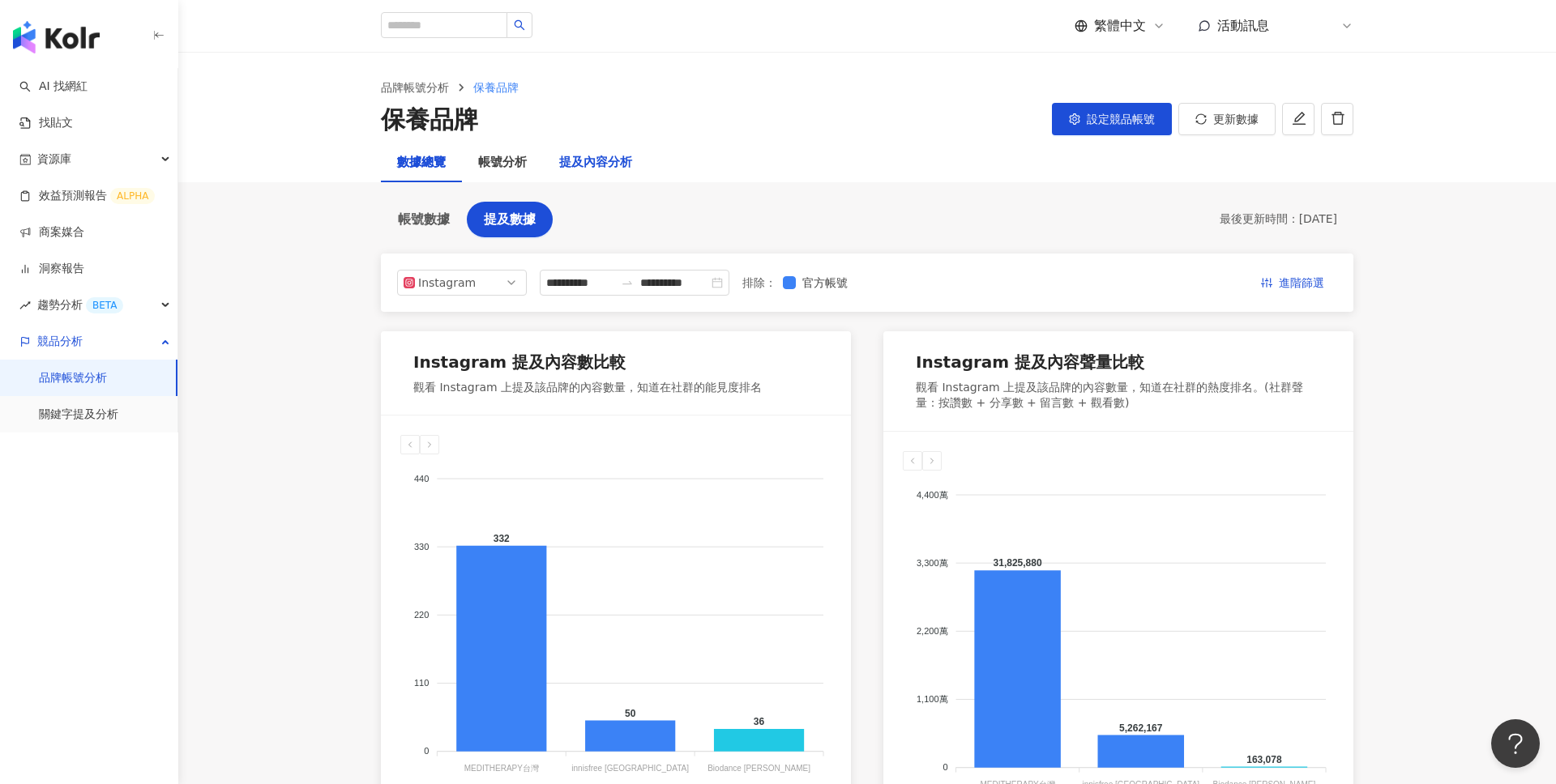
click at [608, 165] on div "提及內容分析" at bounding box center [595, 163] width 73 height 19
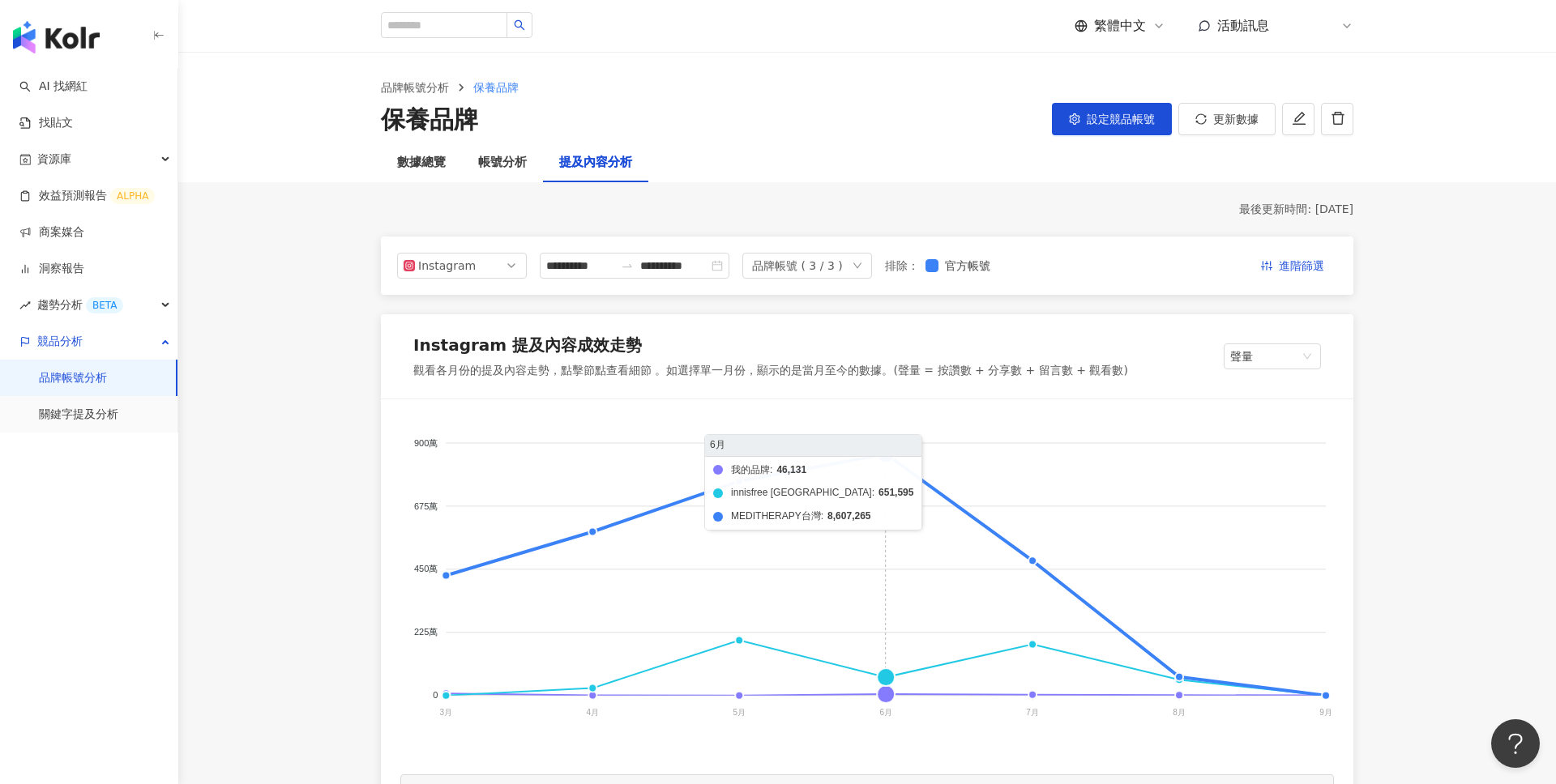
scroll to position [175, 0]
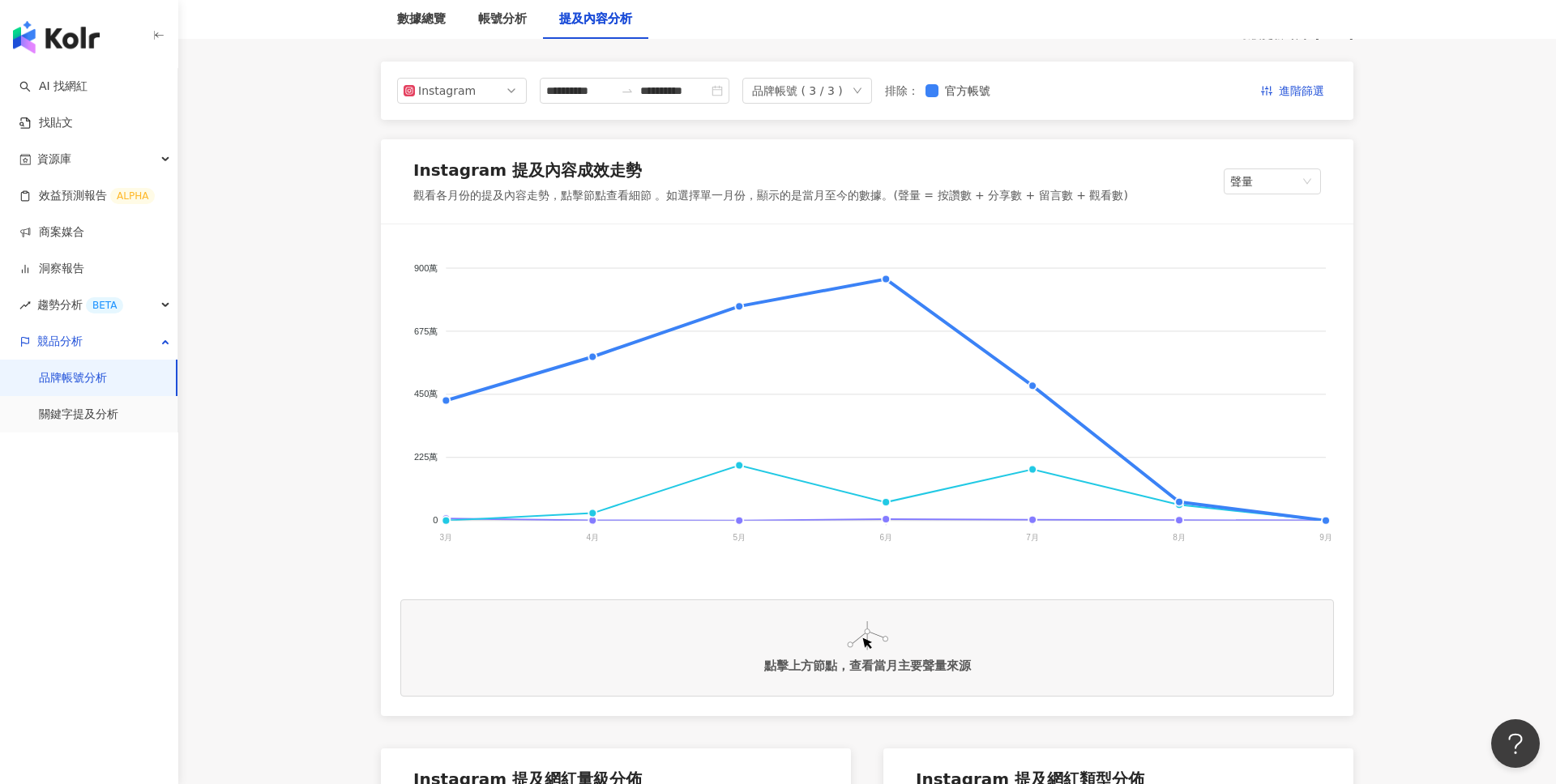
click at [73, 45] on img "button" at bounding box center [56, 37] width 87 height 32
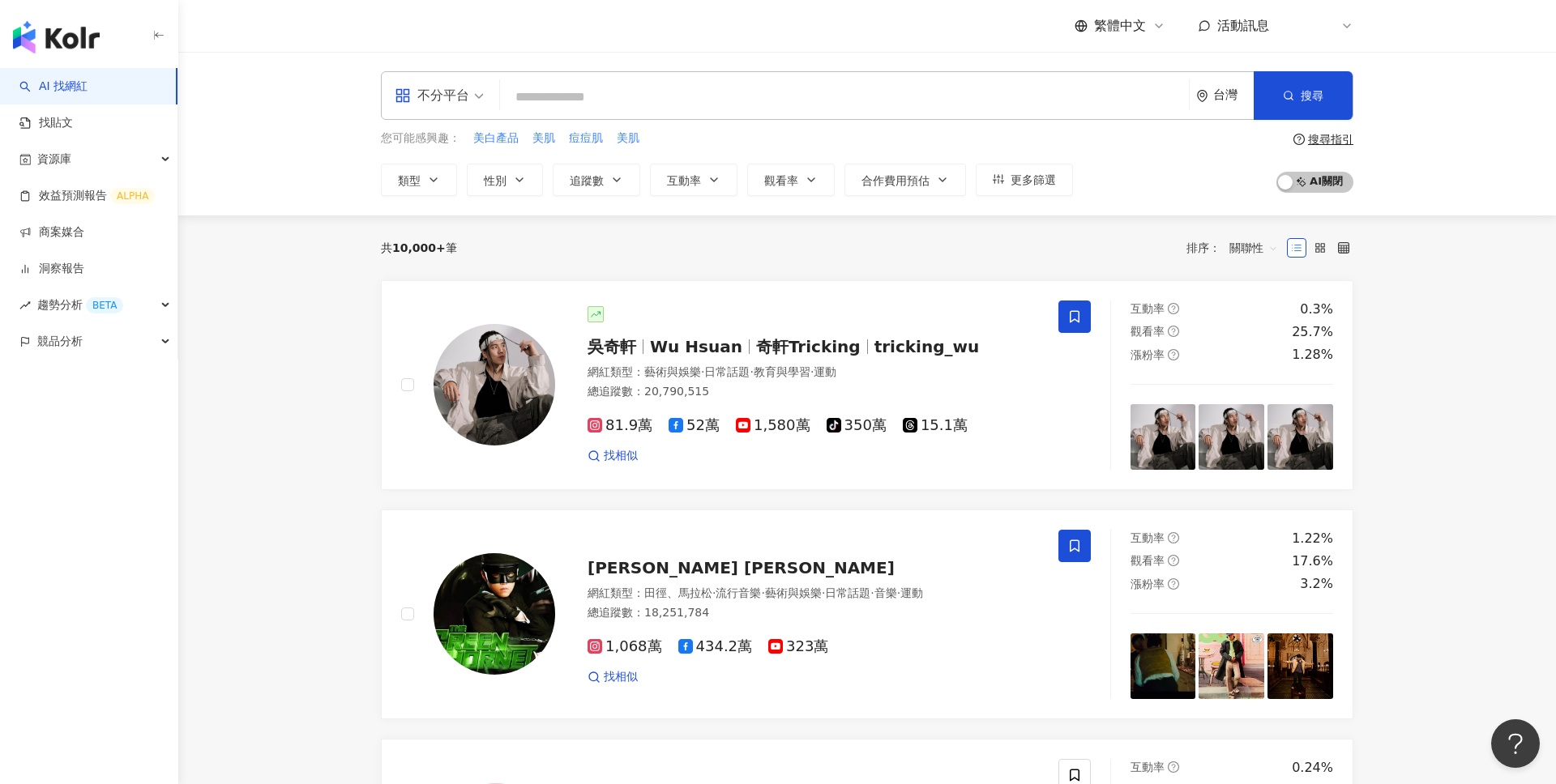
click at [650, 87] on input "search" at bounding box center [844, 97] width 676 height 31
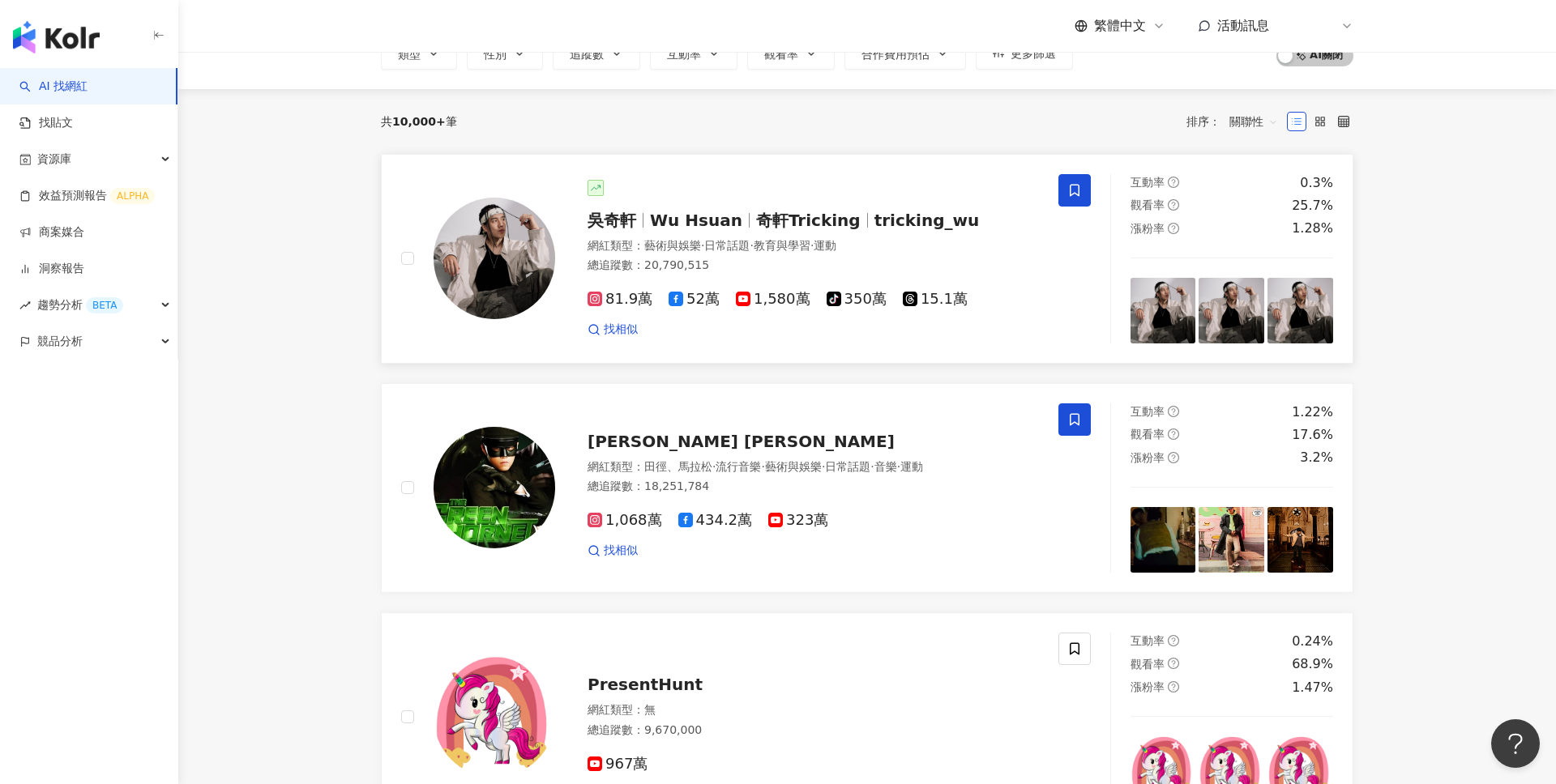
scroll to position [141, 0]
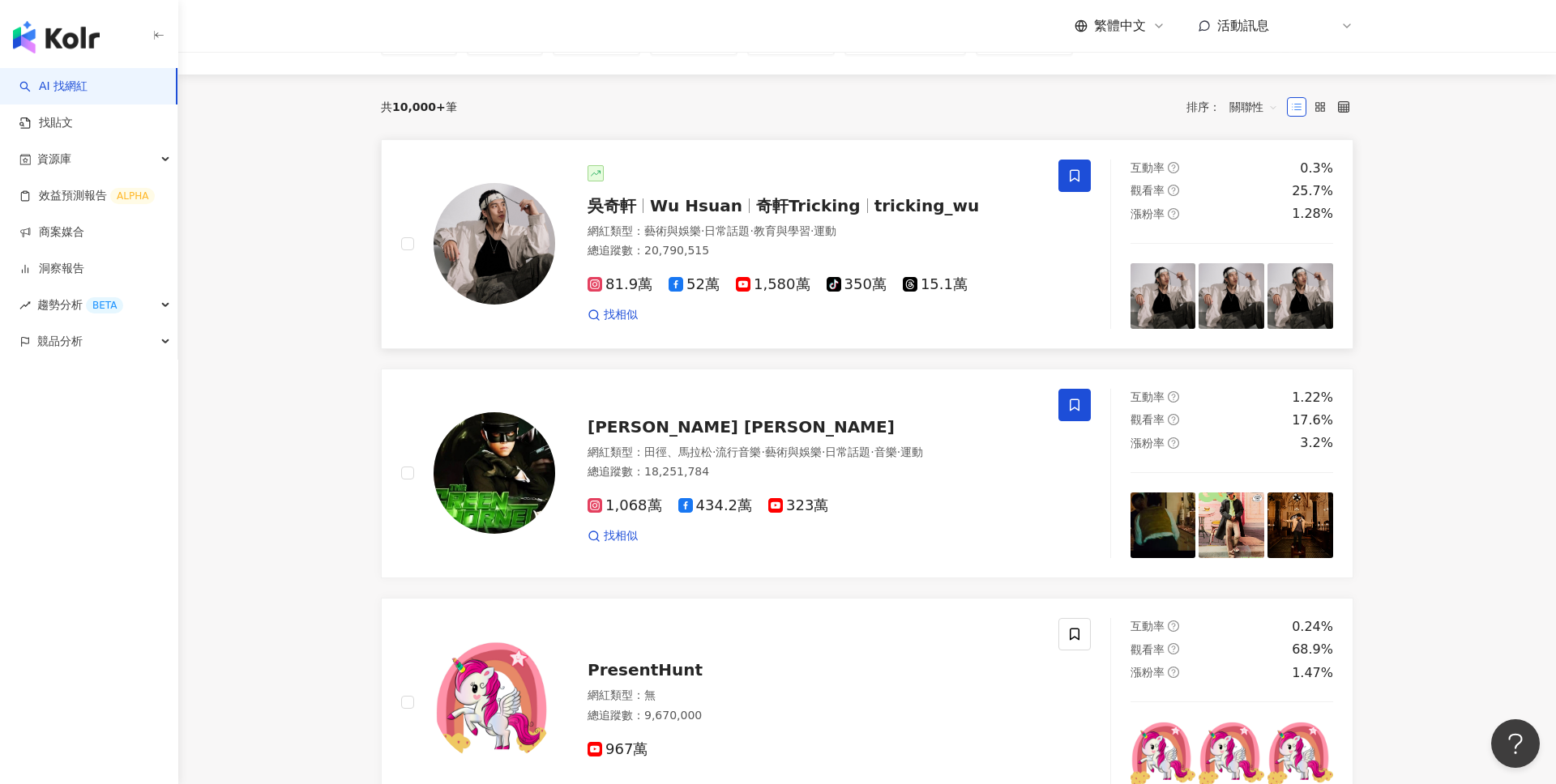
click at [711, 210] on span "Wu Hsuan" at bounding box center [696, 205] width 93 height 19
click at [85, 79] on link "AI 找網紅" at bounding box center [53, 87] width 68 height 17
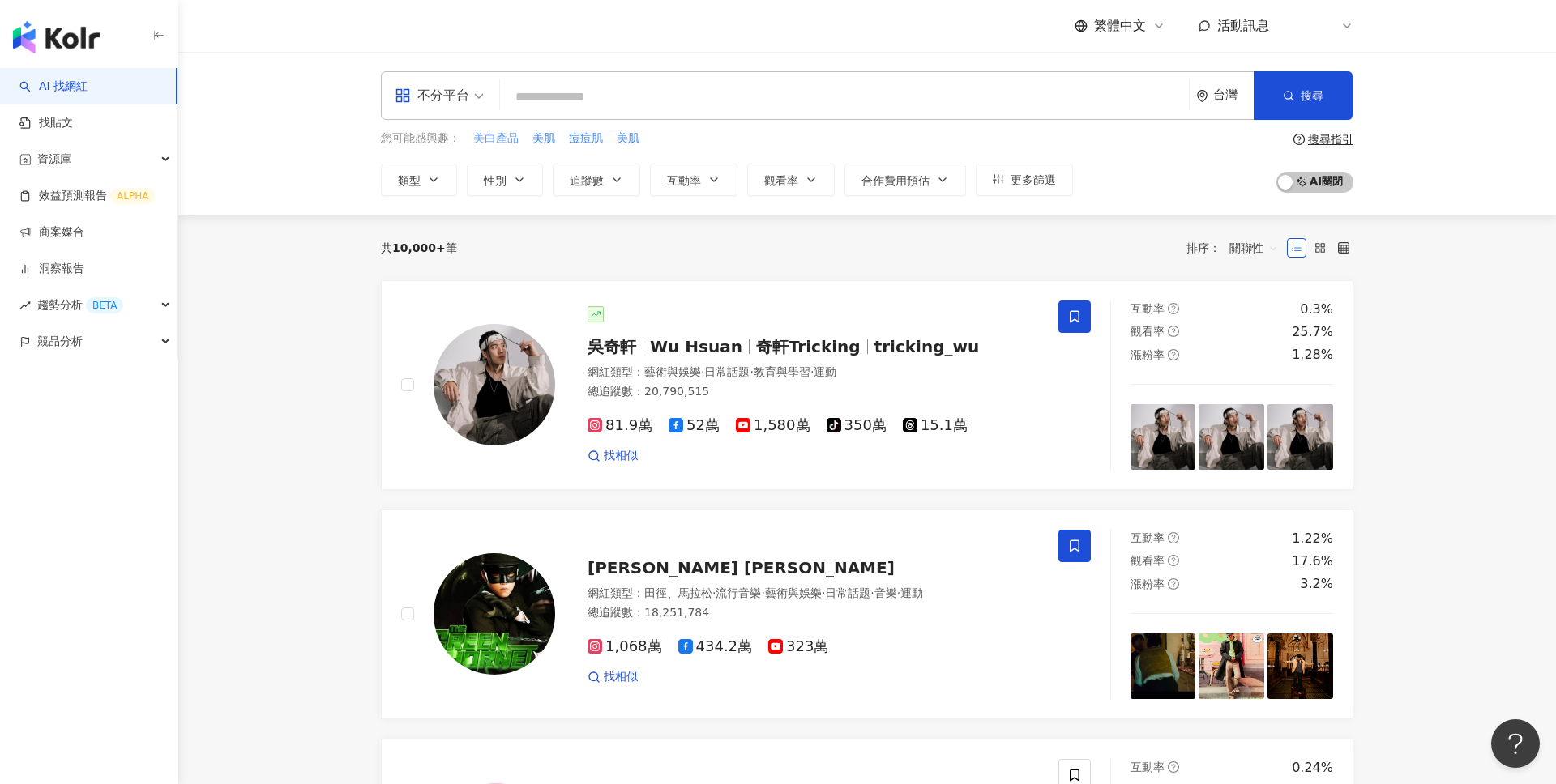
click at [505, 139] on span "美白產品" at bounding box center [496, 138] width 45 height 17
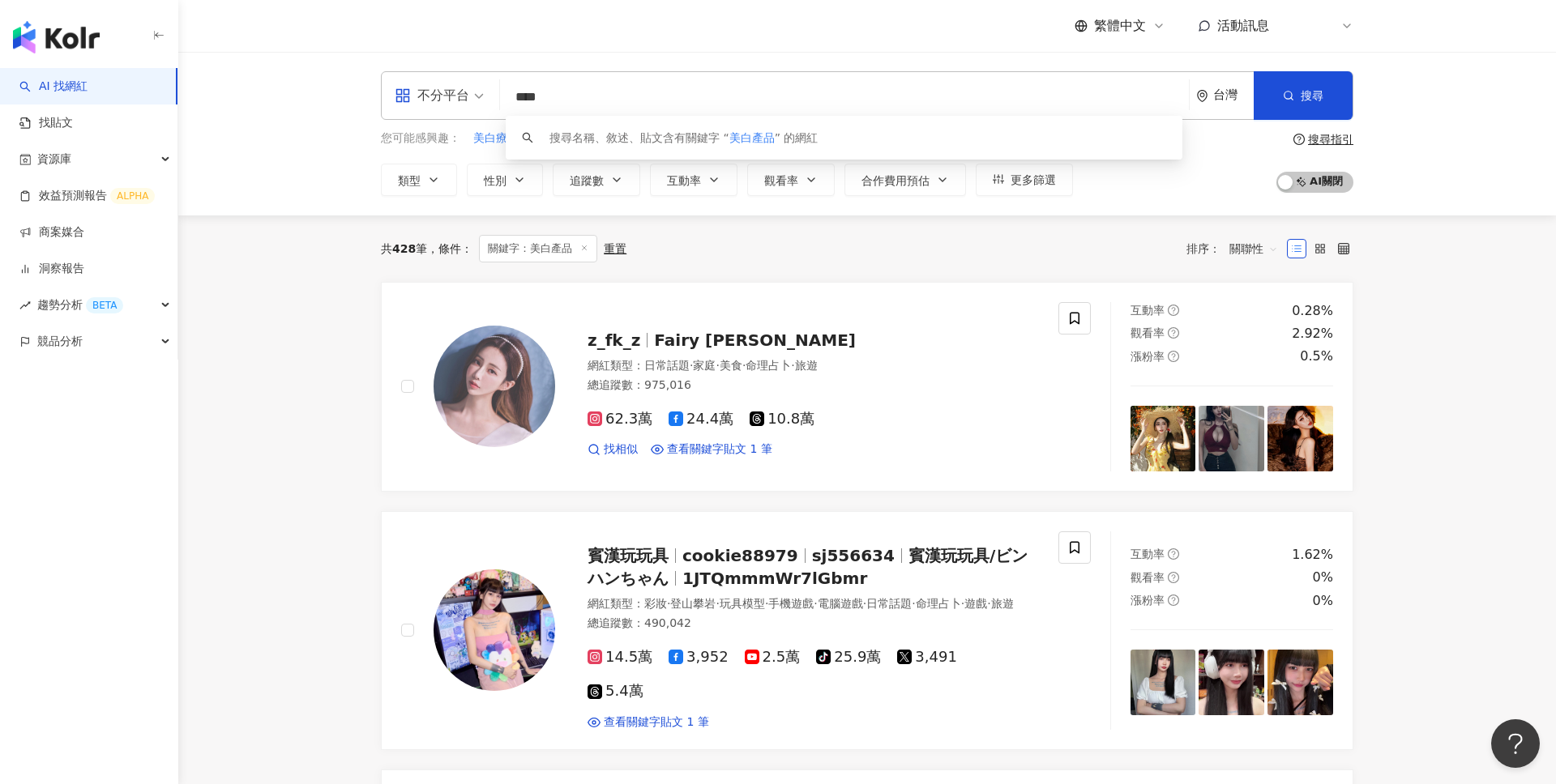
drag, startPoint x: 593, startPoint y: 91, endPoint x: 336, endPoint y: 129, distance: 259.8
click at [336, 129] on div "不分平台 **** 台灣 搜尋 keyword 搜尋名稱、敘述、貼文含有關鍵字 “ 美白產品 ” 的網紅 您可能感興趣： 美白療程 美白 抗老化產品 淡斑產品…" at bounding box center [867, 133] width 1378 height 163
type input "*"
click at [660, 142] on span "淡斑產品" at bounding box center [662, 138] width 45 height 17
type input "****"
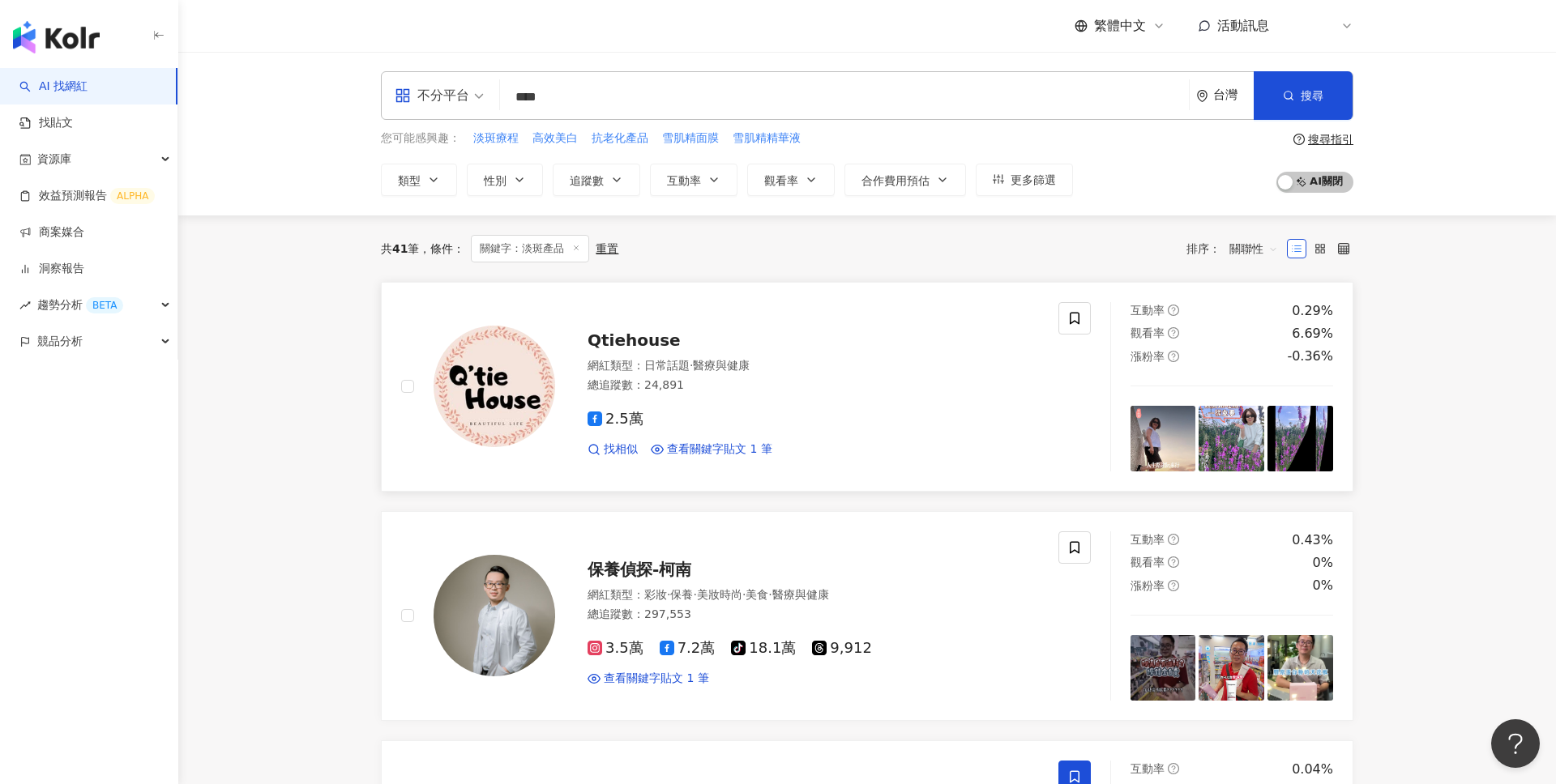
click at [808, 354] on div "Qtiehouse 網紅類型 ： 日常話題 · 醫療與健康 總追蹤數 ： 24,891 2.5萬 找相似 查看關鍵字貼文 1 筆" at bounding box center [796, 386] width 483 height 142
click at [150, 169] on div "資源庫" at bounding box center [88, 159] width 177 height 37
click at [84, 233] on link "網紅收藏" at bounding box center [61, 232] width 45 height 17
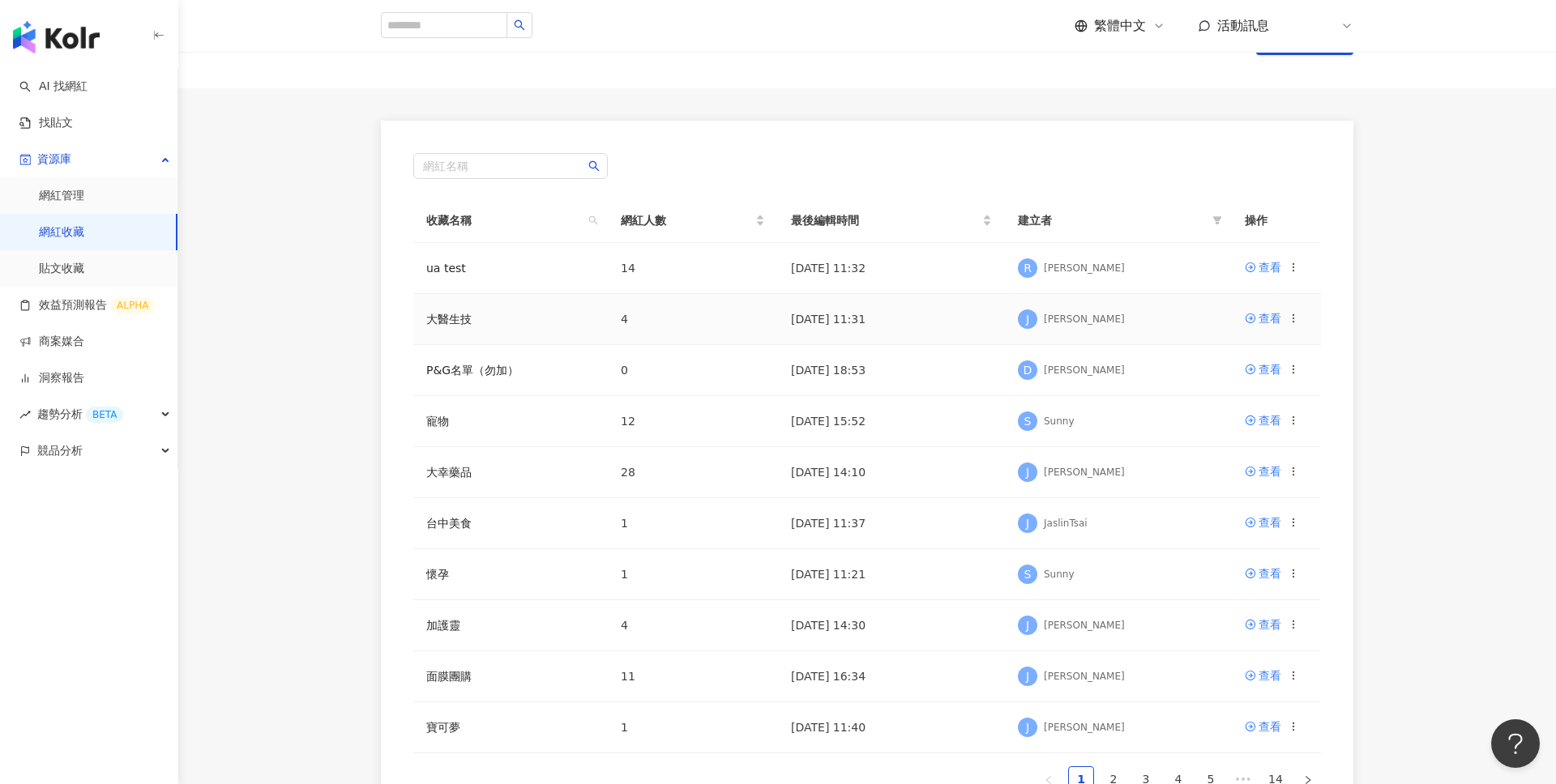
scroll to position [66, 0]
click at [84, 371] on link "洞察報告" at bounding box center [52, 378] width 65 height 17
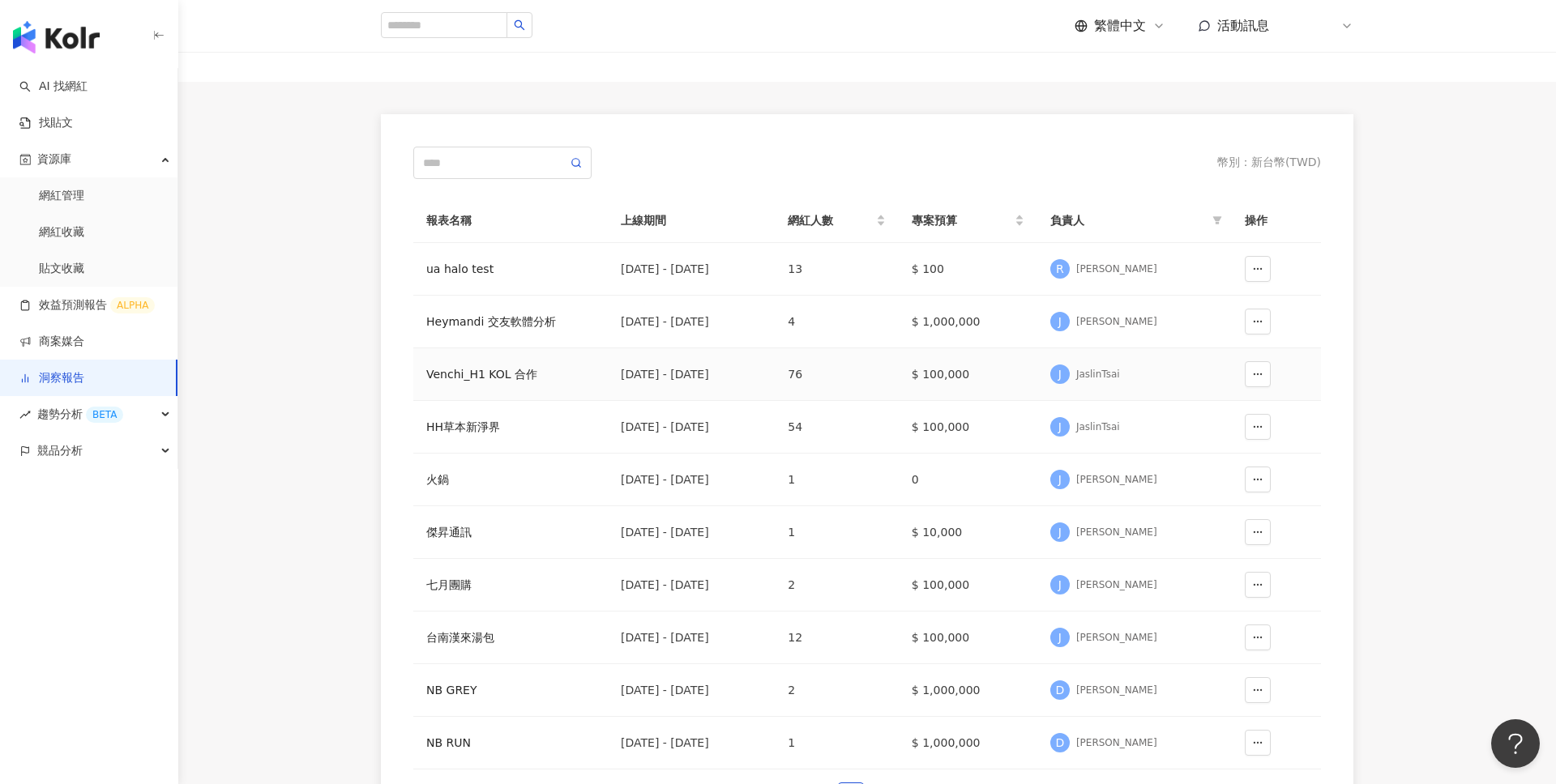
scroll to position [65, 0]
click at [1262, 279] on button "button" at bounding box center [1258, 274] width 26 height 26
click at [472, 267] on div "ua halo test" at bounding box center [511, 273] width 169 height 17
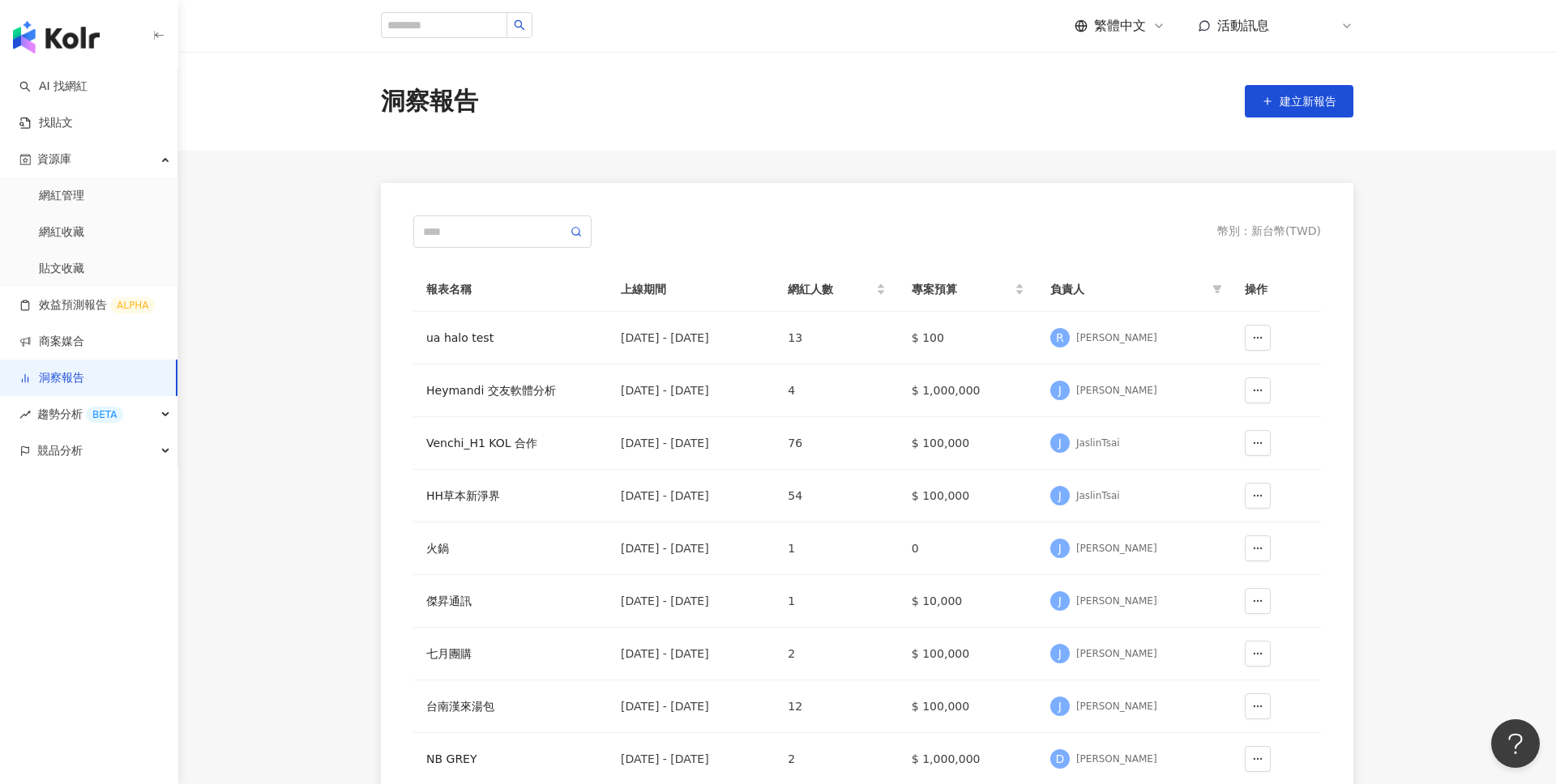
click at [58, 38] on img "button" at bounding box center [56, 37] width 87 height 32
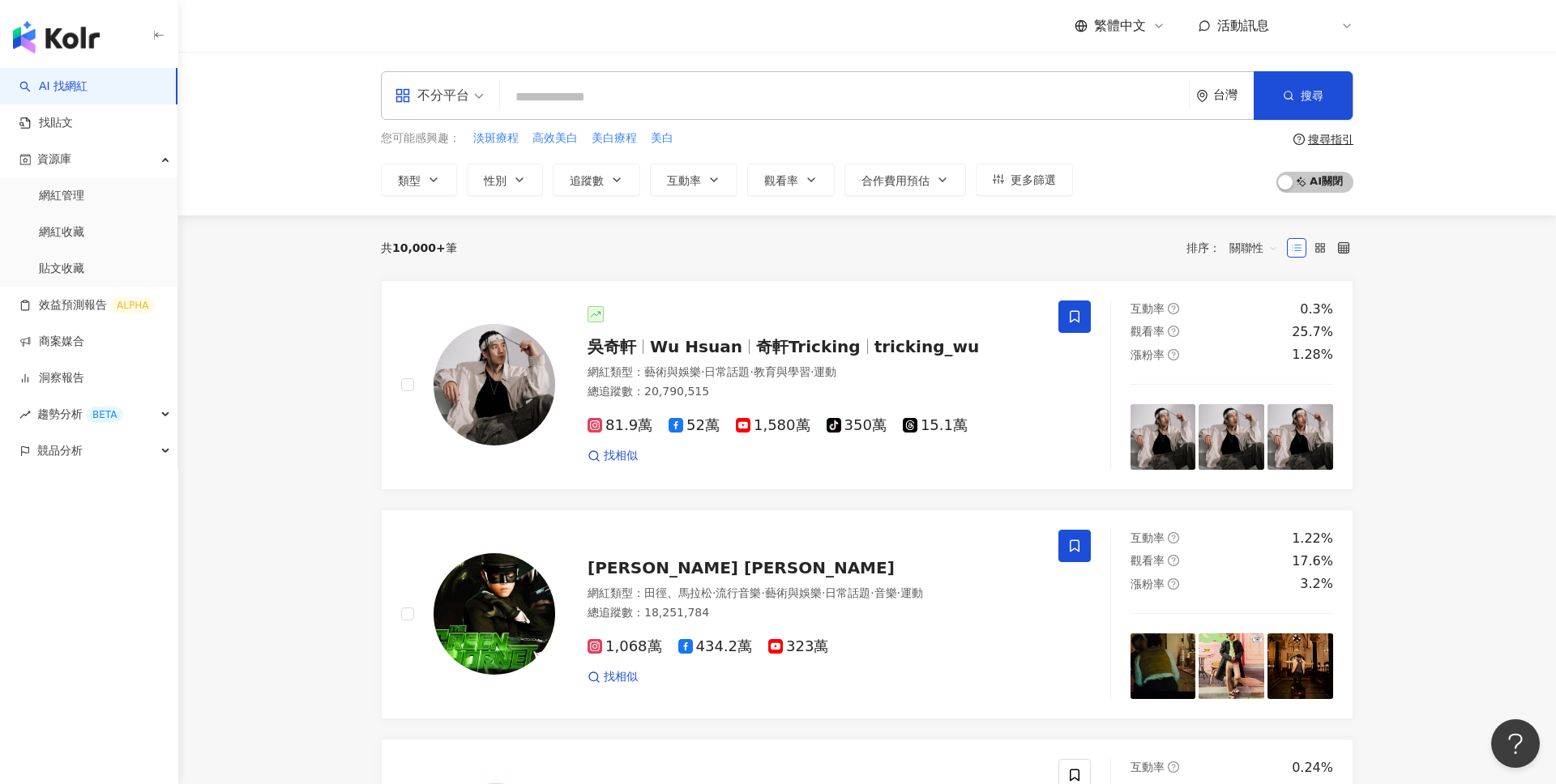
click at [1342, 31] on icon at bounding box center [1346, 25] width 13 height 13
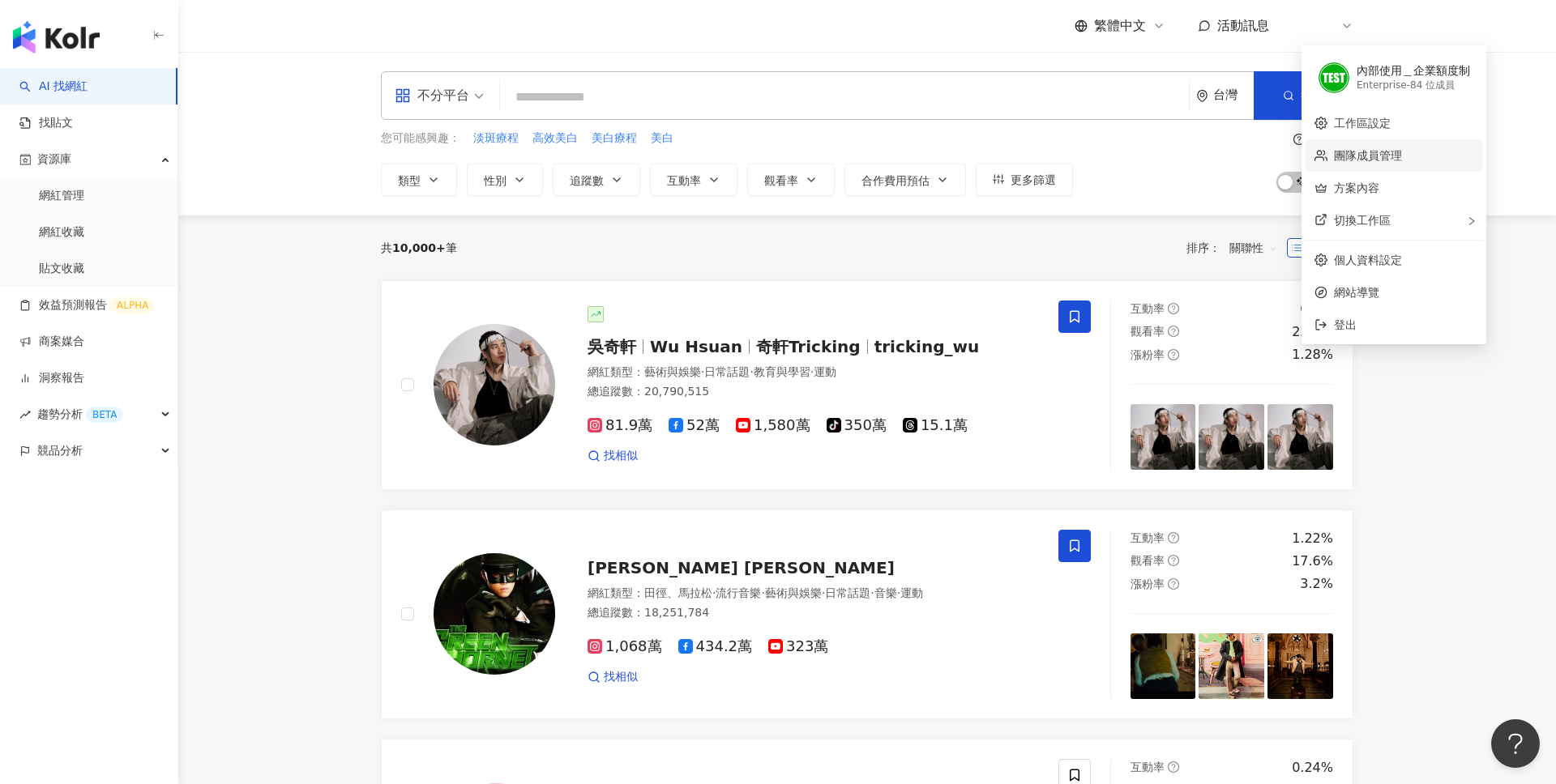
click at [1387, 150] on link "團隊成員管理" at bounding box center [1368, 156] width 68 height 13
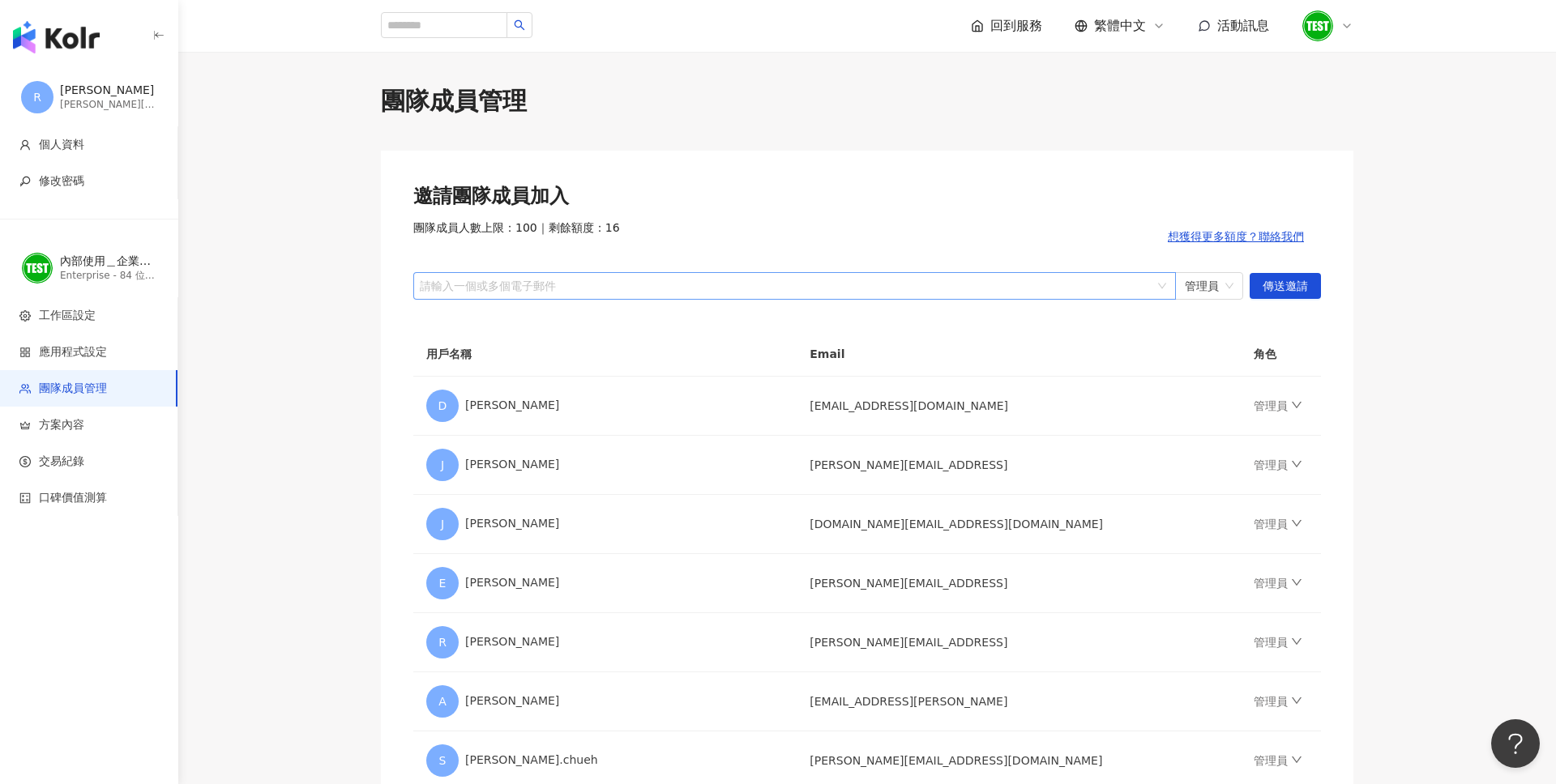
click at [858, 283] on div at bounding box center [785, 286] width 739 height 12
click at [1347, 33] on div "內" at bounding box center [1327, 25] width 52 height 32
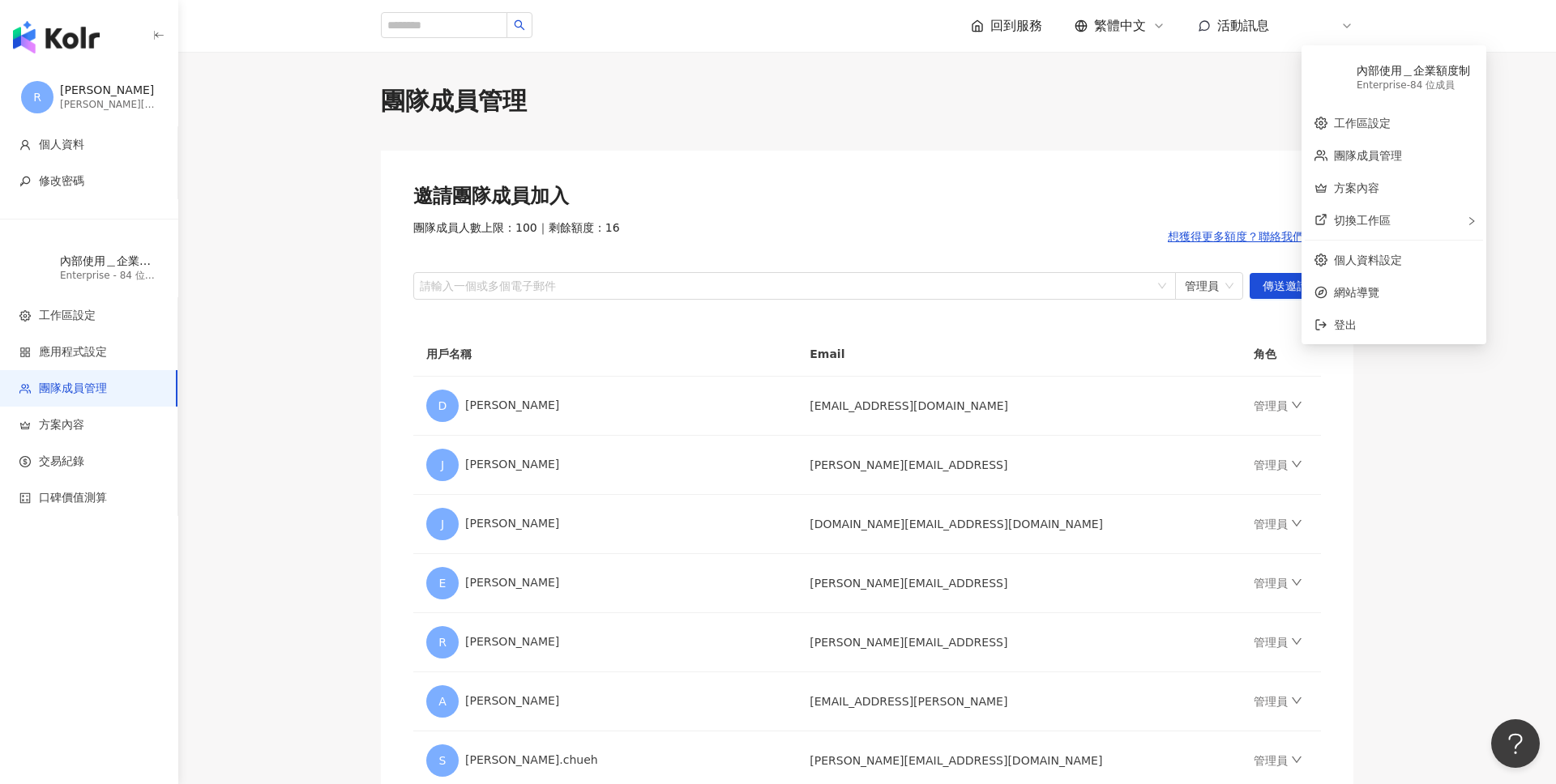
click at [1225, 296] on span "管理員" at bounding box center [1209, 286] width 49 height 26
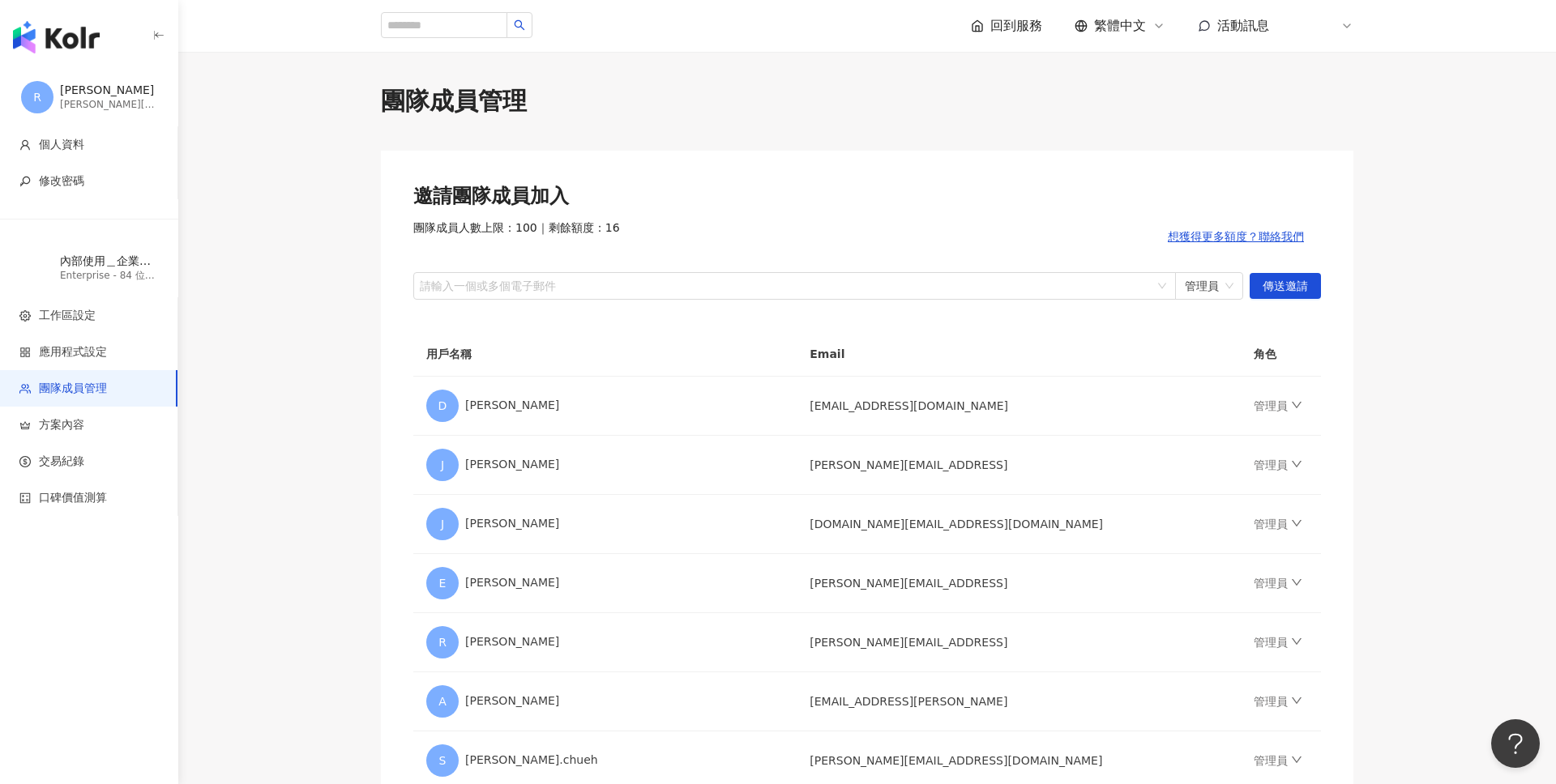
click at [1347, 30] on icon at bounding box center [1346, 25] width 13 height 13
click at [1368, 190] on link "方案內容" at bounding box center [1357, 188] width 45 height 13
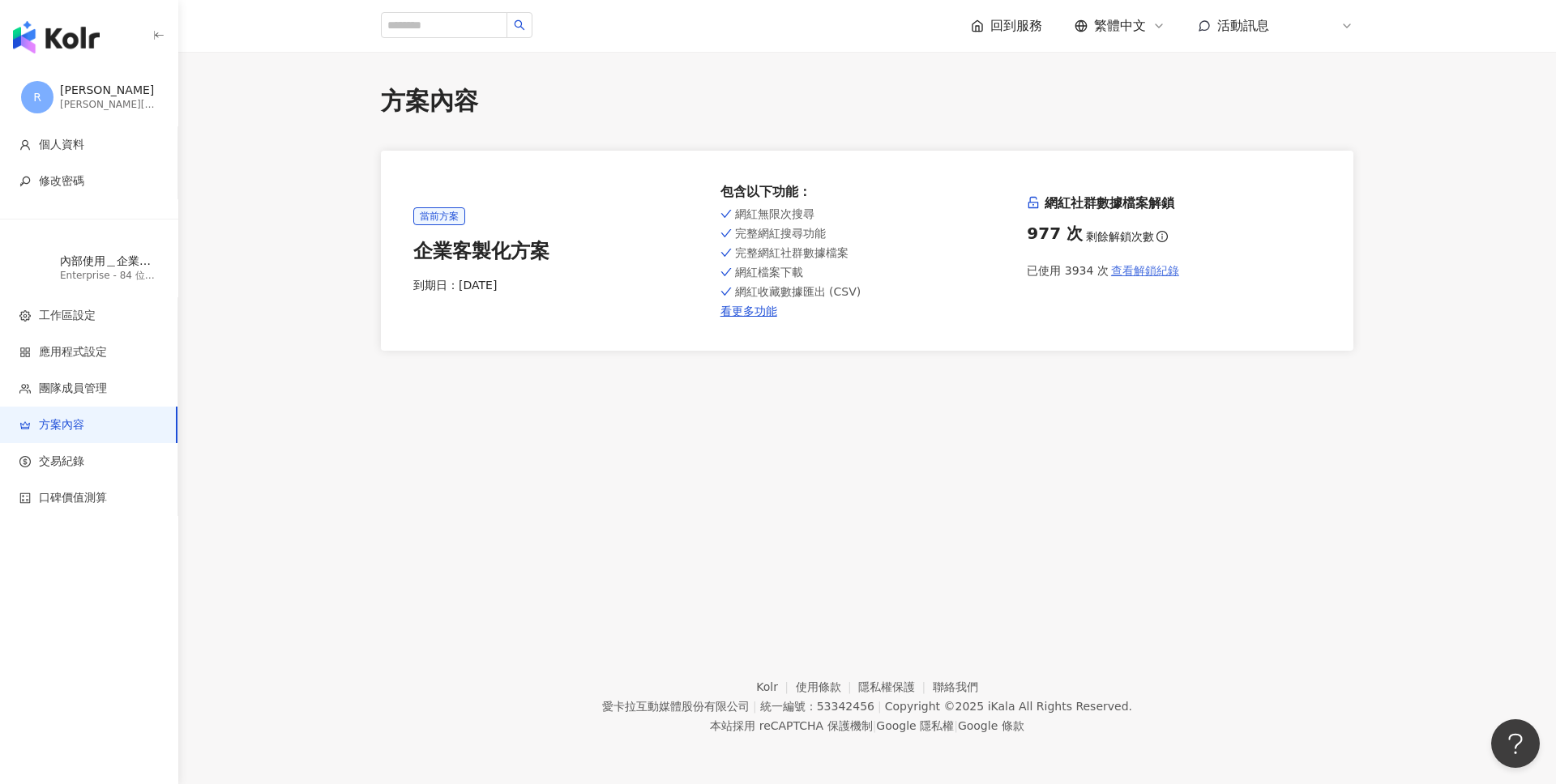
click at [1162, 274] on span "查看解鎖紀錄" at bounding box center [1145, 270] width 68 height 13
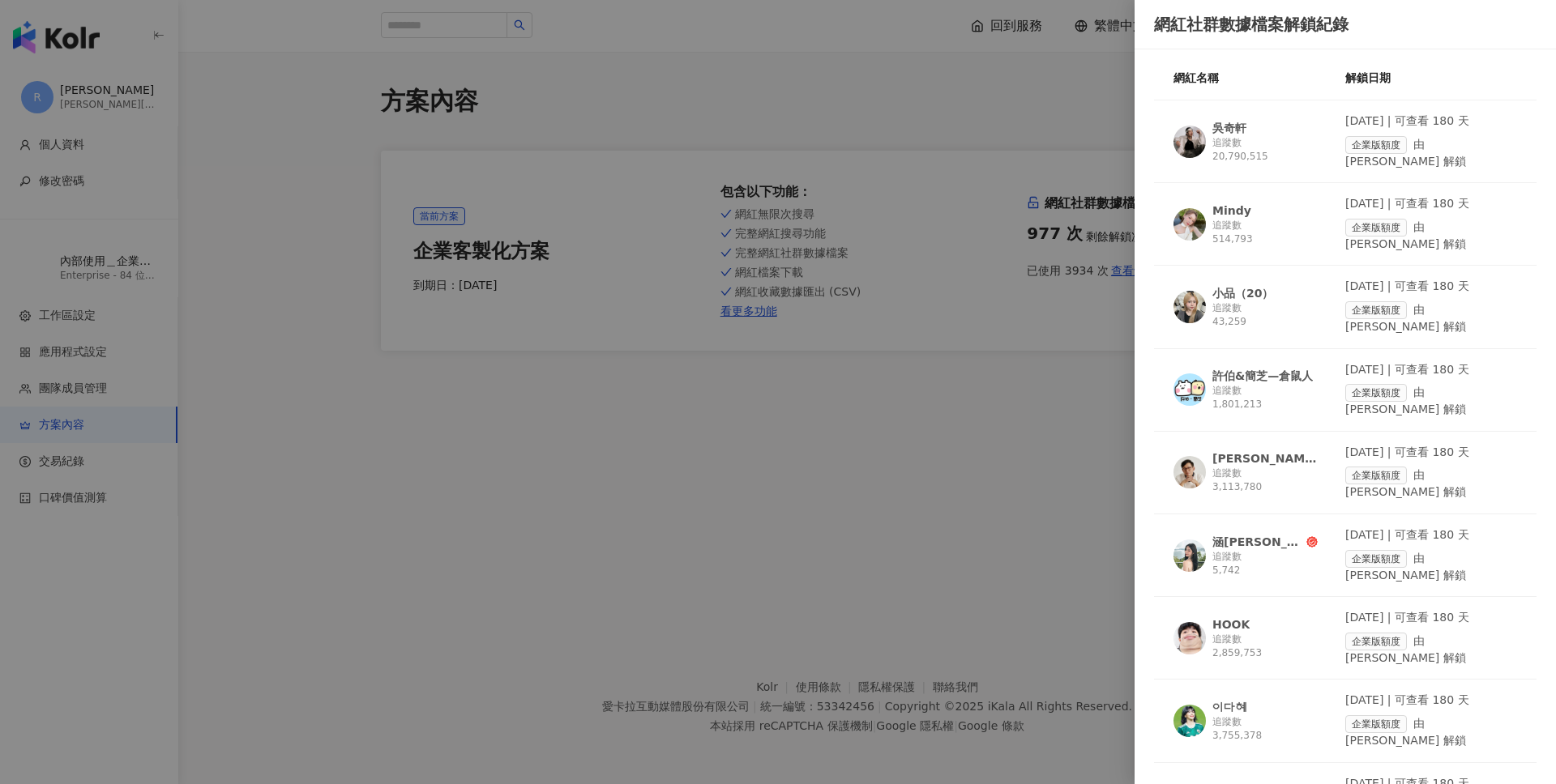
click at [983, 475] on div at bounding box center [778, 392] width 1556 height 784
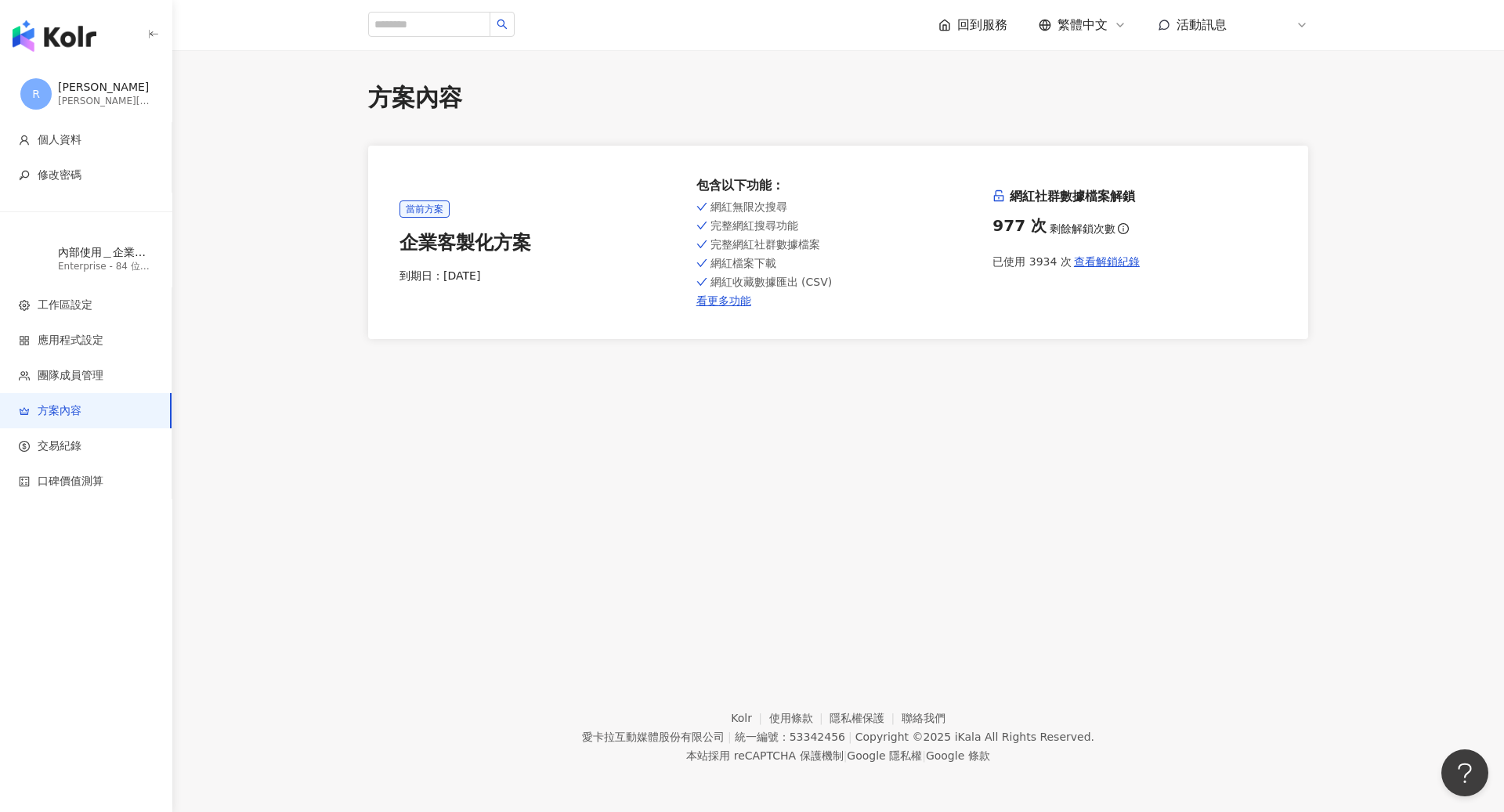
click at [1304, 26] on icon at bounding box center [1301, 25] width 13 height 13
click at [186, 114] on main "方案內容 當前方案 企業客製化方案 到期日： 2026/9/10 包含以下功能 ： 網紅無限次搜尋 完整網紅搜尋功能 完整網紅社群數據檔案 網紅檔案下載 網紅…" at bounding box center [838, 210] width 1332 height 258
click at [59, 34] on img "button" at bounding box center [54, 35] width 84 height 31
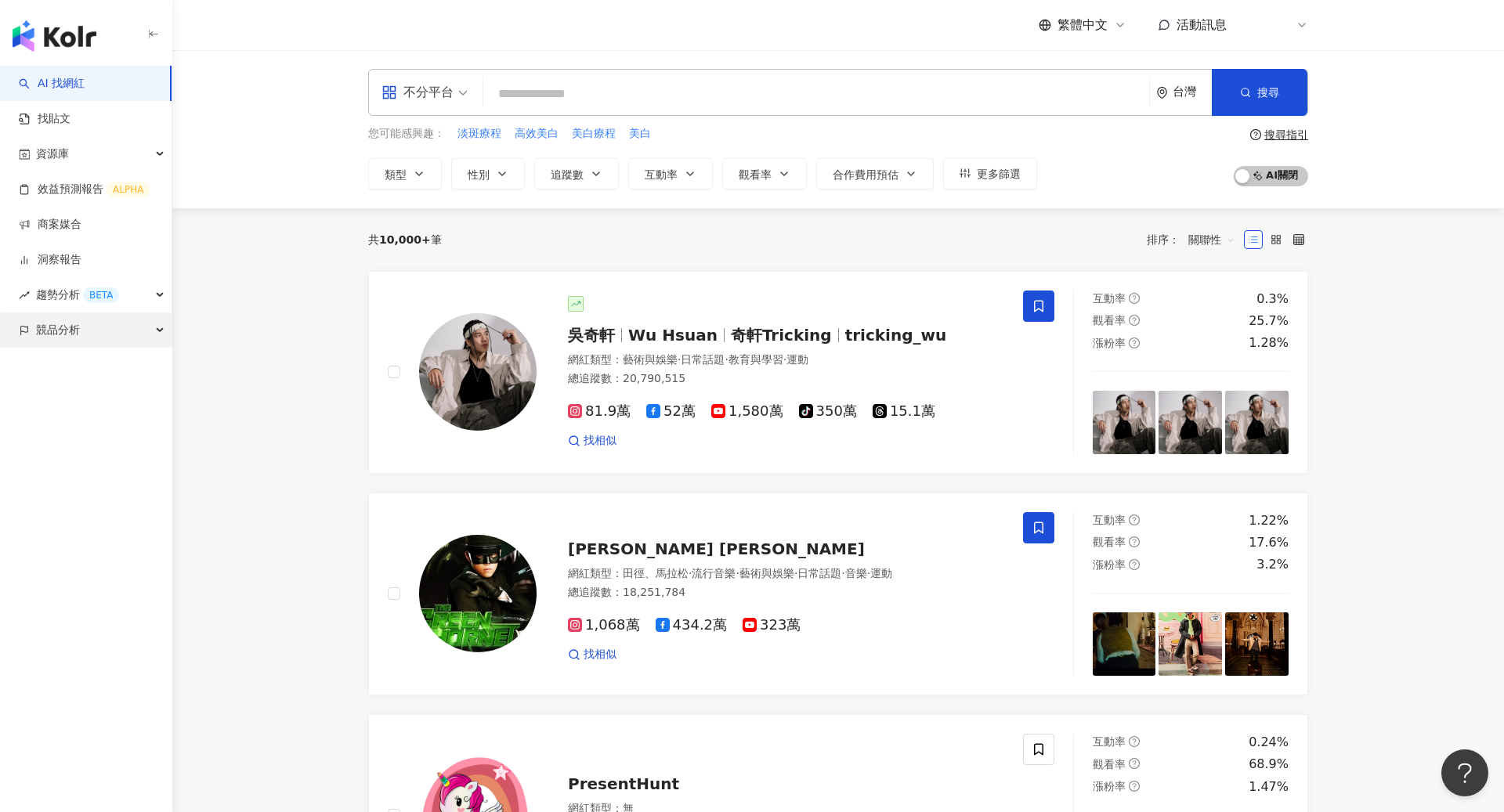
click at [113, 342] on div "競品分析" at bounding box center [85, 330] width 172 height 35
click at [114, 395] on link "關鍵字提及分析" at bounding box center [75, 401] width 77 height 16
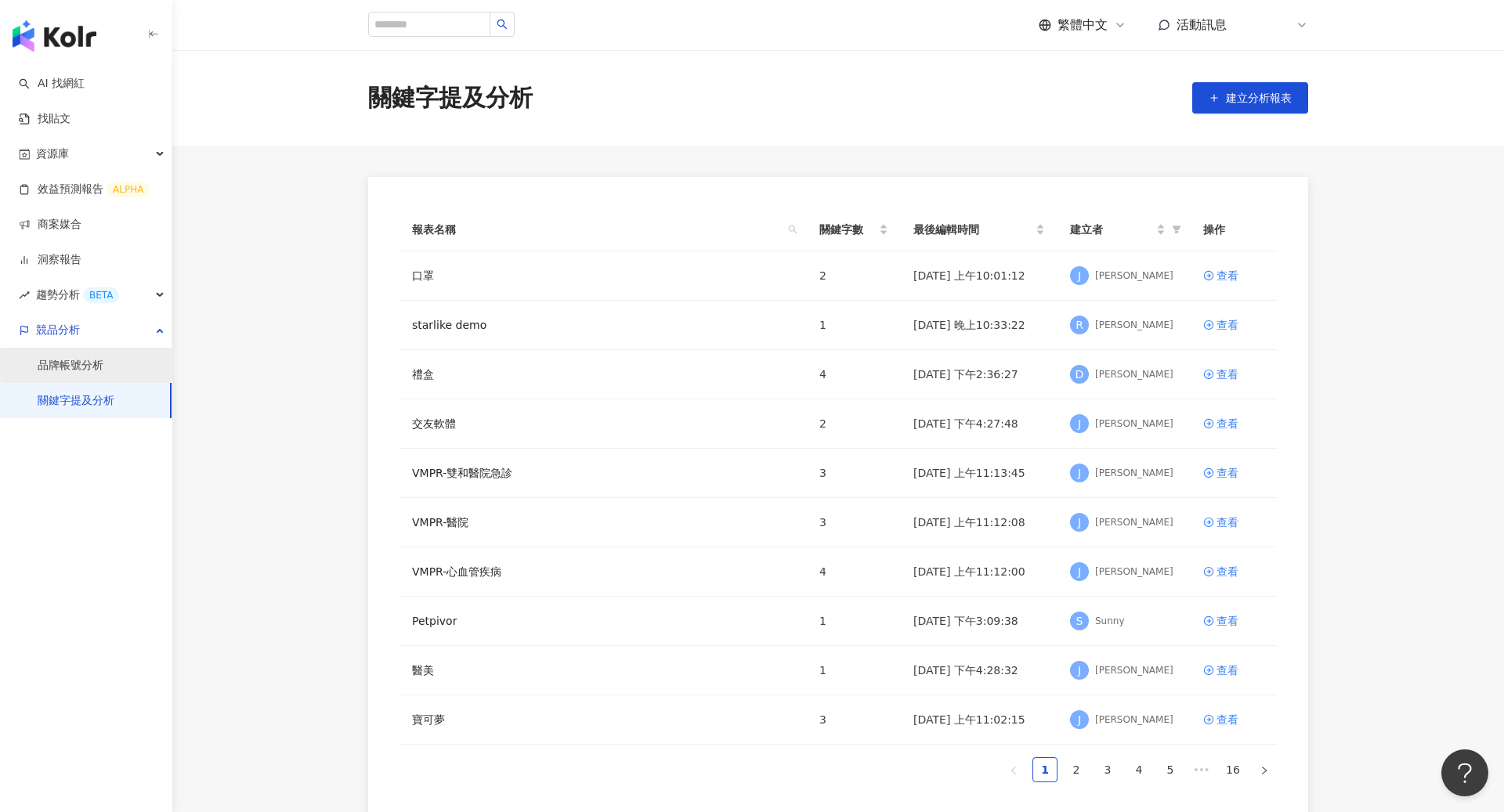
click at [103, 369] on link "品牌帳號分析" at bounding box center [70, 366] width 66 height 16
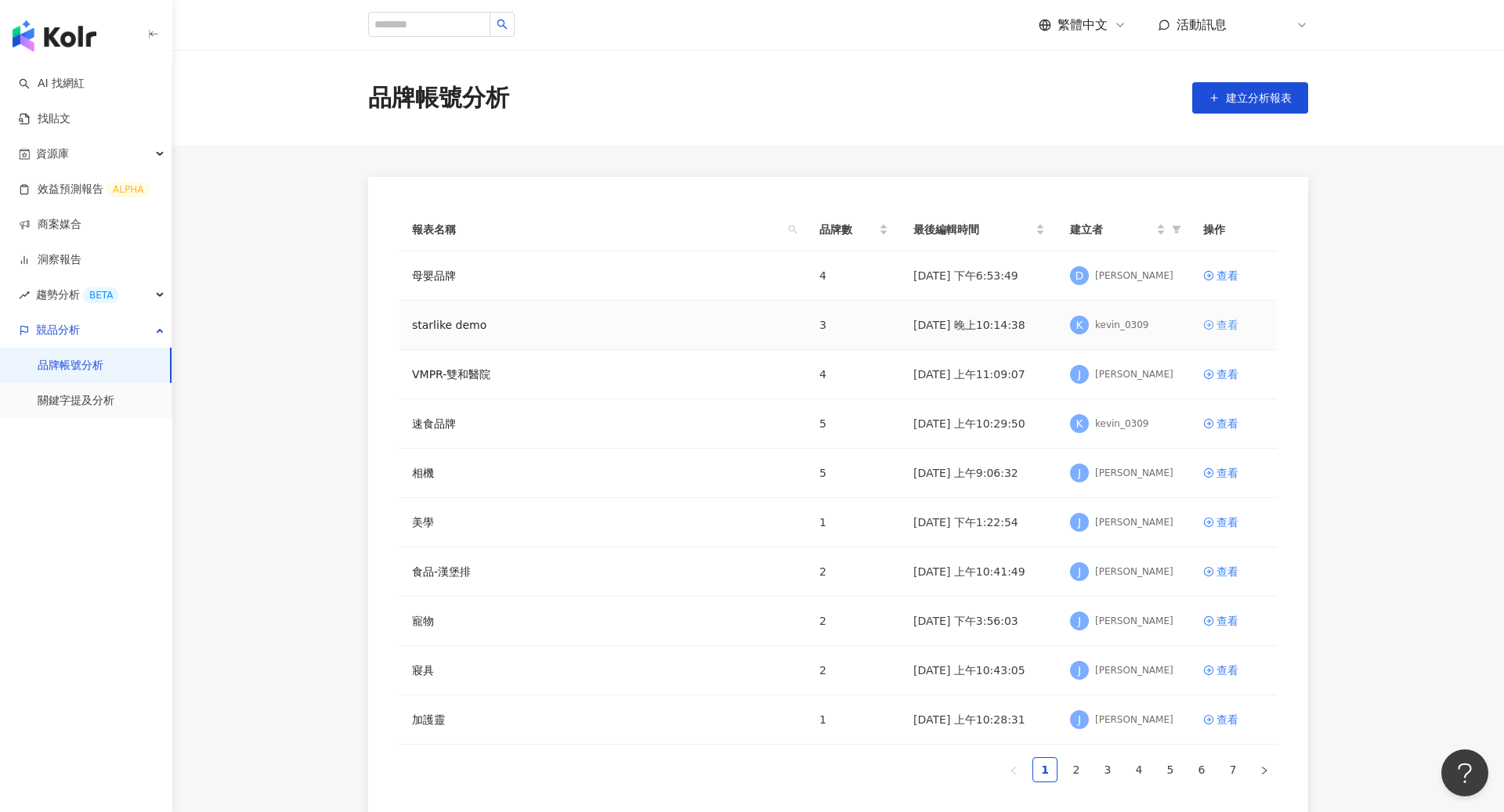
click at [1216, 322] on div "查看" at bounding box center [1227, 324] width 22 height 17
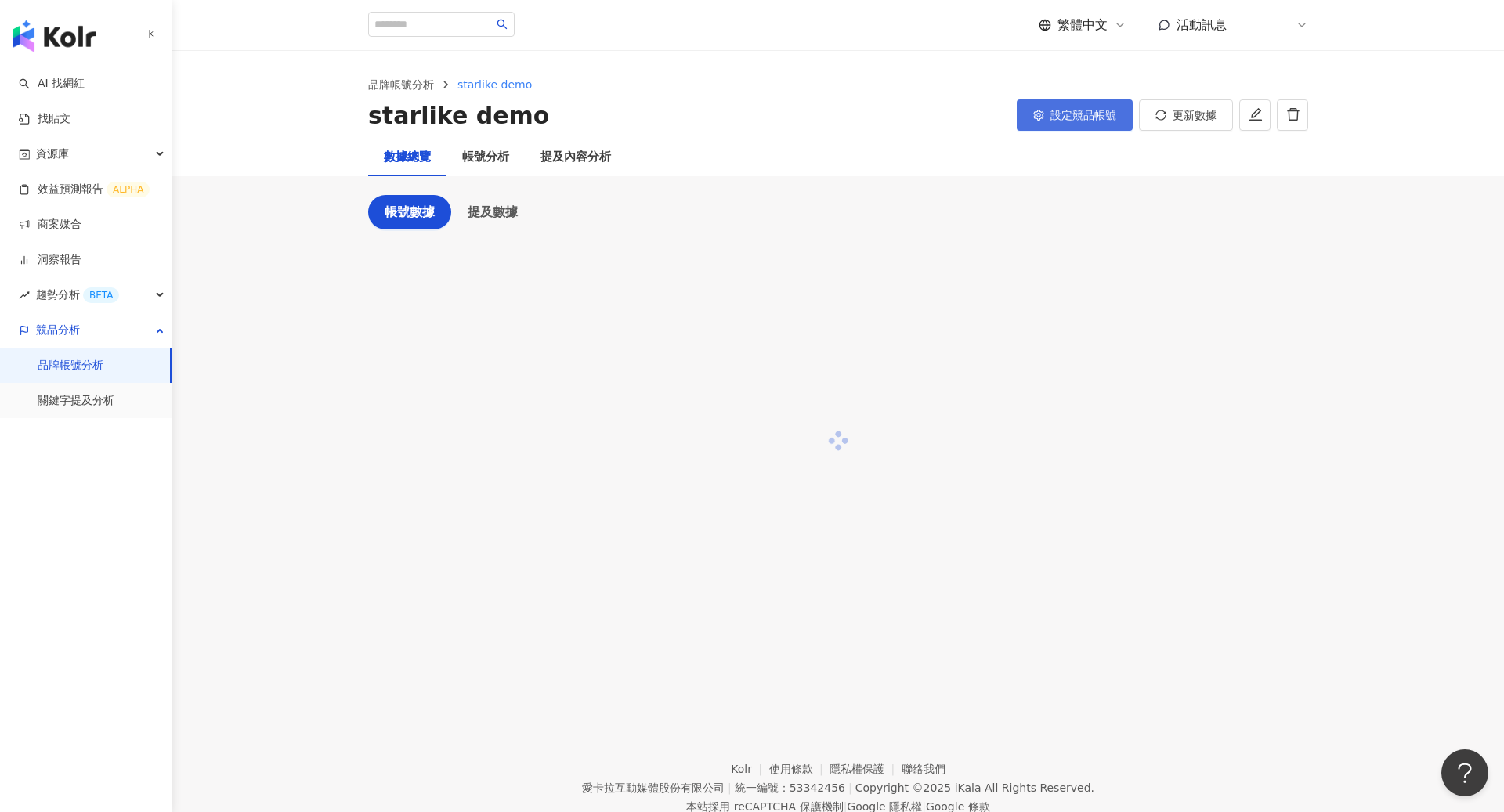
click at [1081, 122] on button "設定競品帳號" at bounding box center [1074, 115] width 116 height 31
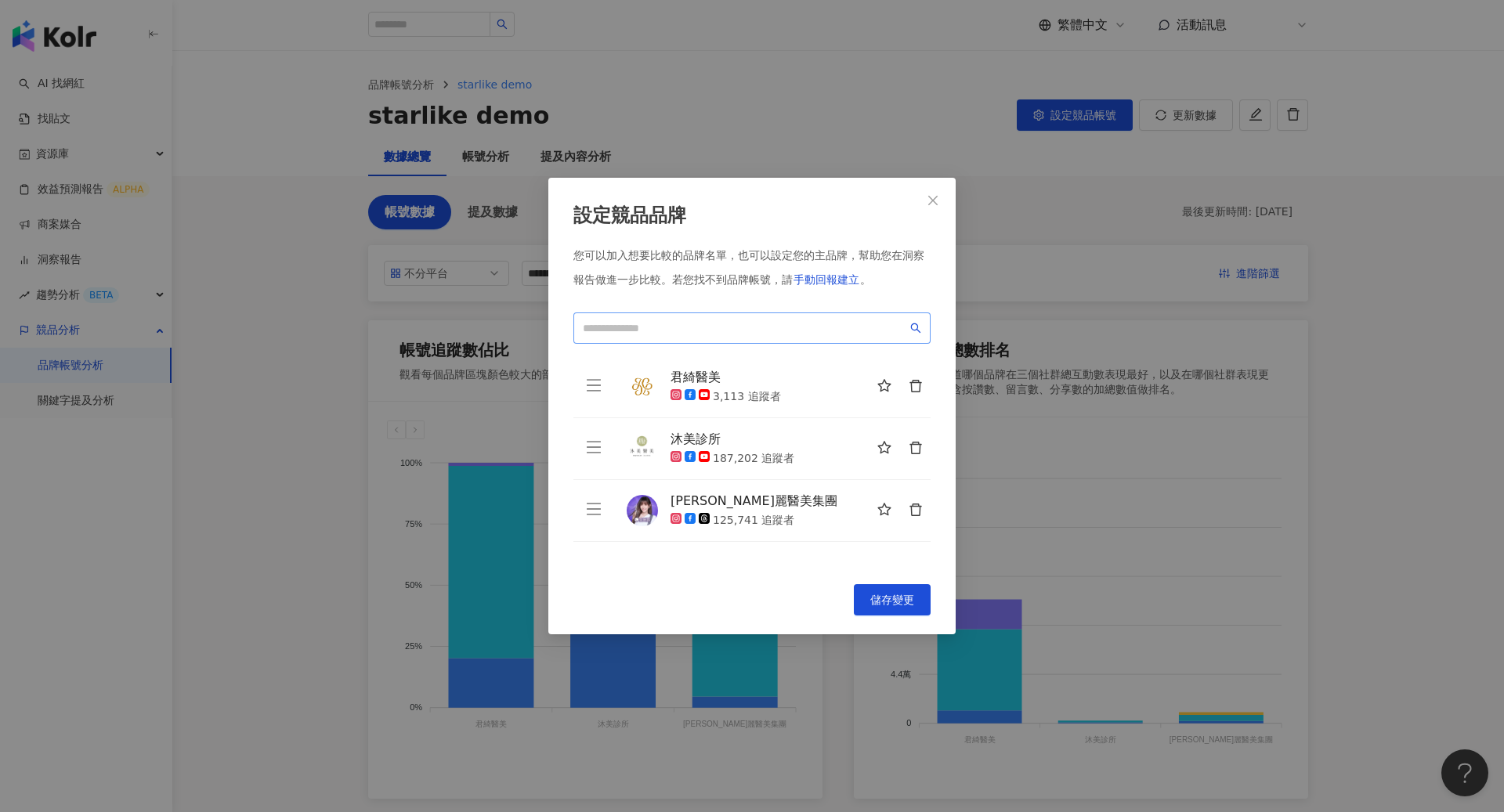
click at [808, 315] on span at bounding box center [751, 328] width 357 height 31
paste input "**********"
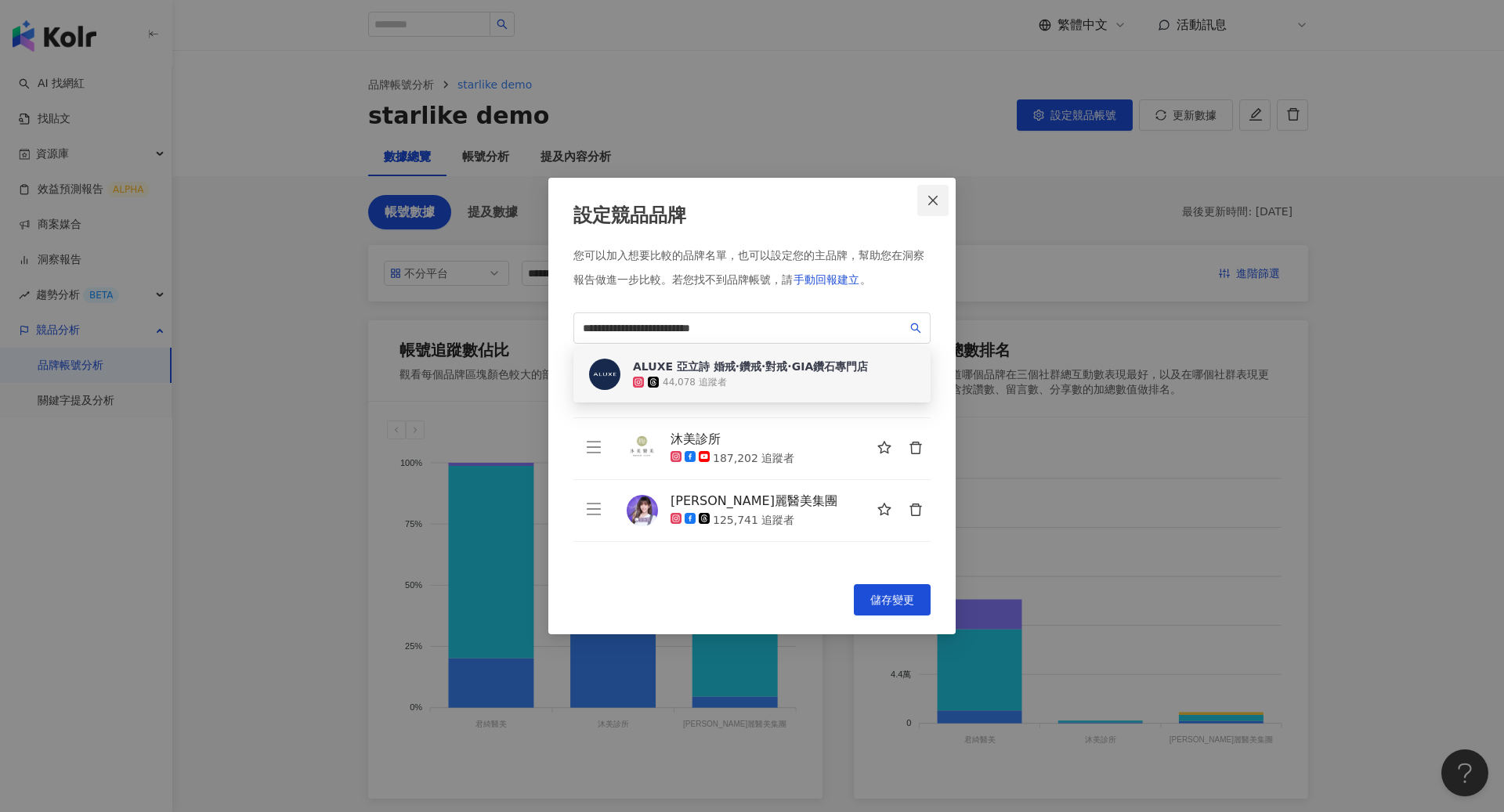
click at [927, 201] on icon "close" at bounding box center [933, 200] width 13 height 13
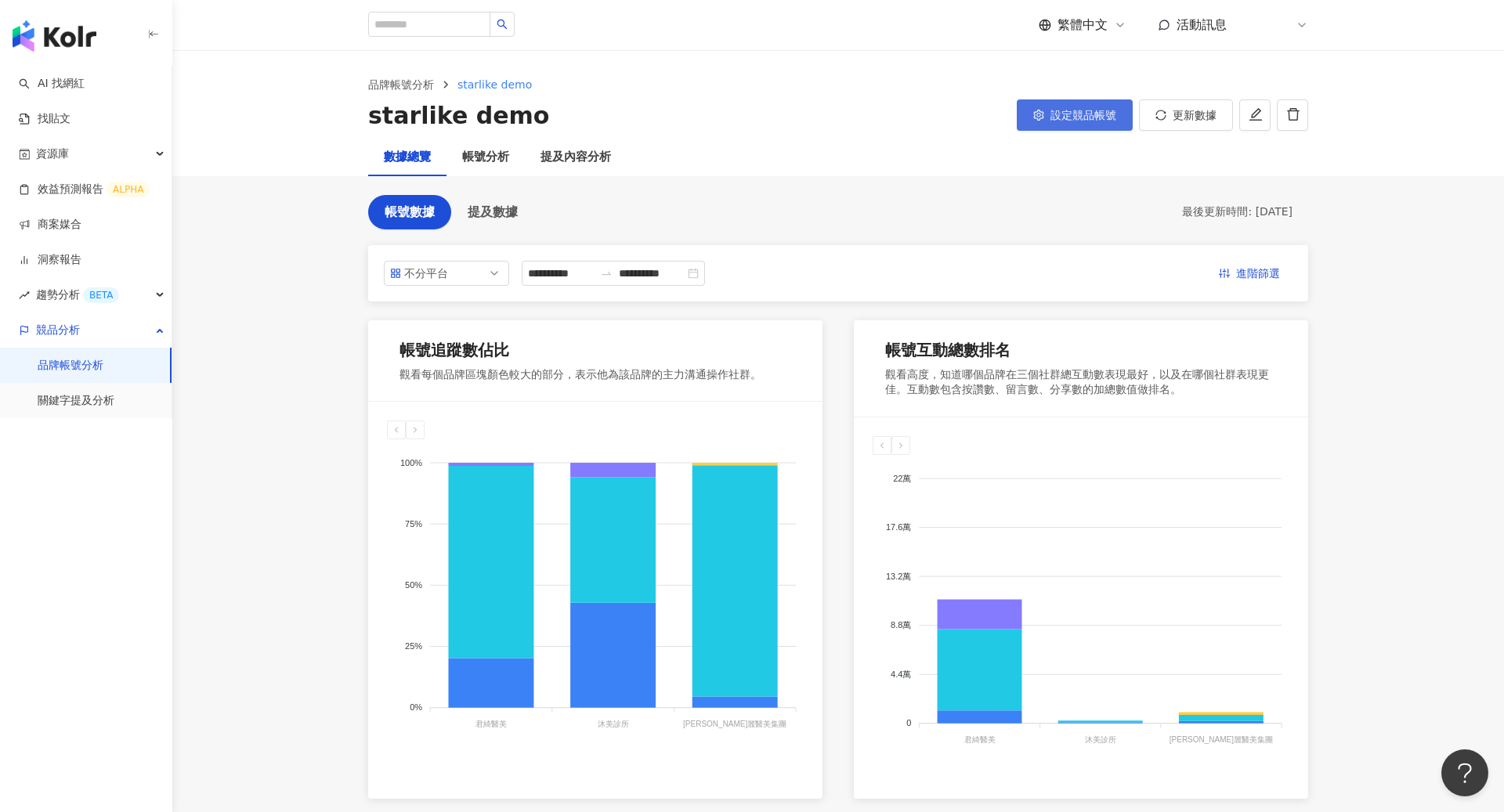
click at [1096, 112] on span "設定競品帳號" at bounding box center [1083, 115] width 66 height 13
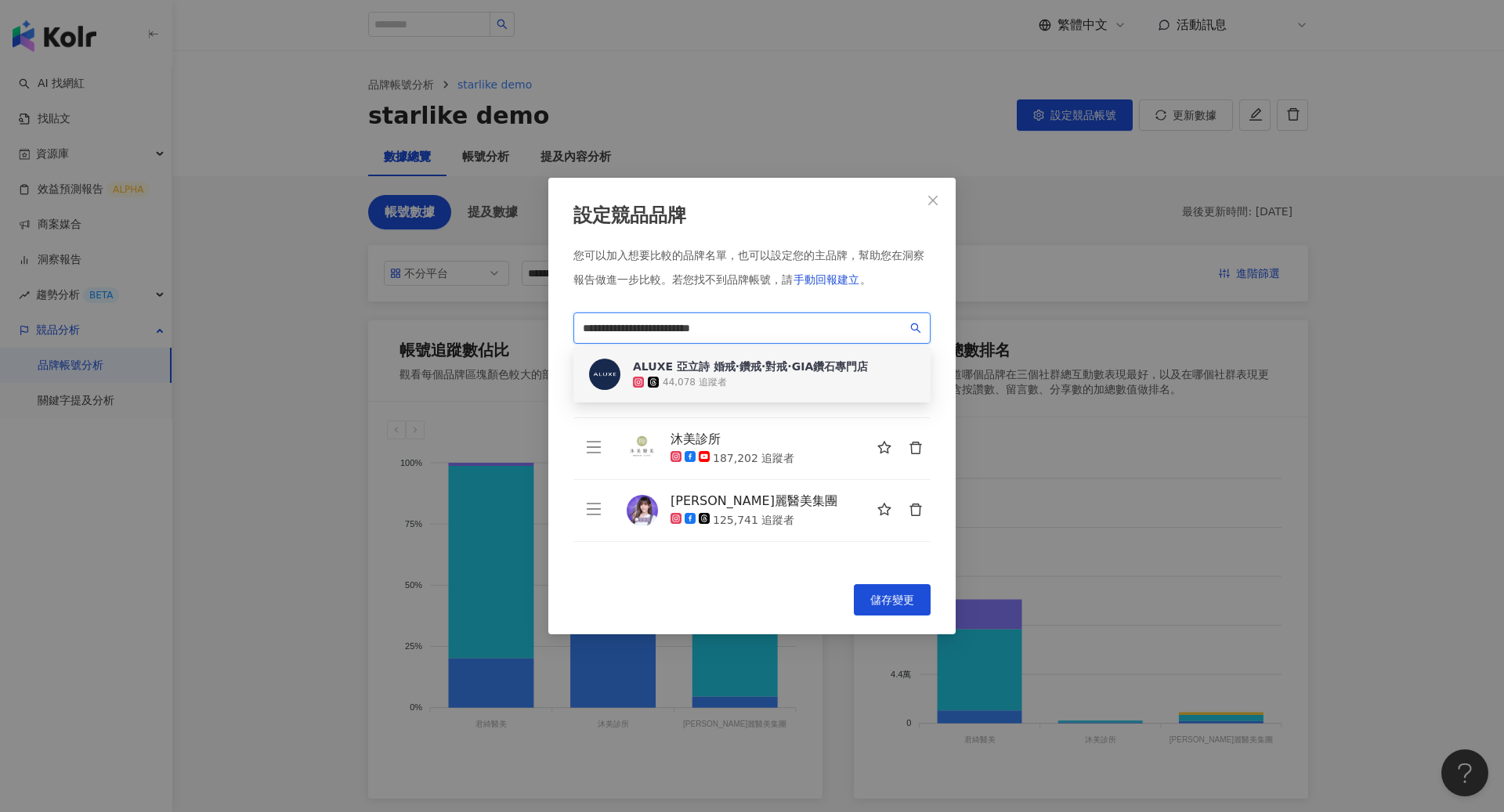
drag, startPoint x: 838, startPoint y: 331, endPoint x: 145, endPoint y: 308, distance: 693.4
click at [145, 308] on div "**********" at bounding box center [752, 406] width 1504 height 812
paste input "search"
click at [744, 379] on div "129,920 追蹤者" at bounding box center [774, 382] width 282 height 16
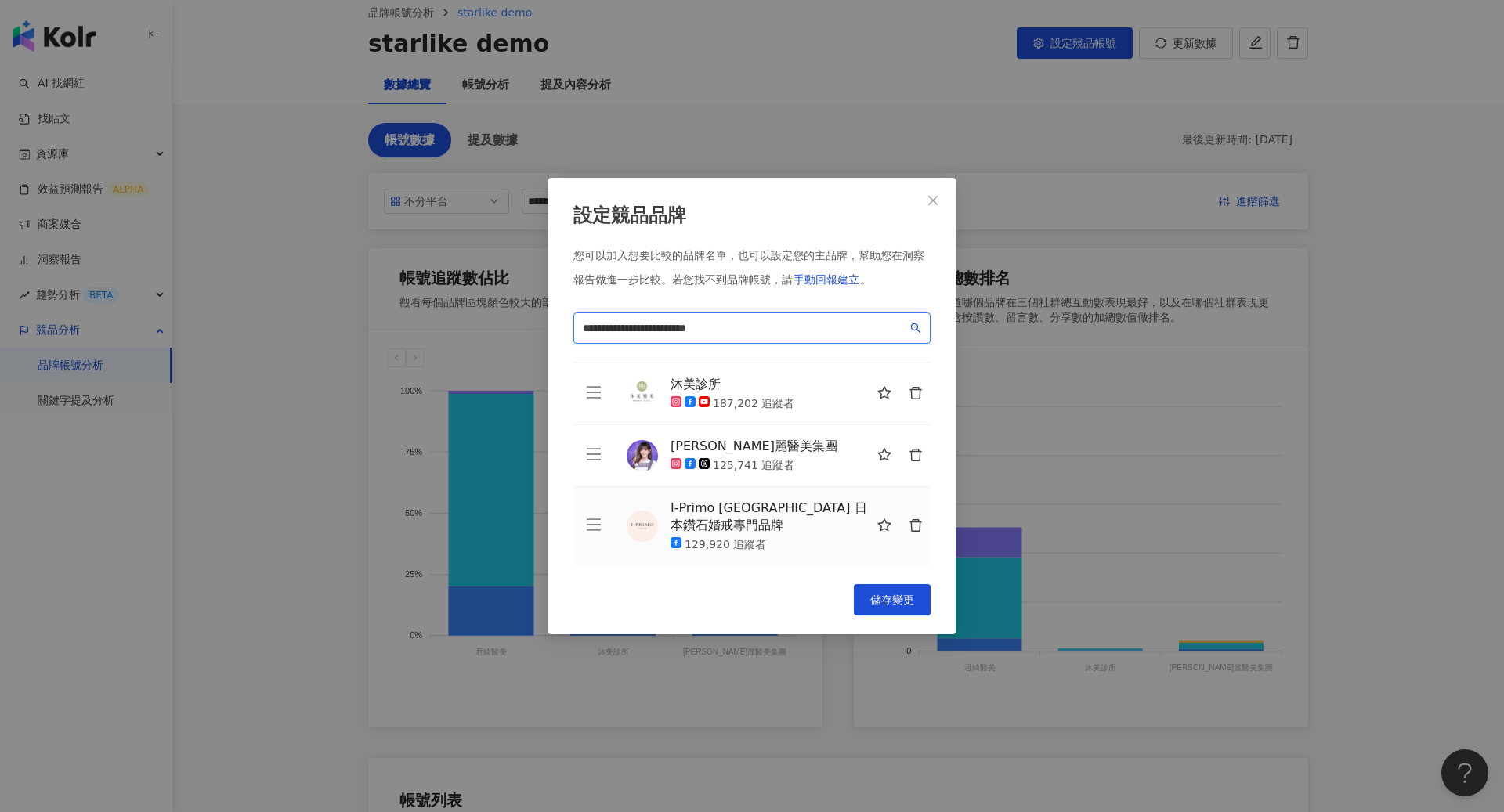
scroll to position [77, 0]
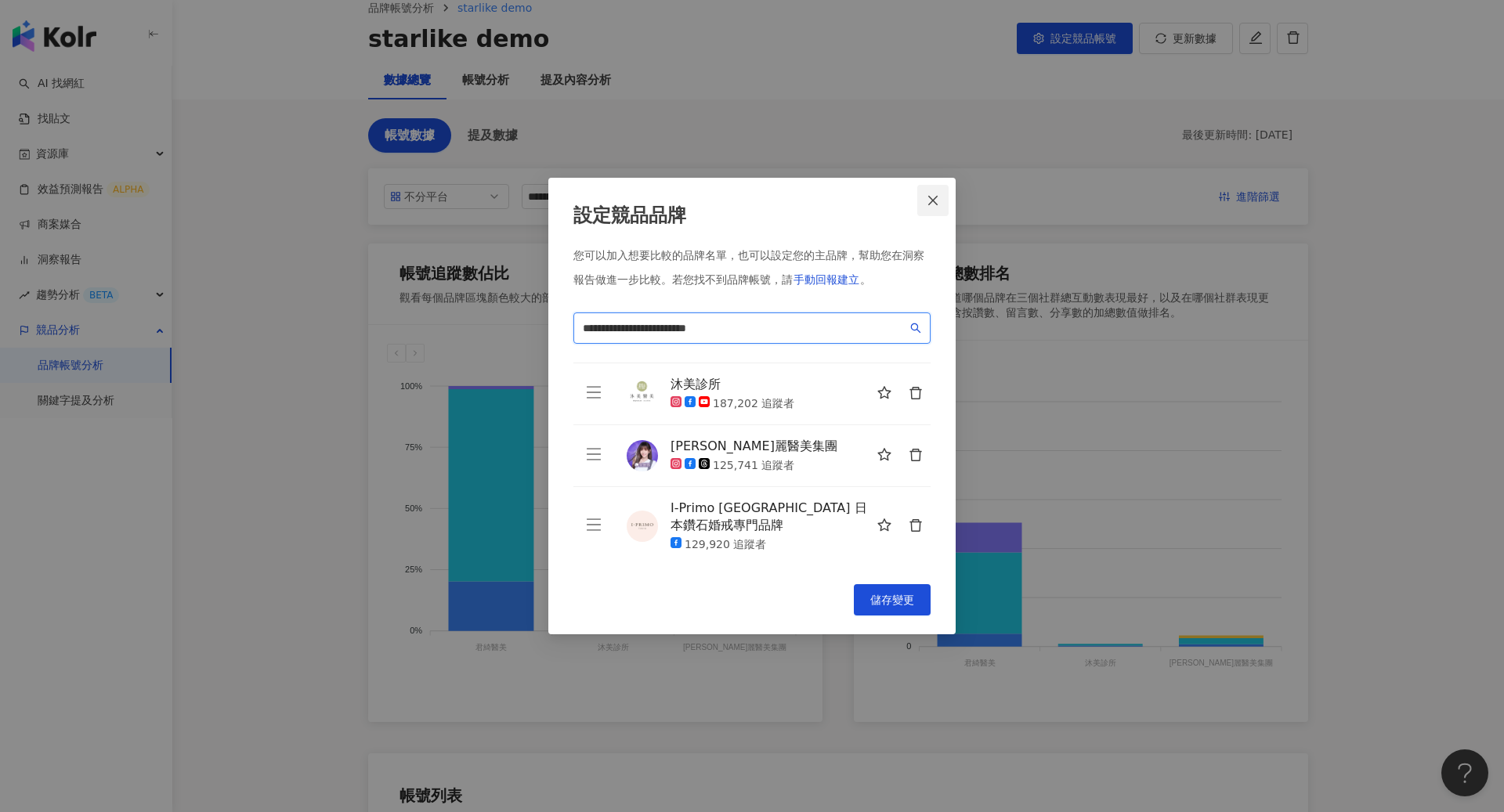
type input "**********"
click at [937, 212] on button "Close" at bounding box center [932, 200] width 31 height 31
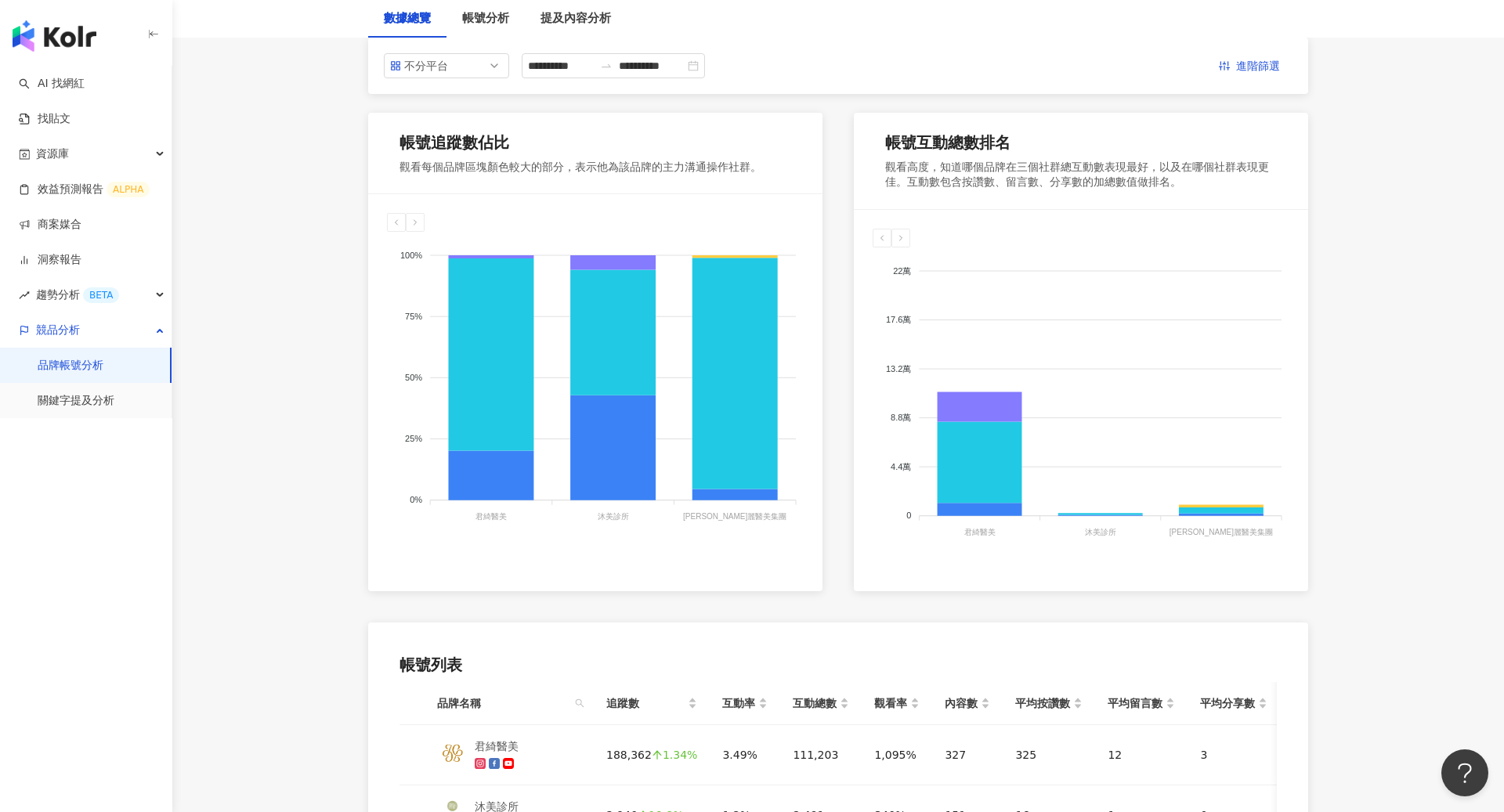
scroll to position [0, 0]
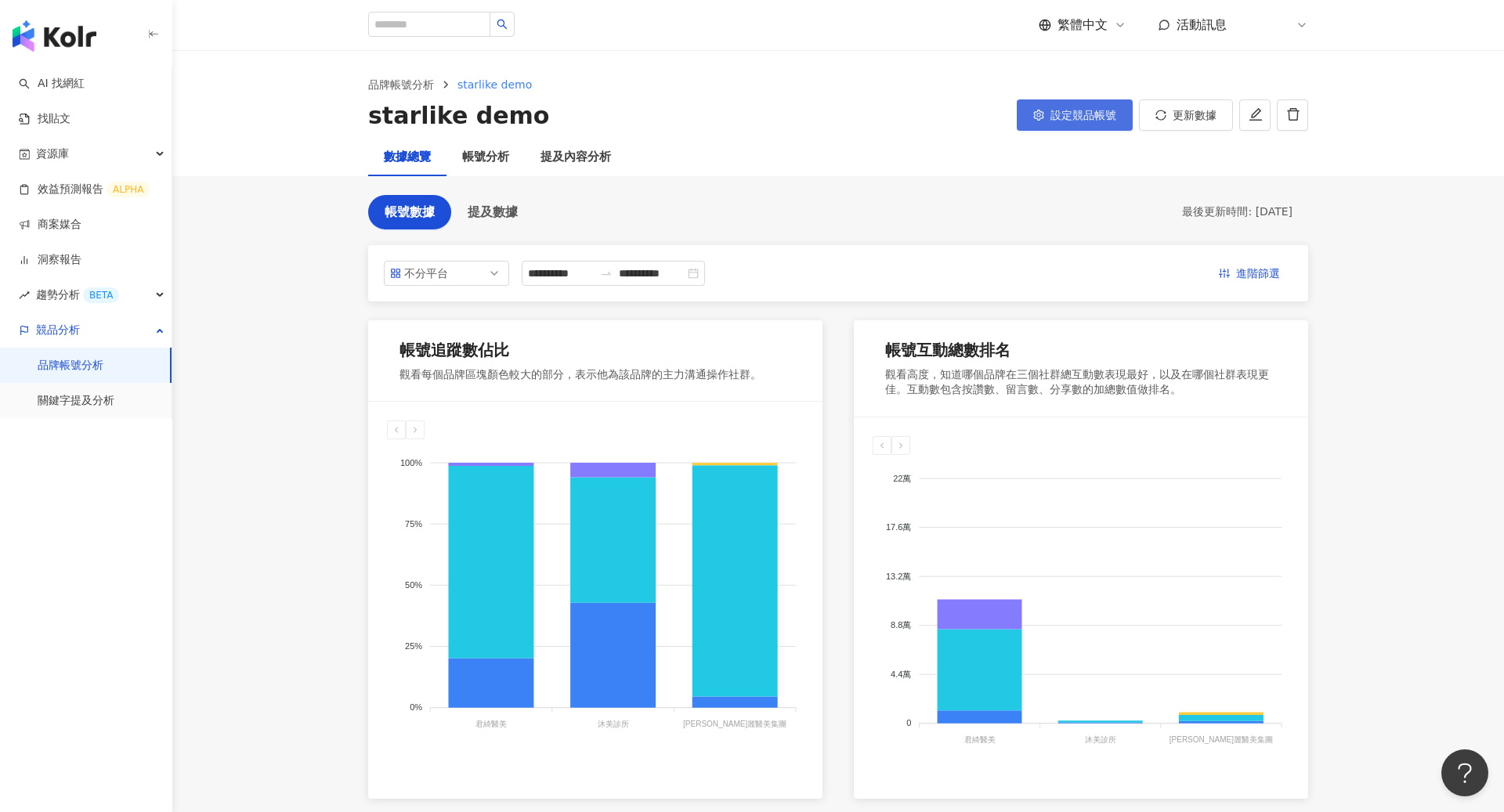
click at [1099, 117] on span "設定競品帳號" at bounding box center [1083, 115] width 66 height 13
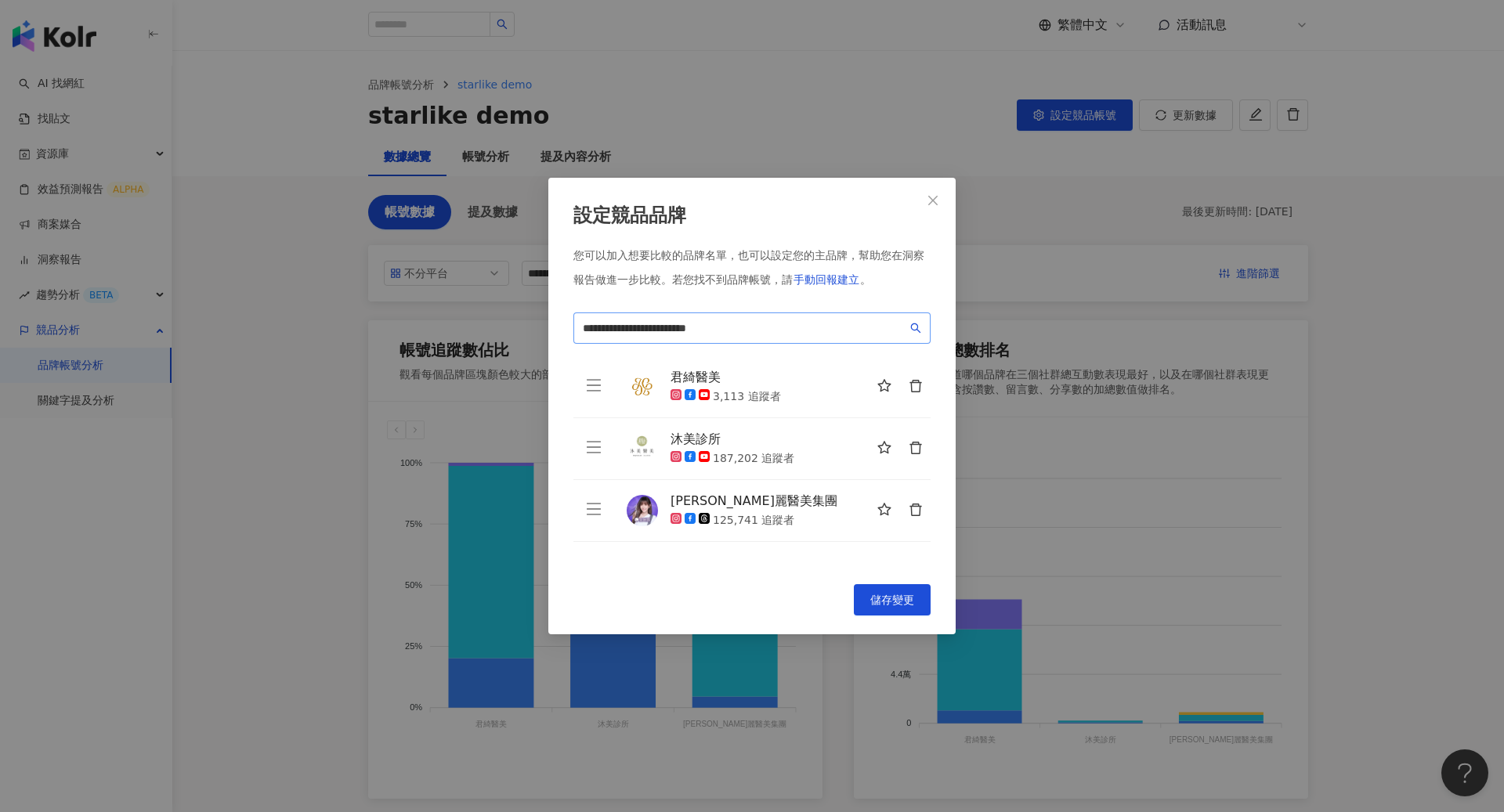
click at [831, 337] on span "**********" at bounding box center [751, 328] width 357 height 31
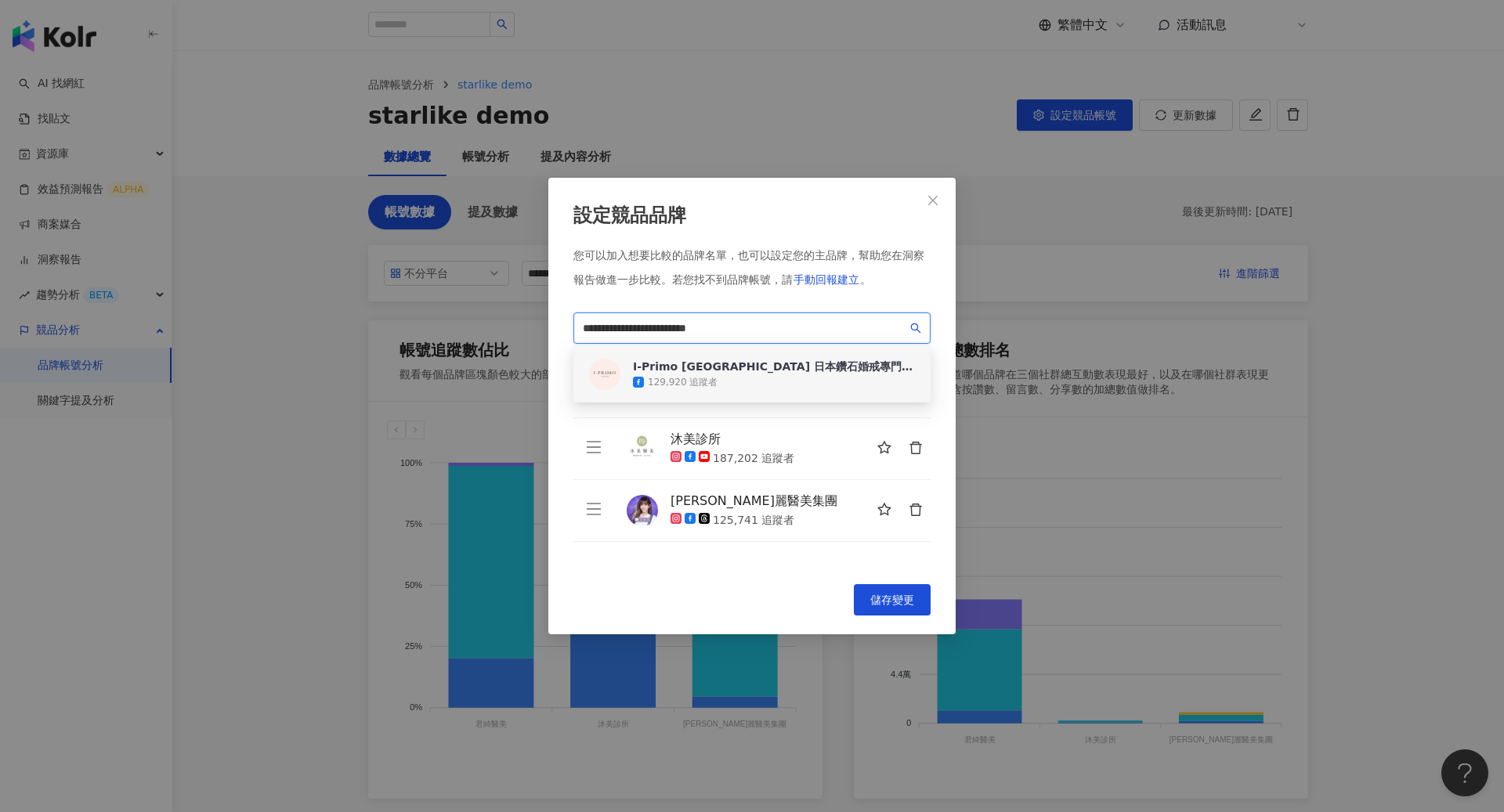
click at [786, 375] on div "129,920 追蹤者" at bounding box center [774, 382] width 282 height 16
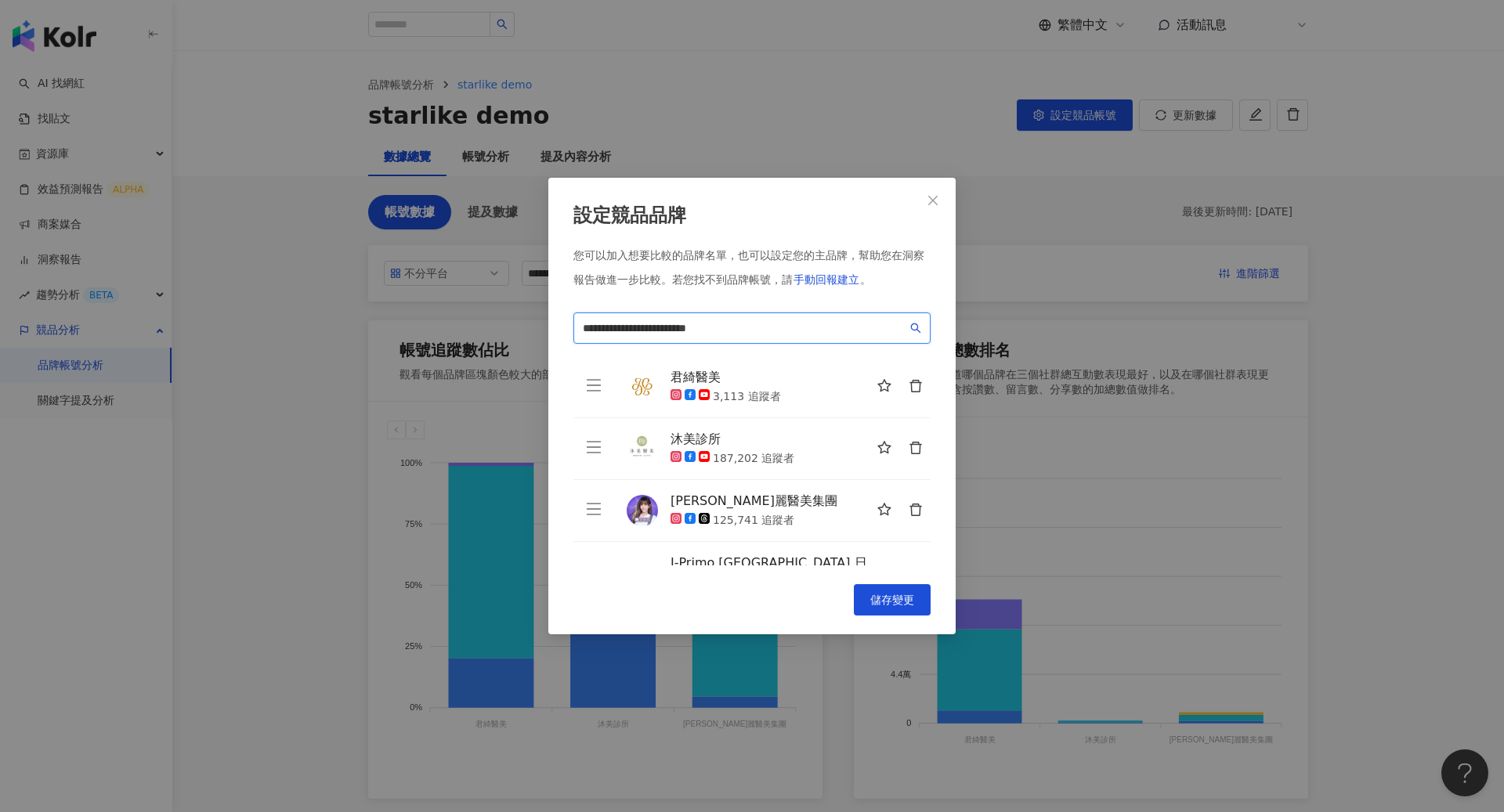
scroll to position [55, 0]
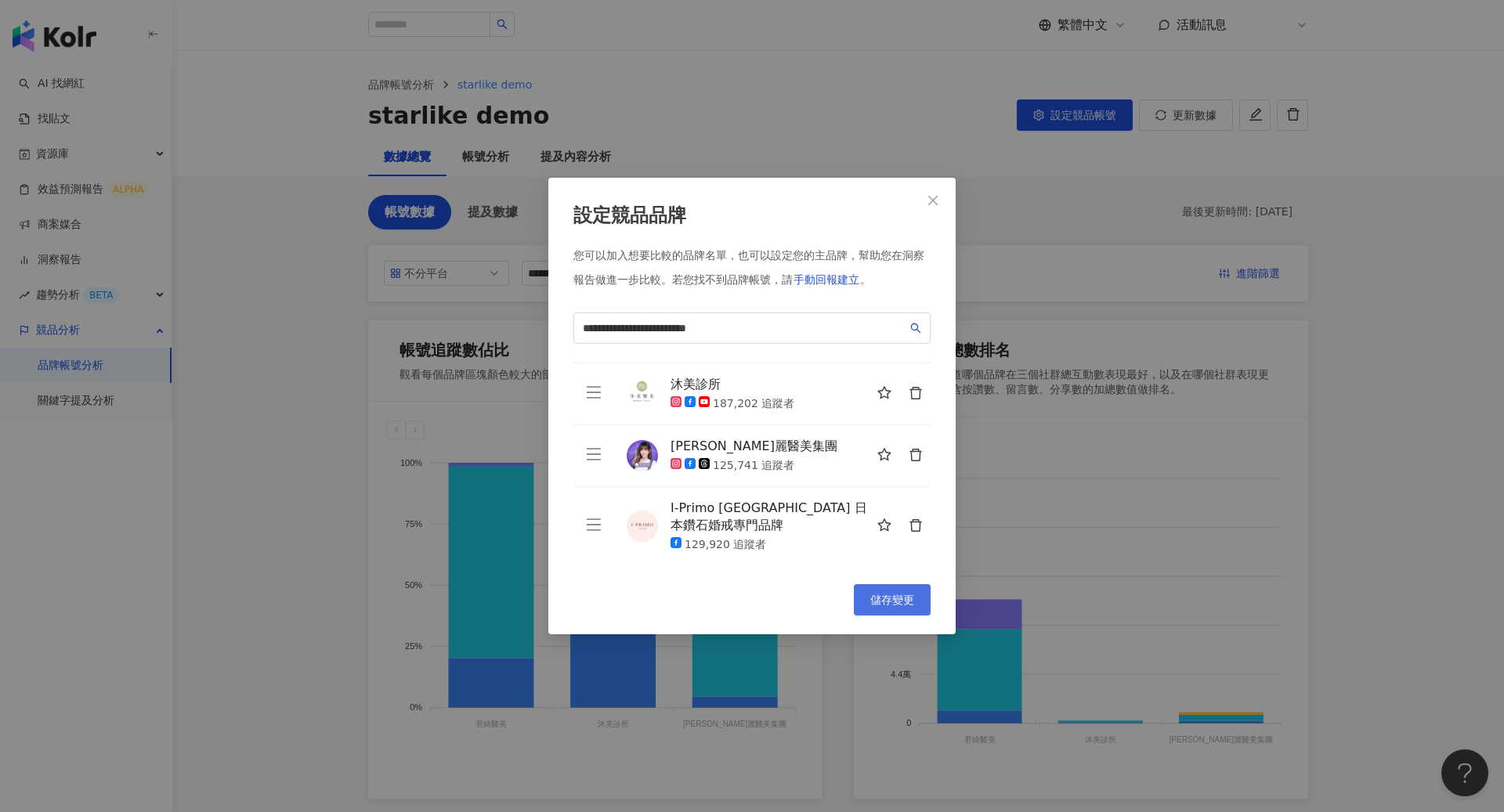
click at [884, 592] on button "儲存變更" at bounding box center [891, 599] width 77 height 31
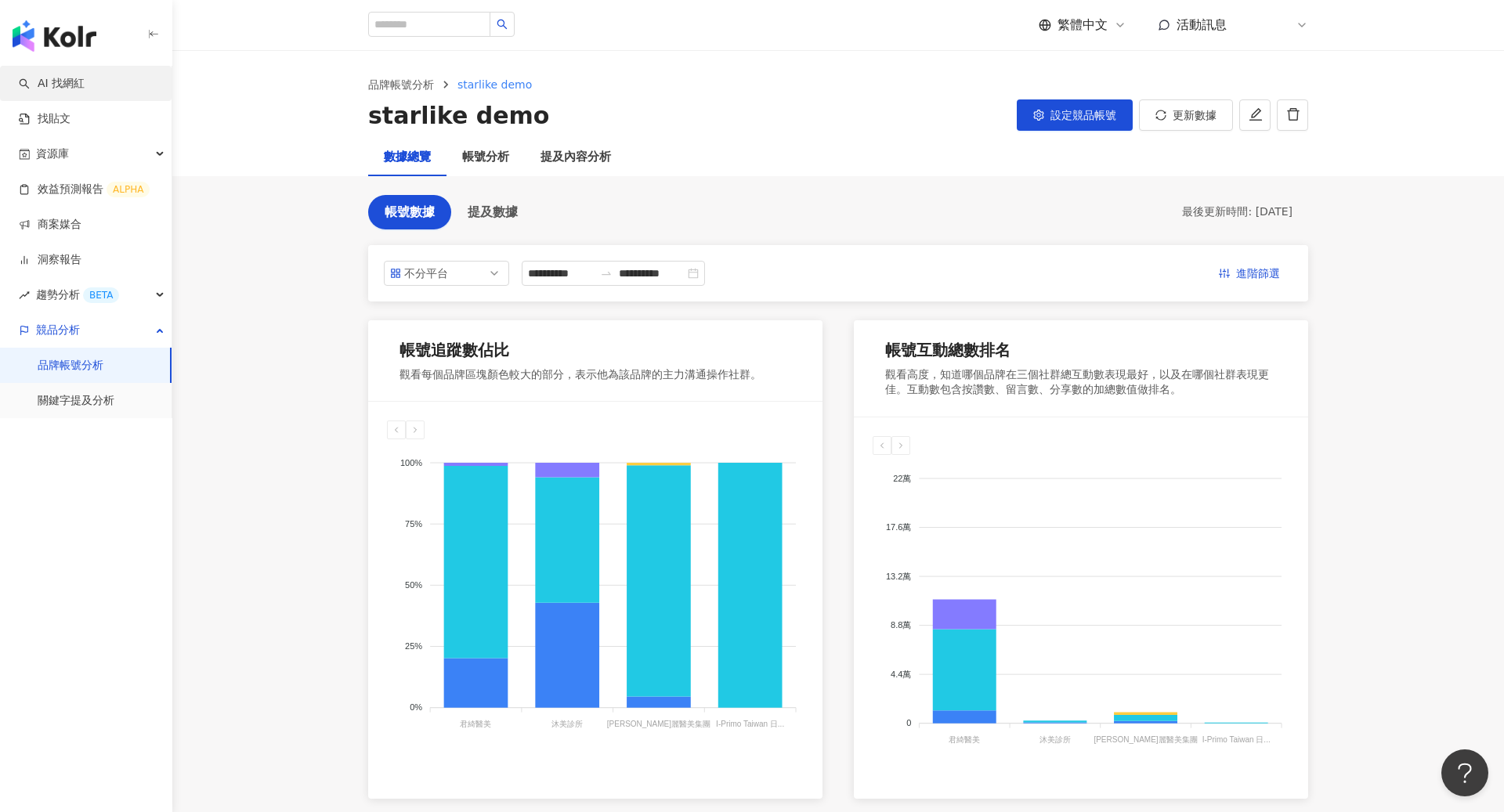
click at [79, 79] on link "AI 找網紅" at bounding box center [52, 84] width 66 height 16
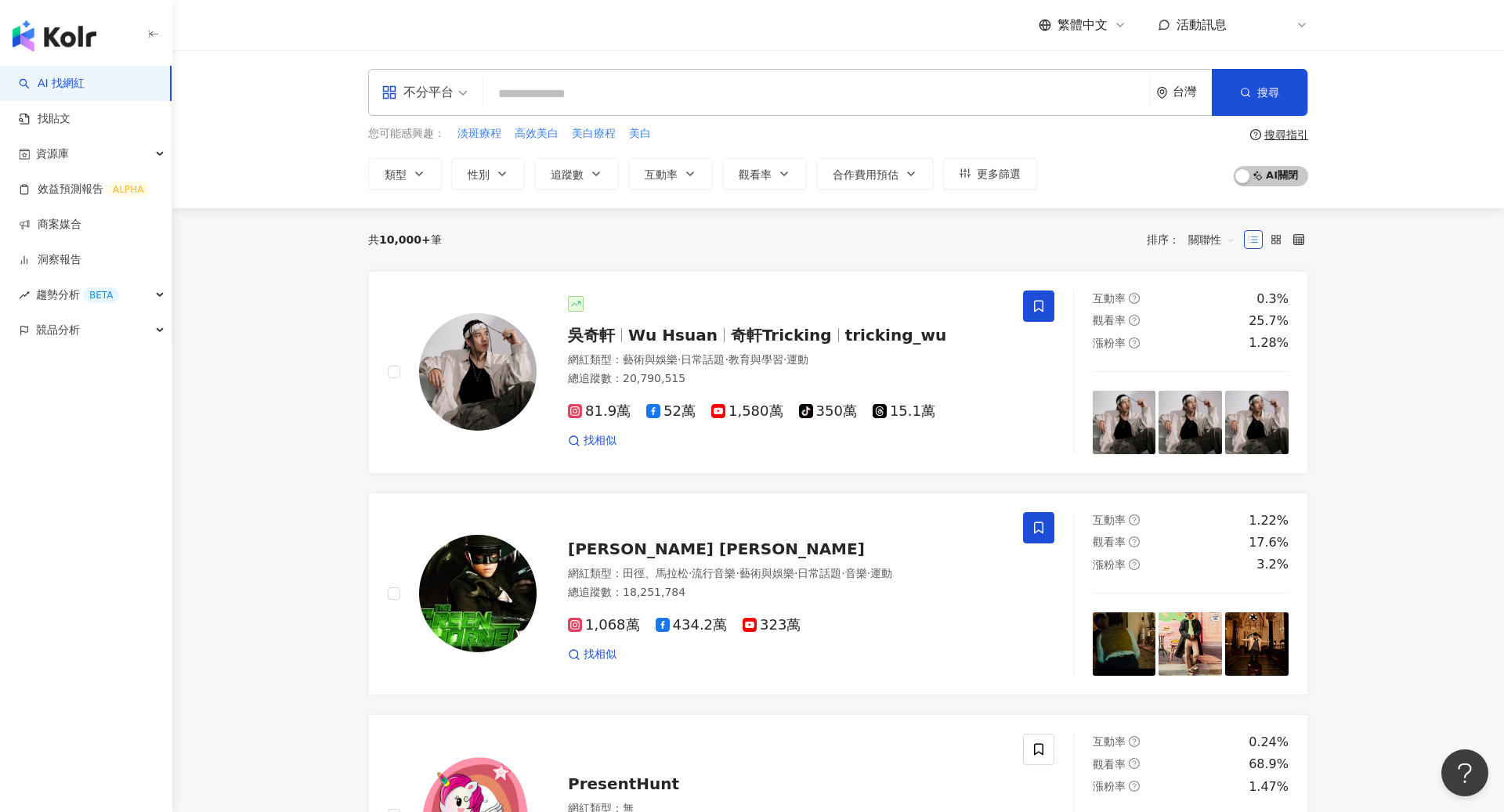
click at [649, 91] on input "search" at bounding box center [815, 94] width 653 height 30
paste input "**********"
type input "**********"
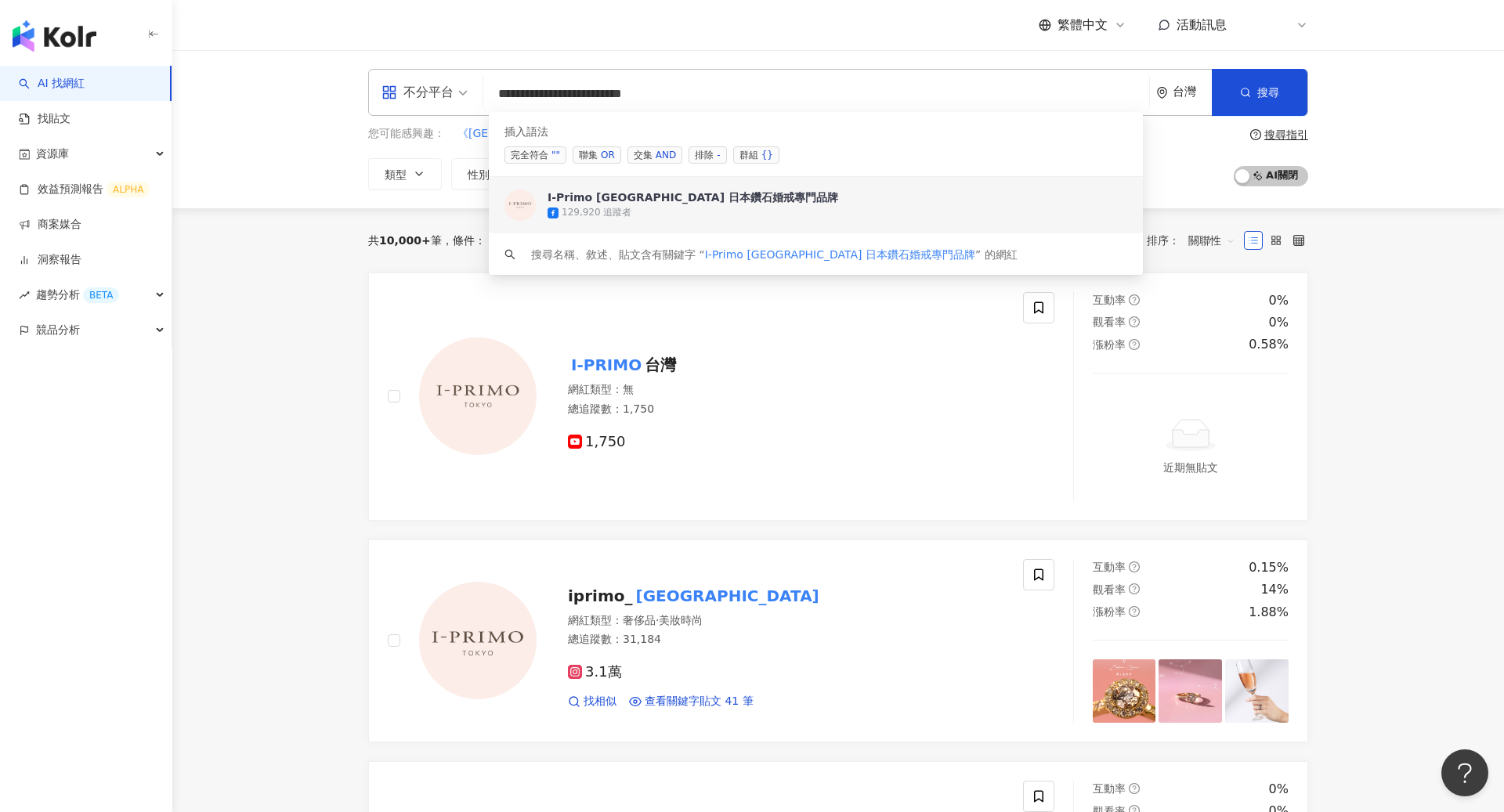
click at [714, 205] on div "129,920 追蹤者" at bounding box center [837, 213] width 580 height 16
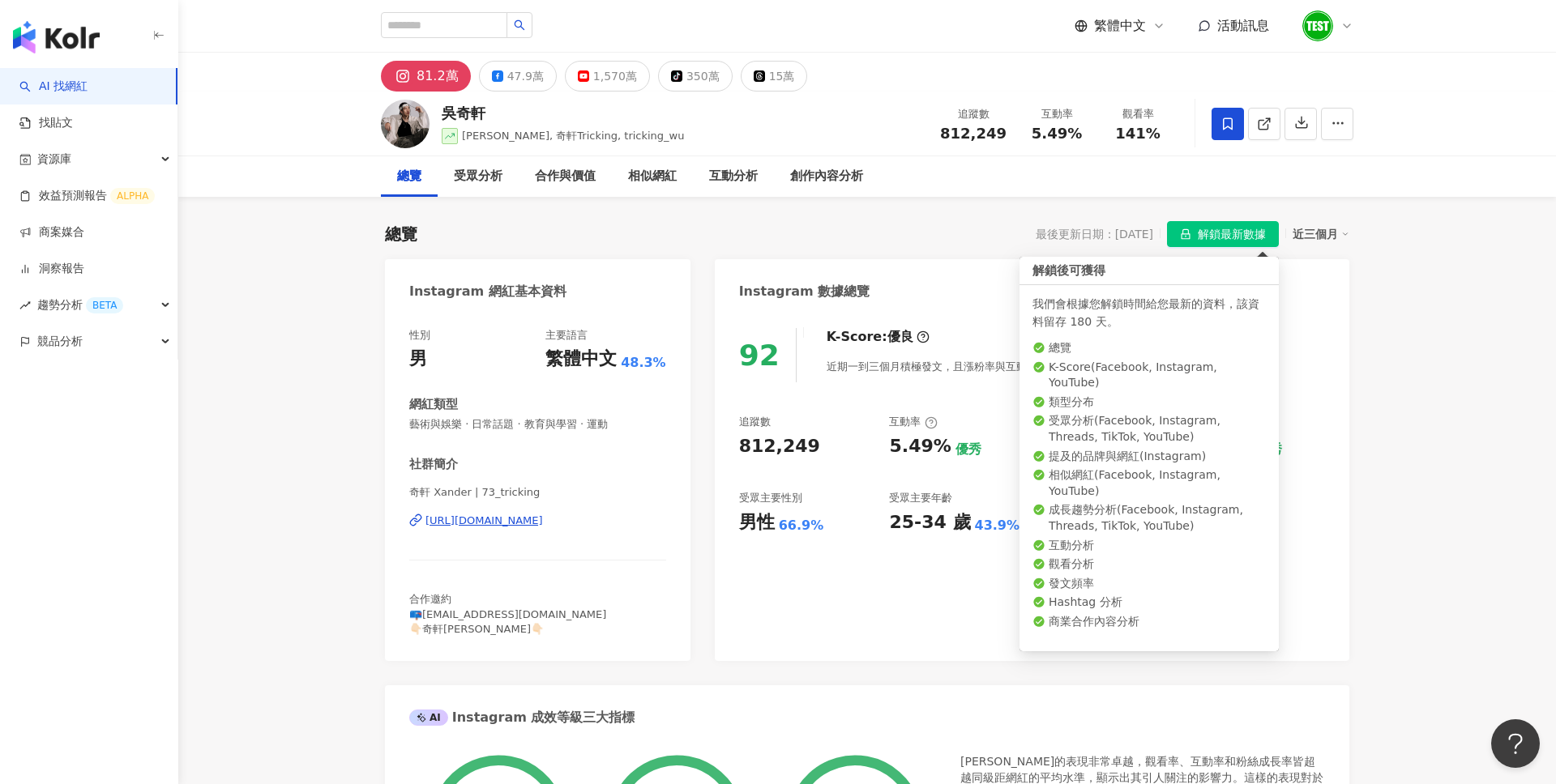
click at [1258, 239] on span "解鎖最新數據" at bounding box center [1232, 235] width 68 height 26
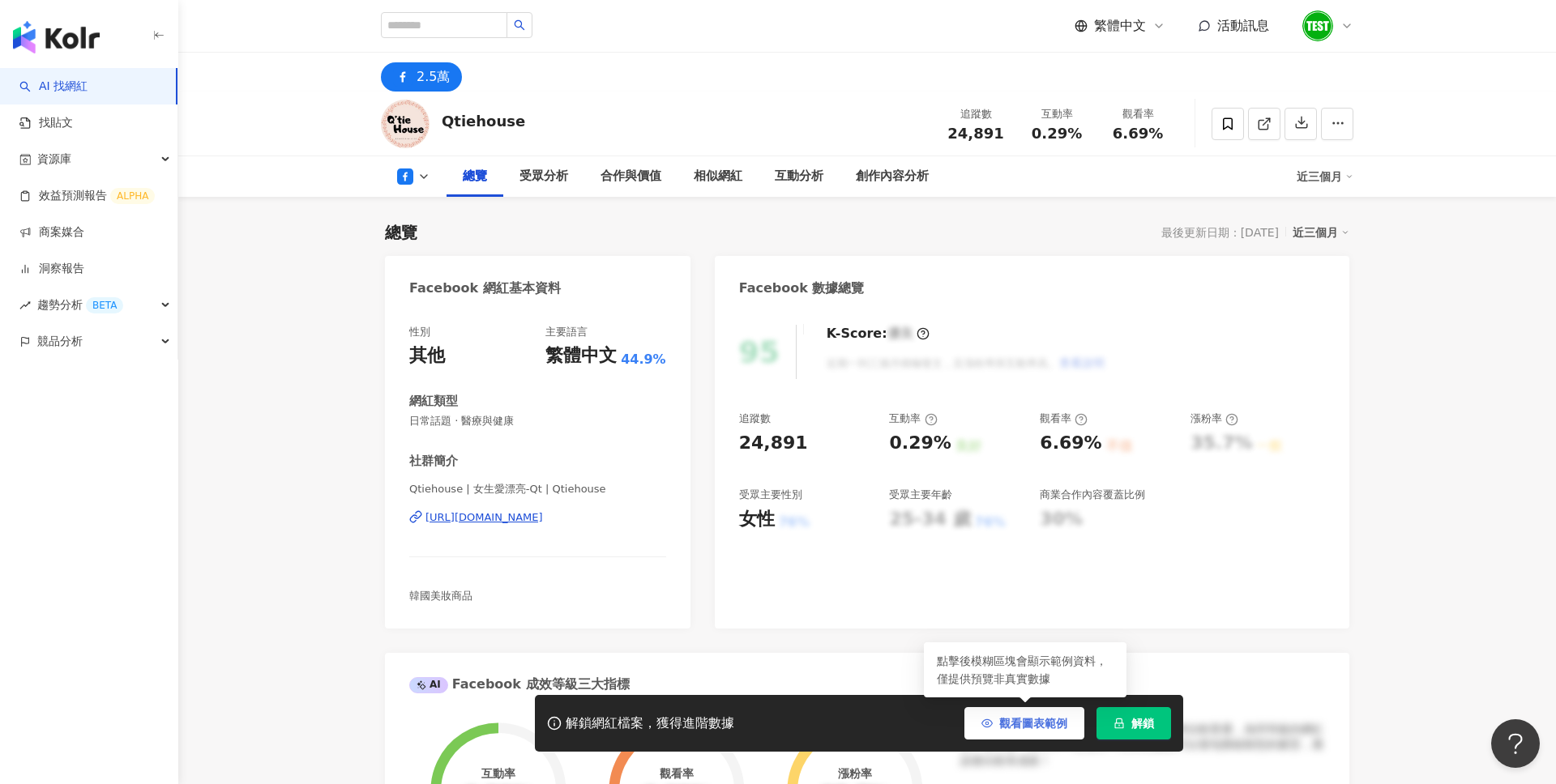
click at [1014, 717] on span "觀看圖表範例" at bounding box center [1033, 723] width 68 height 13
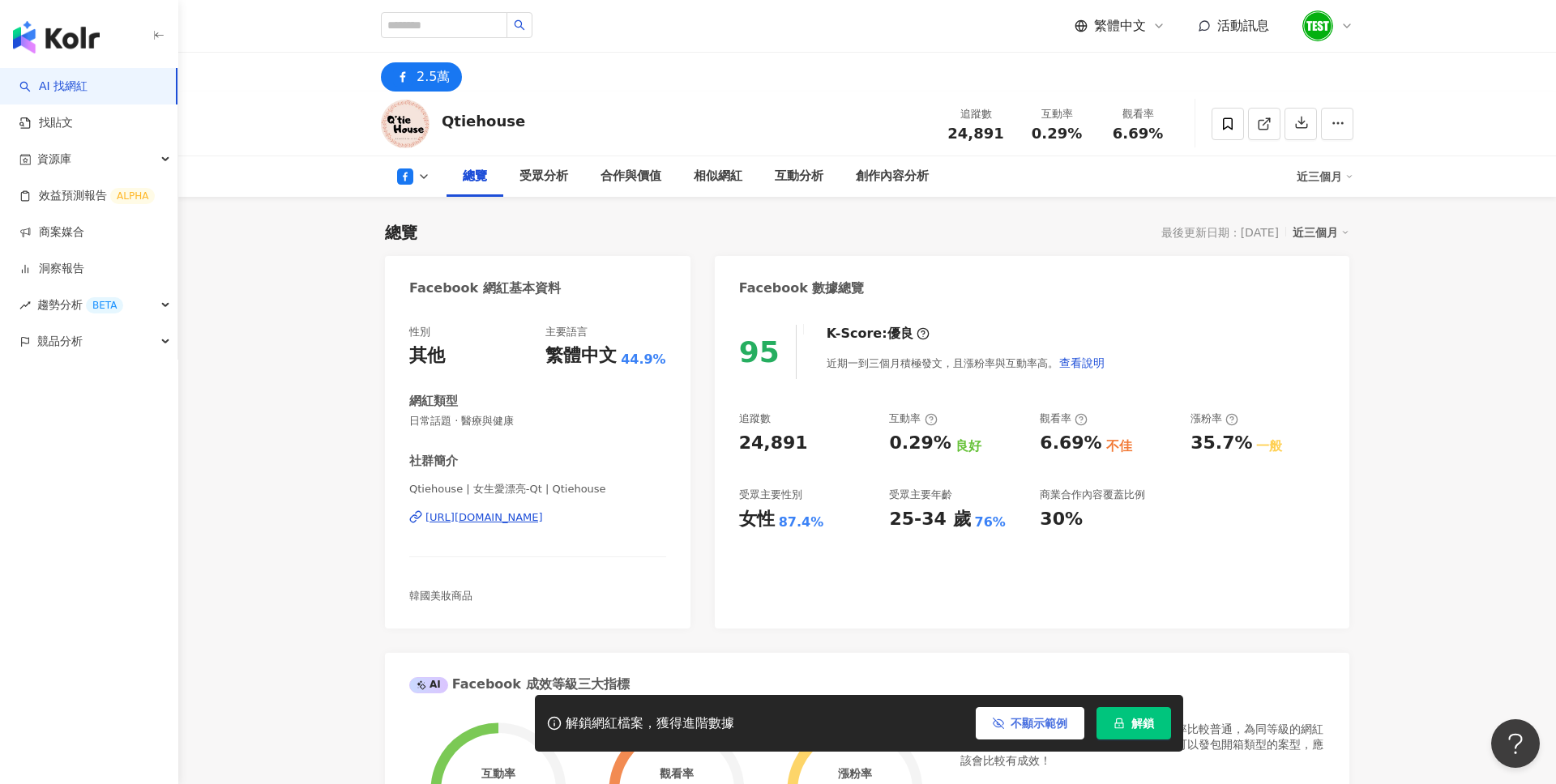
click at [1027, 718] on span "不顯示範例" at bounding box center [1038, 723] width 57 height 13
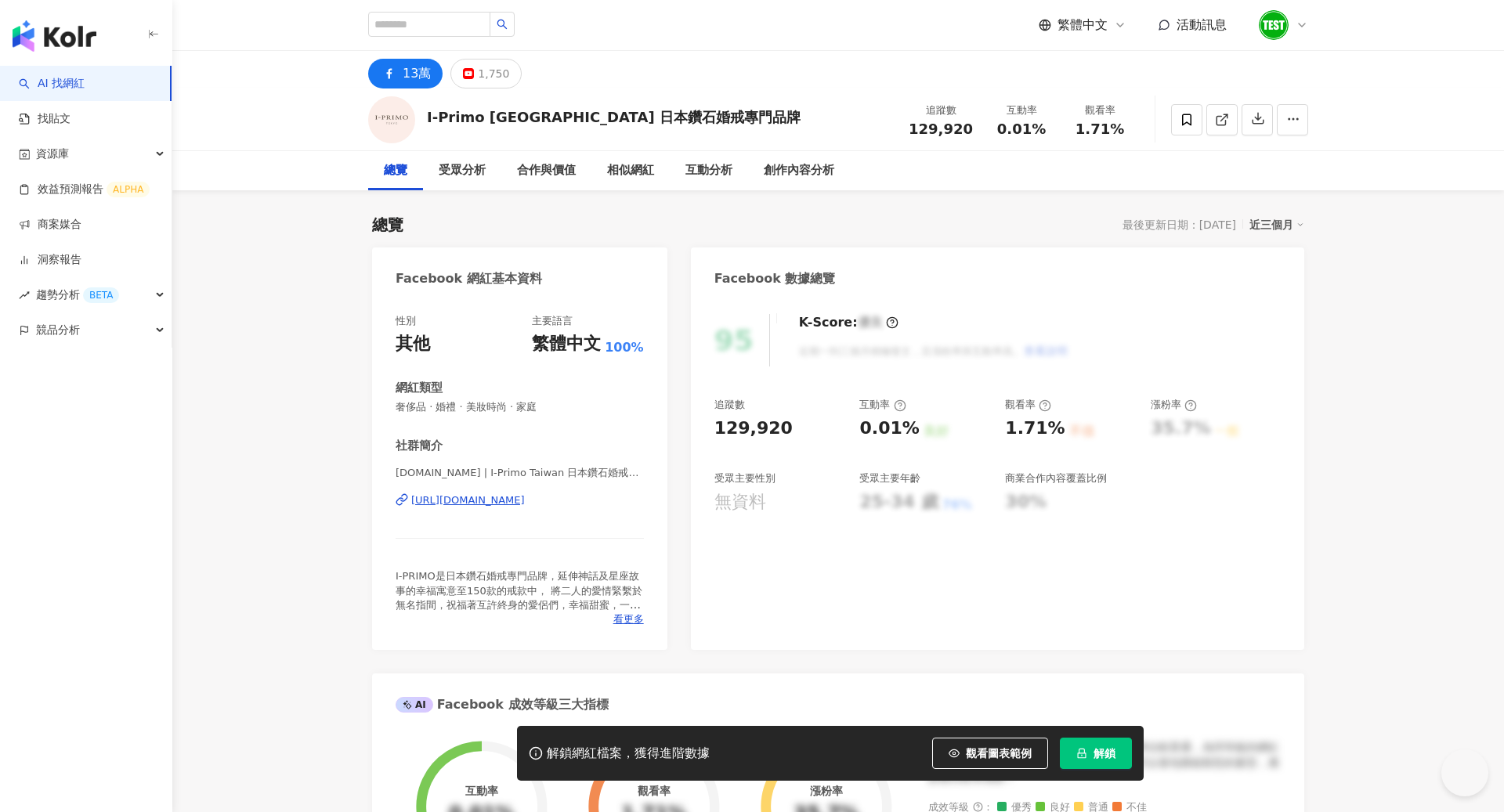
click at [1114, 754] on span "解鎖" at bounding box center [1104, 753] width 22 height 13
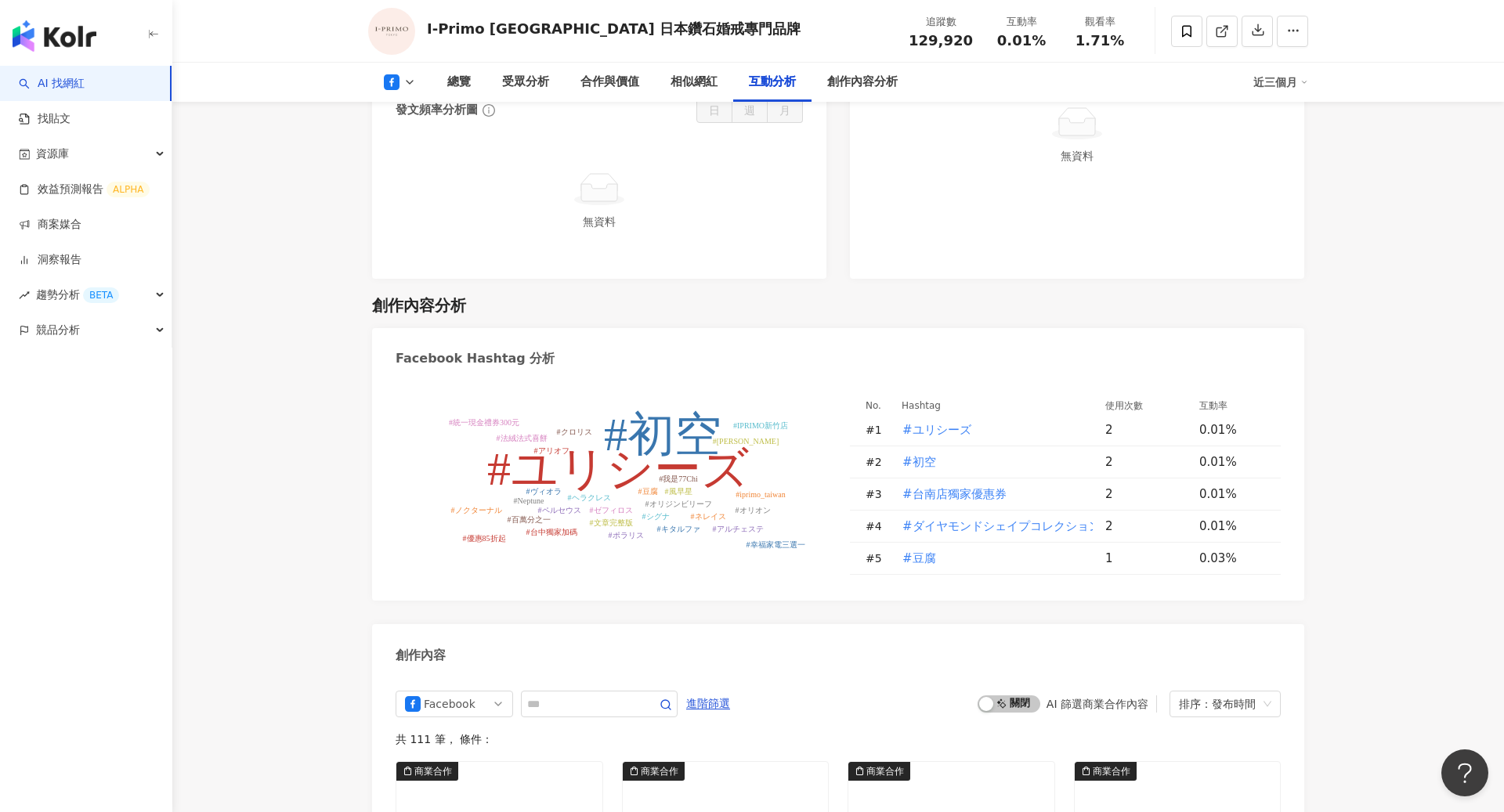
scroll to position [3413, 0]
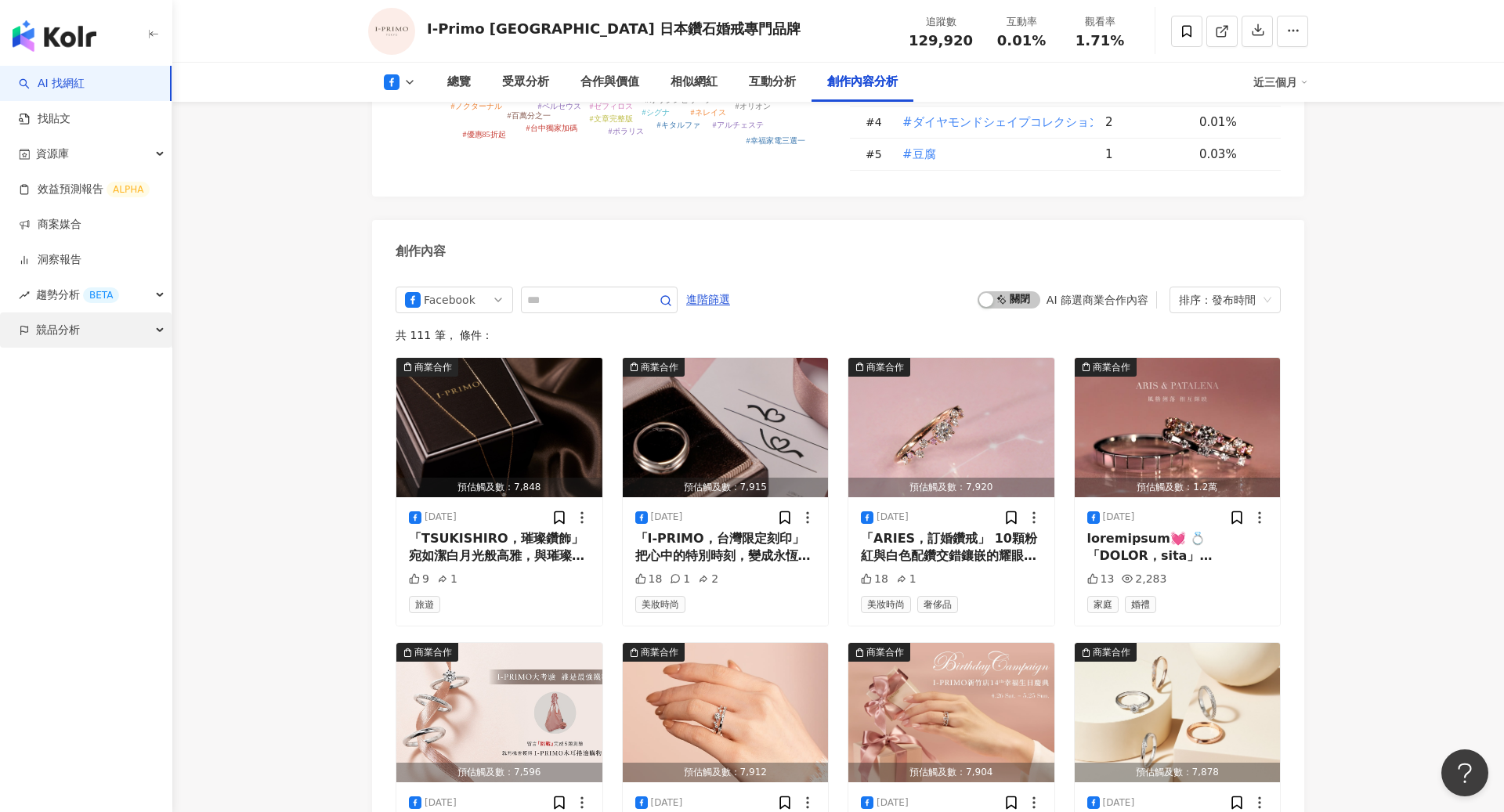
click at [128, 333] on div "競品分析" at bounding box center [85, 330] width 172 height 35
click at [103, 367] on link "品牌帳號分析" at bounding box center [70, 366] width 66 height 16
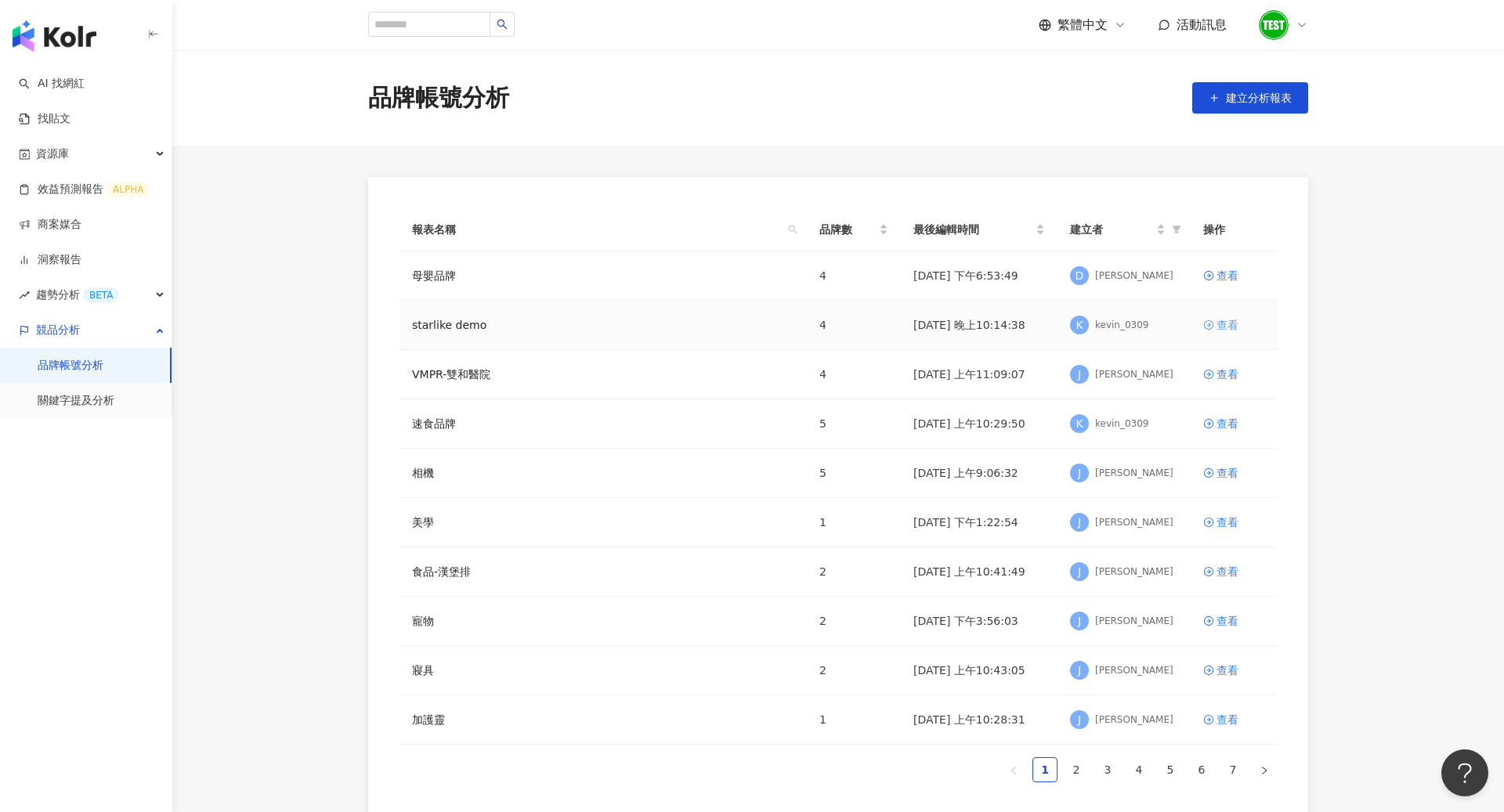
click at [1241, 320] on link "查看" at bounding box center [1234, 324] width 61 height 17
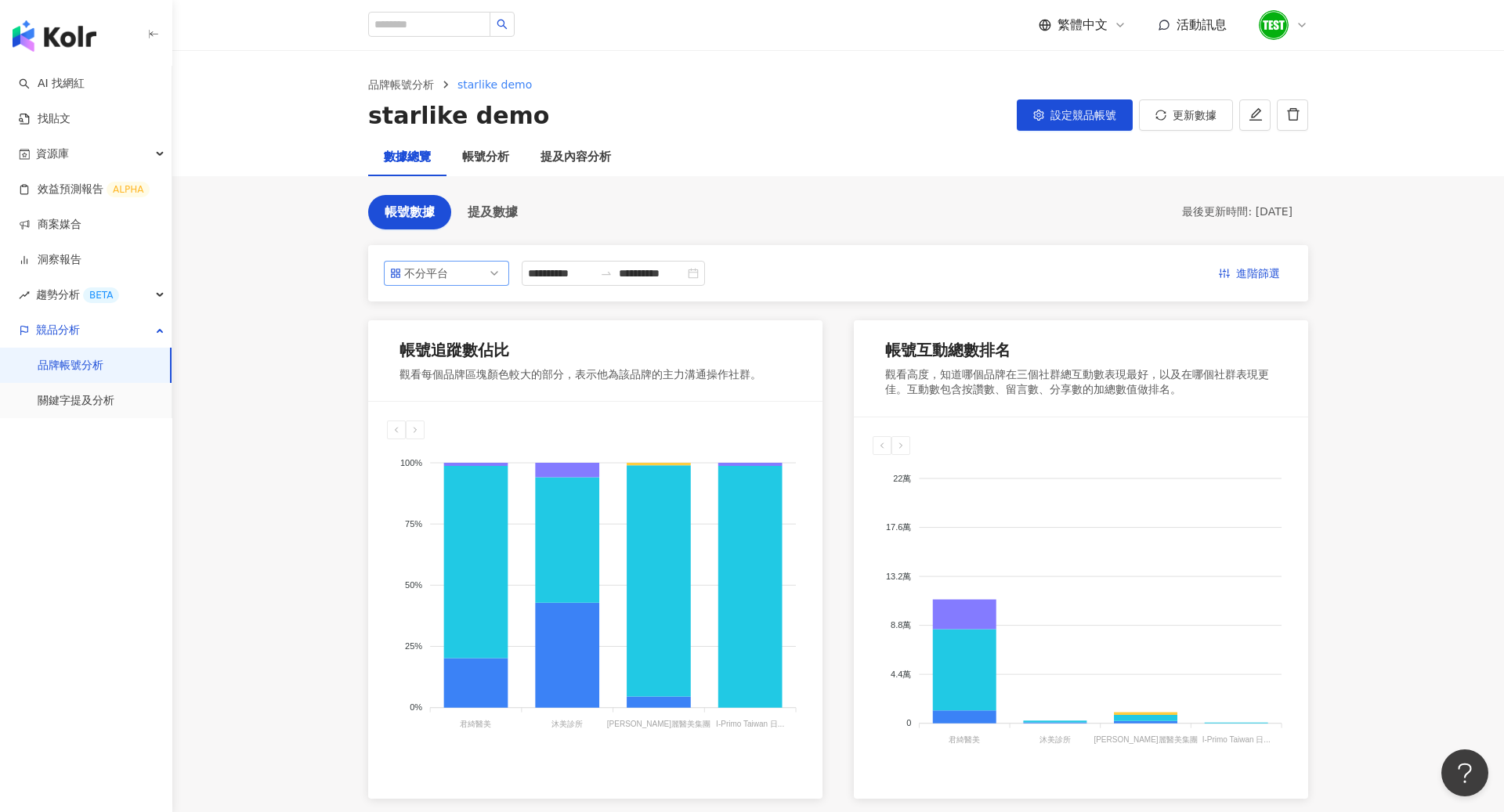
click at [478, 269] on span "不分平台" at bounding box center [446, 274] width 112 height 24
click at [445, 362] on div "Facebook" at bounding box center [436, 362] width 51 height 17
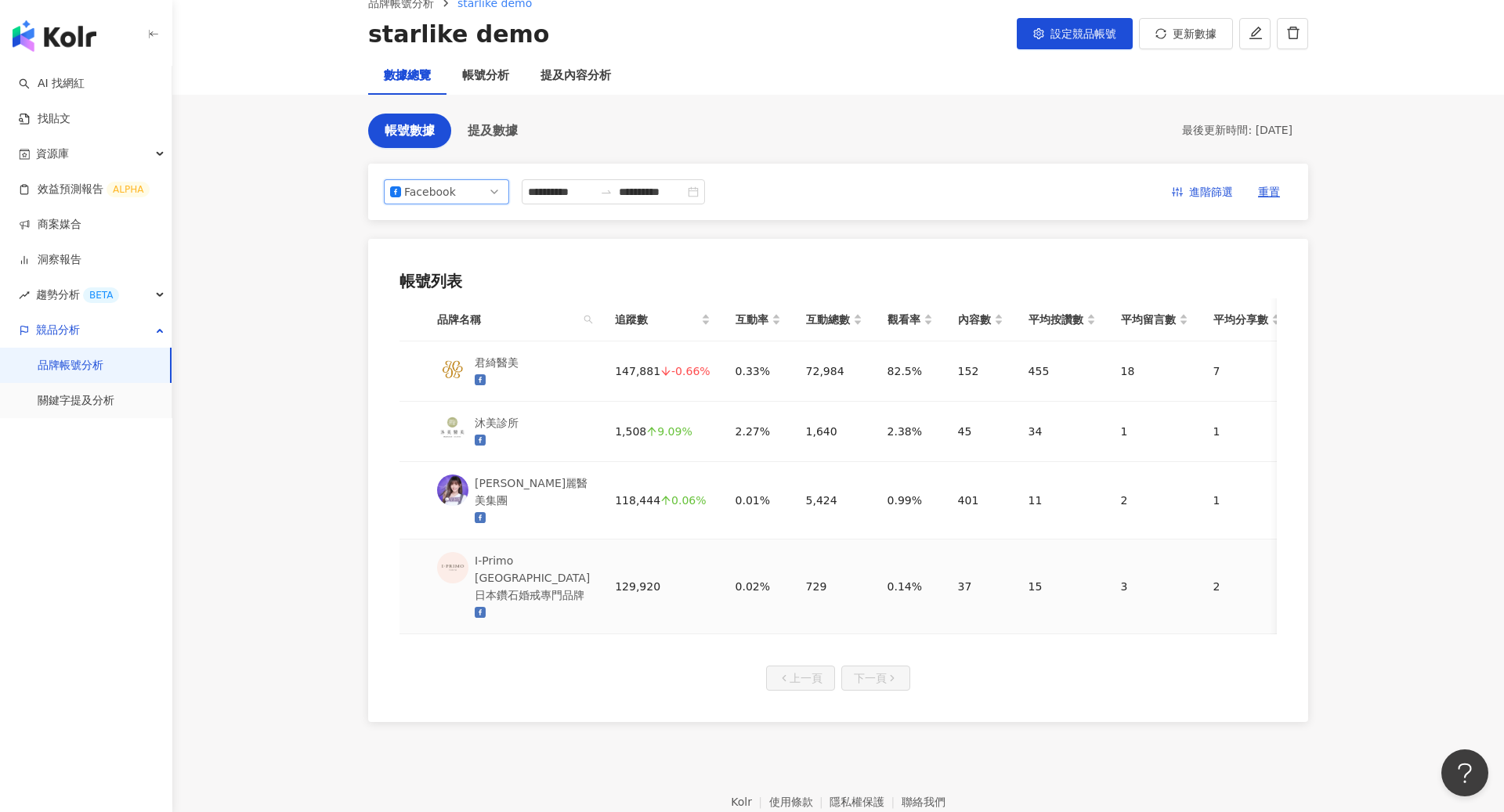
click at [528, 569] on div "I-Primo [GEOGRAPHIC_DATA] 日本鑽石婚戒專門品牌" at bounding box center [532, 595] width 115 height 52
click at [69, 48] on img "button" at bounding box center [54, 35] width 84 height 31
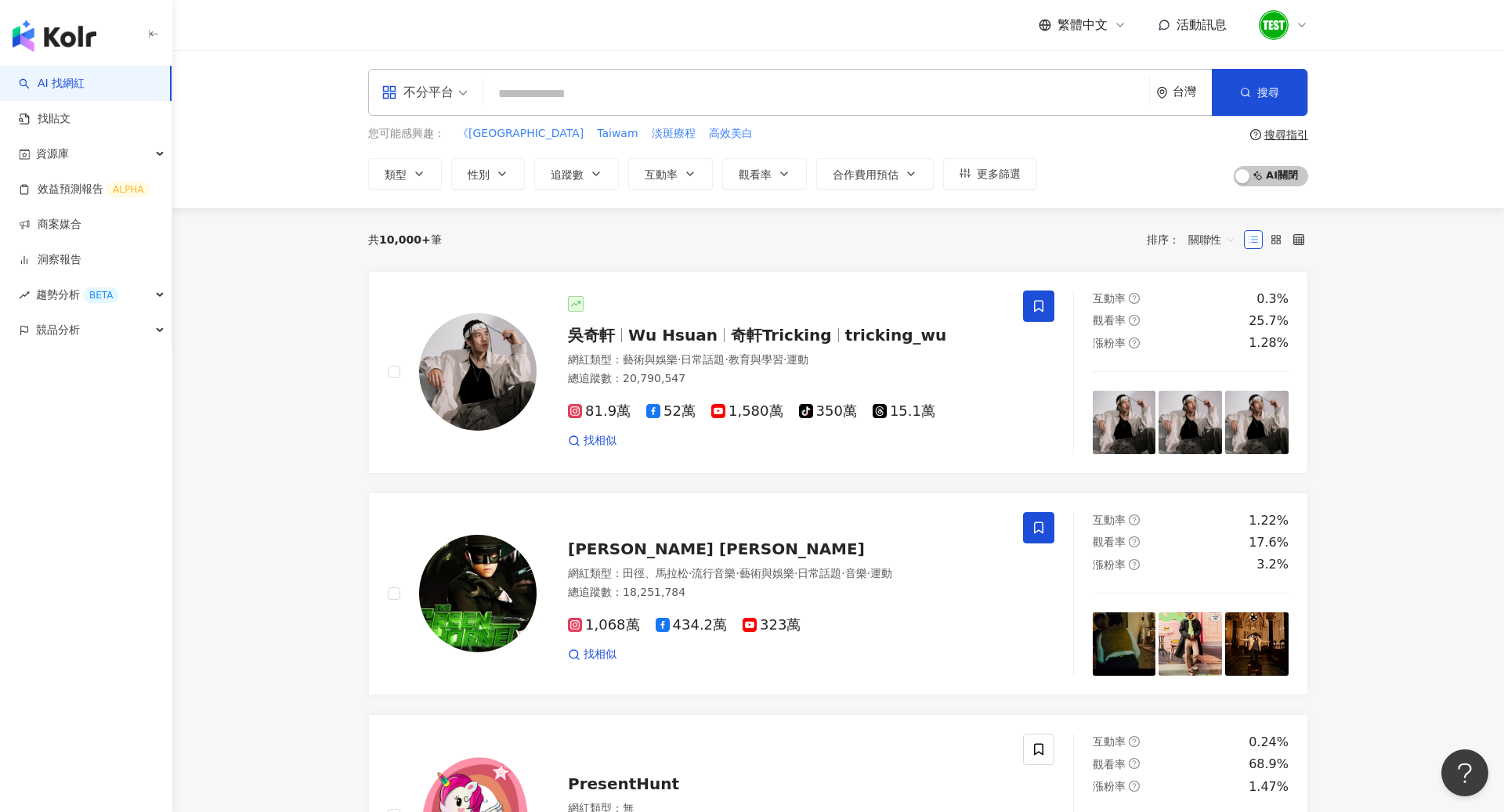
click at [1281, 23] on img at bounding box center [1273, 25] width 30 height 30
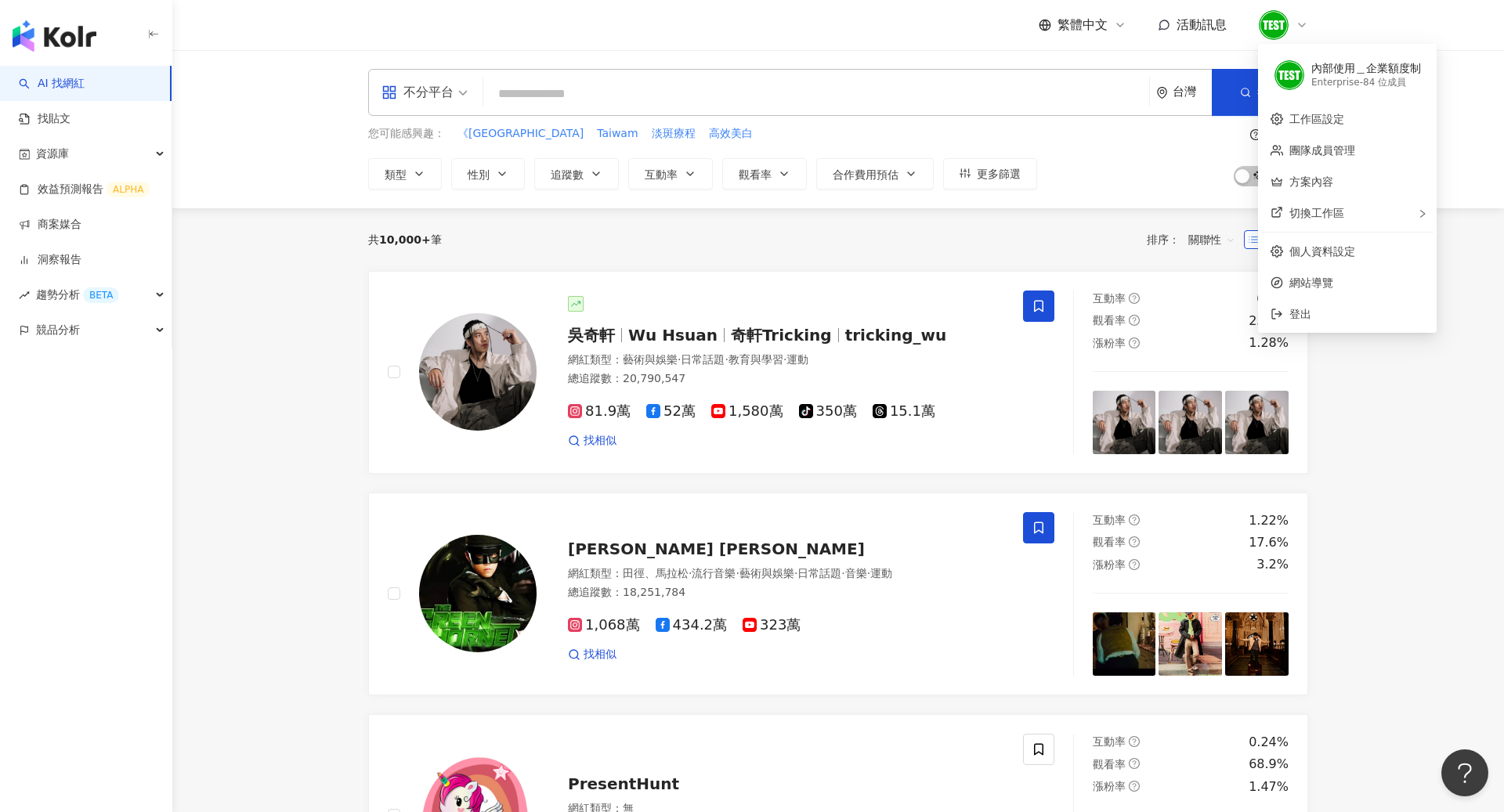
click at [1350, 85] on div "Enterprise - 84 位成員" at bounding box center [1366, 83] width 110 height 14
click at [1382, 23] on header "繁體中文 活動訊息" at bounding box center [838, 25] width 1332 height 51
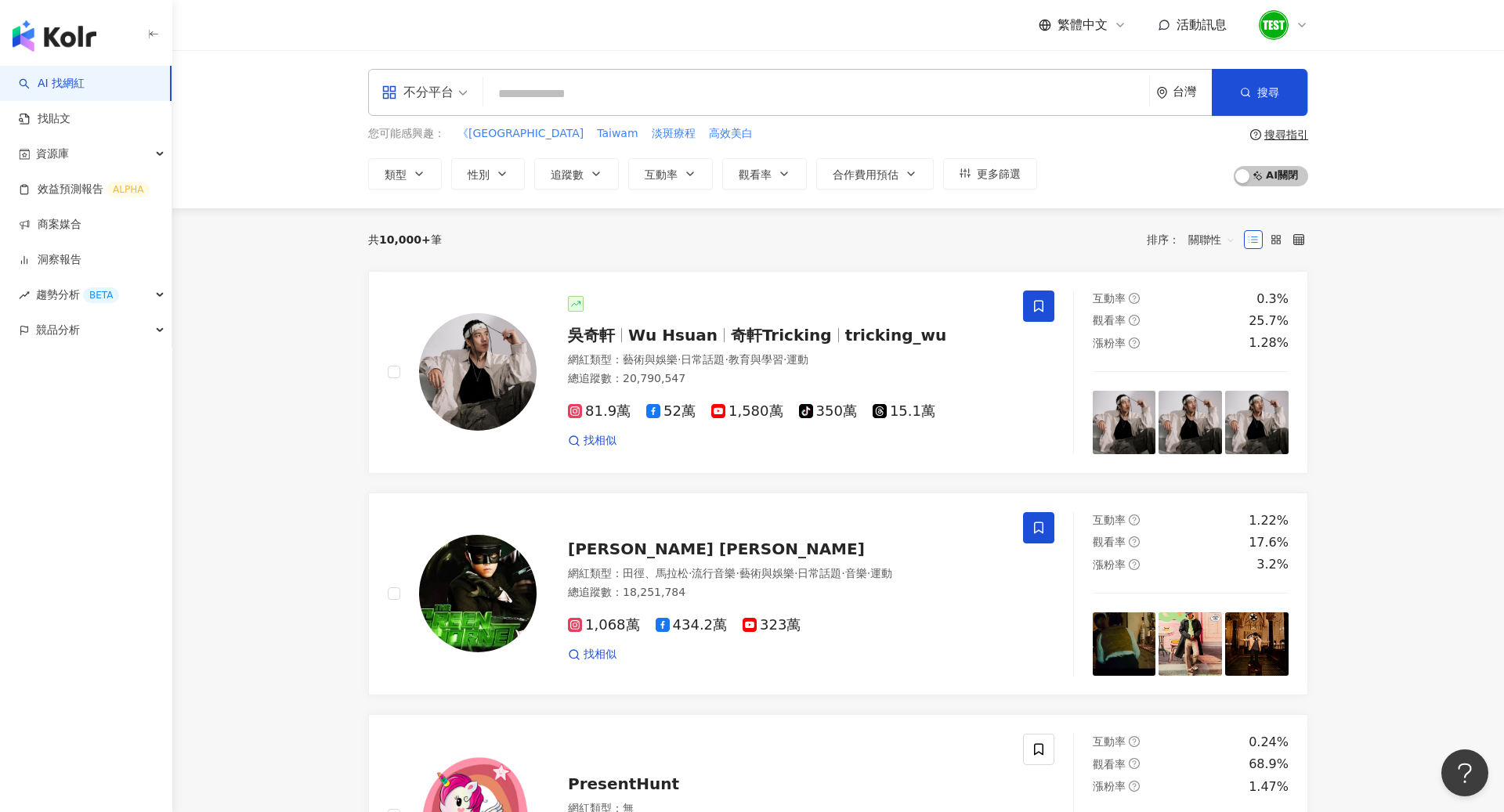
click at [1282, 19] on img at bounding box center [1273, 25] width 30 height 30
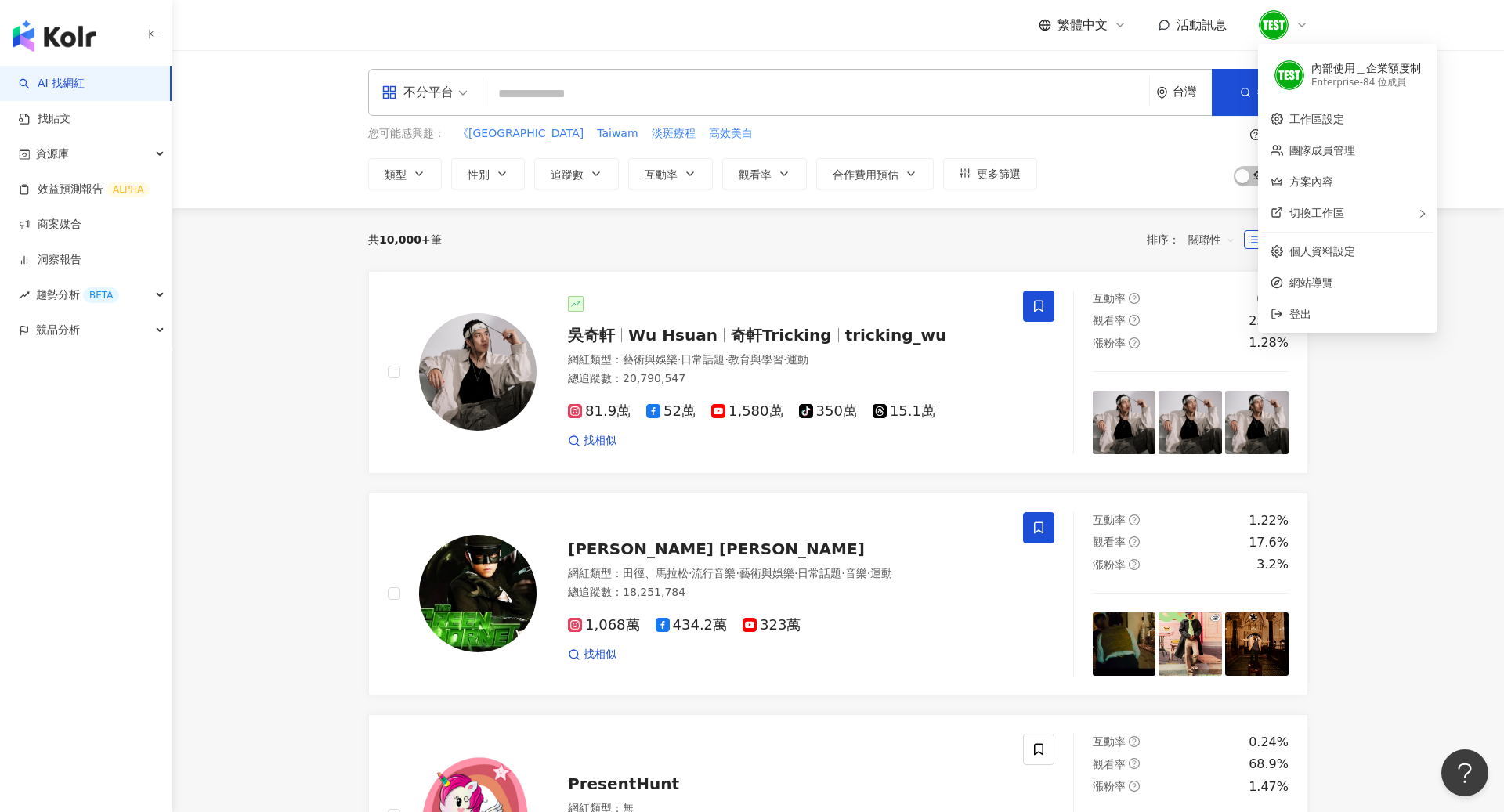
click at [1462, 36] on header "繁體中文 活動訊息" at bounding box center [838, 25] width 1332 height 51
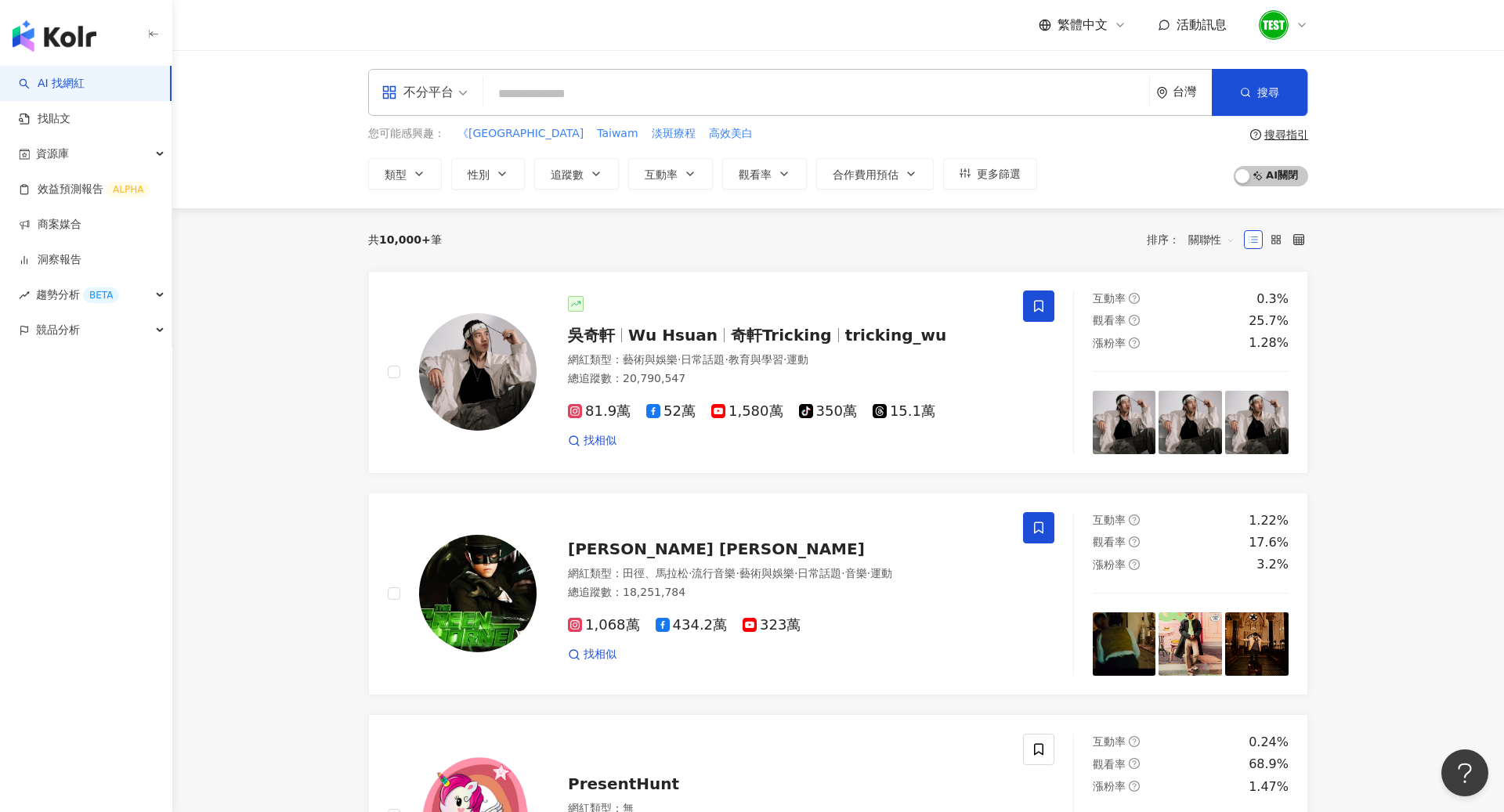
click at [1309, 25] on div "繁體中文 活動訊息" at bounding box center [838, 25] width 1002 height 50
click at [1295, 25] on icon at bounding box center [1301, 25] width 13 height 13
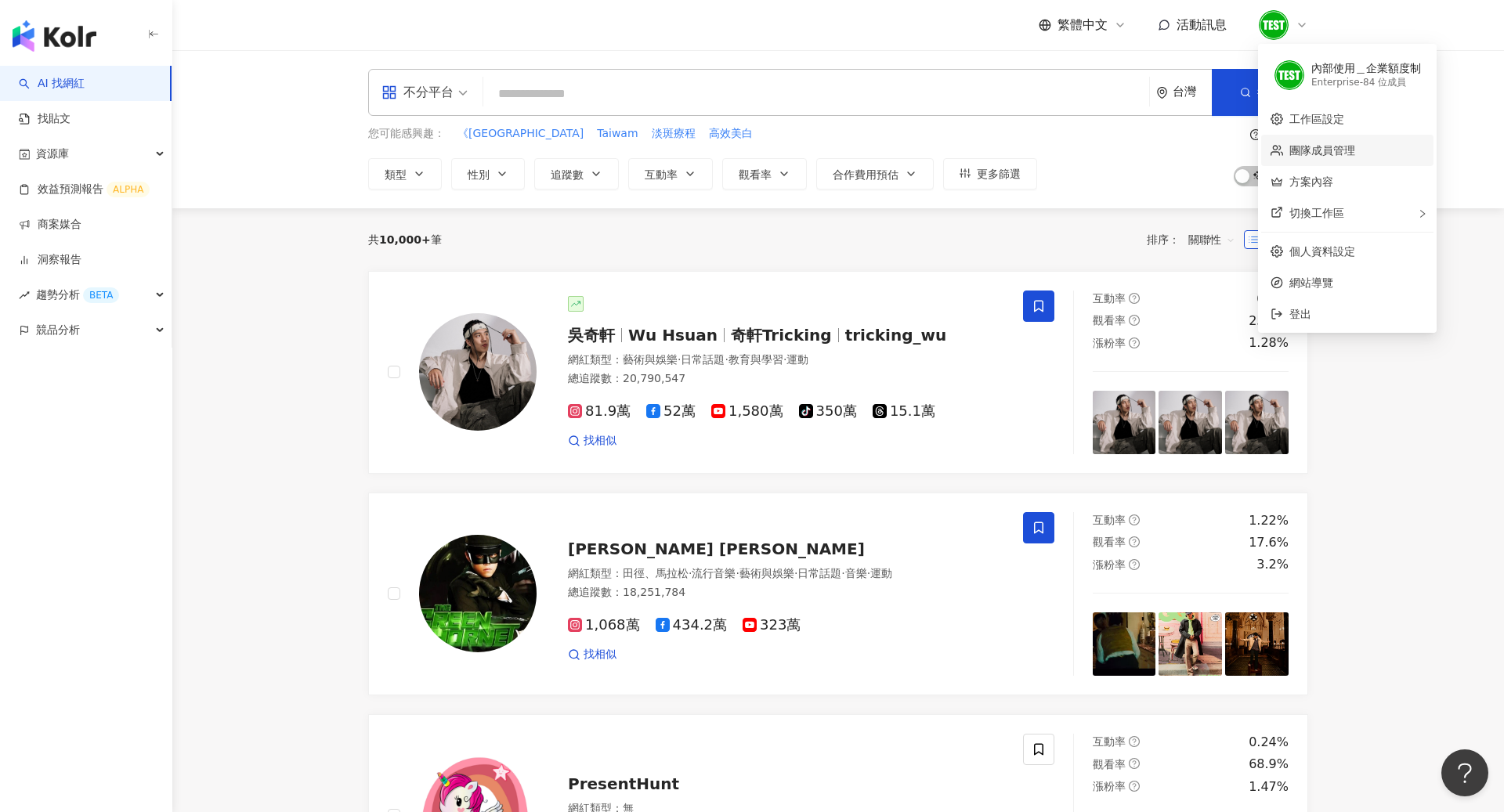
click at [1333, 155] on link "團隊成員管理" at bounding box center [1322, 150] width 66 height 13
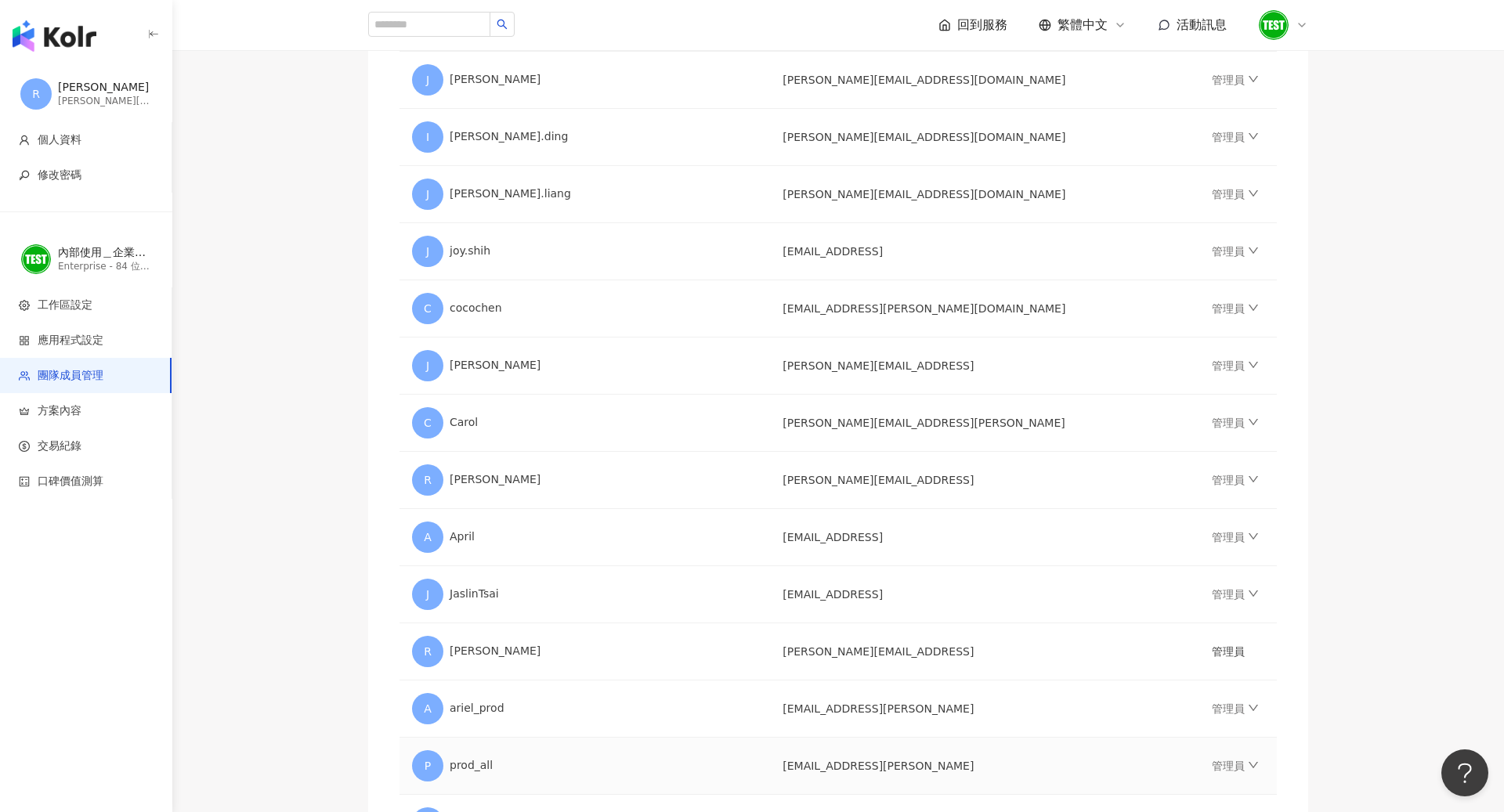
scroll to position [2308, 0]
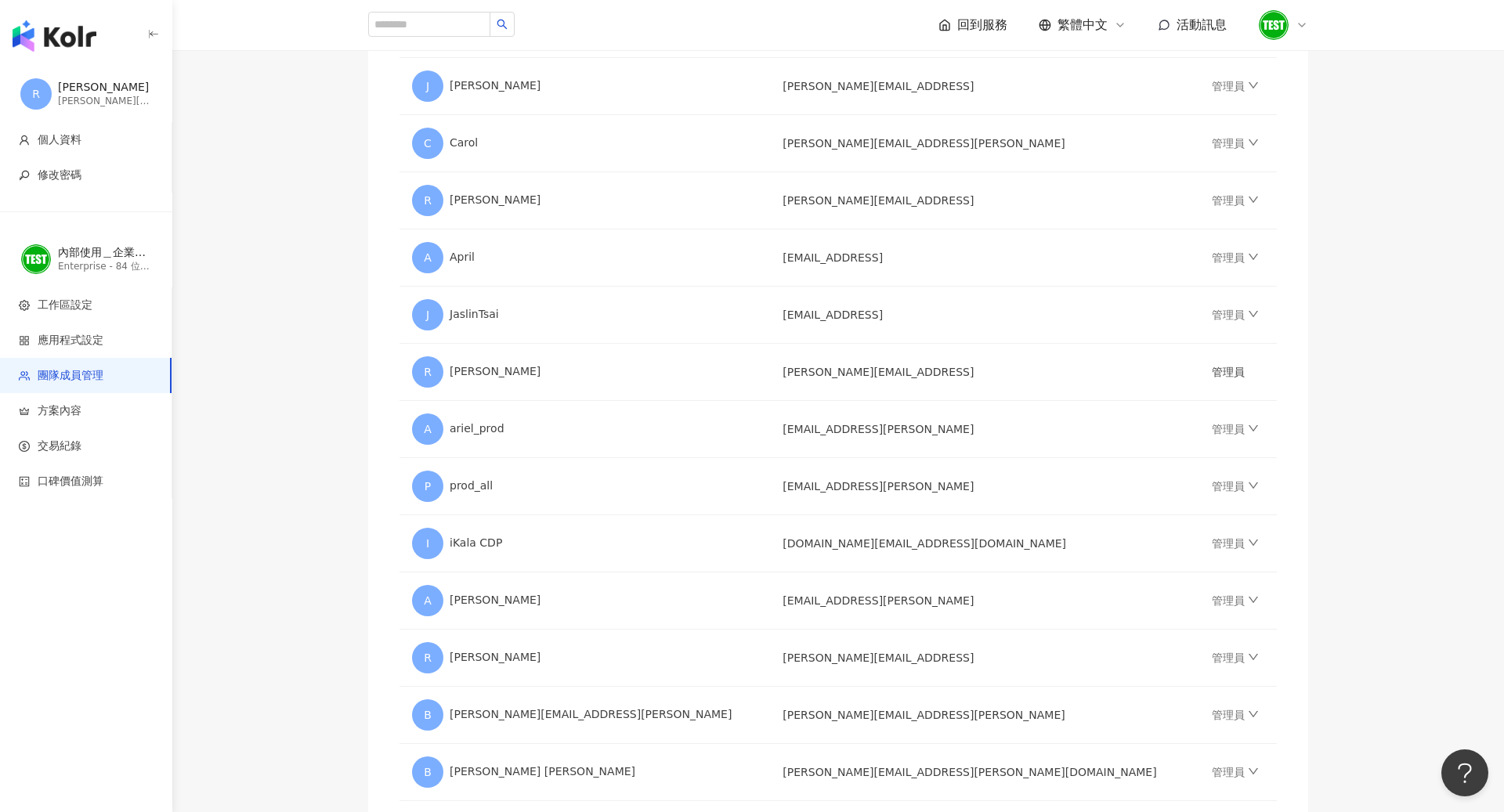
click at [79, 48] on img "button" at bounding box center [54, 35] width 84 height 31
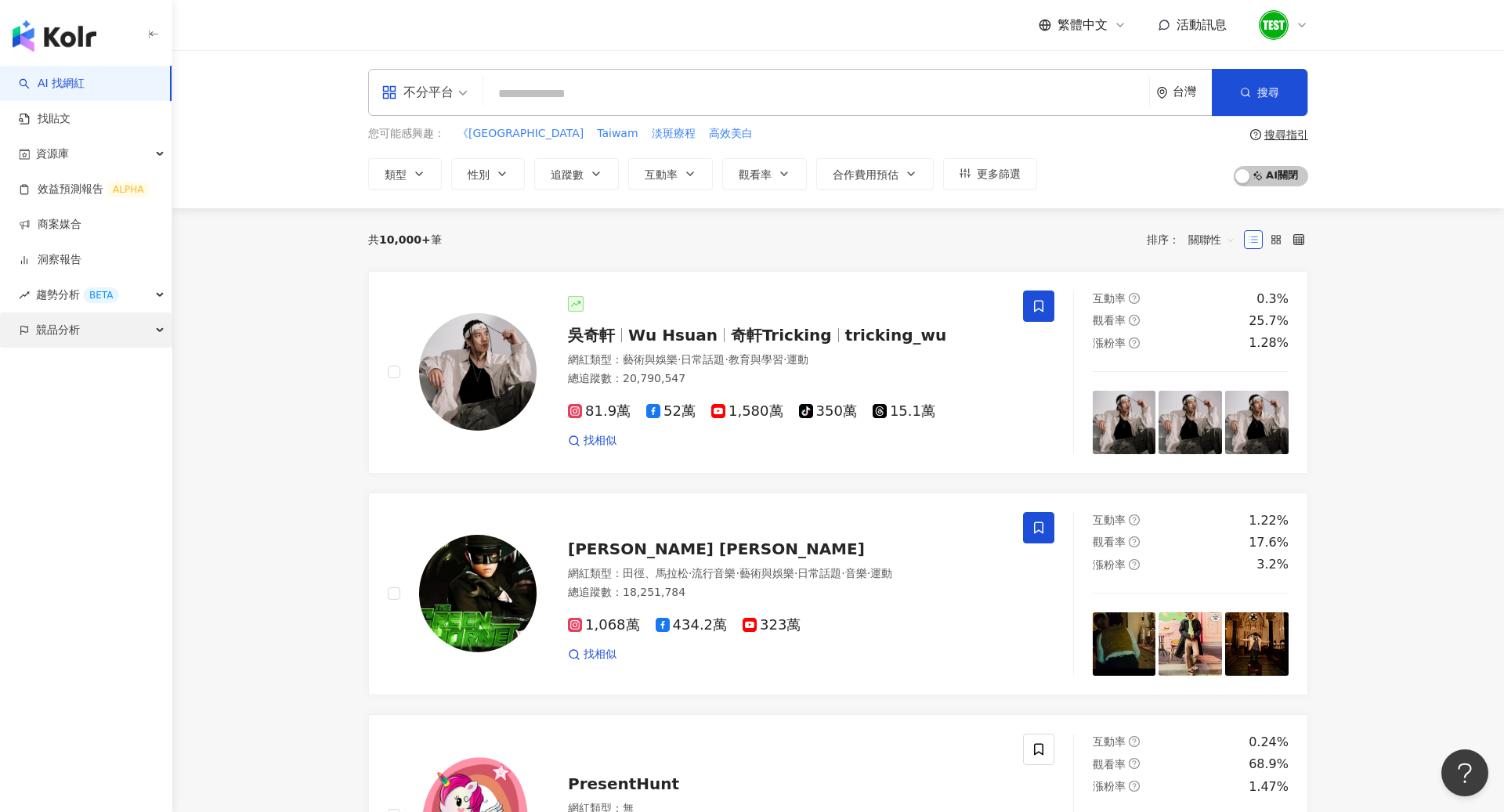
click at [132, 313] on div "競品分析" at bounding box center [85, 330] width 172 height 35
click at [144, 318] on div "競品分析" at bounding box center [85, 330] width 172 height 35
click at [103, 363] on link "品牌帳號分析" at bounding box center [70, 366] width 66 height 16
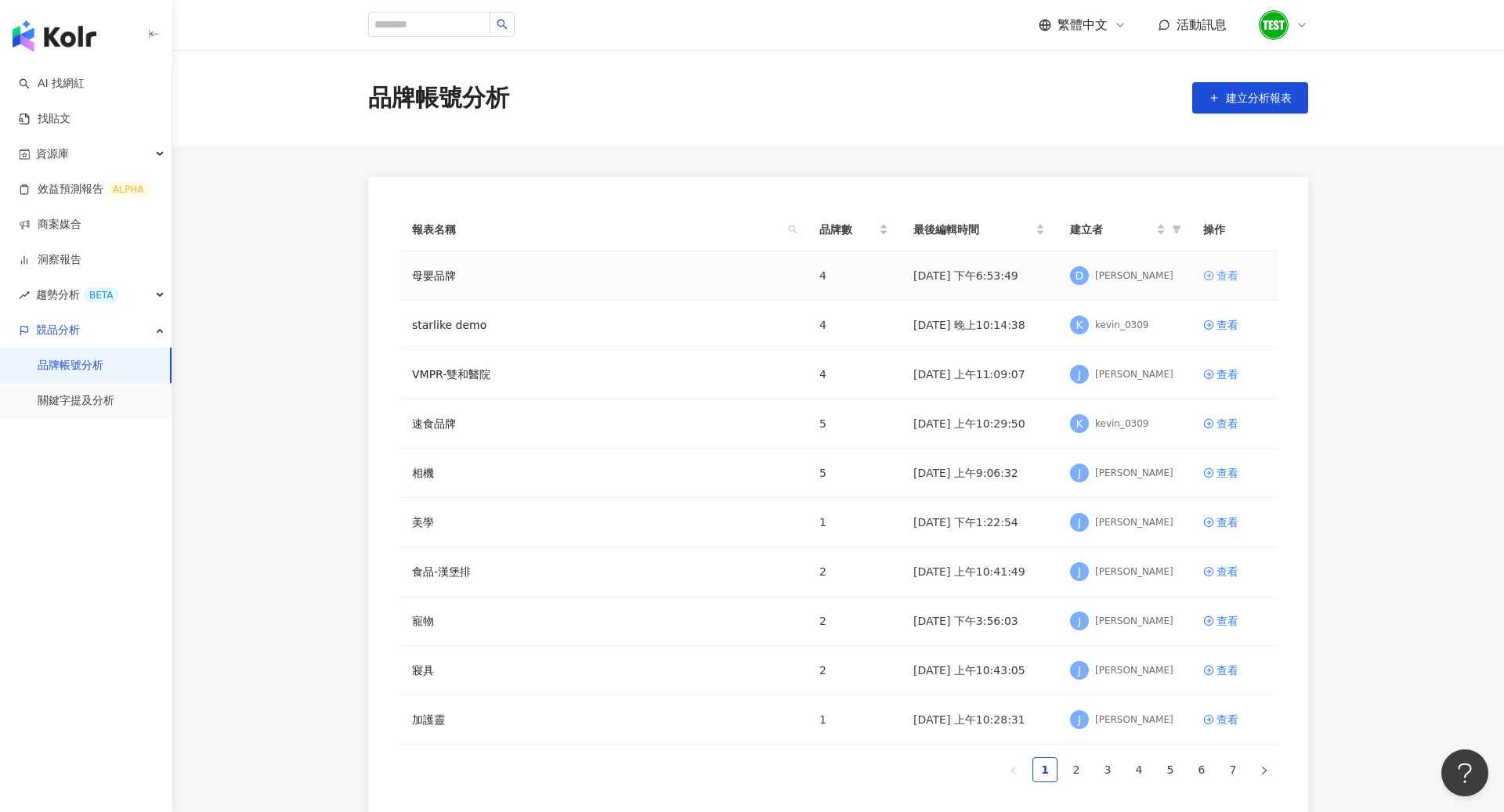
click at [1205, 277] on icon at bounding box center [1208, 275] width 9 height 9
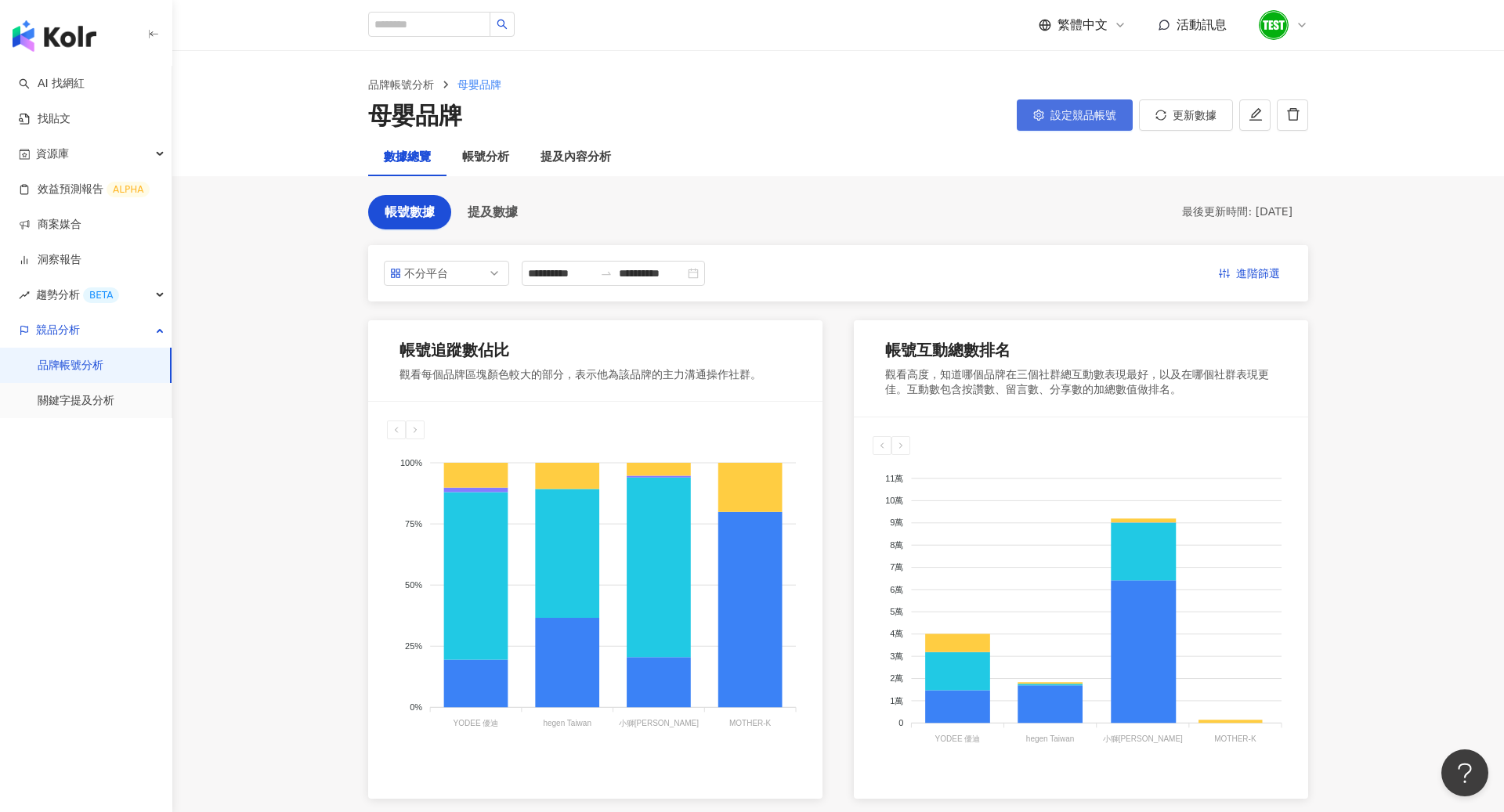
click at [1081, 115] on span "設定競品帳號" at bounding box center [1083, 115] width 66 height 13
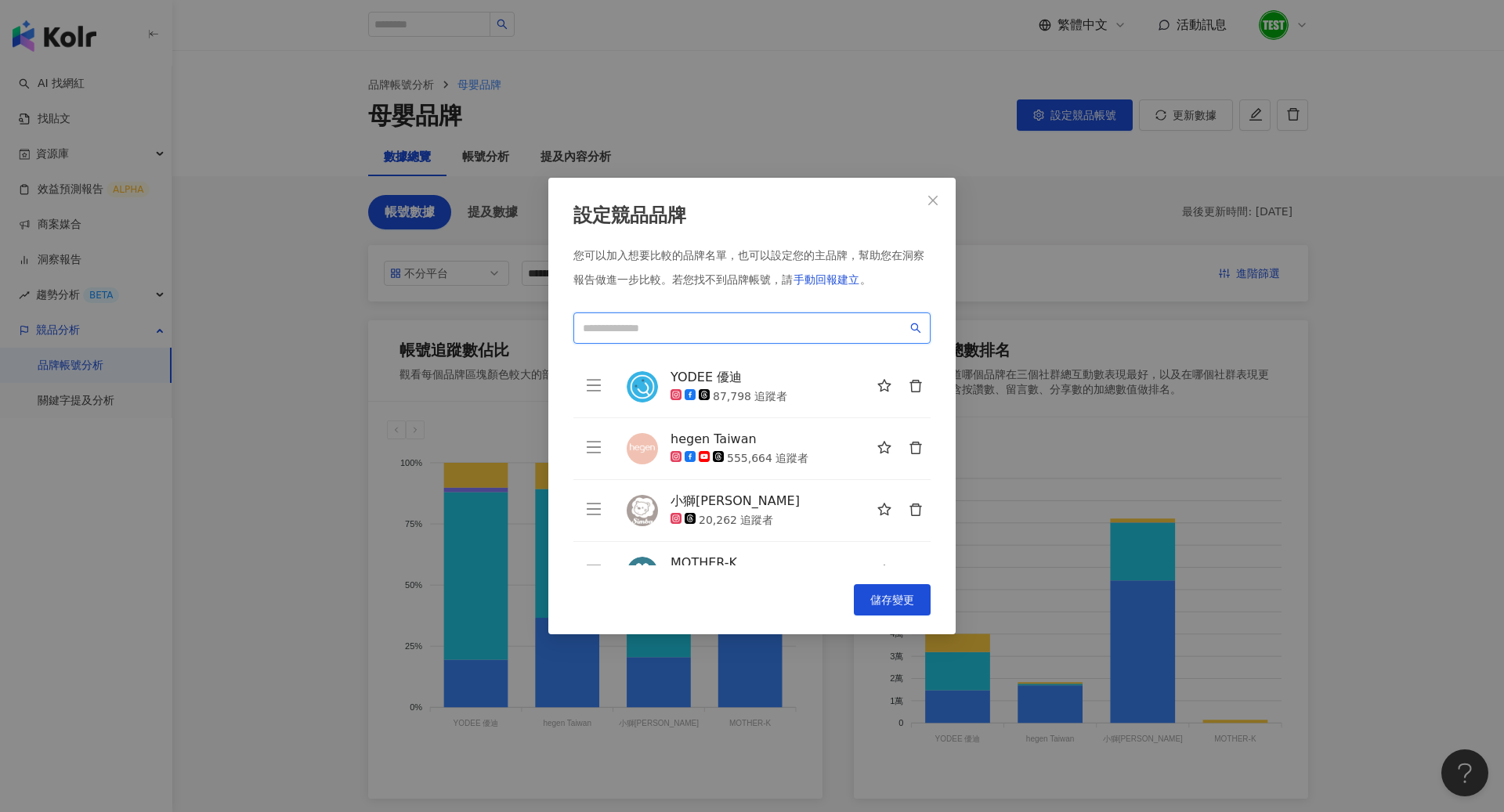
click at [777, 325] on input "search" at bounding box center [745, 328] width 324 height 17
type input "*"
click at [1131, 362] on div "設定競品品牌 您可以加入想要比較的品牌名單，也可以設定您的主品牌，幫助您在洞察報告做進一步比較。 若您找不到品牌帳號，請 手動回報建立 。 * loading…" at bounding box center [752, 406] width 1504 height 812
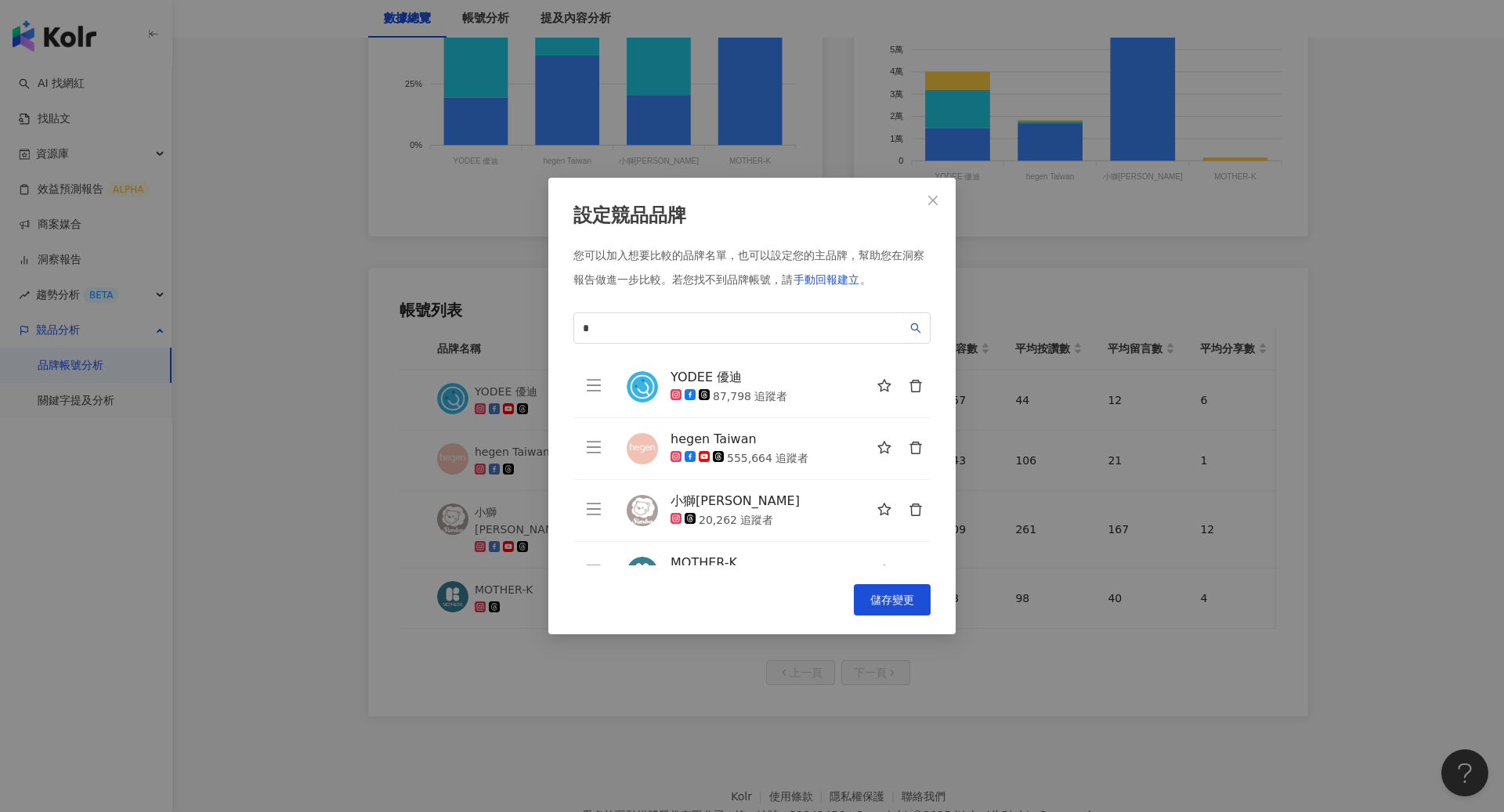
scroll to position [620, 0]
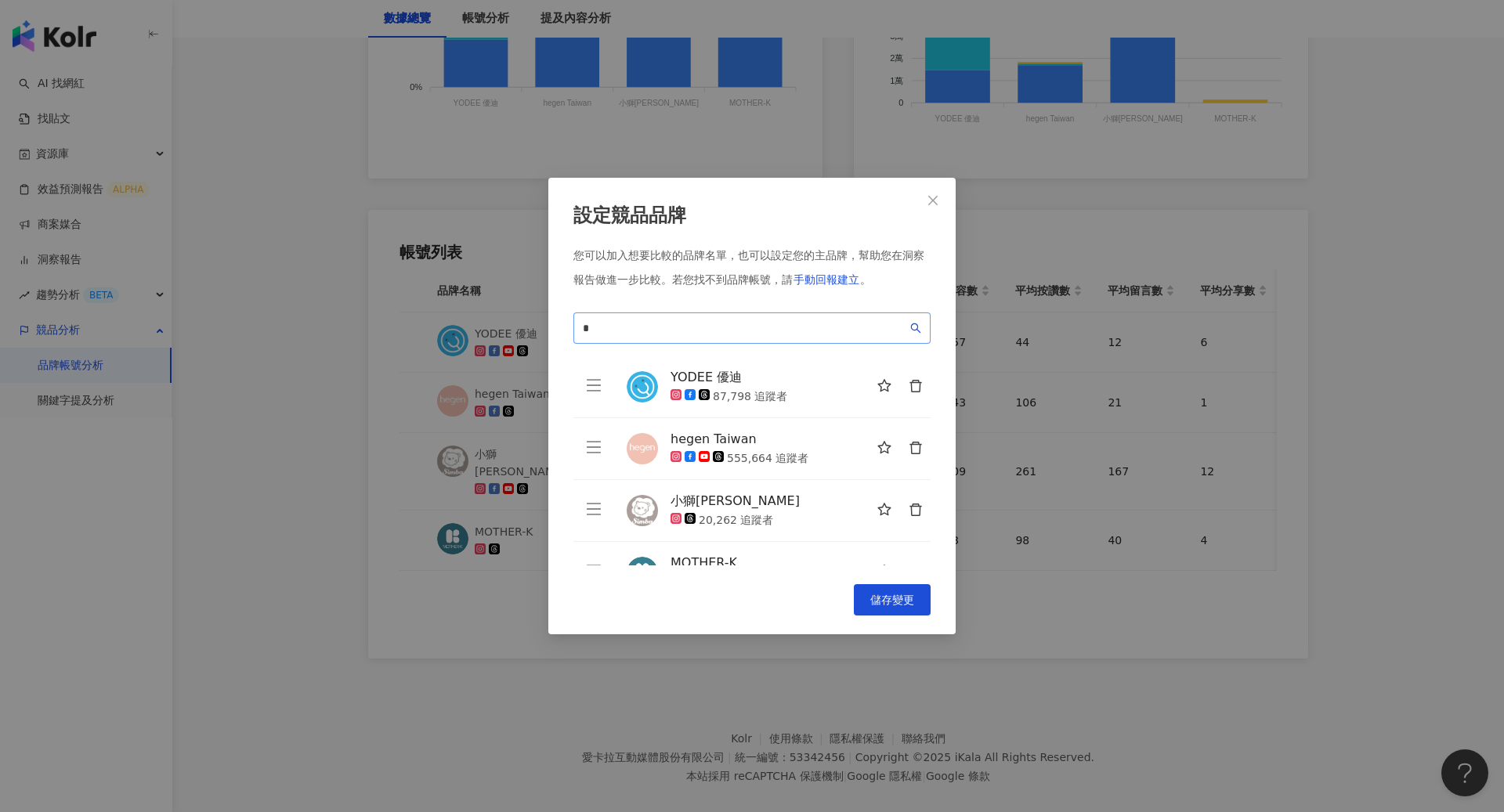
click at [738, 341] on span "*" at bounding box center [751, 328] width 357 height 31
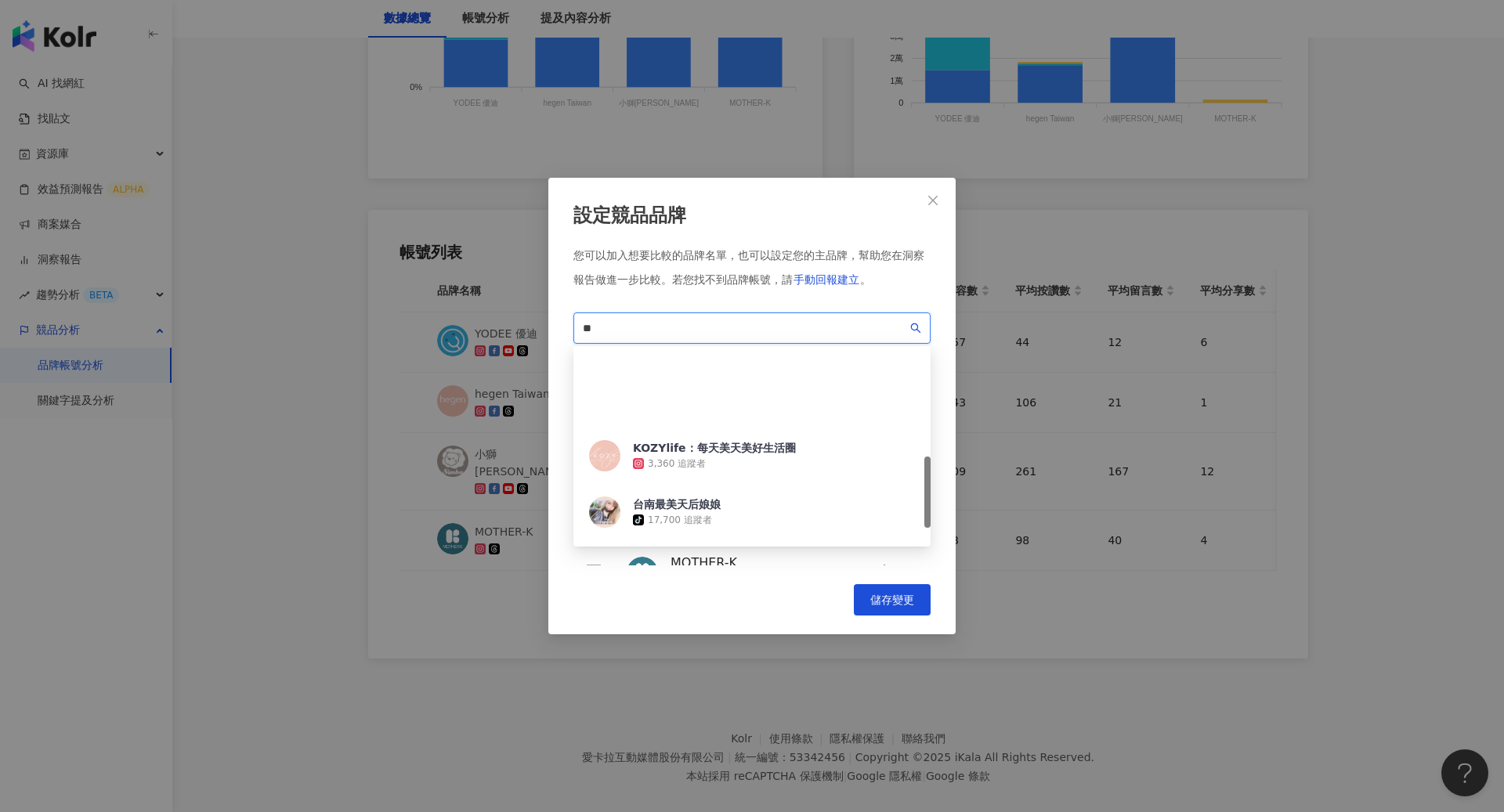
scroll to position [0, 0]
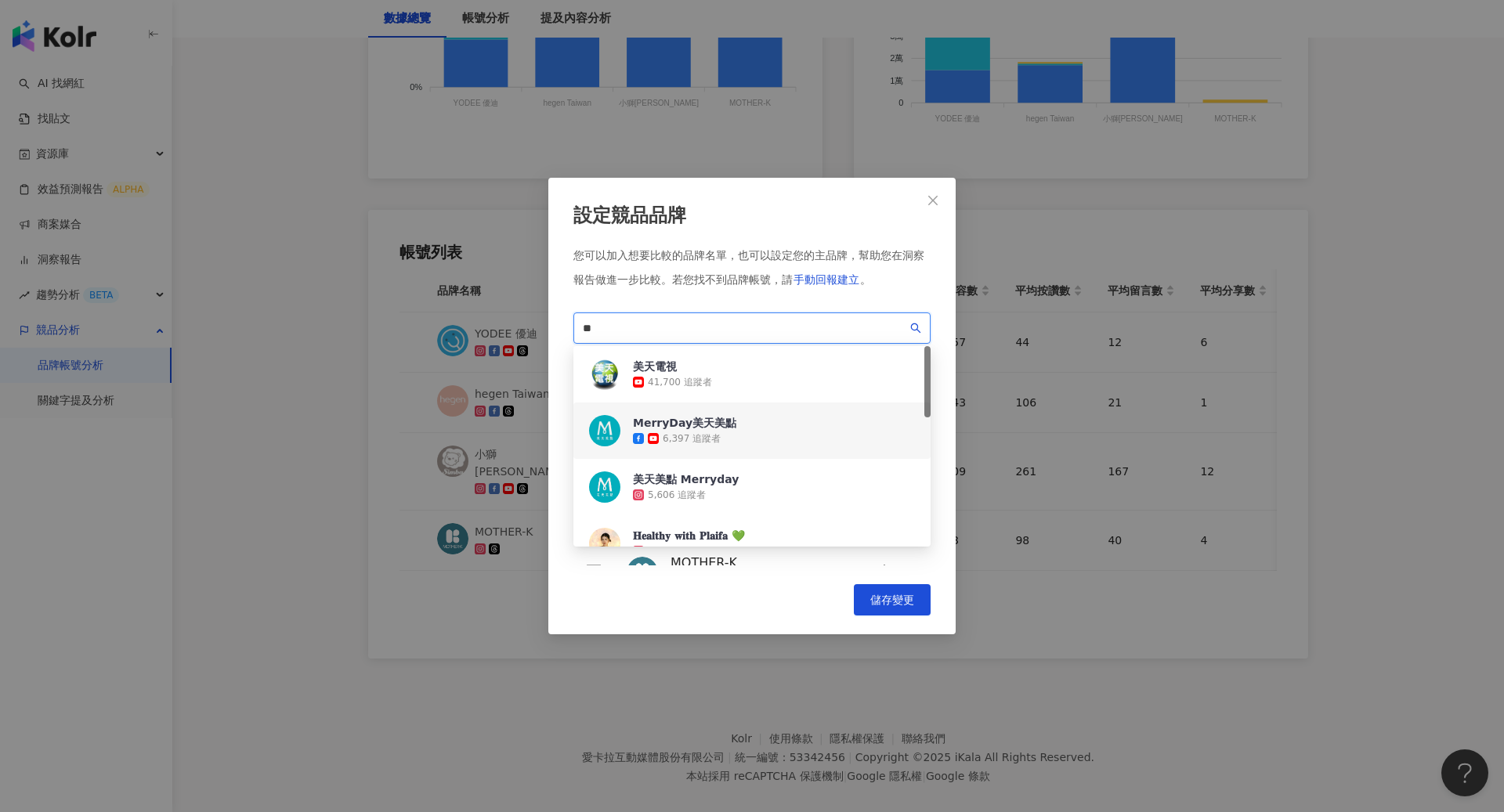
click at [700, 444] on div "6,397 追蹤者" at bounding box center [691, 439] width 58 height 14
click at [774, 330] on input "**" at bounding box center [745, 328] width 324 height 17
click at [729, 434] on div "MerryDay美天美點 6,397 追蹤者" at bounding box center [751, 430] width 357 height 57
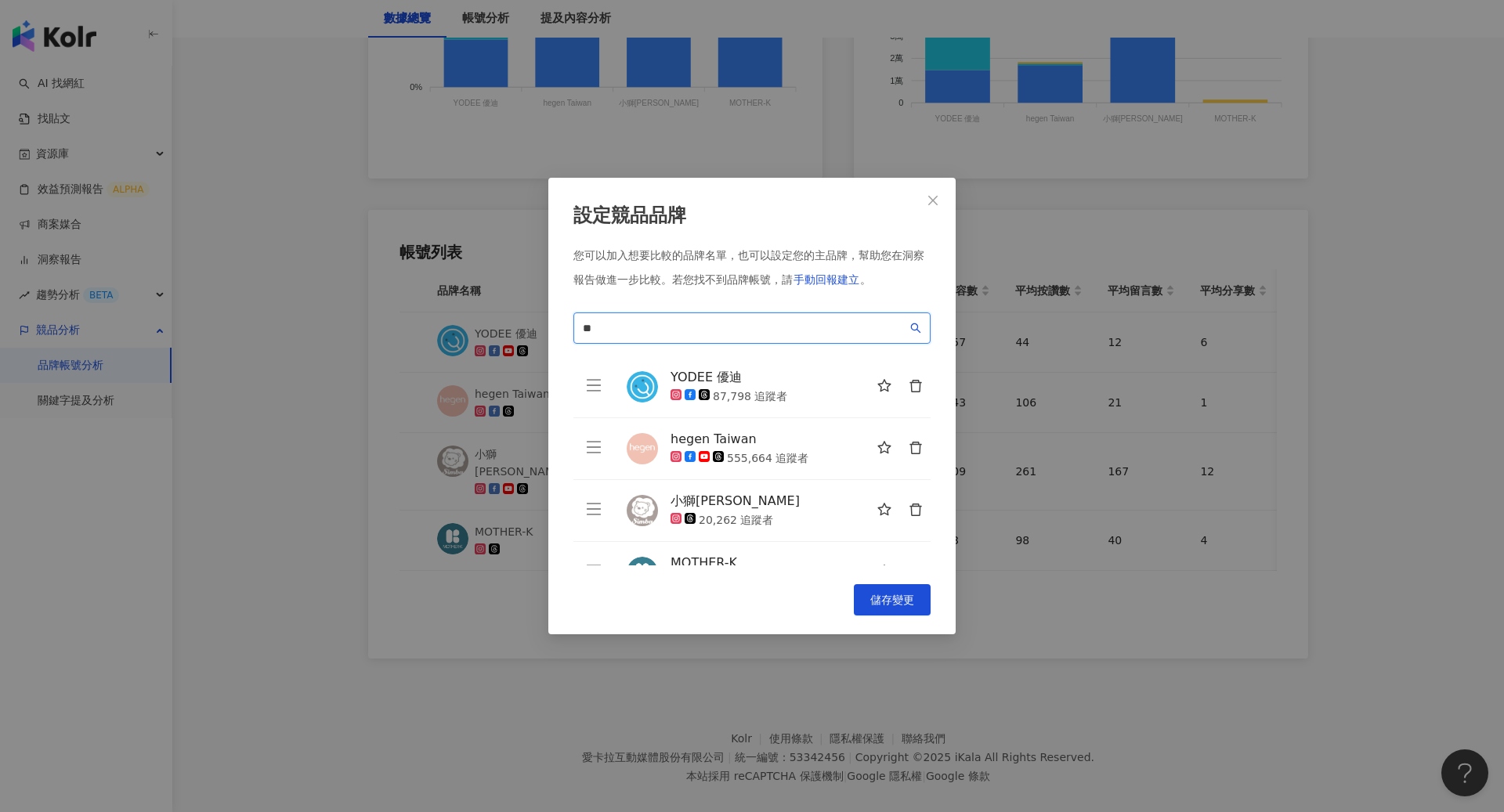
scroll to position [99, 0]
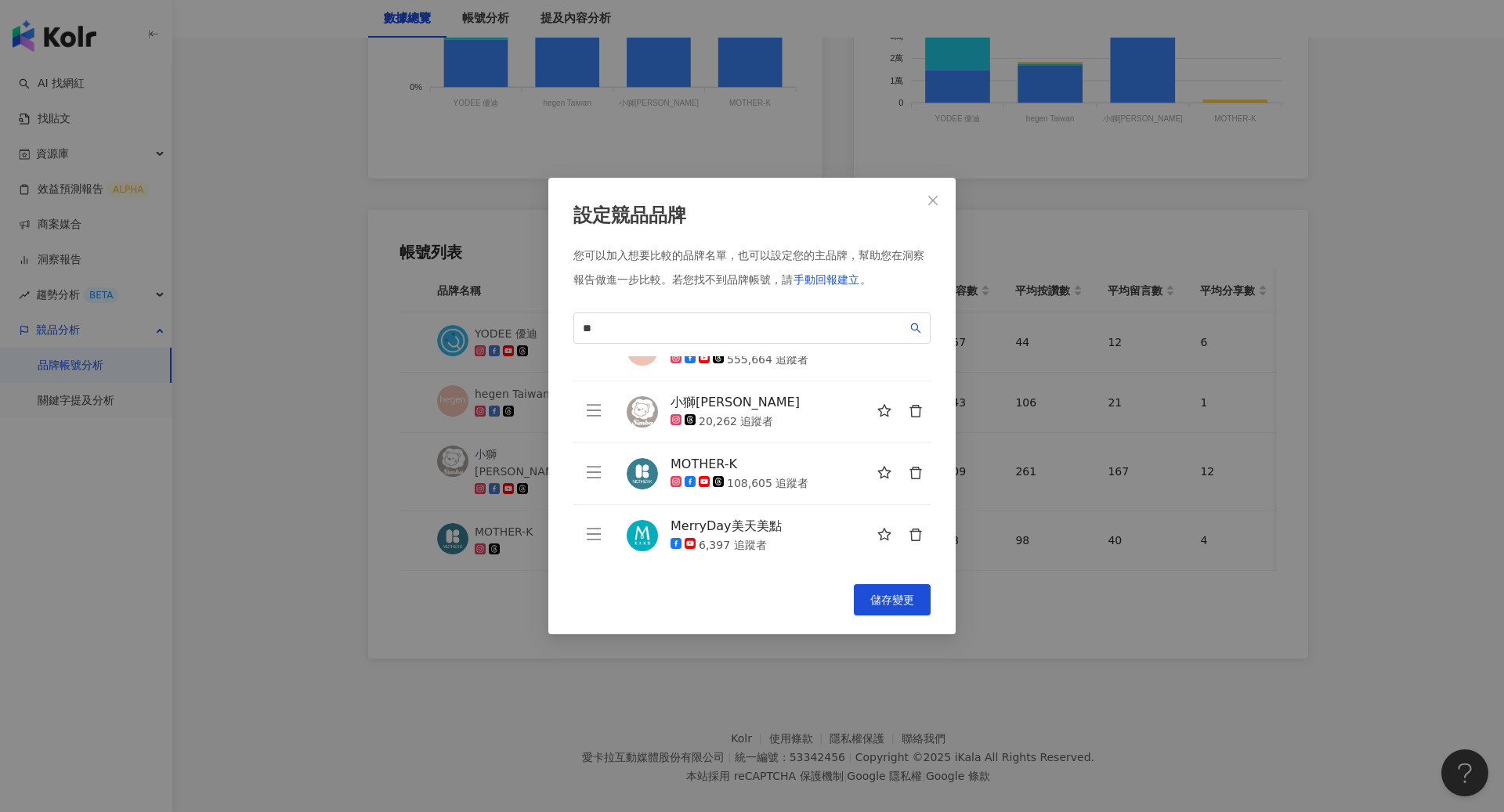
click at [917, 477] on icon "delete" at bounding box center [915, 473] width 14 height 14
click at [918, 410] on icon "delete" at bounding box center [915, 411] width 14 height 14
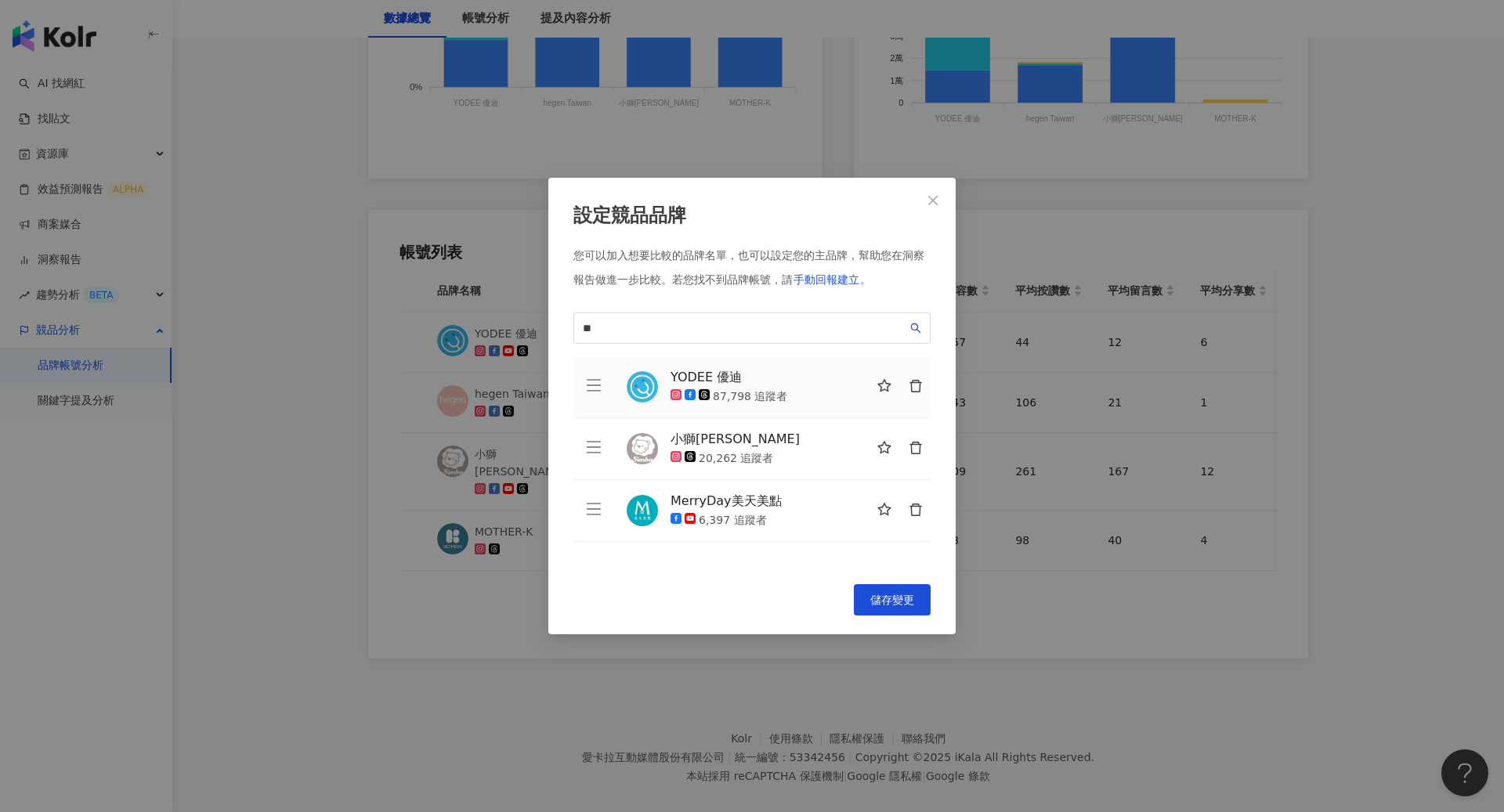
scroll to position [0, 0]
click at [918, 410] on td "YODEE 優迪 87,798 追蹤者" at bounding box center [772, 387] width 316 height 62
click at [916, 390] on icon "delete" at bounding box center [915, 386] width 14 height 14
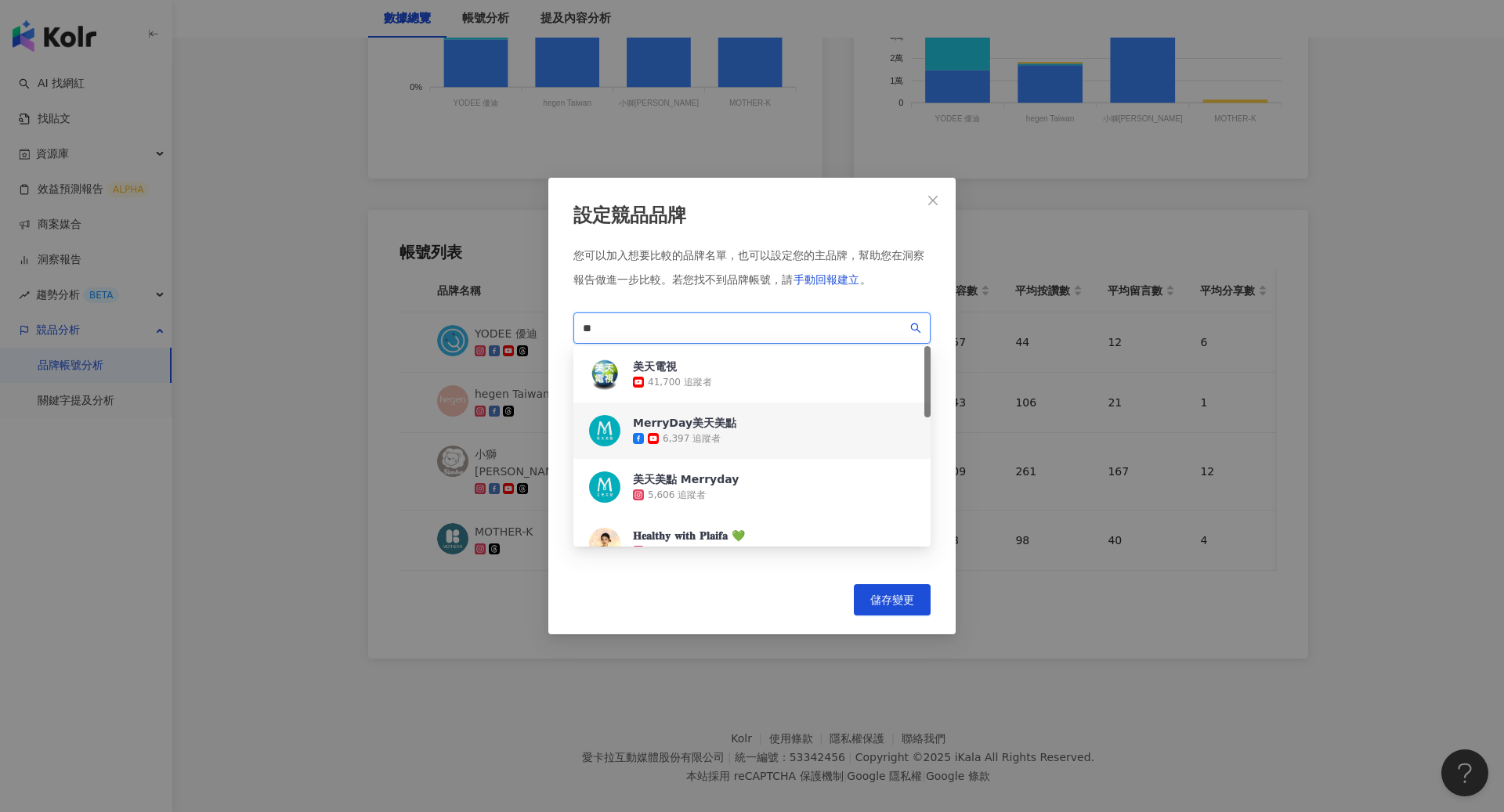
click at [762, 330] on input "**" at bounding box center [745, 328] width 324 height 17
click at [747, 500] on div "美天美點 Merryday 5,606 追蹤者" at bounding box center [751, 487] width 357 height 57
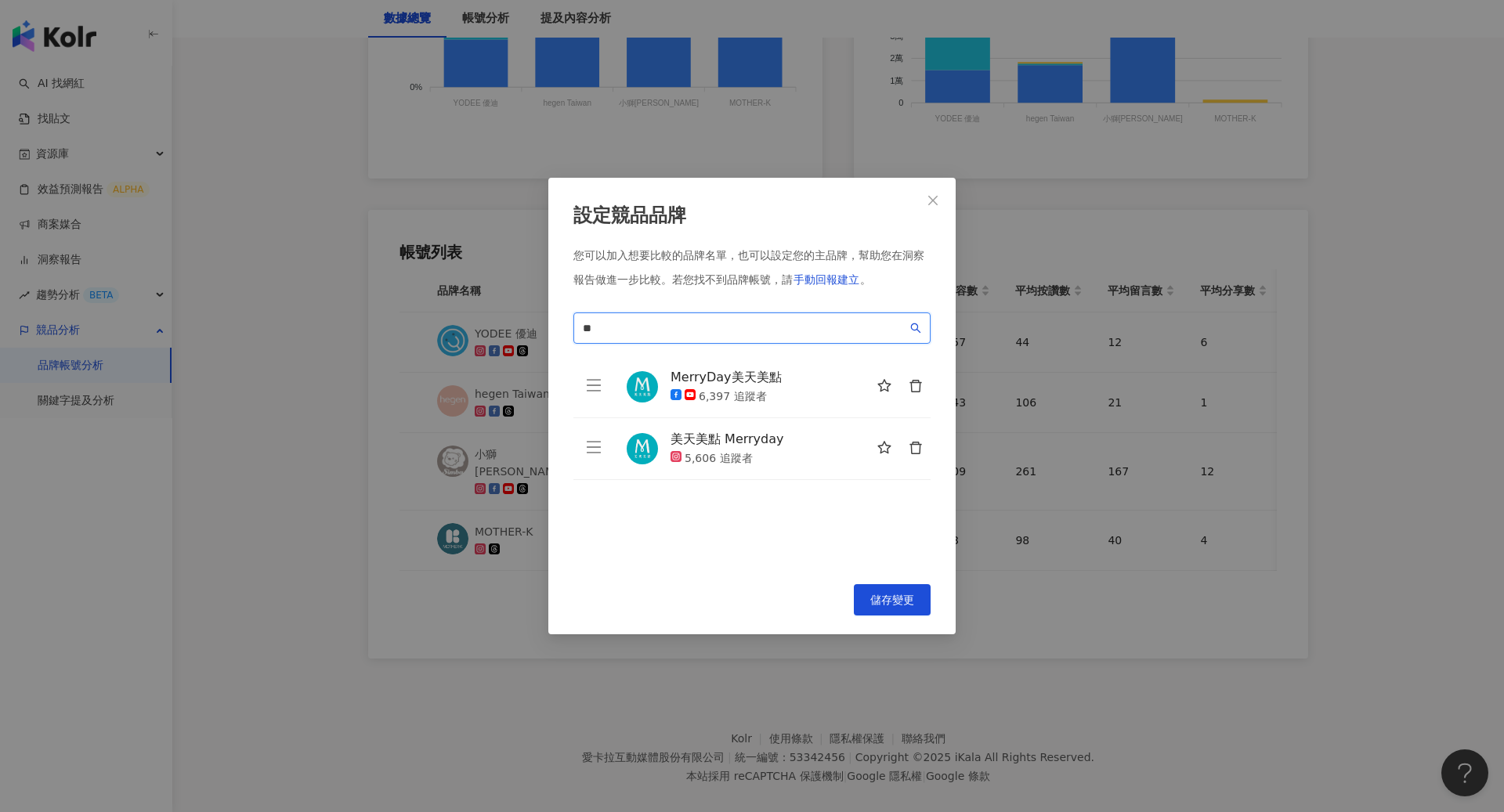
type input "*"
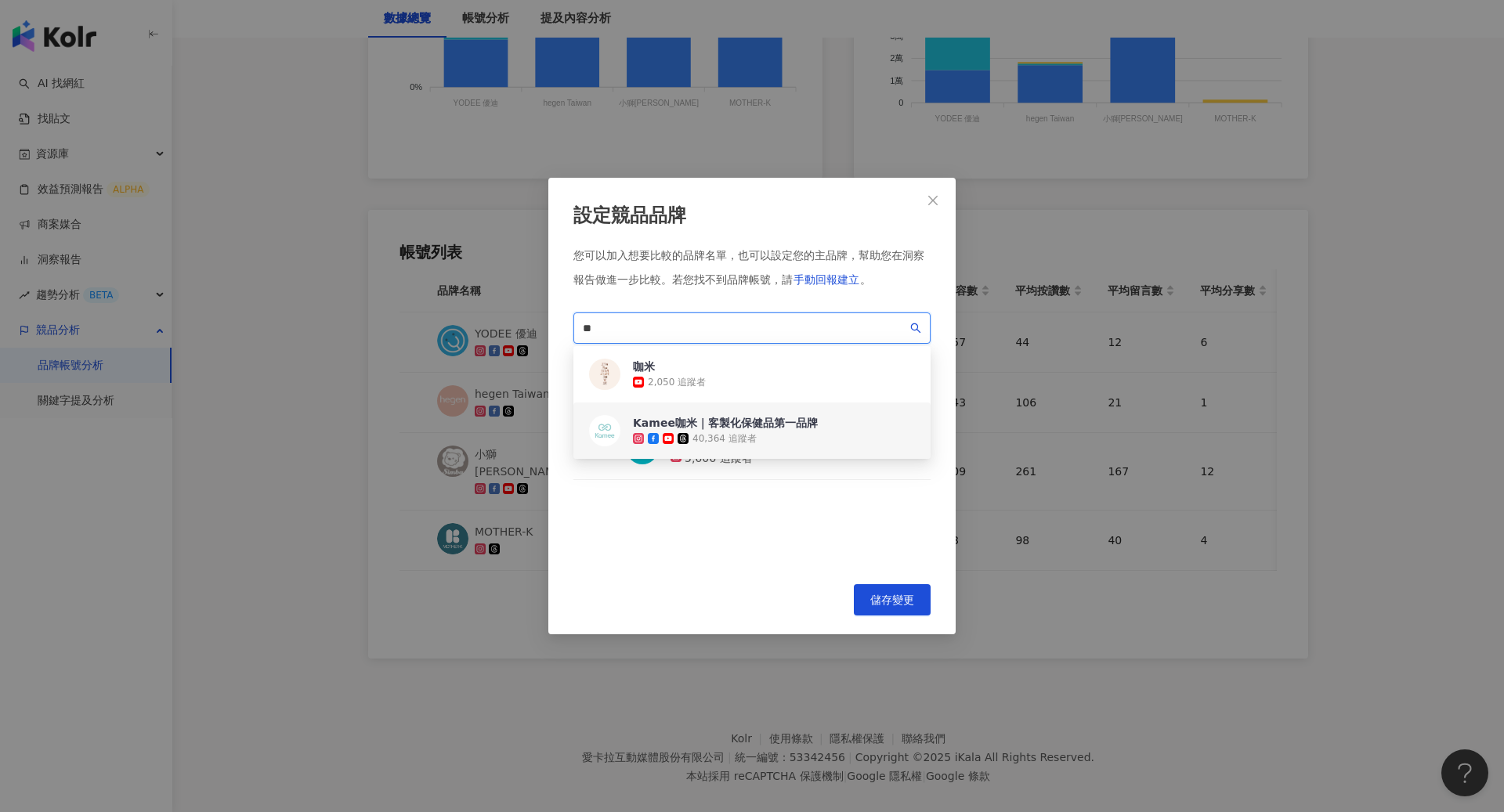
click at [791, 425] on div "Kamee咖米｜客製化保健品第一品牌" at bounding box center [725, 422] width 185 height 16
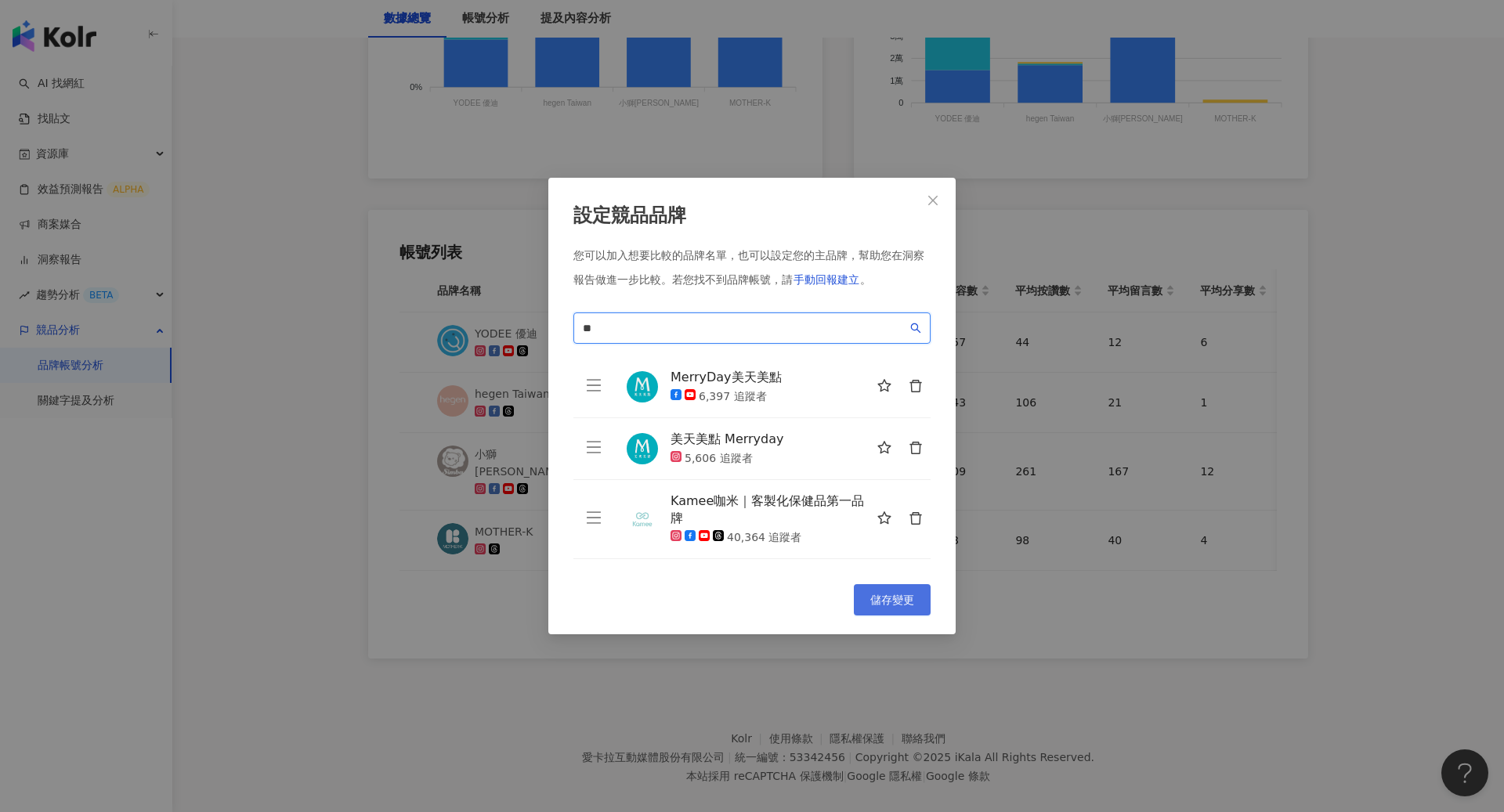
type input "**"
click at [875, 596] on span "儲存變更" at bounding box center [892, 600] width 44 height 13
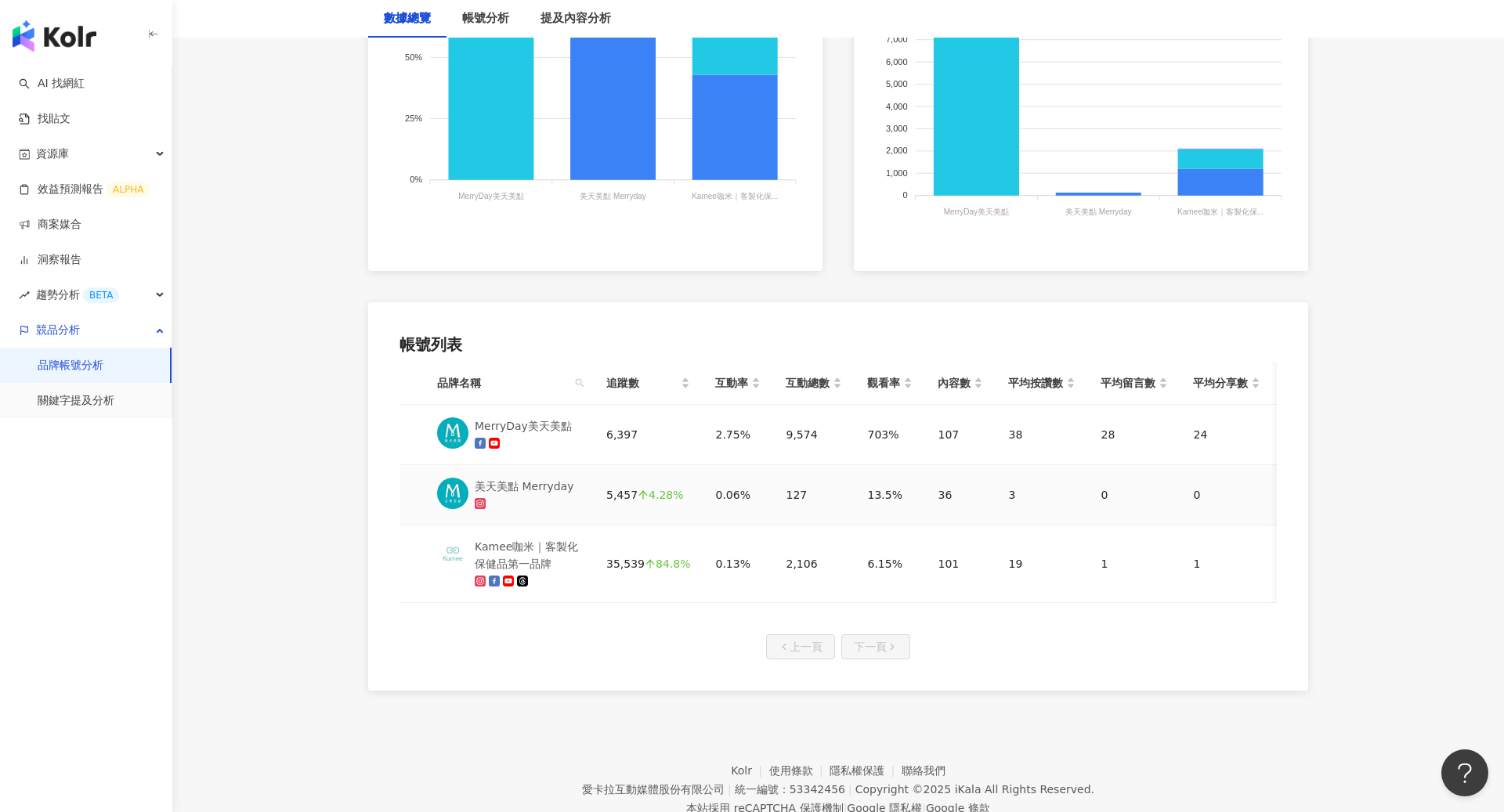
scroll to position [578, 0]
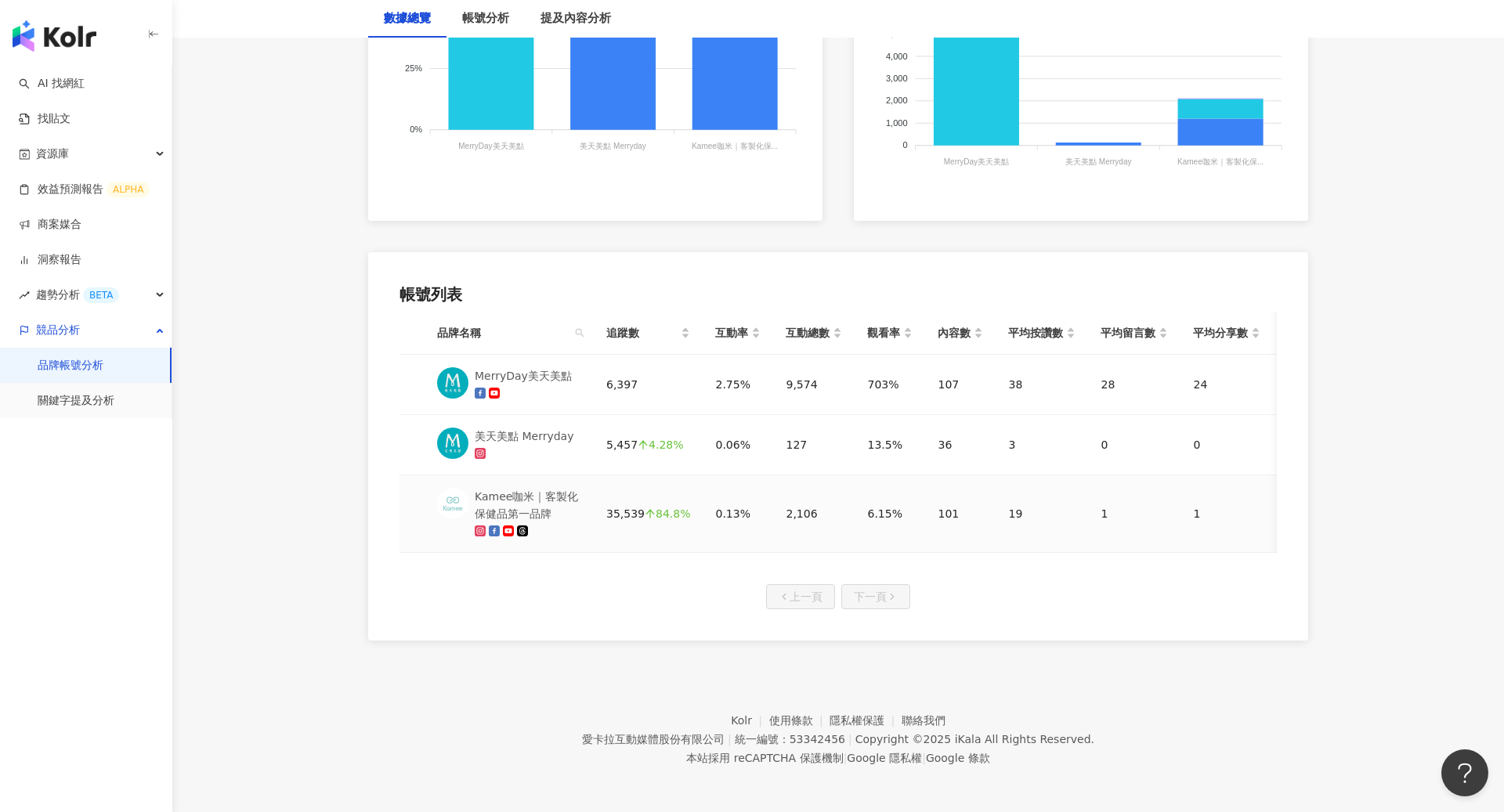
click at [608, 477] on td "35,539 84.8%" at bounding box center [648, 515] width 109 height 78
click at [553, 492] on div "Kamee咖米｜客製化保健品第一品牌" at bounding box center [528, 504] width 106 height 35
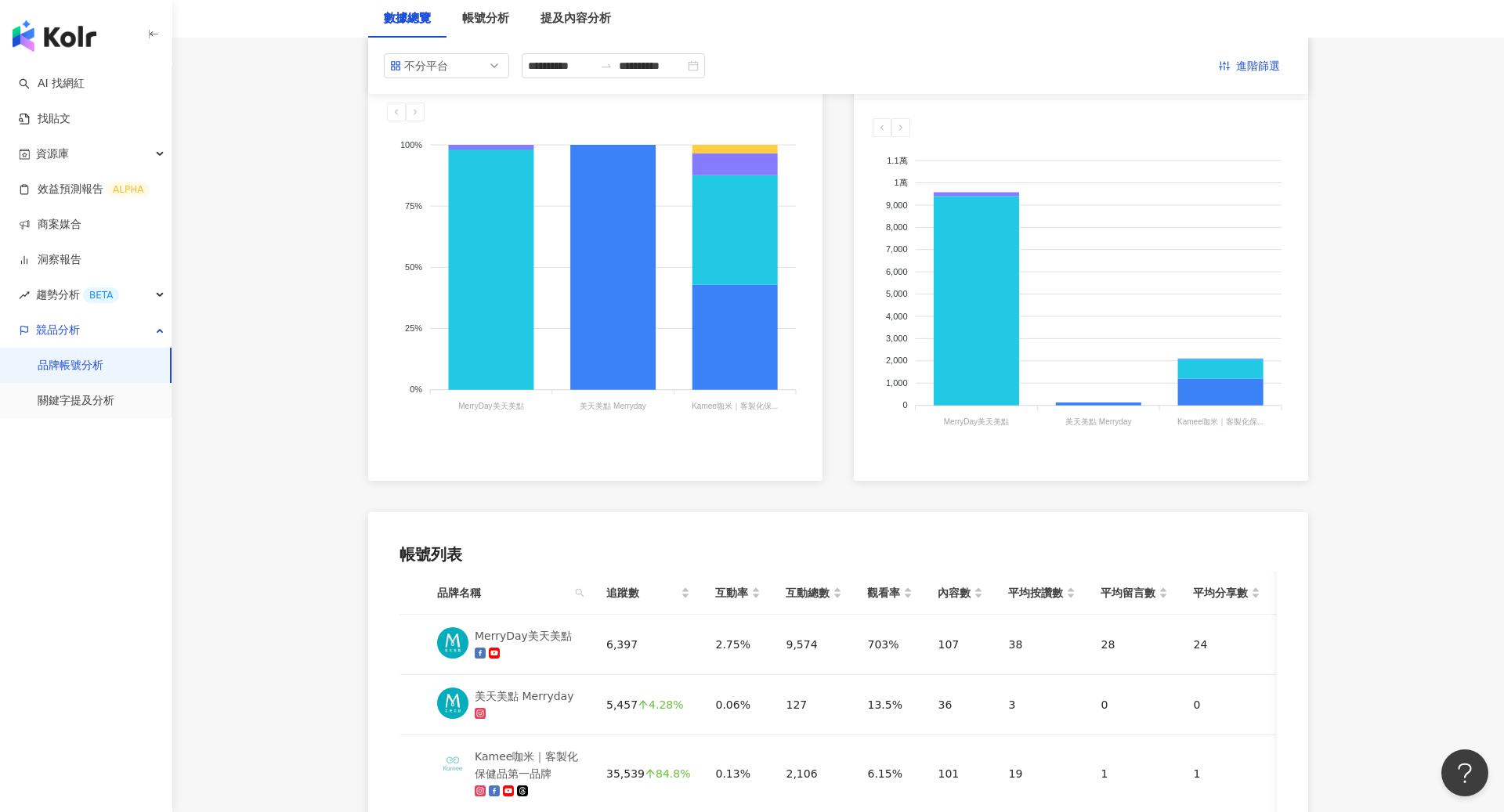
scroll to position [0, 0]
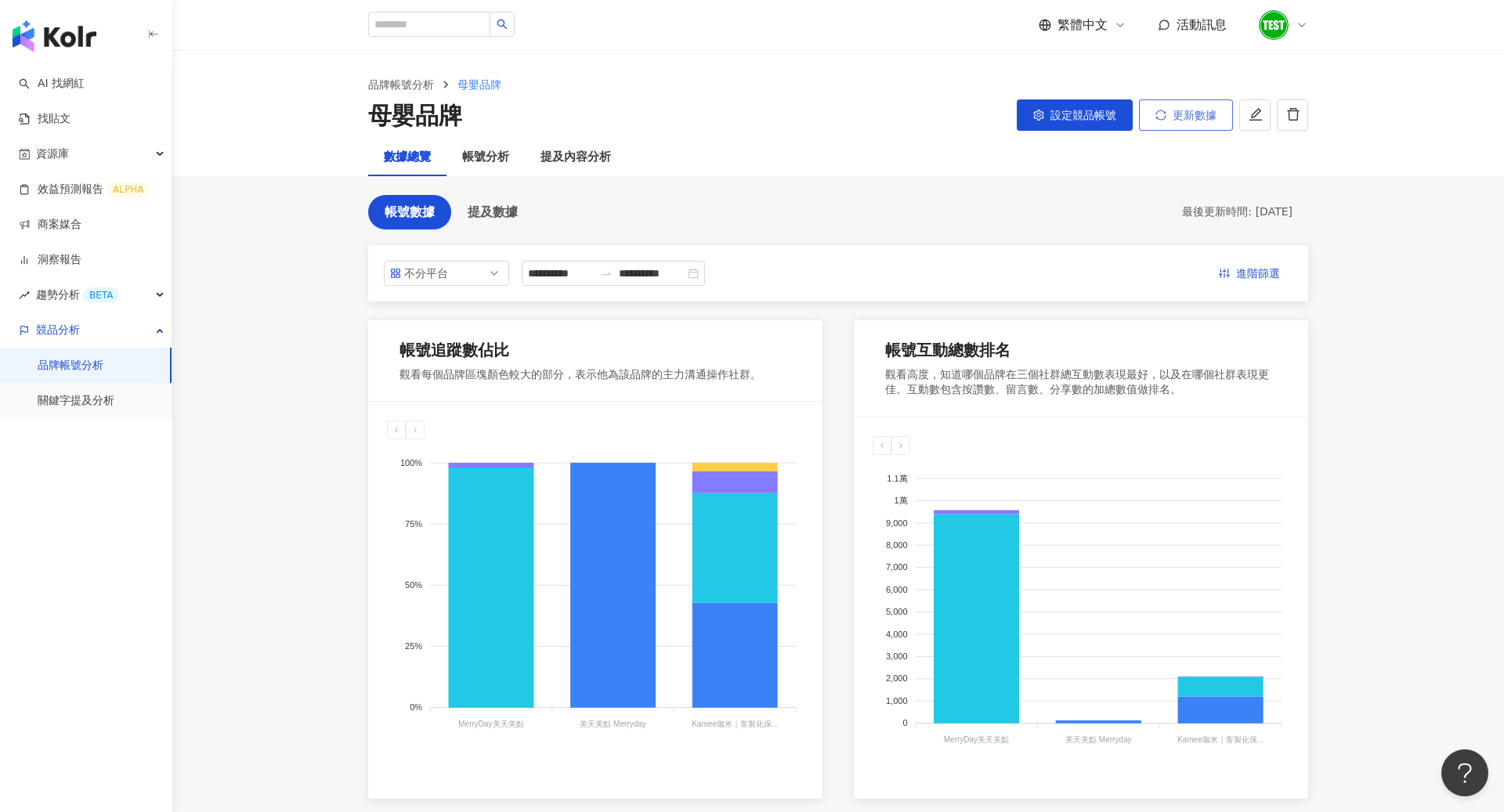
click at [1188, 113] on span "更新數據" at bounding box center [1195, 115] width 44 height 13
click at [74, 358] on link "品牌帳號分析" at bounding box center [70, 366] width 66 height 16
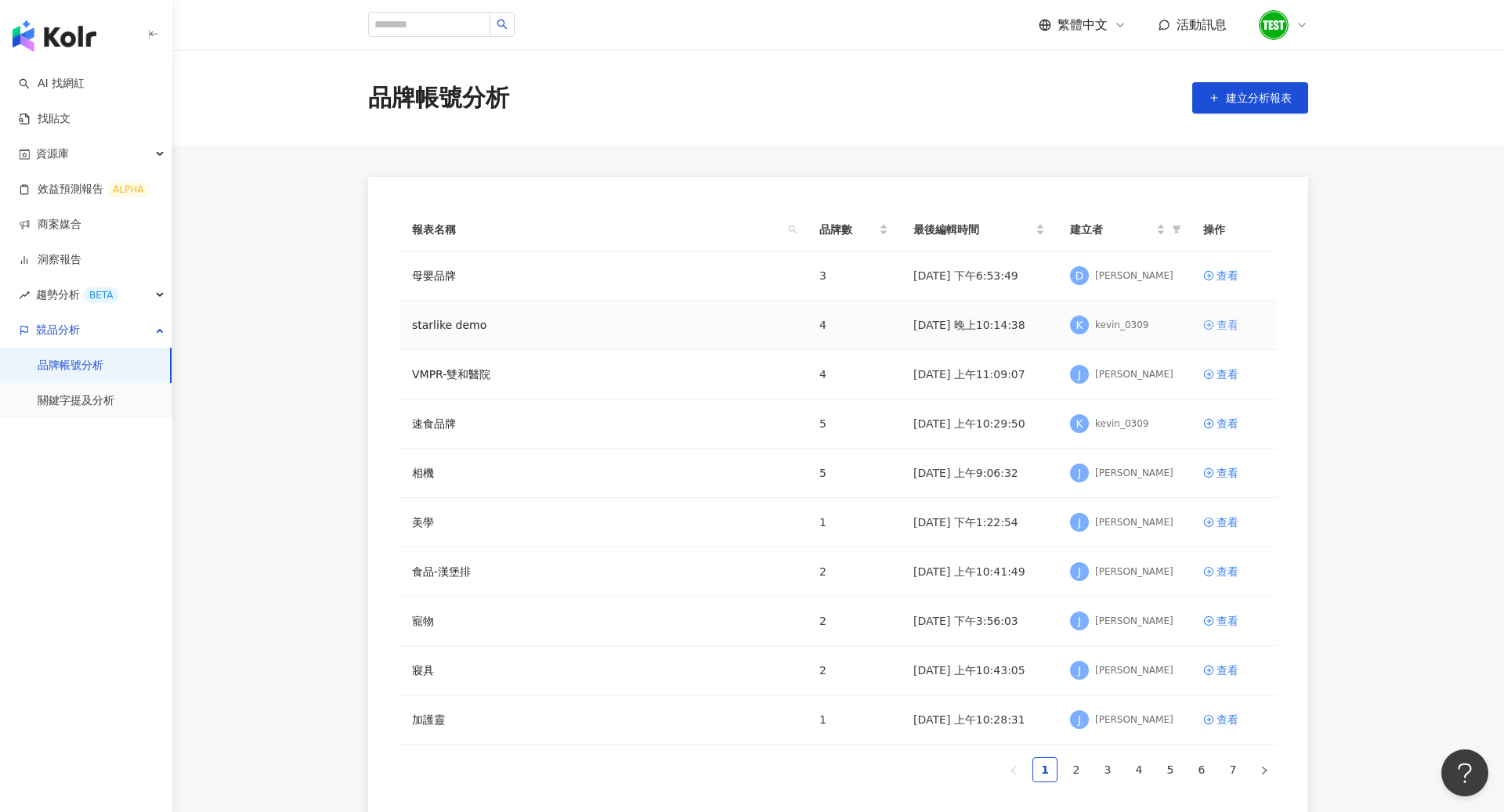
click at [1227, 328] on div "查看" at bounding box center [1227, 324] width 22 height 17
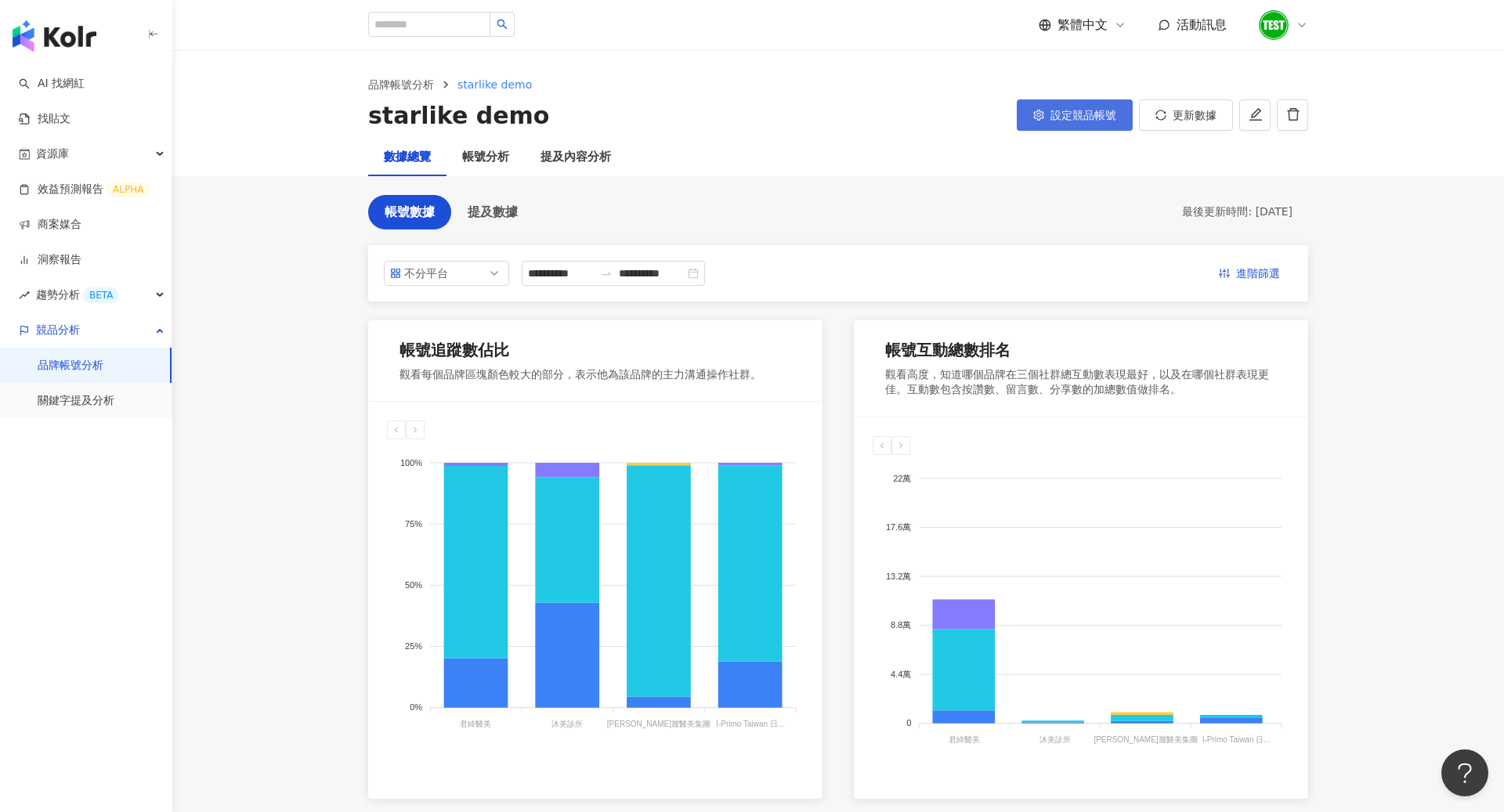
click at [1071, 112] on span "設定競品帳號" at bounding box center [1083, 115] width 66 height 13
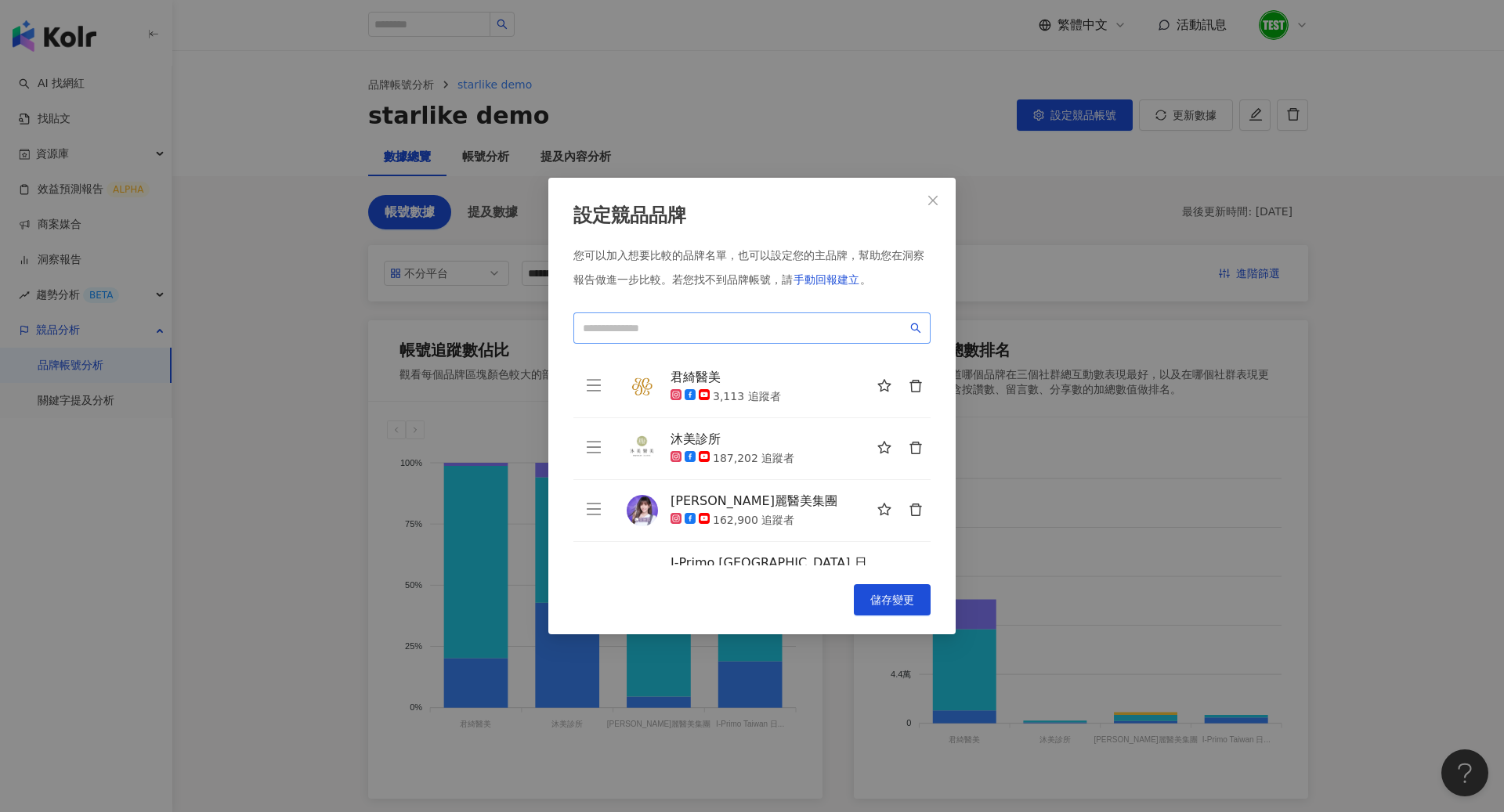
click at [715, 316] on span at bounding box center [751, 328] width 357 height 31
type input "*"
click at [906, 391] on button "button" at bounding box center [914, 386] width 31 height 31
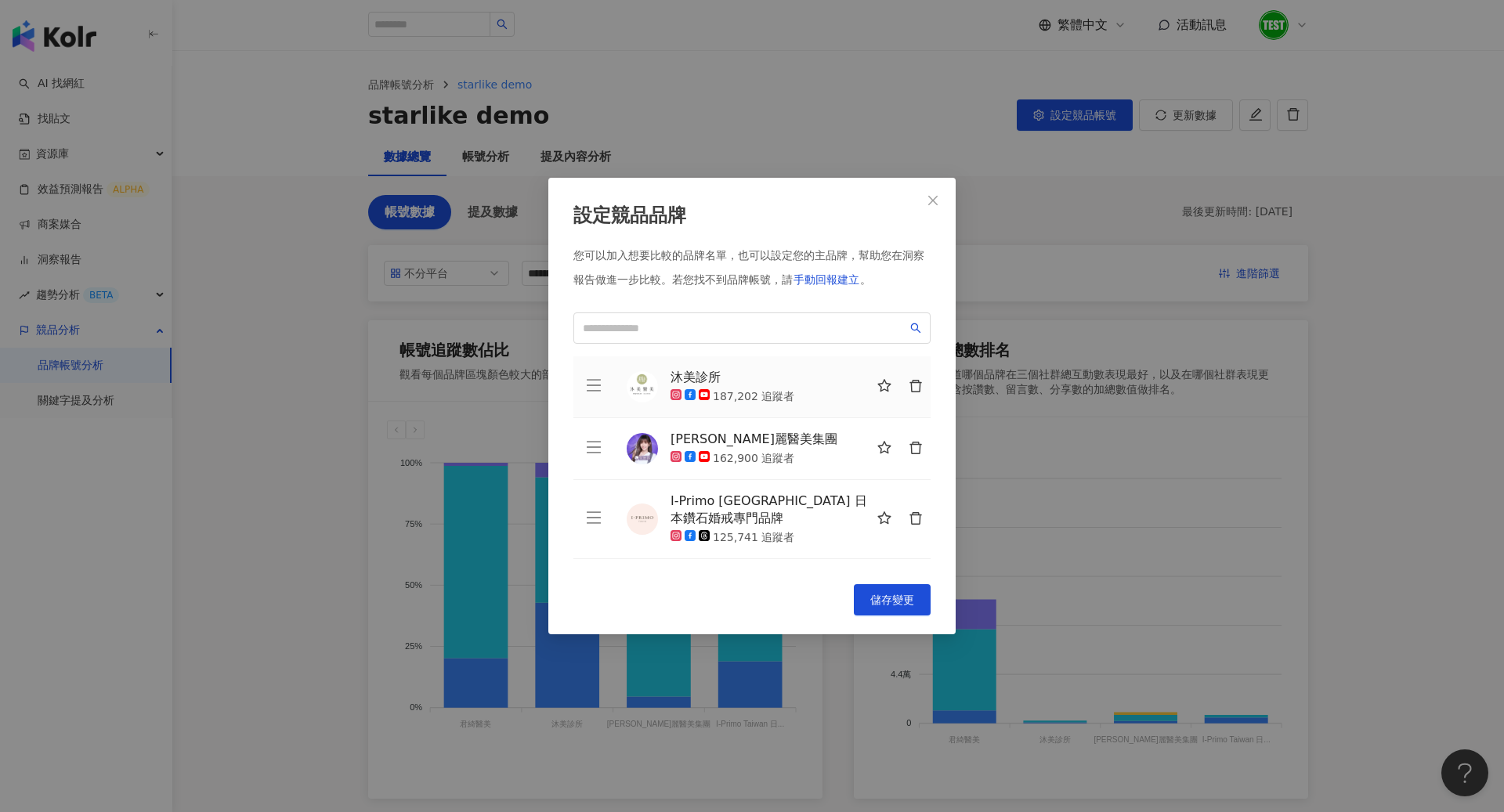
click at [906, 391] on button "button" at bounding box center [914, 386] width 31 height 31
click at [906, 433] on button "button" at bounding box center [914, 449] width 31 height 31
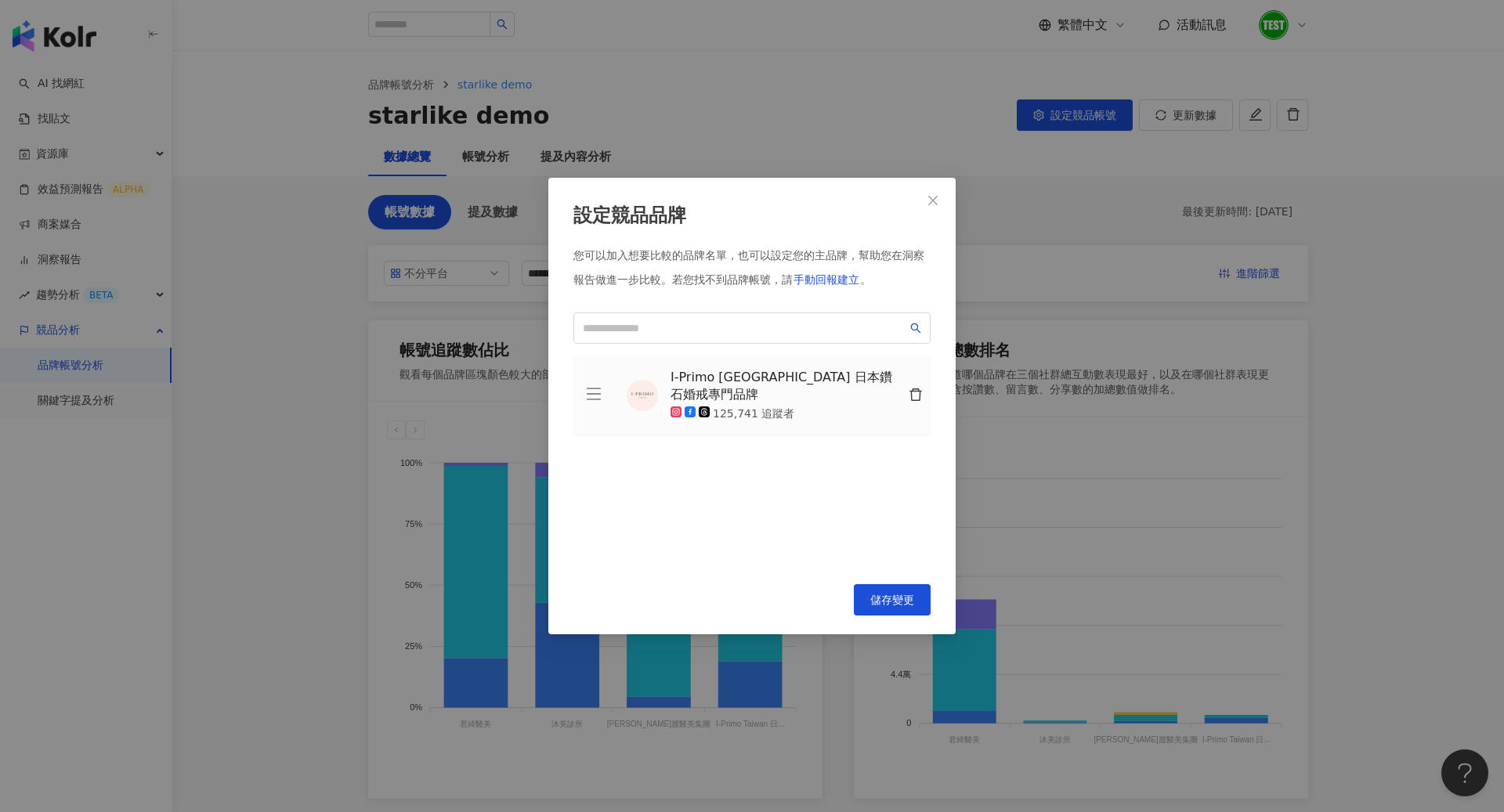
click at [906, 391] on button "button" at bounding box center [914, 395] width 31 height 31
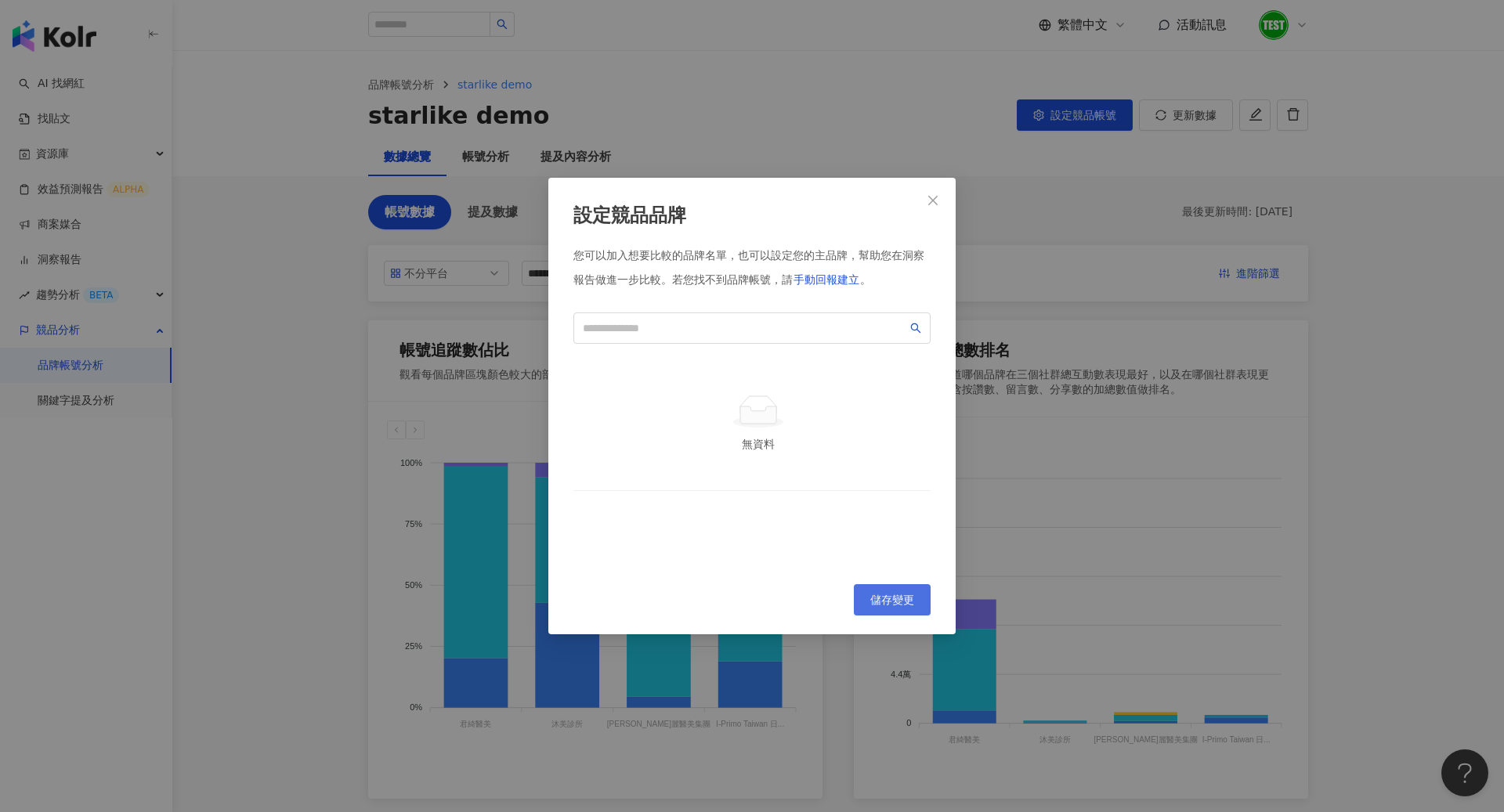
click at [918, 594] on button "儲存變更" at bounding box center [891, 599] width 77 height 31
click at [893, 588] on button "儲存變更" at bounding box center [891, 599] width 77 height 31
click at [859, 330] on input "search" at bounding box center [745, 328] width 324 height 17
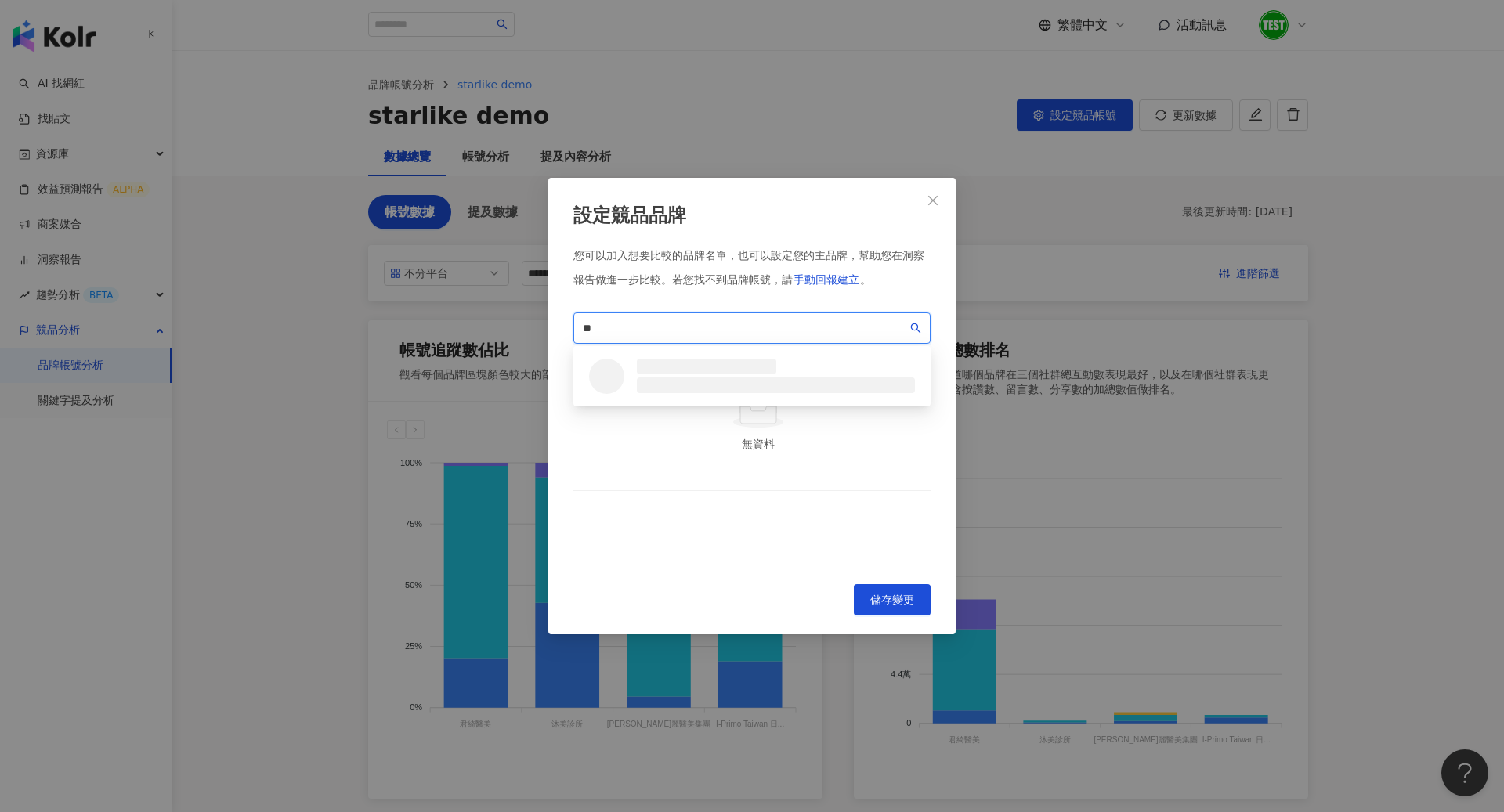
type input "*"
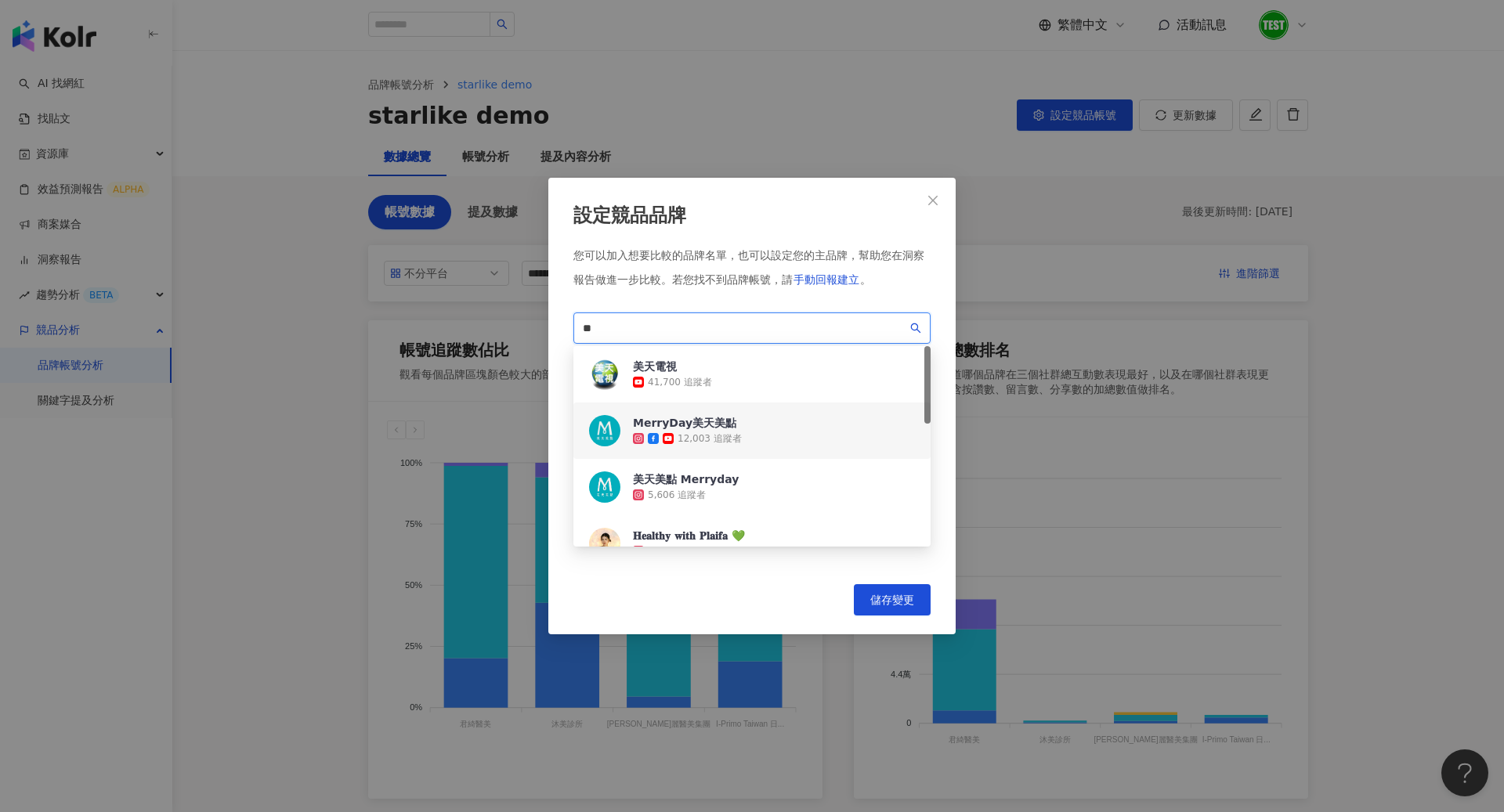
click at [748, 439] on div "MerryDay美天美點 12,003 追蹤者" at bounding box center [751, 430] width 357 height 57
click at [740, 327] on input "**" at bounding box center [745, 328] width 324 height 17
type input "*"
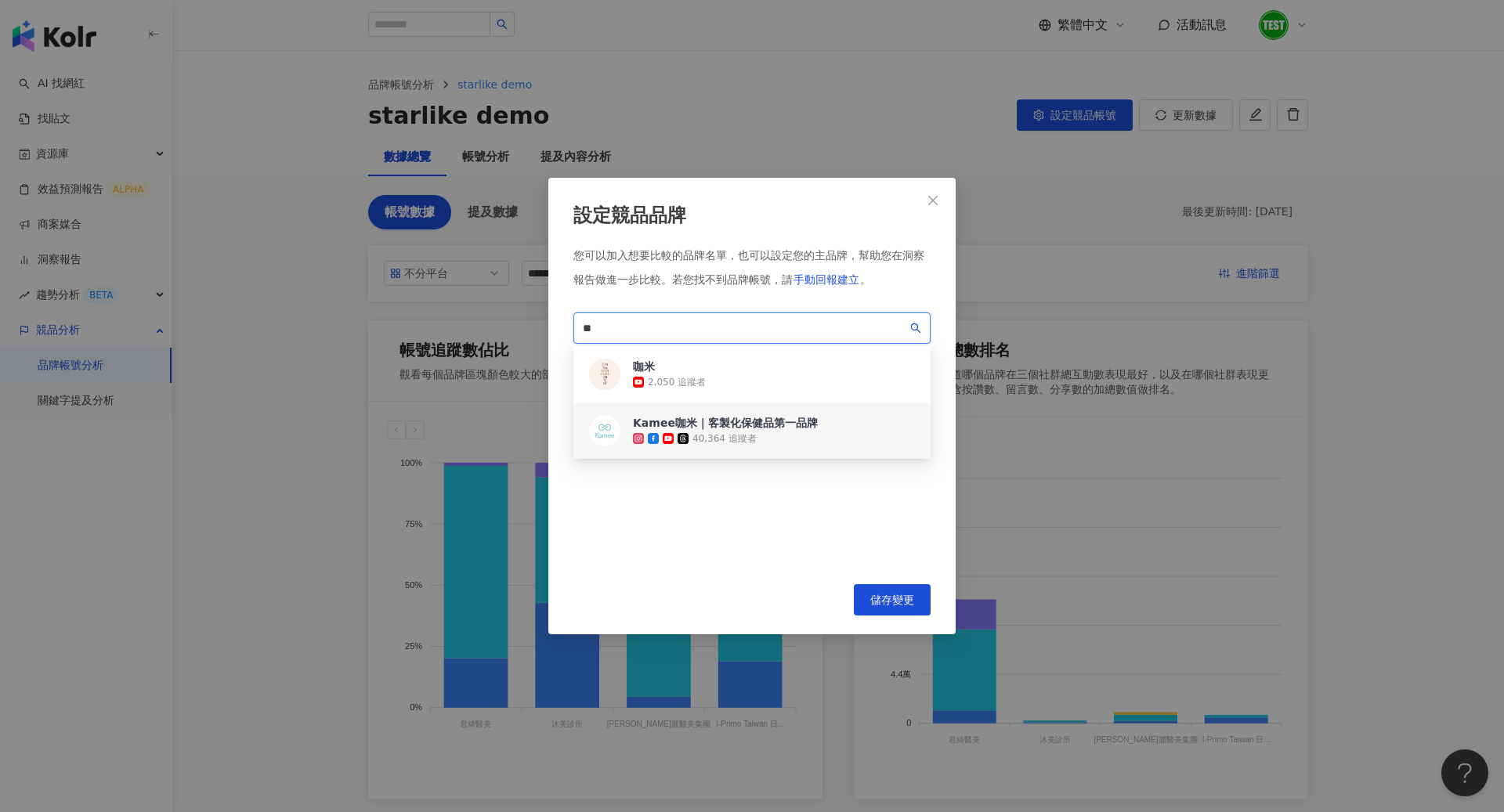
click at [739, 446] on div "Kamee咖米｜客製化保健品第一品牌 40,364 追蹤者" at bounding box center [751, 430] width 357 height 57
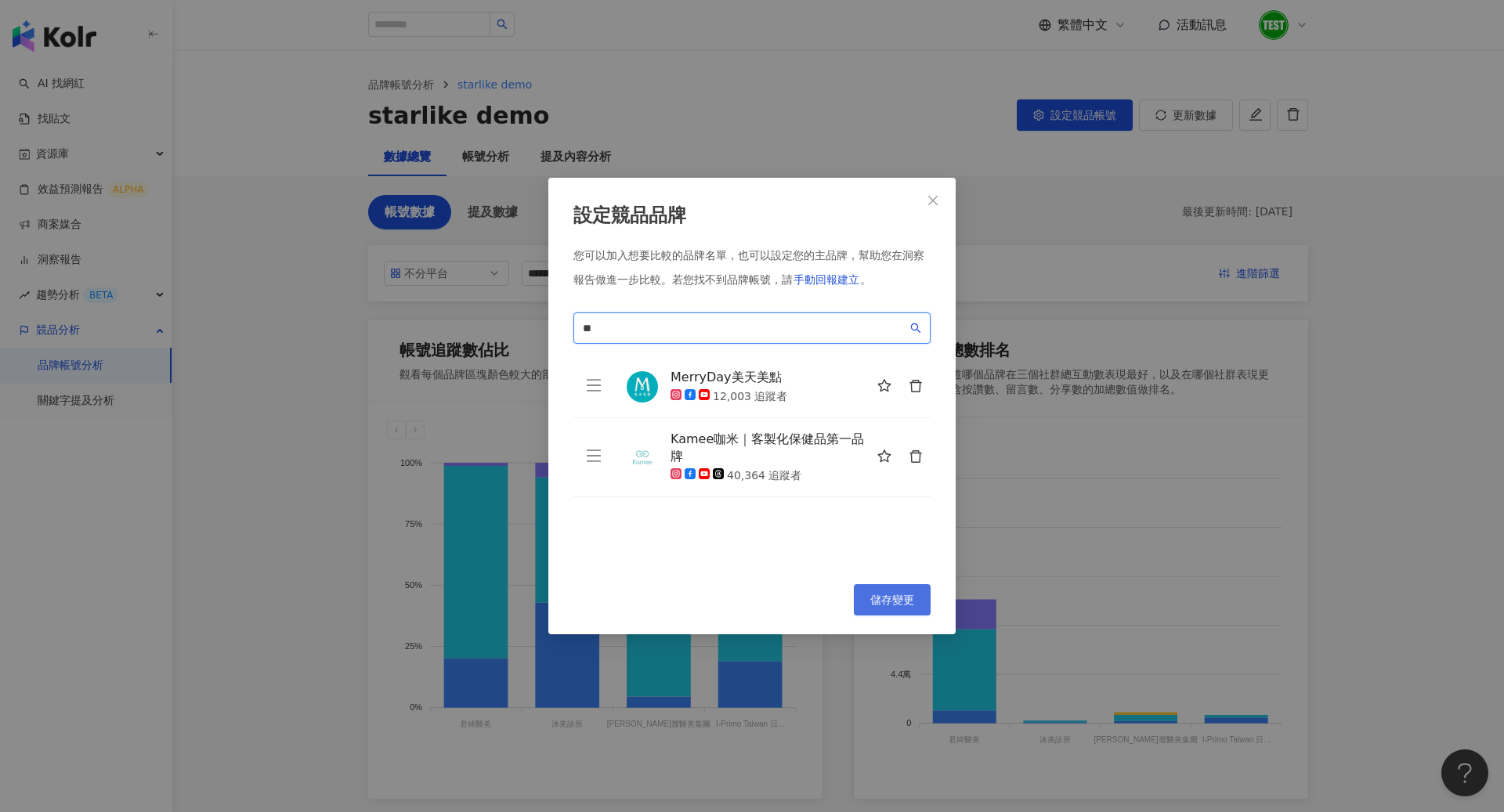
type input "**"
click at [900, 599] on span "儲存變更" at bounding box center [892, 600] width 44 height 13
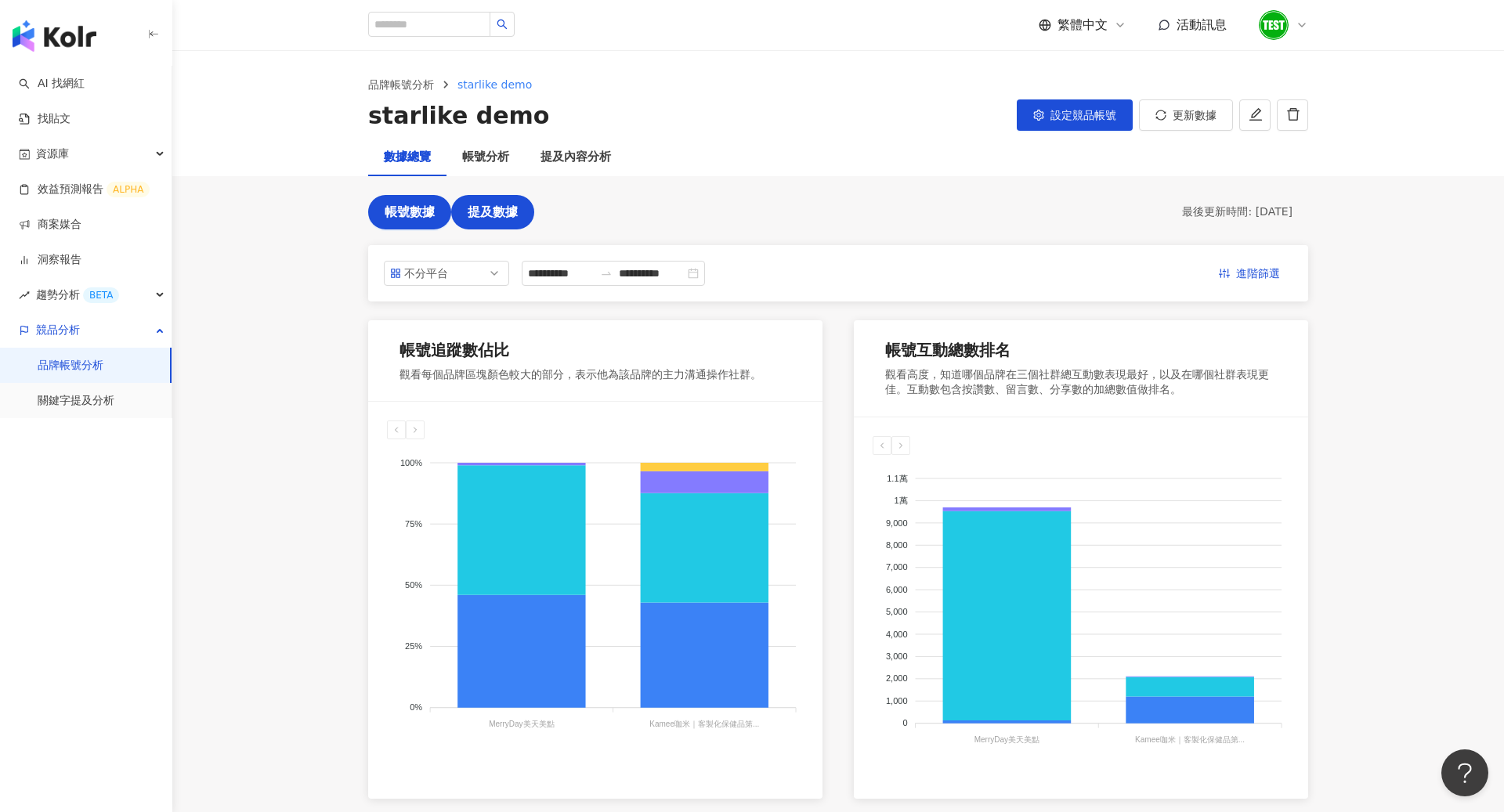
click at [499, 212] on span "提及數據" at bounding box center [492, 212] width 50 height 14
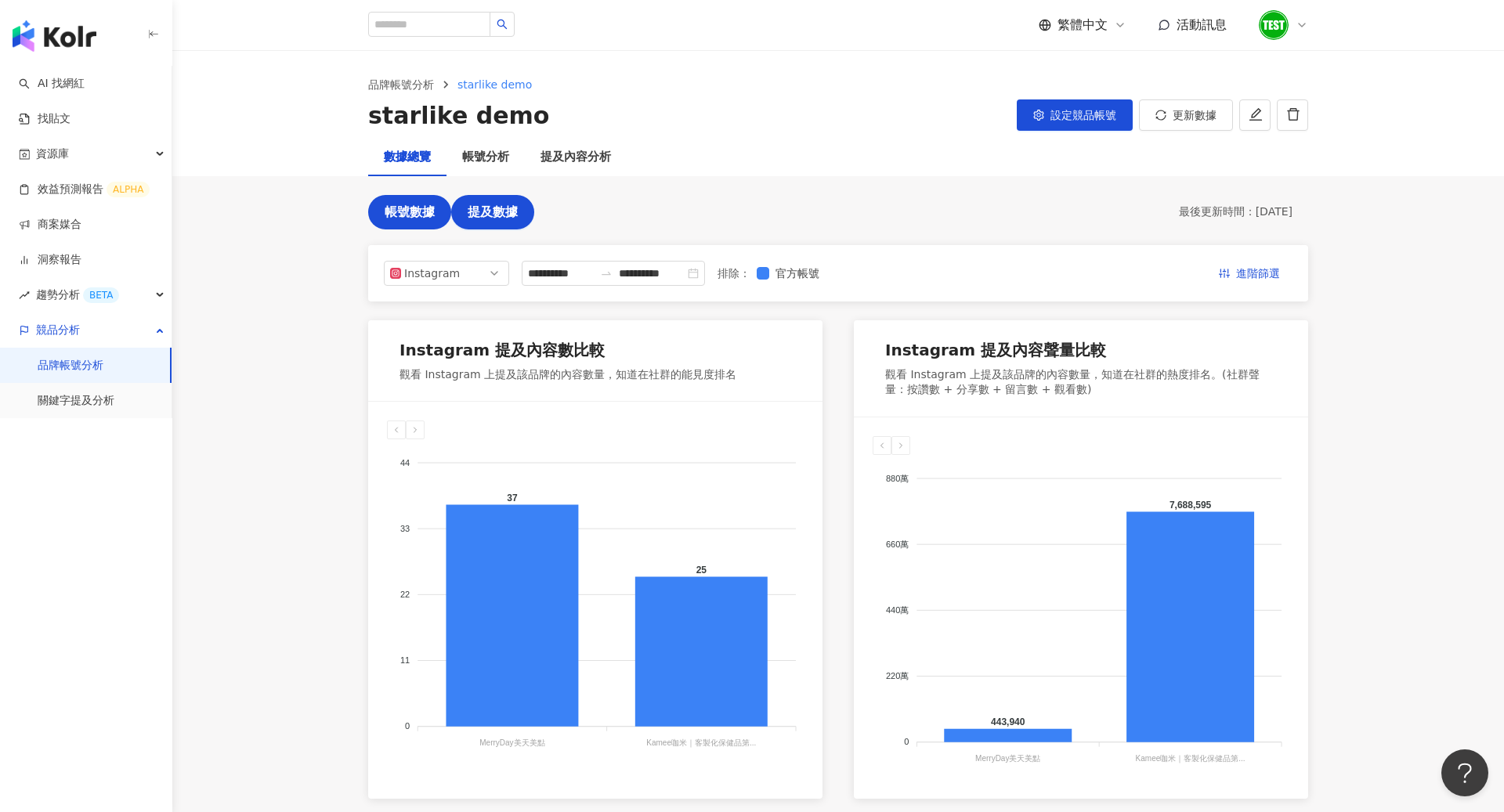
click at [423, 222] on button "帳號數據" at bounding box center [410, 212] width 83 height 35
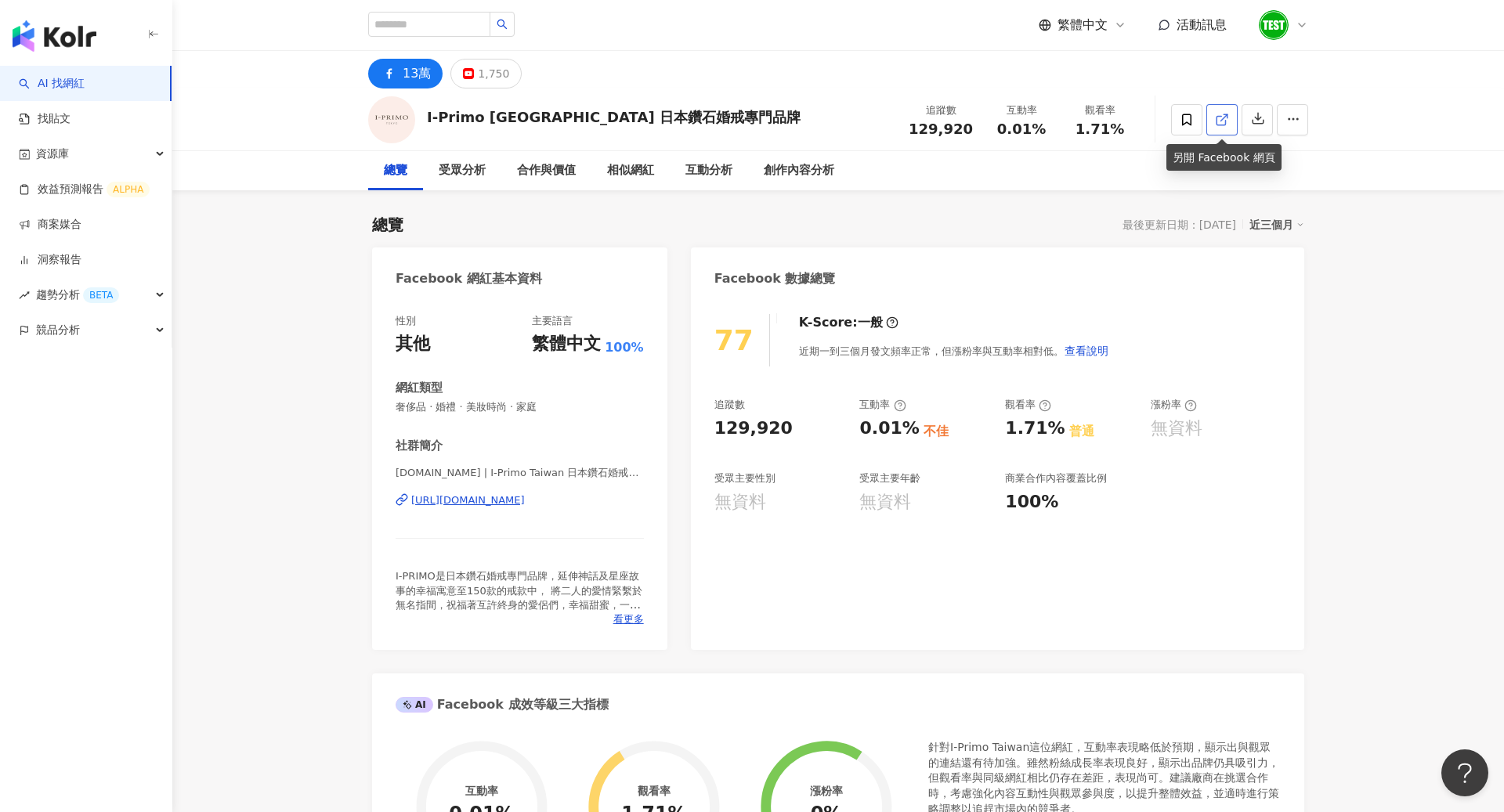
click at [1226, 123] on icon at bounding box center [1222, 119] width 14 height 14
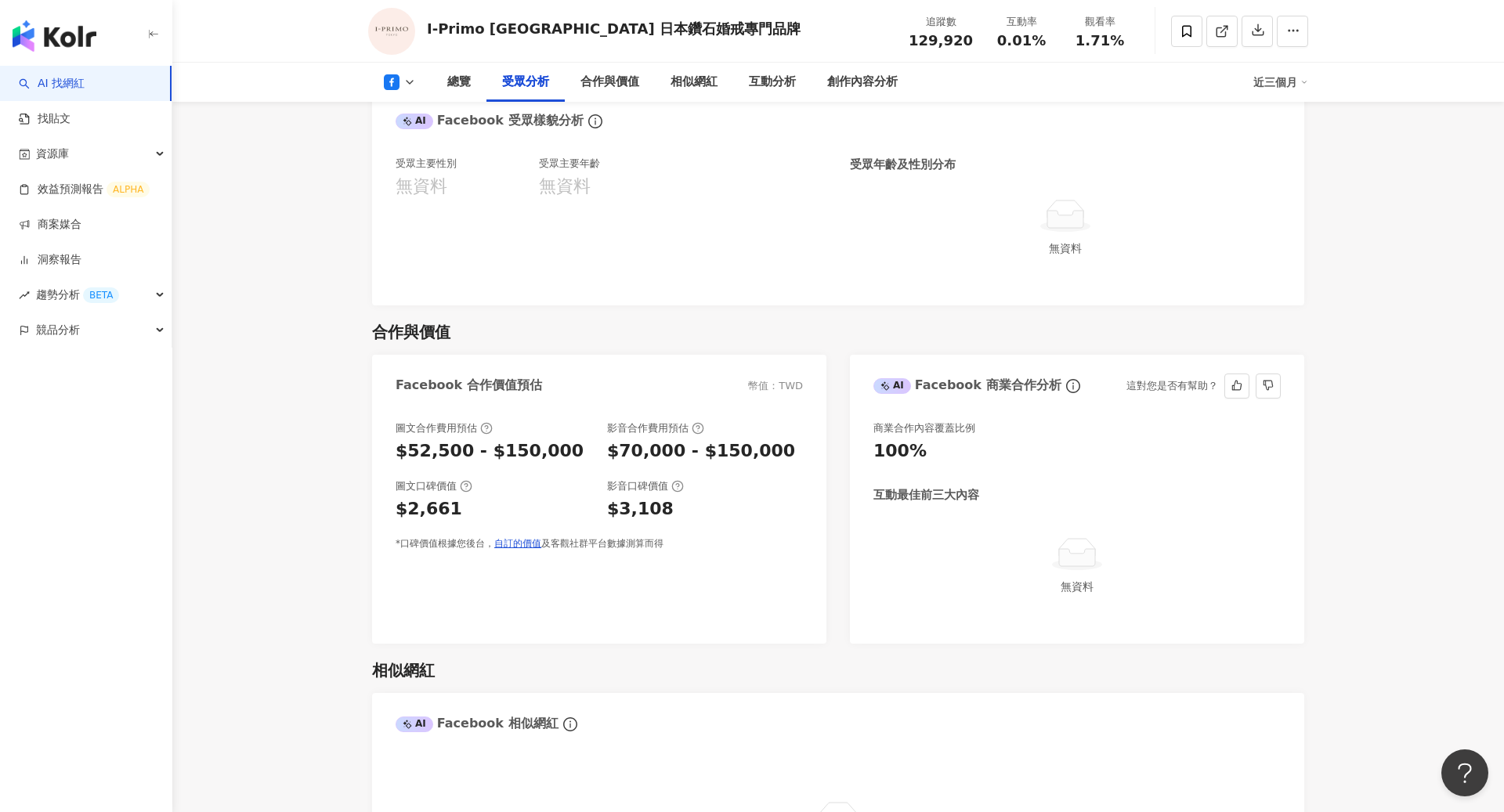
scroll to position [1549, 0]
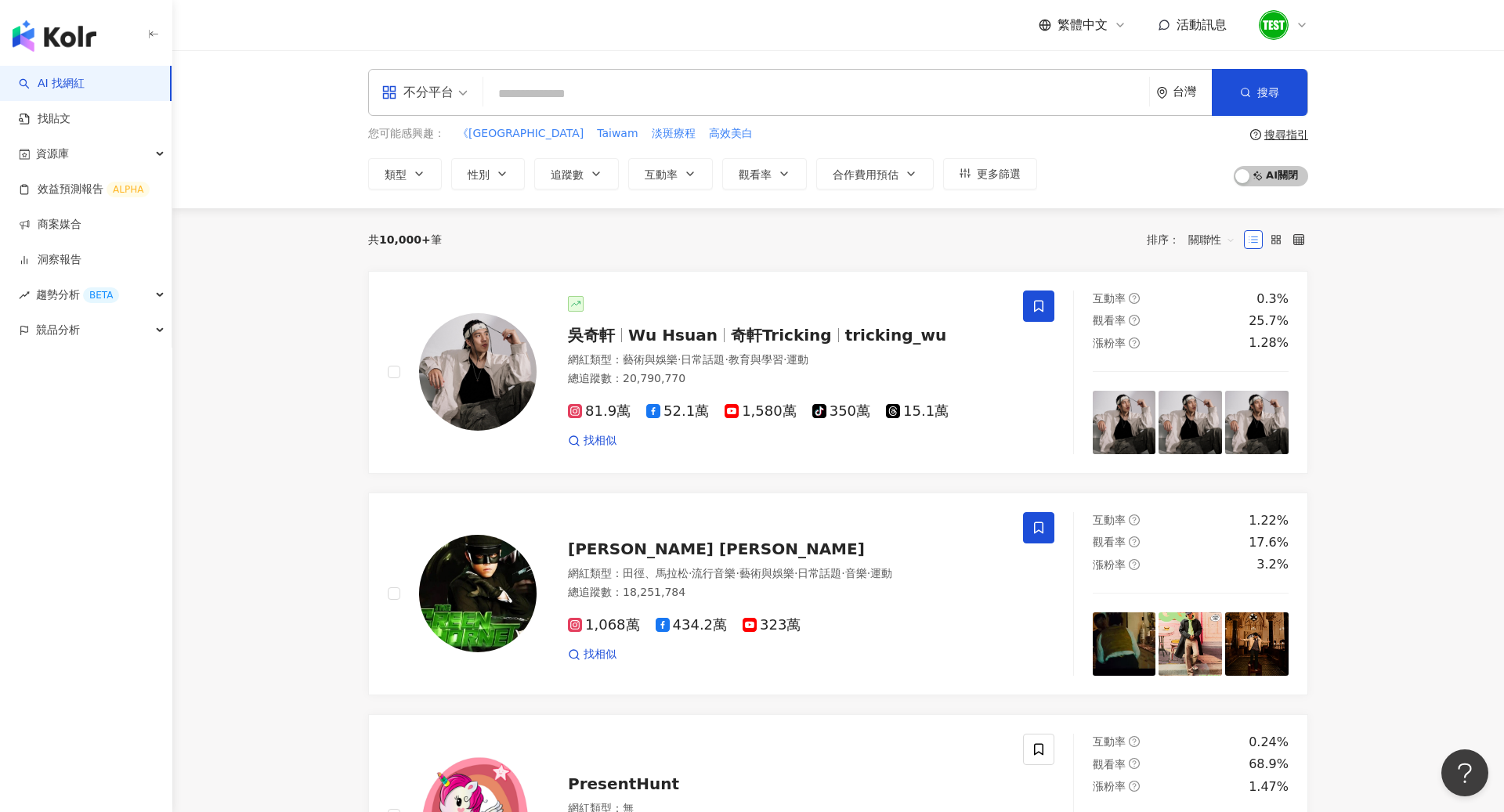
click at [1302, 26] on icon at bounding box center [1301, 25] width 6 height 3
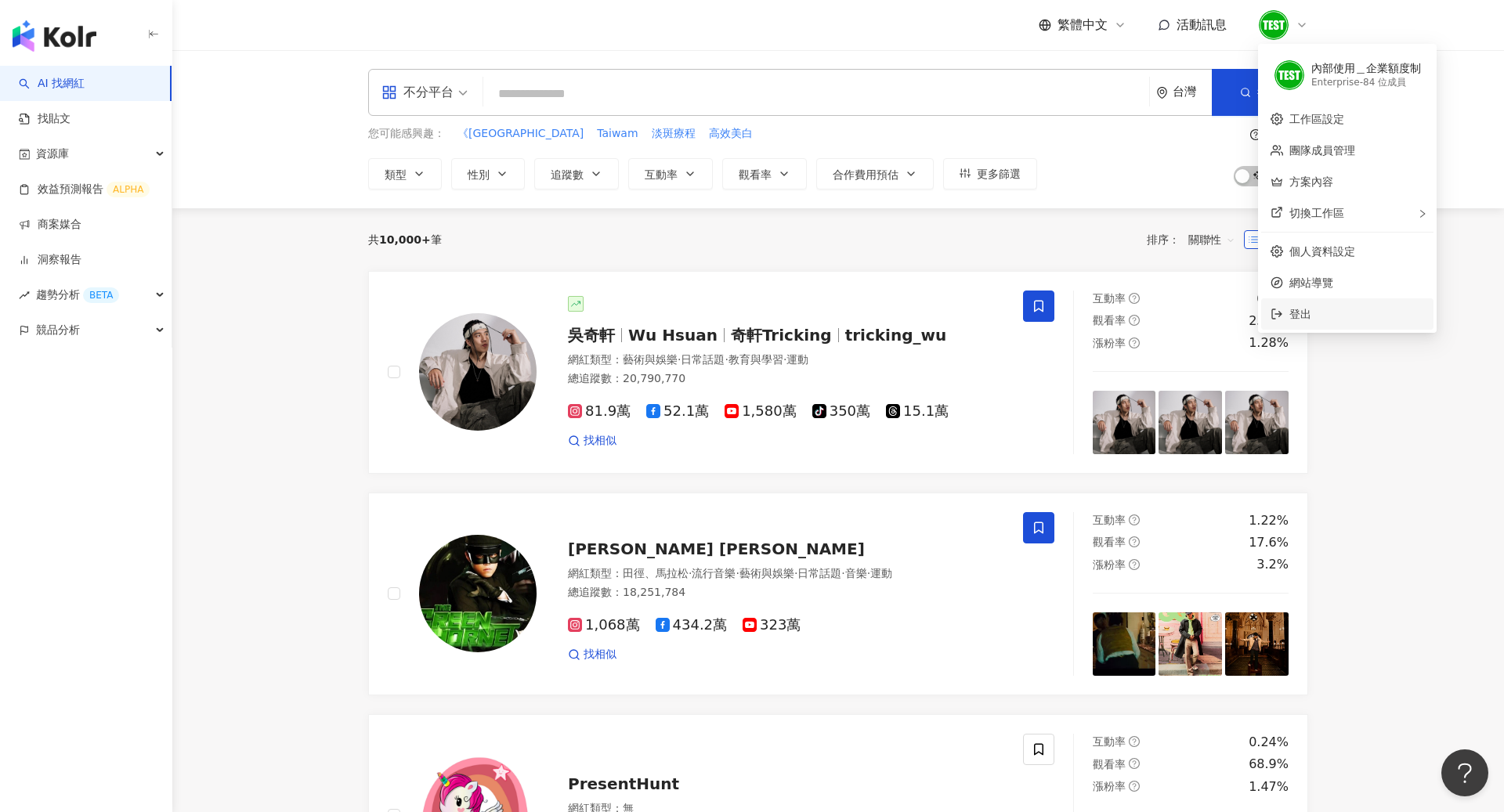
click at [1301, 311] on span "登出" at bounding box center [1300, 313] width 22 height 13
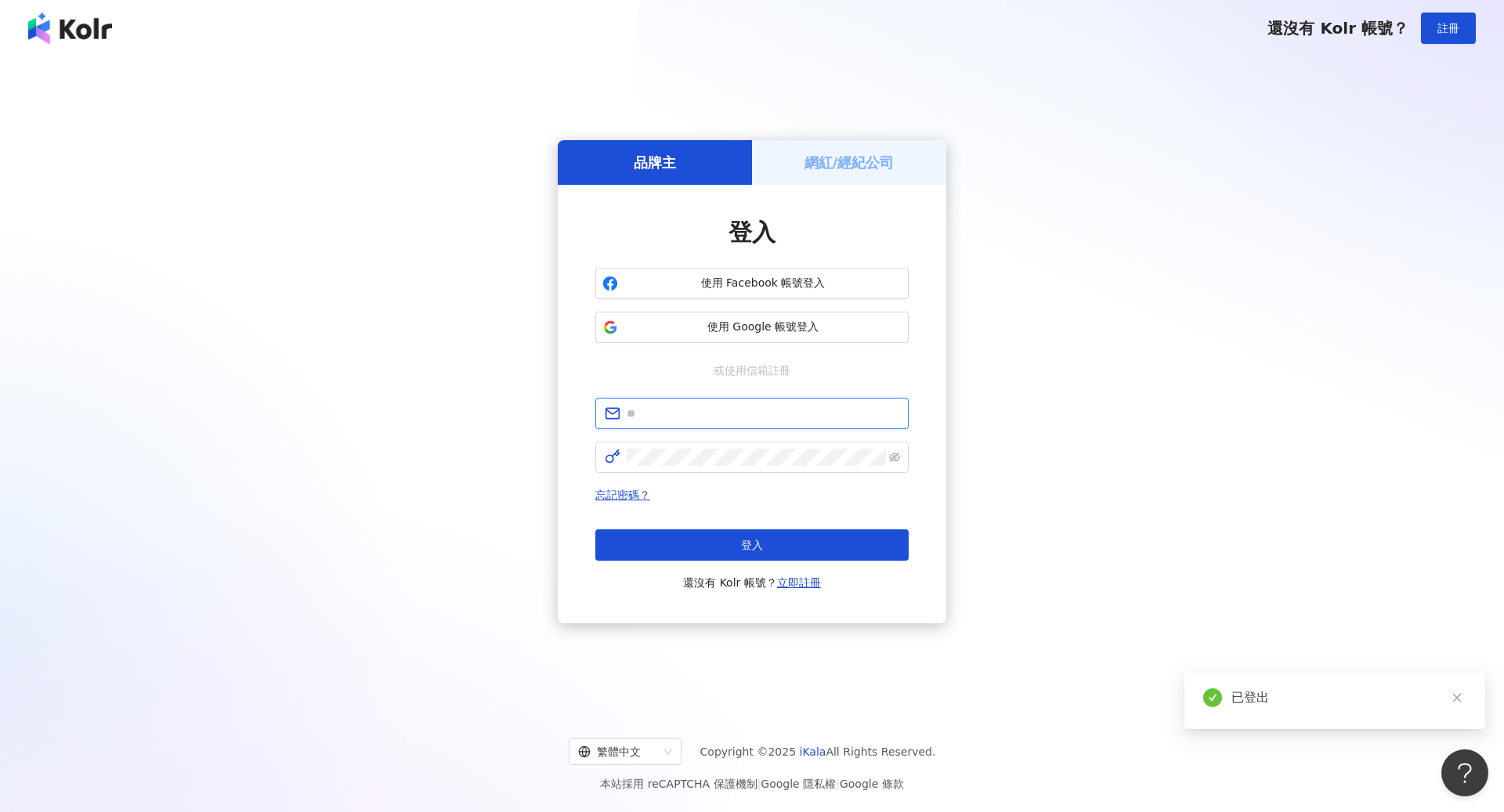
click at [754, 420] on input "text" at bounding box center [763, 413] width 273 height 17
paste input "**********"
type input "**********"
click at [1102, 414] on div "**********" at bounding box center [751, 382] width 1466 height 626
click at [630, 490] on link "忘記密碼？" at bounding box center [622, 494] width 55 height 13
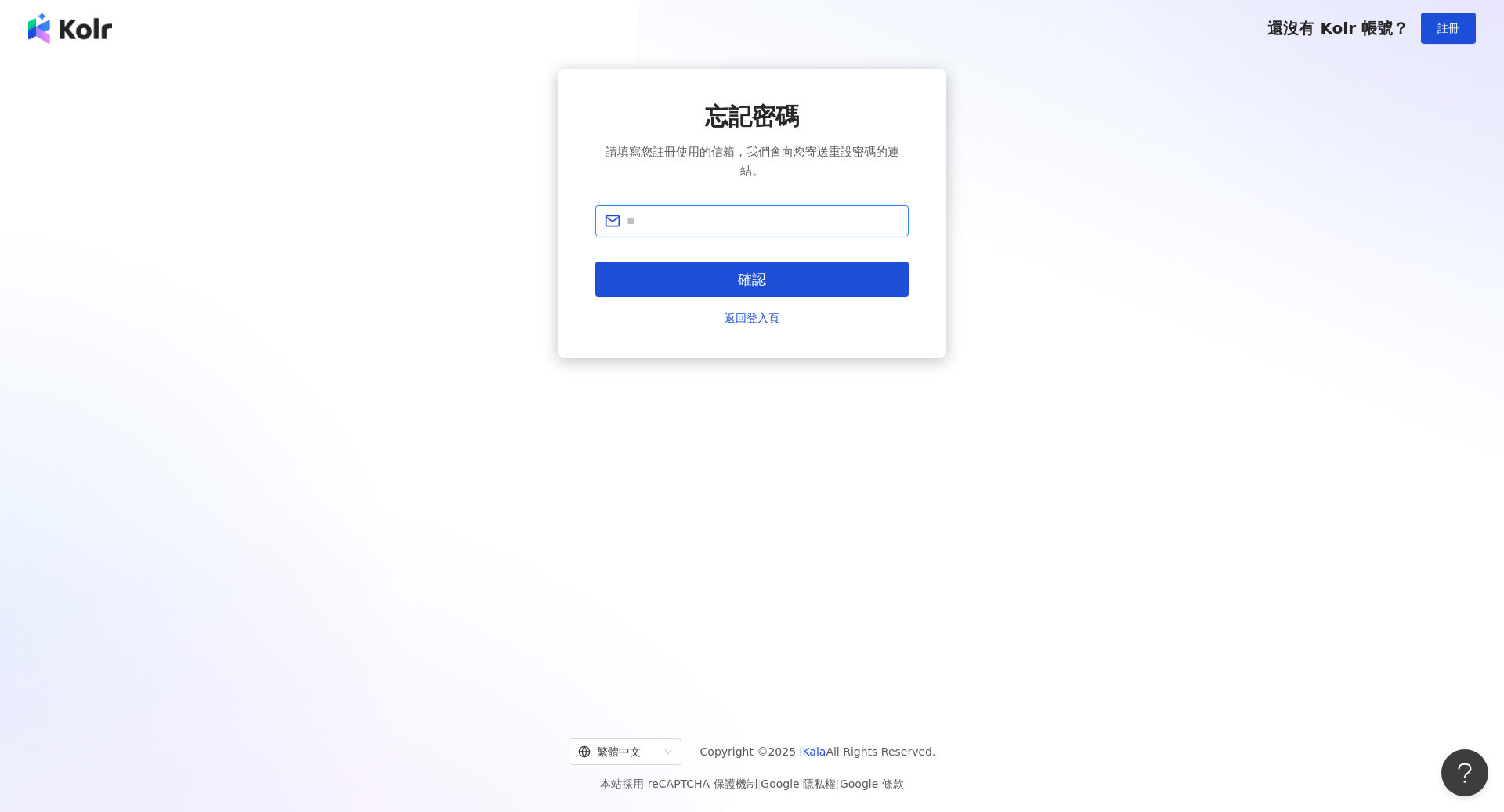
click at [756, 226] on input "text" at bounding box center [763, 221] width 273 height 17
paste input "**********"
type input "**********"
click at [717, 275] on button "確認" at bounding box center [751, 280] width 313 height 35
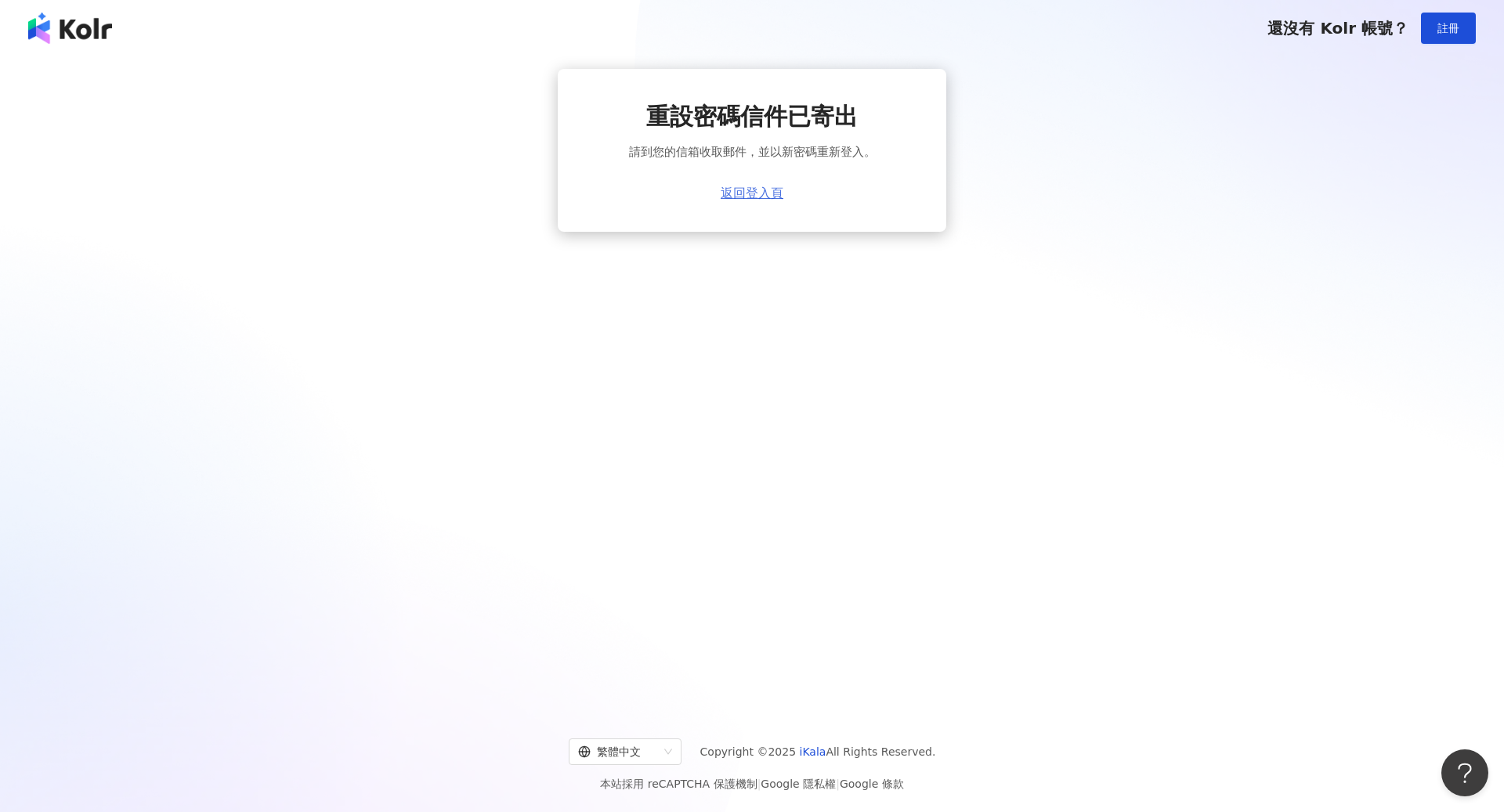
click at [757, 194] on link "返回登入頁" at bounding box center [752, 193] width 63 height 14
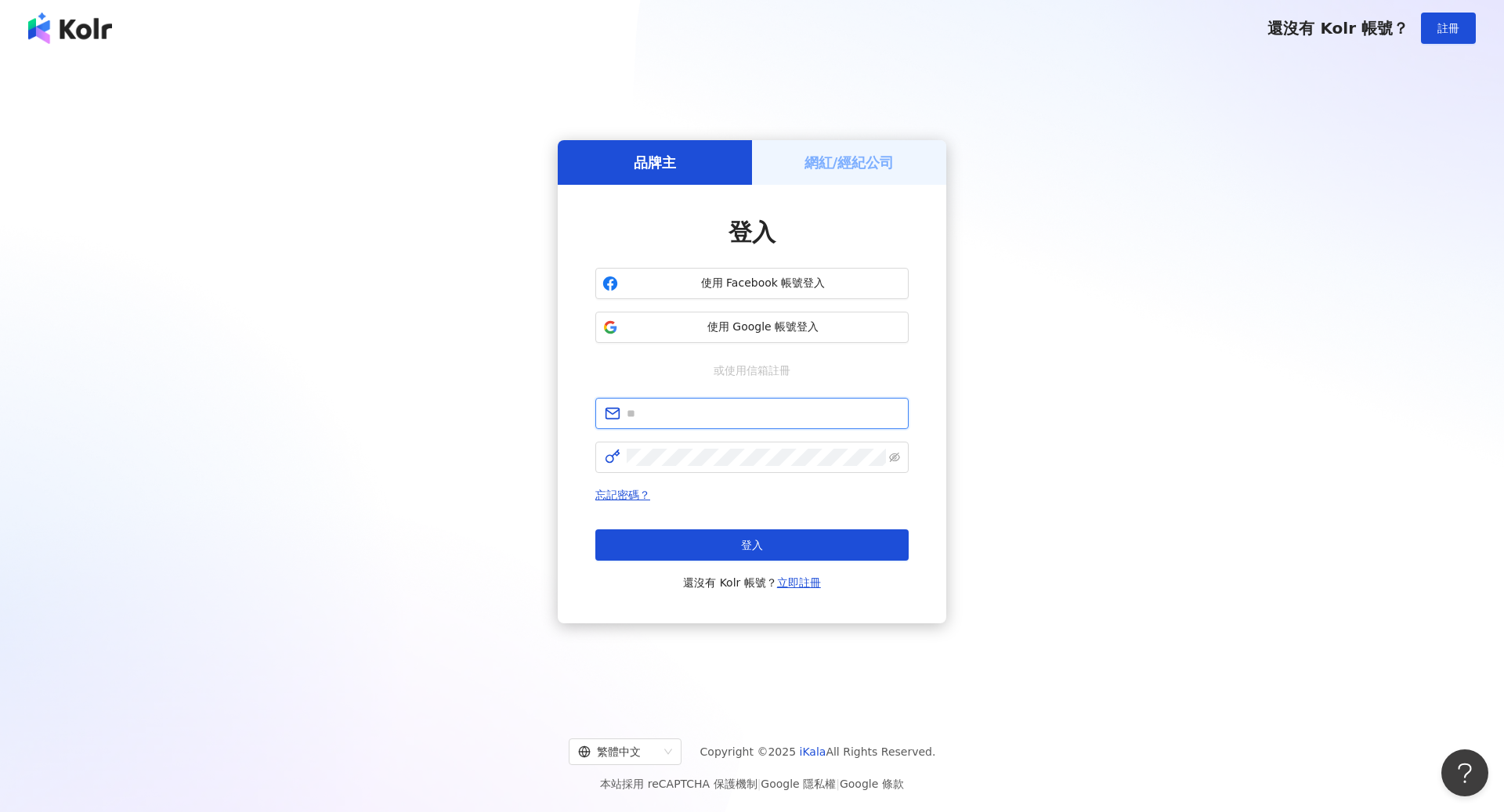
click at [717, 419] on input "text" at bounding box center [763, 413] width 273 height 17
type input "**********"
click at [636, 499] on link "忘記密碼？" at bounding box center [622, 494] width 55 height 13
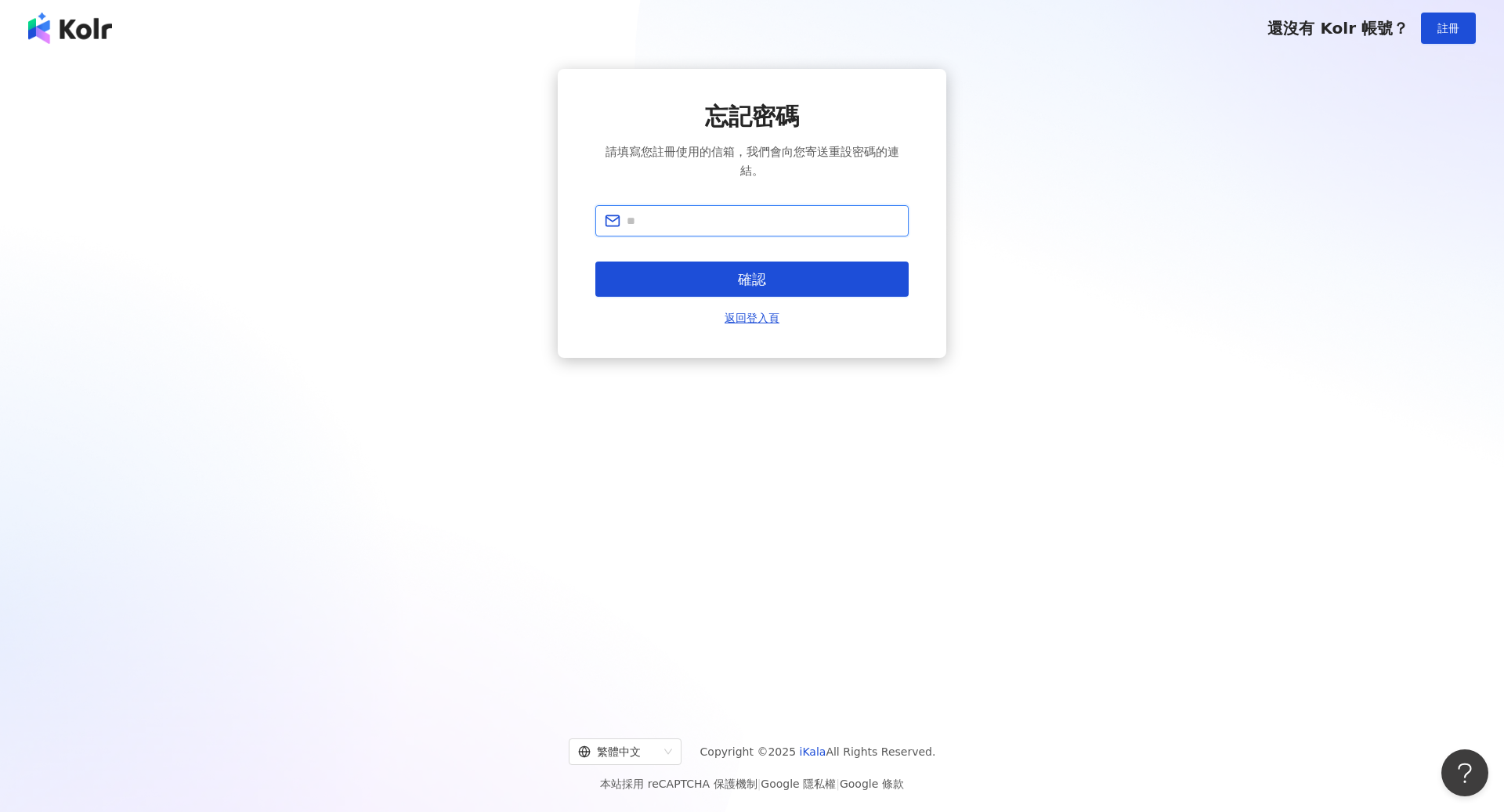
click at [752, 215] on input "text" at bounding box center [763, 221] width 273 height 17
type input "**********"
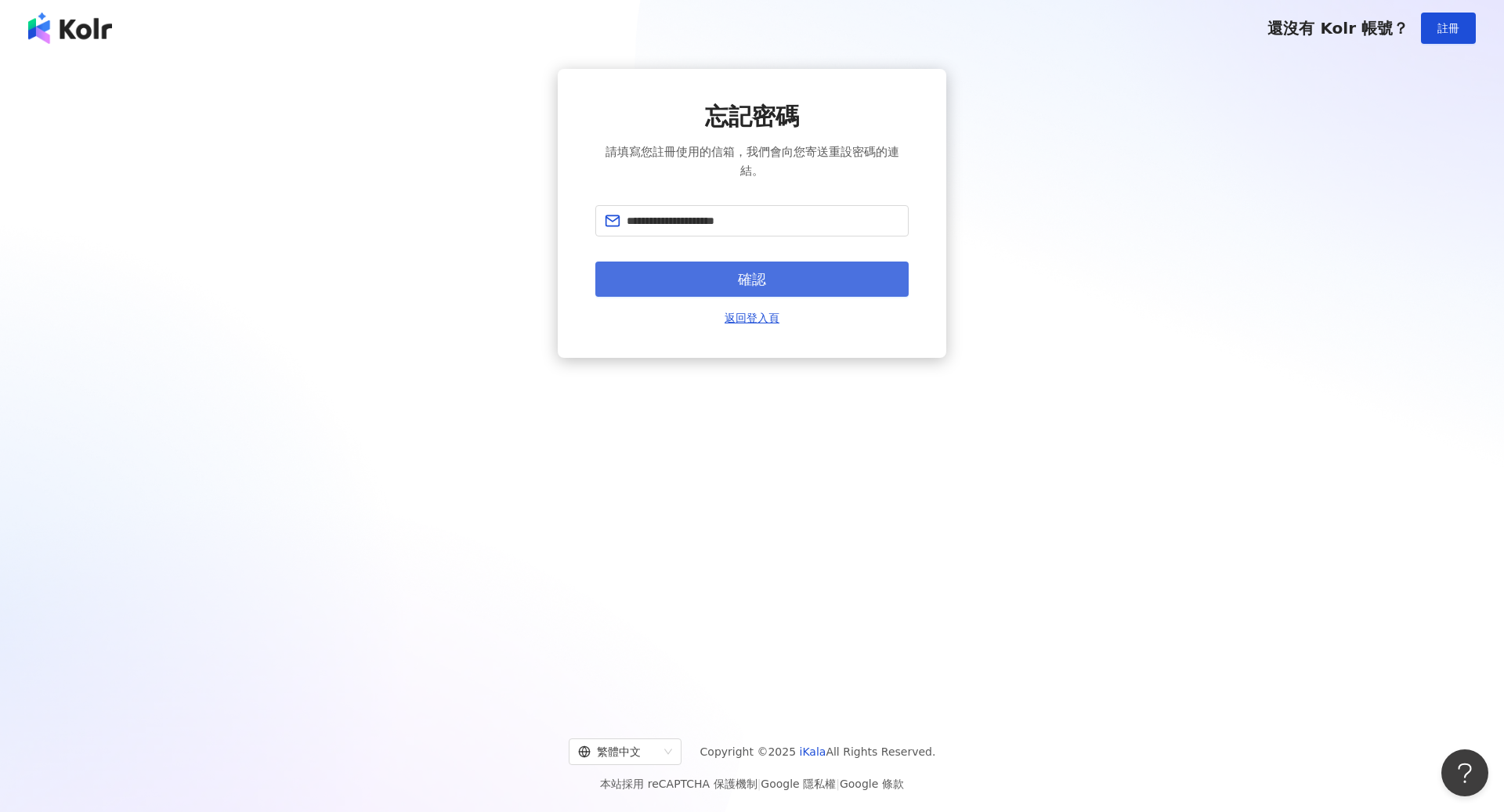
click at [763, 286] on span "確認" at bounding box center [751, 280] width 28 height 17
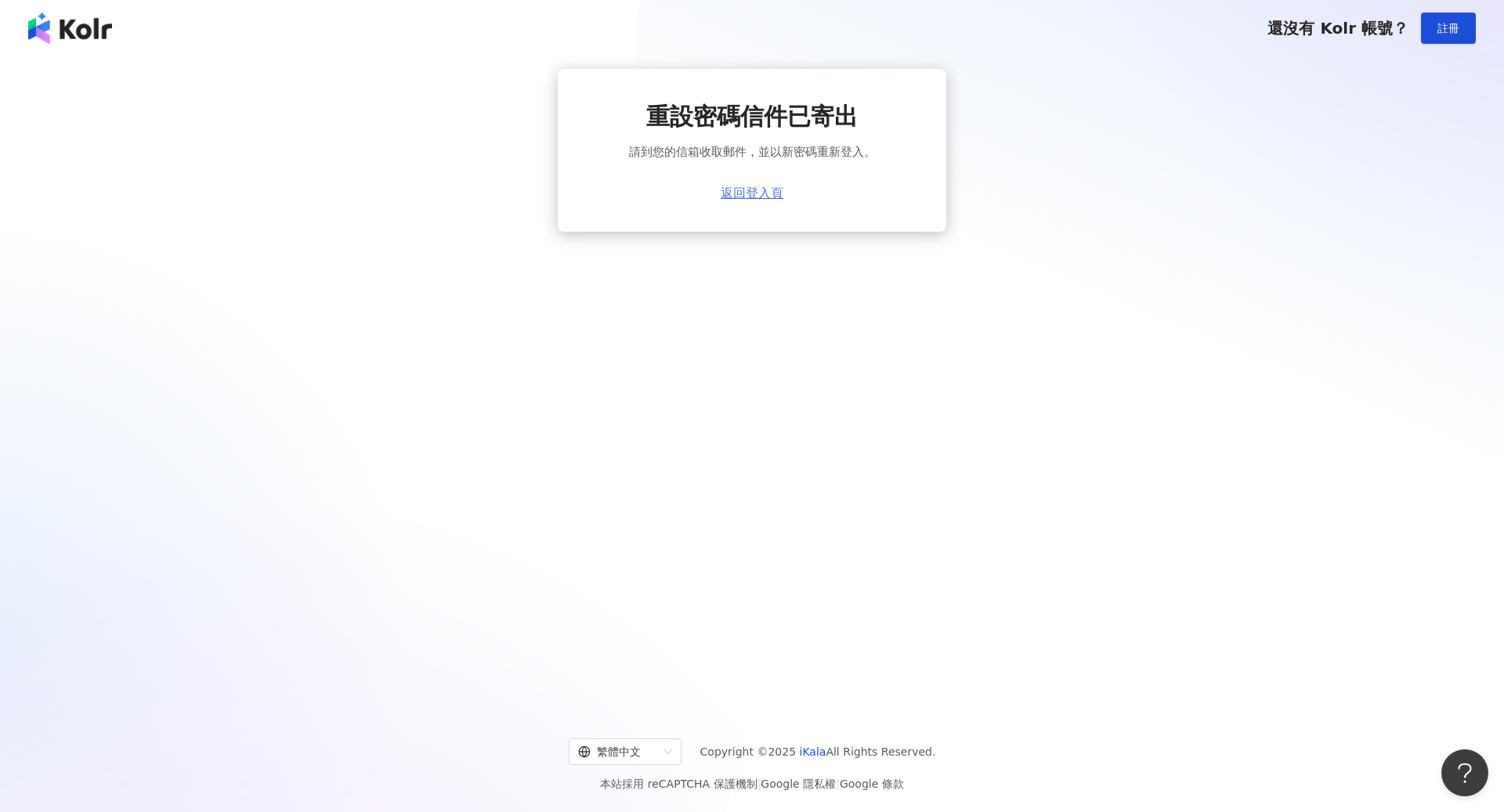
click at [765, 200] on link "返回登入頁" at bounding box center [752, 193] width 63 height 14
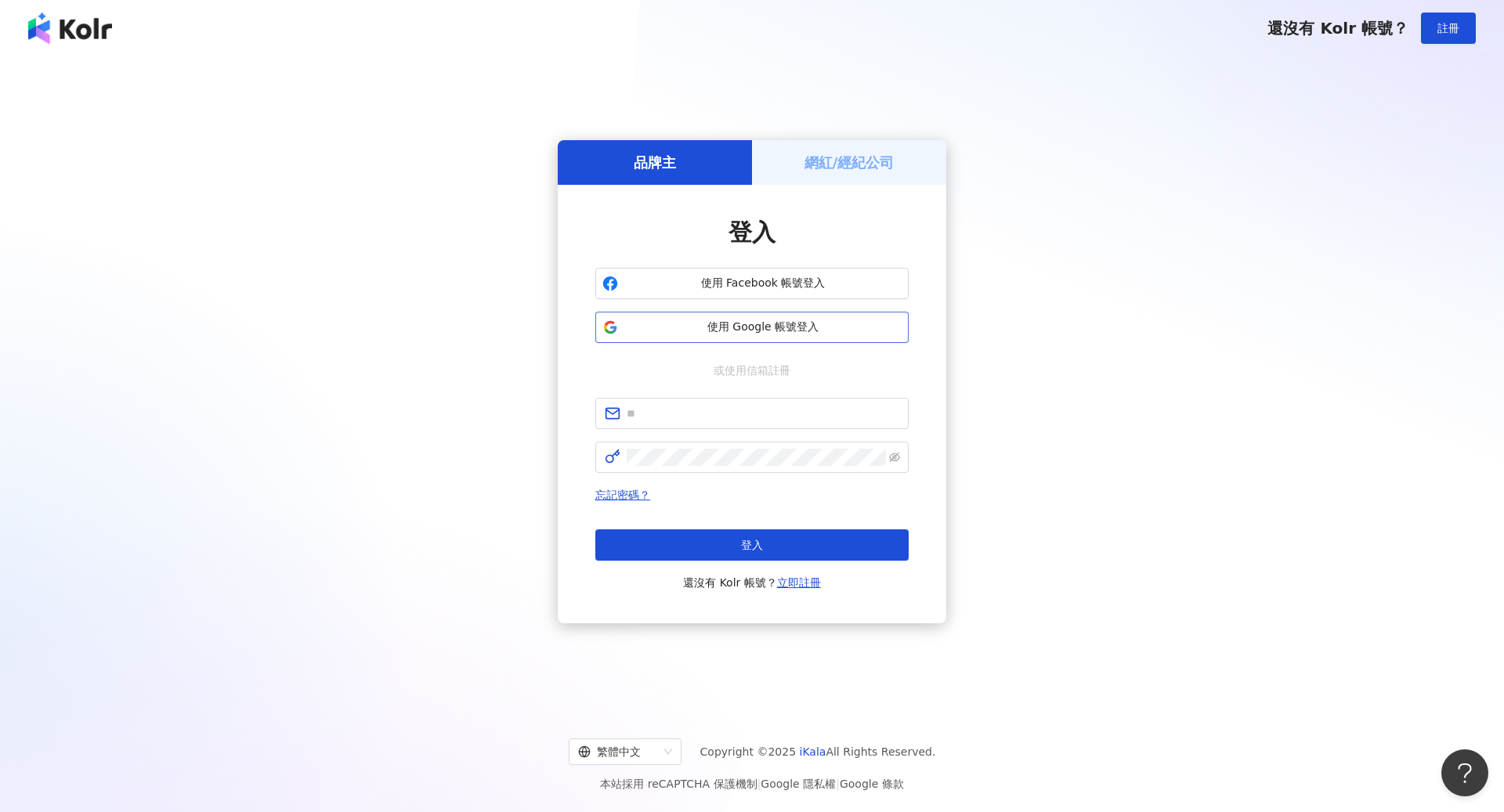
click at [744, 317] on button "使用 Google 帳號登入" at bounding box center [751, 327] width 313 height 31
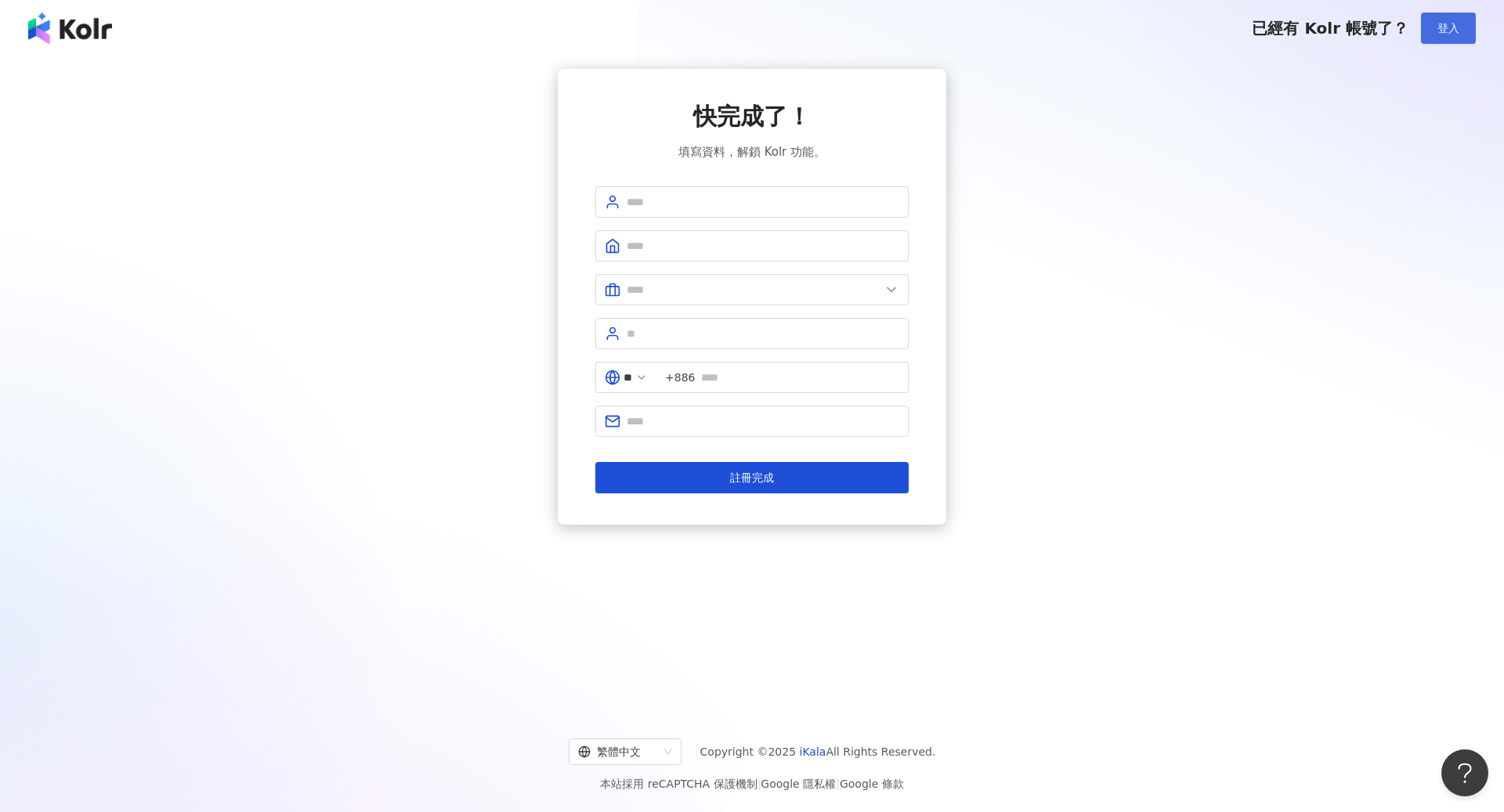
click at [1454, 13] on button "登入" at bounding box center [1447, 28] width 55 height 31
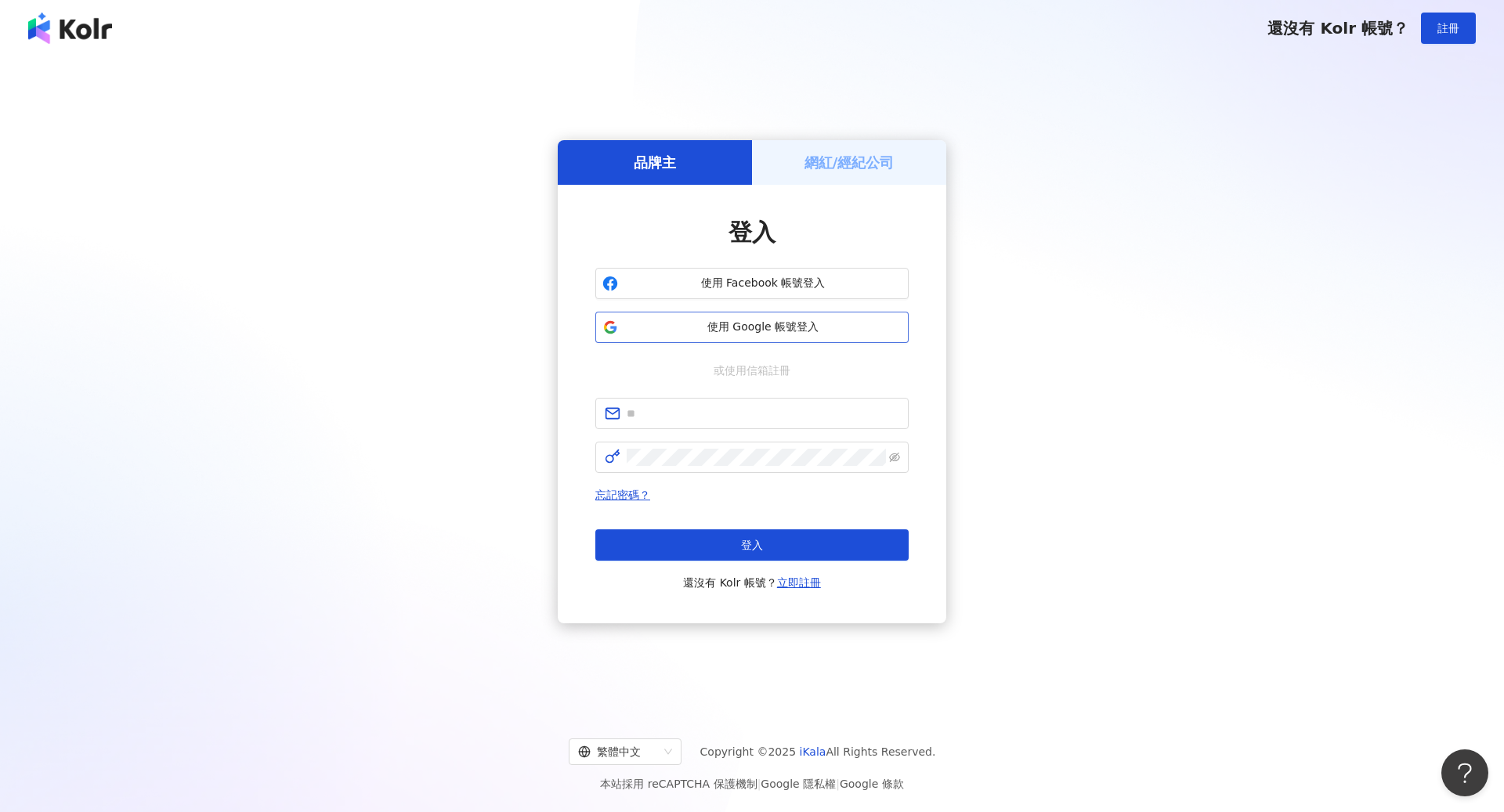
click at [778, 328] on span "使用 Google 帳號登入" at bounding box center [763, 327] width 277 height 16
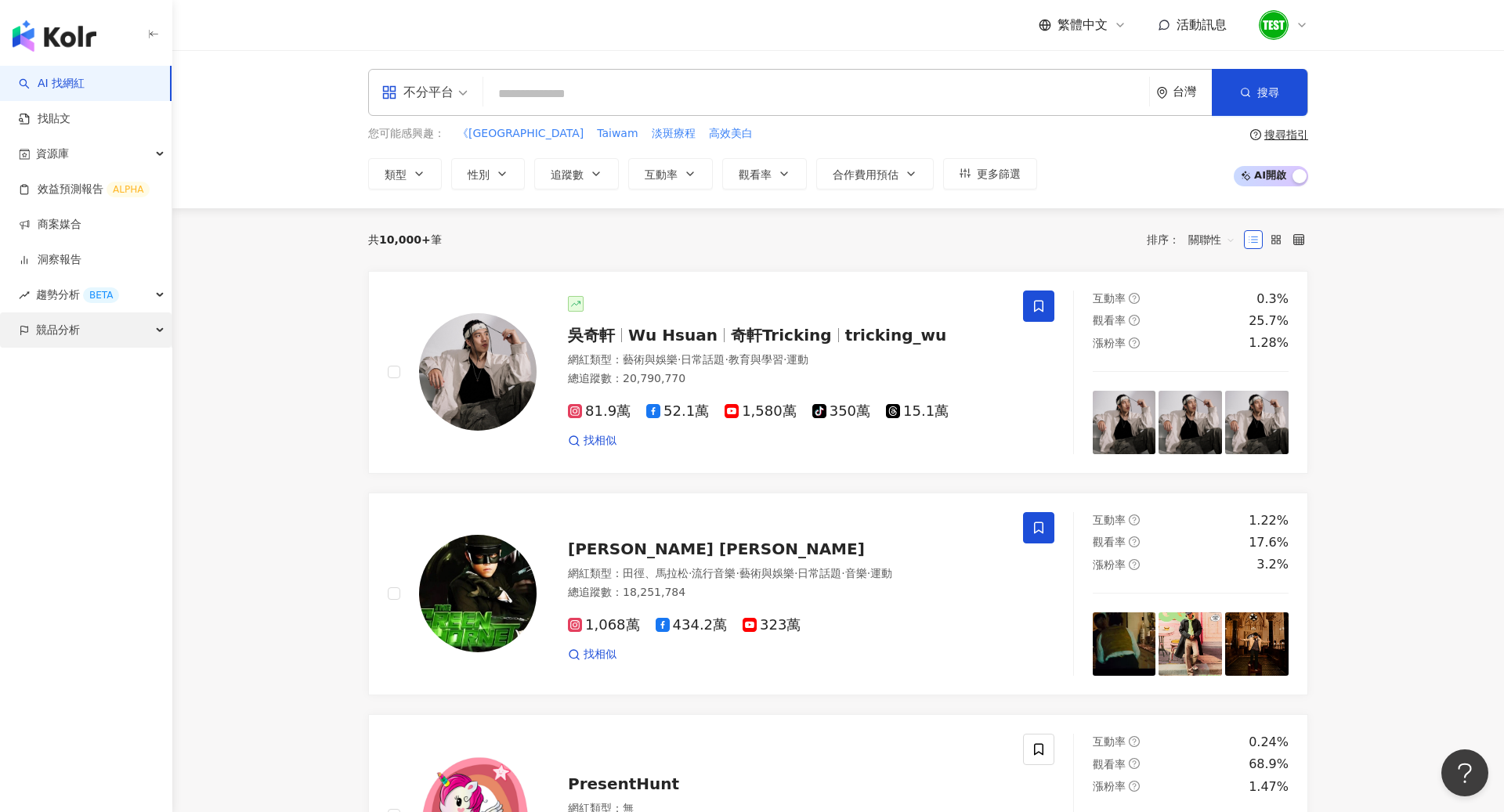
click at [120, 325] on div "競品分析" at bounding box center [85, 330] width 172 height 35
click at [103, 373] on link "品牌帳號分析" at bounding box center [70, 366] width 66 height 16
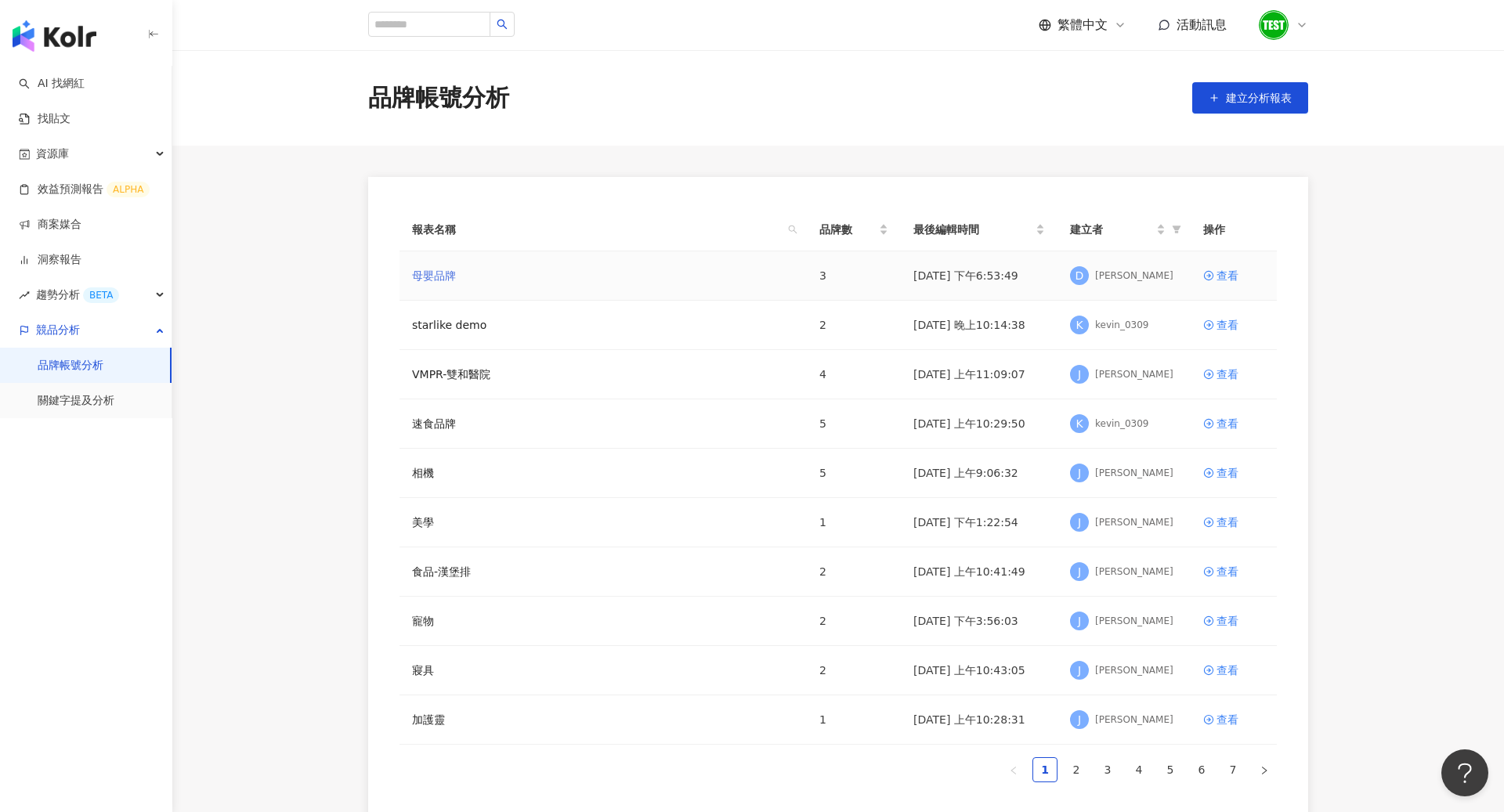
click at [451, 284] on link "母嬰品牌" at bounding box center [434, 275] width 44 height 17
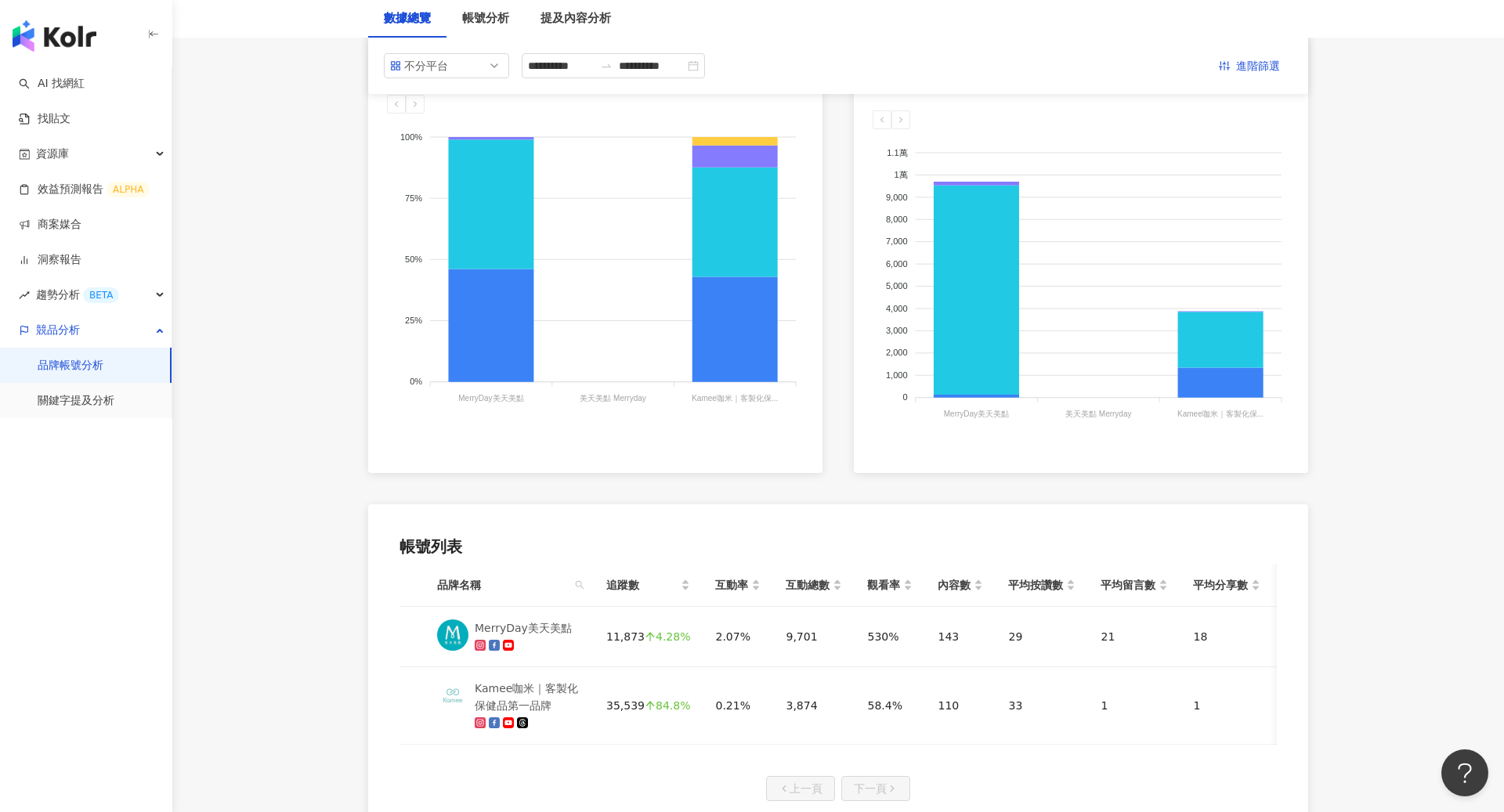
scroll to position [320, 0]
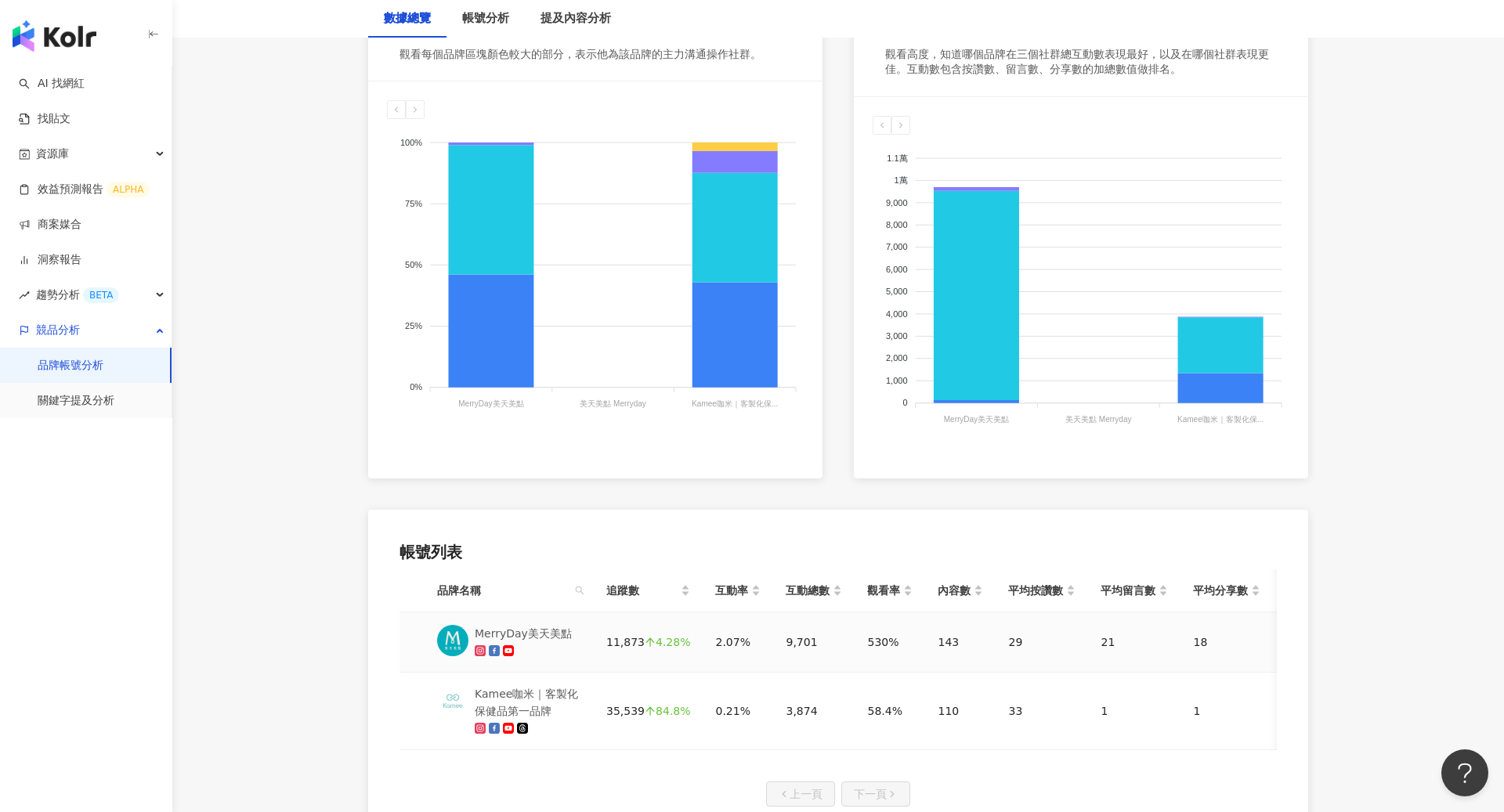
click at [534, 635] on div "MerryDay美天美點" at bounding box center [523, 634] width 97 height 17
click at [510, 691] on div "Kamee咖米｜客製化保健品第一品牌" at bounding box center [528, 702] width 106 height 35
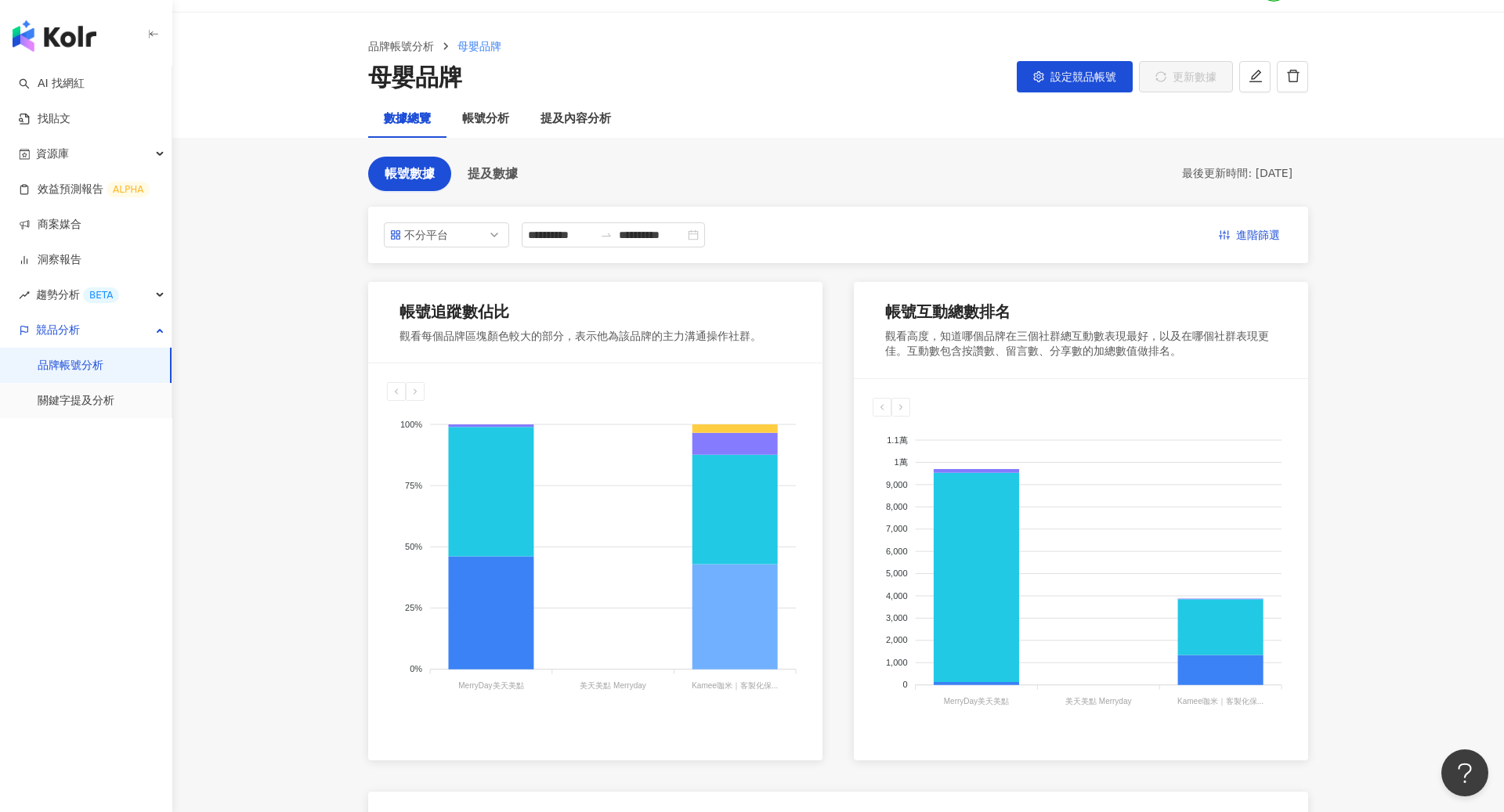
scroll to position [0, 0]
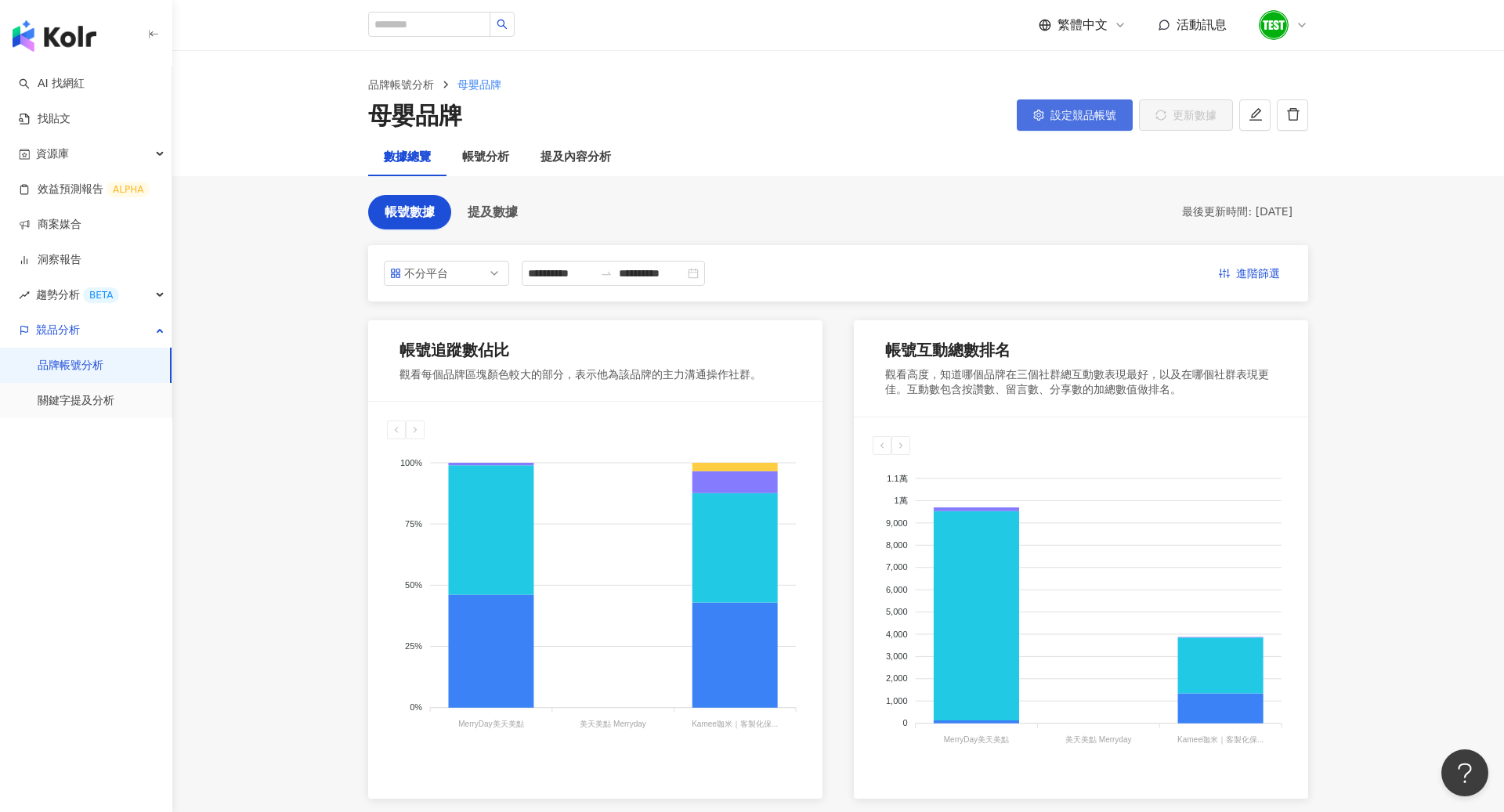
click at [1093, 125] on button "設定競品帳號" at bounding box center [1074, 115] width 116 height 31
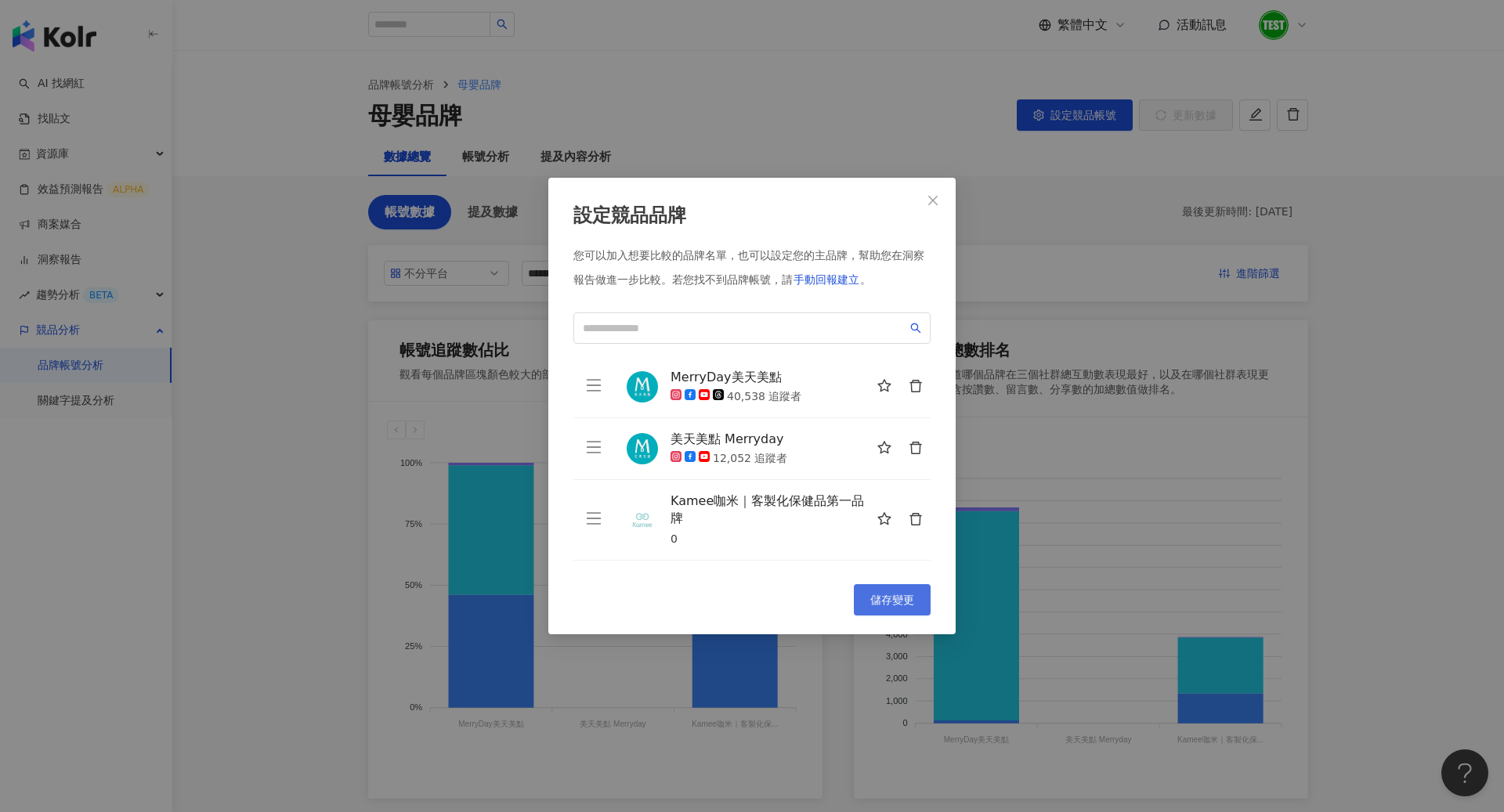
click at [902, 603] on span "儲存變更" at bounding box center [892, 600] width 44 height 13
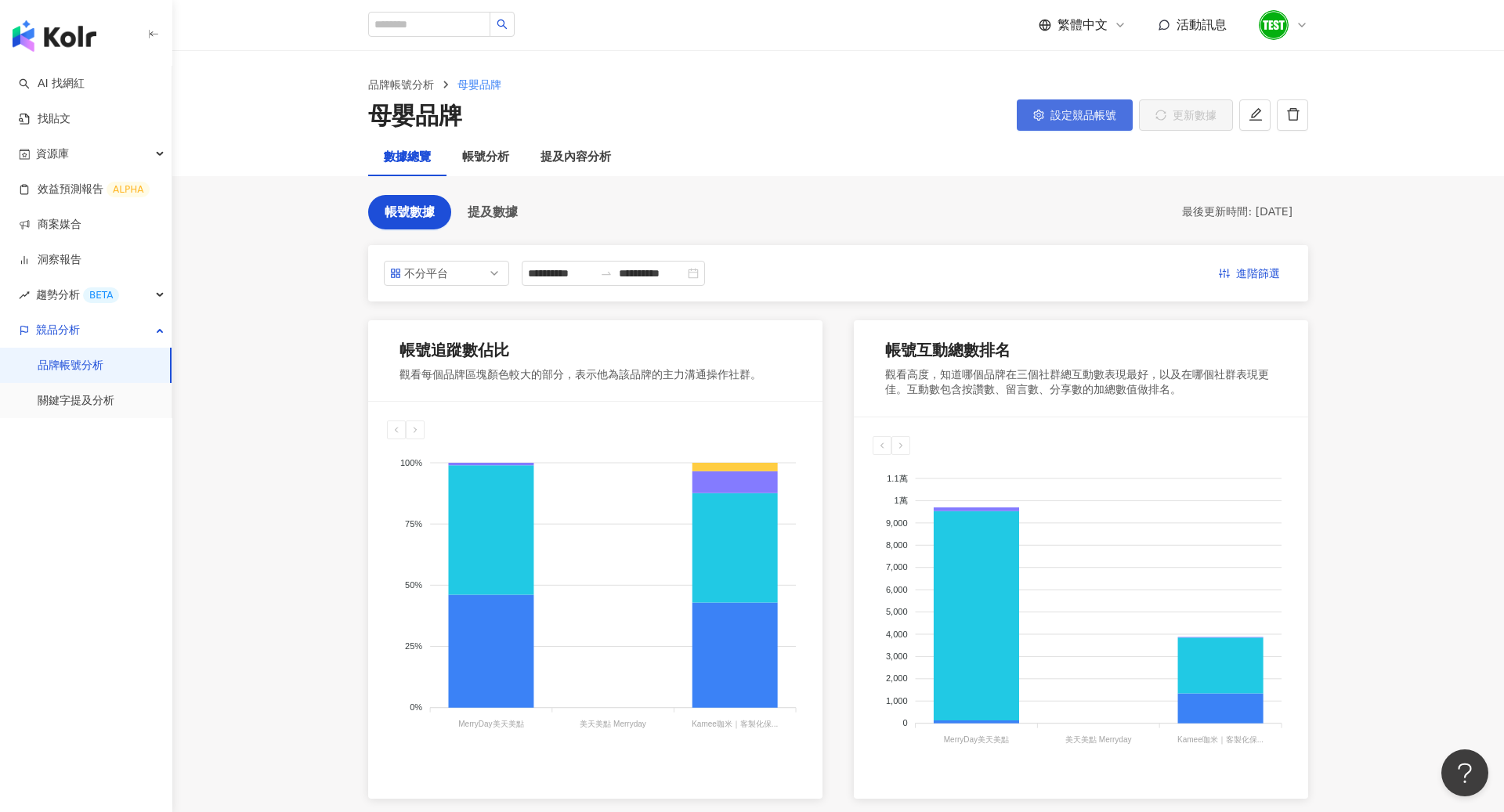
click at [1081, 122] on button "設定競品帳號" at bounding box center [1074, 115] width 116 height 31
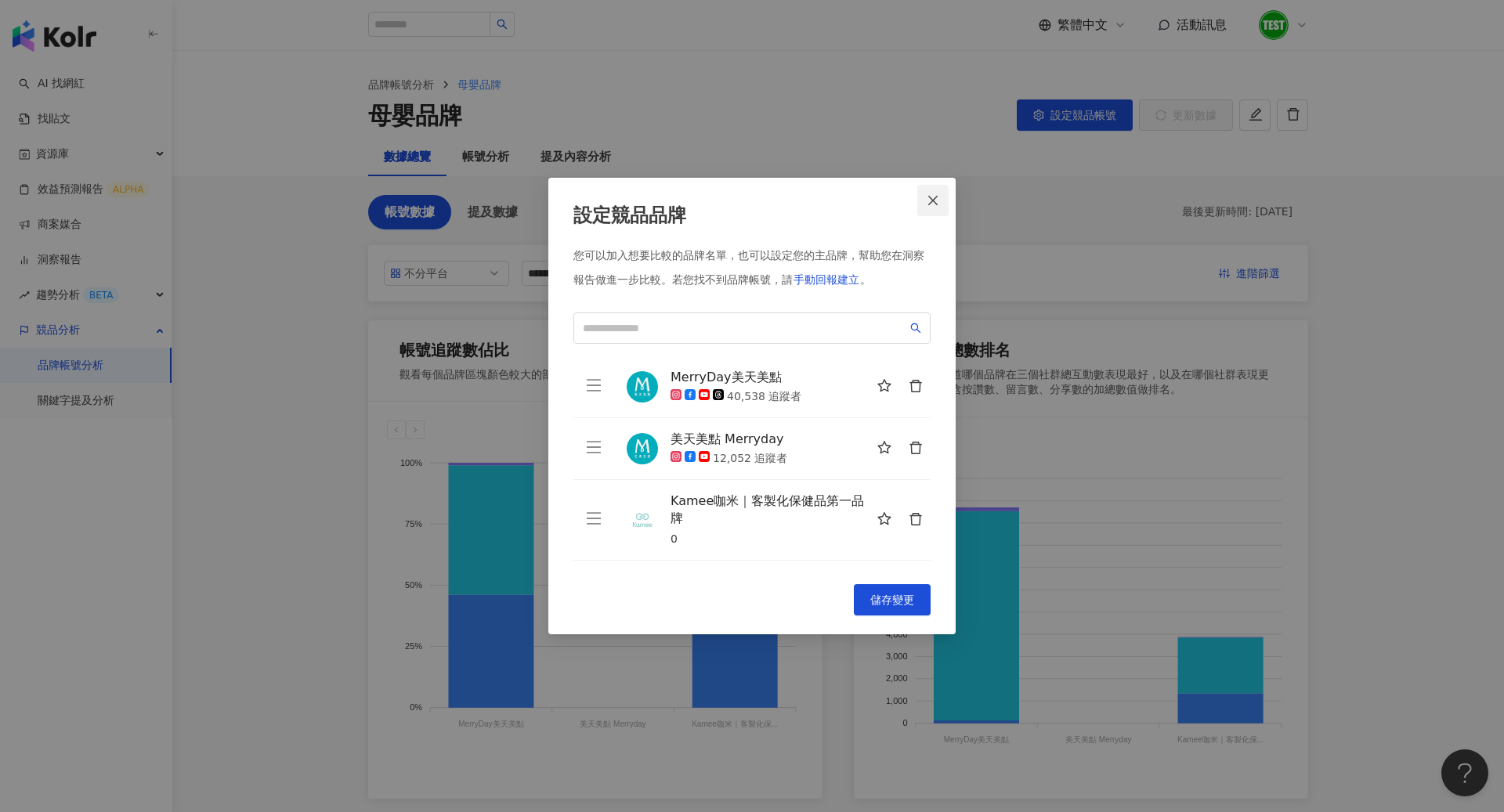
click at [929, 199] on icon "close" at bounding box center [933, 200] width 13 height 13
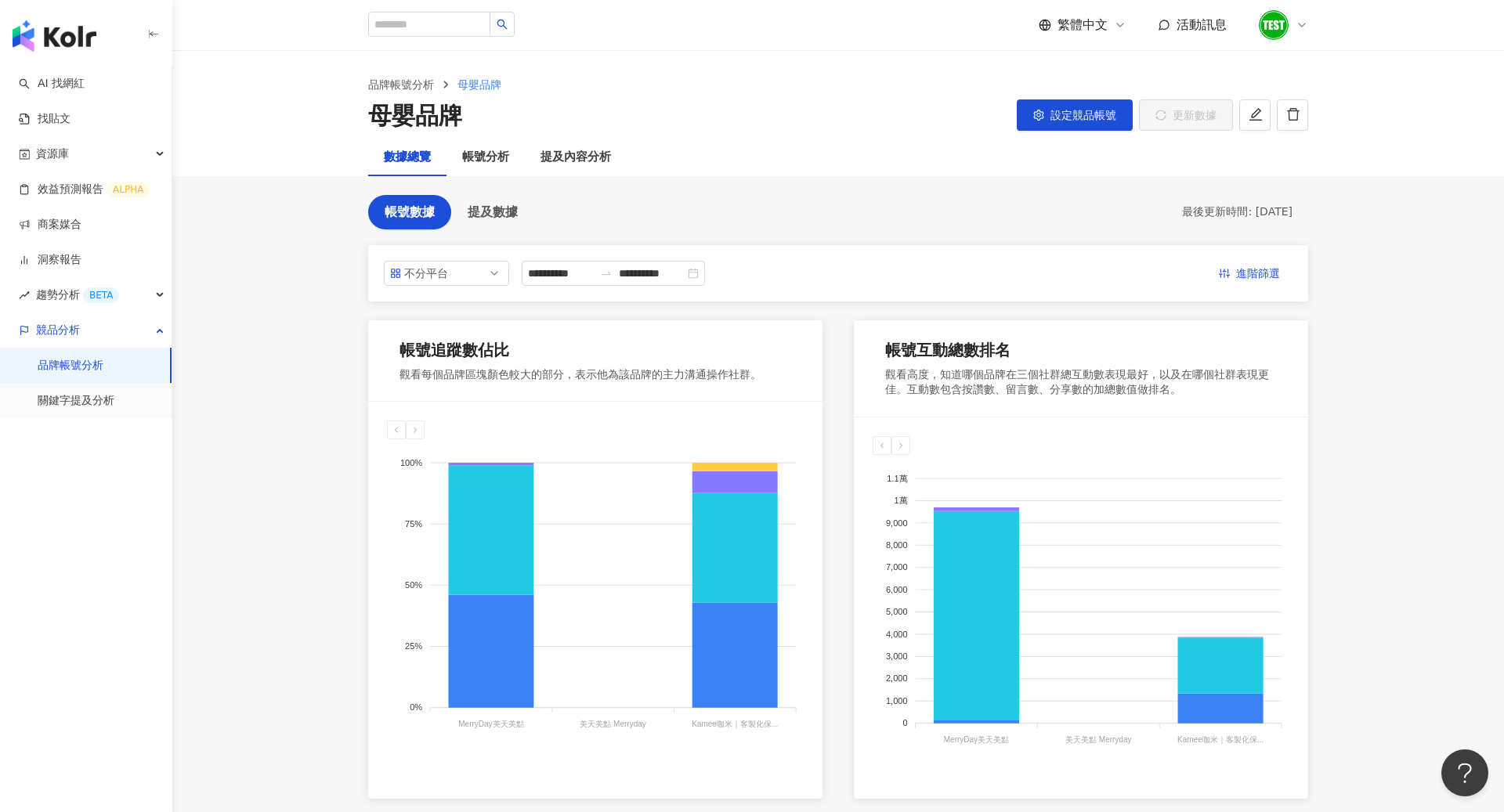
click at [60, 39] on img "button" at bounding box center [54, 35] width 84 height 31
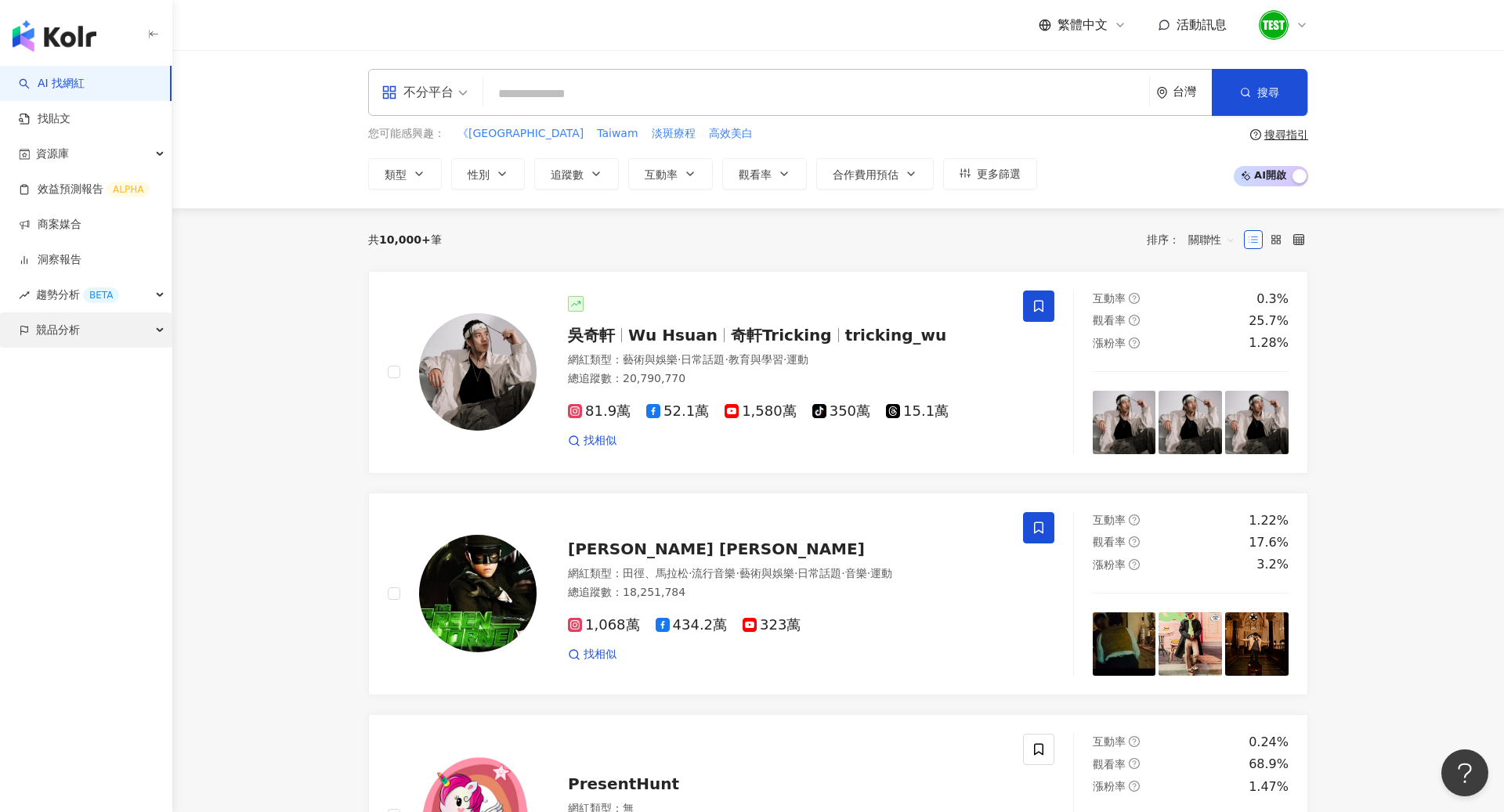
click at [109, 335] on div "競品分析" at bounding box center [85, 330] width 172 height 35
click at [103, 373] on link "品牌帳號分析" at bounding box center [70, 366] width 66 height 16
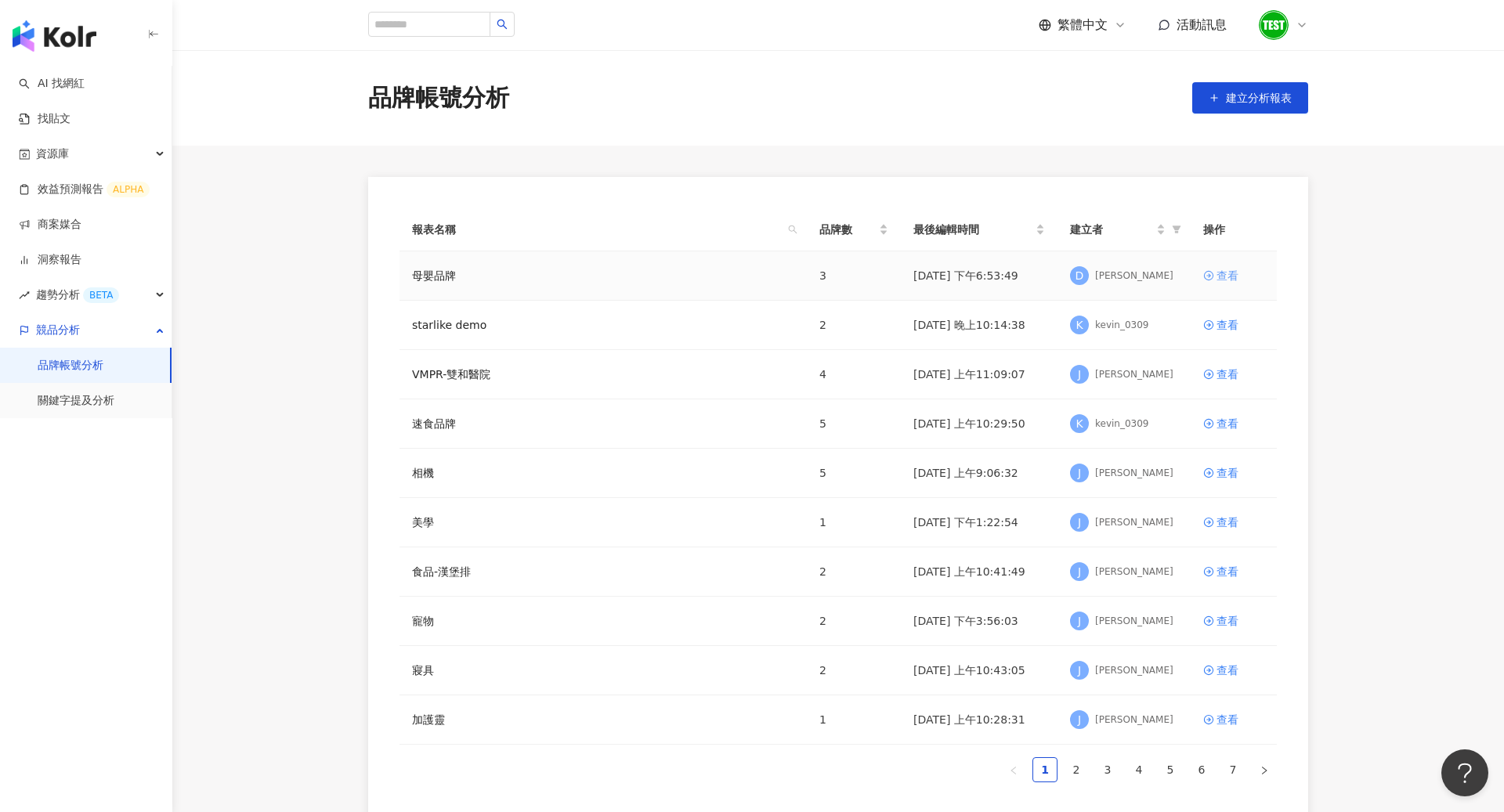
click at [1234, 273] on div "查看" at bounding box center [1227, 275] width 22 height 17
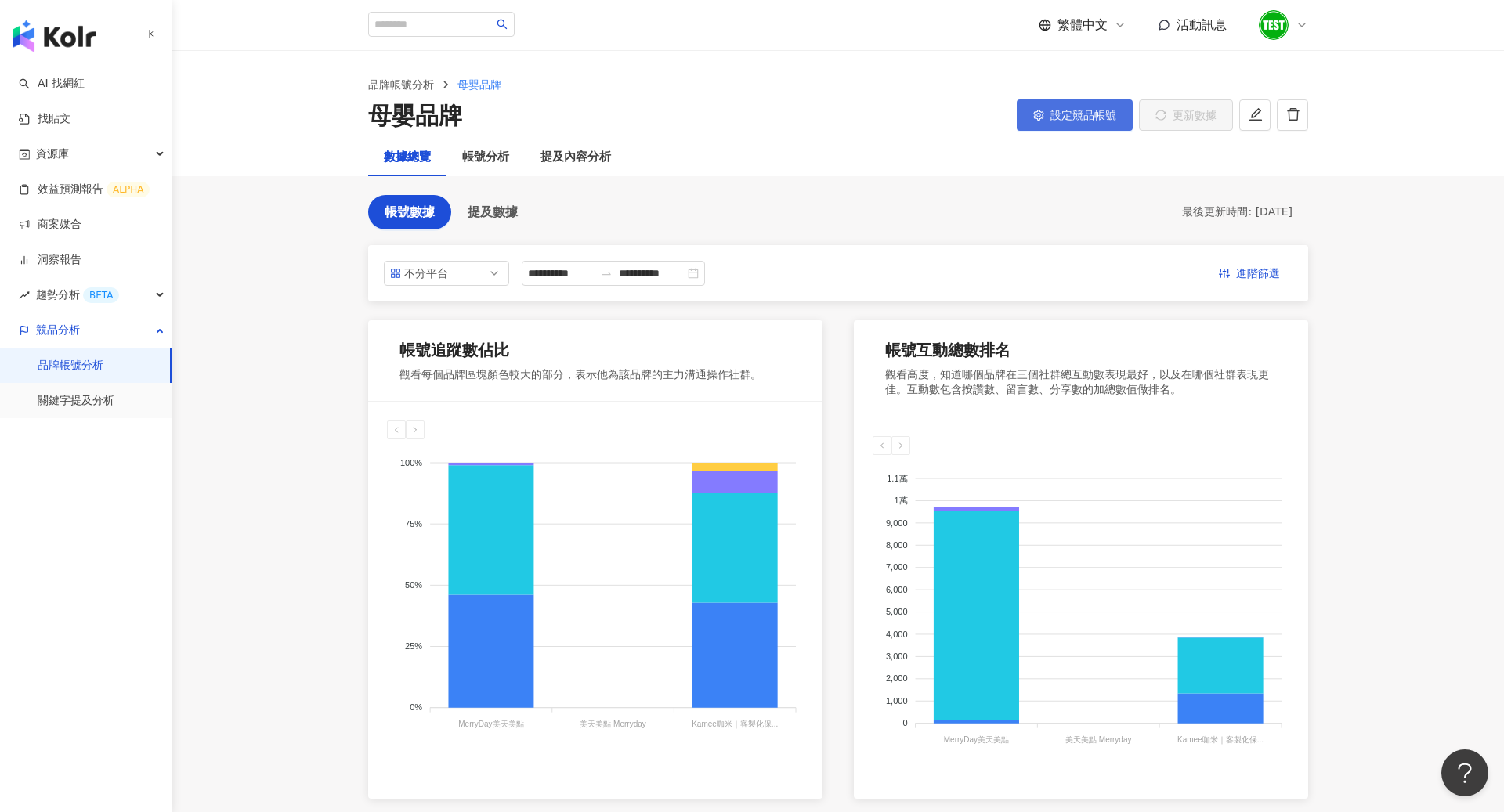
click at [1086, 128] on button "設定競品帳號" at bounding box center [1074, 115] width 116 height 31
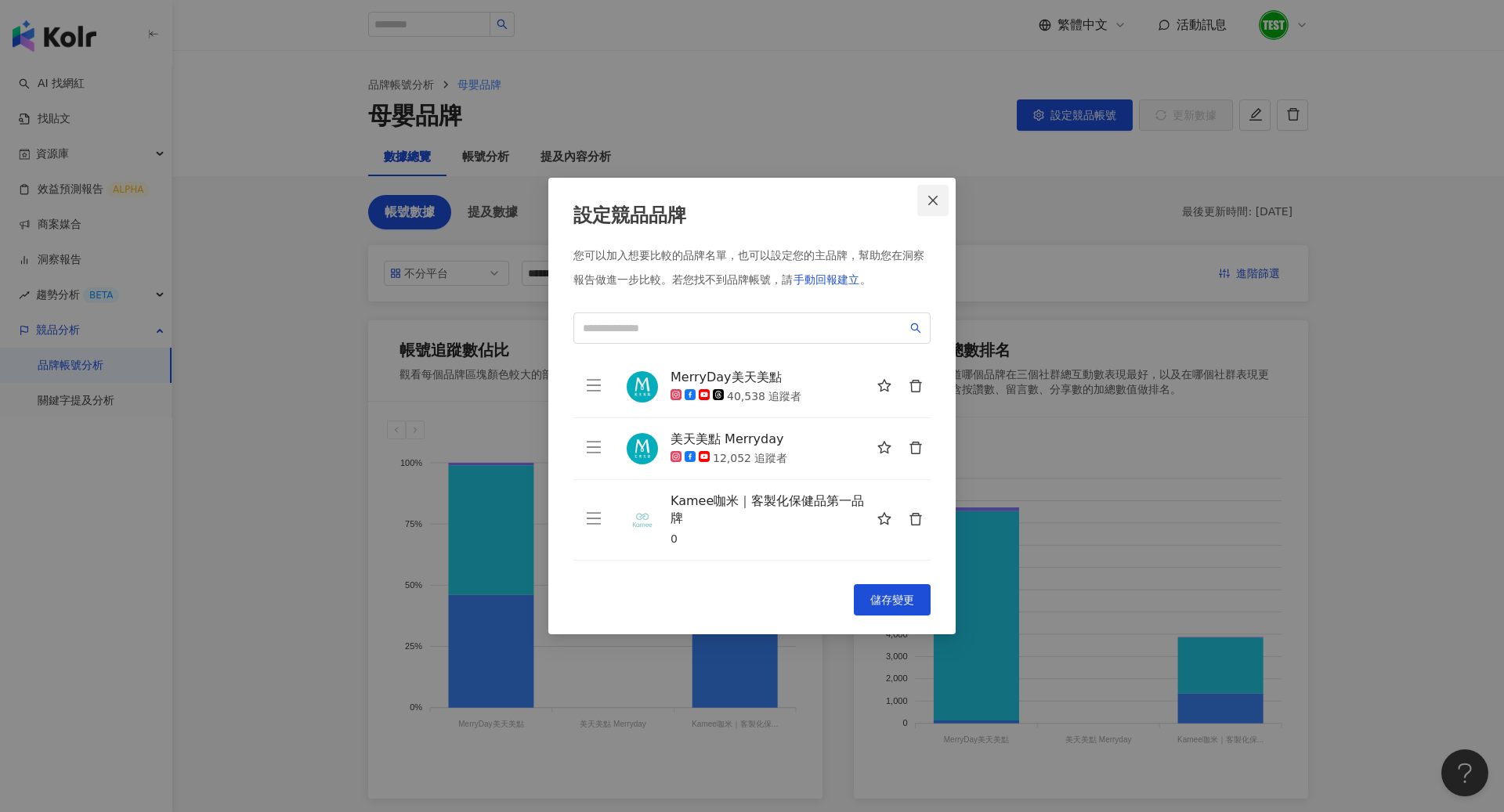
click at [942, 212] on button "Close" at bounding box center [932, 200] width 31 height 31
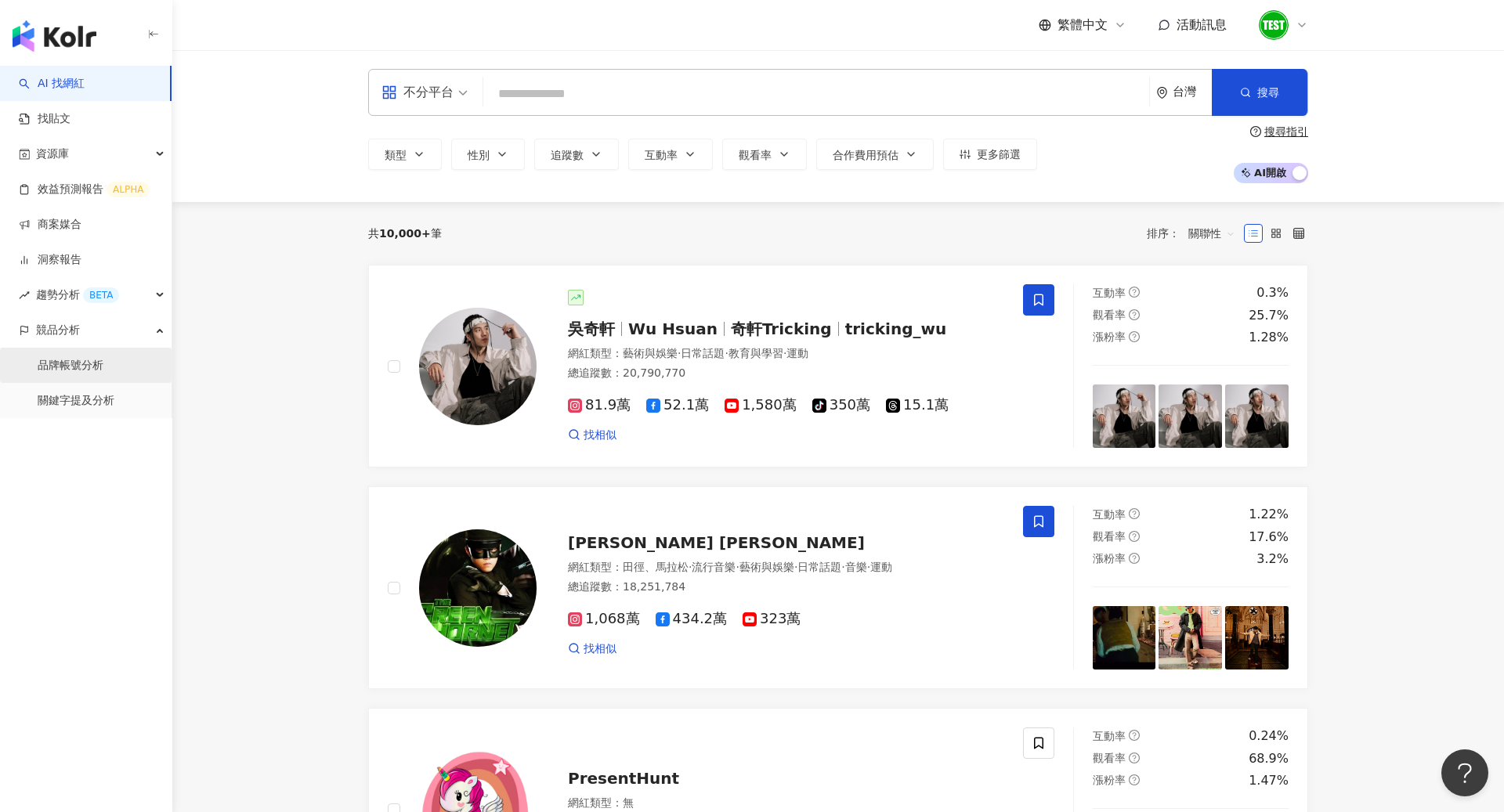
click at [103, 370] on link "品牌帳號分析" at bounding box center [70, 366] width 66 height 16
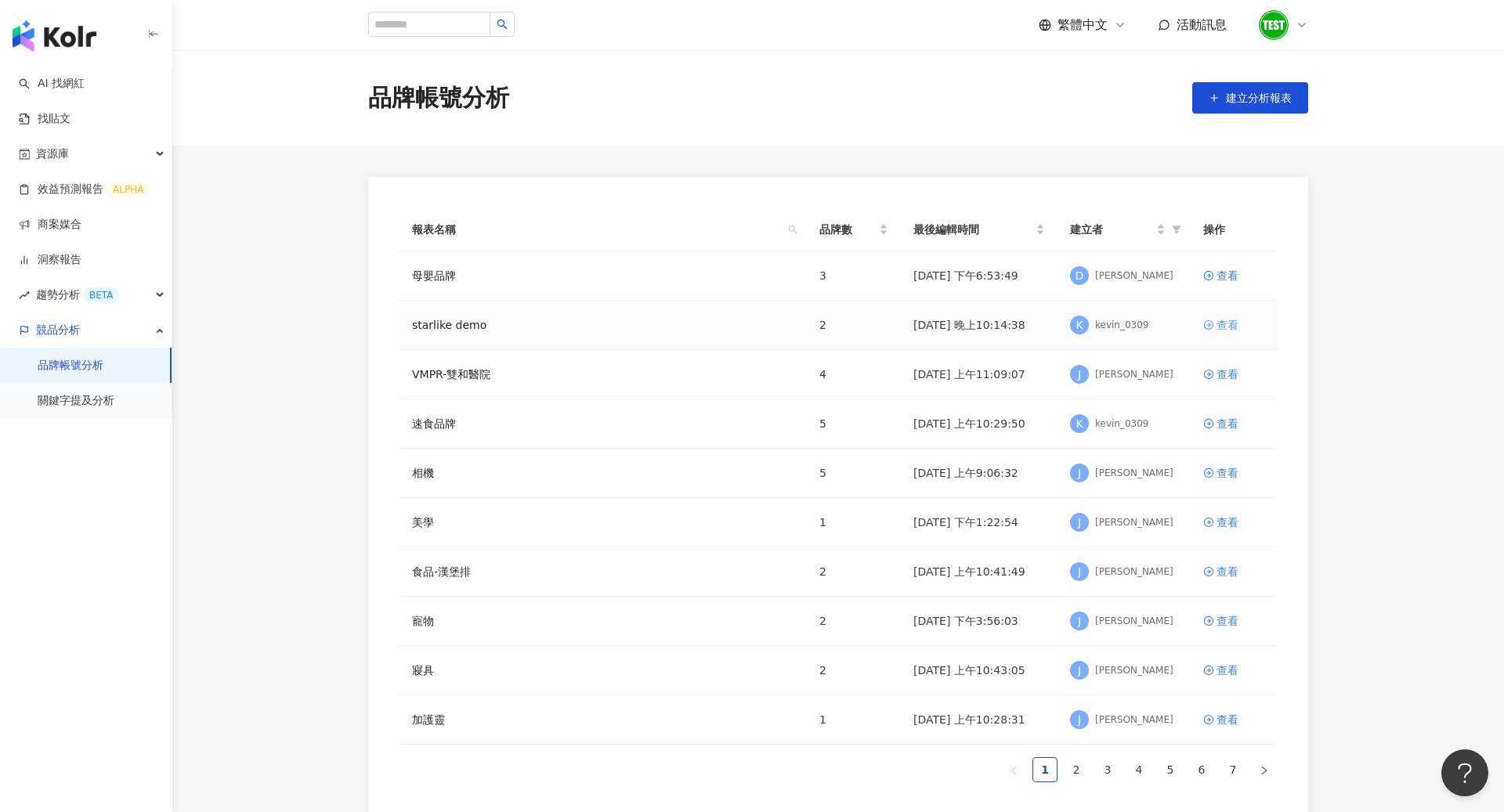
click at [1215, 320] on link "查看" at bounding box center [1234, 324] width 61 height 17
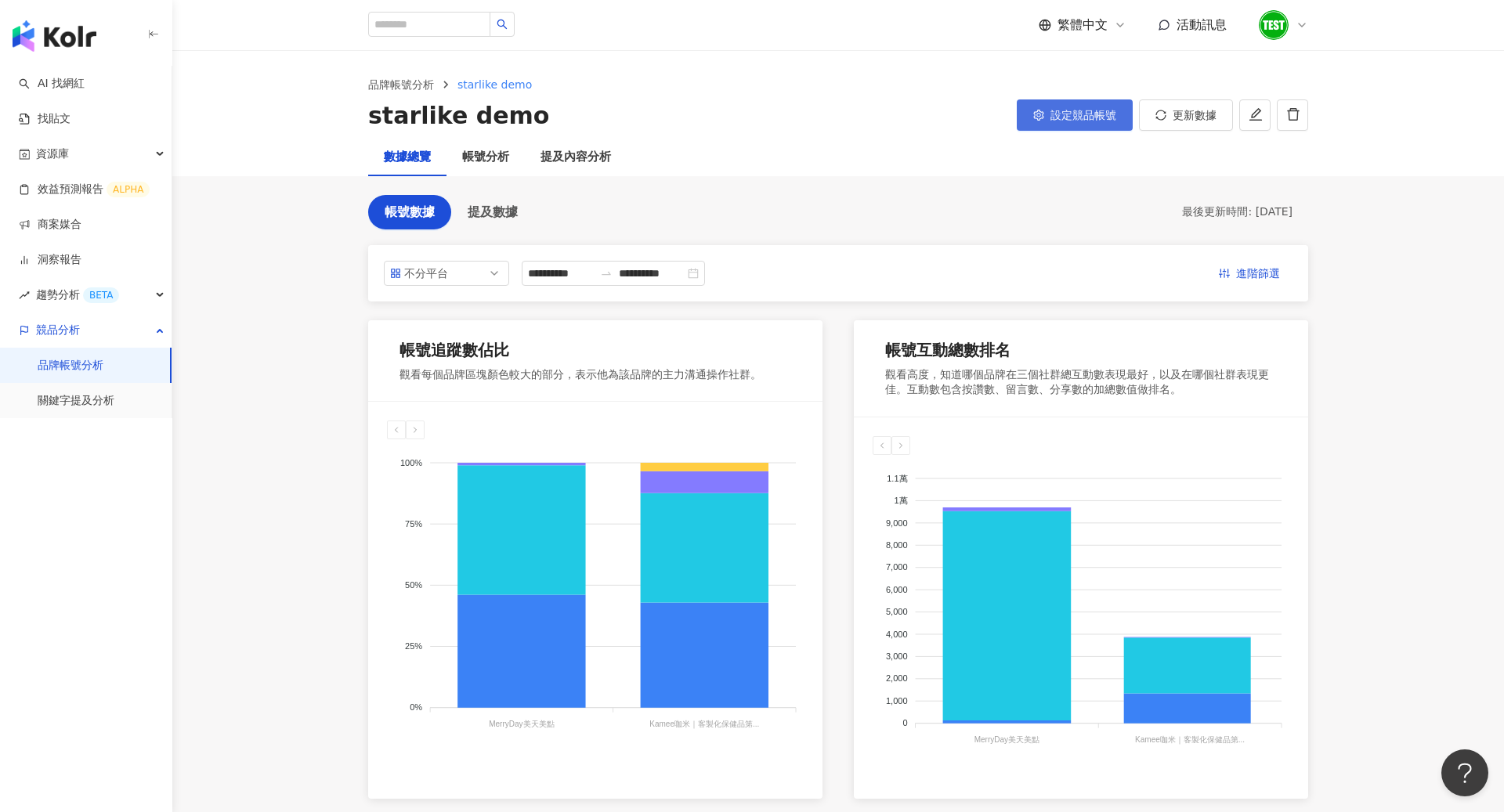
click at [1076, 104] on button "設定競品帳號" at bounding box center [1074, 115] width 116 height 31
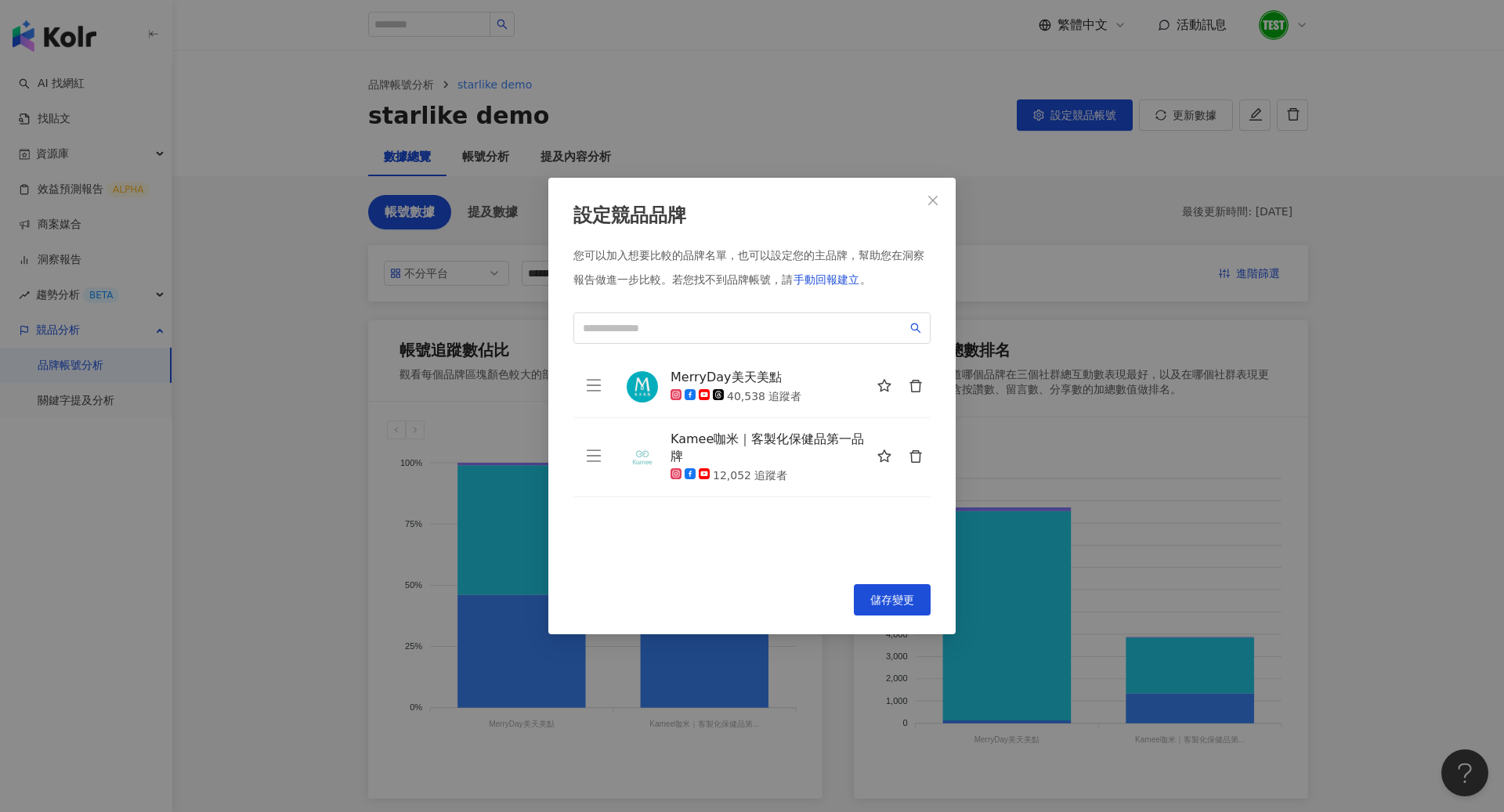
click at [734, 442] on div "Kamee咖米｜客製化保健品第一品牌" at bounding box center [769, 449] width 198 height 35
click at [640, 455] on img at bounding box center [642, 457] width 31 height 31
click at [691, 452] on div "Kamee咖米｜客製化保健品第一品牌" at bounding box center [769, 449] width 198 height 35
click at [711, 442] on div "Kamee咖米｜客製化保健品第一品牌" at bounding box center [769, 449] width 198 height 35
click at [879, 595] on span "儲存變更" at bounding box center [892, 600] width 44 height 13
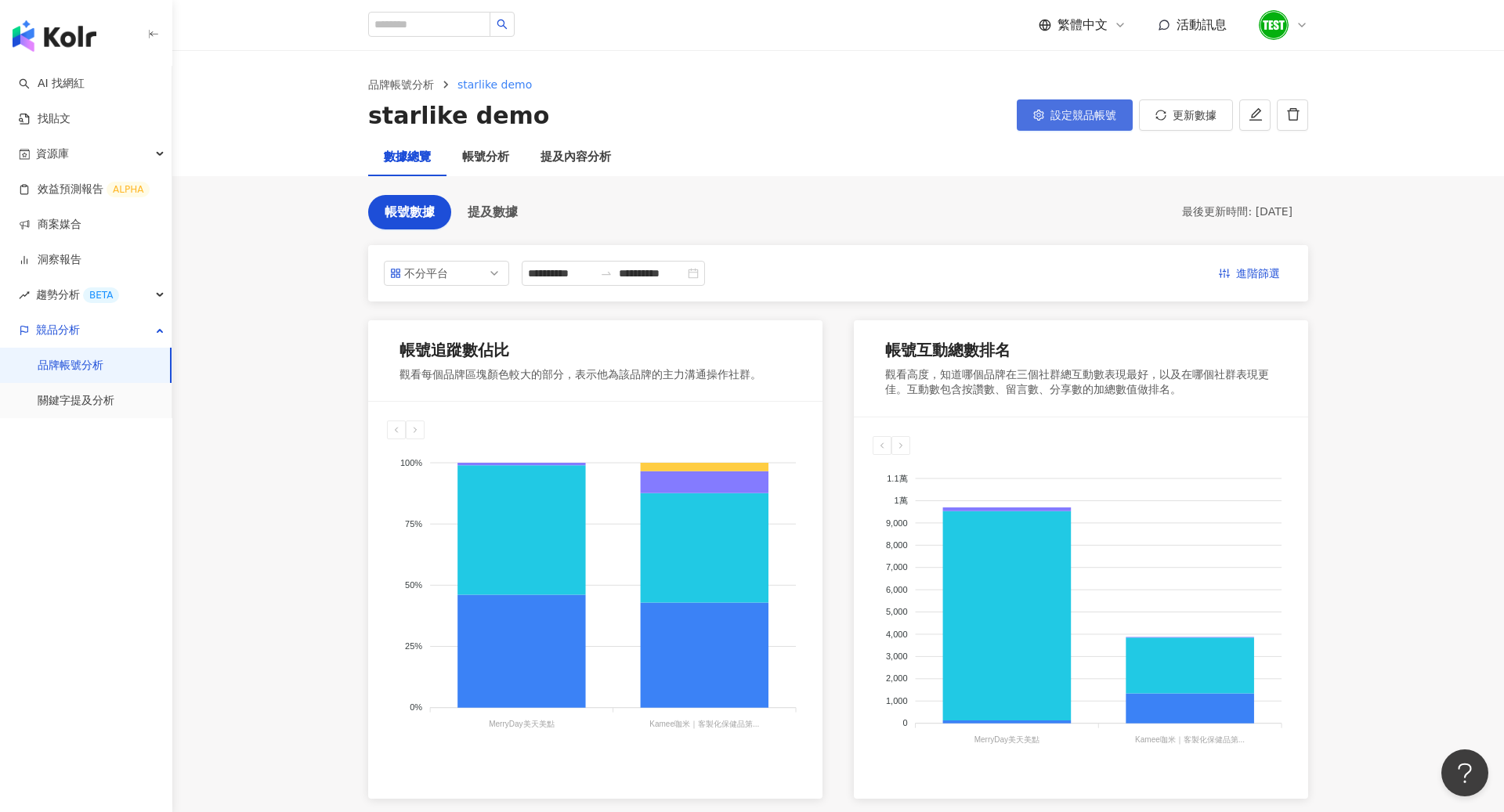
click at [1076, 119] on span "設定競品帳號" at bounding box center [1083, 115] width 66 height 13
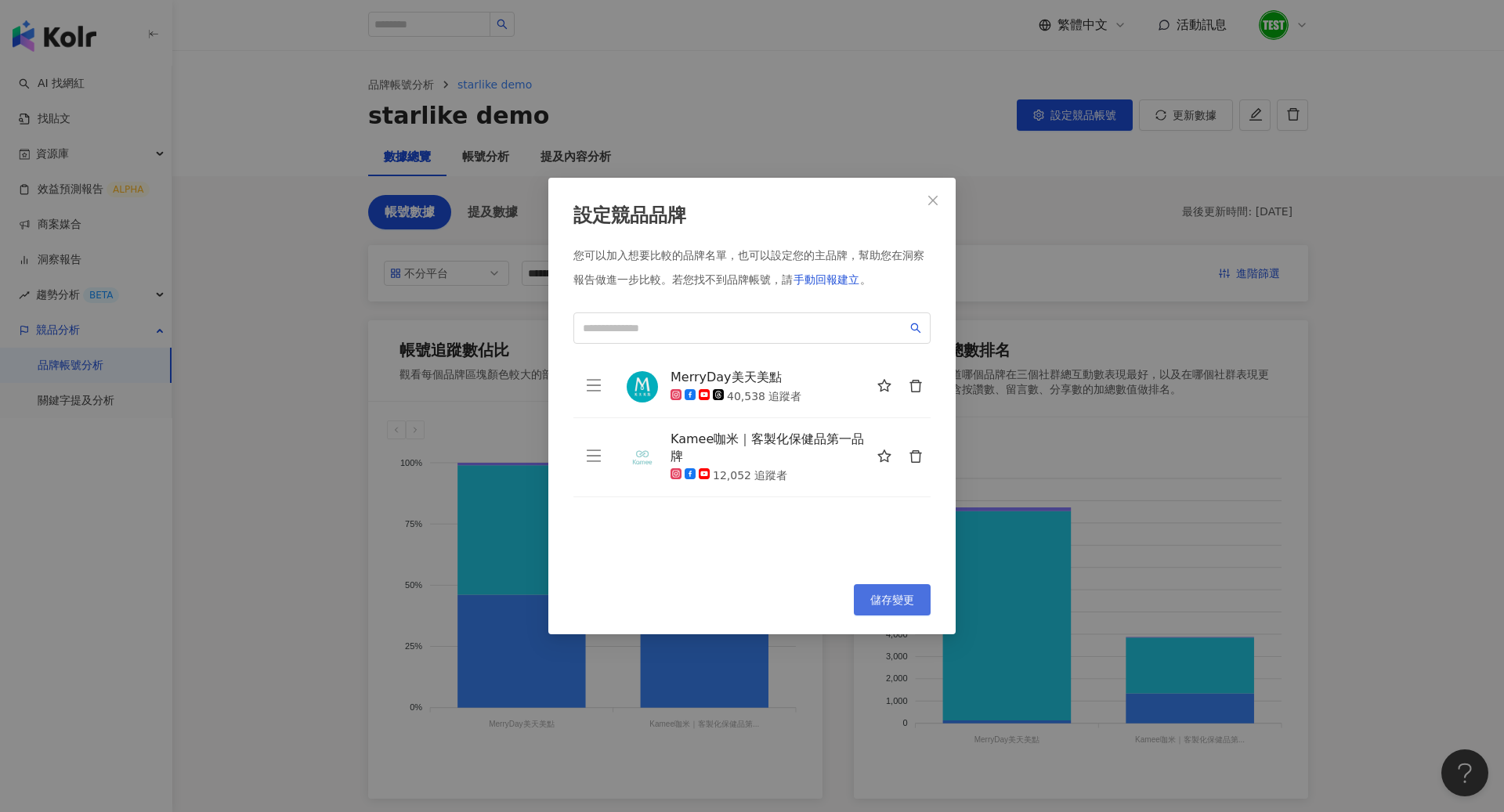
click at [895, 598] on span "儲存變更" at bounding box center [892, 600] width 44 height 13
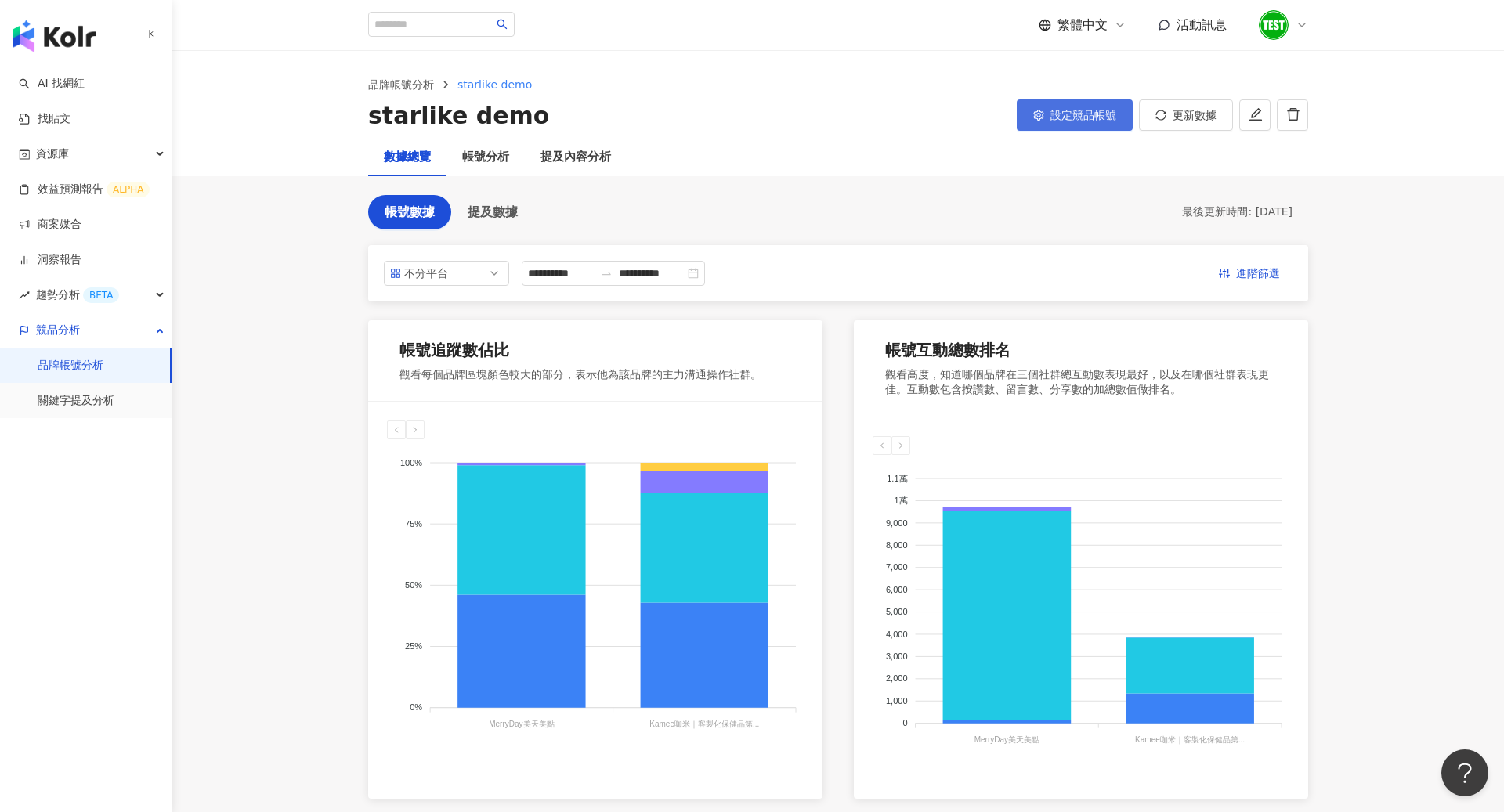
click at [1089, 121] on span "設定競品帳號" at bounding box center [1083, 115] width 66 height 13
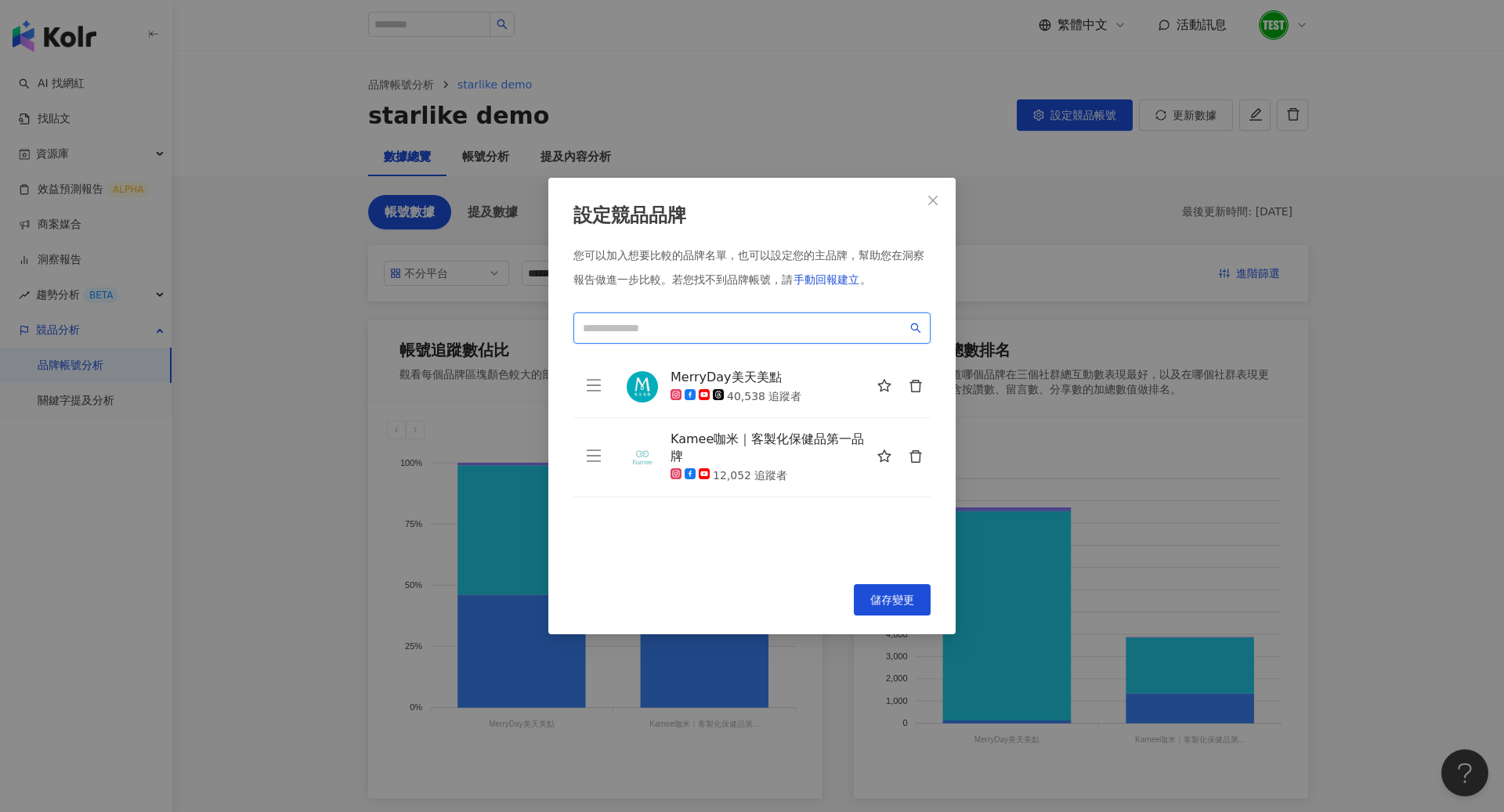
click at [727, 320] on input "search" at bounding box center [745, 328] width 324 height 17
paste input "**********"
type input "**********"
click at [935, 199] on icon "close" at bounding box center [932, 200] width 9 height 9
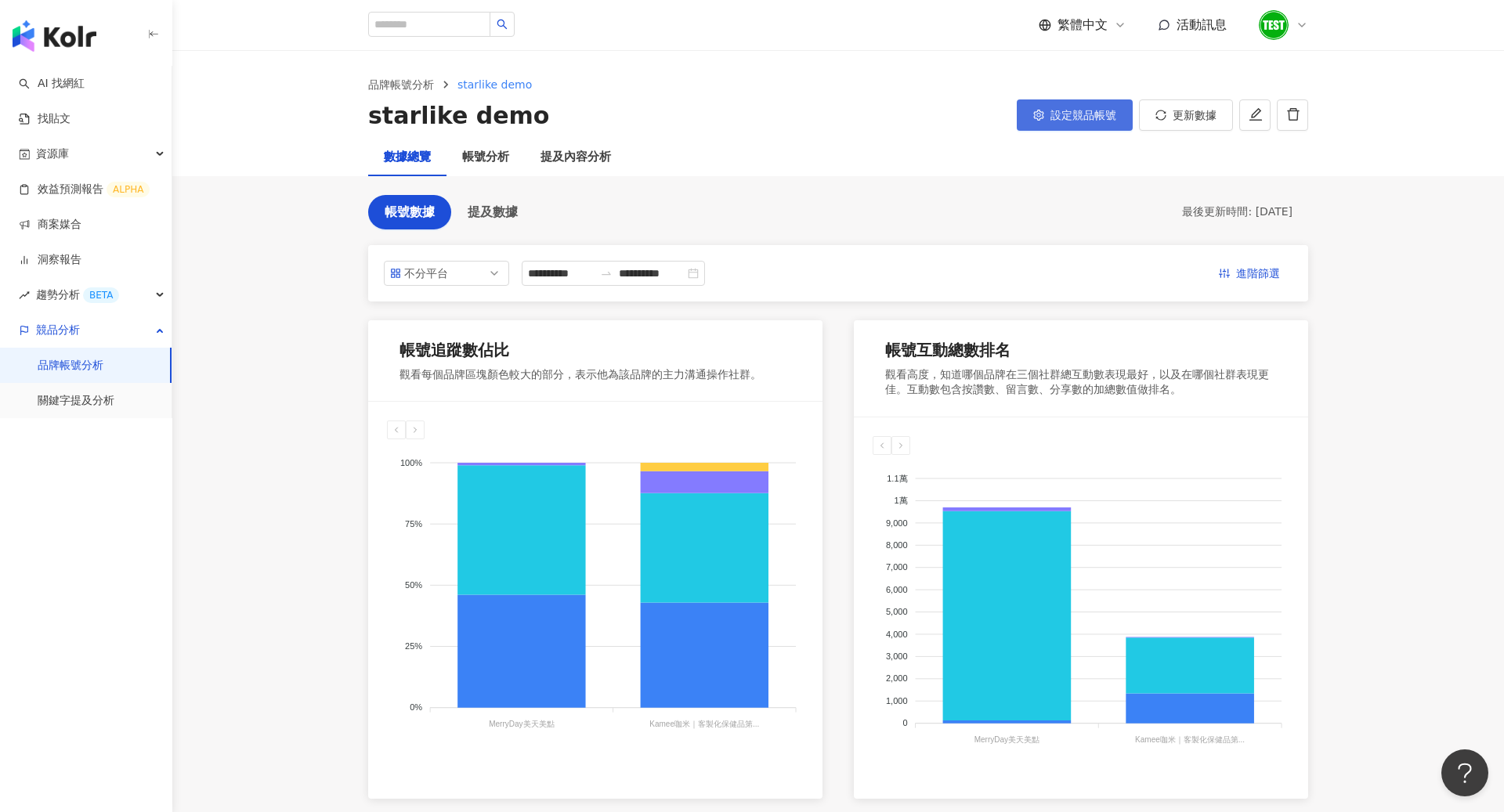
click at [1107, 118] on span "設定競品帳號" at bounding box center [1083, 115] width 66 height 13
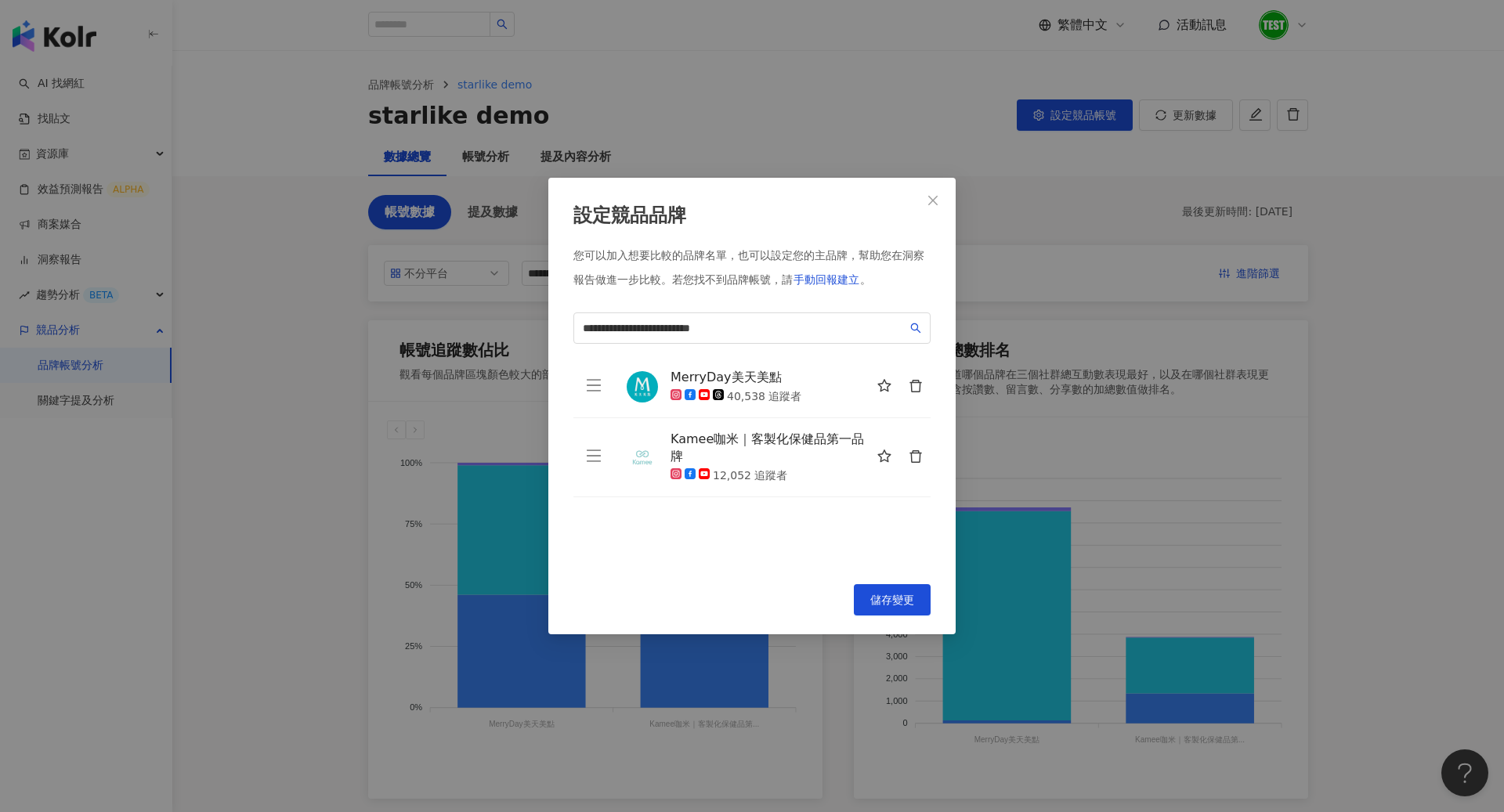
click at [917, 387] on icon "delete" at bounding box center [915, 386] width 14 height 14
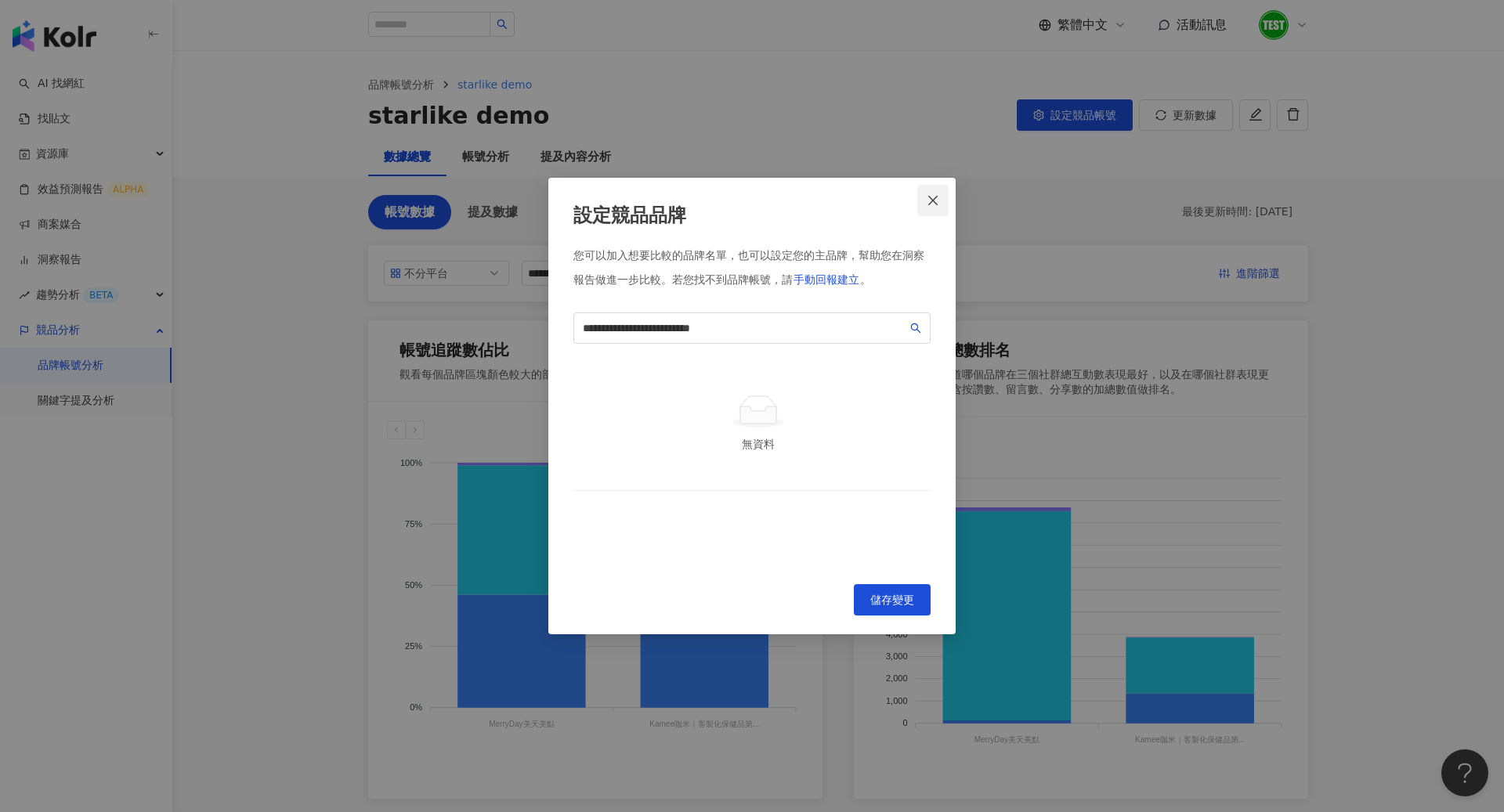
click at [935, 207] on button "Close" at bounding box center [932, 200] width 31 height 31
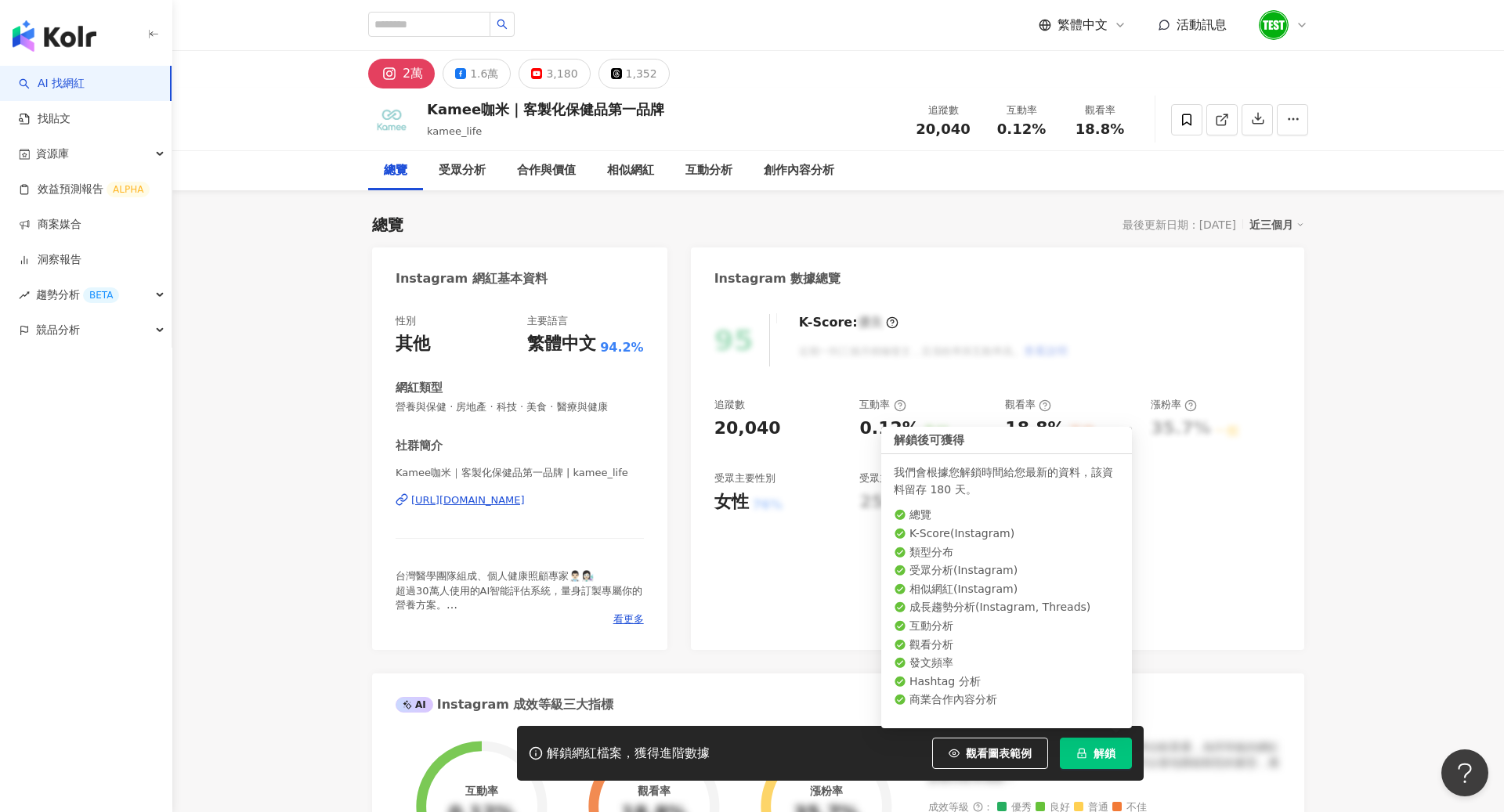
click at [1096, 752] on span "解鎖" at bounding box center [1104, 753] width 22 height 13
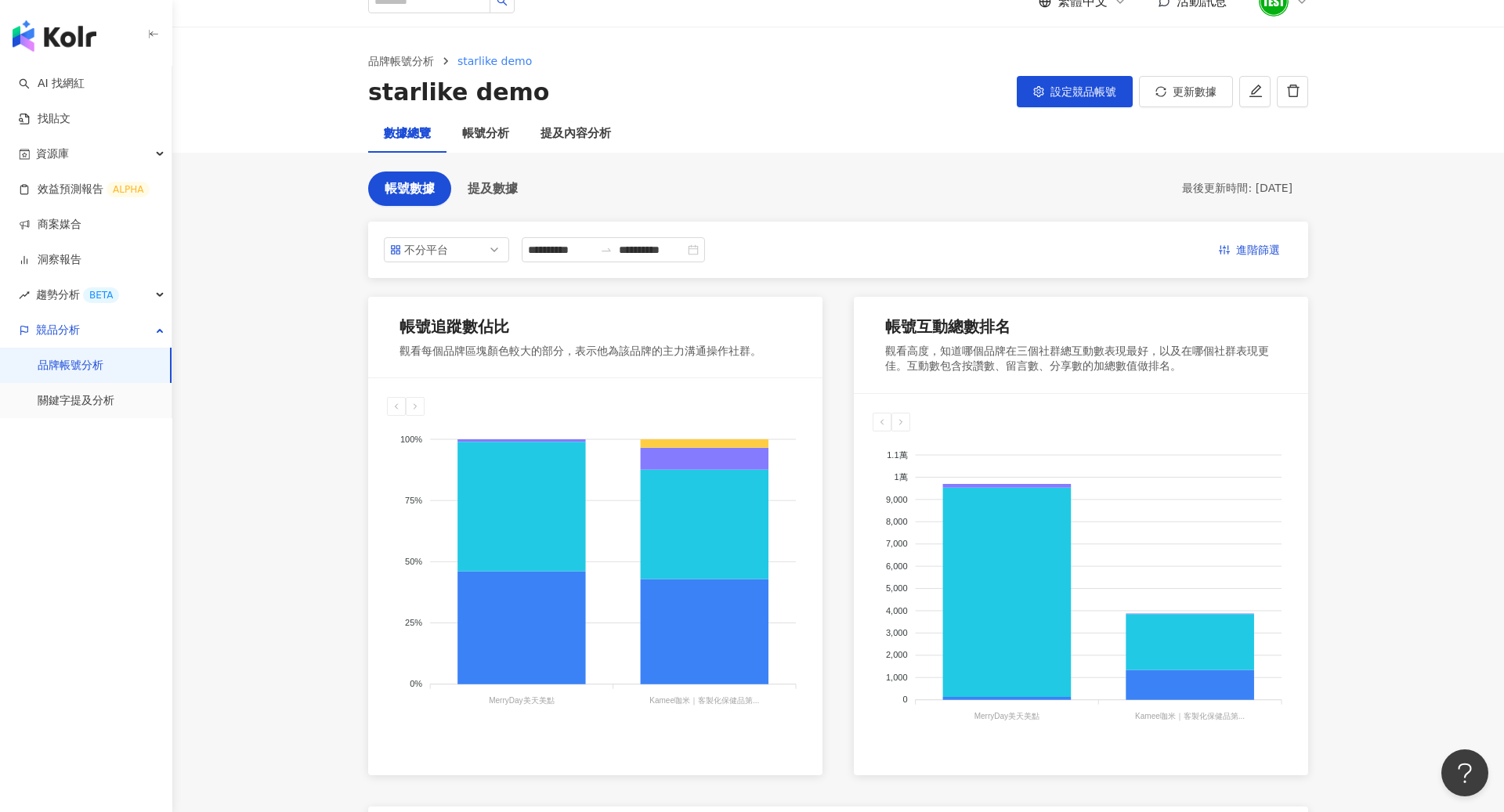
scroll to position [23, 0]
click at [1087, 103] on button "設定競品帳號" at bounding box center [1074, 92] width 116 height 31
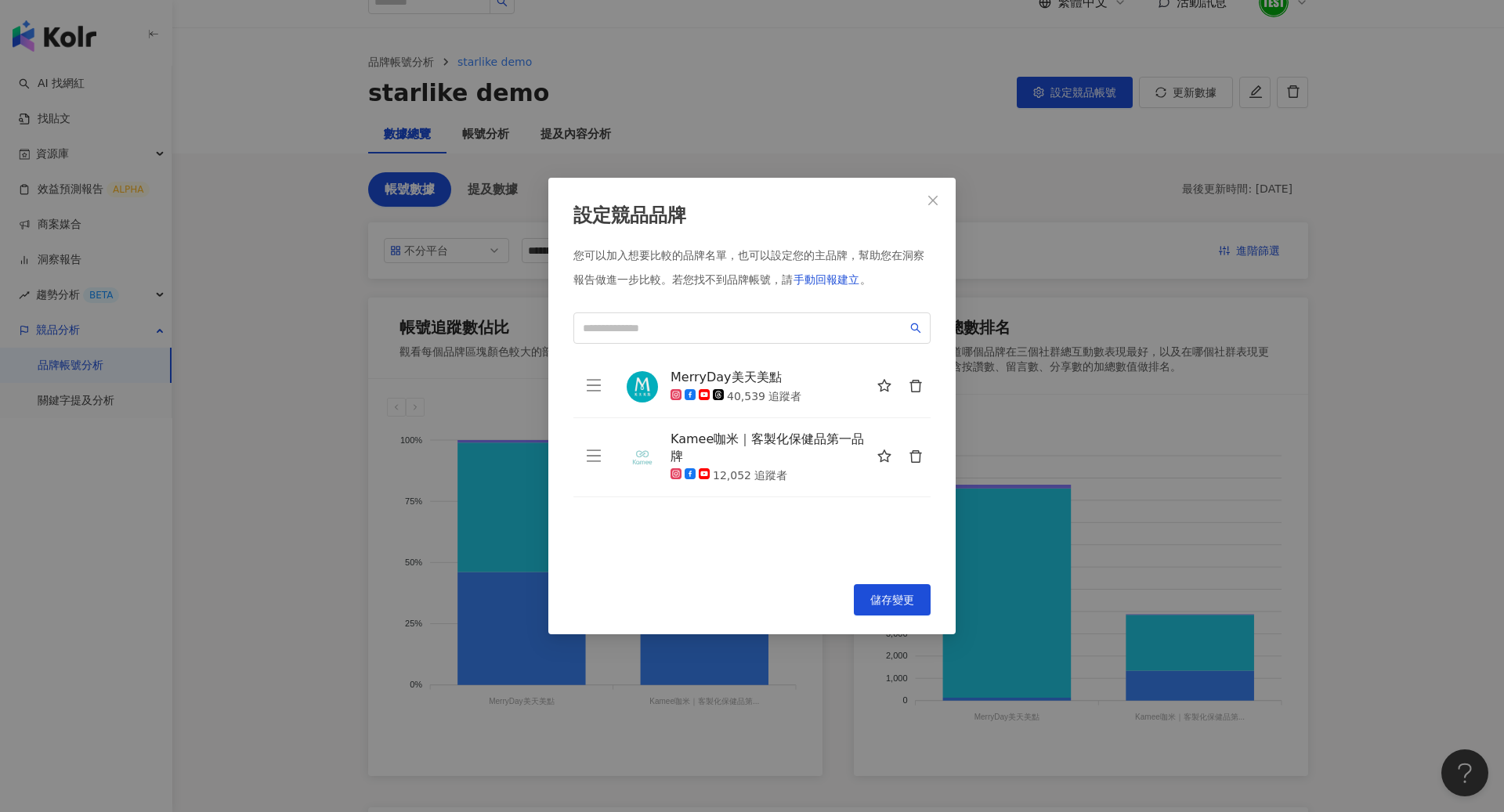
click at [917, 384] on icon "delete" at bounding box center [915, 386] width 14 height 14
click at [917, 450] on icon "delete" at bounding box center [915, 456] width 14 height 14
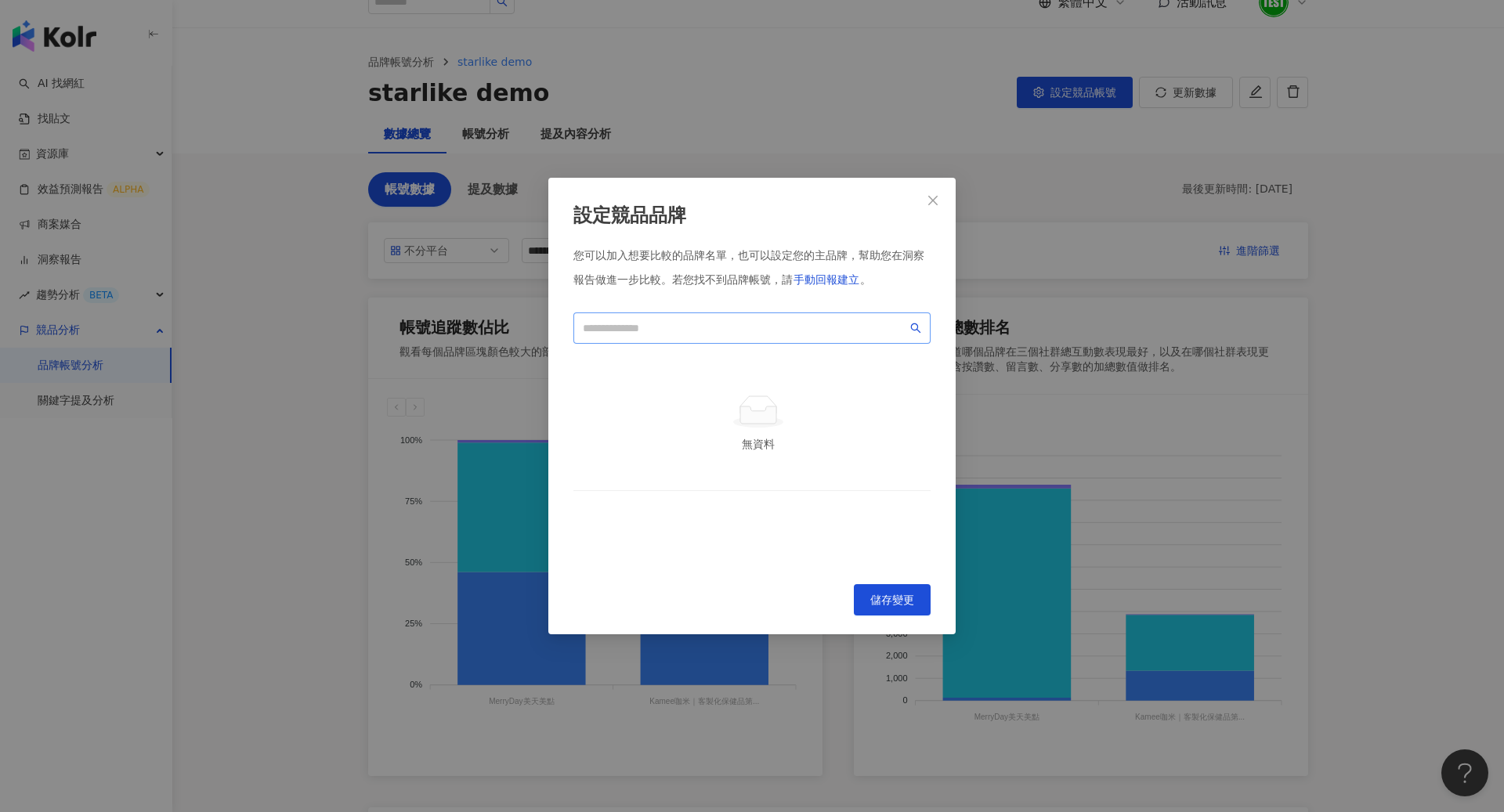
click at [706, 316] on span at bounding box center [751, 328] width 357 height 31
paste input "**********"
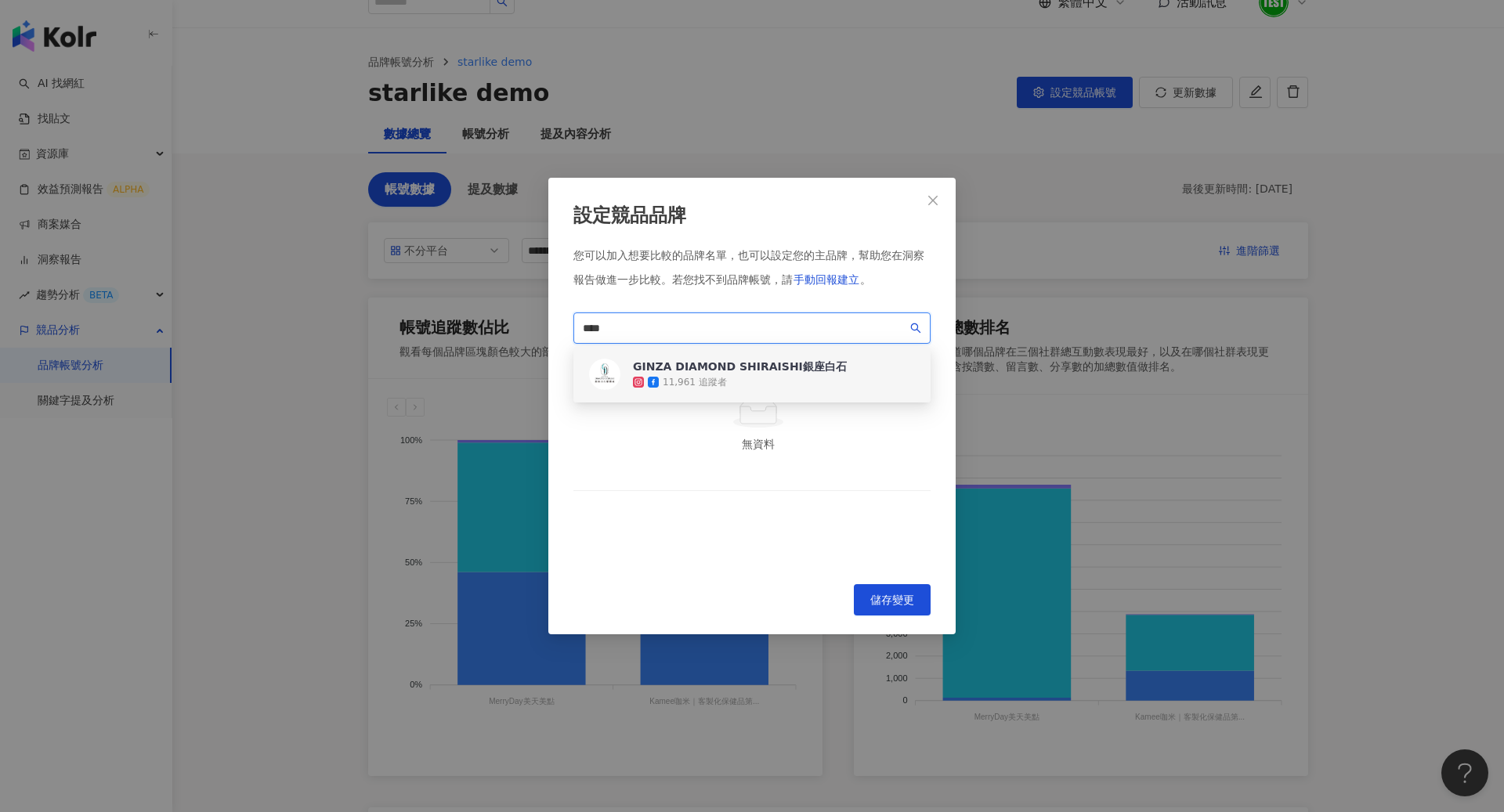
click at [751, 379] on div "11,961 追蹤者" at bounding box center [739, 382] width 214 height 16
type input "*"
paste input "*********"
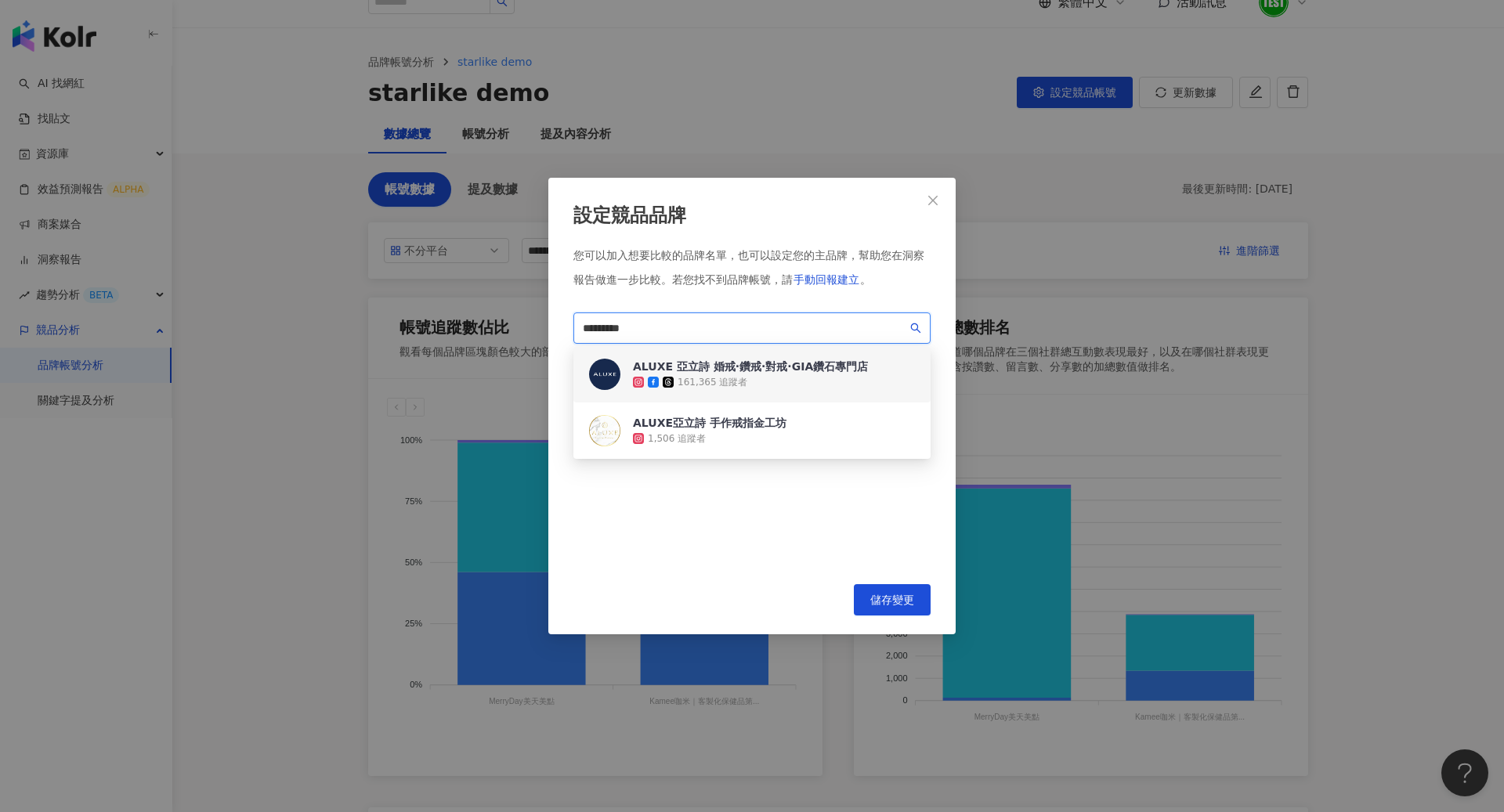
click at [715, 381] on div "161,365 追蹤者" at bounding box center [712, 383] width 69 height 14
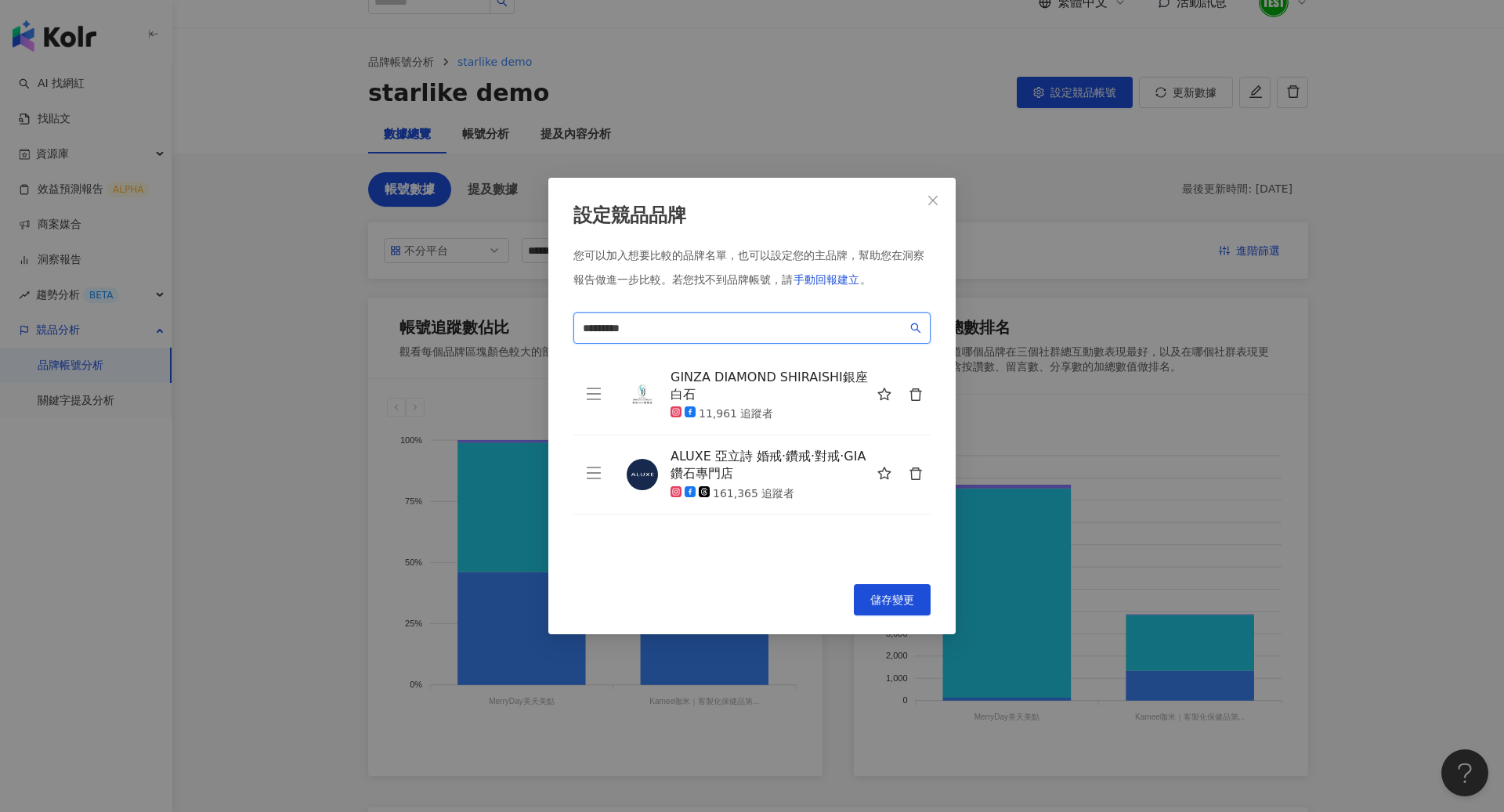
type input "*********"
click at [884, 597] on span "儲存變更" at bounding box center [892, 600] width 44 height 13
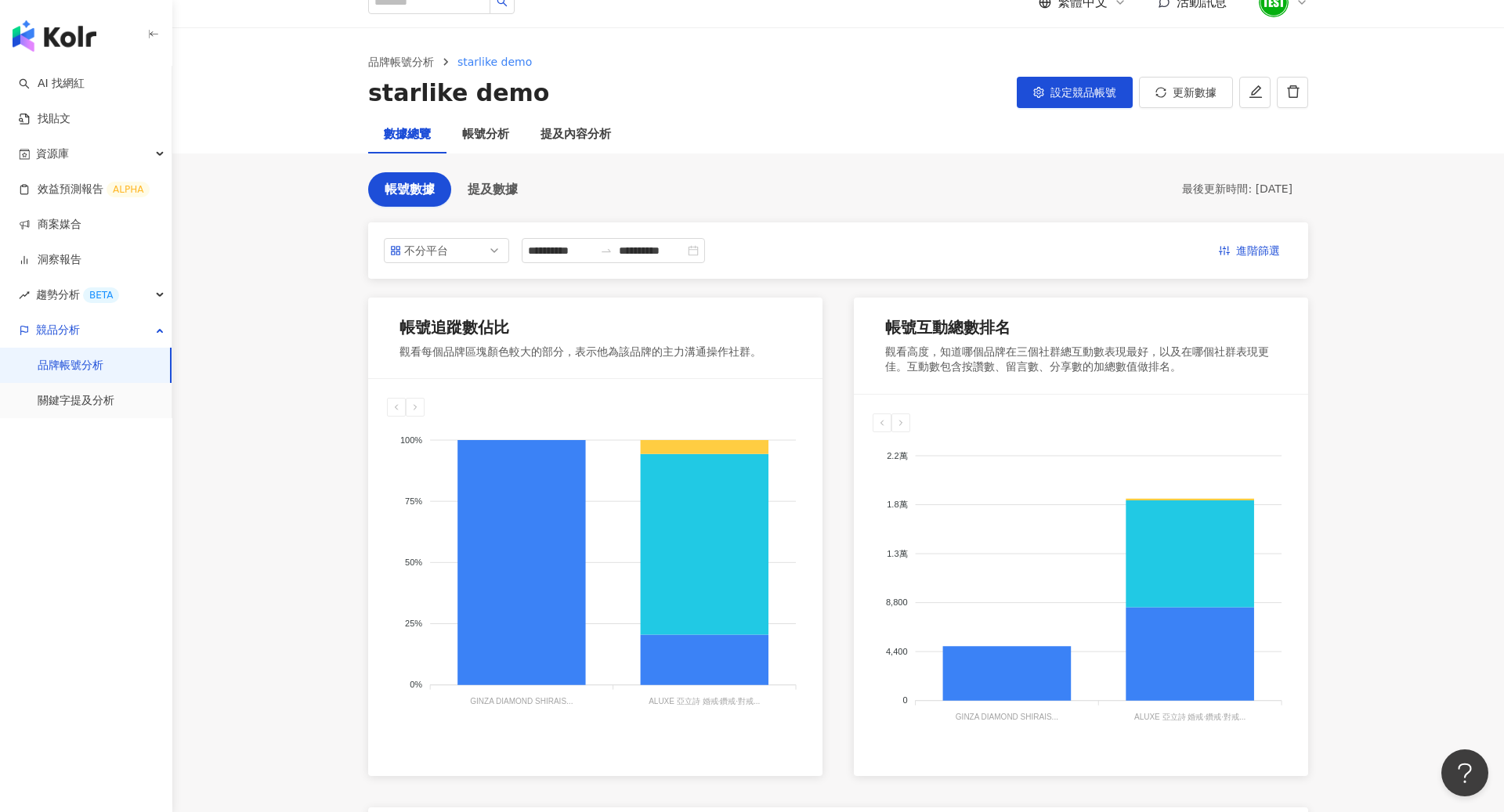
scroll to position [552, 0]
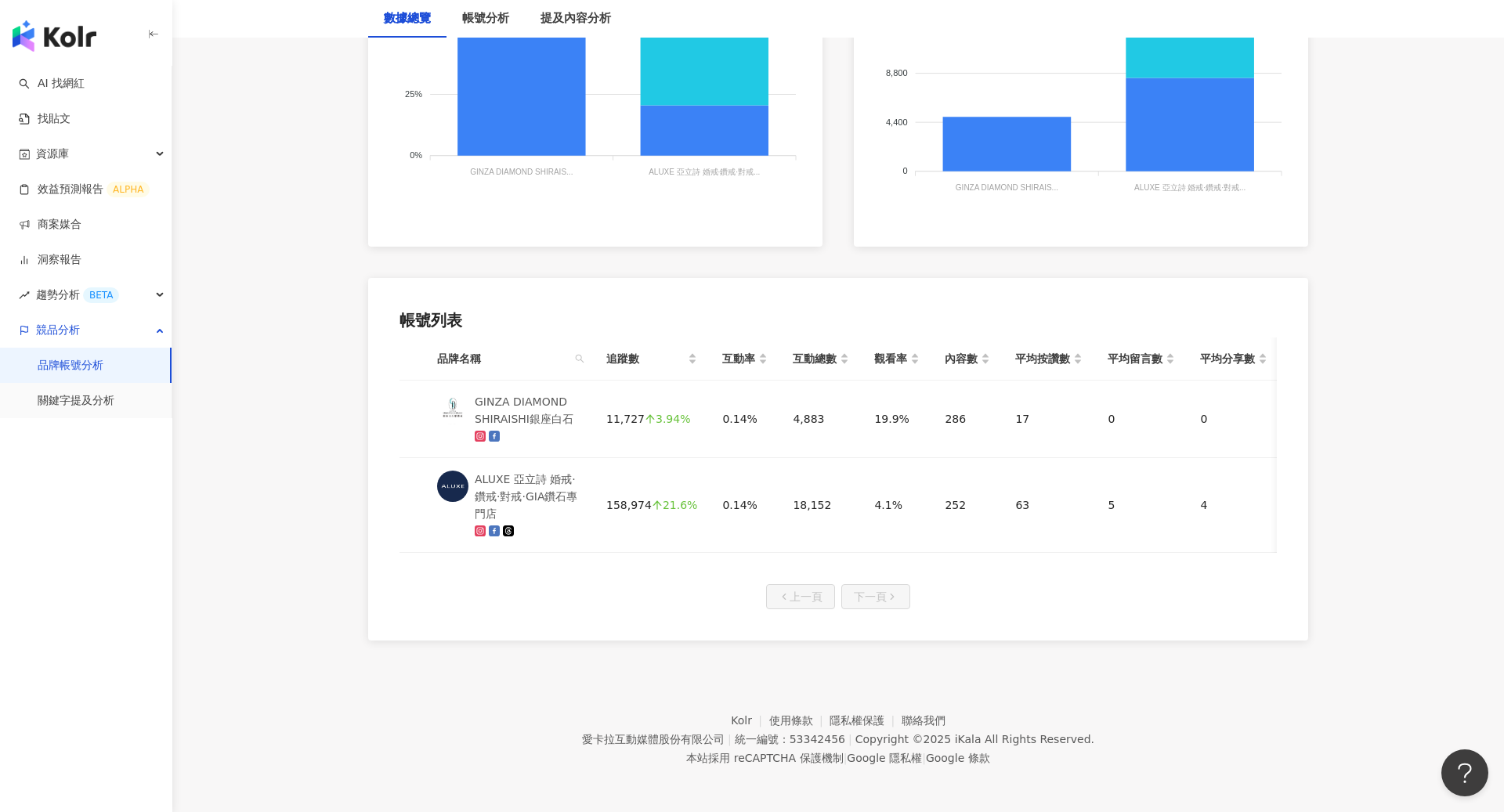
click at [643, 413] on div "設定競品品牌 您可以加入想要比較的品牌名單，也可以設定您的主品牌，幫助您在洞察報告做進一步比較。 若您找不到品牌帳號，請 手動回報建立 。 *********…" at bounding box center [752, 406] width 1504 height 812
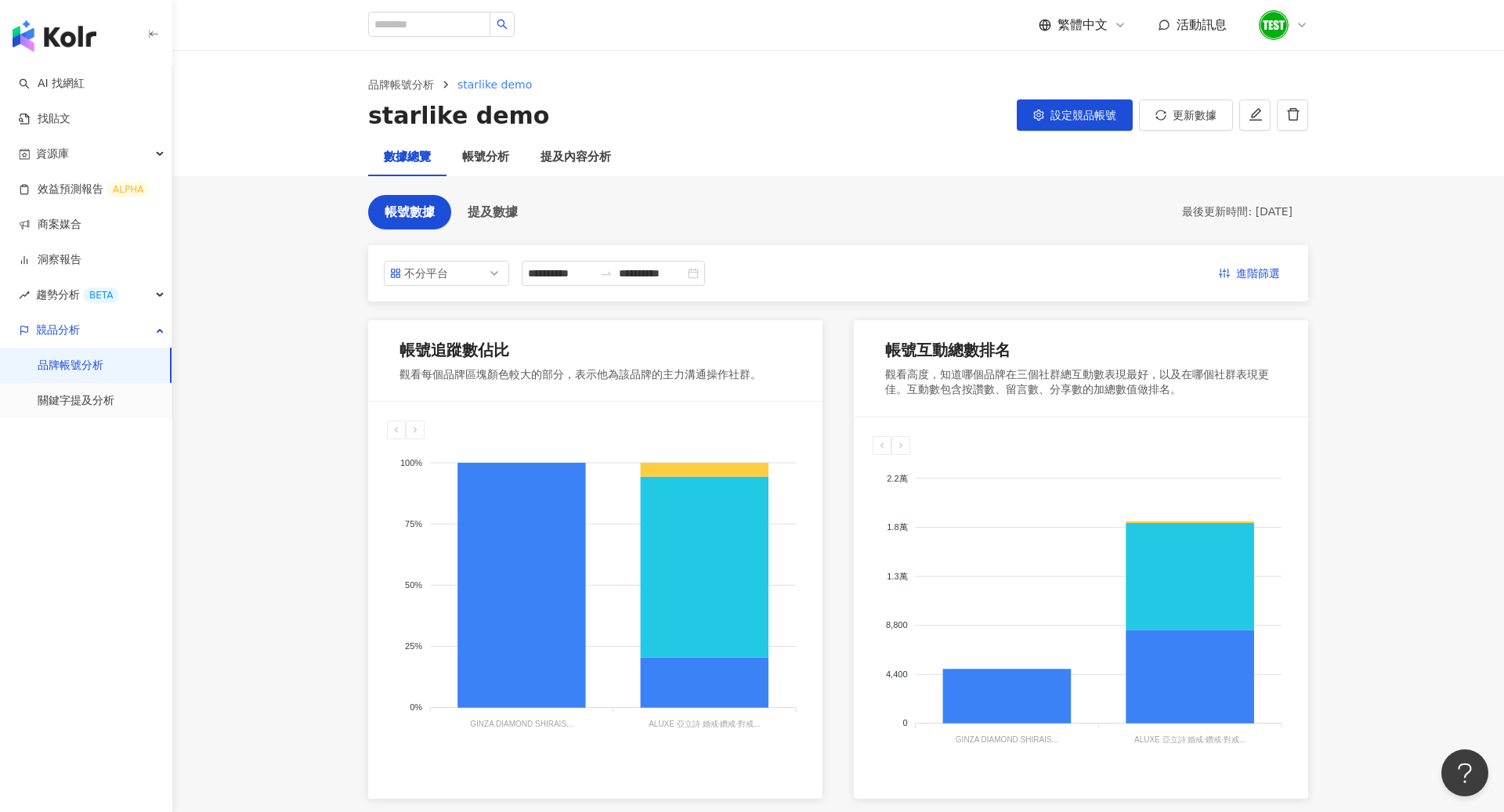
click at [464, 264] on div "設定競品品牌 您可以加入想要比較的品牌名單，也可以設定您的主品牌，幫助您在洞察報告做進一步比較。 若您找不到品牌帳號，請 手動回報建立 。 *********…" at bounding box center [752, 406] width 1504 height 812
click at [464, 269] on div "設定競品品牌 您可以加入想要比較的品牌名單，也可以設定您的主品牌，幫助您在洞察報告做進一步比較。 若您找不到品牌帳號，請 手動回報建立 。 *********…" at bounding box center [752, 406] width 1504 height 812
click at [484, 274] on div "設定競品品牌 您可以加入想要比較的品牌名單，也可以設定您的主品牌，幫助您在洞察報告做進一步比較。 若您找不到品牌帳號，請 手動回報建立 。 *********…" at bounding box center [752, 406] width 1504 height 812
click at [502, 273] on div "設定競品品牌 您可以加入想要比較的品牌名單，也可以設定您的主品牌，幫助您在洞察報告做進一步比較。 若您找不到品牌帳號，請 手動回報建立 。 *********…" at bounding box center [752, 406] width 1504 height 812
click at [497, 273] on div "設定競品品牌 您可以加入想要比較的品牌名單，也可以設定您的主品牌，幫助您在洞察報告做進一步比較。 若您找不到品牌帳號，請 手動回報建立 。 *********…" at bounding box center [752, 406] width 1504 height 812
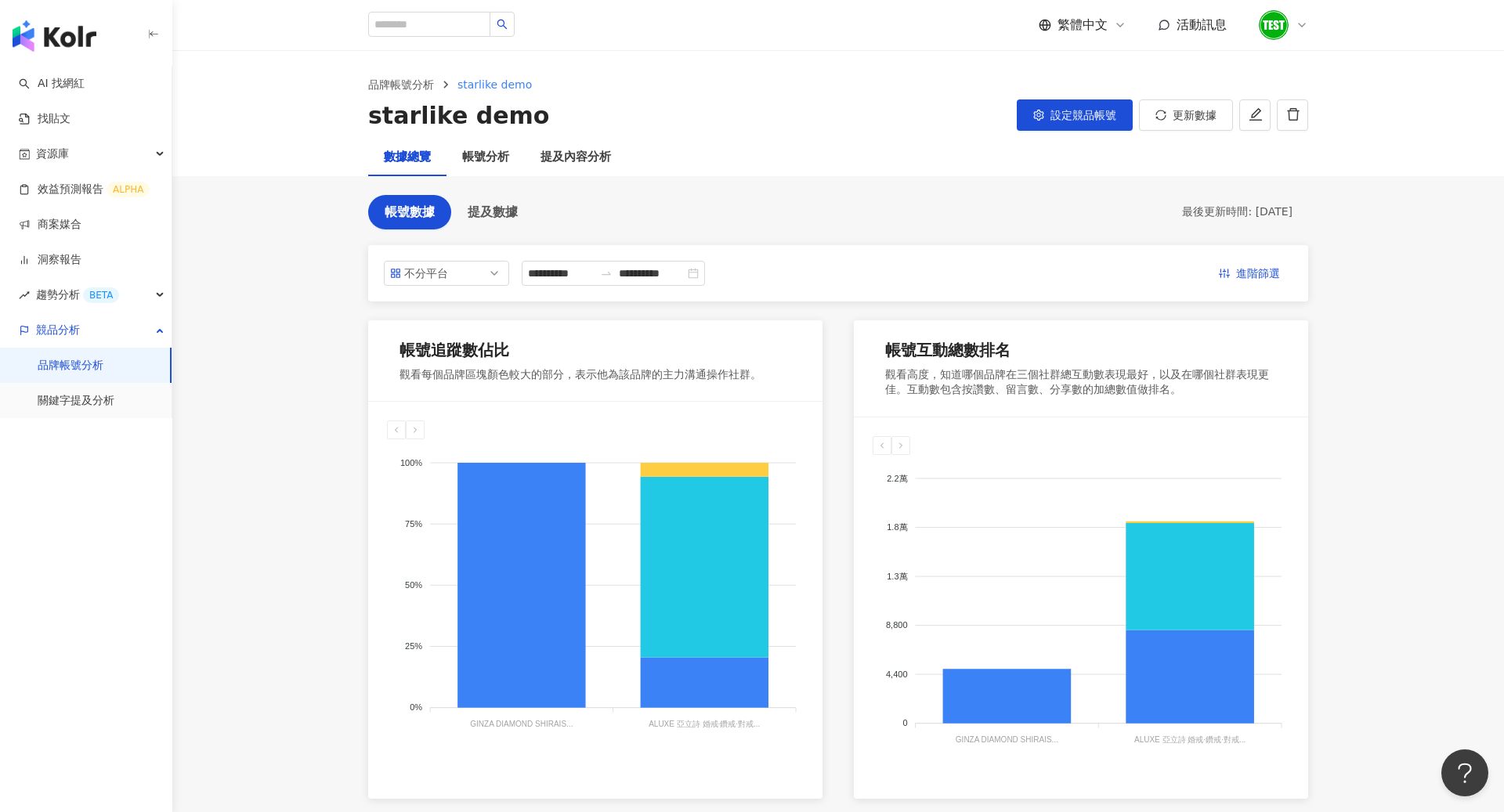
click at [771, 276] on div "設定競品品牌 您可以加入想要比較的品牌名單，也可以設定您的主品牌，幫助您在洞察報告做進一步比較。 若您找不到品牌帳號，請 手動回報建立 。 *********…" at bounding box center [752, 406] width 1504 height 812
click at [1055, 117] on div "設定競品品牌 您可以加入想要比較的品牌名單，也可以設定您的主品牌，幫助您在洞察報告做進一步比較。 若您找不到品牌帳號，請 手動回報建立 。 *********…" at bounding box center [752, 406] width 1504 height 812
click at [1045, 124] on button "設定競品帳號" at bounding box center [1074, 115] width 116 height 31
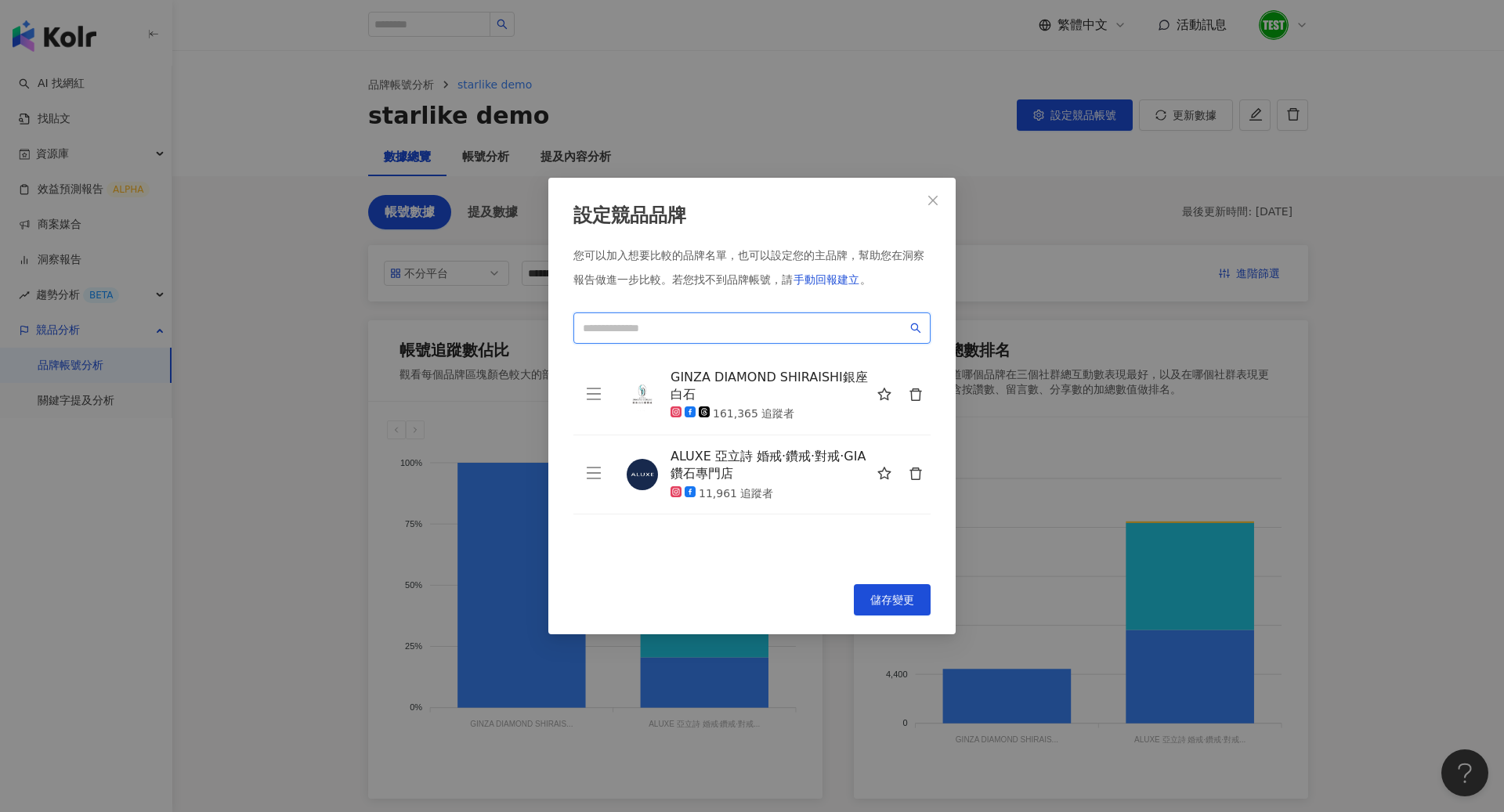
click at [734, 330] on input "search" at bounding box center [745, 328] width 324 height 17
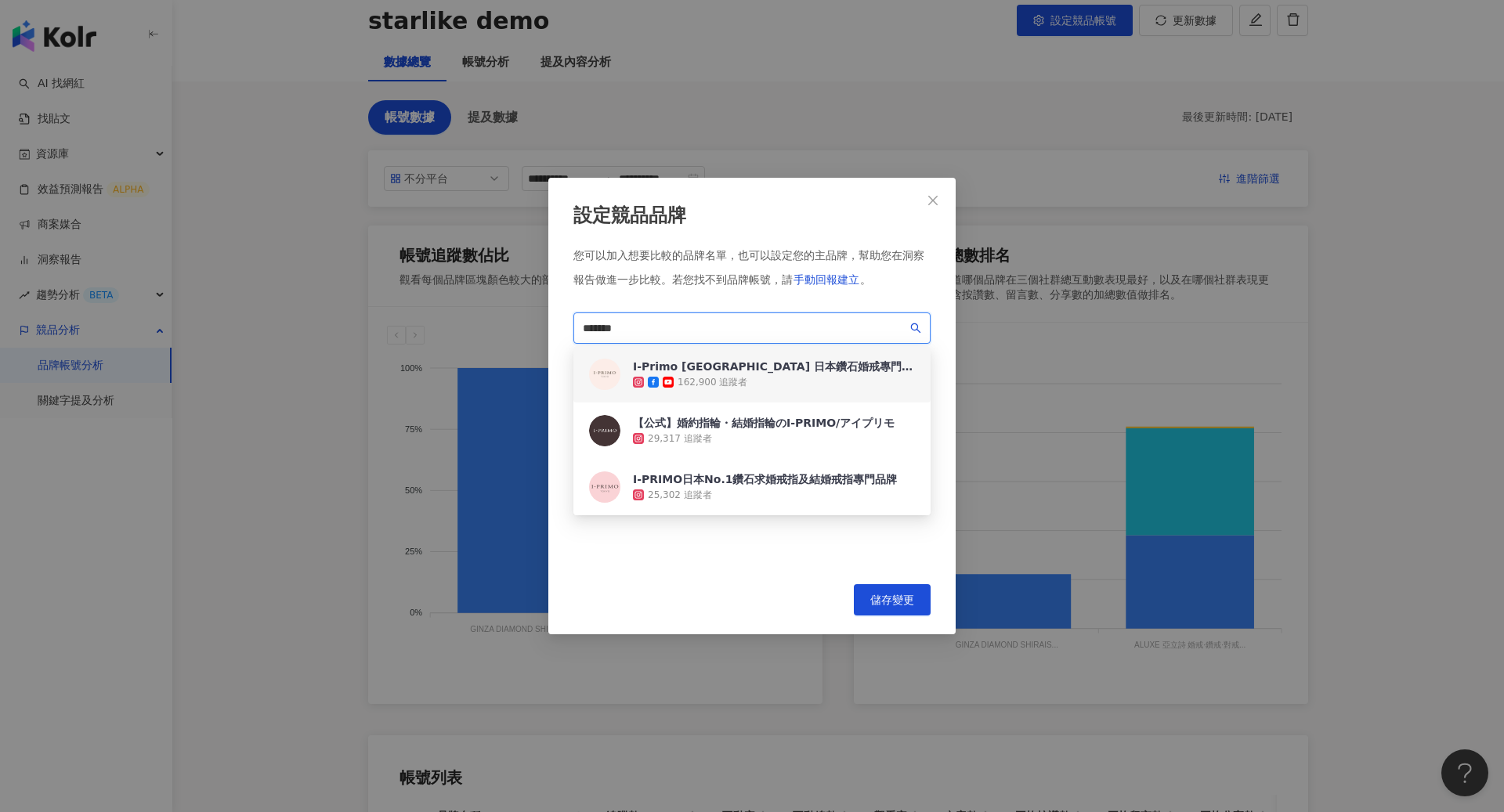
scroll to position [95, 0]
click at [755, 382] on div "162,900 追蹤者" at bounding box center [774, 382] width 282 height 16
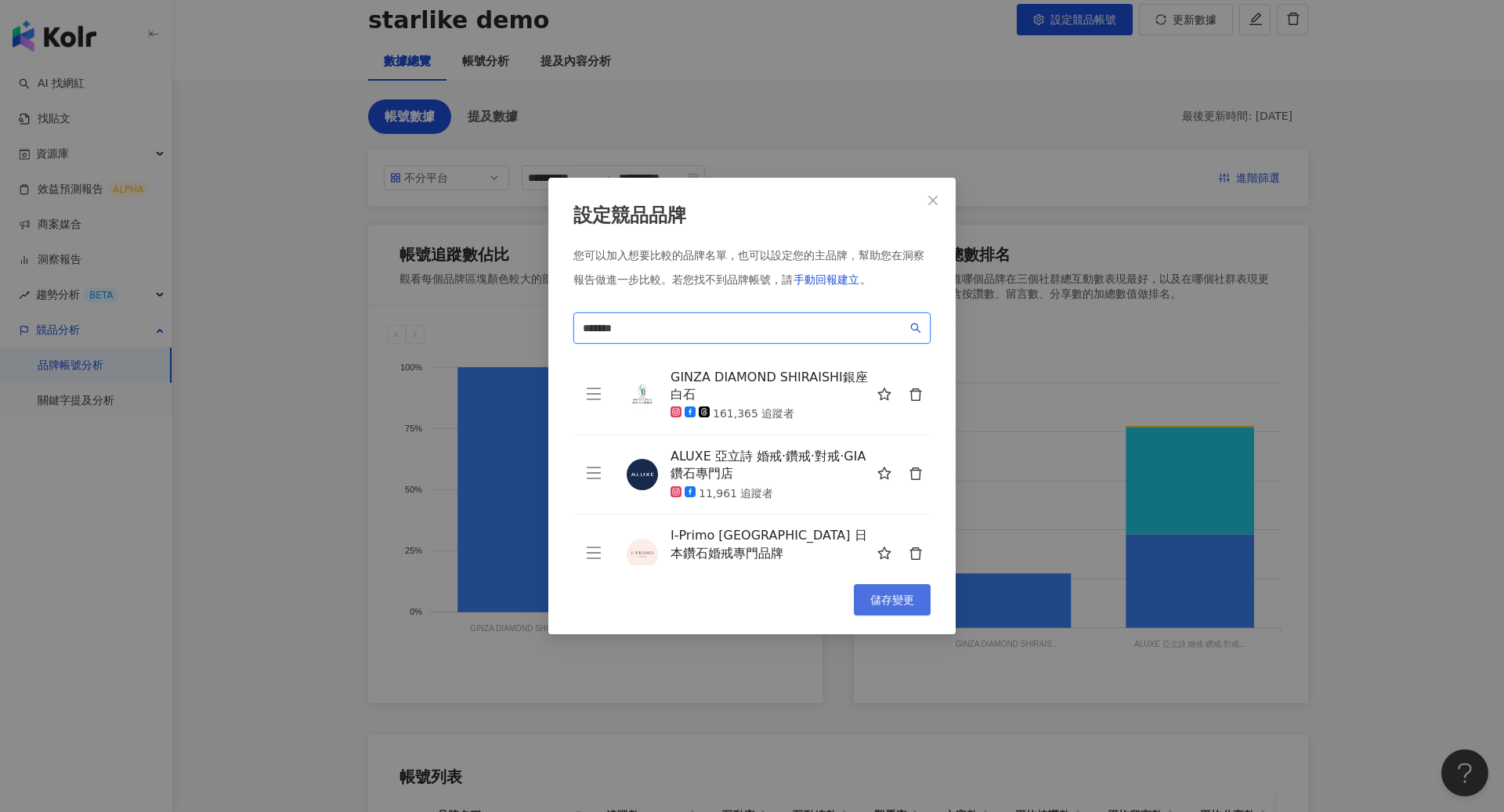
type input "*******"
click at [896, 612] on button "儲存變更" at bounding box center [891, 599] width 77 height 31
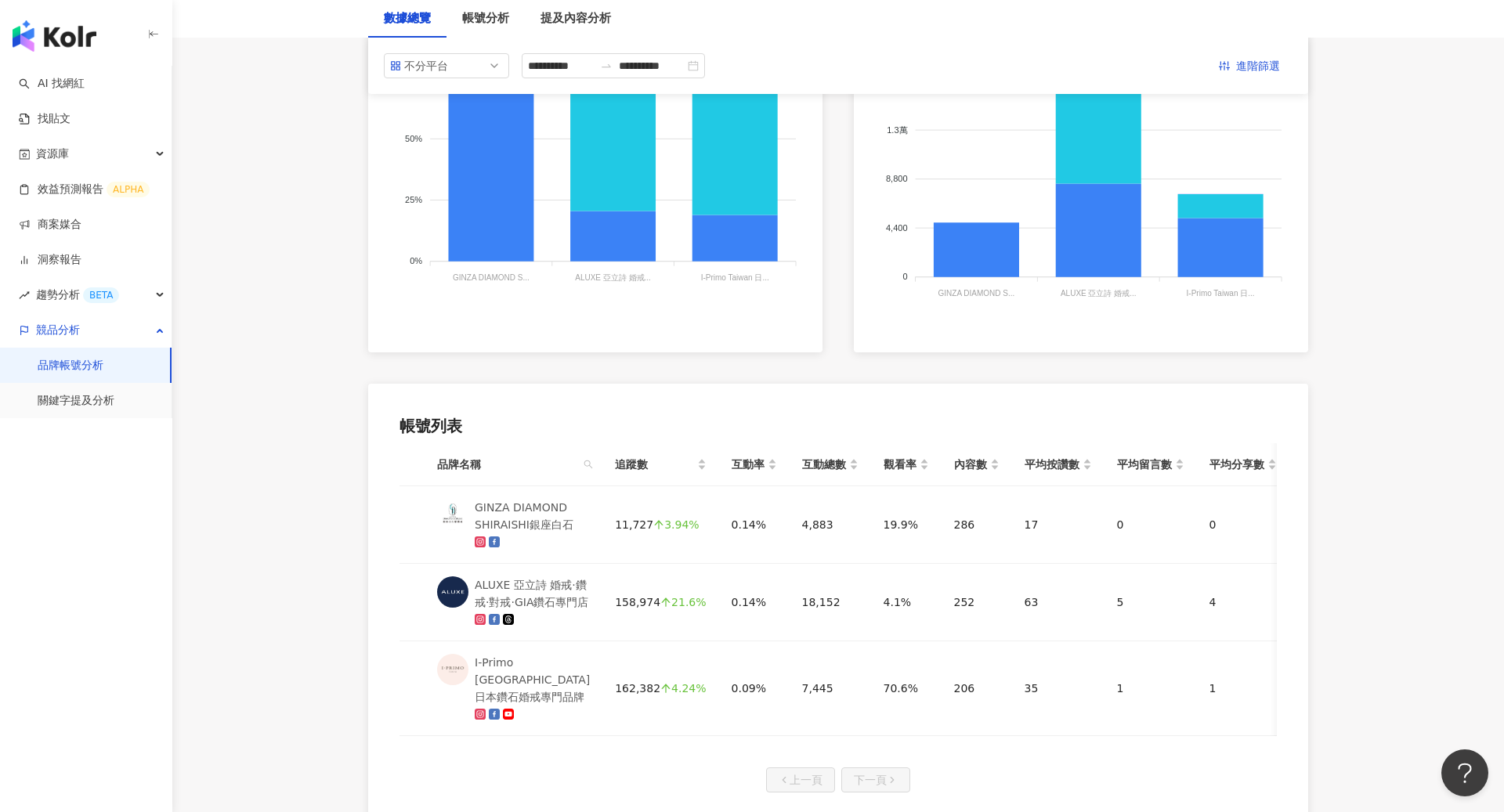
scroll to position [279, 0]
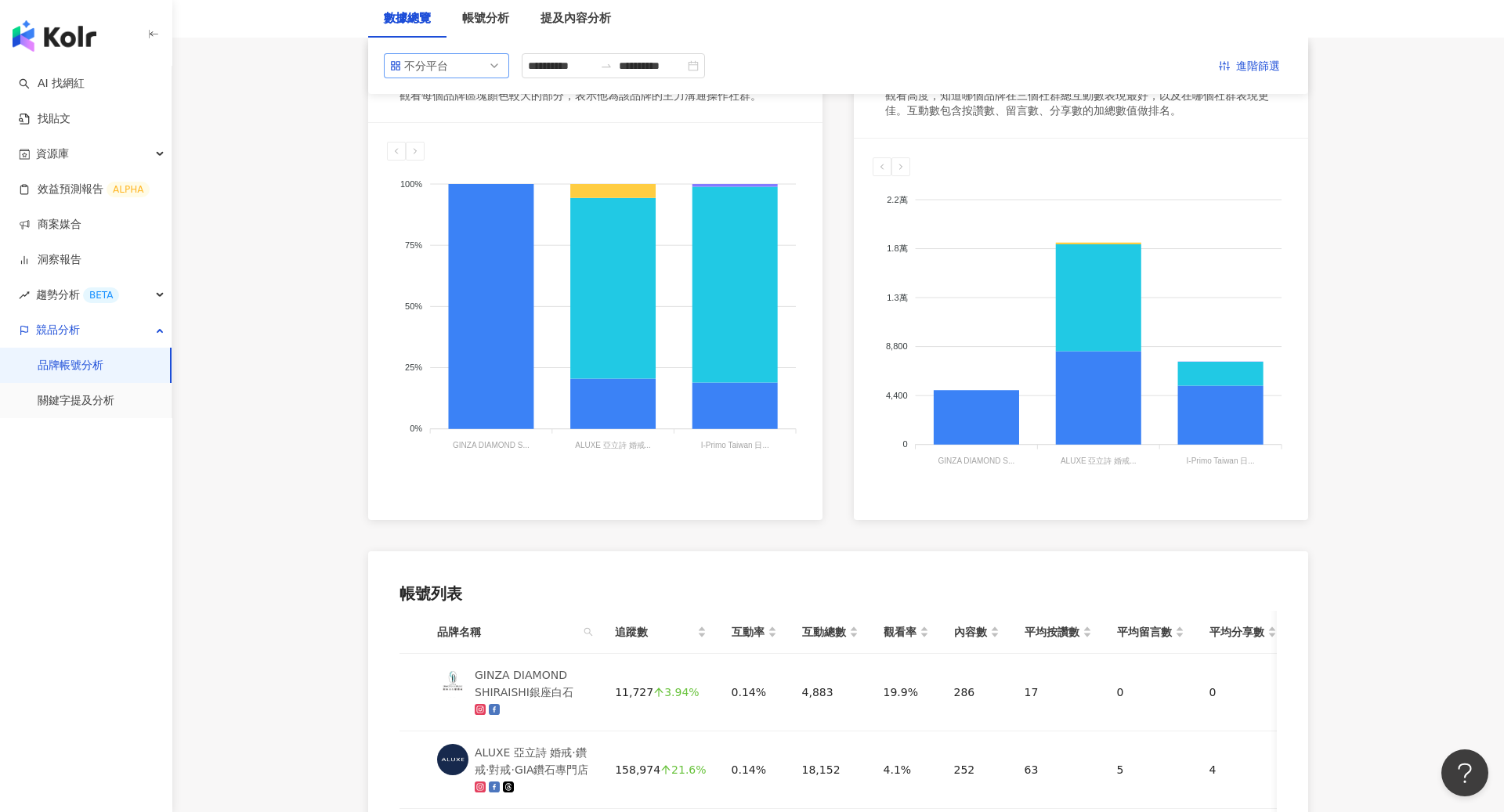
click at [494, 57] on span "不分平台" at bounding box center [446, 66] width 112 height 24
click at [469, 149] on div "Facebook" at bounding box center [446, 155] width 101 height 17
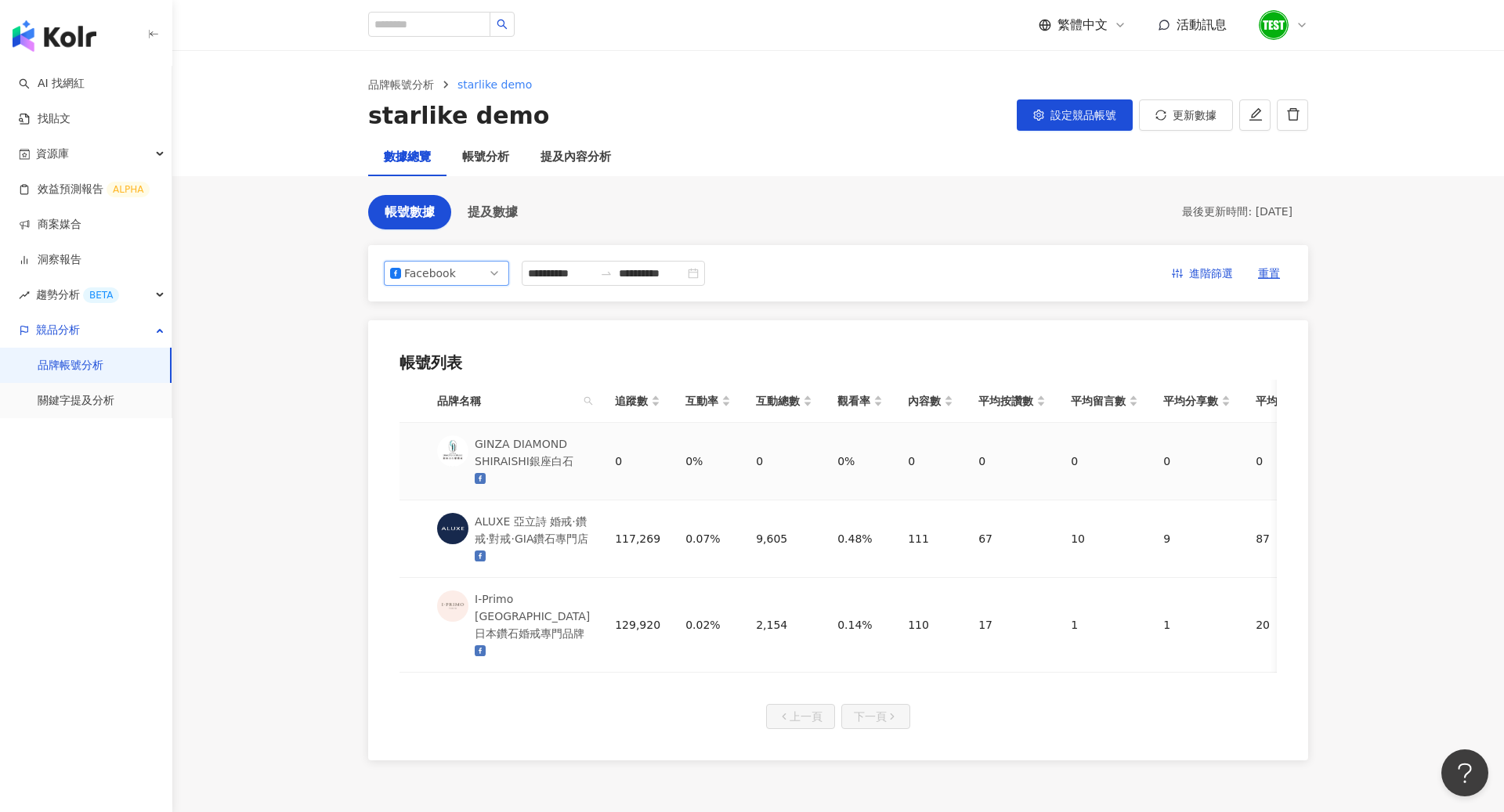
scroll to position [83, 0]
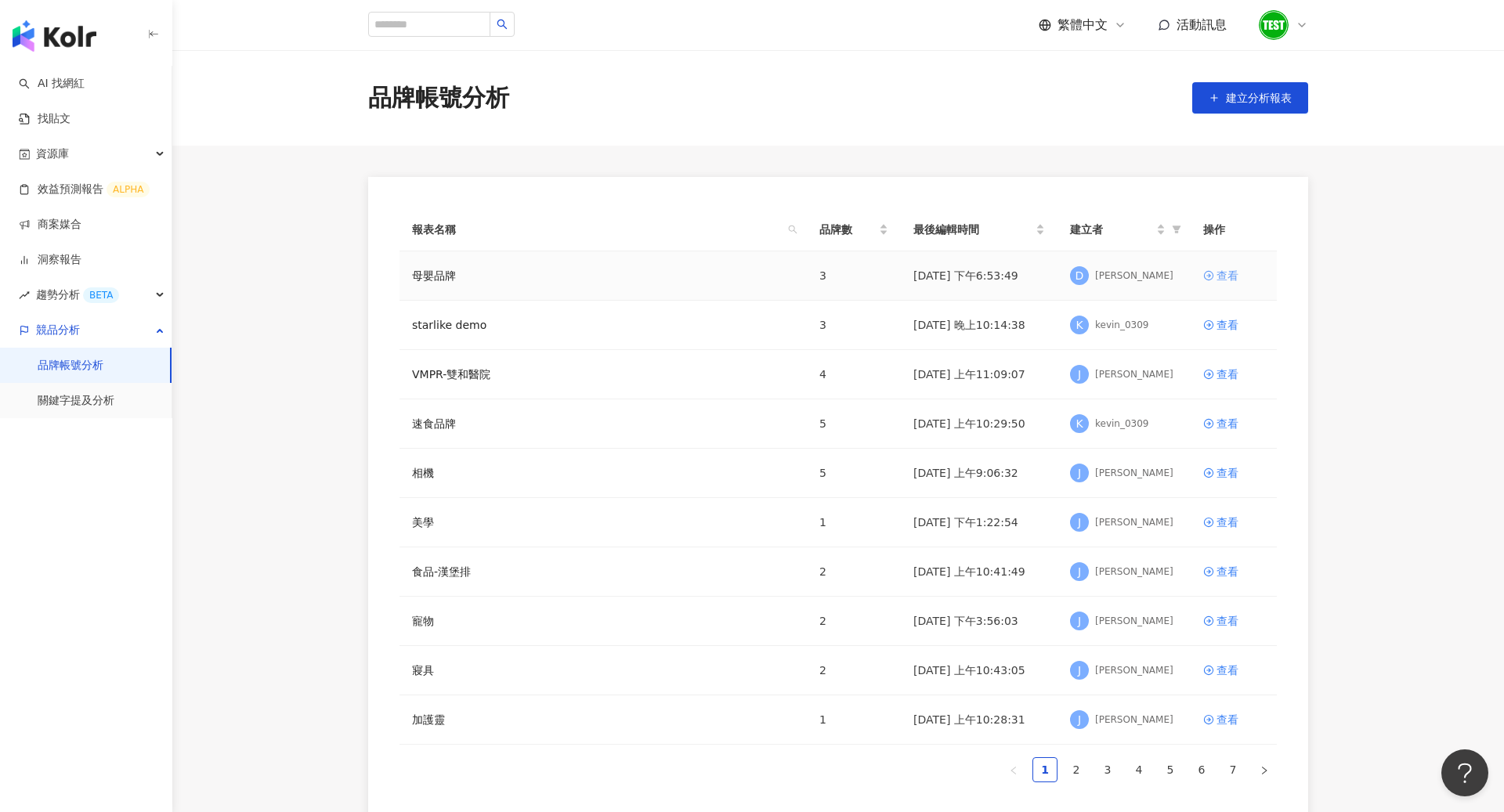
click at [1217, 273] on div "查看" at bounding box center [1227, 275] width 22 height 17
click at [1230, 319] on div "查看" at bounding box center [1227, 324] width 22 height 17
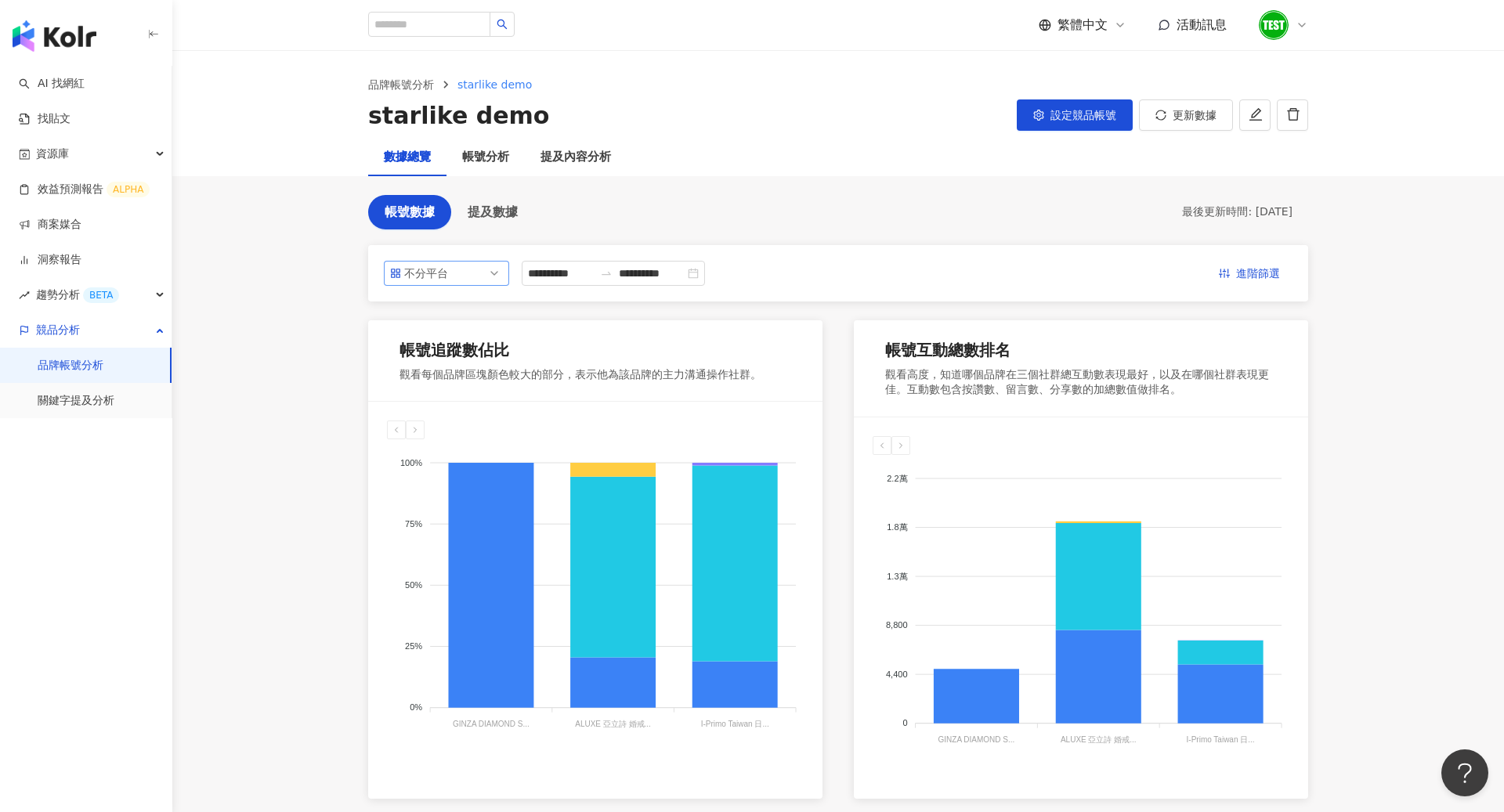
click at [490, 264] on span "不分平台" at bounding box center [446, 274] width 112 height 24
click at [466, 356] on div "Facebook" at bounding box center [446, 362] width 101 height 17
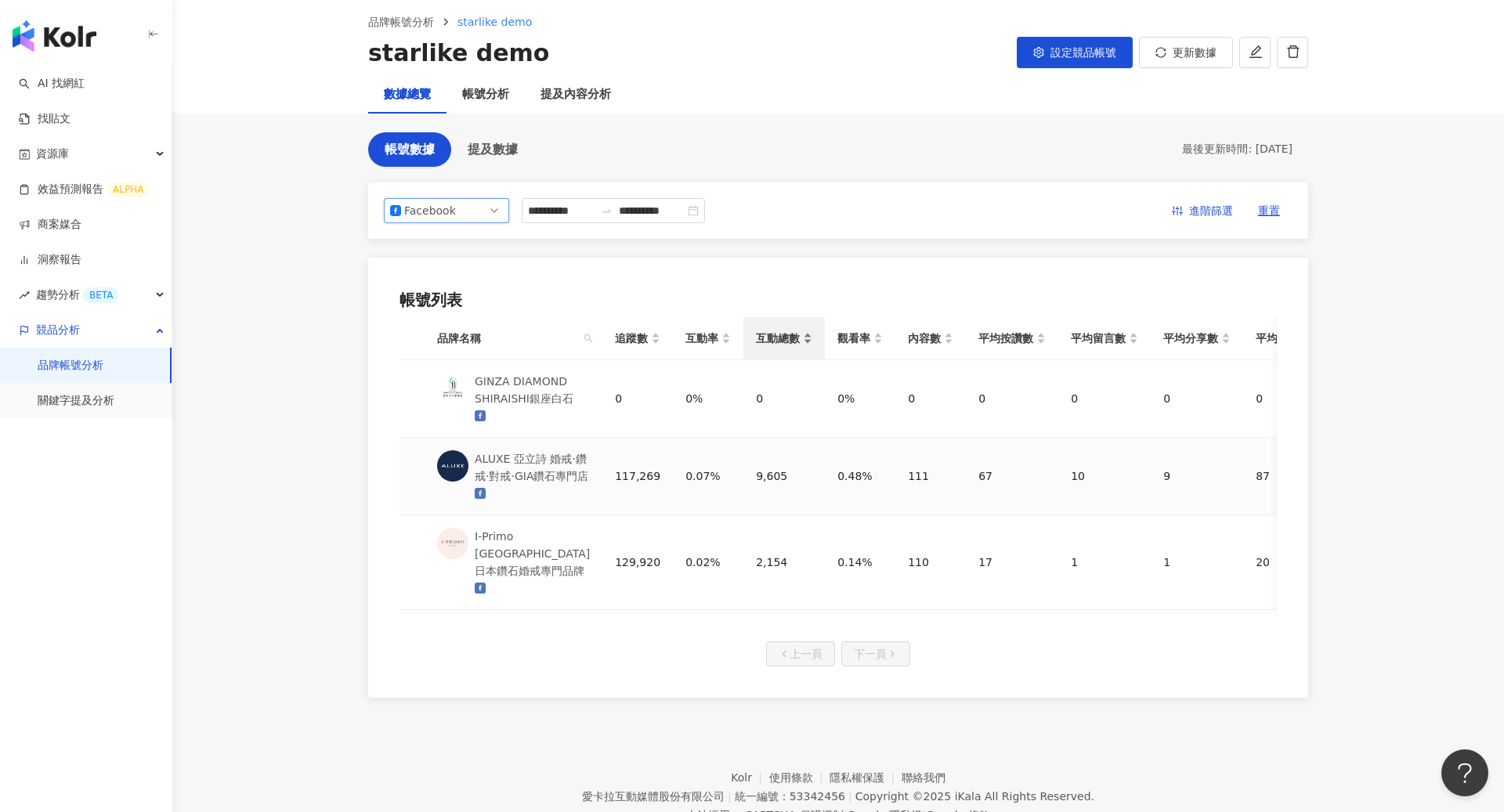
scroll to position [55, 0]
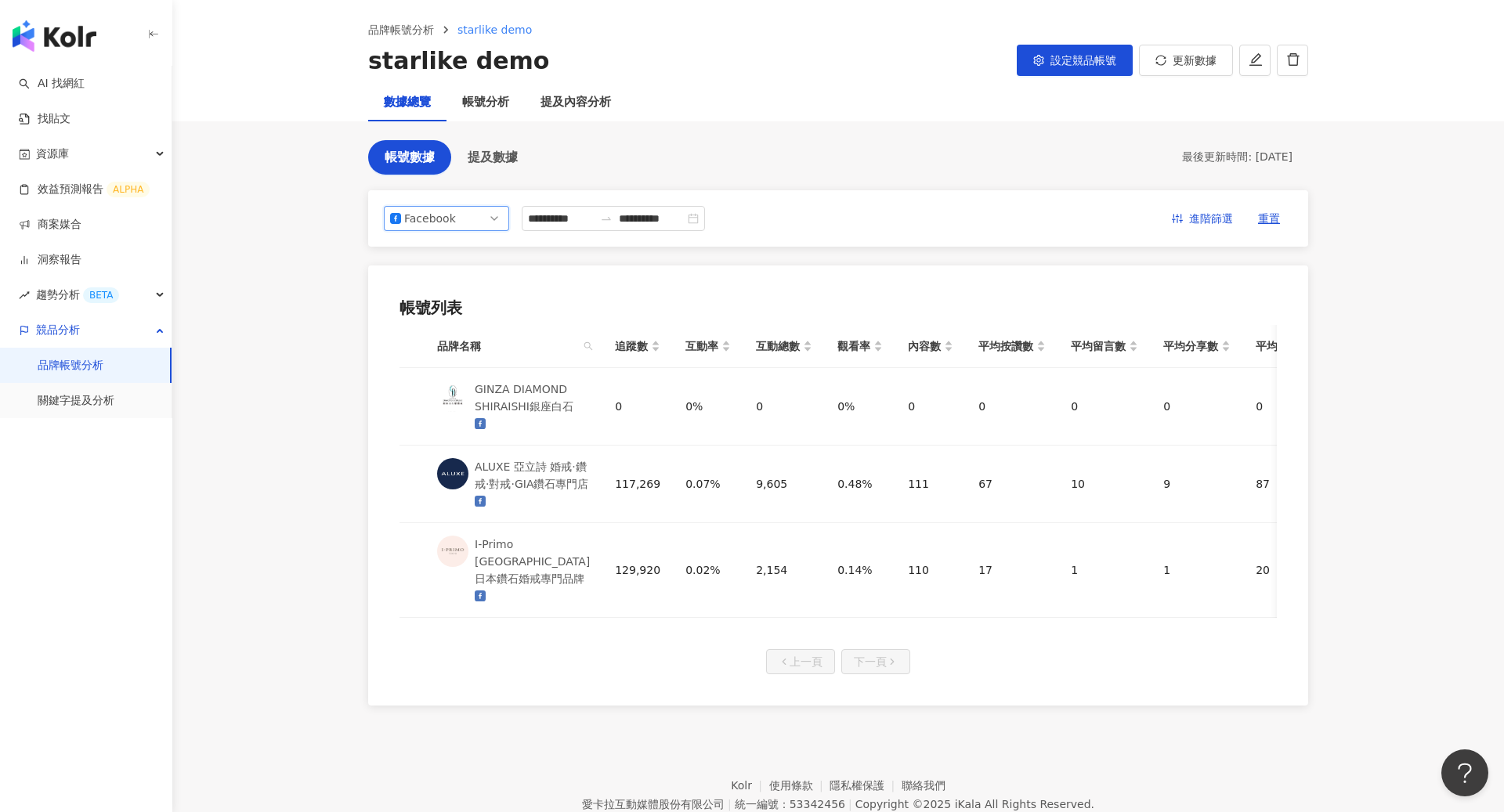
click at [83, 370] on link "品牌帳號分析" at bounding box center [70, 366] width 66 height 16
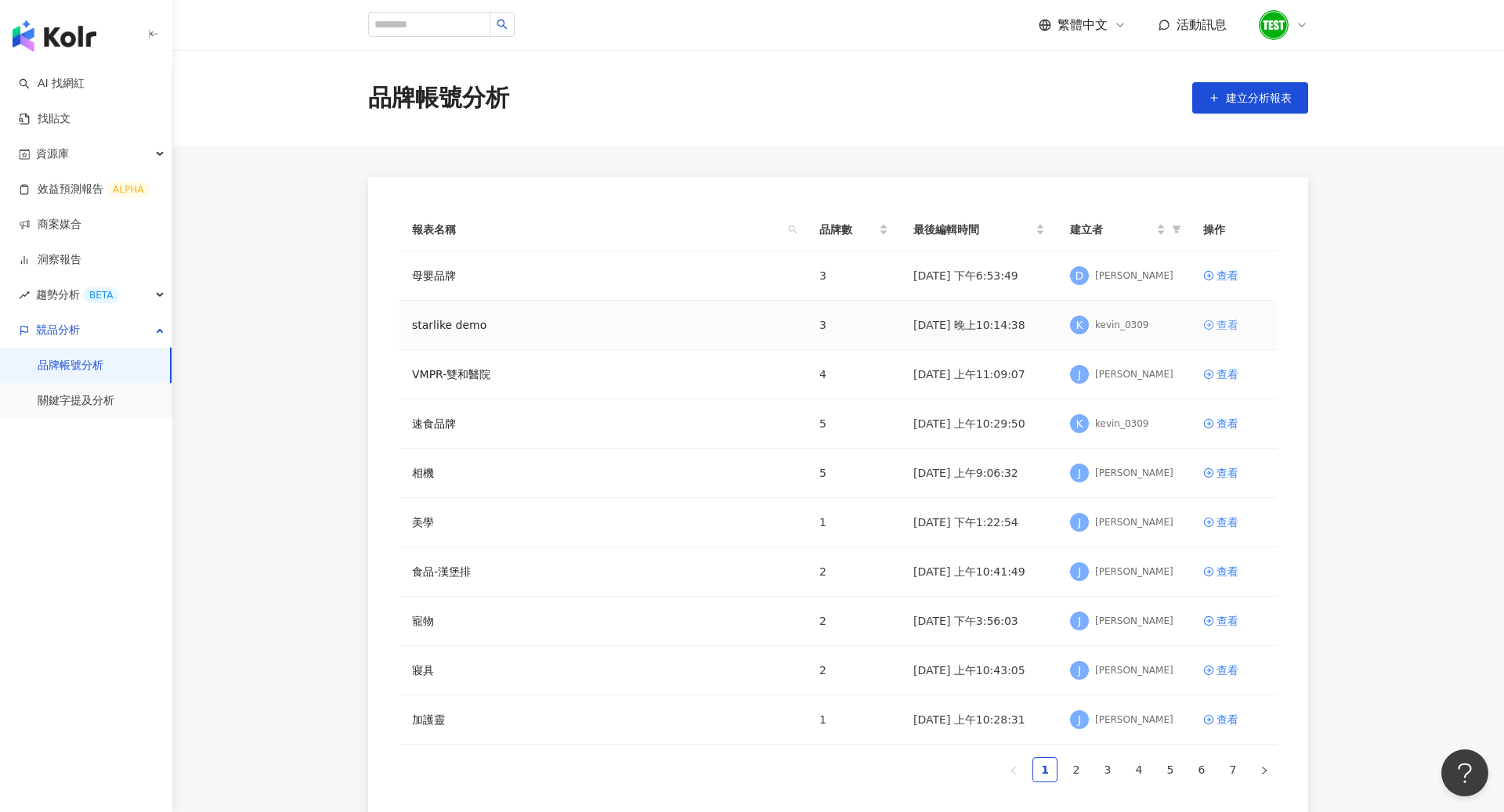
click at [1214, 324] on link "查看" at bounding box center [1234, 324] width 61 height 17
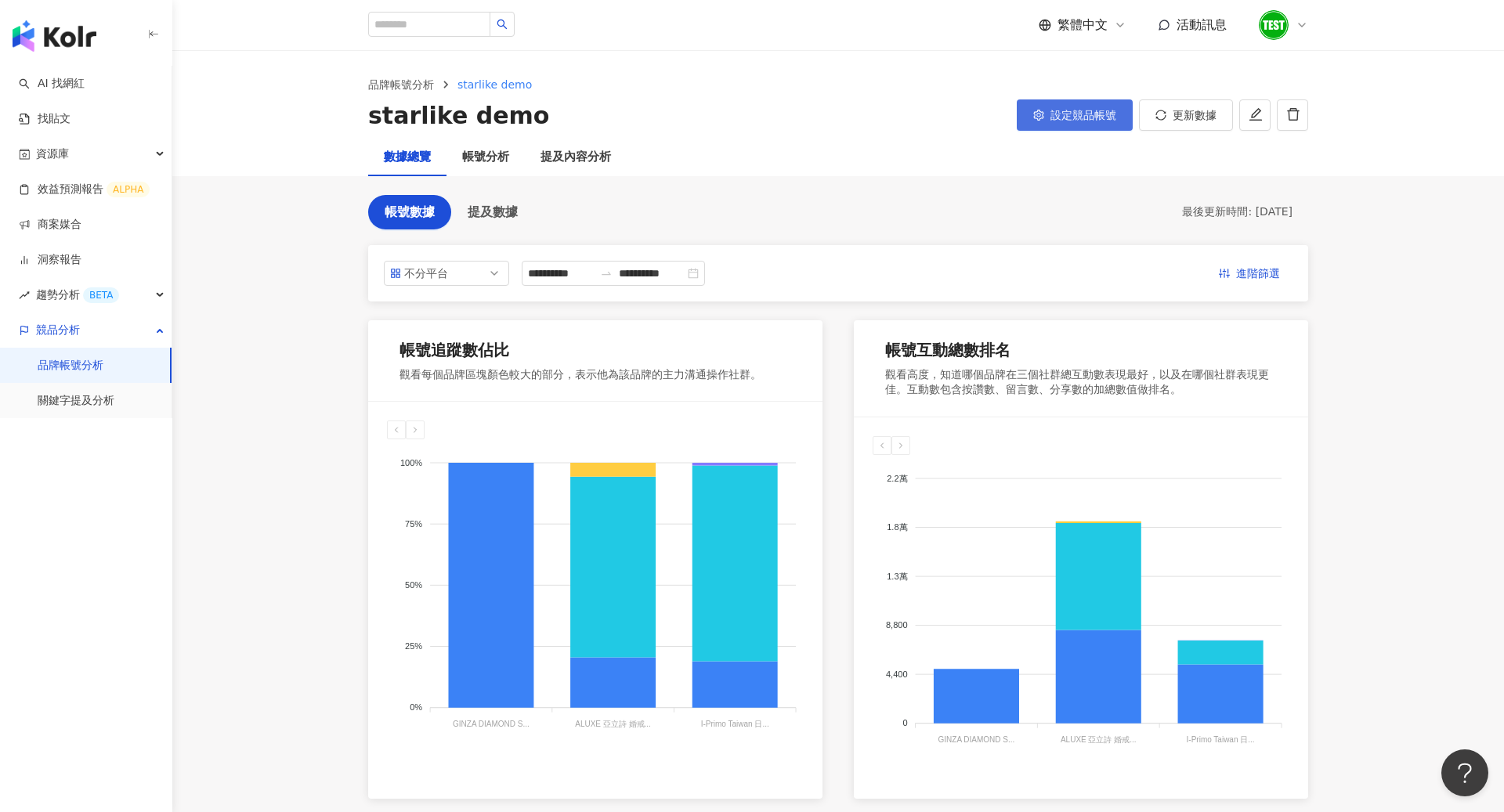
click at [1069, 114] on span "設定競品帳號" at bounding box center [1083, 115] width 66 height 13
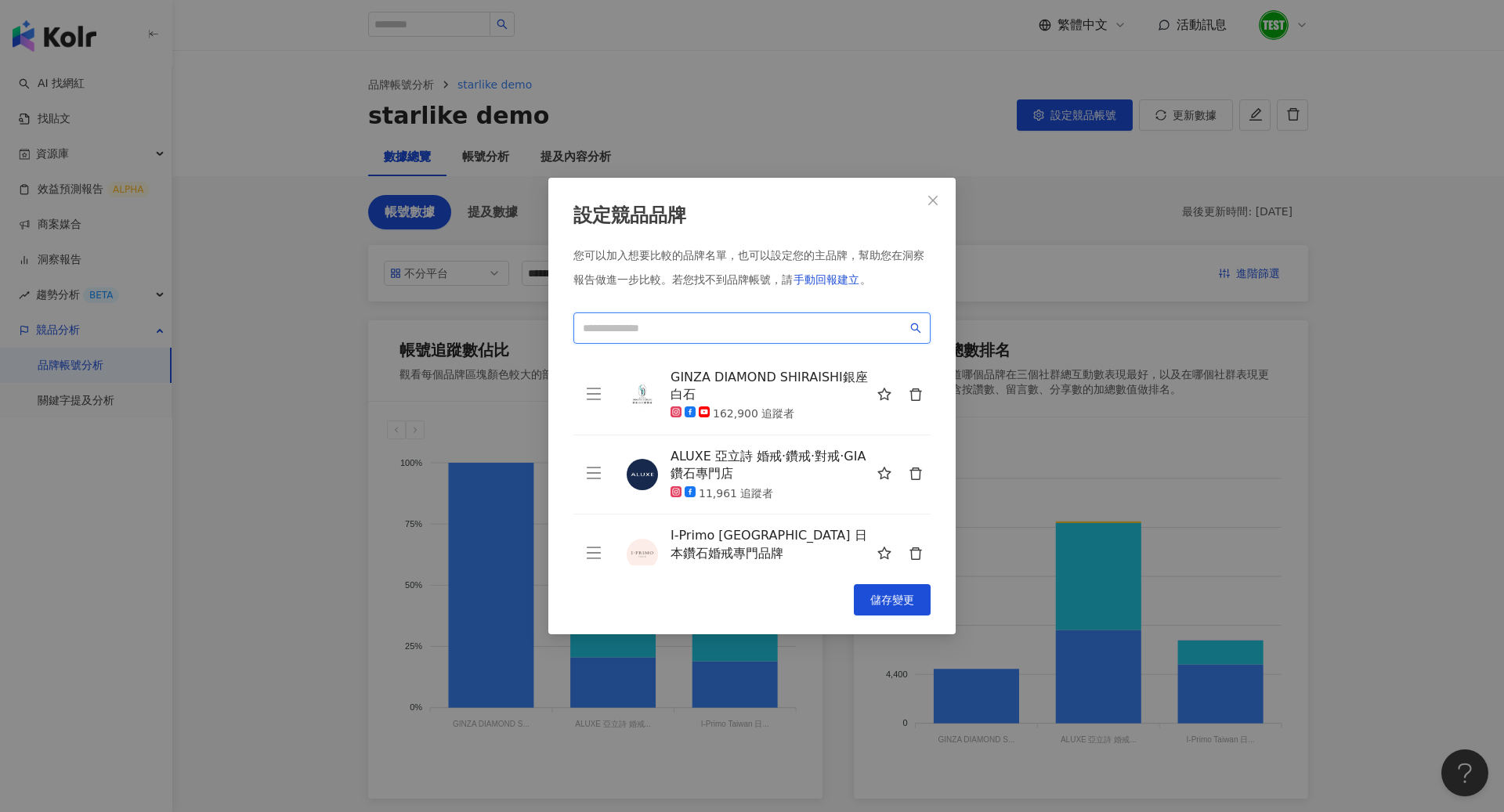
click at [739, 319] on input "search" at bounding box center [745, 328] width 324 height 17
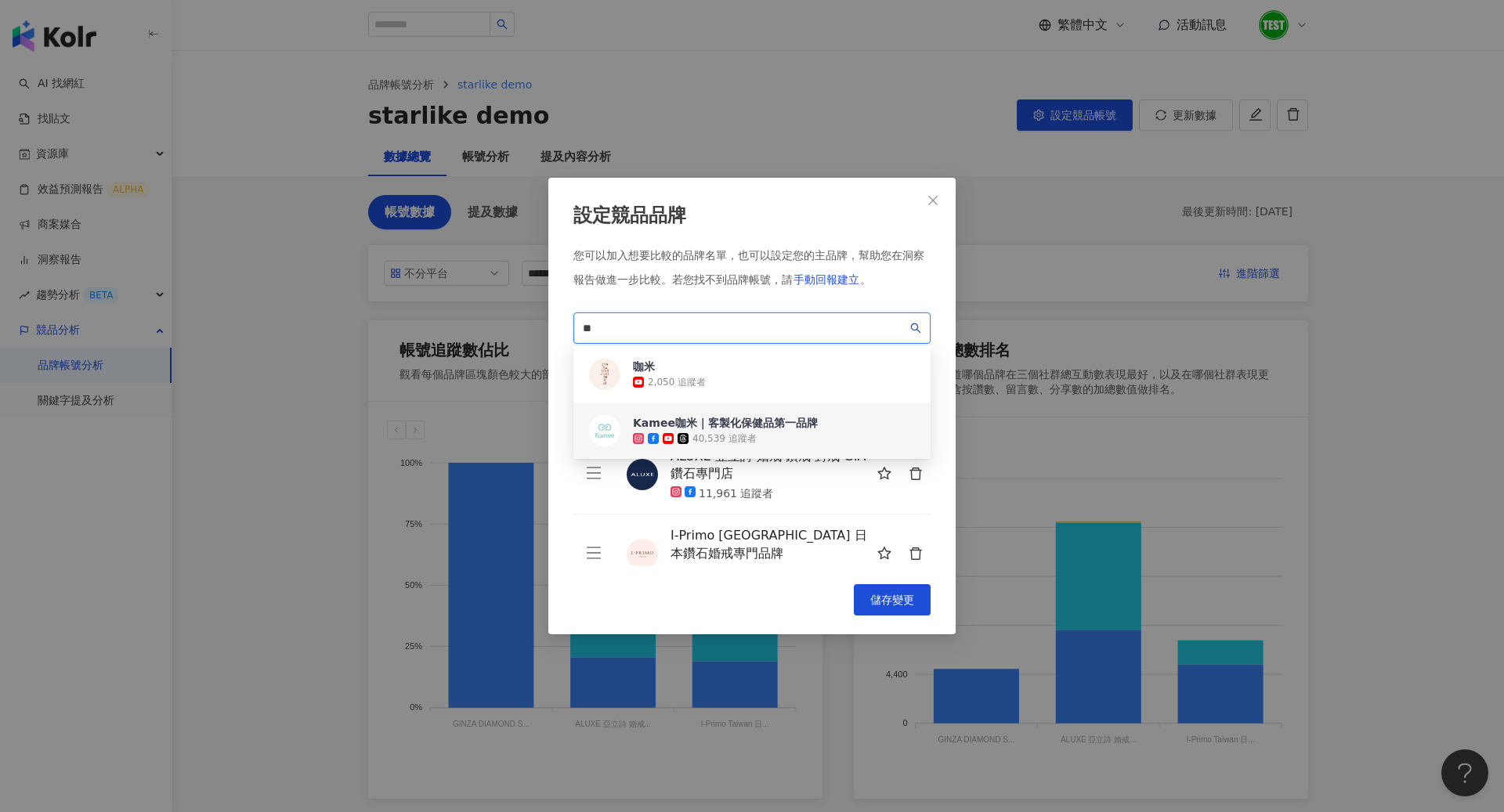
click at [722, 429] on div "Kamee咖米｜客製化保健品第一品牌" at bounding box center [725, 422] width 185 height 16
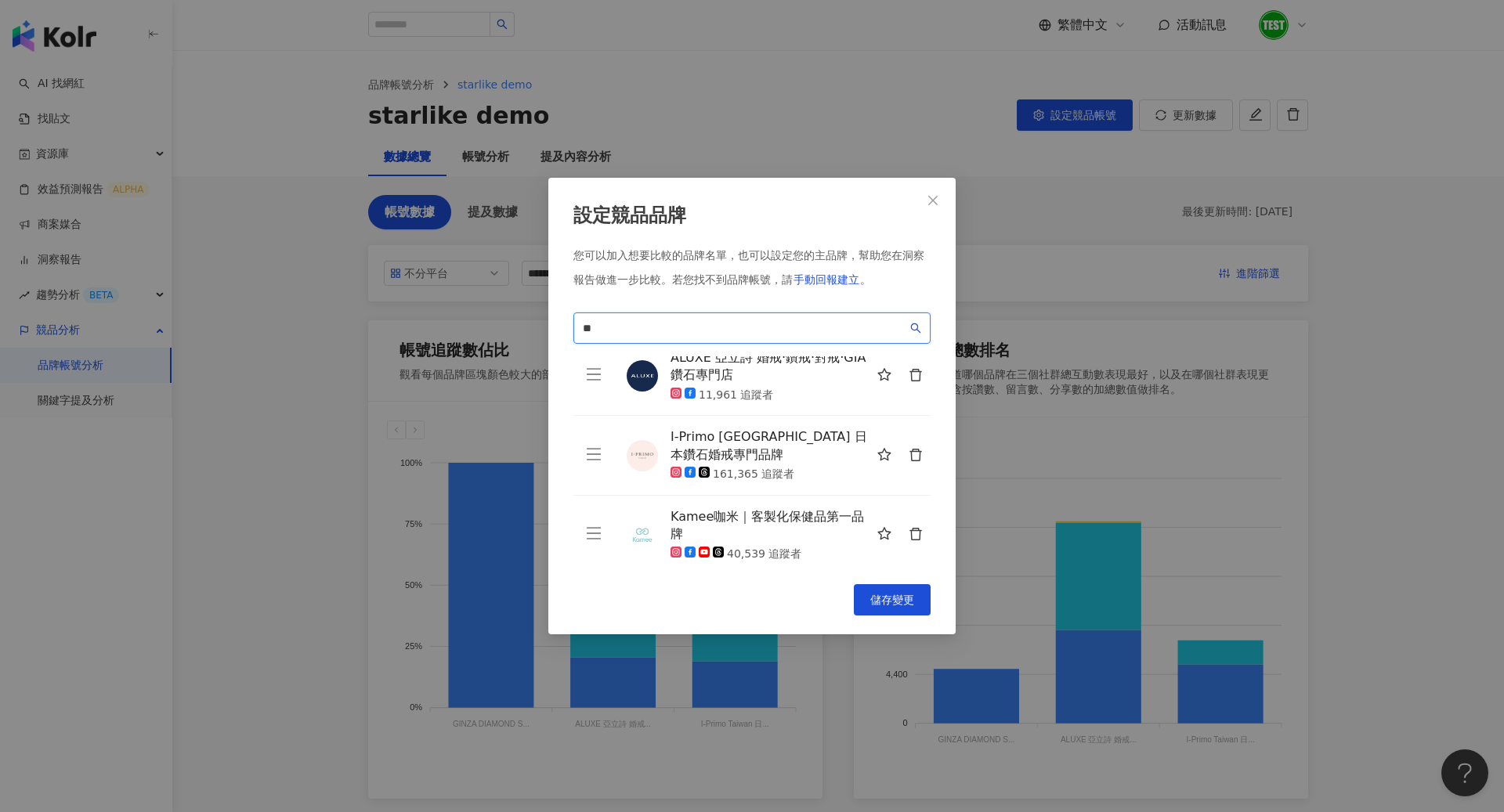
scroll to position [106, 0]
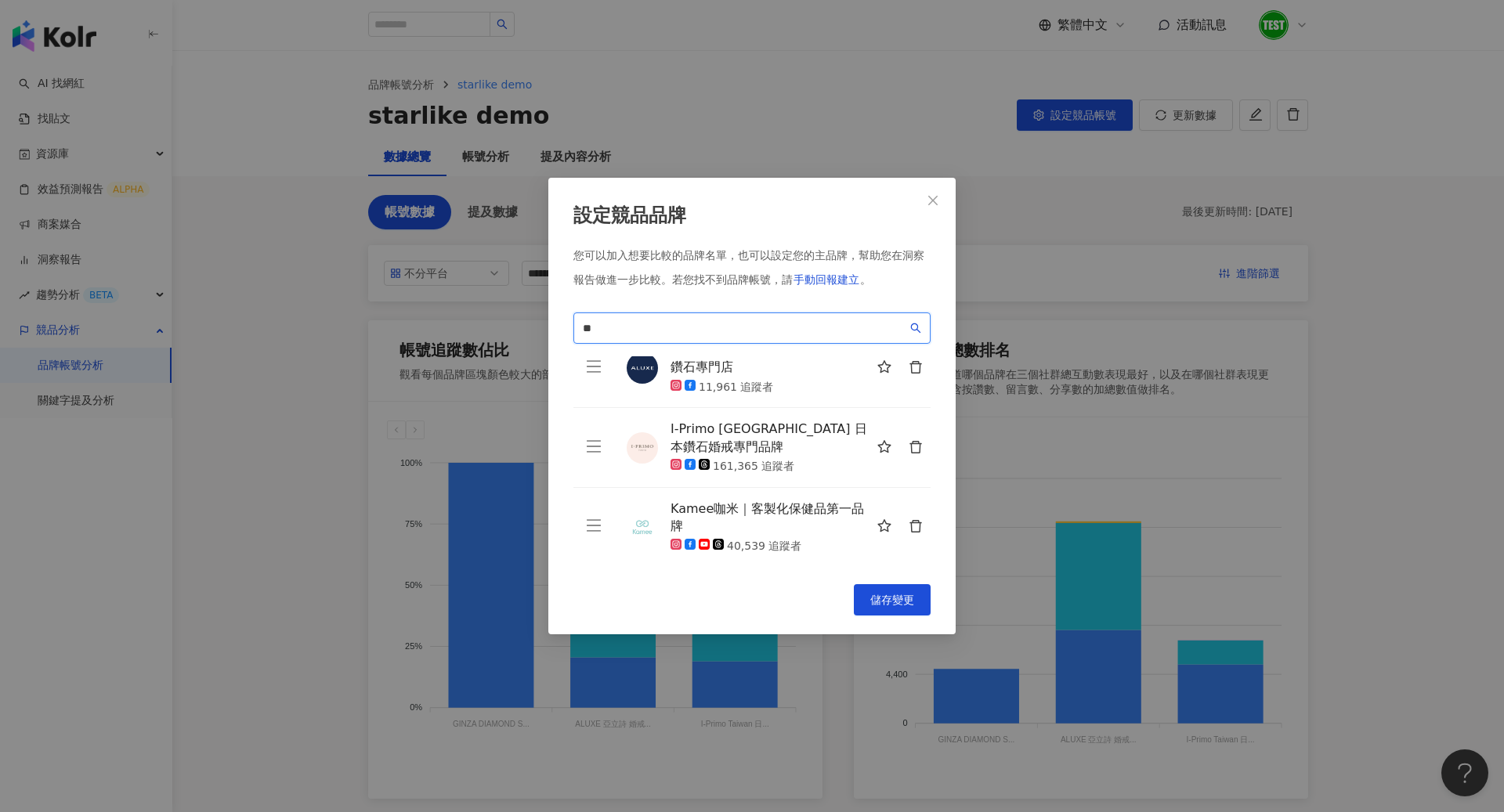
type input "*"
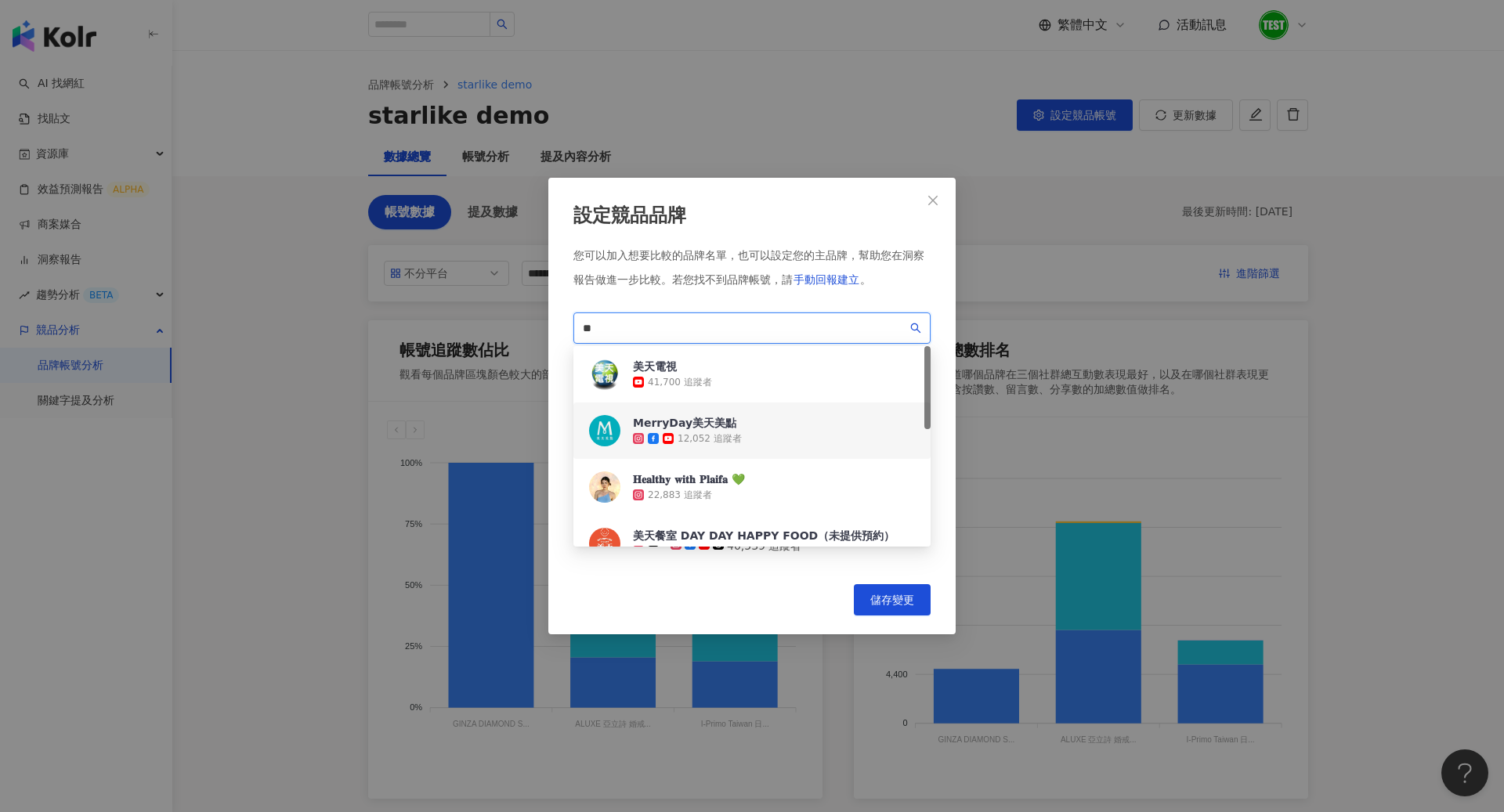
click at [717, 434] on div "12,052 追蹤者" at bounding box center [710, 439] width 64 height 14
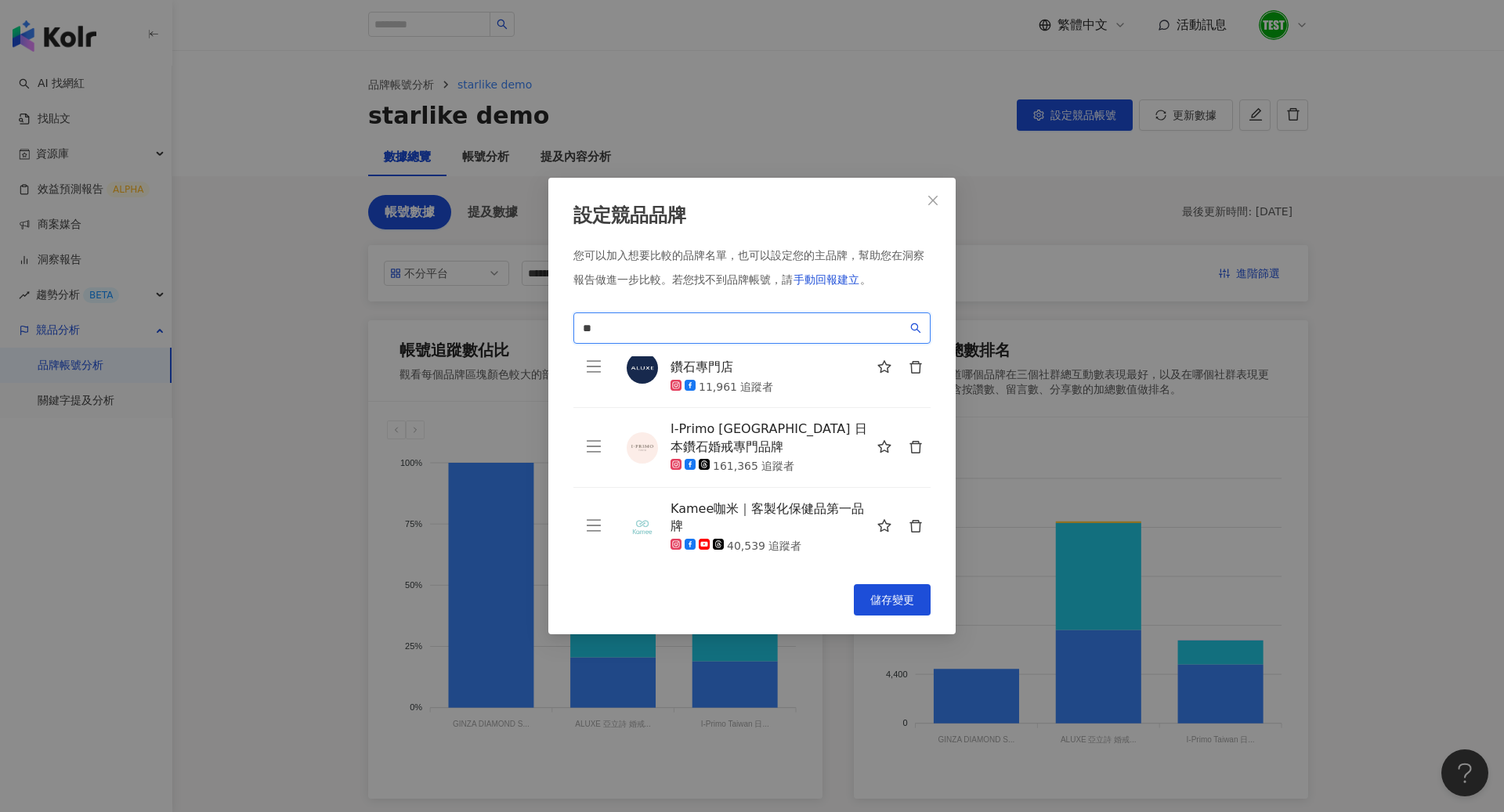
scroll to position [168, 0]
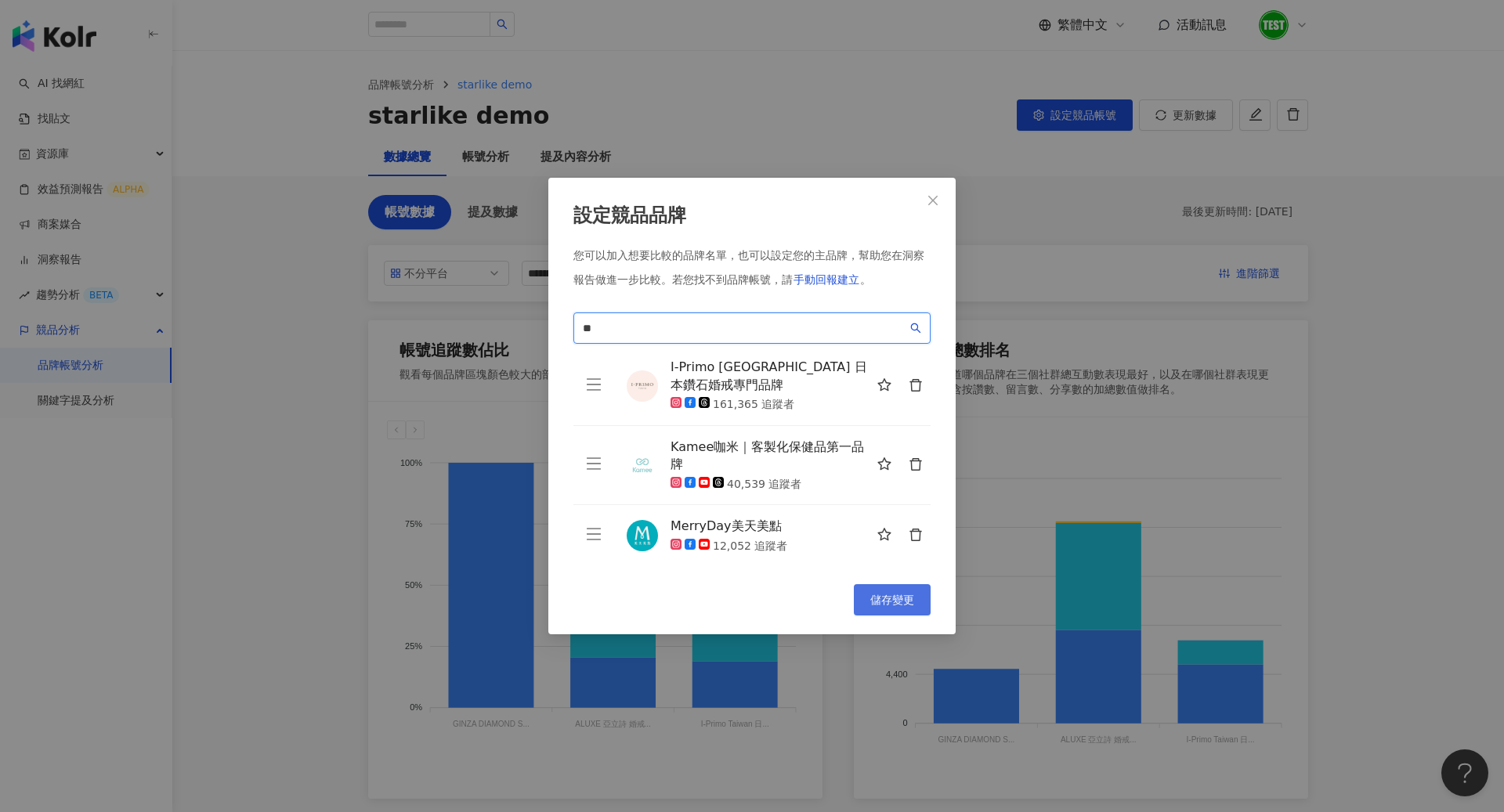
type input "**"
click at [887, 595] on span "儲存變更" at bounding box center [892, 600] width 44 height 13
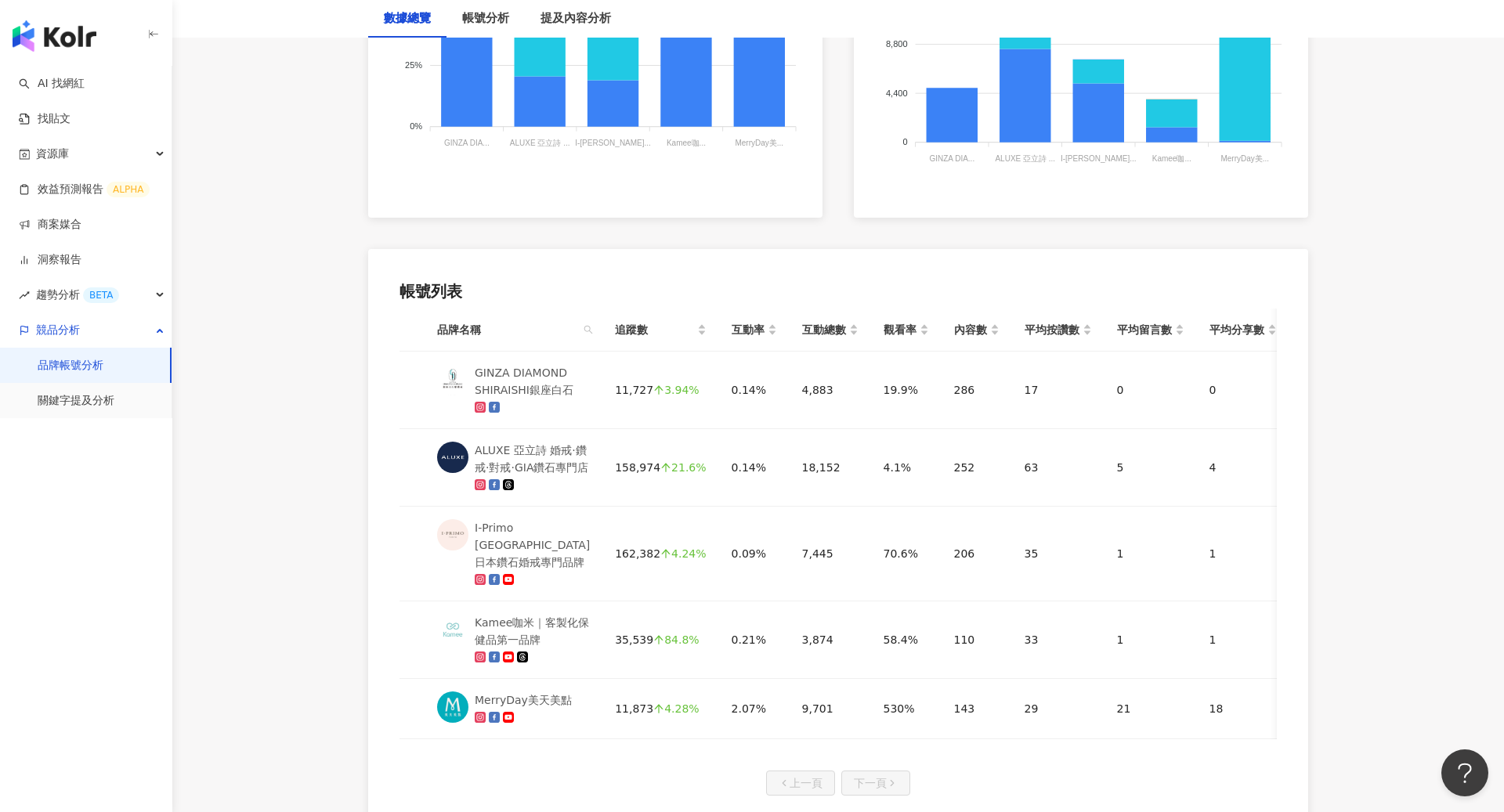
scroll to position [615, 0]
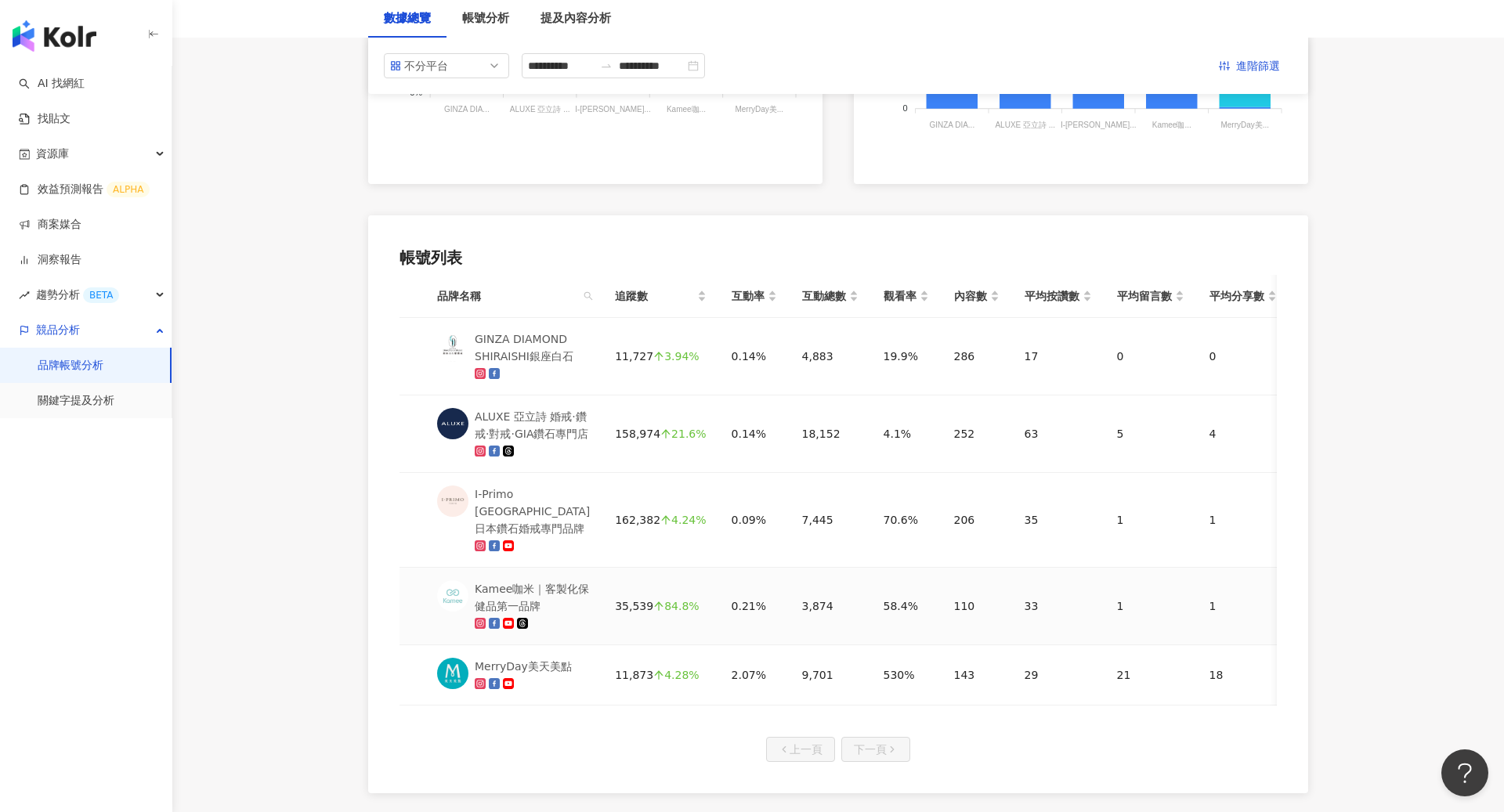
click at [517, 596] on div "Kamee咖米｜客製化保健品第一品牌" at bounding box center [532, 597] width 115 height 35
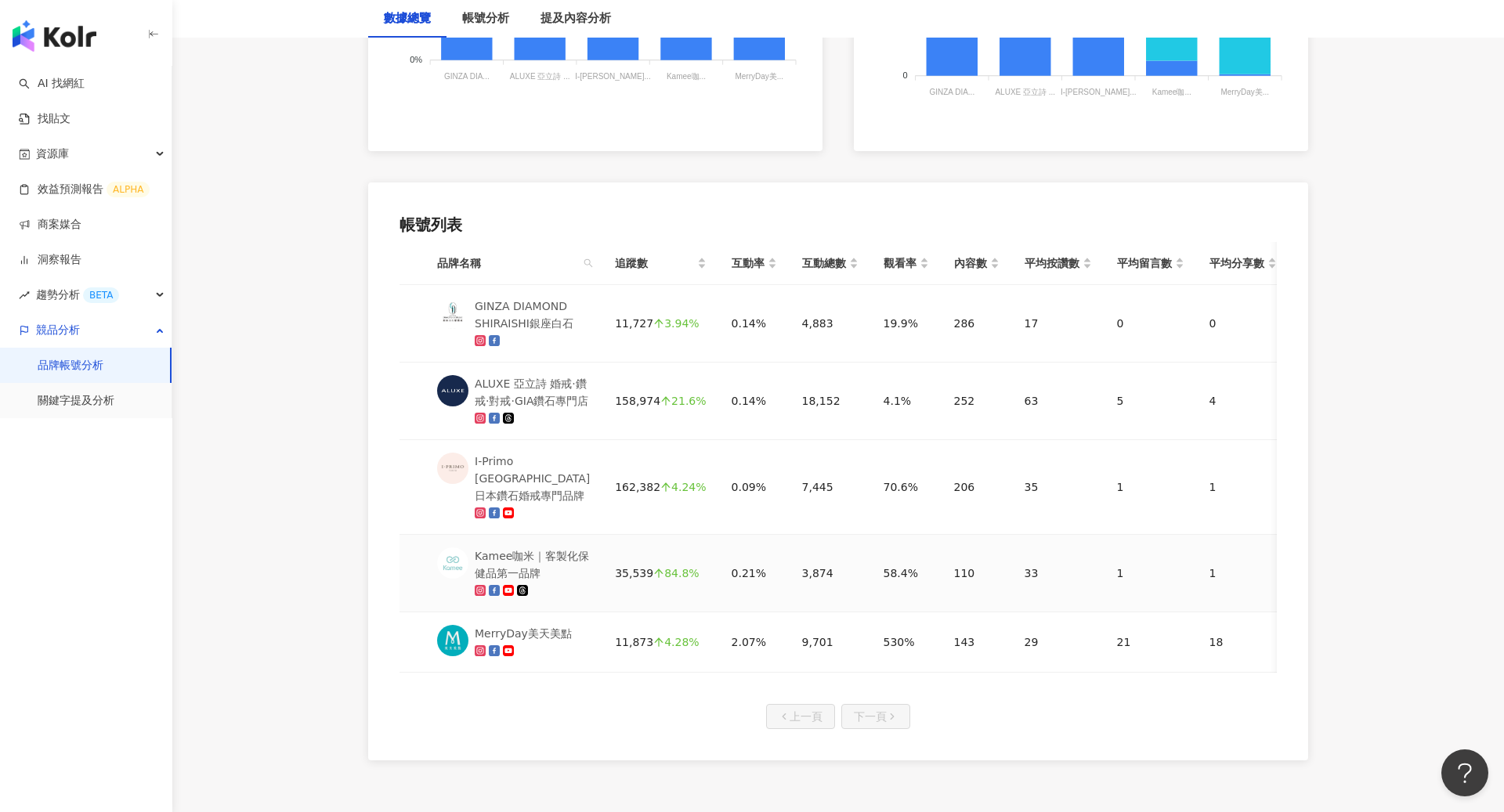
scroll to position [648, 0]
click at [602, 555] on td "35,539 84.8%" at bounding box center [660, 573] width 116 height 78
drag, startPoint x: 598, startPoint y: 578, endPoint x: 651, endPoint y: 579, distance: 53.0
click at [651, 579] on td "35,539 84.8%" at bounding box center [660, 573] width 116 height 78
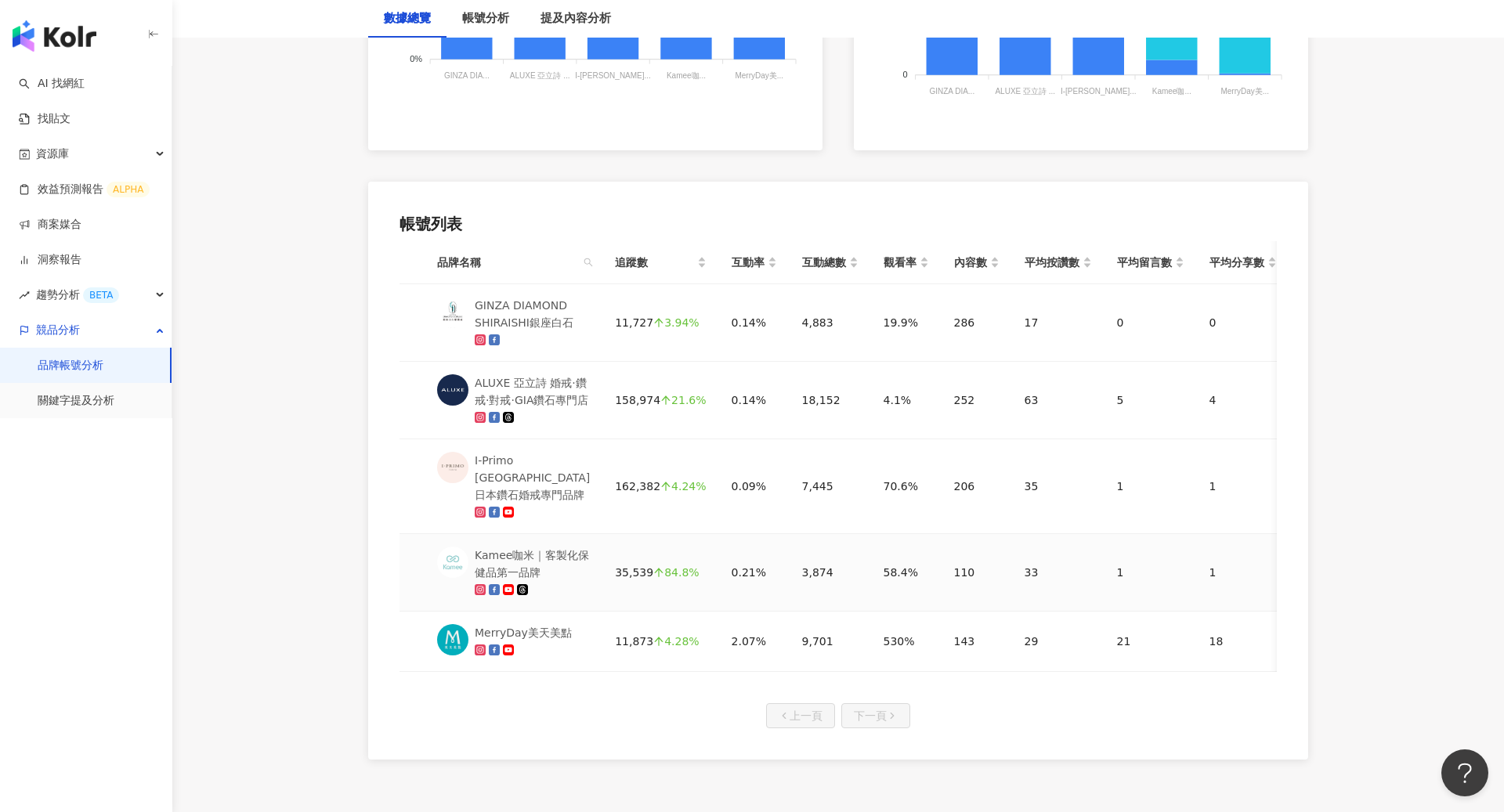
click at [651, 579] on td "35,539 84.8%" at bounding box center [660, 573] width 116 height 78
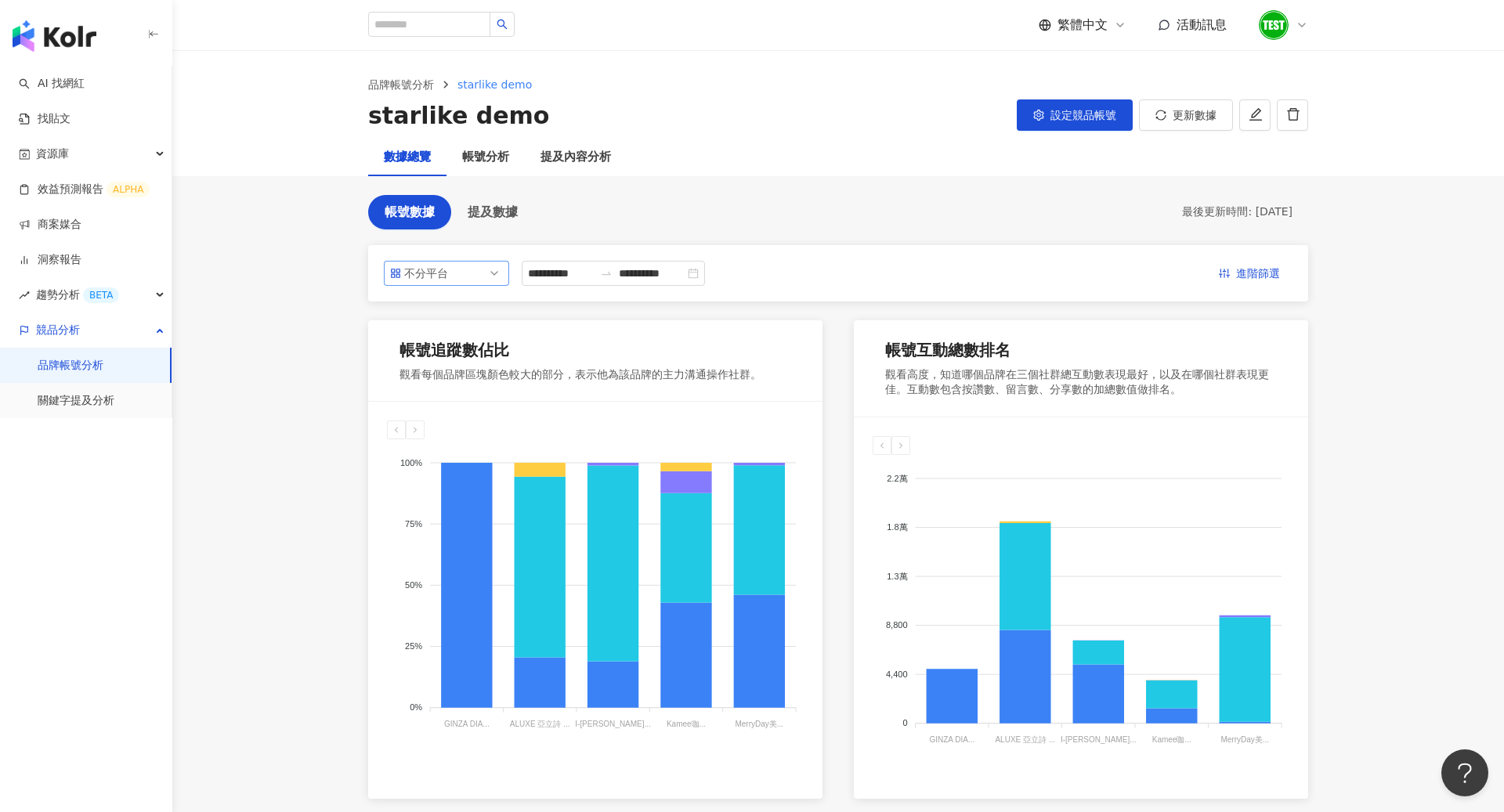
click at [492, 282] on span "不分平台" at bounding box center [446, 274] width 112 height 24
click at [67, 367] on link "品牌帳號分析" at bounding box center [70, 366] width 66 height 16
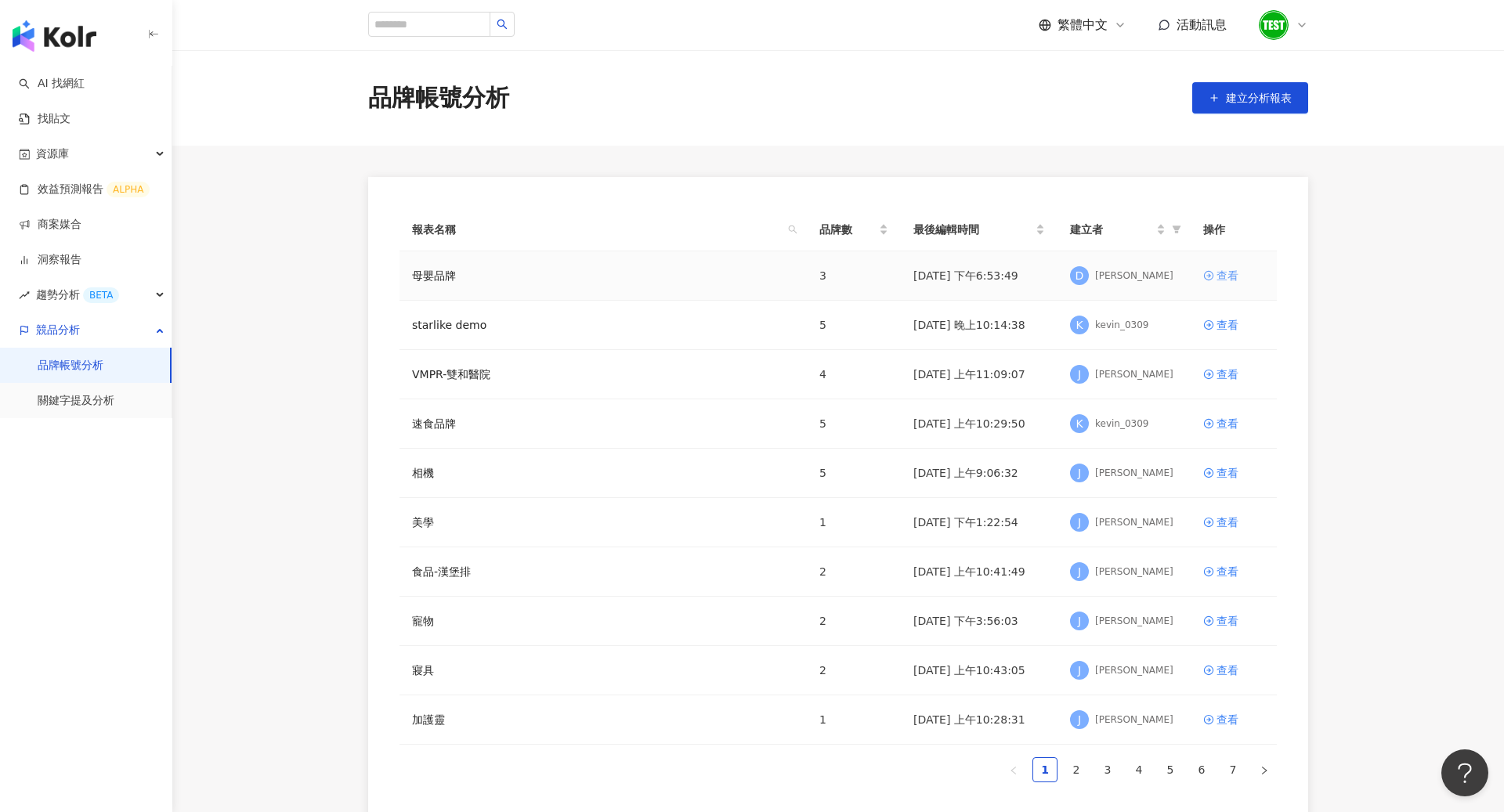
click at [1207, 281] on link "查看" at bounding box center [1234, 275] width 61 height 17
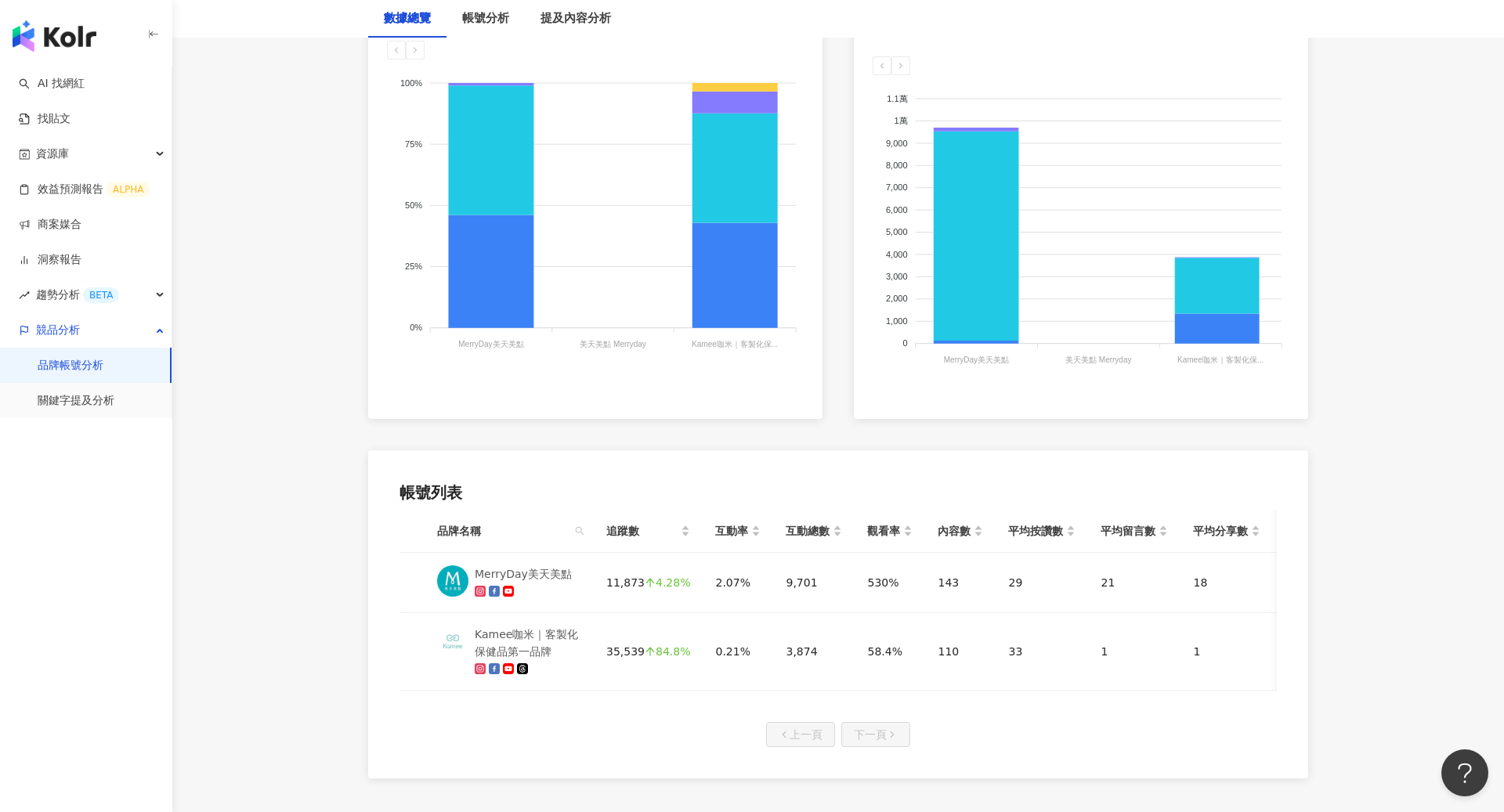
scroll to position [390, 0]
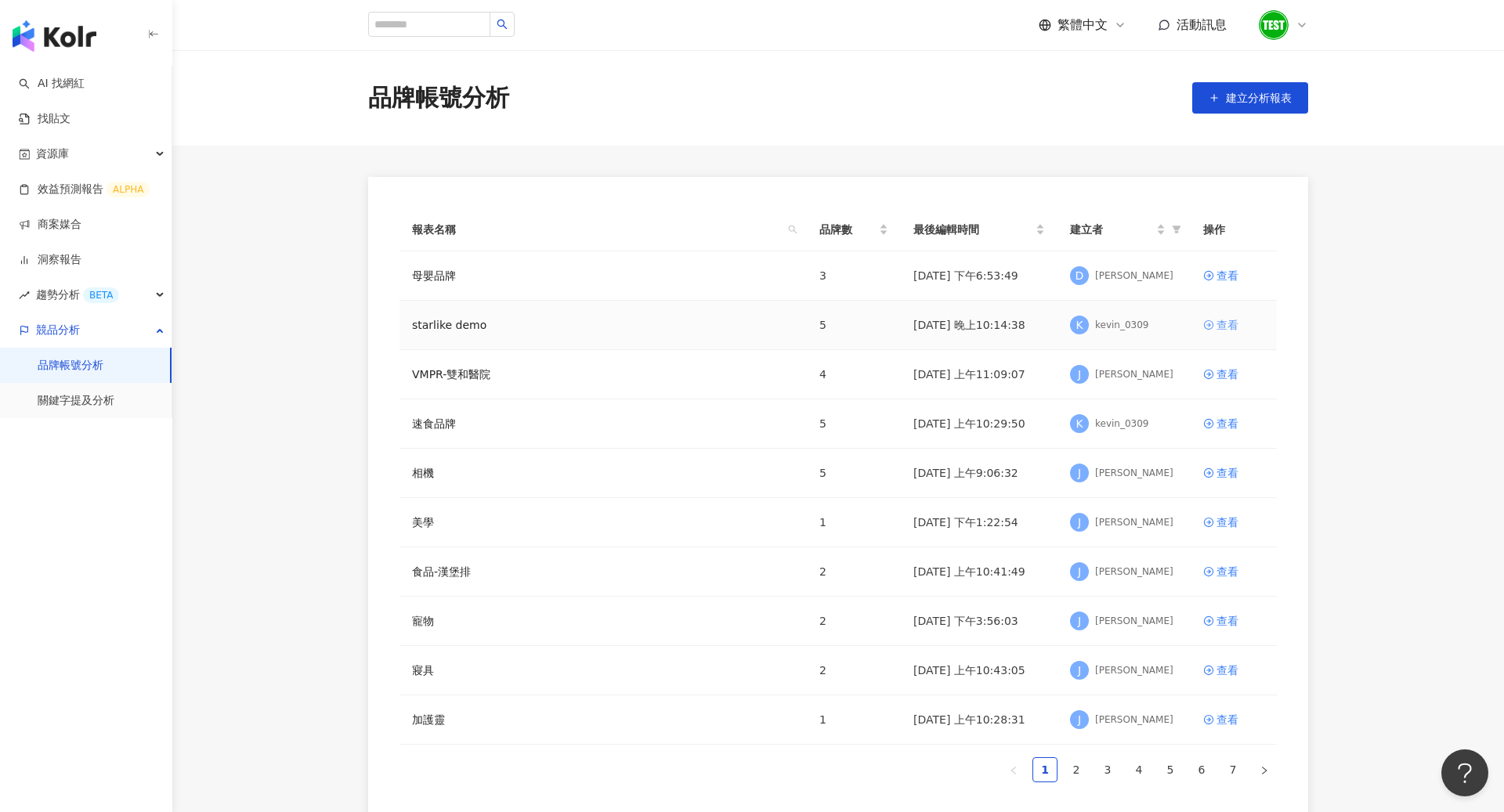
click at [1231, 331] on div "查看" at bounding box center [1227, 324] width 22 height 17
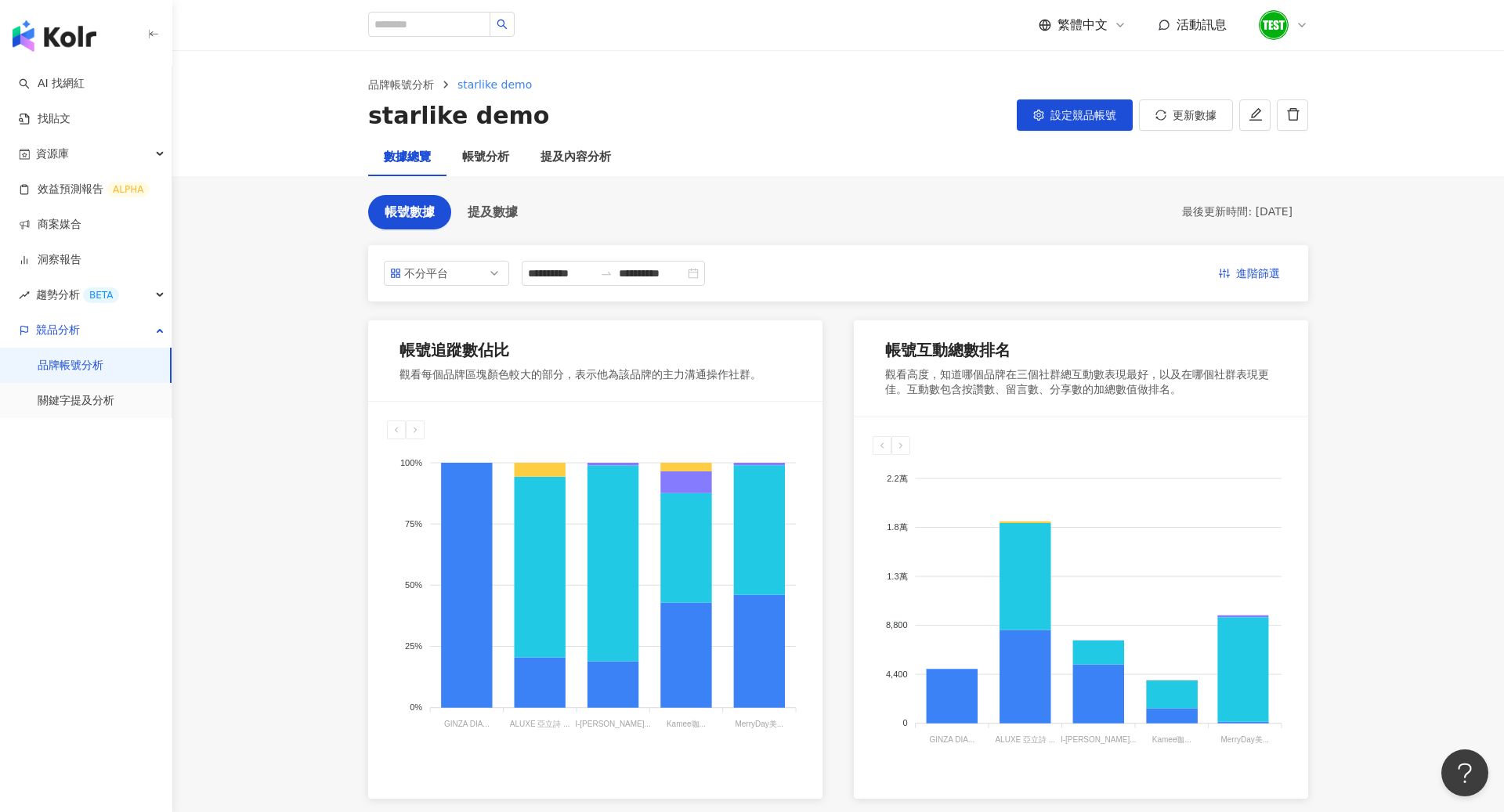
scroll to position [766, 0]
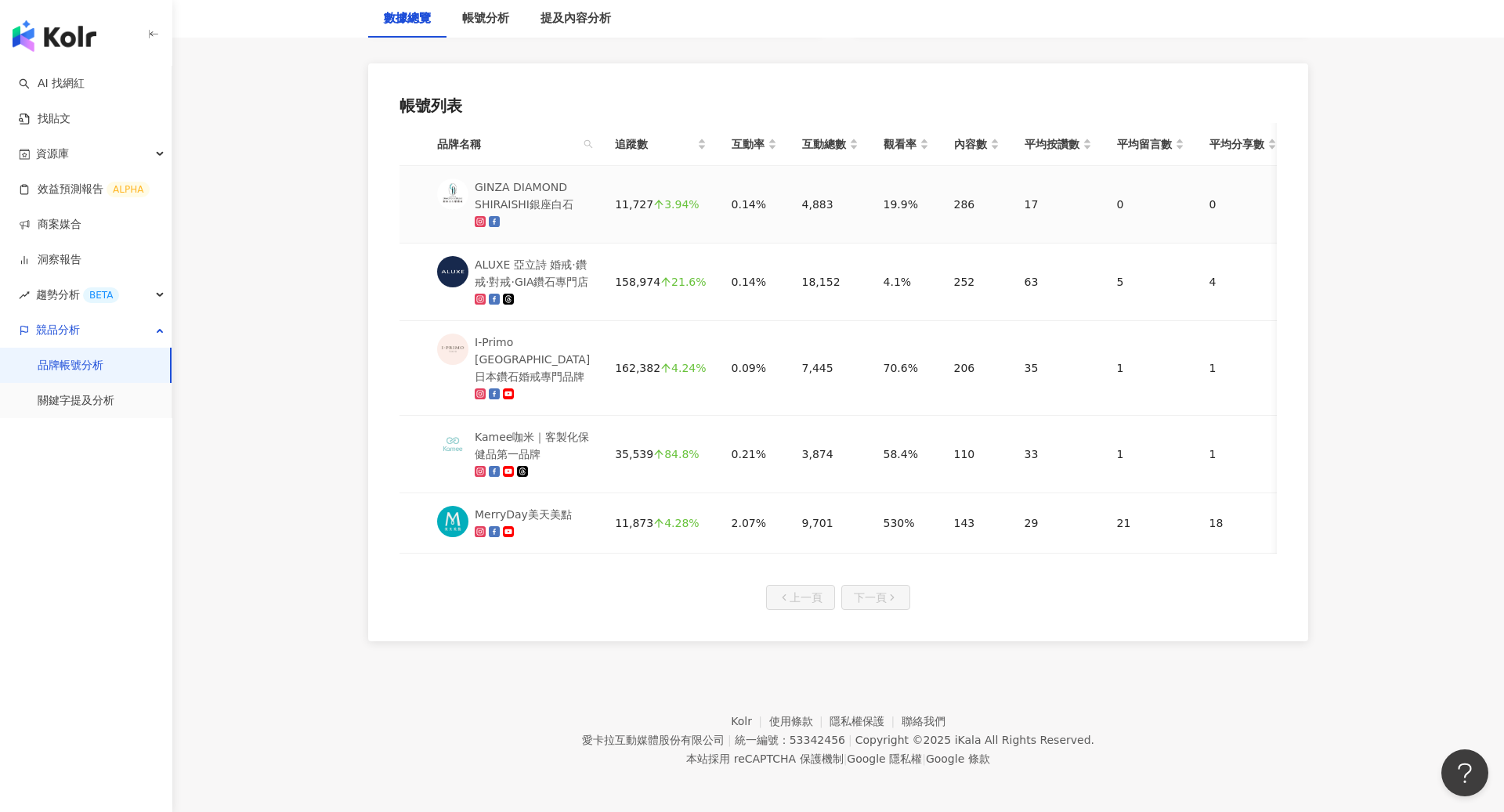
click at [535, 201] on div "GINZA DIAMOND SHIRAISHI銀座白石" at bounding box center [532, 195] width 115 height 35
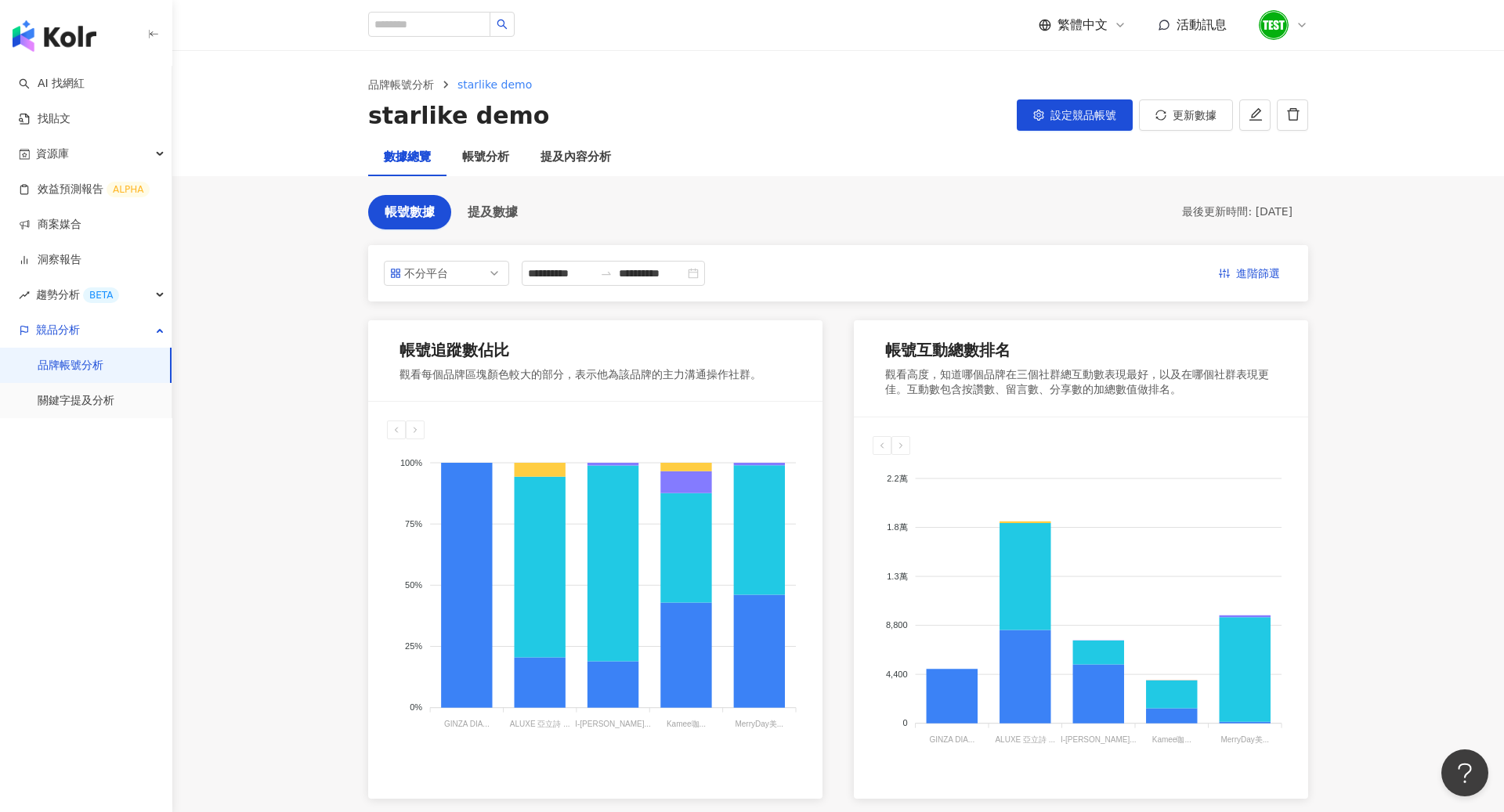
click at [1299, 21] on icon at bounding box center [1301, 25] width 13 height 13
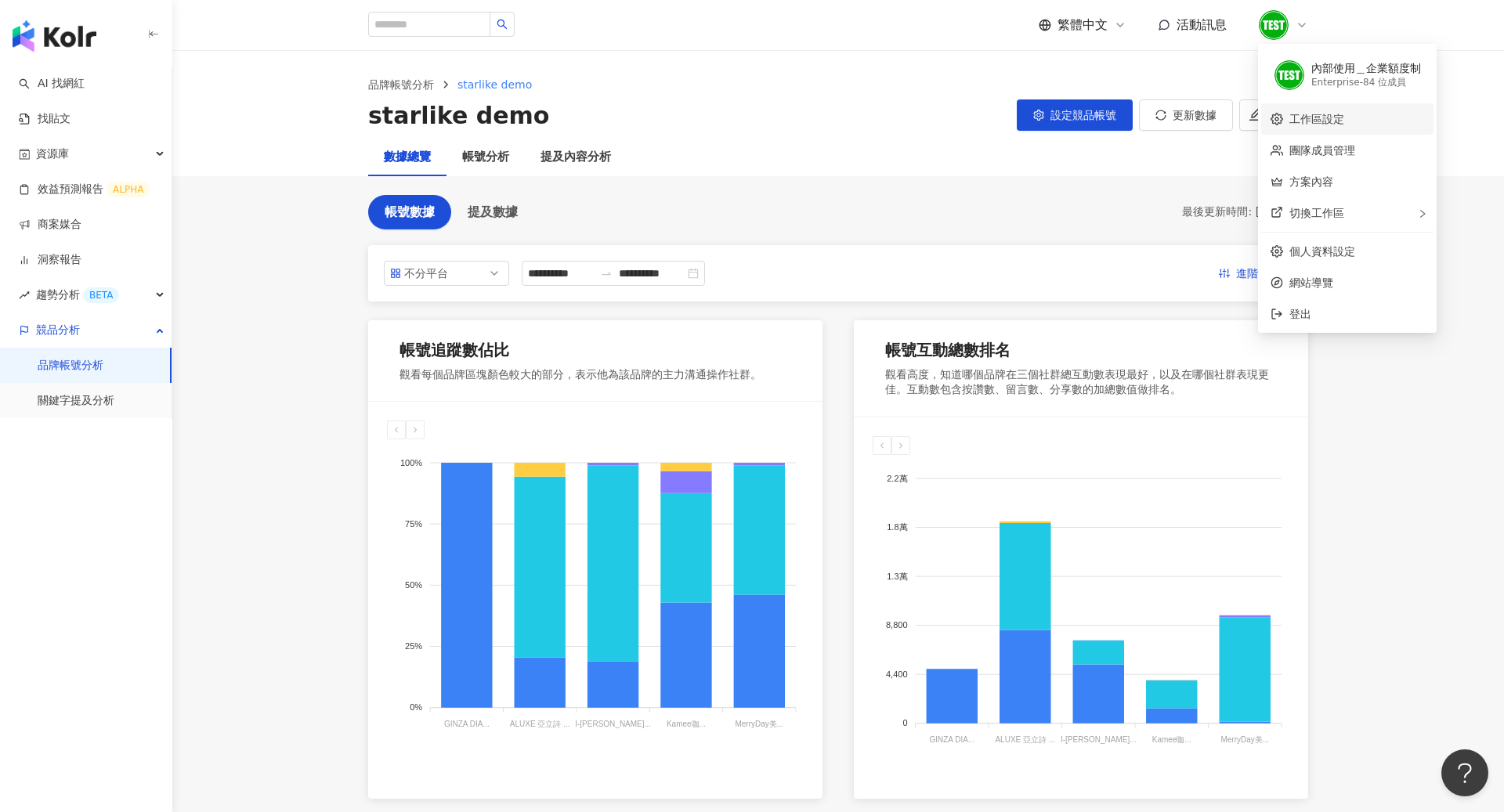
click at [1324, 119] on link "工作區設定" at bounding box center [1316, 118] width 55 height 13
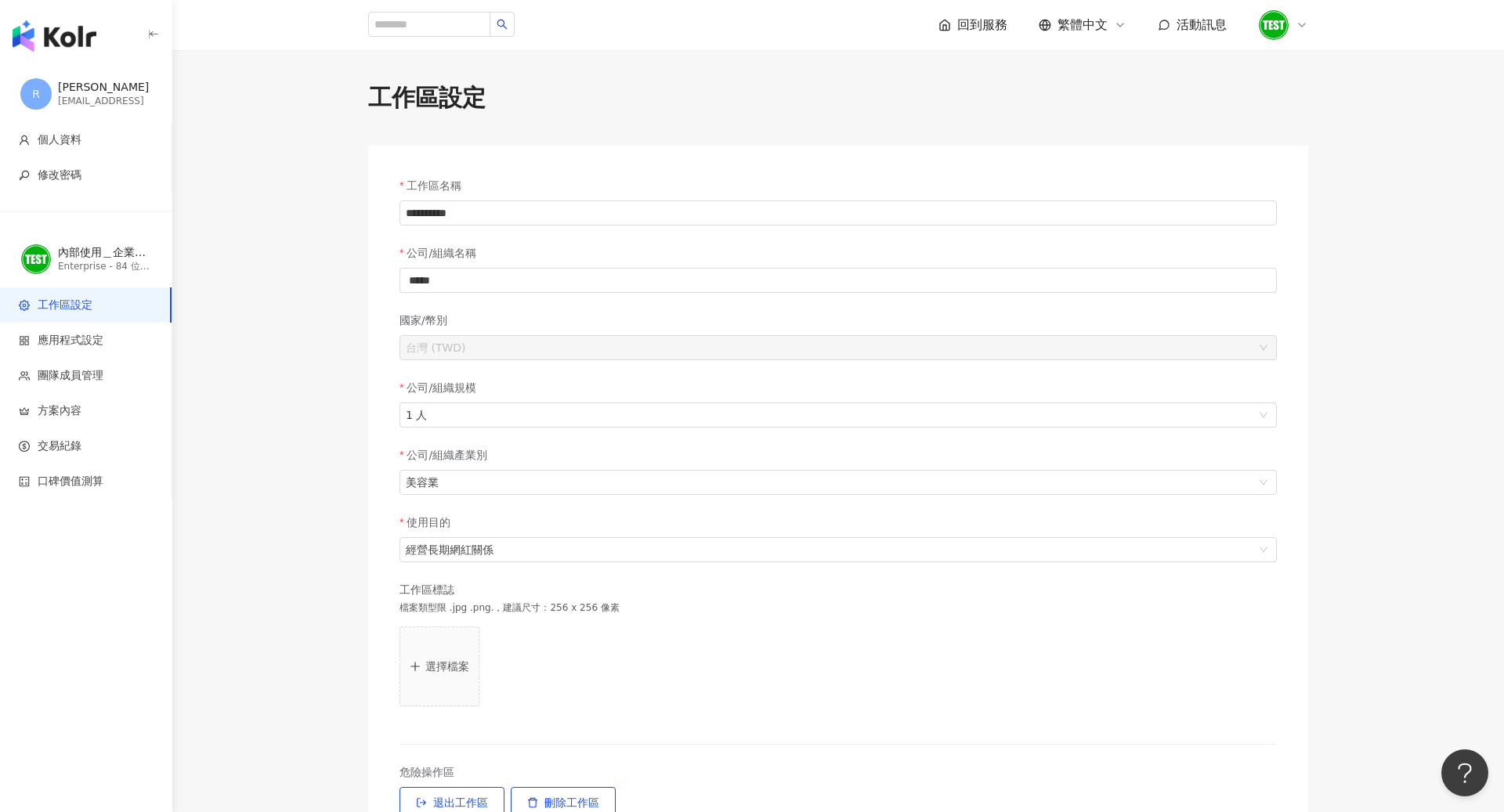
click at [1298, 26] on icon at bounding box center [1301, 25] width 13 height 13
click at [1332, 148] on link "團隊成員管理" at bounding box center [1322, 150] width 66 height 13
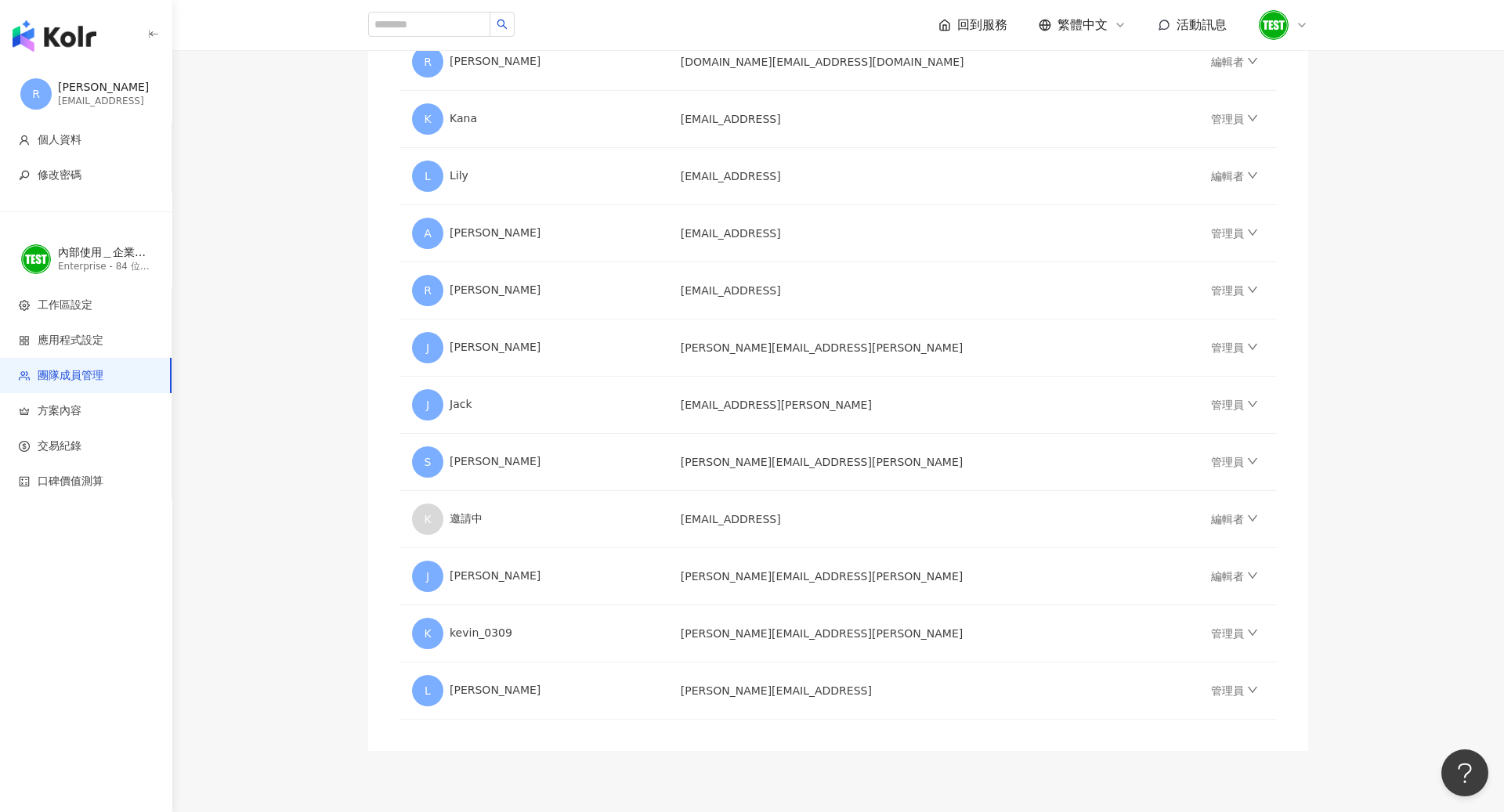
scroll to position [4537, 0]
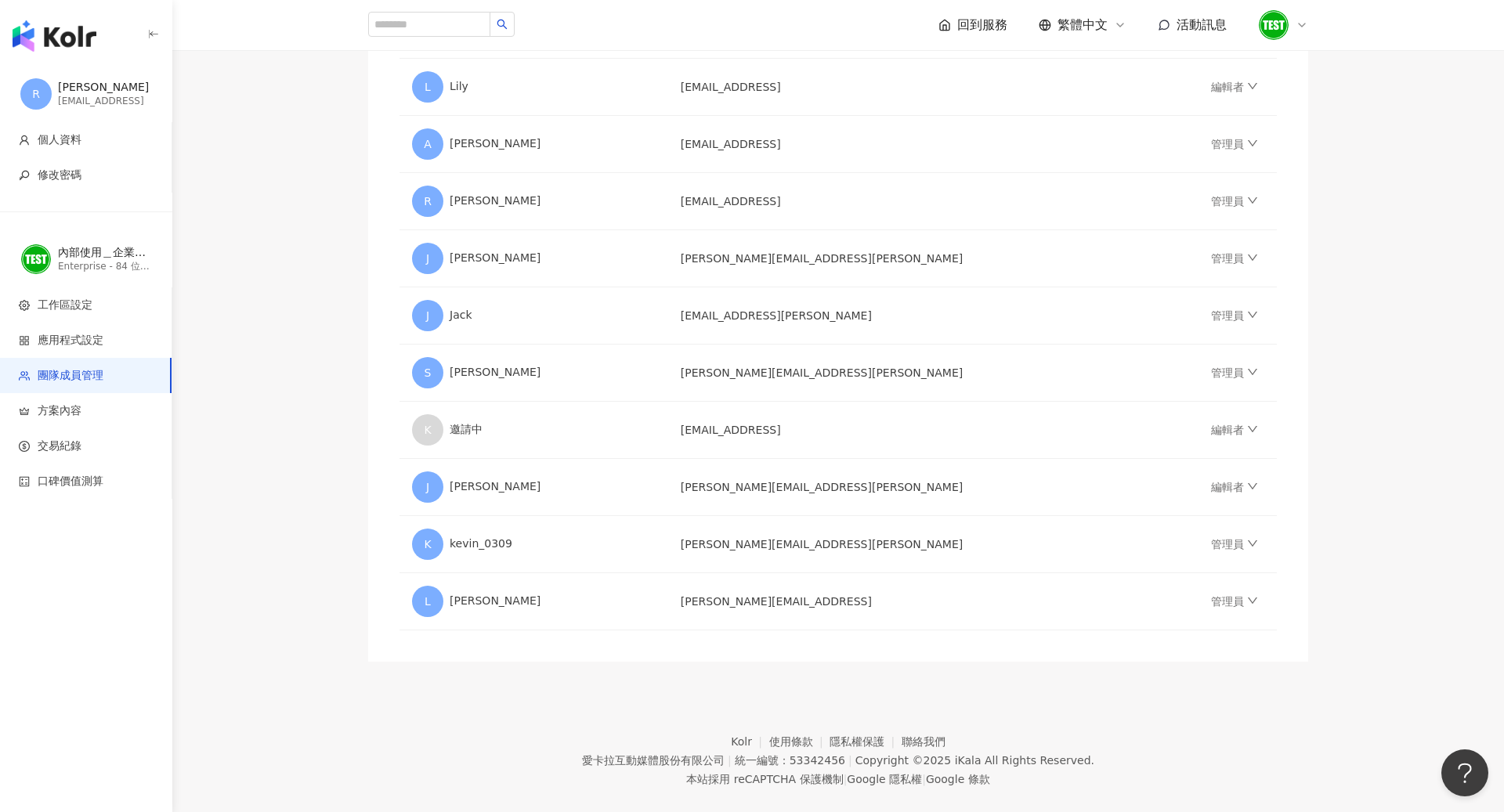
click at [78, 93] on div "Ray Peng" at bounding box center [105, 88] width 94 height 16
click at [1281, 29] on img at bounding box center [1273, 25] width 30 height 30
click at [1348, 211] on div "切換工作區" at bounding box center [1347, 214] width 172 height 31
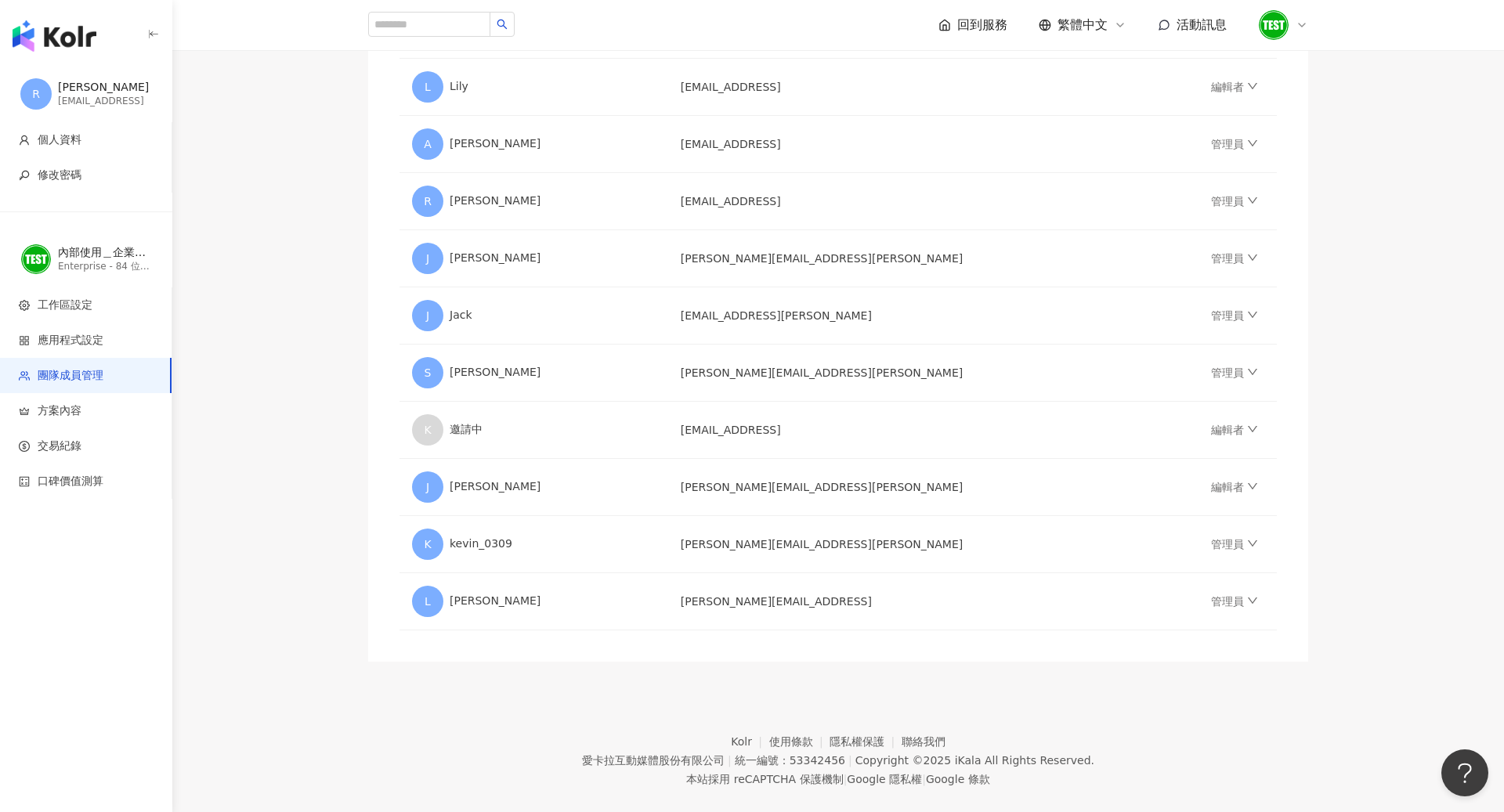
click at [54, 32] on img "button" at bounding box center [54, 35] width 84 height 31
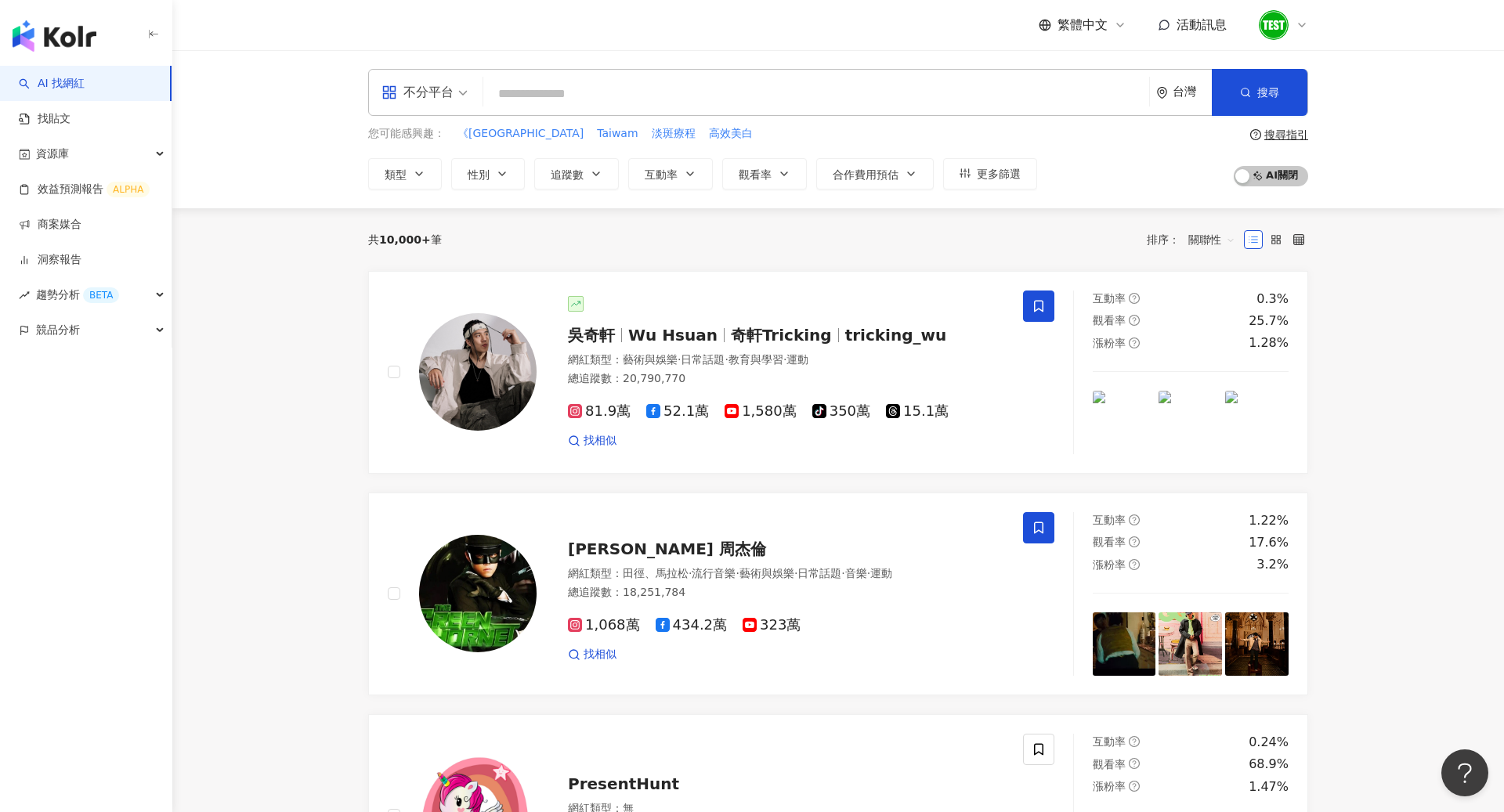
click at [1284, 18] on img at bounding box center [1273, 25] width 30 height 30
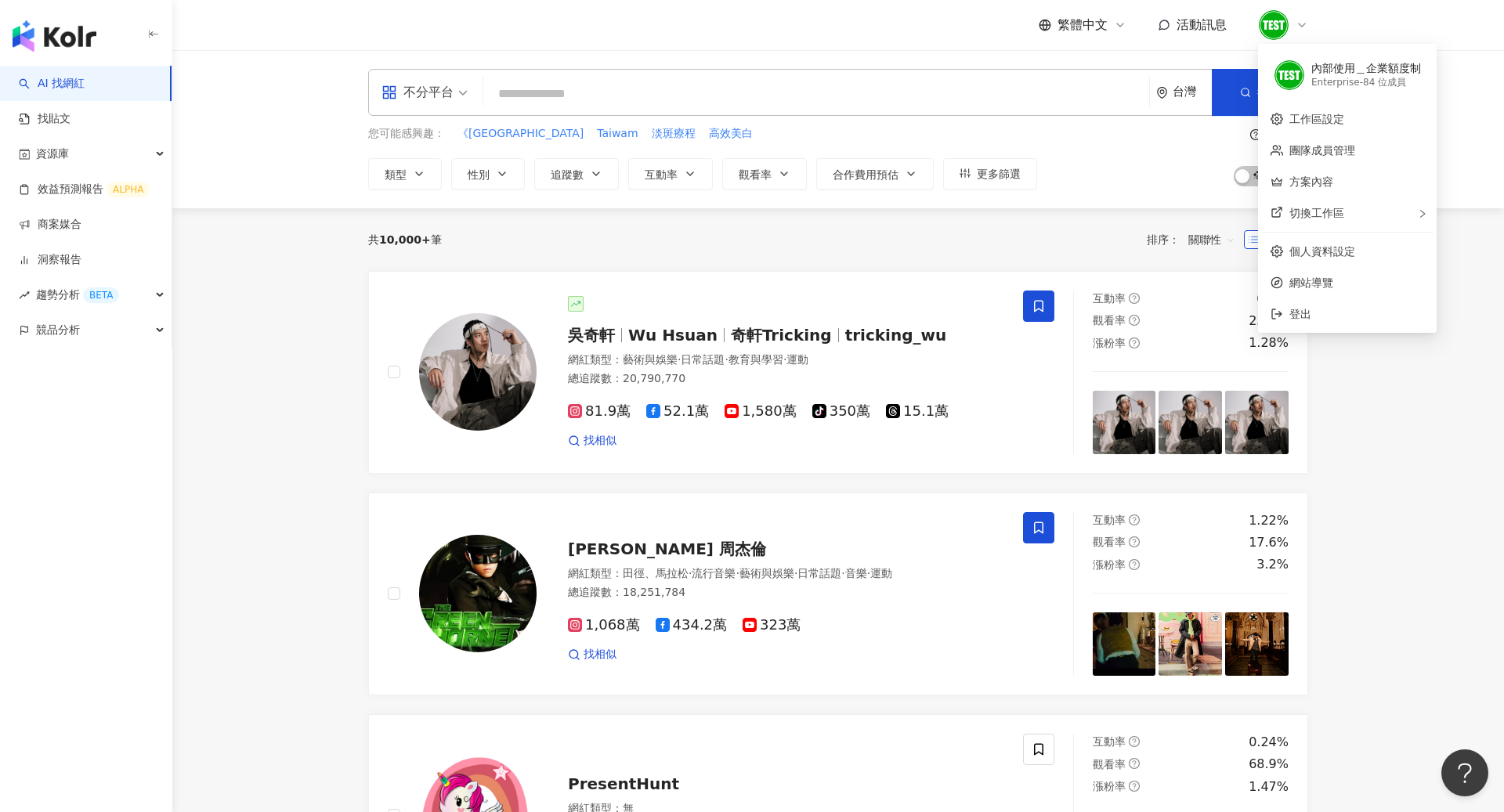
click at [1330, 84] on div "Enterprise - 84 位成員" at bounding box center [1366, 83] width 110 height 14
click at [1330, 82] on div "Enterprise - 84 位成員" at bounding box center [1366, 83] width 110 height 14
drag, startPoint x: 1312, startPoint y: 63, endPoint x: 1397, endPoint y: 63, distance: 85.0
click at [1397, 63] on div "內部使用＿企業額度制" at bounding box center [1366, 68] width 110 height 16
click at [1362, 69] on div "內部使用＿企業額度制" at bounding box center [1366, 68] width 110 height 16
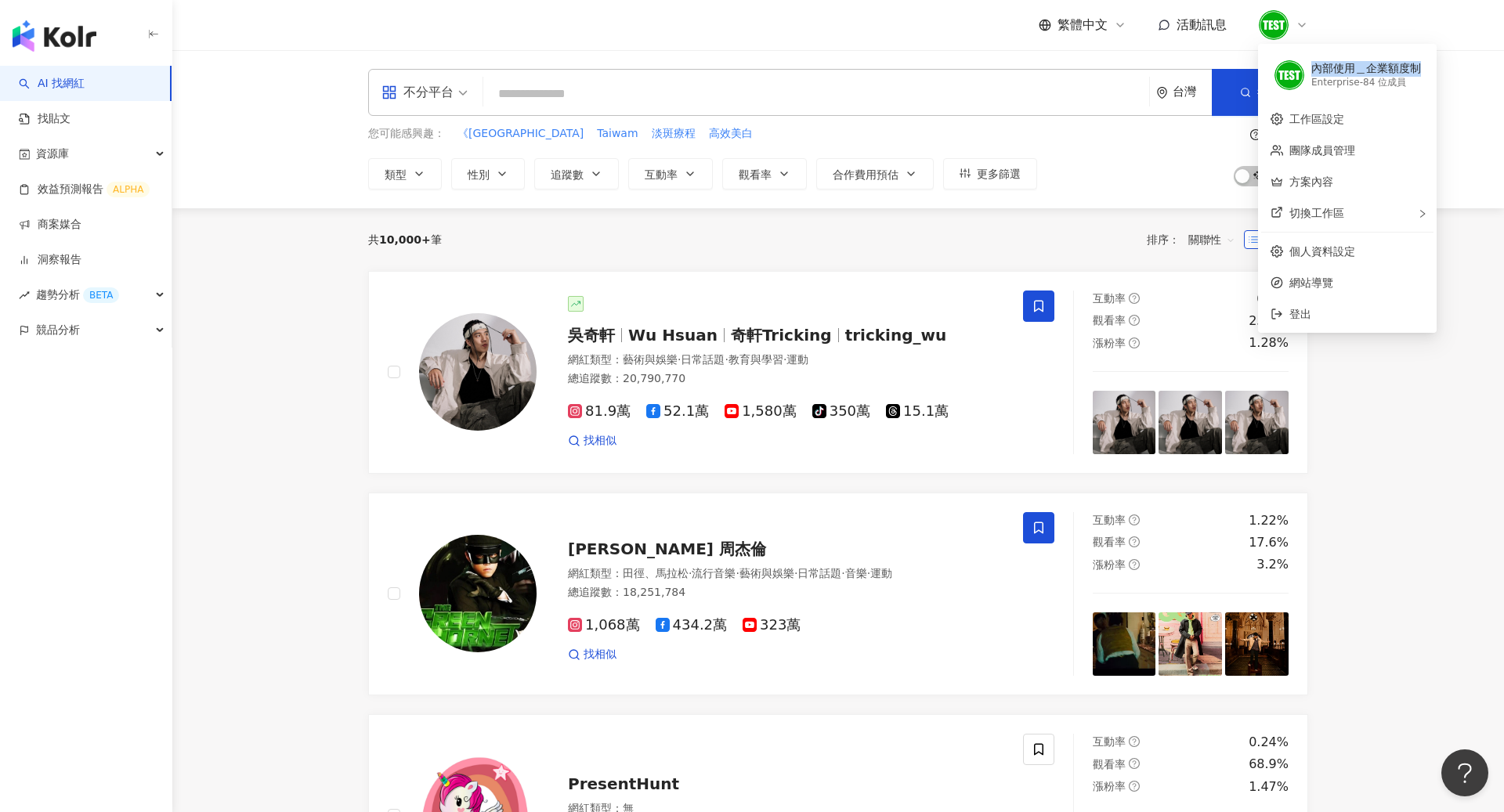
drag, startPoint x: 1313, startPoint y: 66, endPoint x: 1420, endPoint y: 67, distance: 107.0
click at [1420, 67] on div "內部使用＿企業額度制 Enterprise - 84 位成員" at bounding box center [1347, 75] width 172 height 57
copy div "內部使用＿企業額度制"
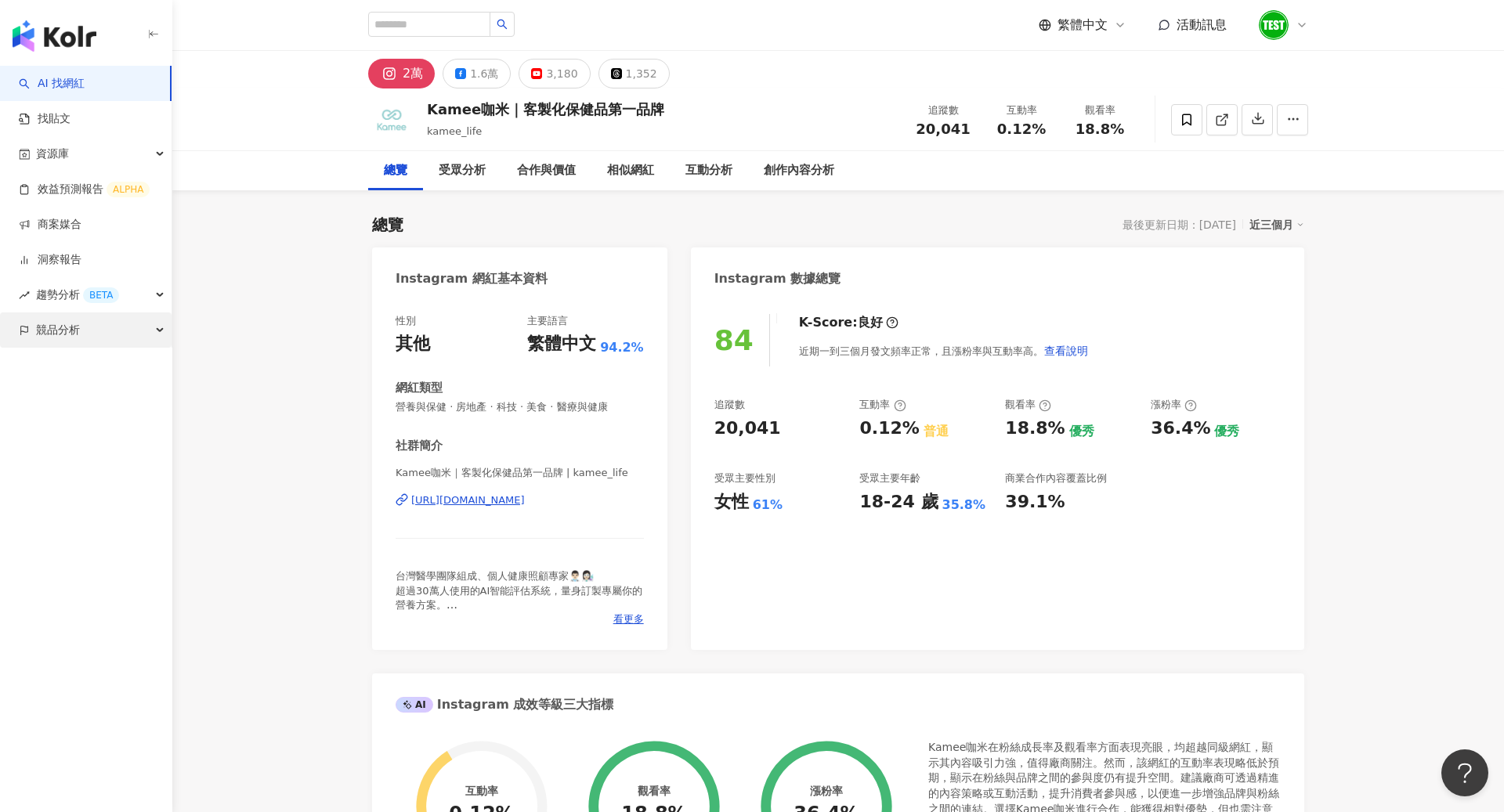
click at [64, 335] on span "競品分析" at bounding box center [58, 330] width 44 height 35
click at [103, 367] on link "品牌帳號分析" at bounding box center [70, 366] width 66 height 16
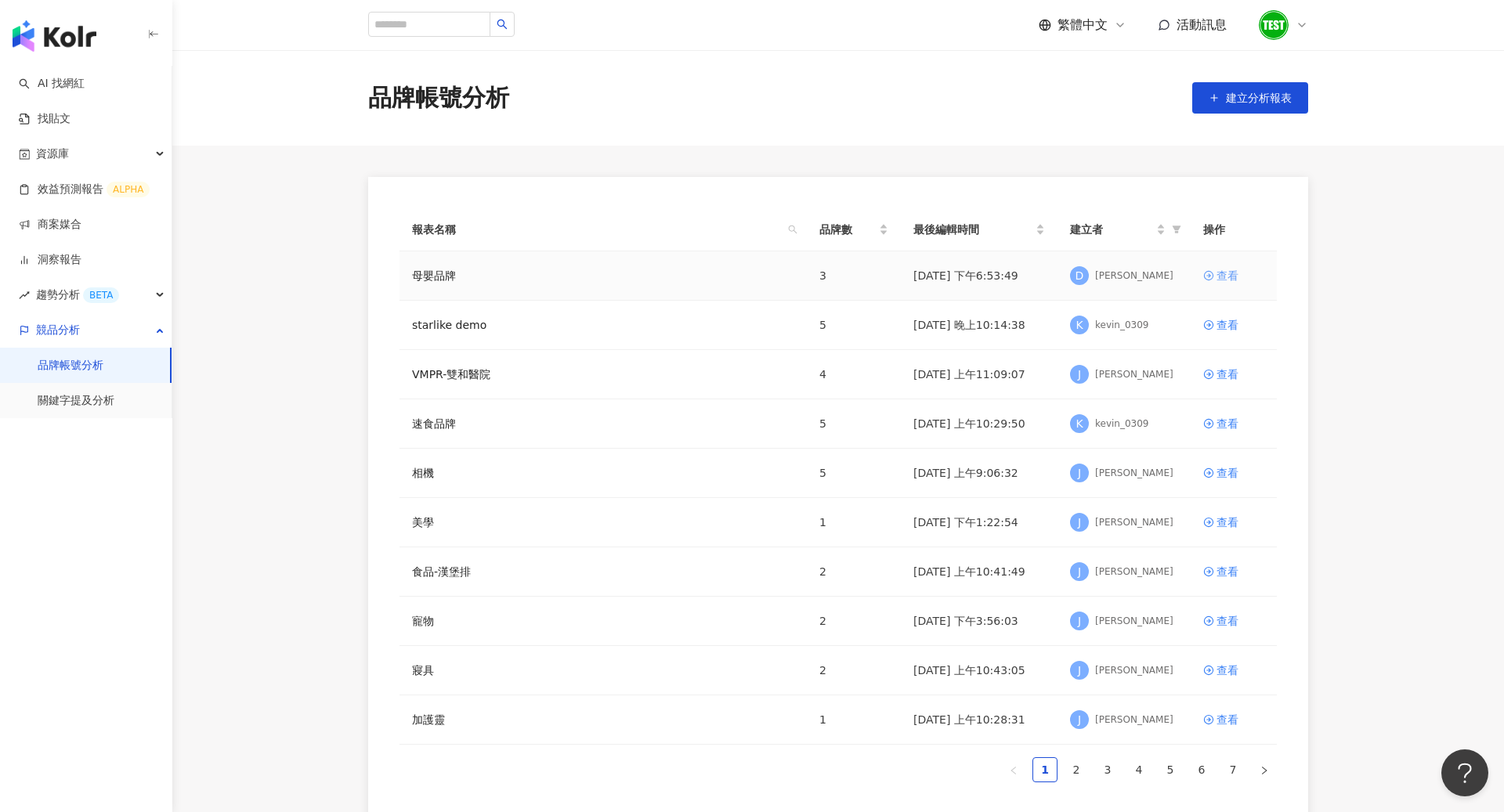
click at [1207, 277] on icon at bounding box center [1208, 275] width 11 height 11
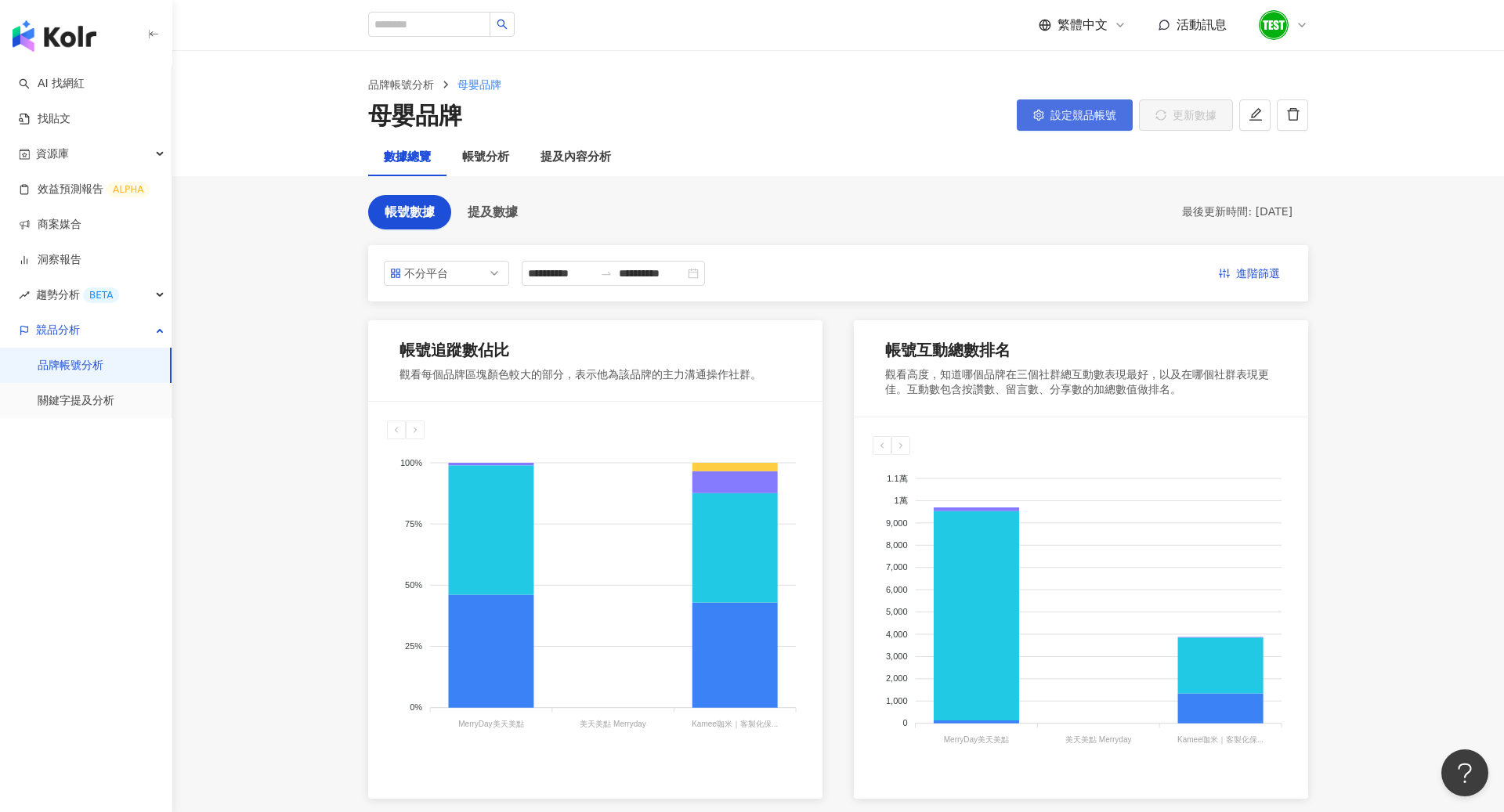
click at [1090, 123] on button "設定競品帳號" at bounding box center [1074, 115] width 116 height 31
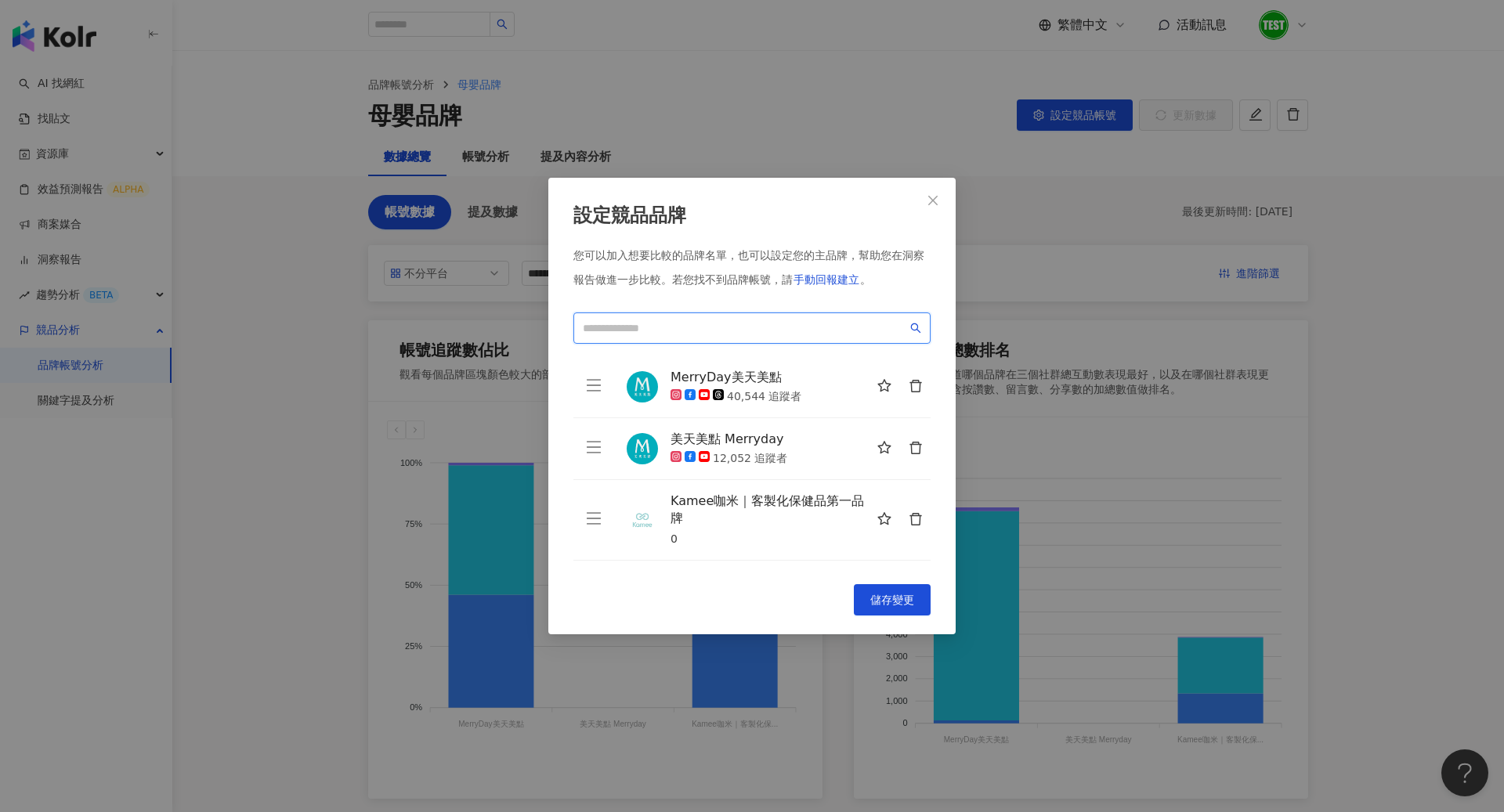
click at [732, 333] on input "search" at bounding box center [745, 328] width 324 height 17
click at [913, 393] on icon "delete" at bounding box center [915, 386] width 14 height 14
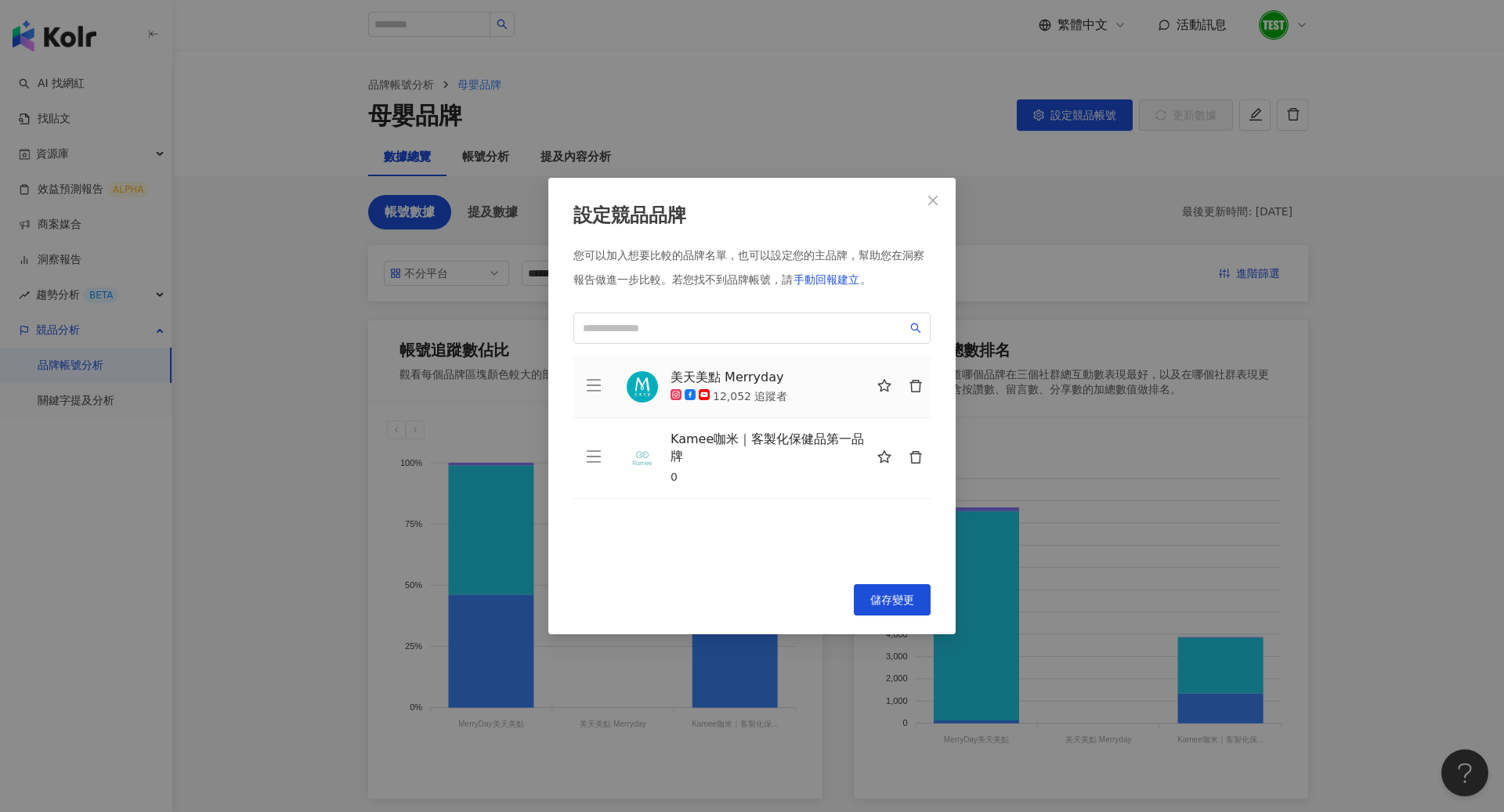
click at [913, 393] on icon "delete" at bounding box center [915, 386] width 14 height 14
click at [913, 393] on icon "delete" at bounding box center [915, 386] width 12 height 13
click at [749, 337] on span at bounding box center [751, 328] width 357 height 31
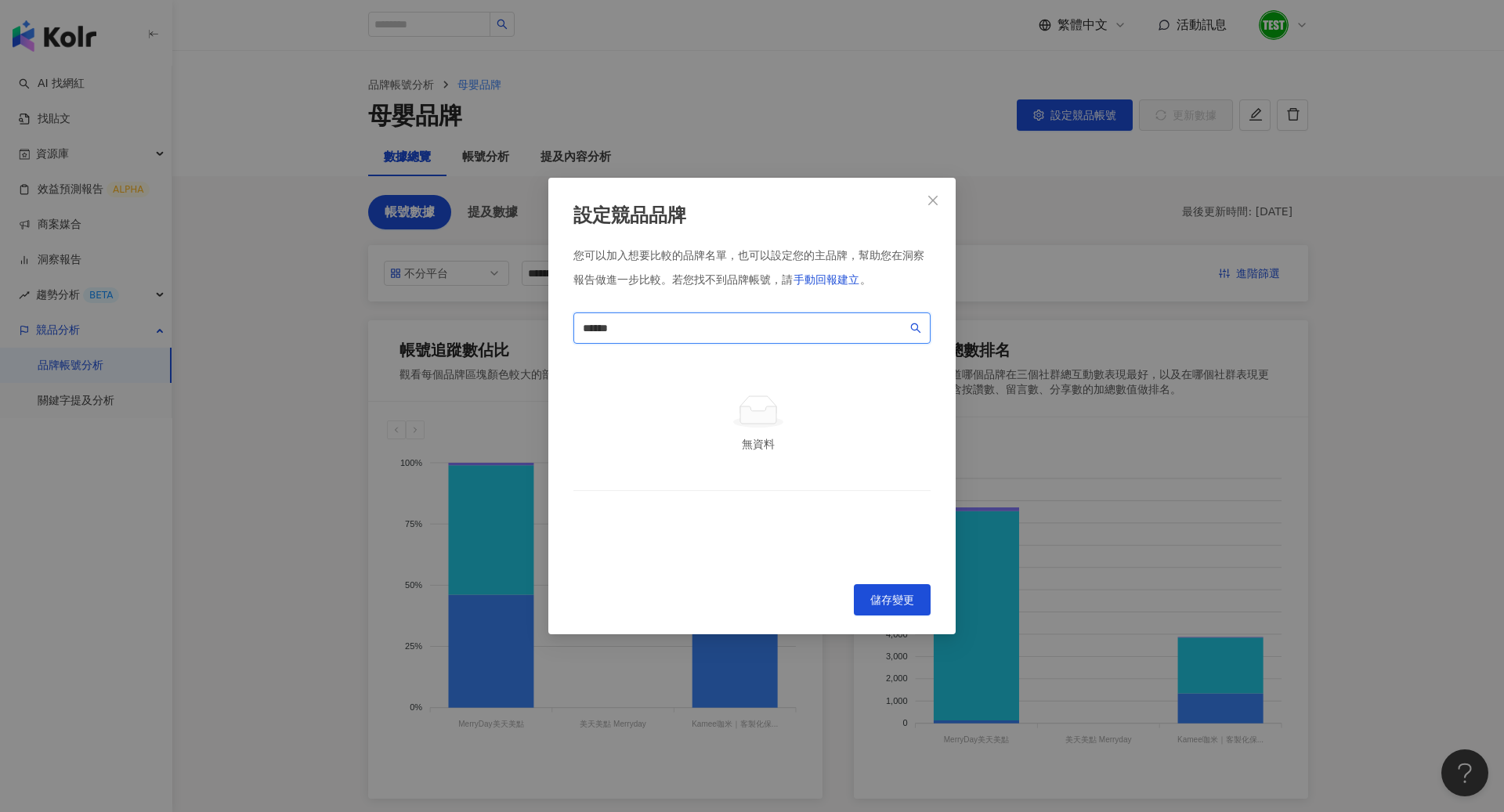
type input "******"
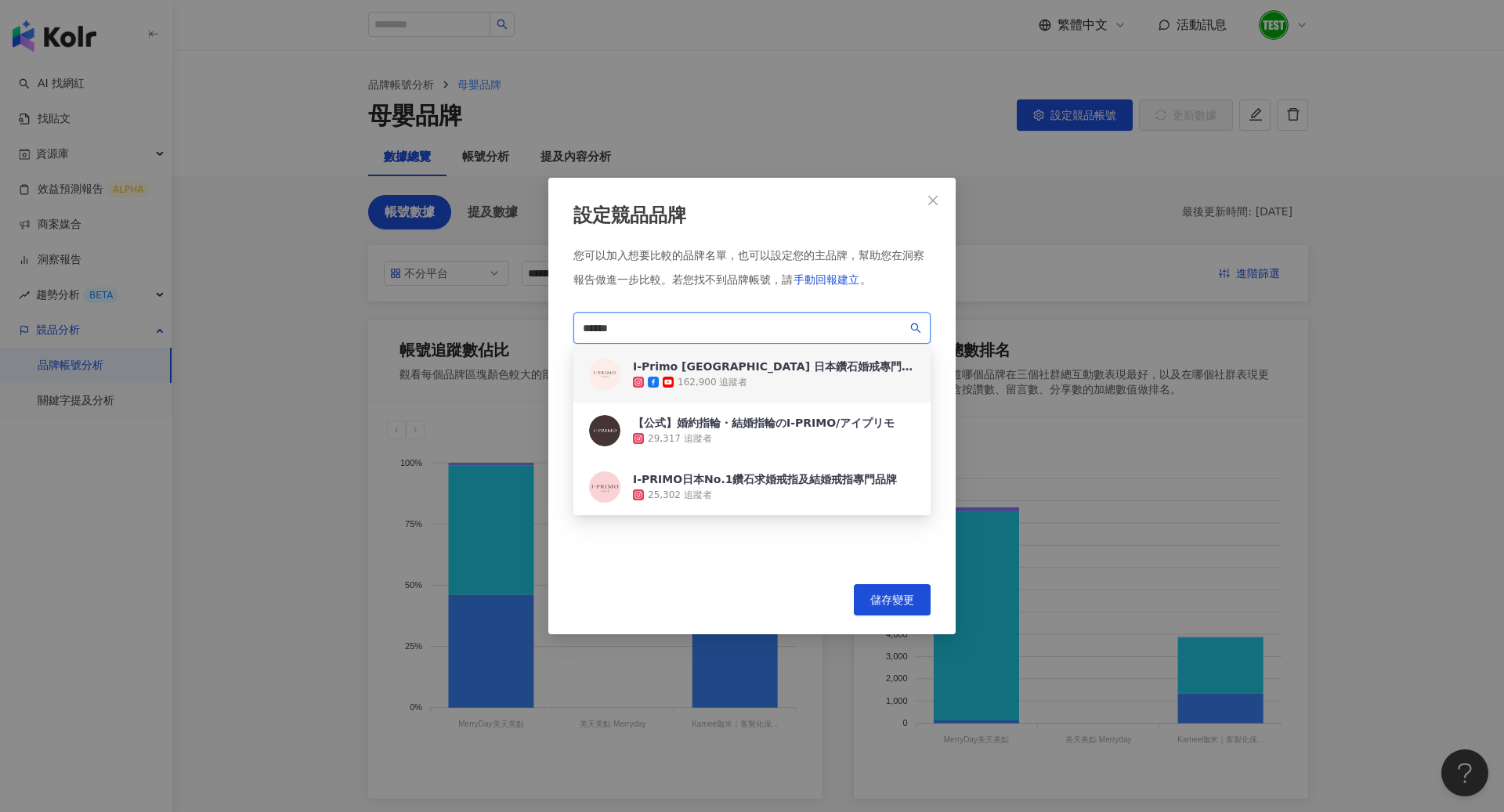
click at [755, 372] on div "I-Primo [GEOGRAPHIC_DATA] 日本鑽石婚戒專門品牌" at bounding box center [774, 367] width 282 height 16
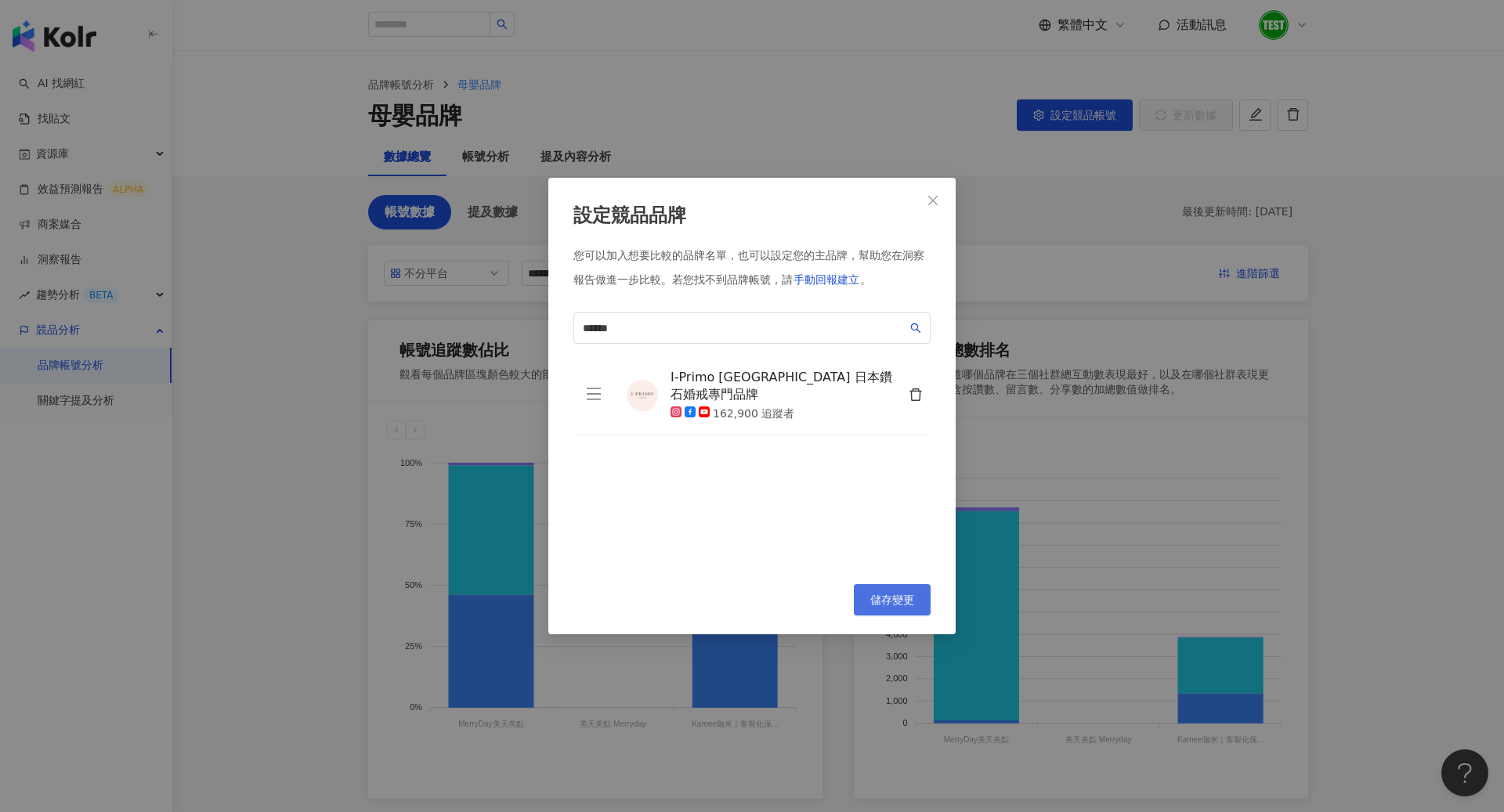
click at [881, 587] on button "儲存變更" at bounding box center [891, 599] width 77 height 31
click at [932, 207] on button "Close" at bounding box center [932, 200] width 31 height 31
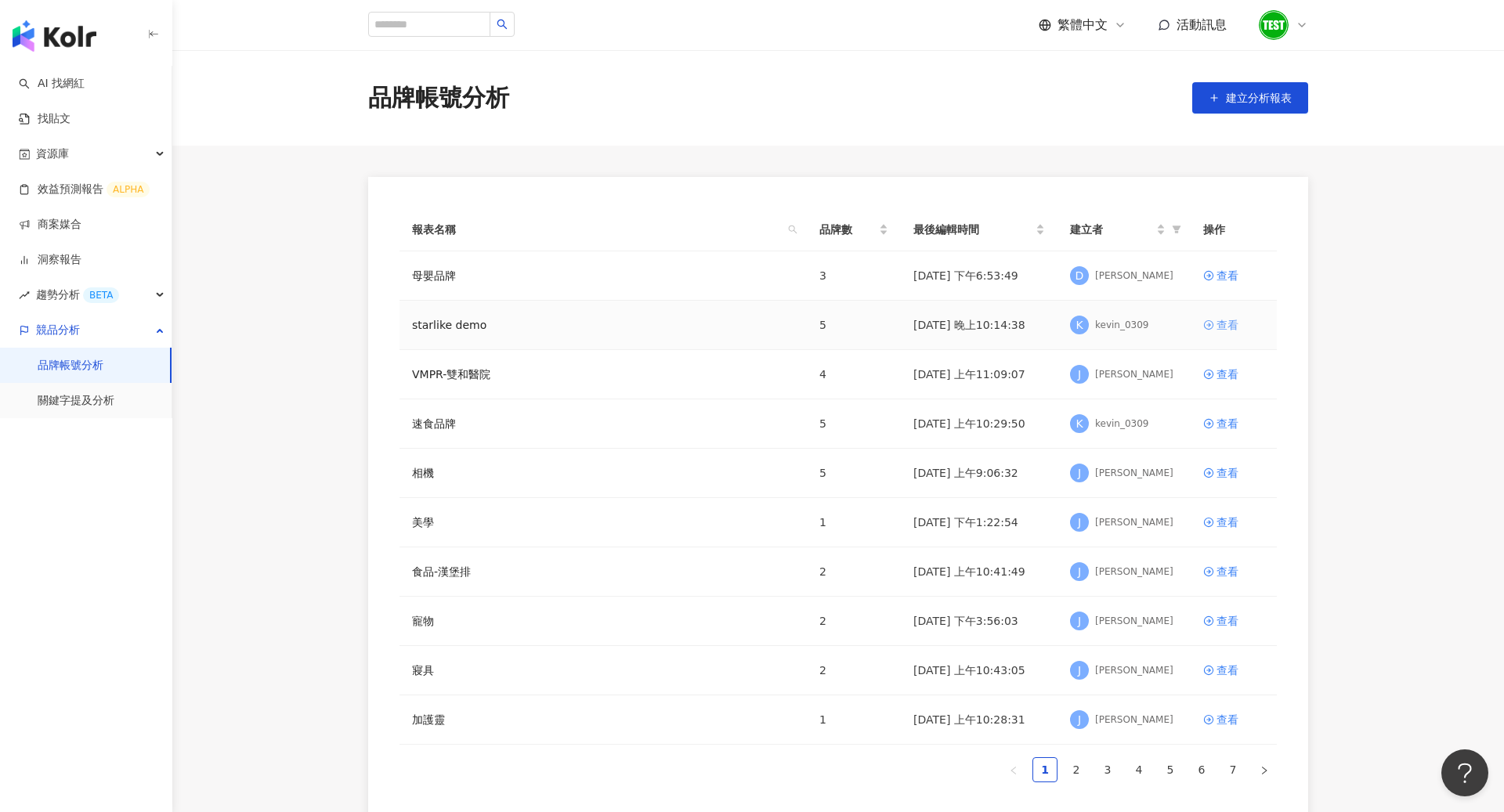
click at [1218, 325] on div "查看" at bounding box center [1227, 324] width 22 height 17
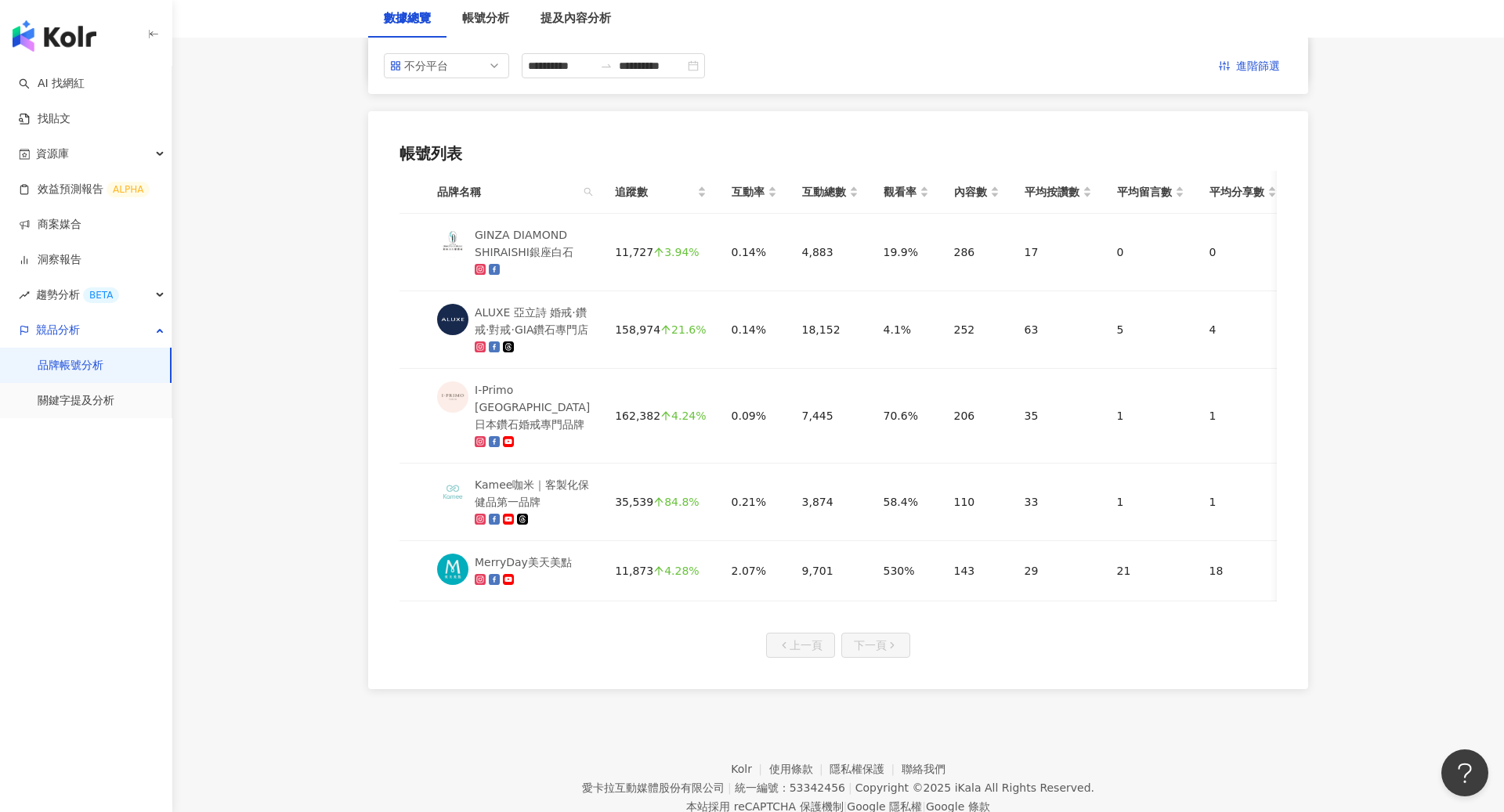
scroll to position [766, 0]
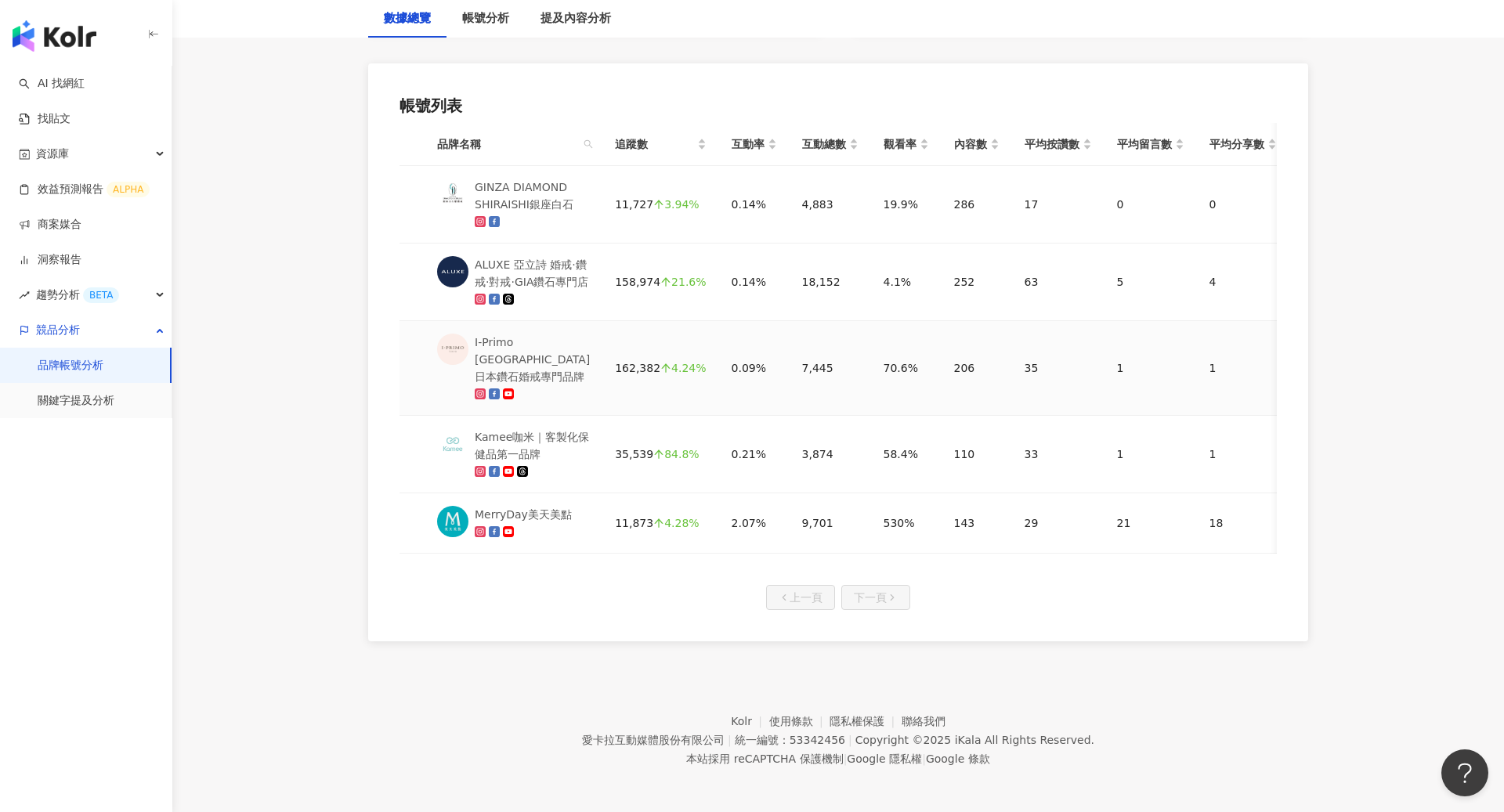
click at [531, 365] on div "I-Primo [GEOGRAPHIC_DATA] 日本鑽石婚戒專門品牌" at bounding box center [532, 359] width 115 height 52
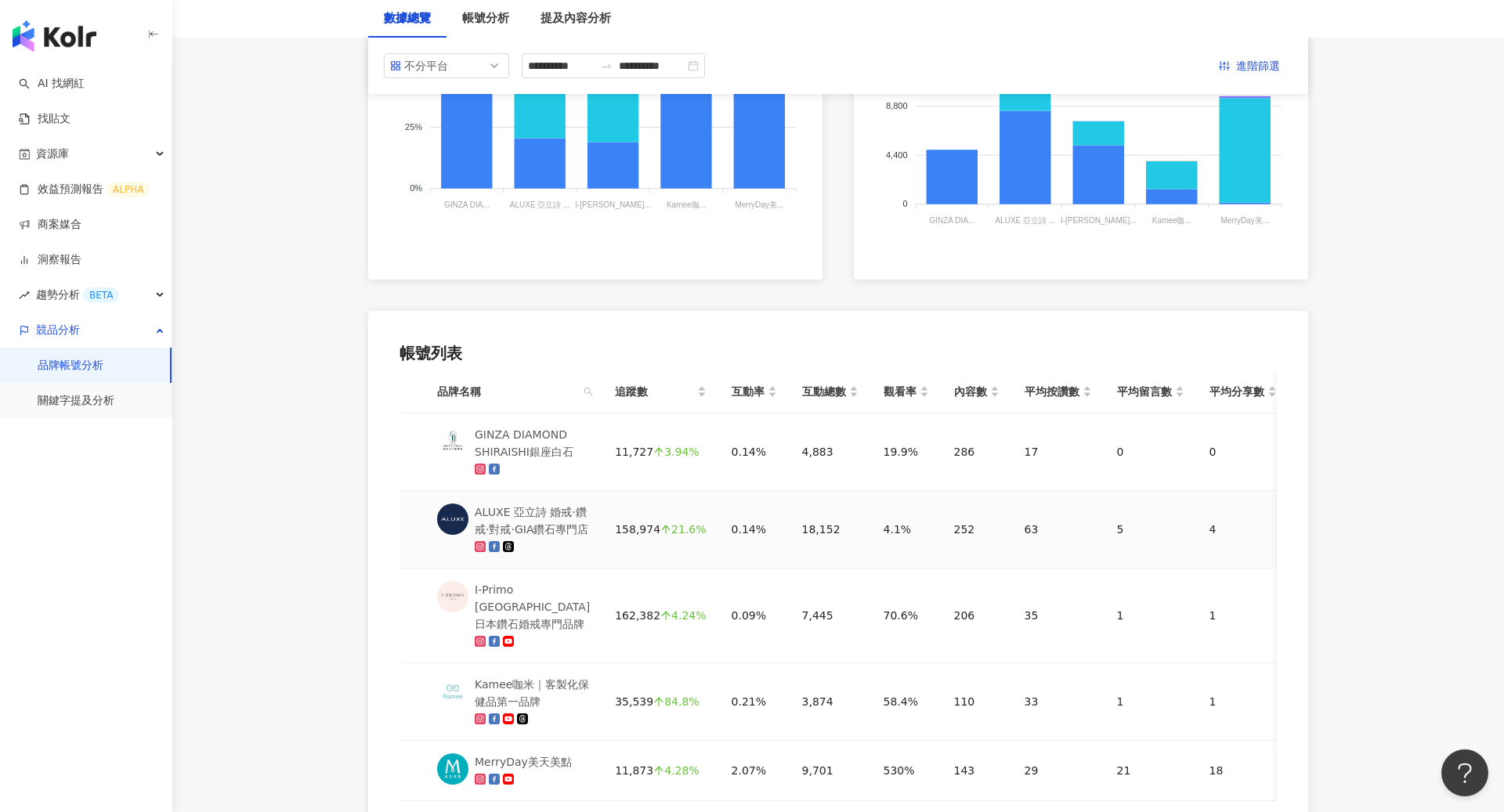
scroll to position [0, 0]
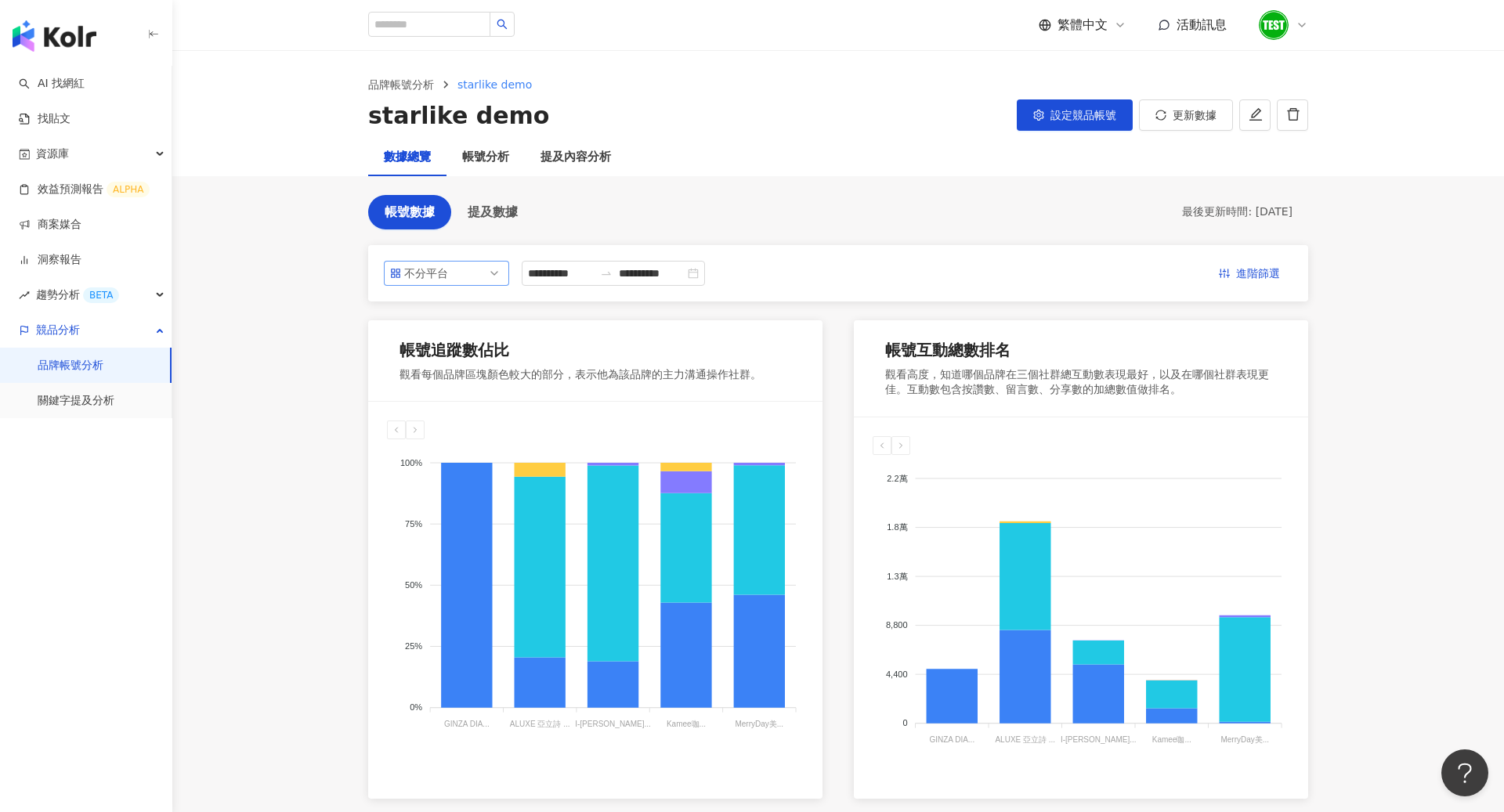
click at [471, 282] on span "不分平台" at bounding box center [446, 274] width 112 height 24
click at [450, 352] on div "Facebook" at bounding box center [446, 362] width 119 height 27
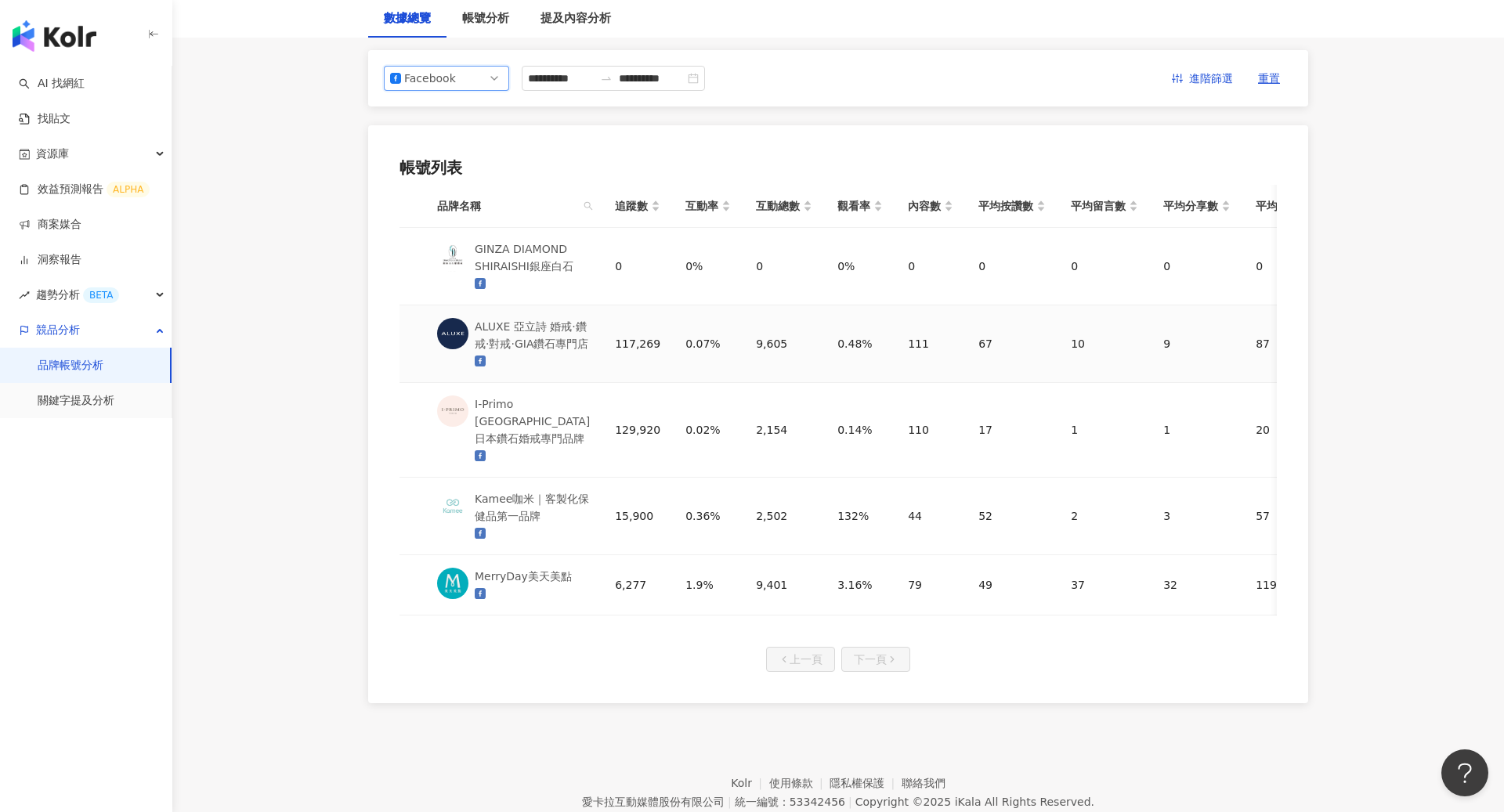
scroll to position [200, 0]
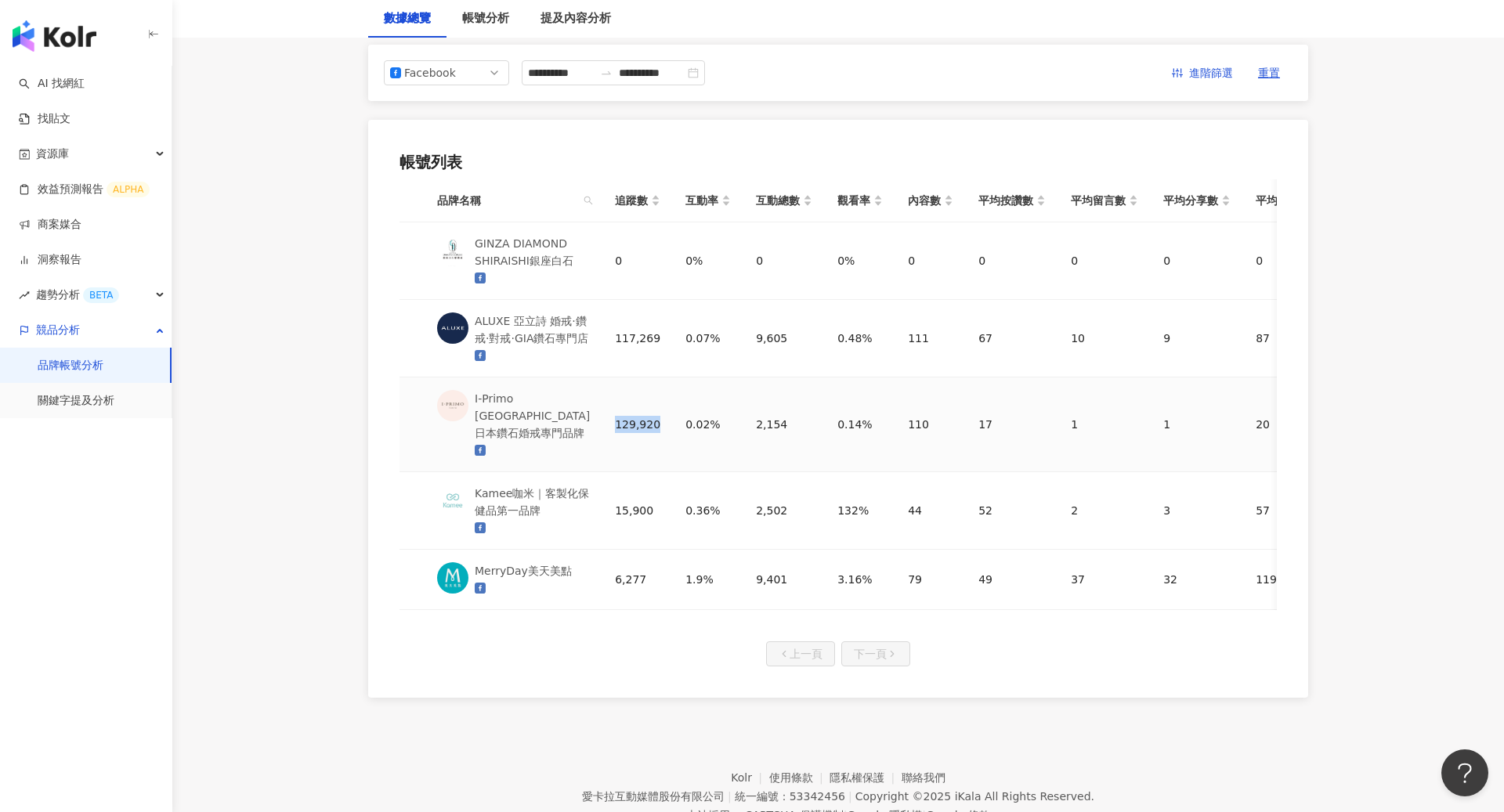
drag, startPoint x: 607, startPoint y: 430, endPoint x: 646, endPoint y: 430, distance: 39.0
click at [646, 430] on div "129,920" at bounding box center [638, 424] width 46 height 17
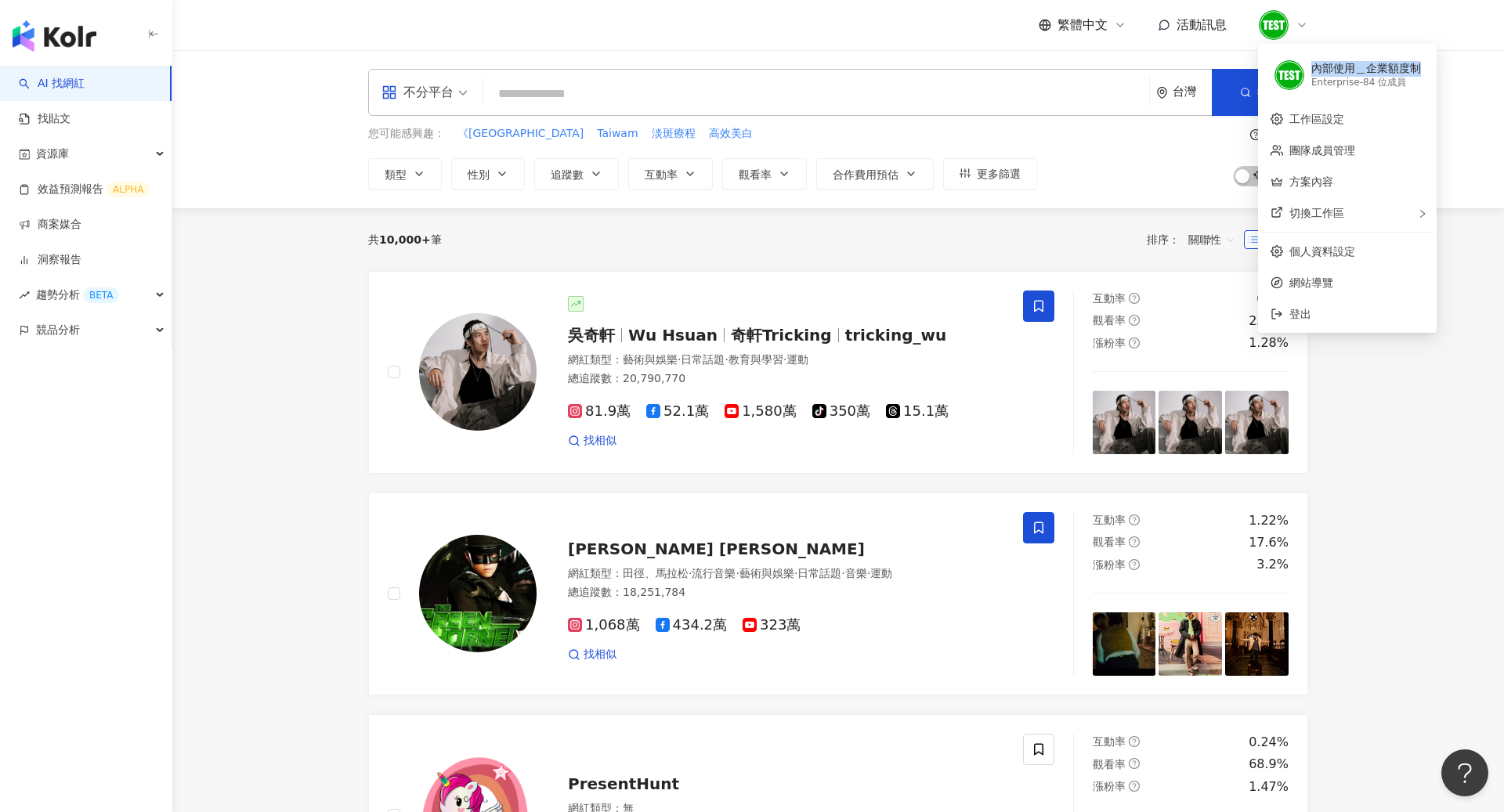
click at [1495, 57] on div "不分平台 台灣 搜尋 您可能感興趣： 《Taiwan Taiwam 淡斑療程 高效美白 類型 性別 追蹤數 互動率 觀看率 合作費用預估 更多篩選 搜尋指引 …" at bounding box center [838, 128] width 1332 height 158
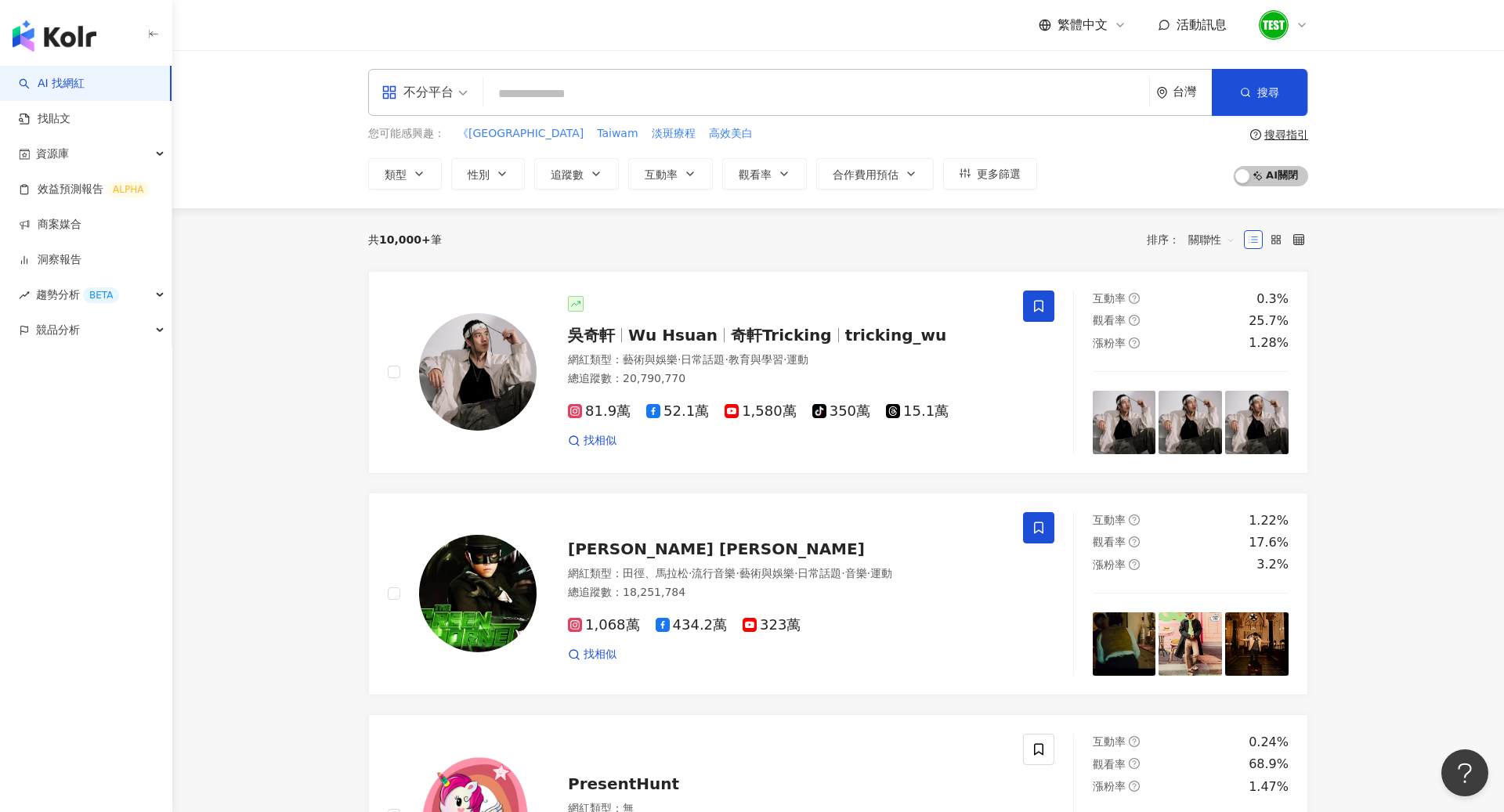
click at [1302, 32] on div at bounding box center [1283, 25] width 50 height 31
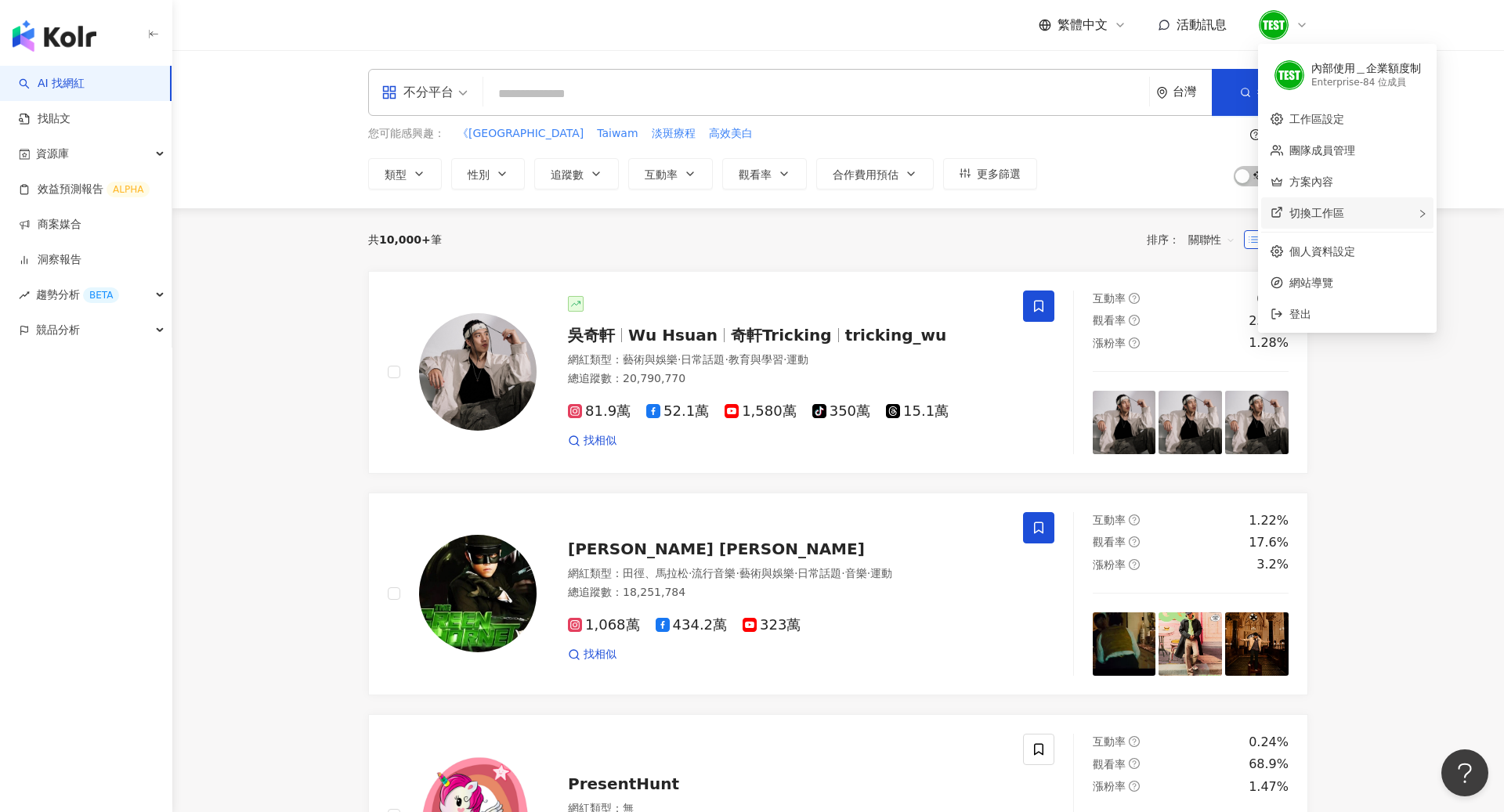
click at [1356, 217] on div "切換工作區" at bounding box center [1347, 213] width 172 height 31
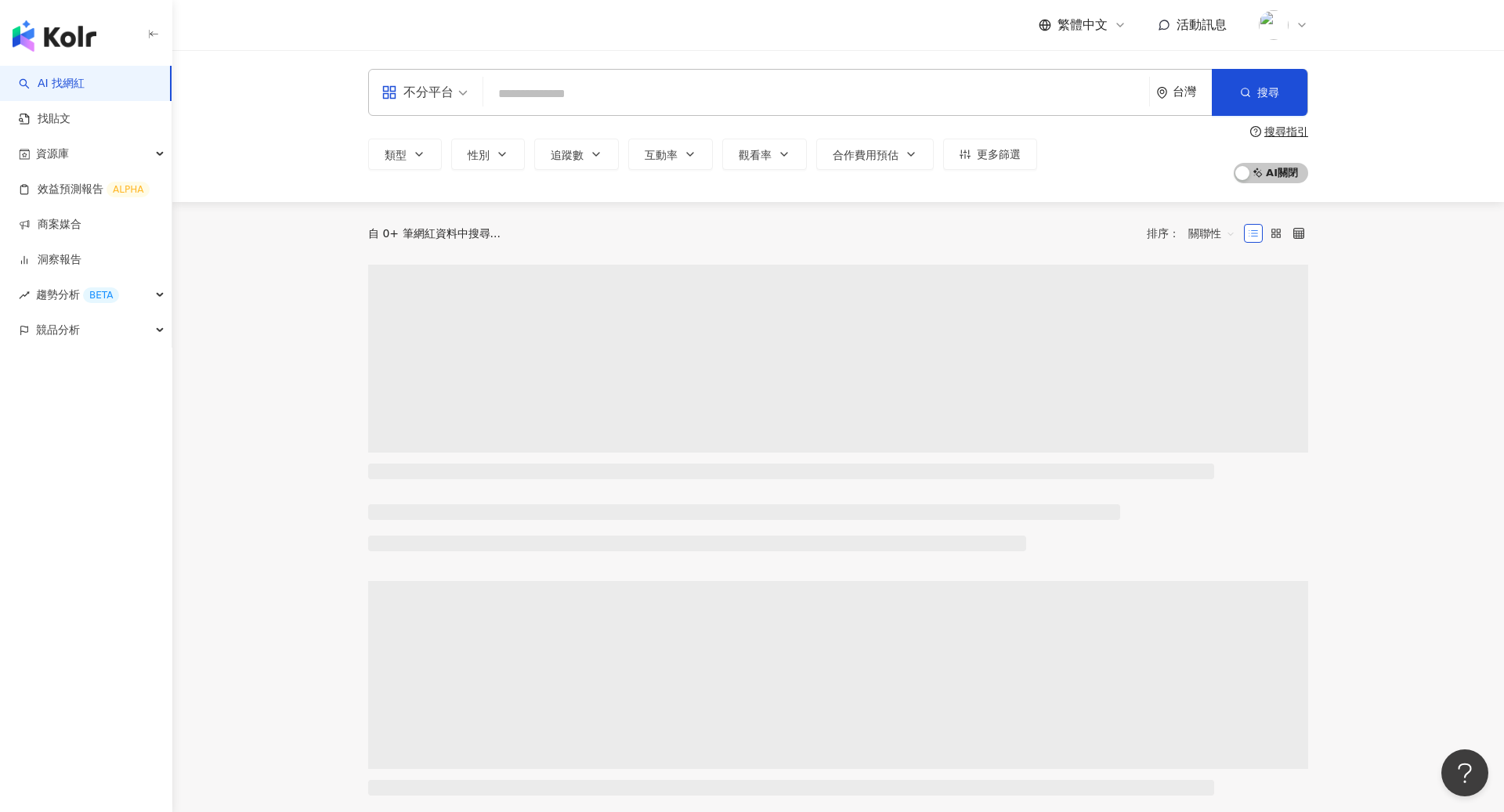
click at [1294, 33] on div at bounding box center [1283, 25] width 50 height 31
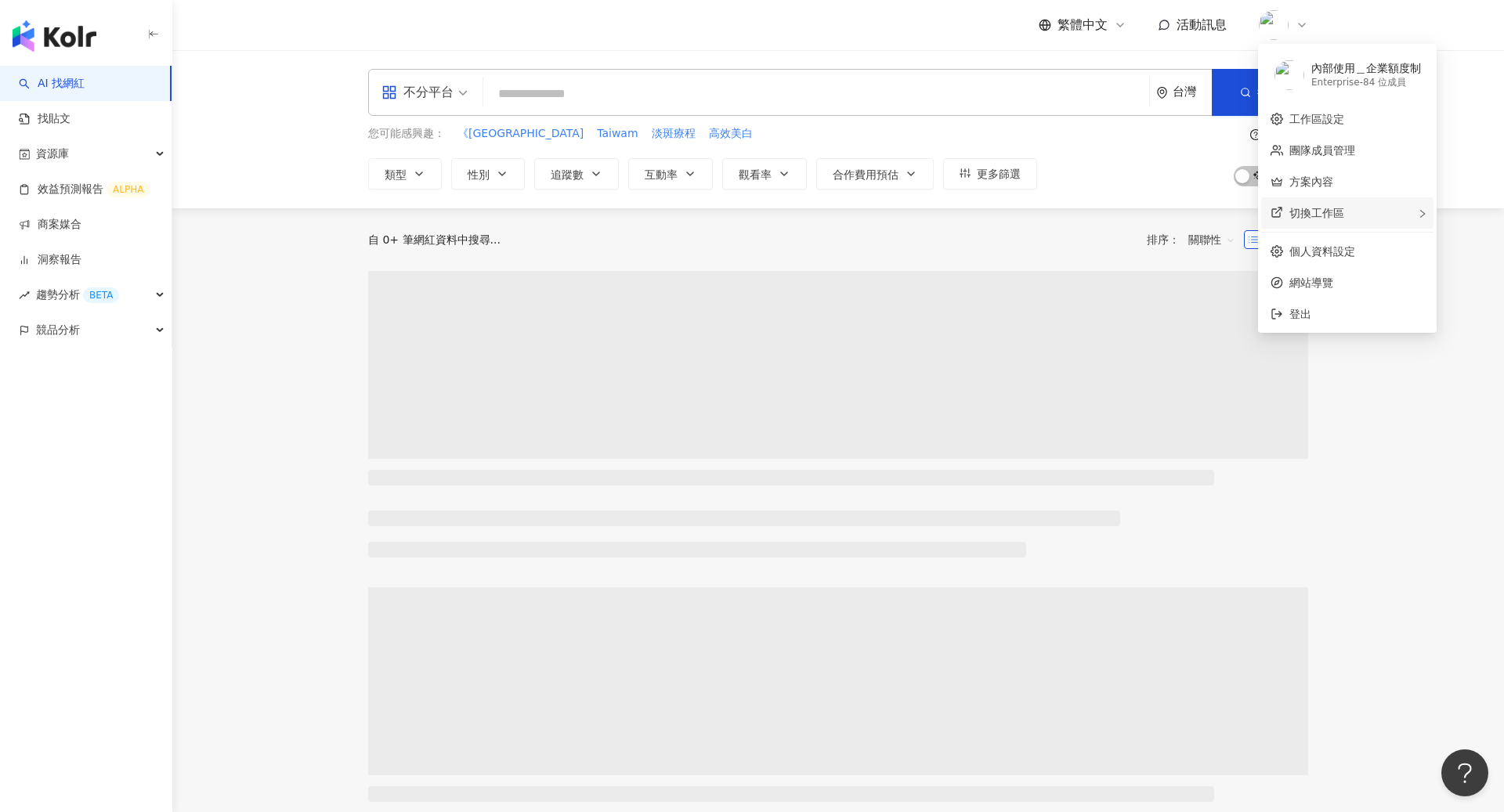
click at [1332, 209] on span "切換工作區" at bounding box center [1316, 213] width 55 height 13
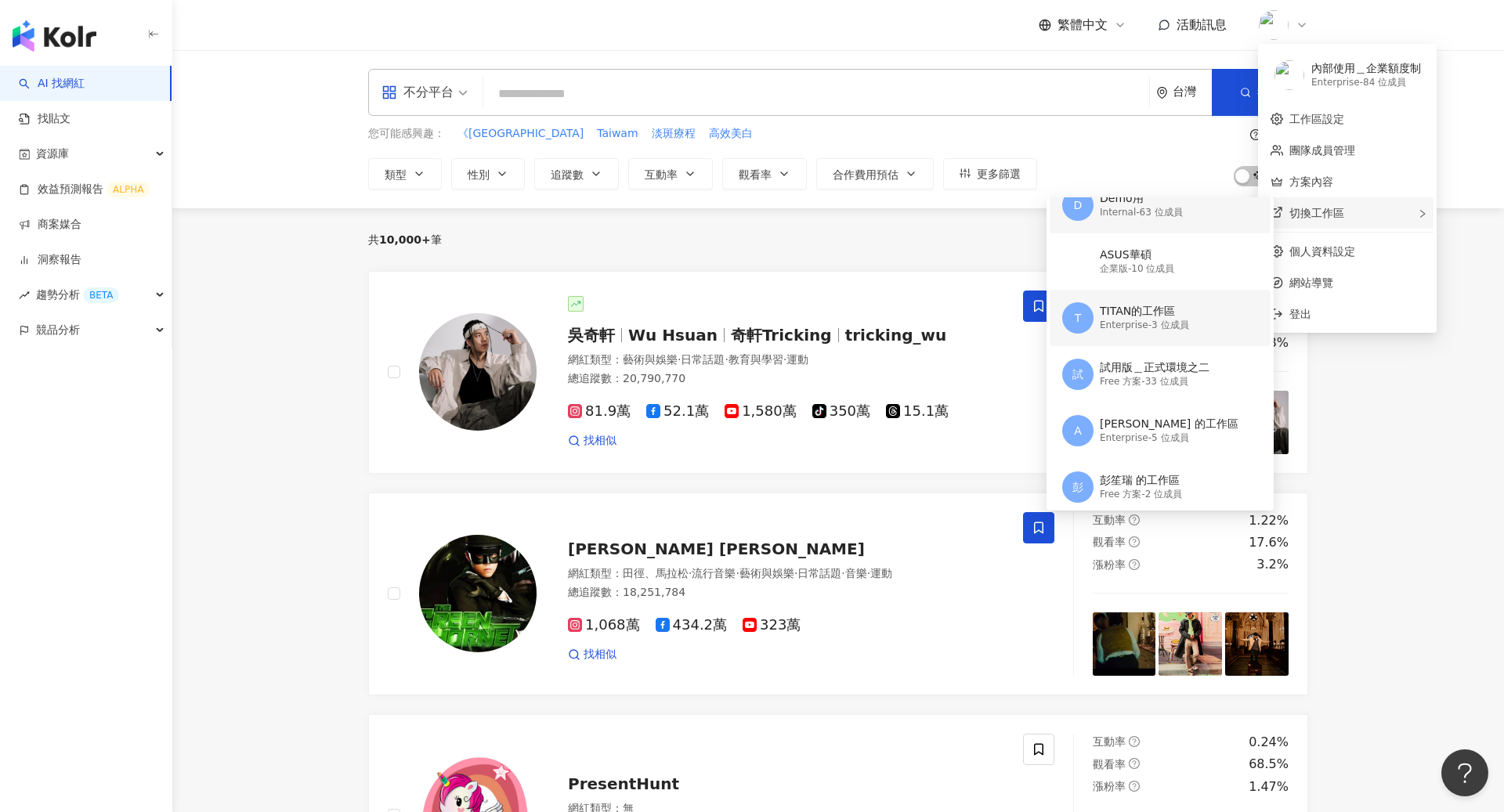
scroll to position [143, 0]
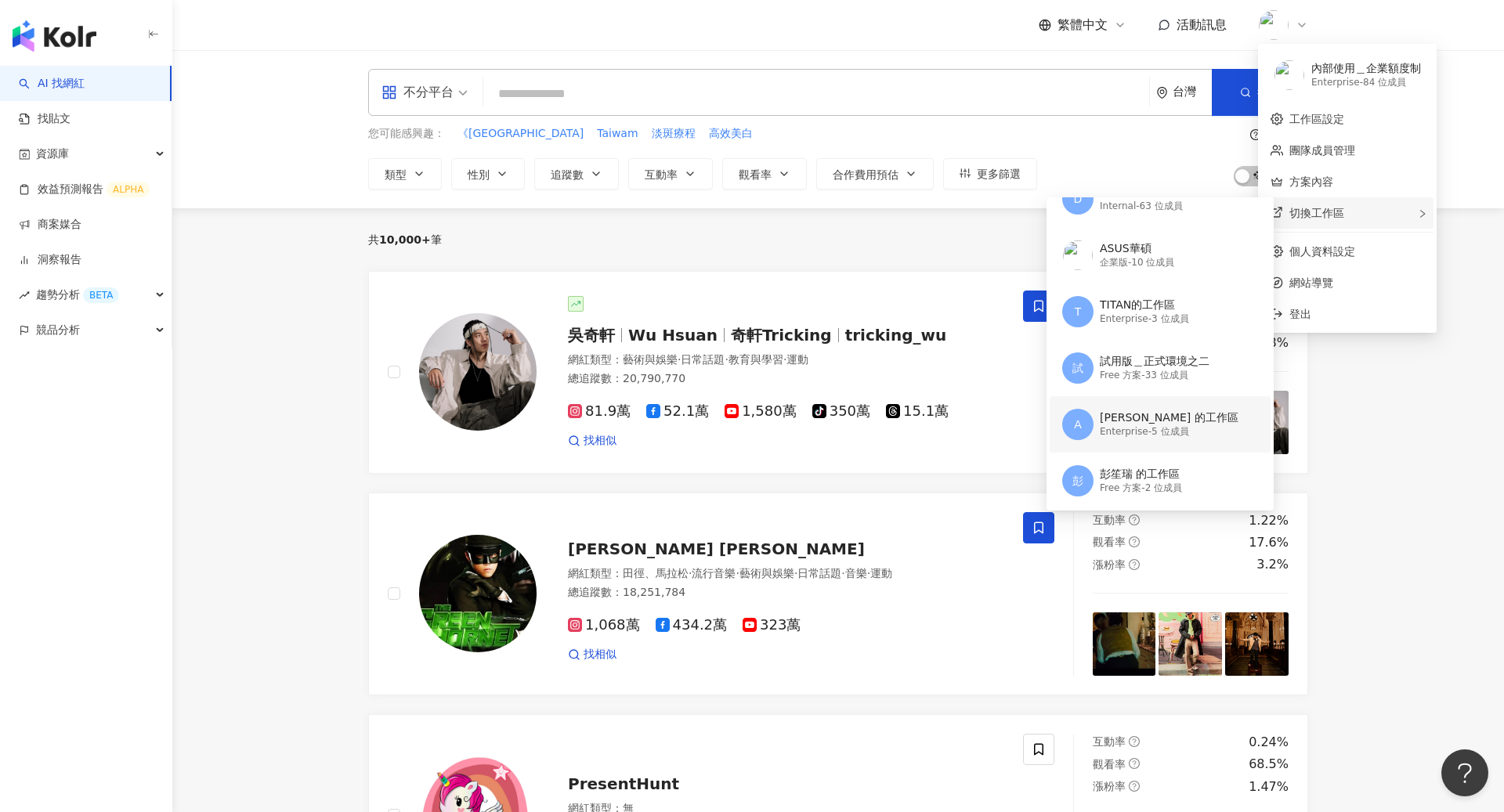
click at [1147, 406] on div "A [PERSON_NAME] 的工作區 Enterprise - 5 位成員" at bounding box center [1158, 424] width 193 height 57
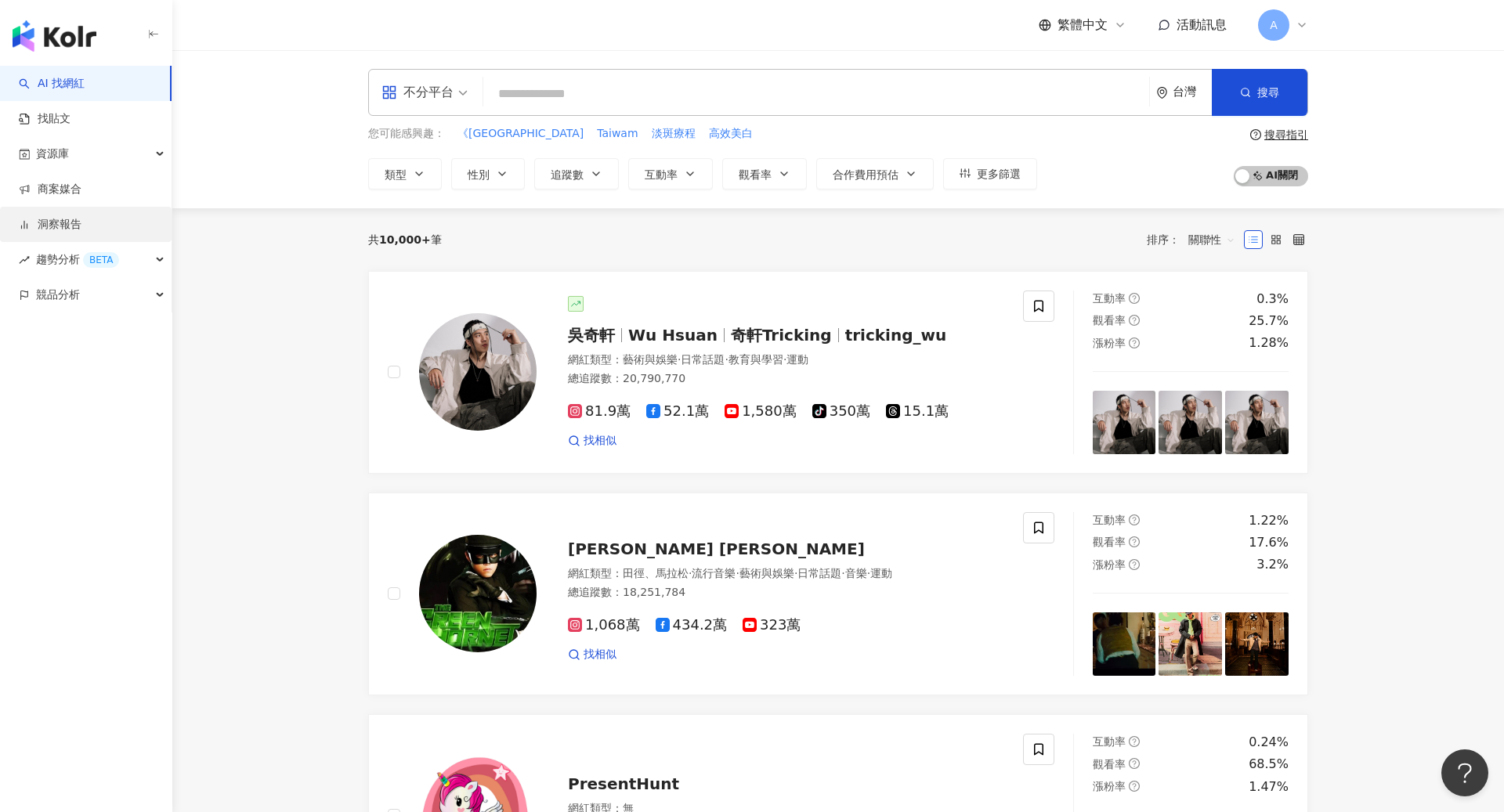
click at [77, 230] on link "洞察報告" at bounding box center [50, 225] width 63 height 16
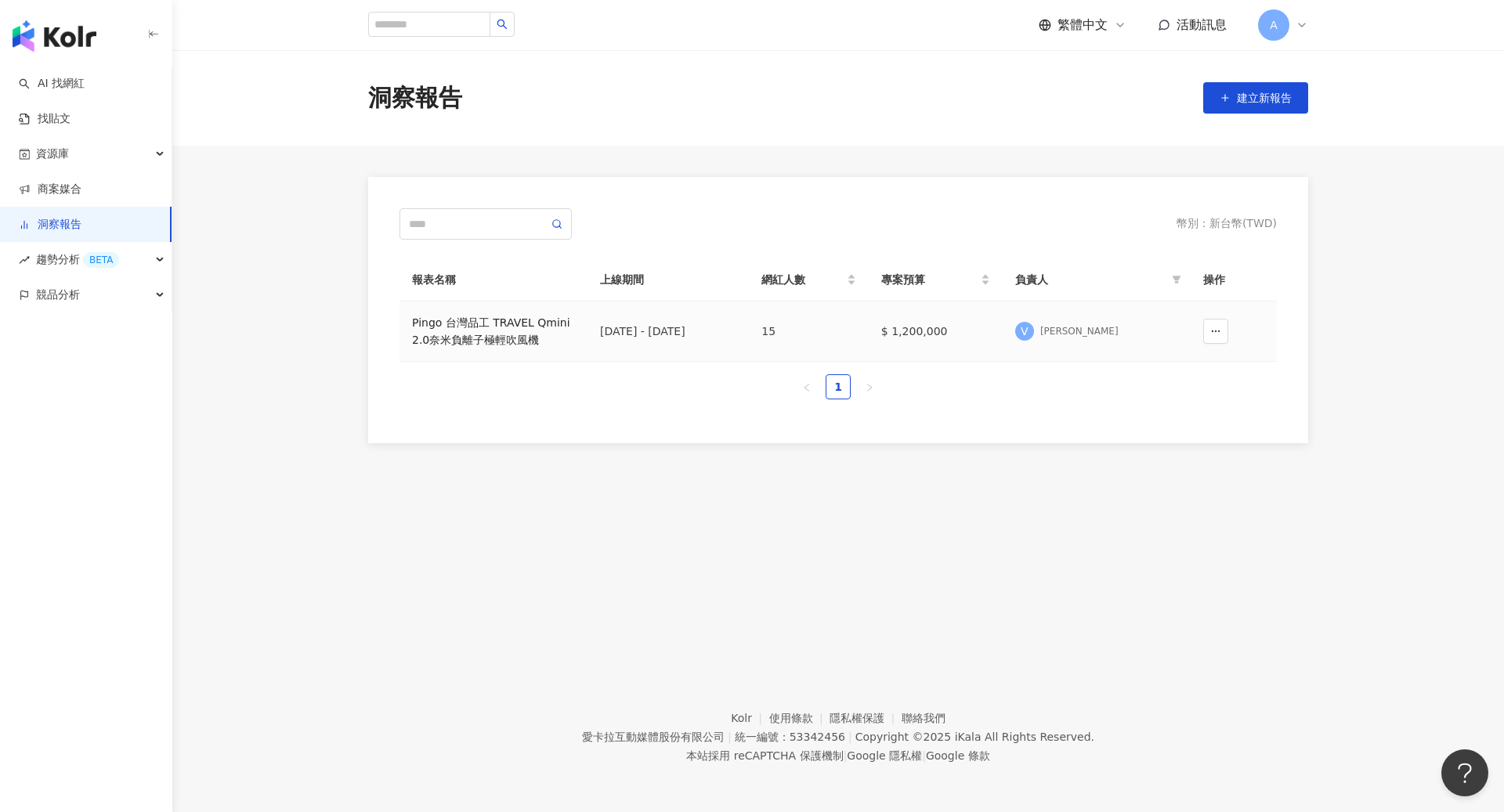
click at [513, 323] on div "Pingo 台灣品工 TRAVEL Qmini 2.0奈米負離子極輕吹風機" at bounding box center [493, 331] width 163 height 35
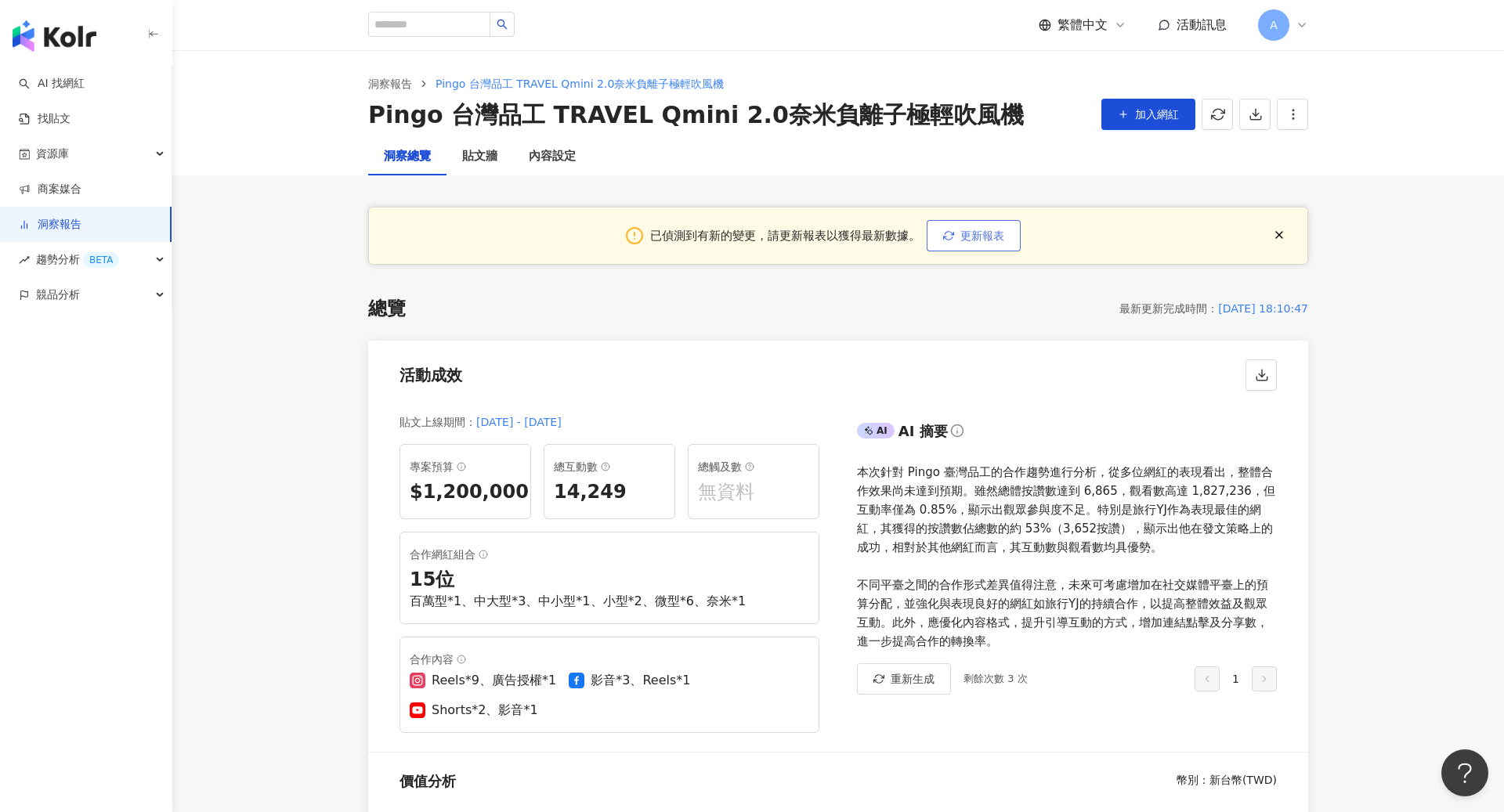
click at [1001, 238] on span "更新報表" at bounding box center [982, 236] width 44 height 13
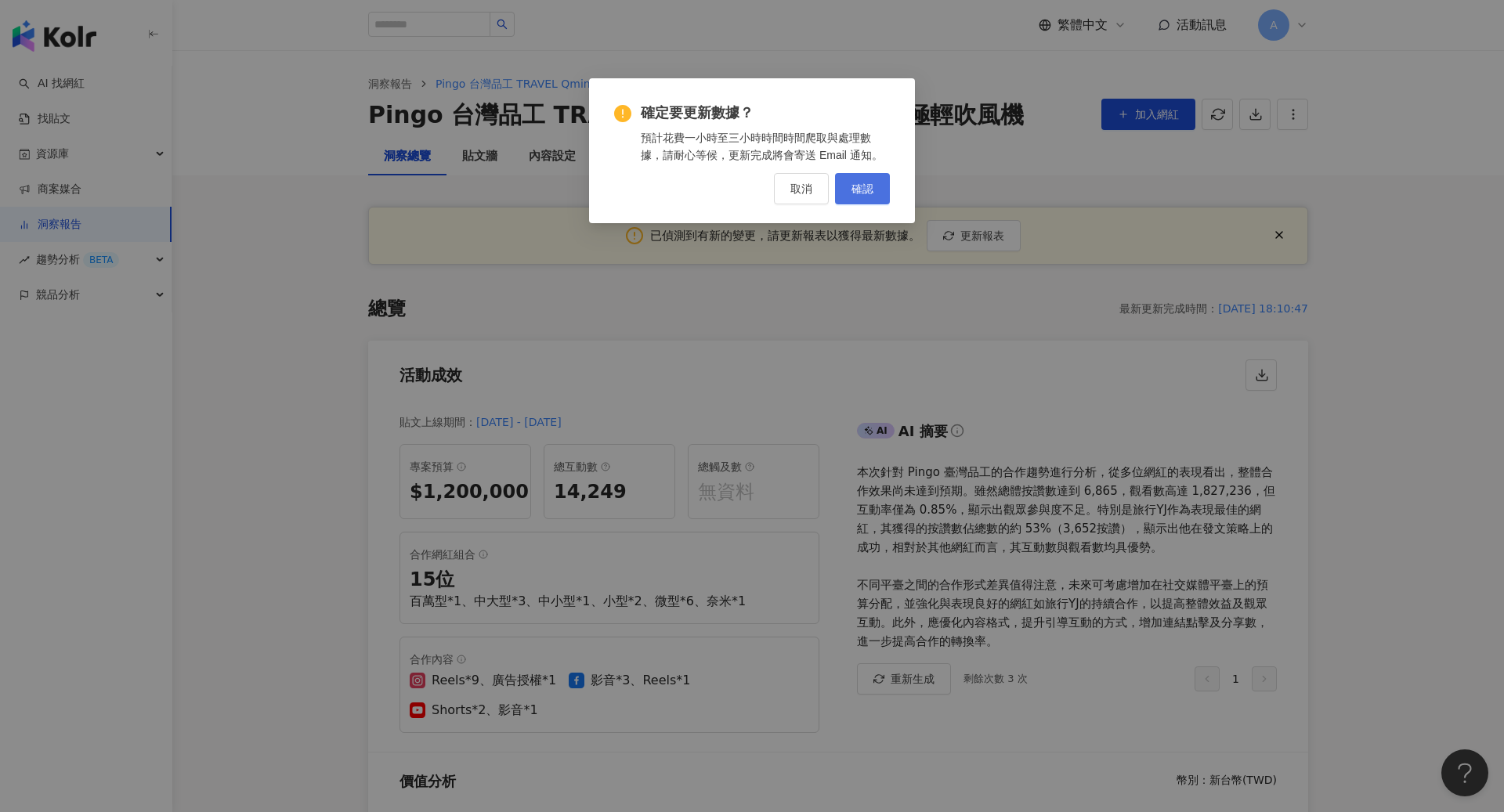
click at [864, 199] on button "確認" at bounding box center [862, 188] width 55 height 31
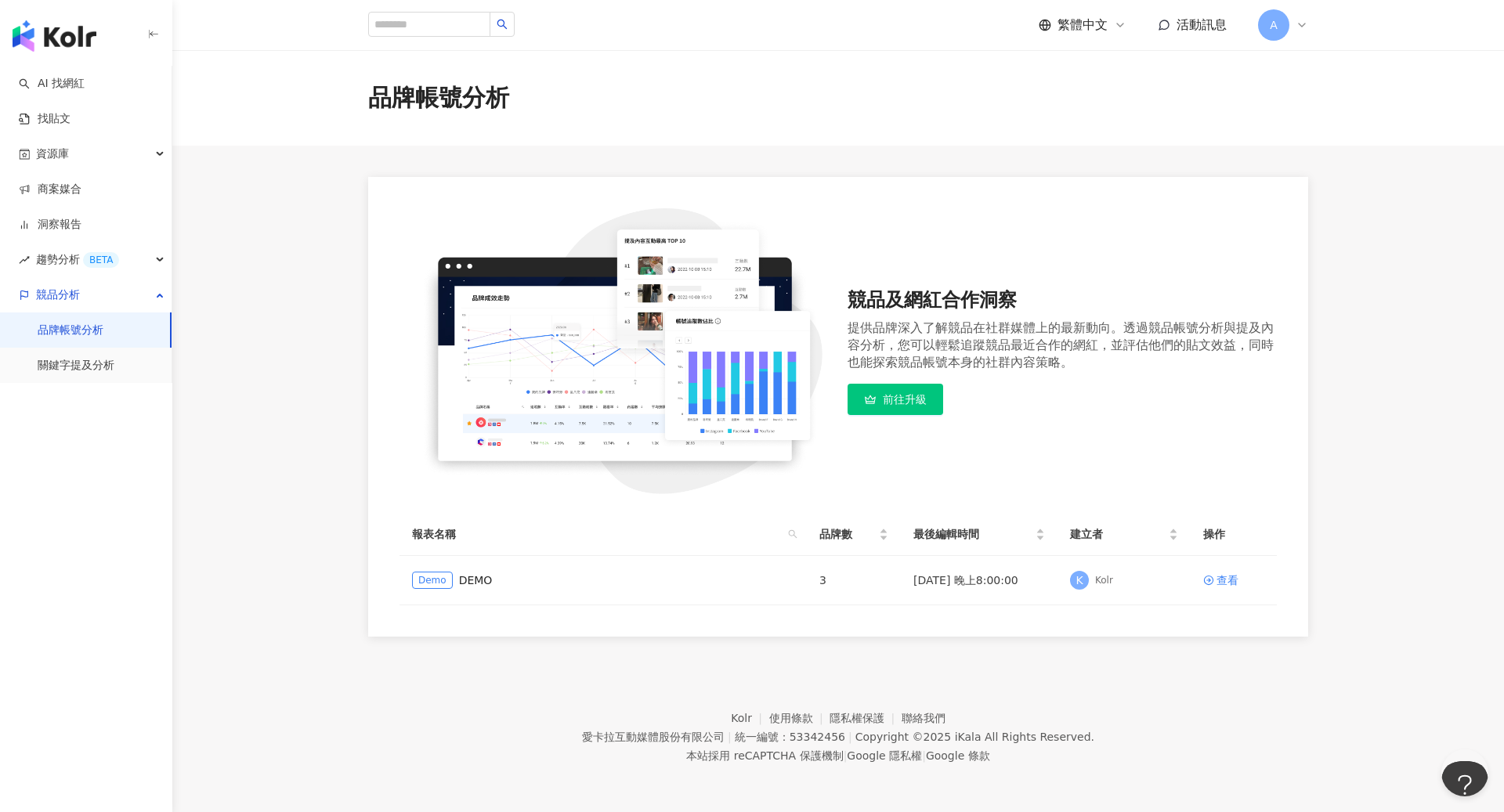
click at [1301, 36] on div "A" at bounding box center [1283, 25] width 50 height 31
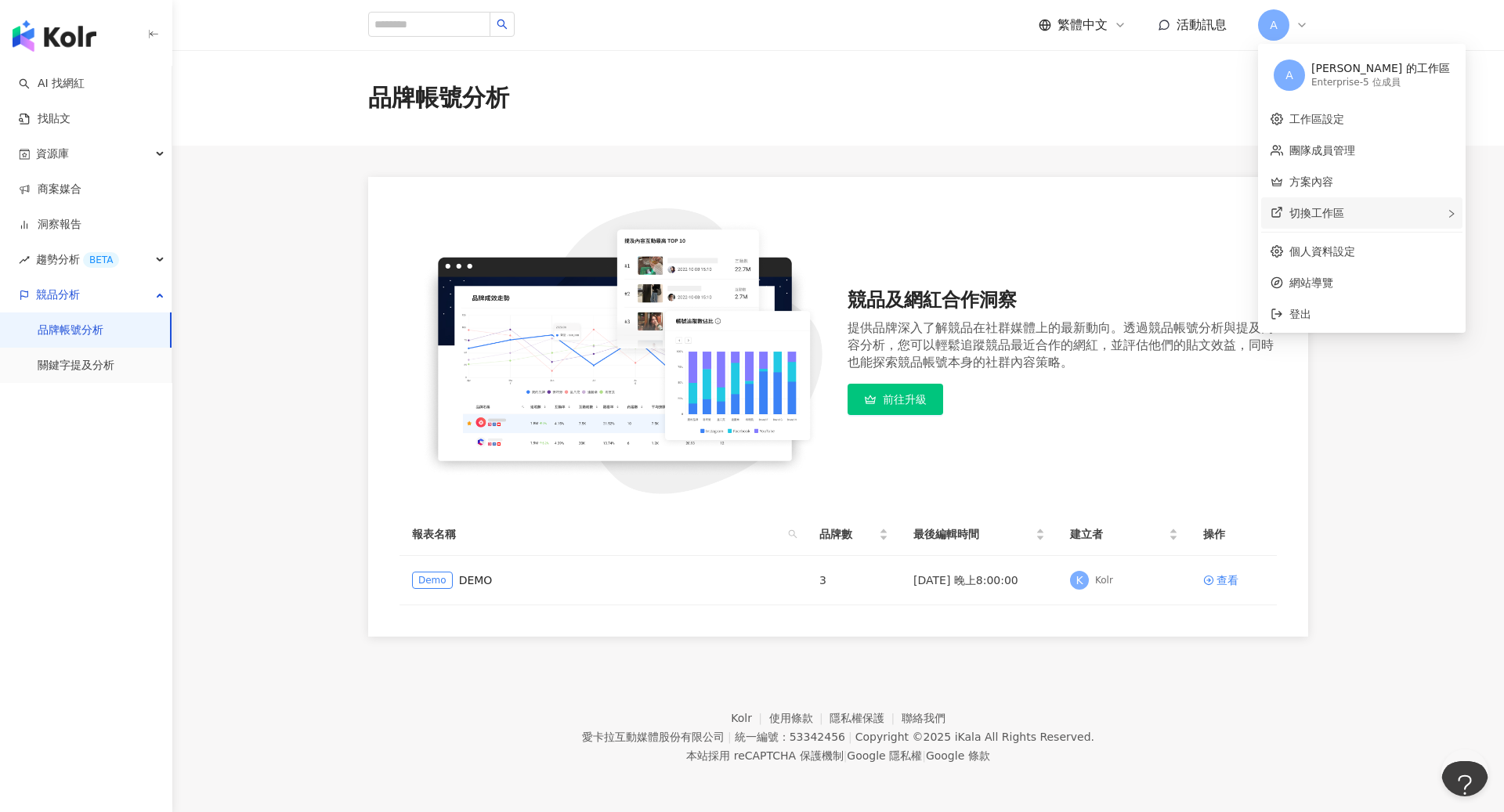
click at [1336, 223] on div "切換工作區" at bounding box center [1361, 213] width 201 height 31
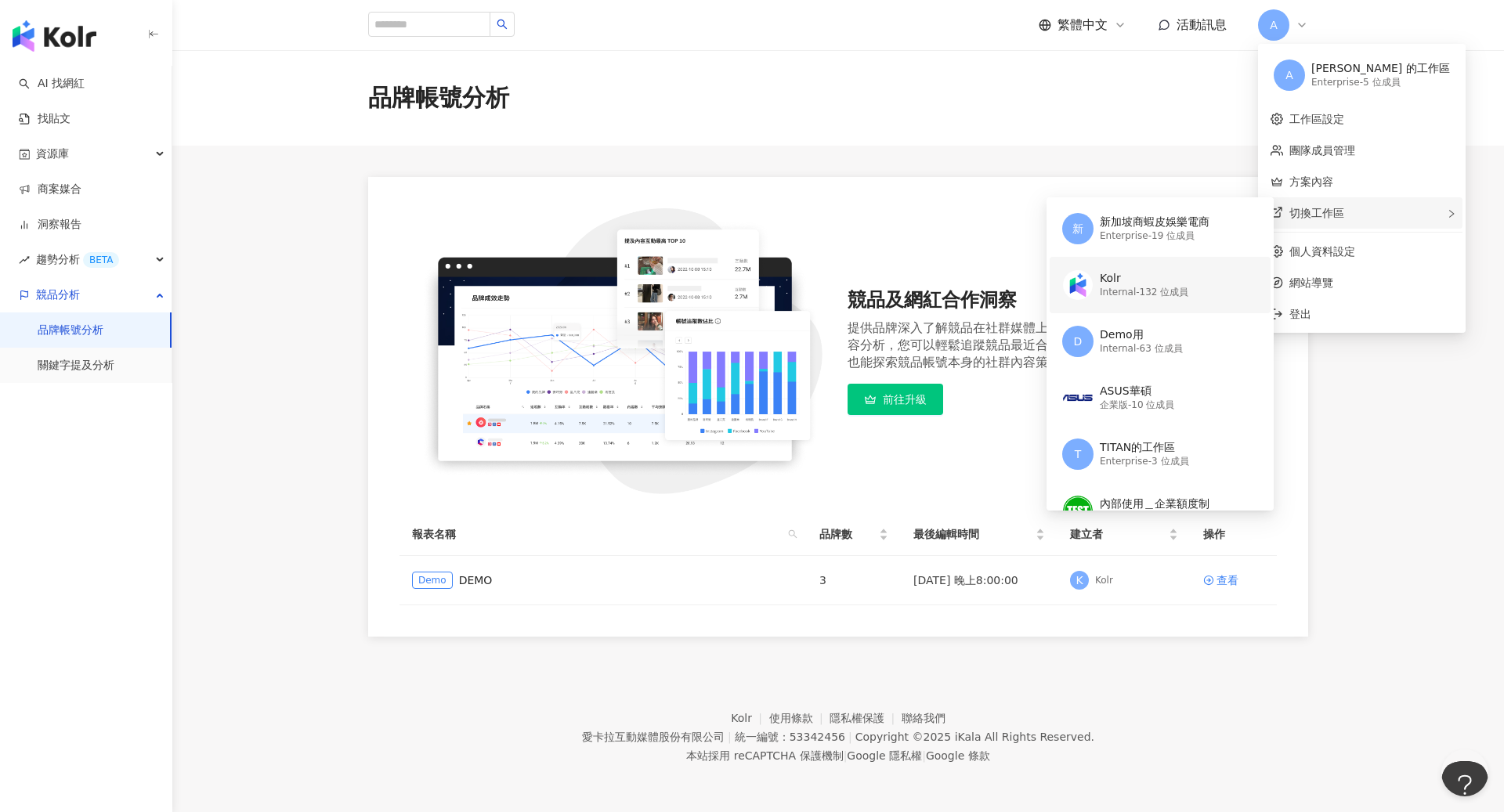
scroll to position [183, 0]
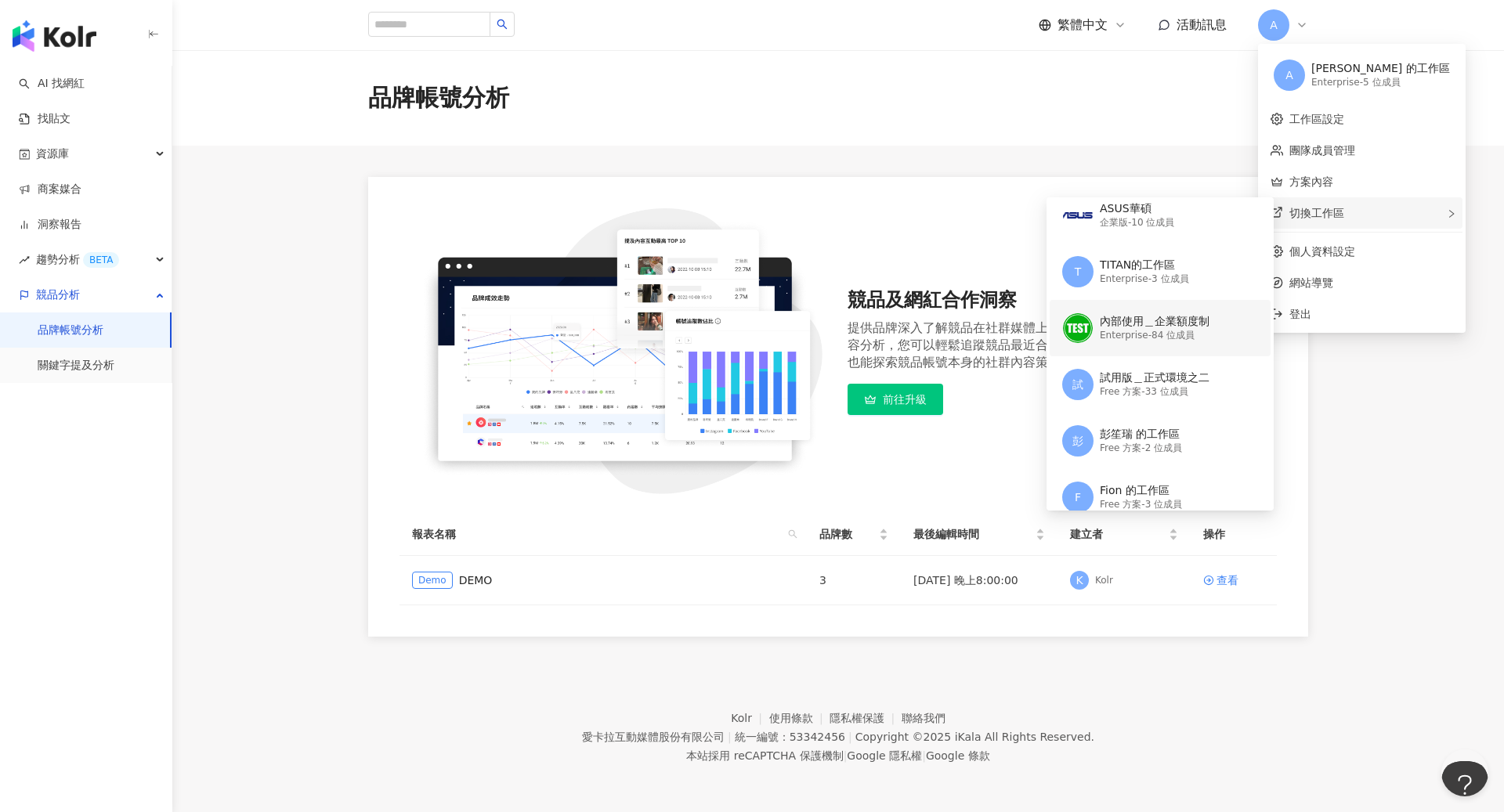
click at [1147, 331] on div "Enterprise - 84 位成員" at bounding box center [1154, 335] width 110 height 14
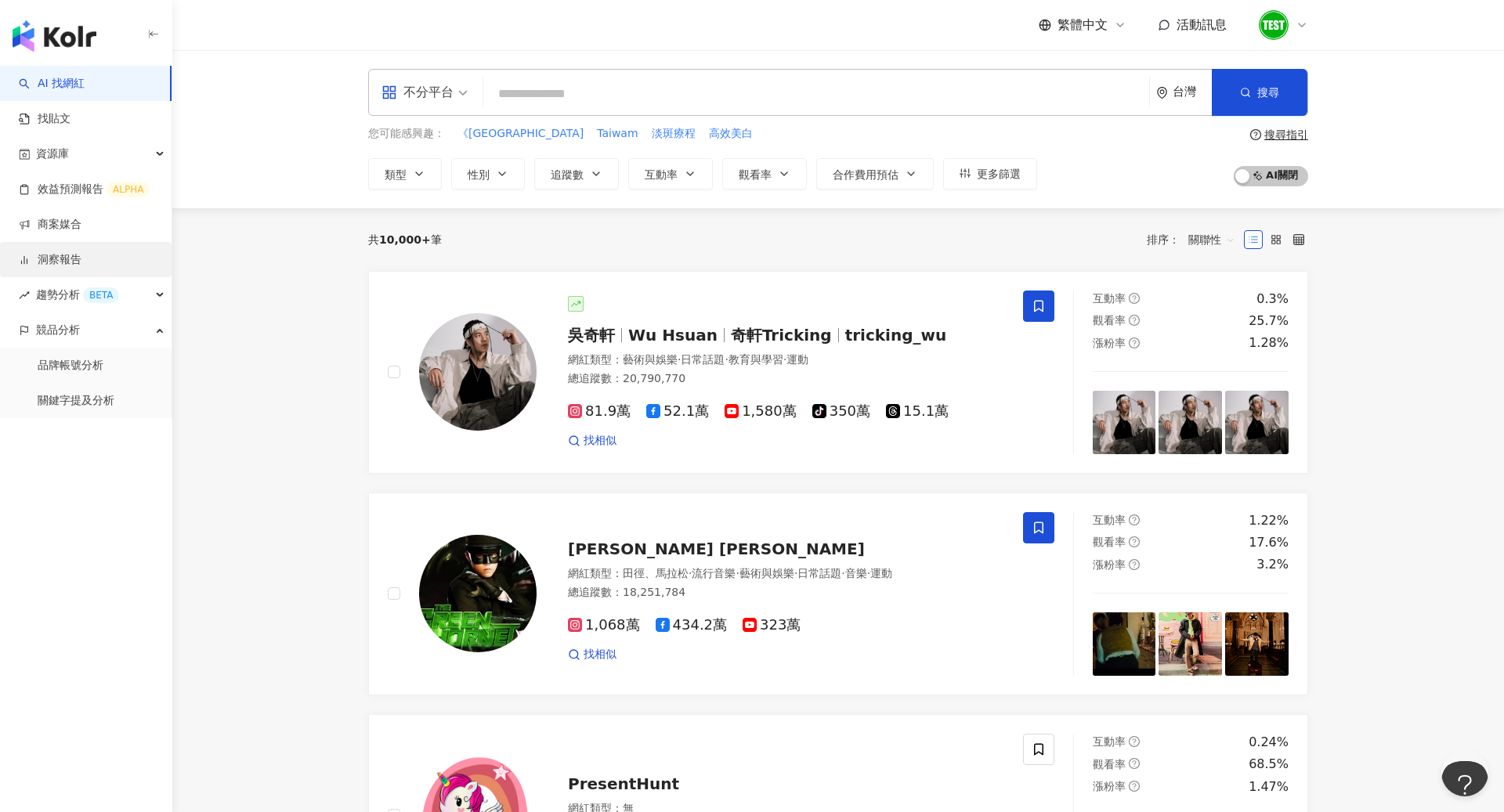
click at [81, 259] on link "洞察報告" at bounding box center [50, 259] width 63 height 16
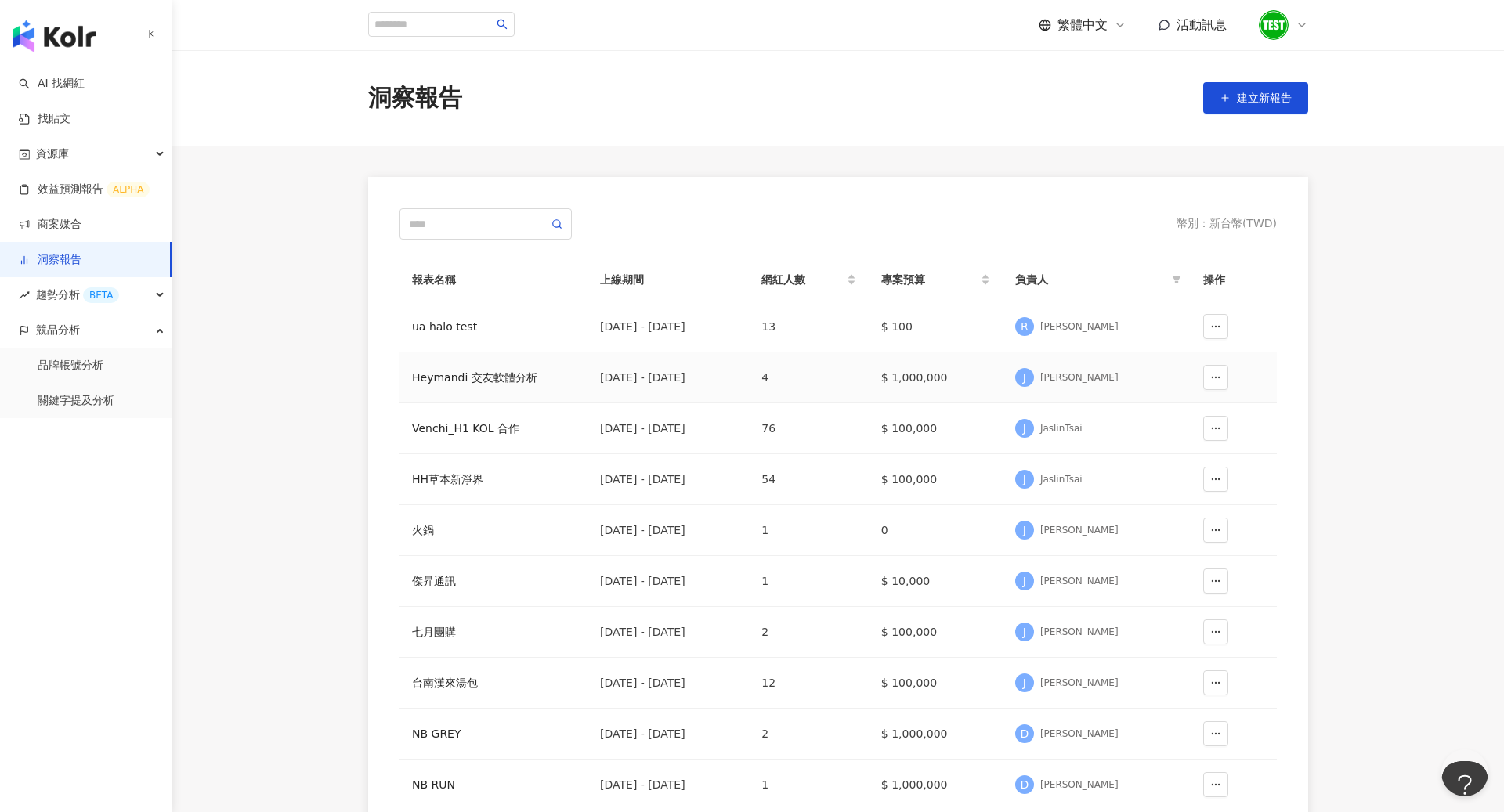
scroll to position [20, 0]
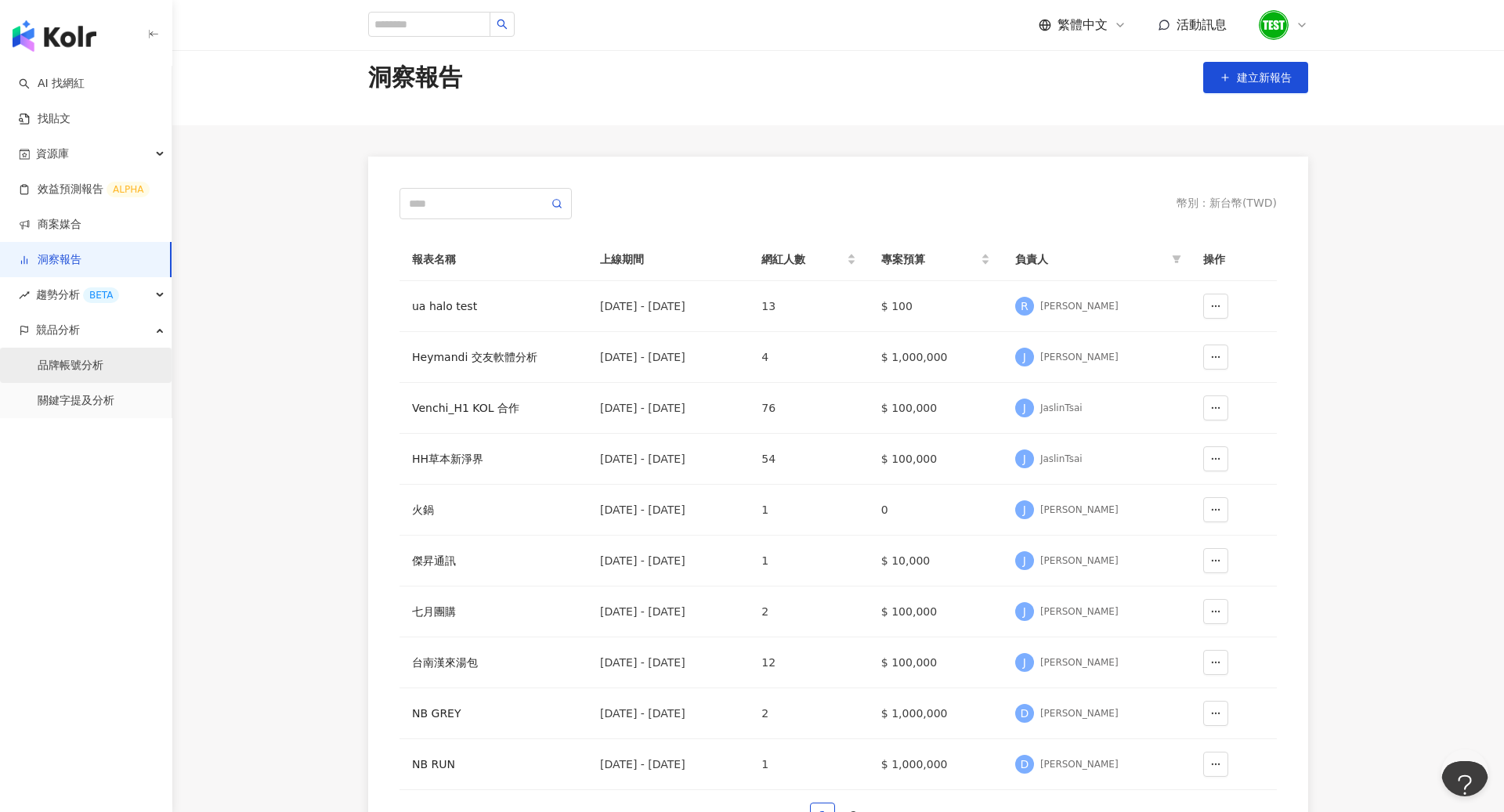
click at [103, 368] on link "品牌帳號分析" at bounding box center [70, 366] width 66 height 16
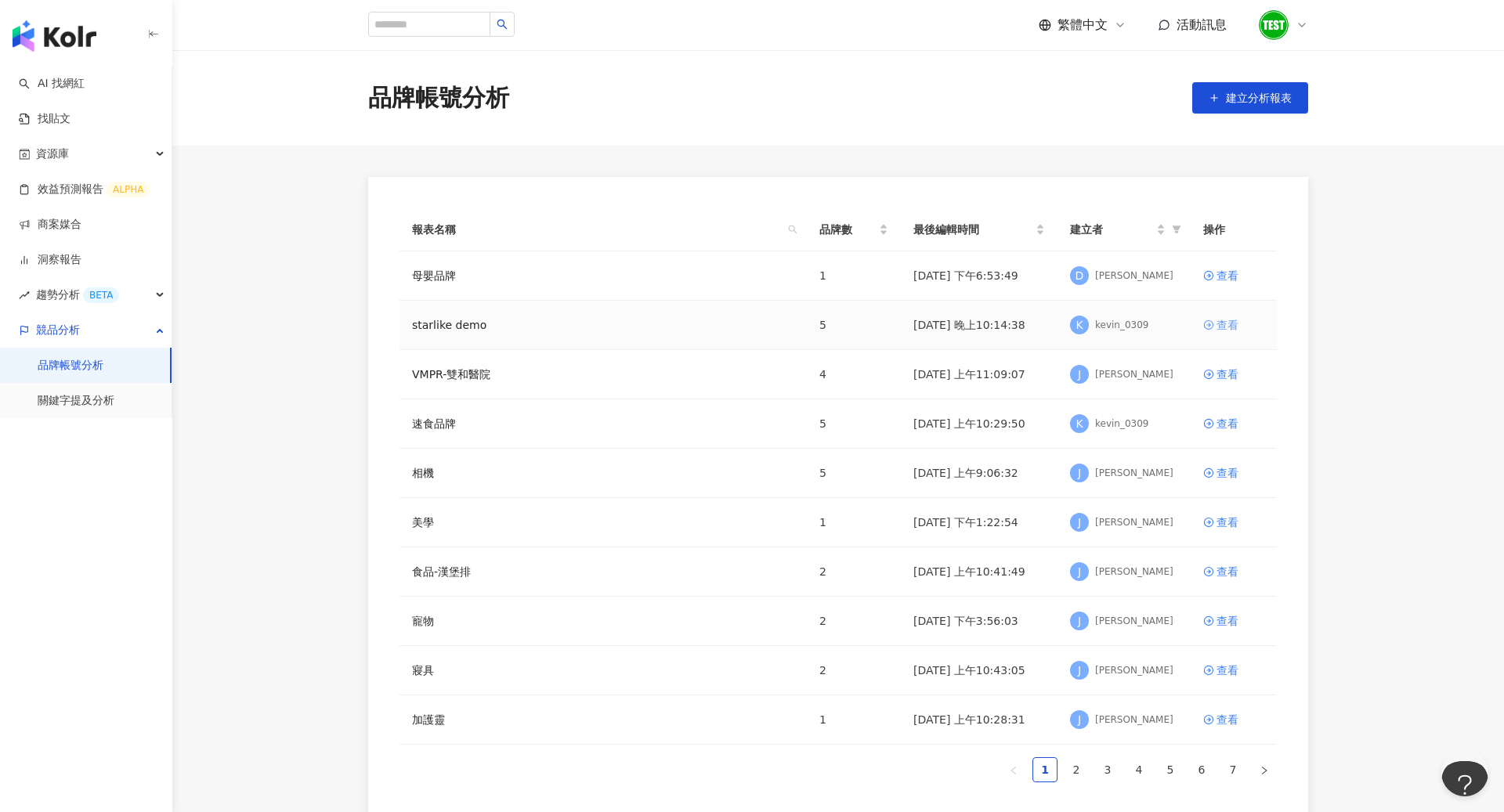
click at [1216, 316] on div "查看" at bounding box center [1227, 324] width 22 height 17
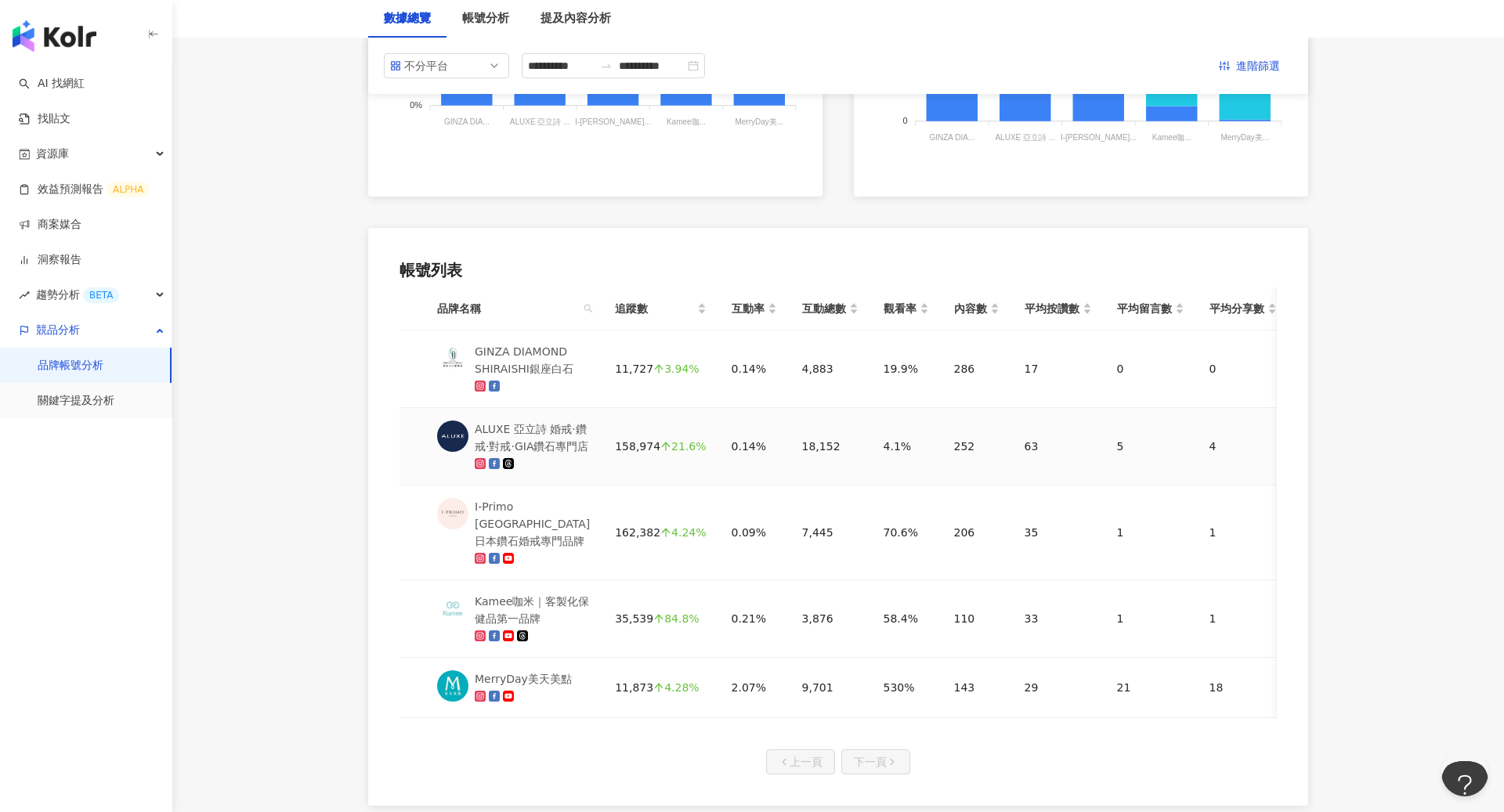
scroll to position [577, 0]
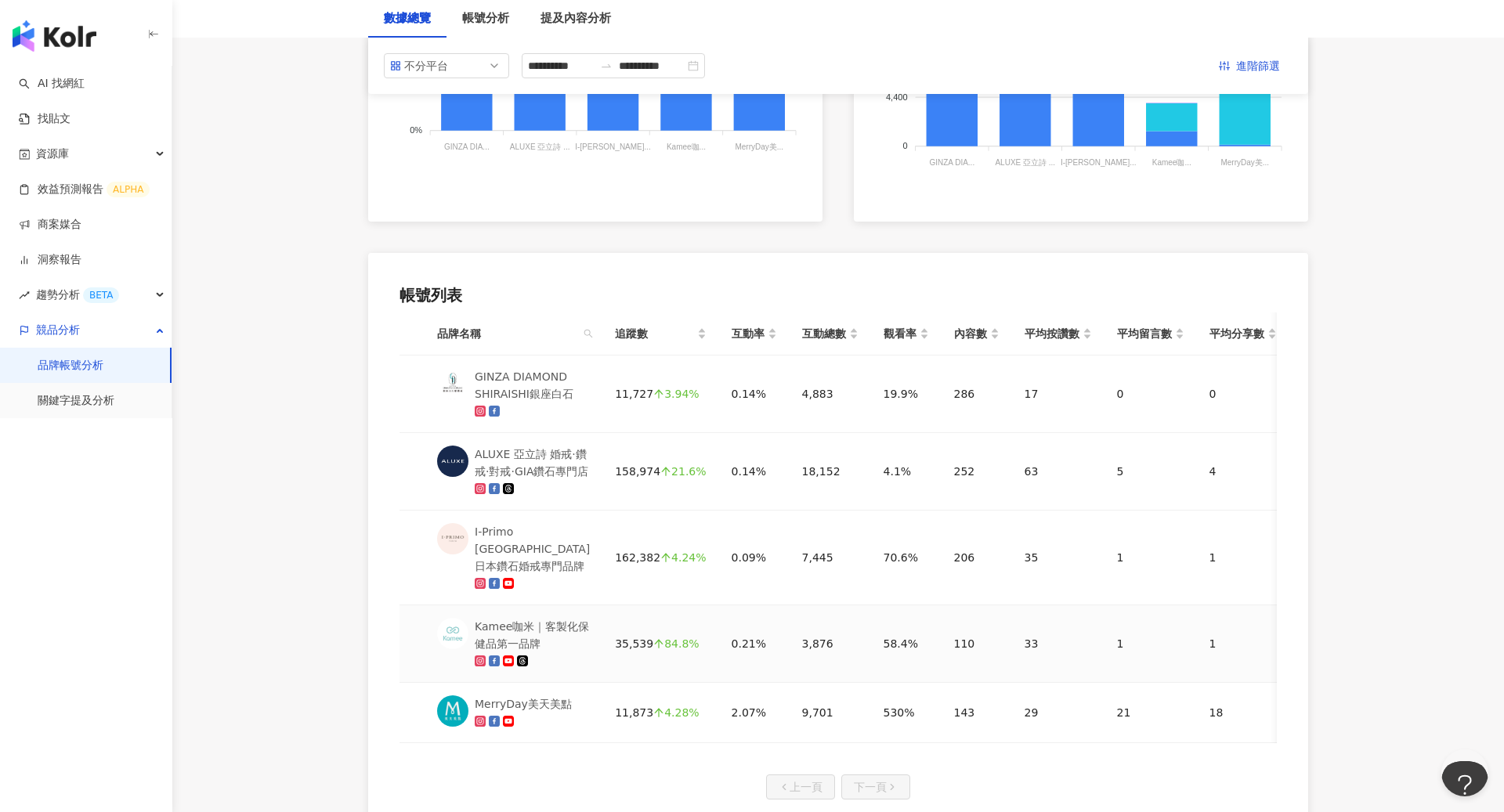
click at [533, 634] on div "Kamee咖米｜客製化保健品第一品牌" at bounding box center [532, 635] width 115 height 35
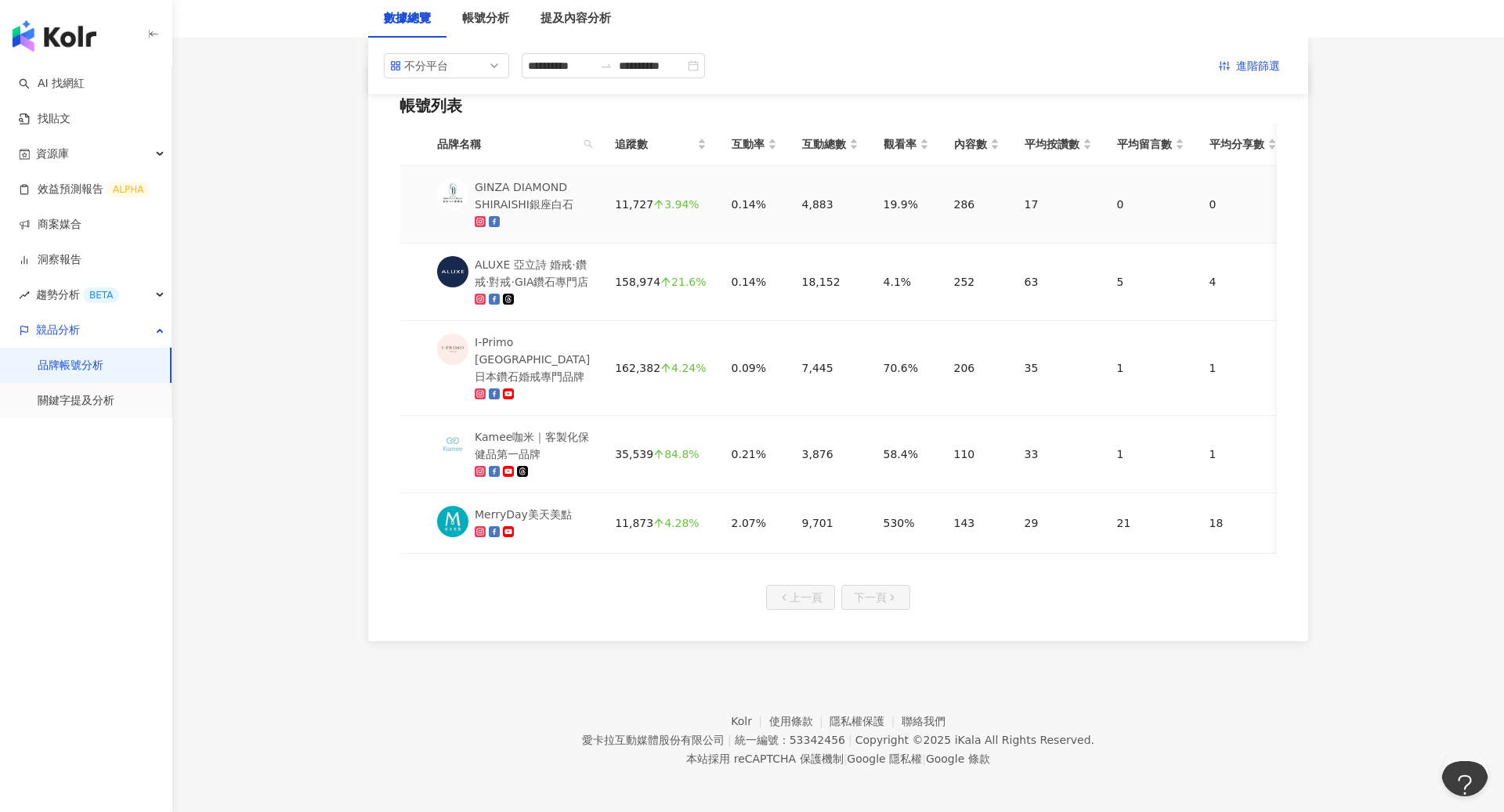
scroll to position [0, 0]
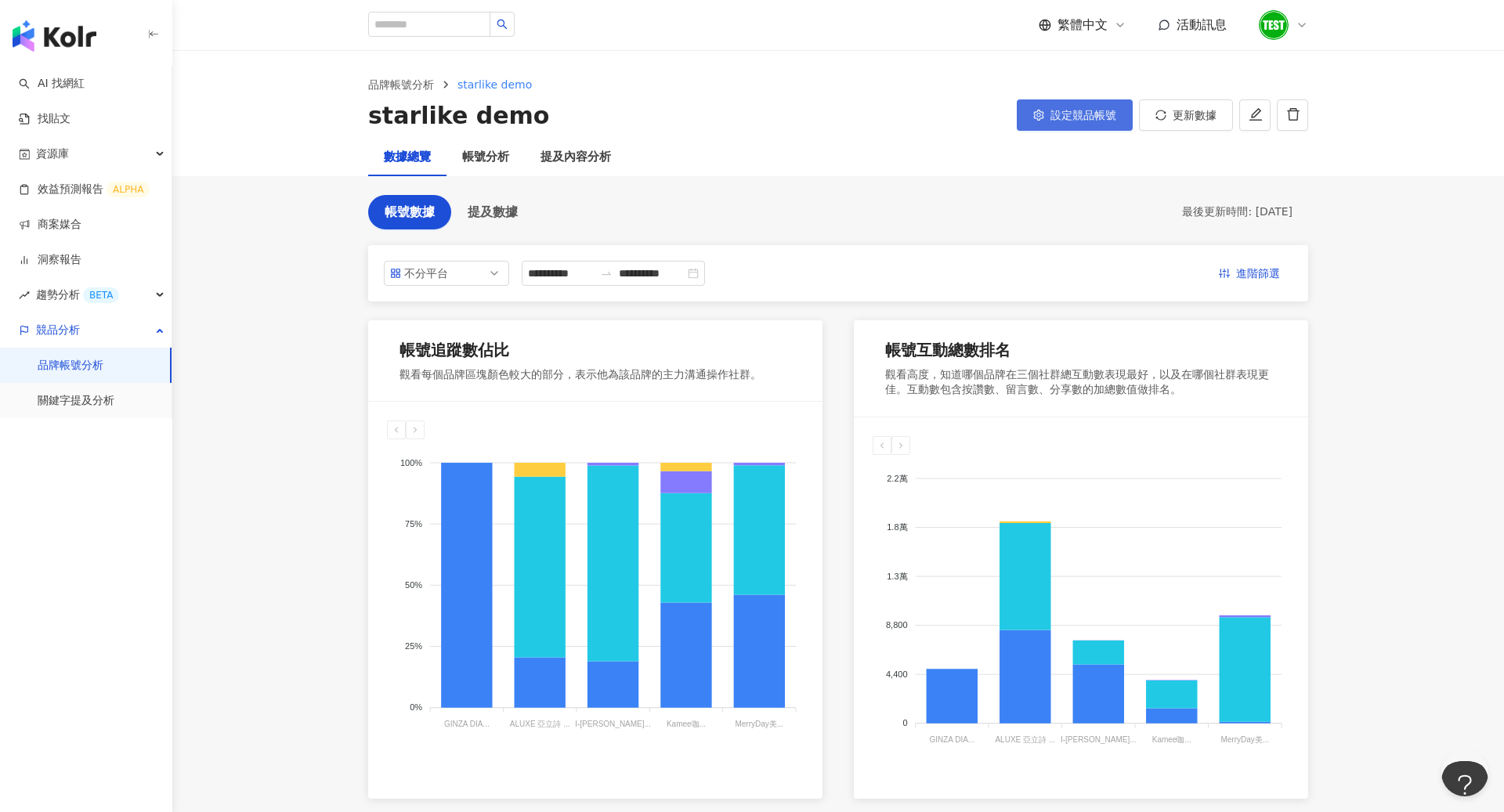
click at [1081, 119] on span "設定競品帳號" at bounding box center [1083, 115] width 66 height 13
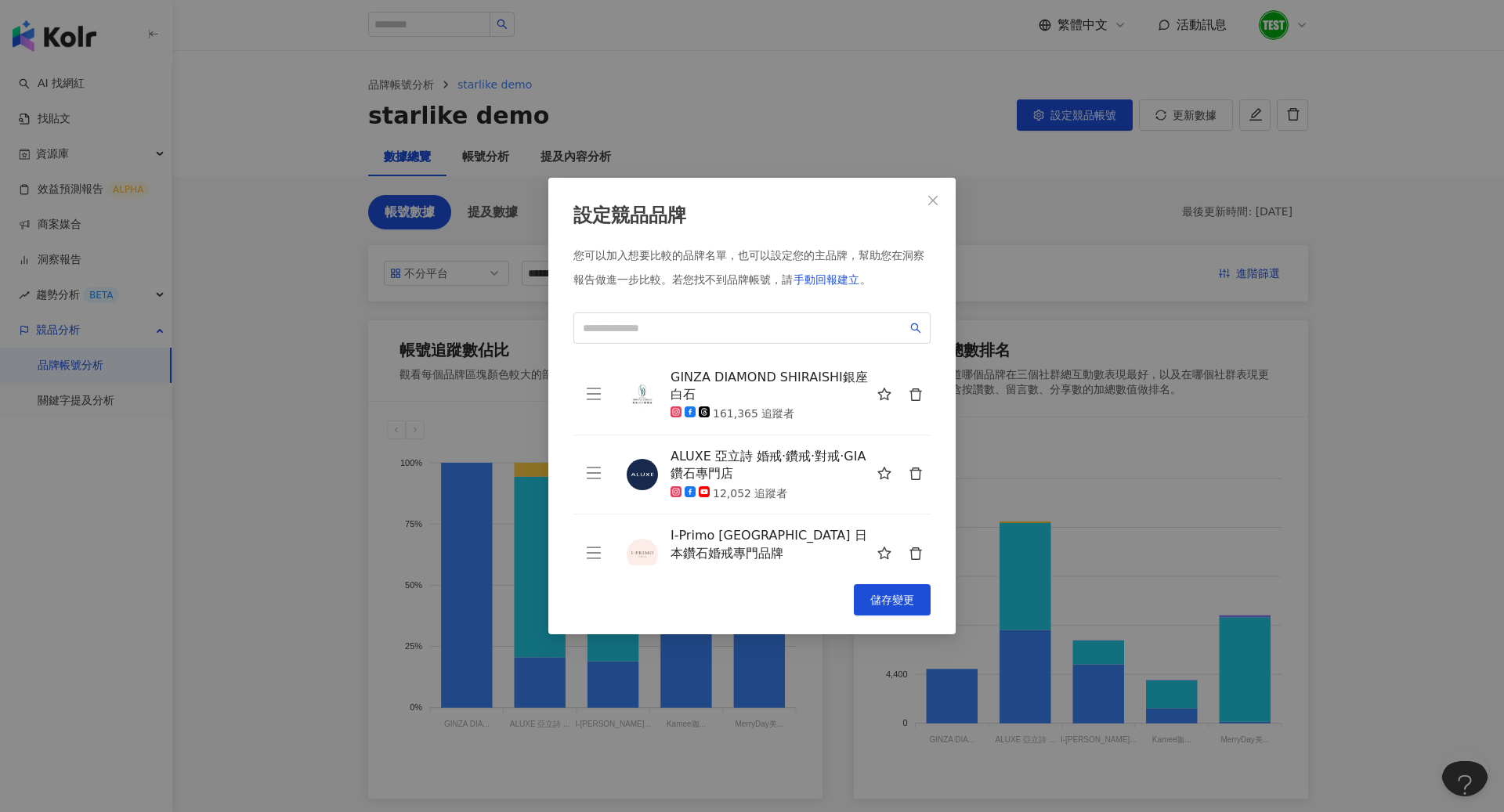
scroll to position [168, 0]
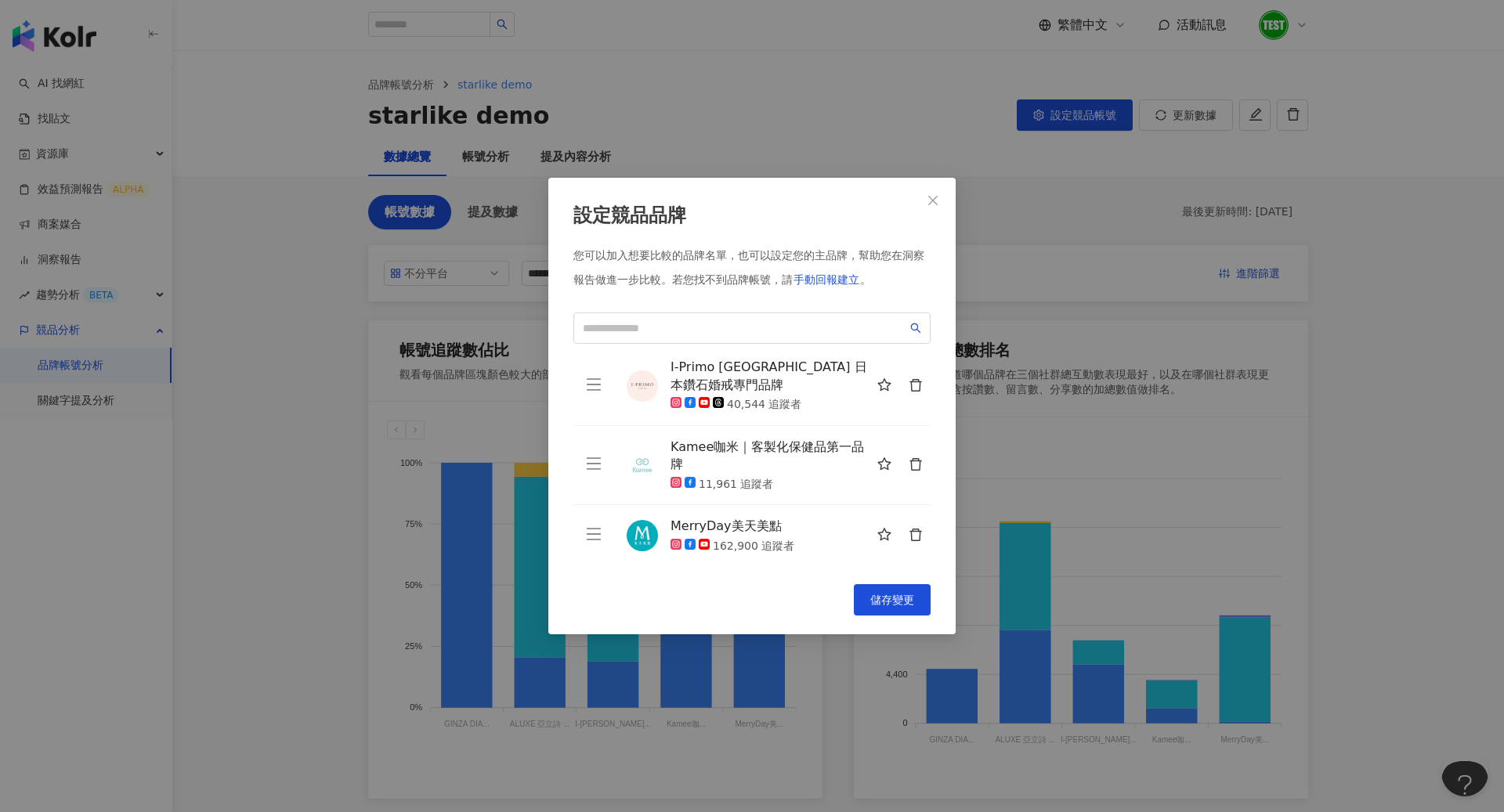
click at [916, 460] on icon "delete" at bounding box center [915, 464] width 14 height 14
click at [912, 386] on icon "delete" at bounding box center [915, 384] width 14 height 14
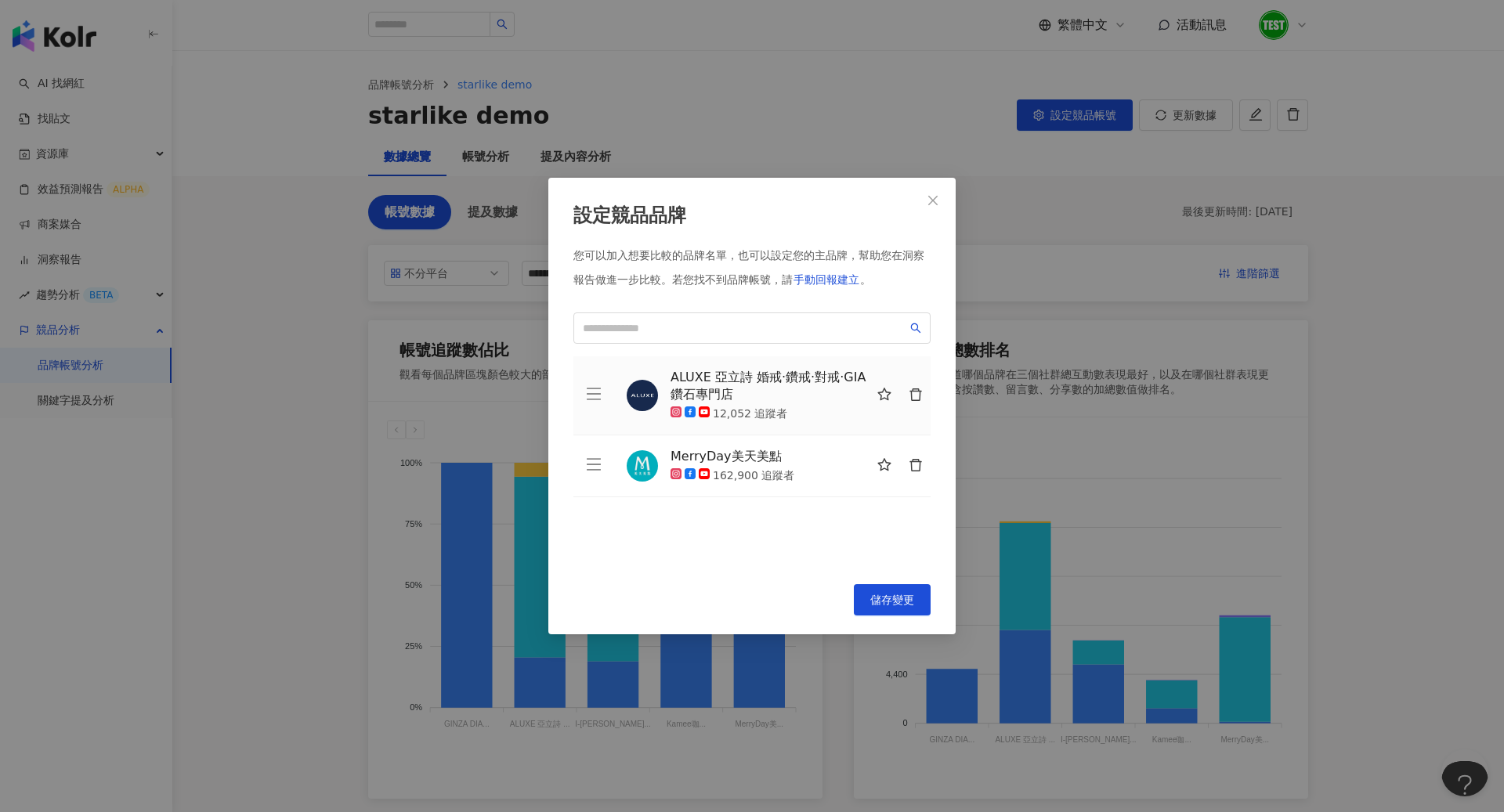
scroll to position [0, 0]
click at [912, 386] on button "button" at bounding box center [914, 395] width 31 height 31
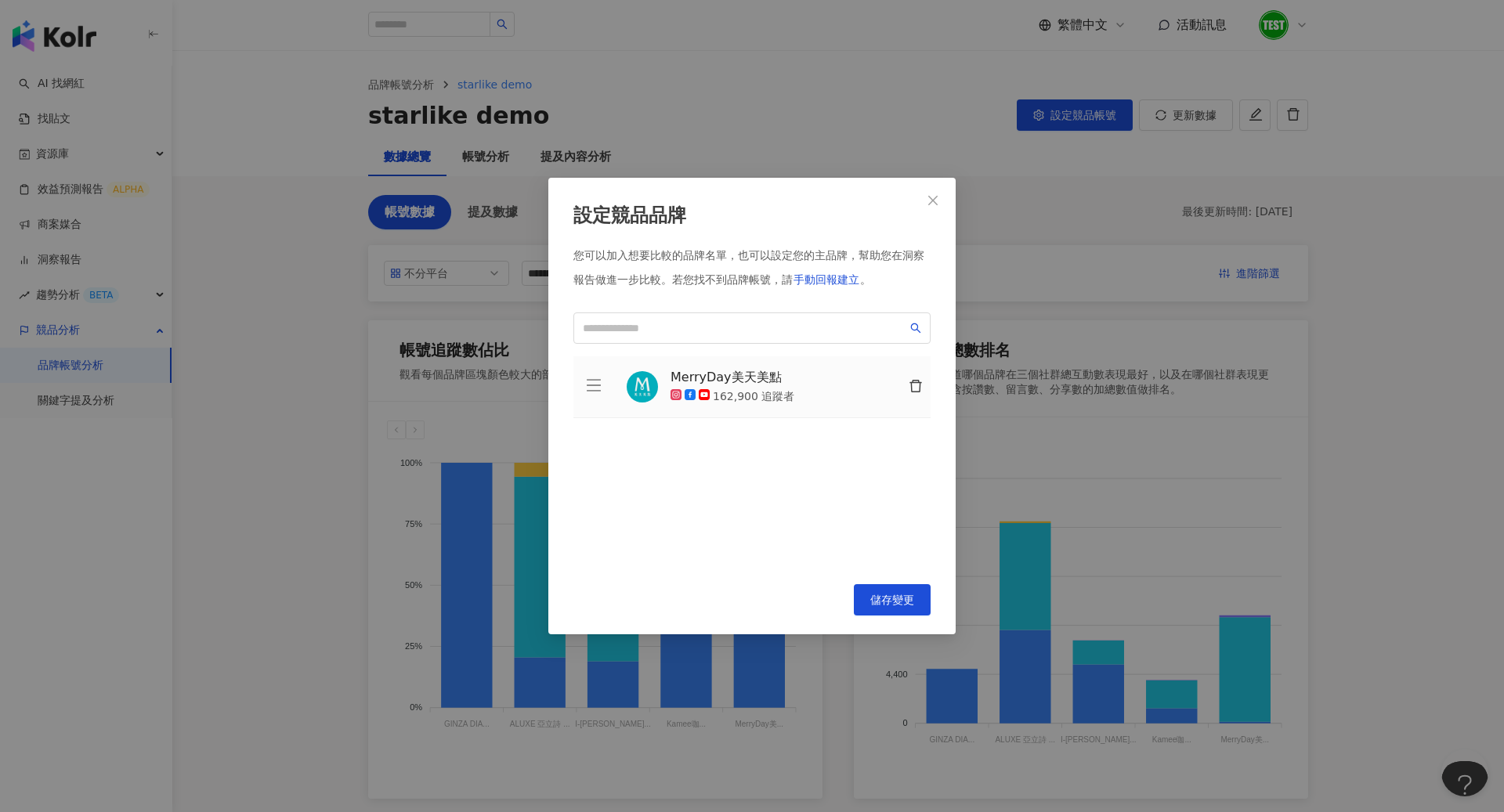
click at [912, 386] on icon "delete" at bounding box center [915, 386] width 14 height 14
click at [777, 329] on input "search" at bounding box center [745, 328] width 324 height 17
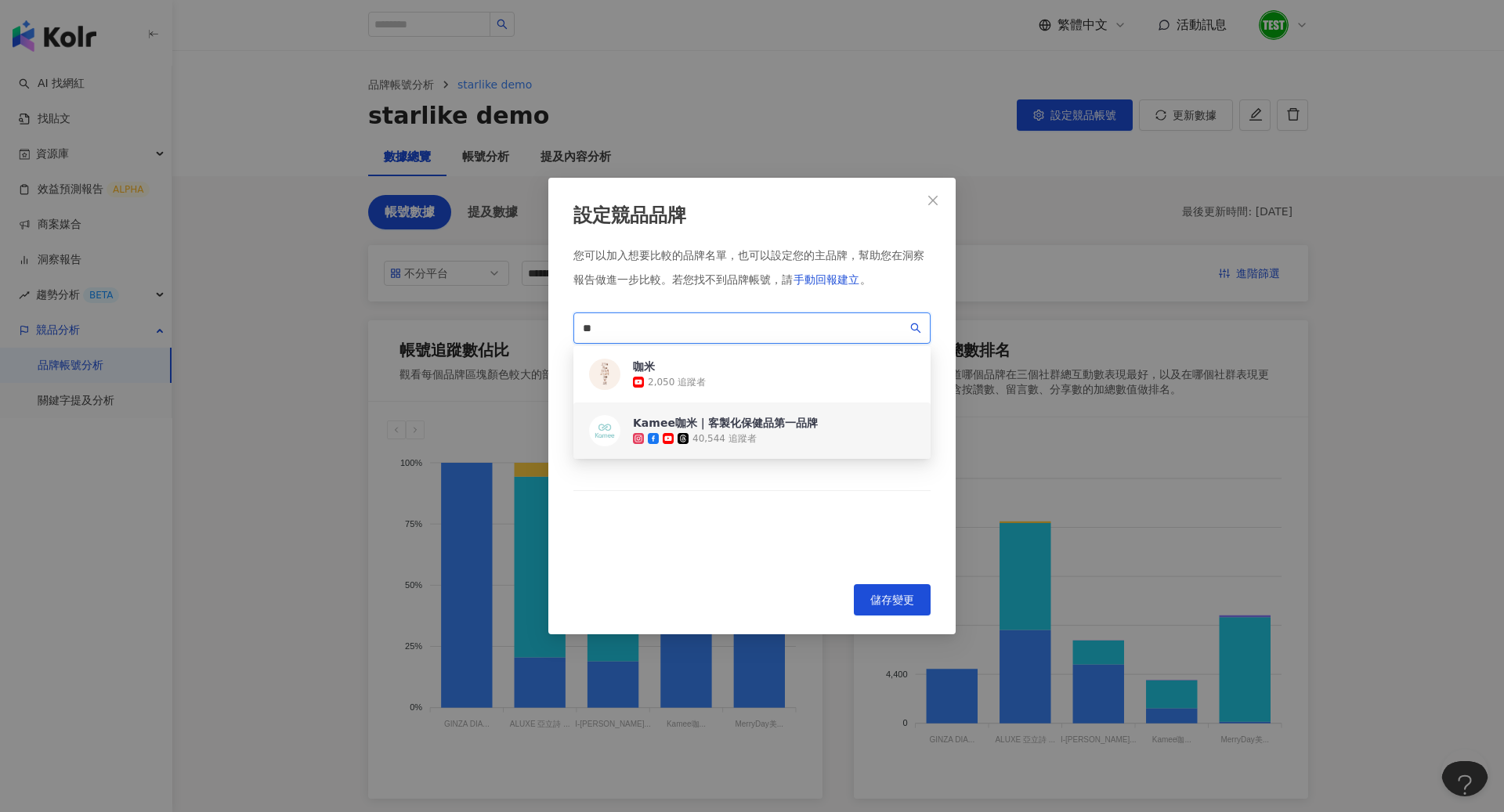
click at [733, 433] on div "40,544 追蹤者" at bounding box center [724, 439] width 64 height 14
click at [734, 327] on input "**" at bounding box center [745, 328] width 324 height 17
type input "*"
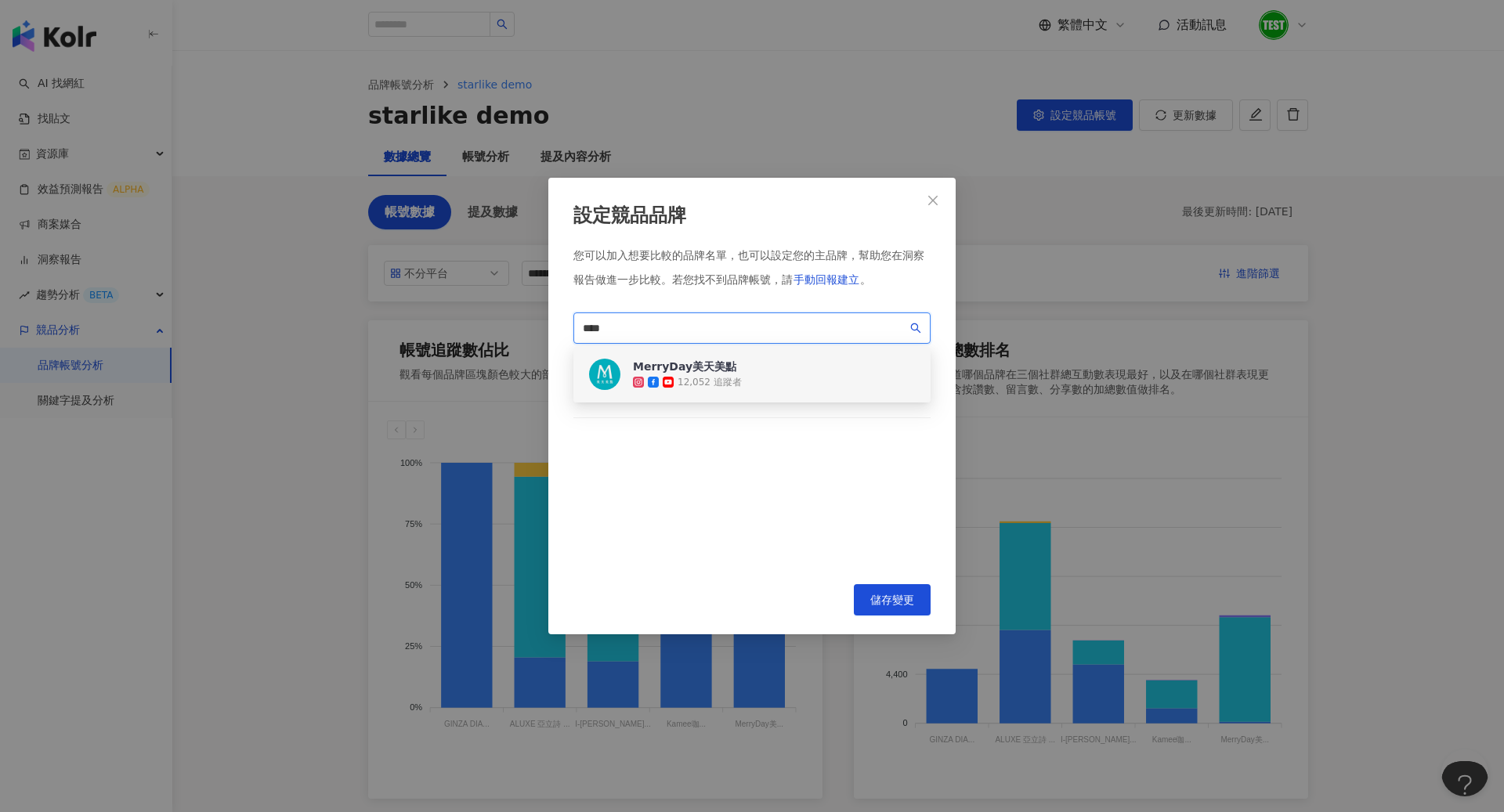
click at [732, 381] on div "12,052 追蹤者" at bounding box center [710, 383] width 64 height 14
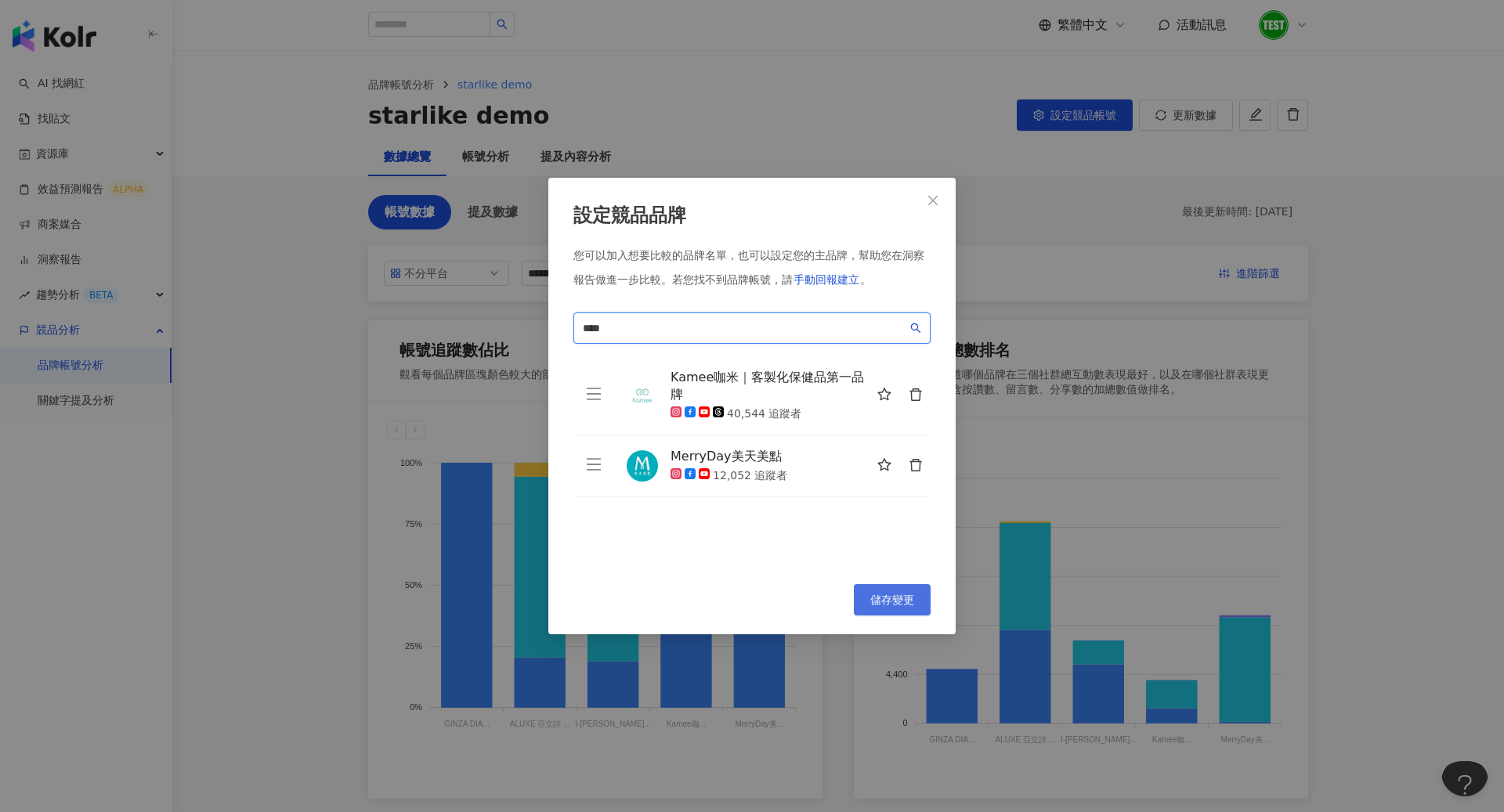
type input "****"
click at [880, 595] on span "儲存變更" at bounding box center [892, 600] width 44 height 13
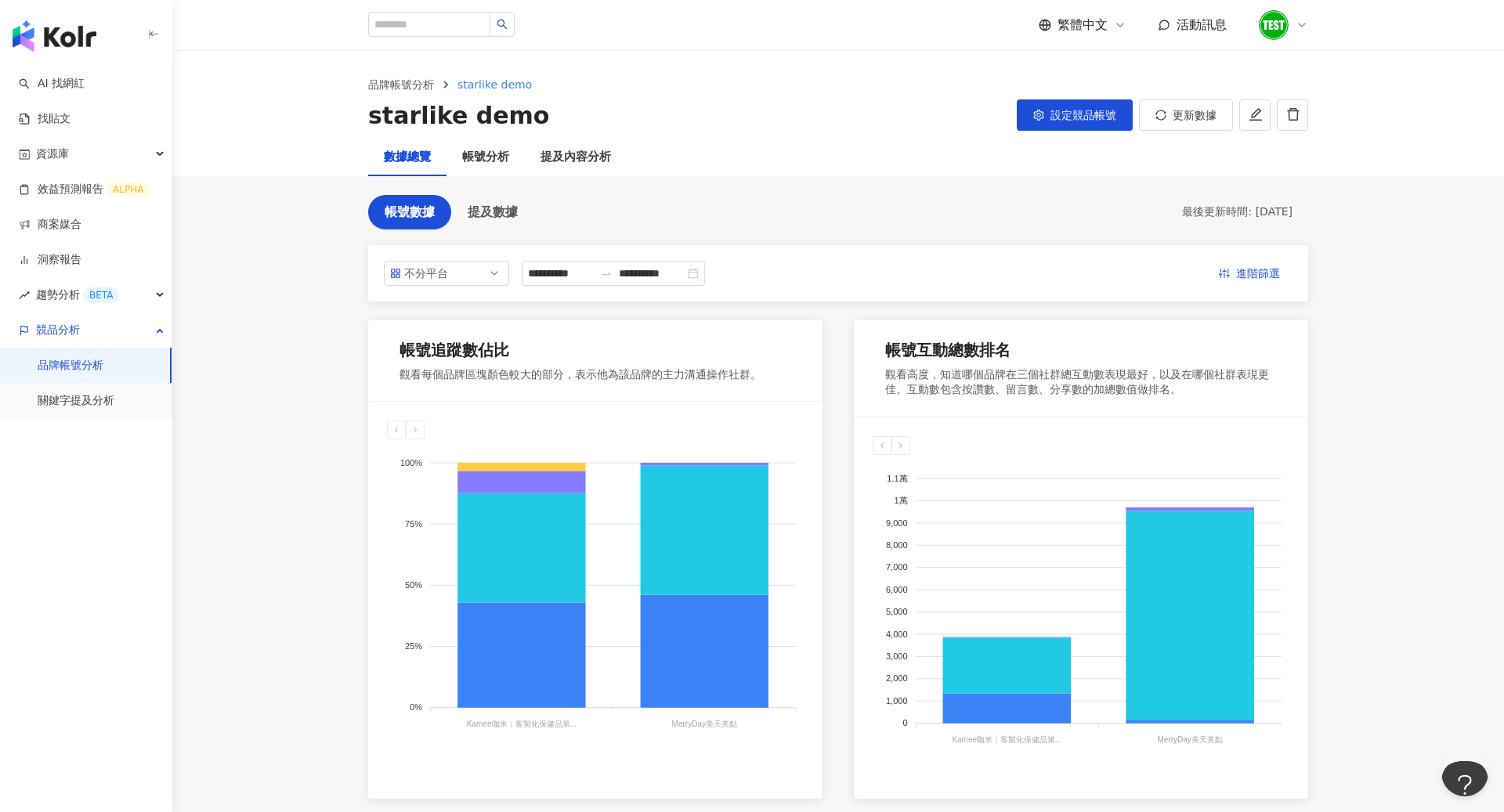
click at [1327, 106] on div "品牌帳號分析 starlike demo starlike demo 設定競品帳號 更新數據" at bounding box center [838, 104] width 1002 height 57
